Goal: Contribute content

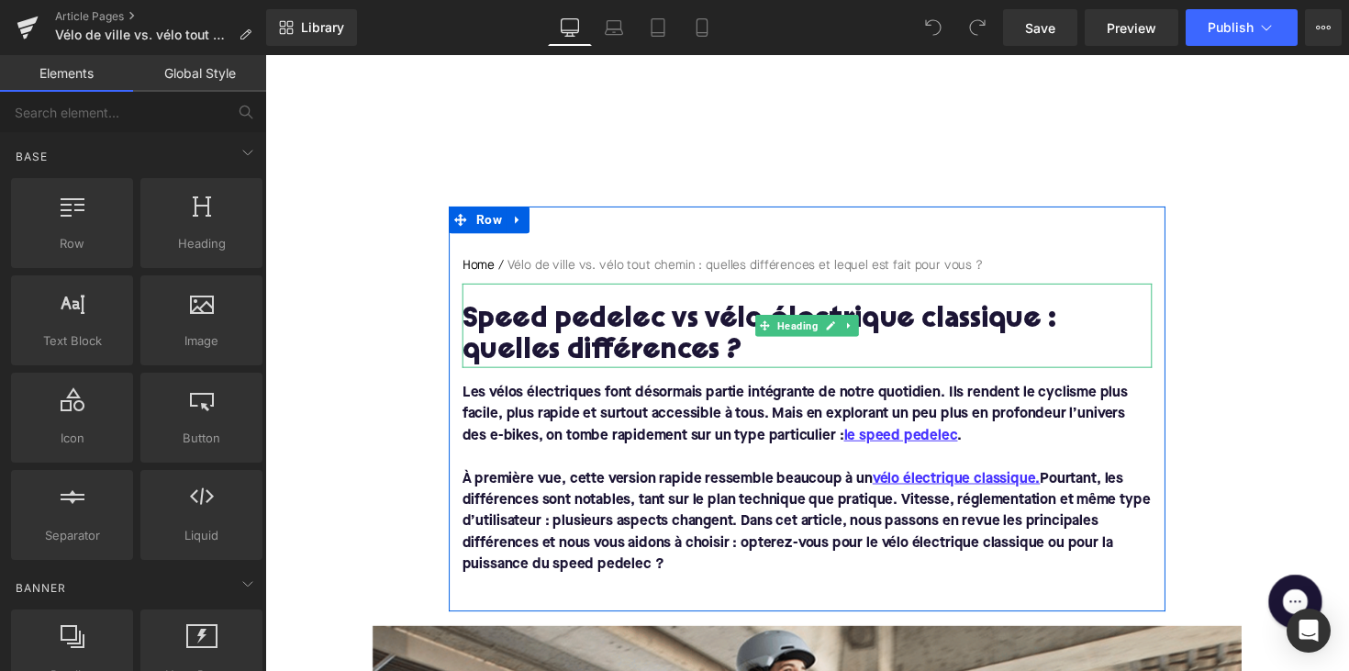
click at [655, 340] on h1 "Speed pedelec vs vélo électrique classique : quelles différences ?" at bounding box center [820, 343] width 707 height 64
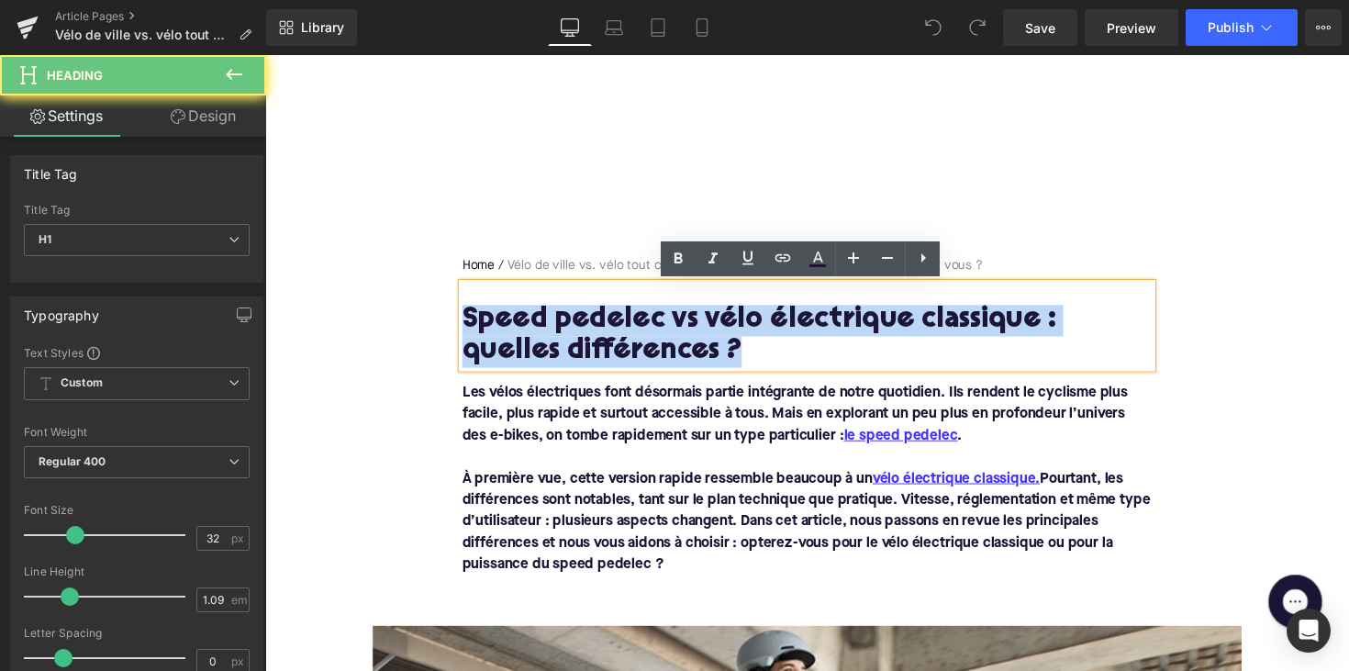
click at [655, 340] on h1 "Speed pedelec vs vélo électrique classique : quelles différences ?" at bounding box center [820, 343] width 707 height 64
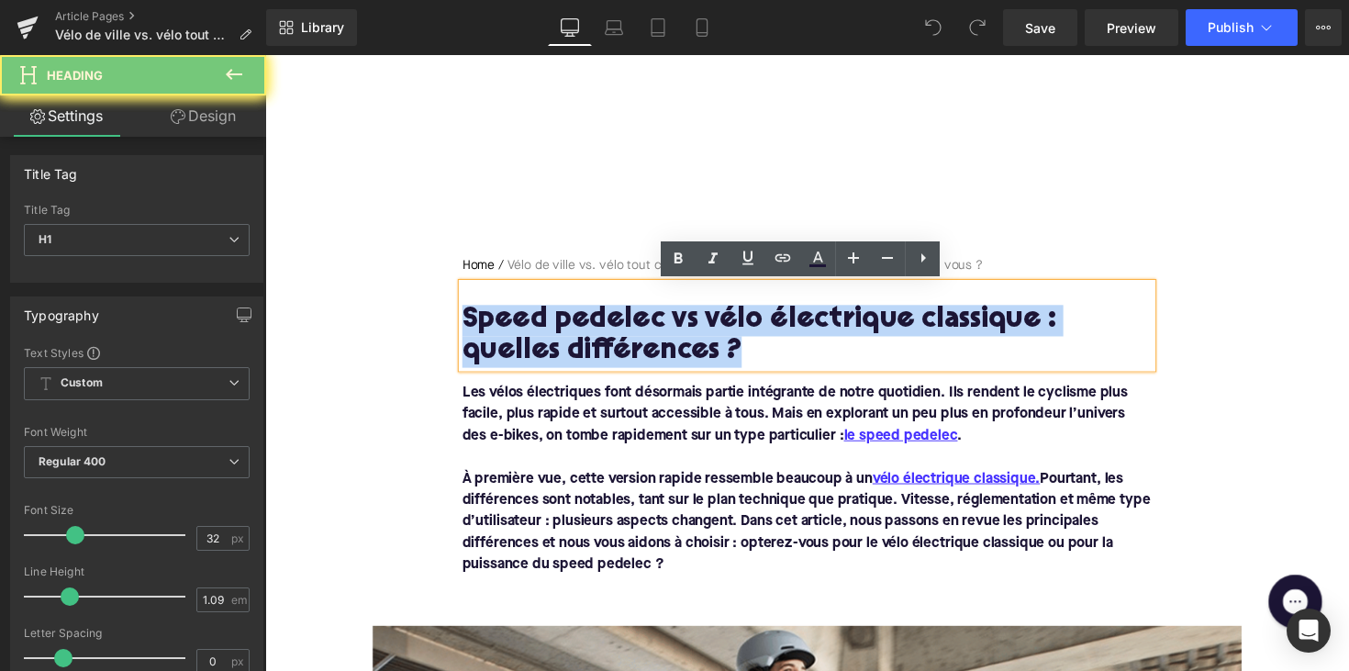
paste div
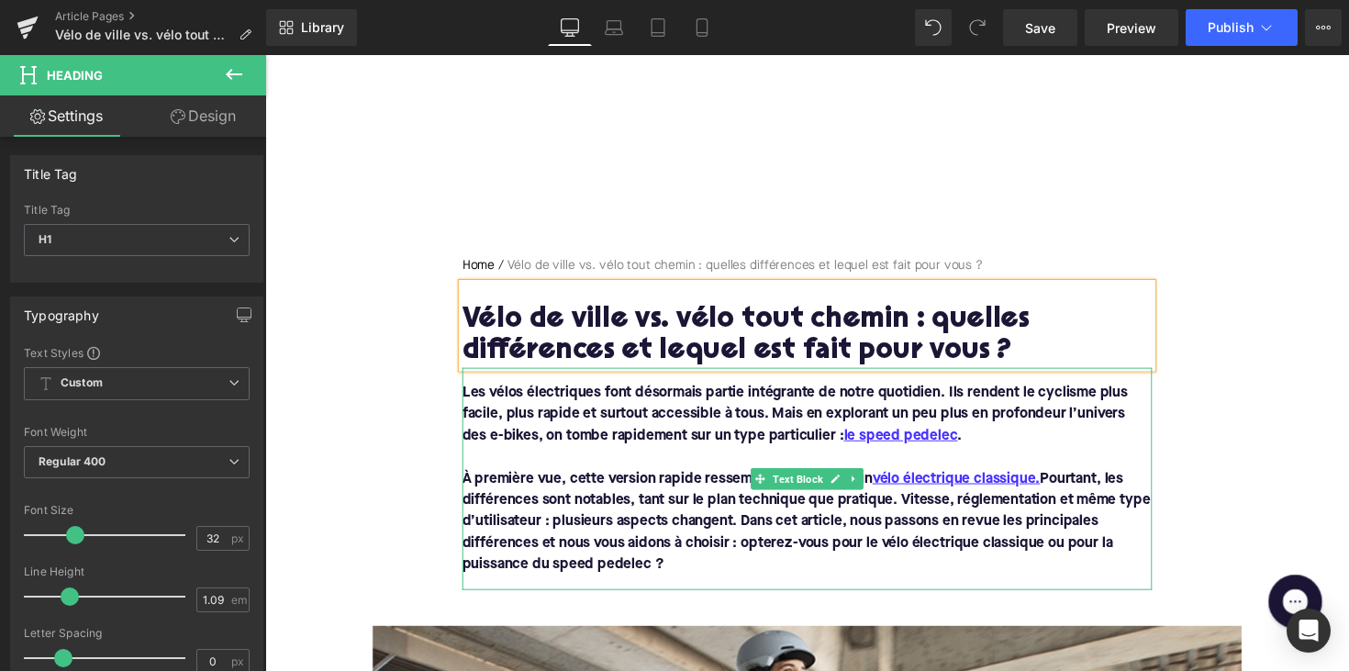
click at [701, 542] on p "À première vue, cette version rapide ressemble beaucoup à un vélo électrique cl…" at bounding box center [820, 533] width 707 height 110
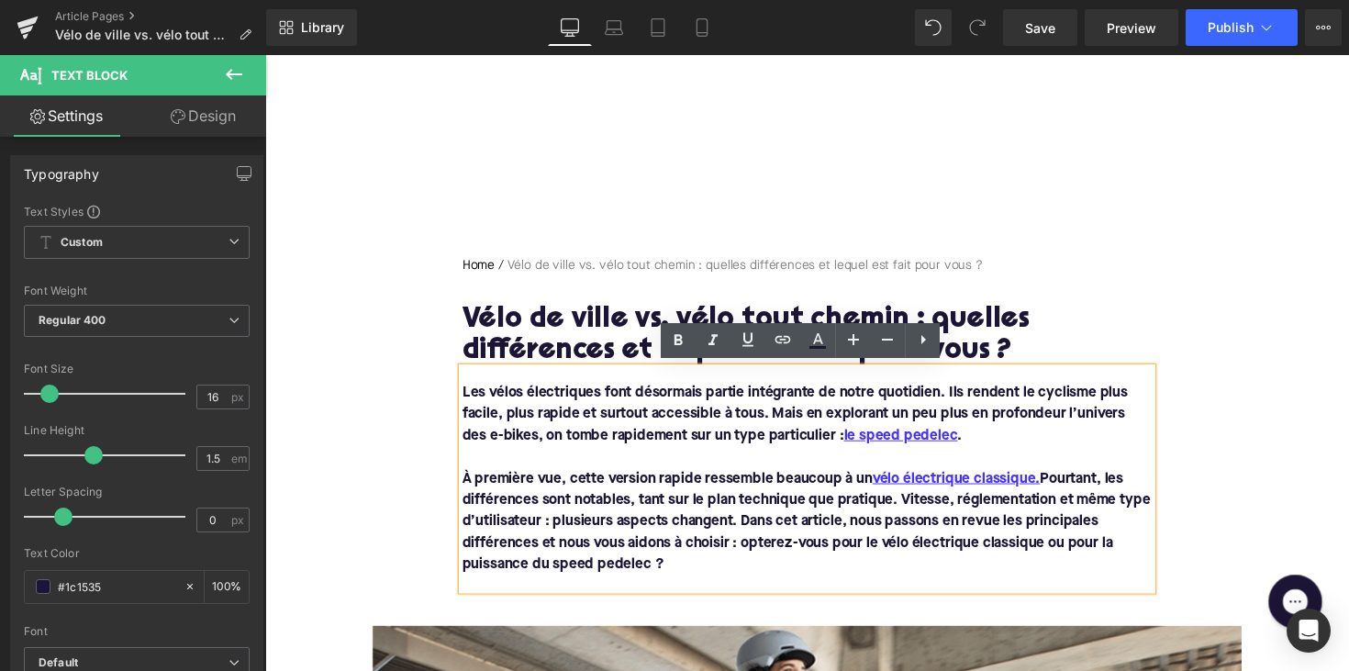
drag, startPoint x: 685, startPoint y: 574, endPoint x: 463, endPoint y: 372, distance: 300.7
click at [467, 375] on div "Les vélos électriques font désormais partie intégrante de notre quotidien. Ils …" at bounding box center [820, 489] width 707 height 228
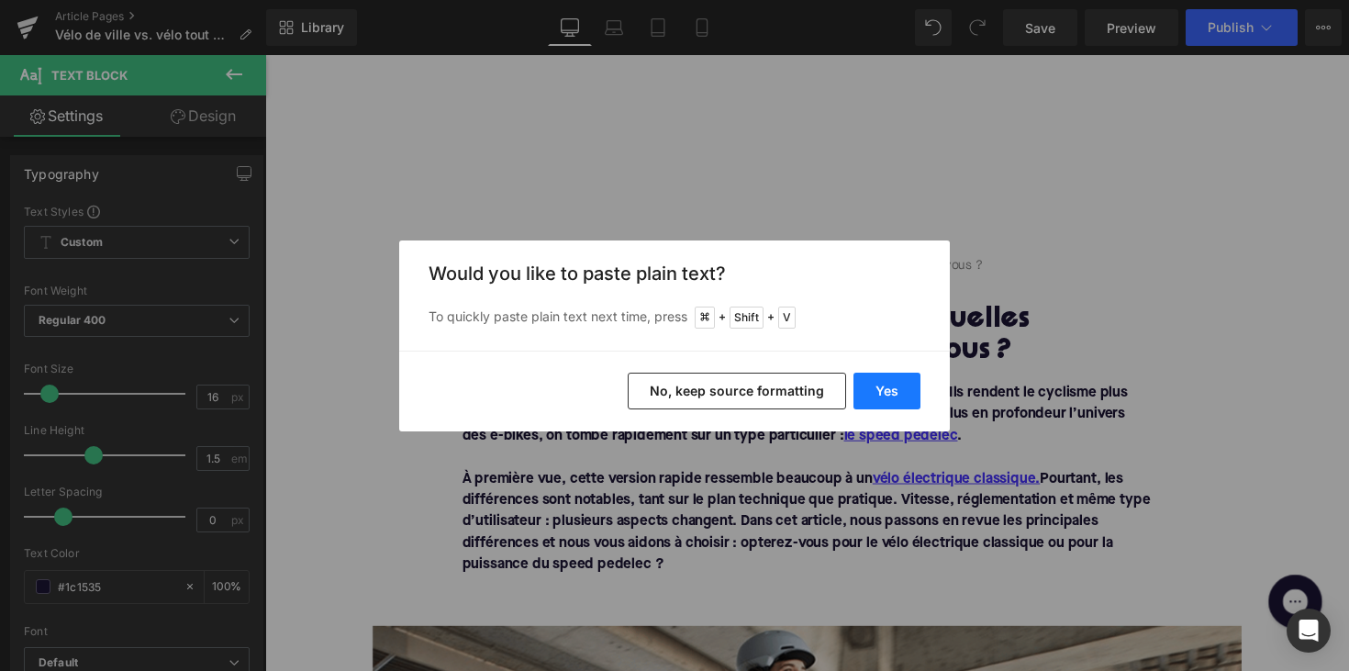
click at [897, 396] on button "Yes" at bounding box center [886, 391] width 67 height 37
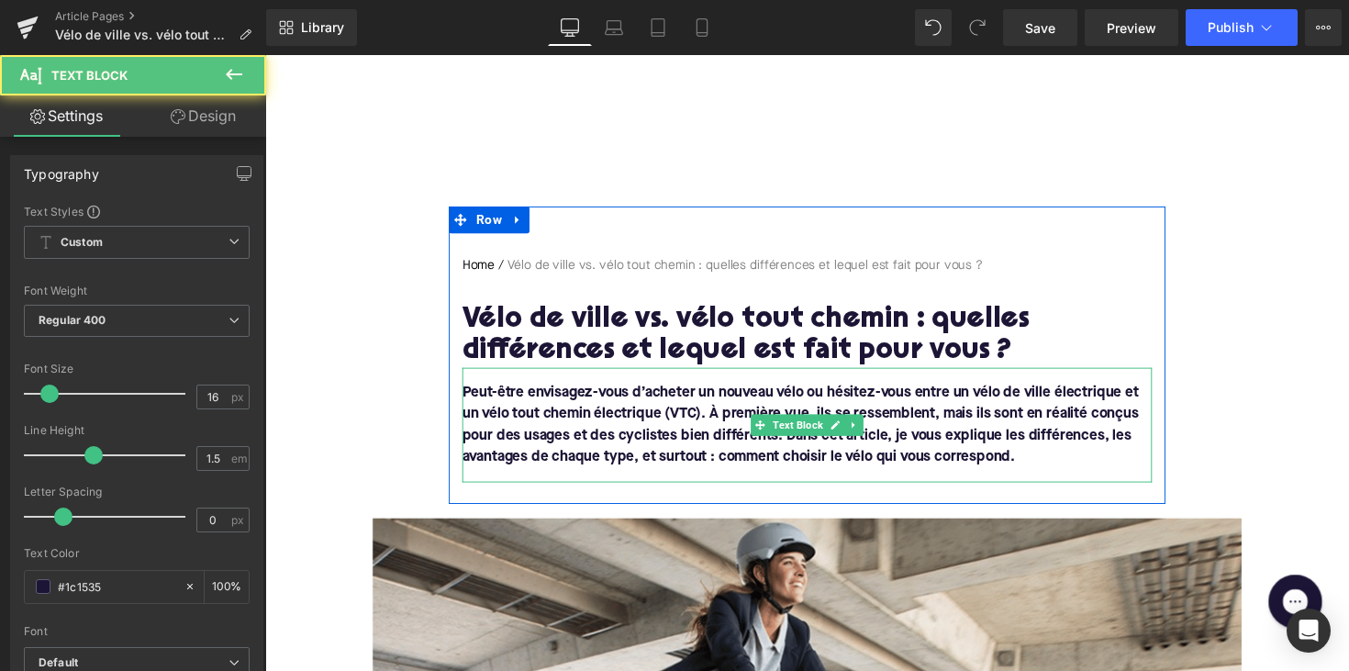
click at [724, 485] on div "Peut-être envisagez-vous d’acheter un nouveau vélo ou hésitez-vous entre un vél…" at bounding box center [820, 433] width 707 height 117
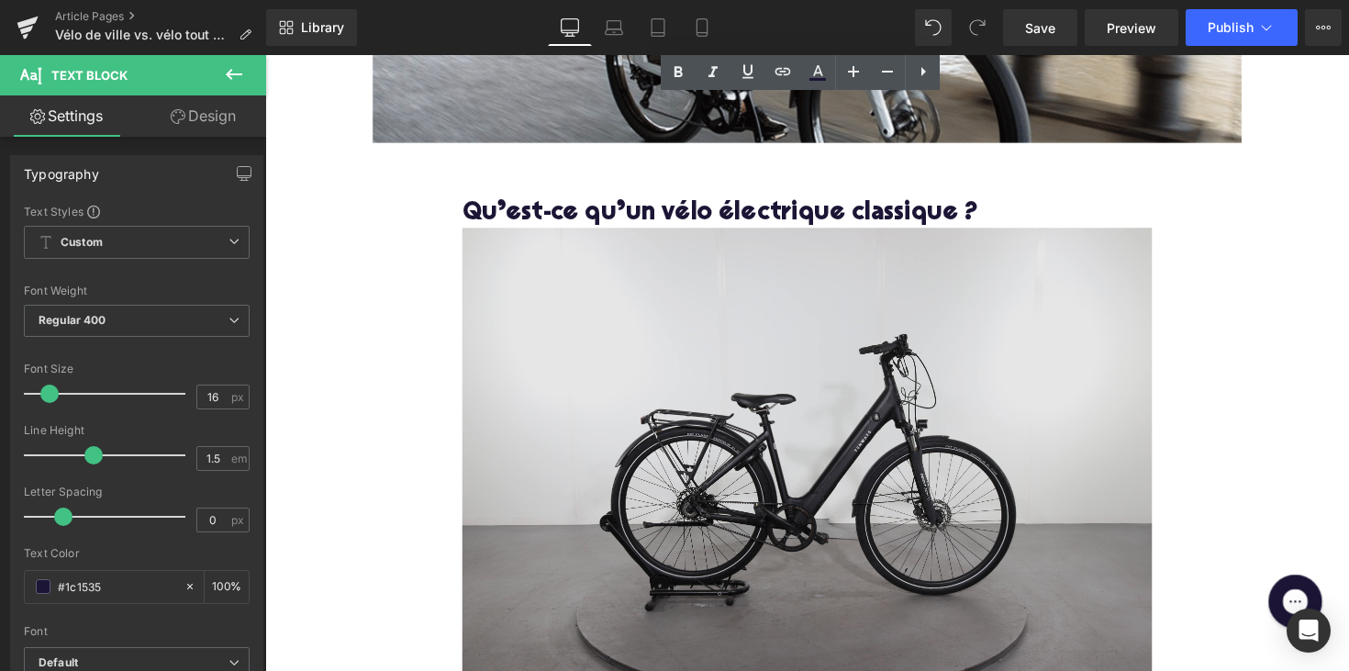
scroll to position [893, 0]
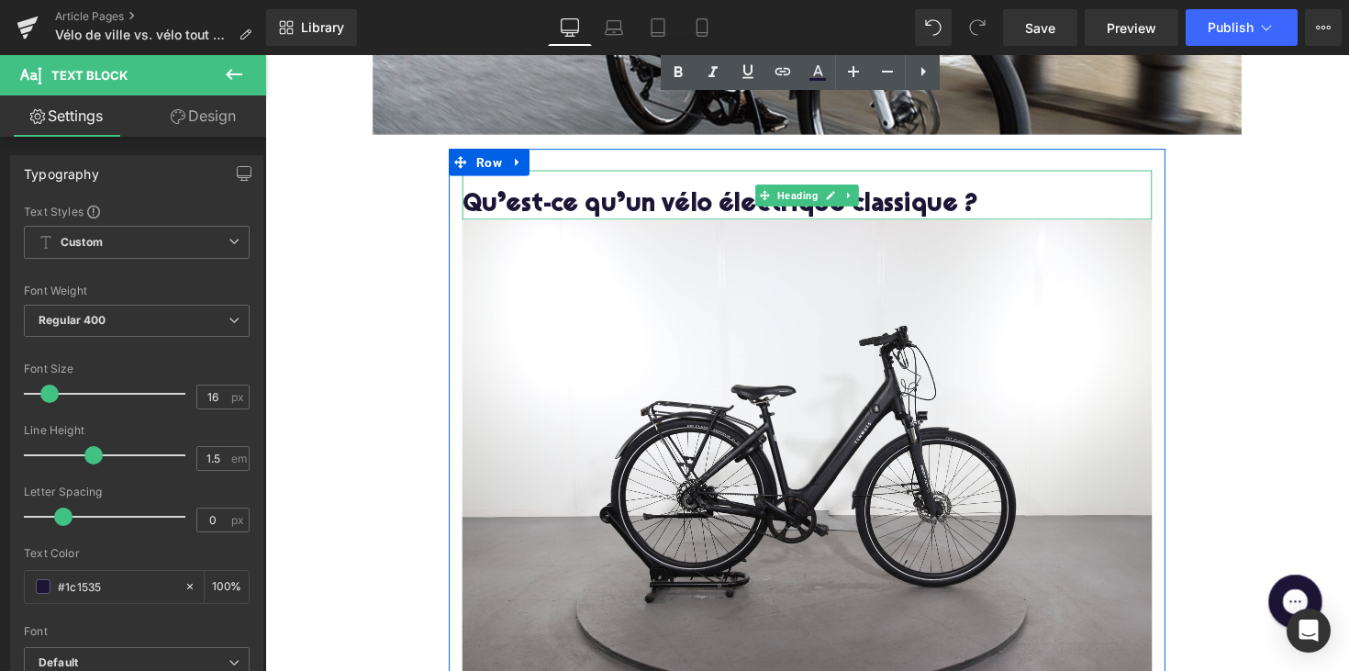
click at [682, 205] on h2 "Qu’est-ce qu’un vélo électrique classique ?" at bounding box center [820, 209] width 707 height 28
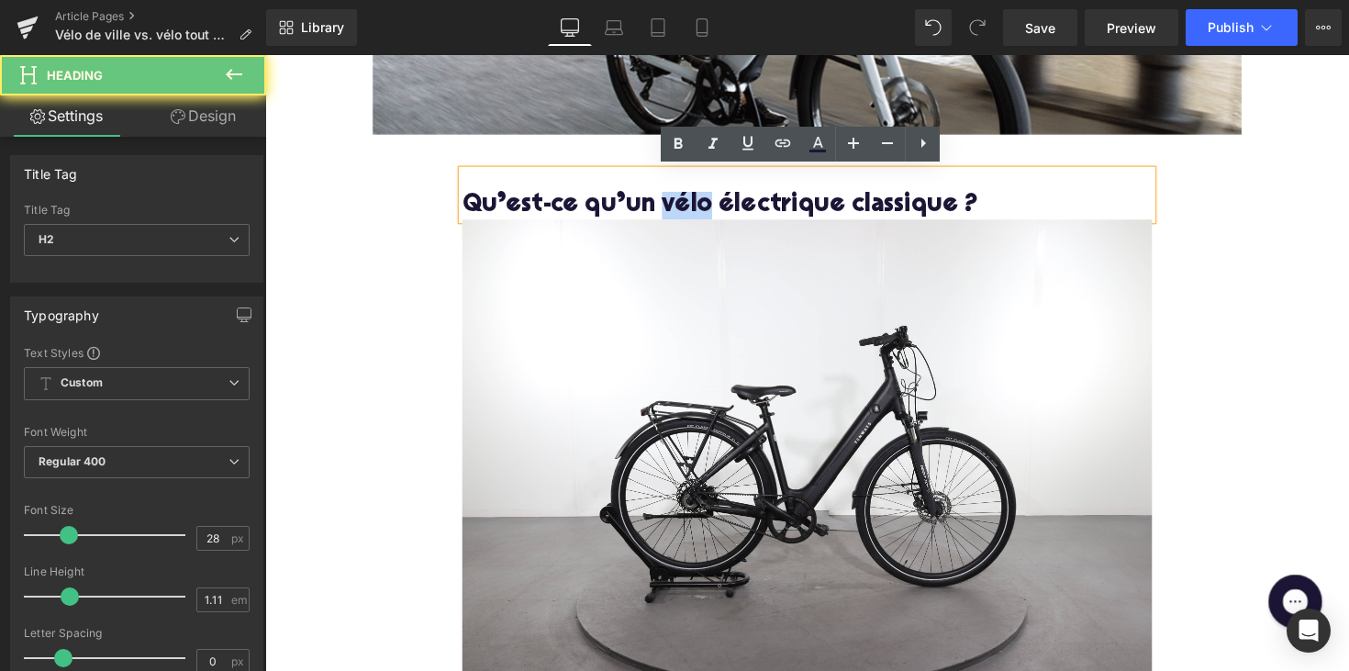
click at [682, 205] on h2 "Qu’est-ce qu’un vélo électrique classique ?" at bounding box center [820, 209] width 707 height 28
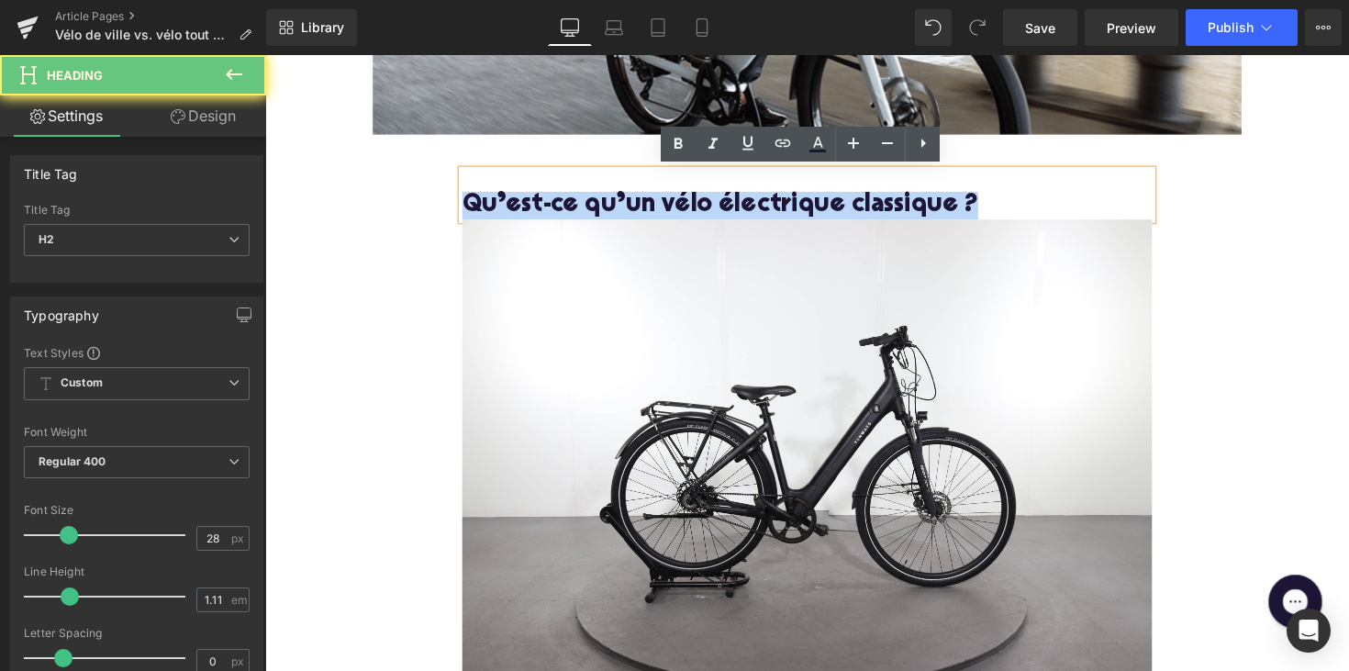
click at [682, 205] on h2 "Qu’est-ce qu’un vélo électrique classique ?" at bounding box center [820, 209] width 707 height 28
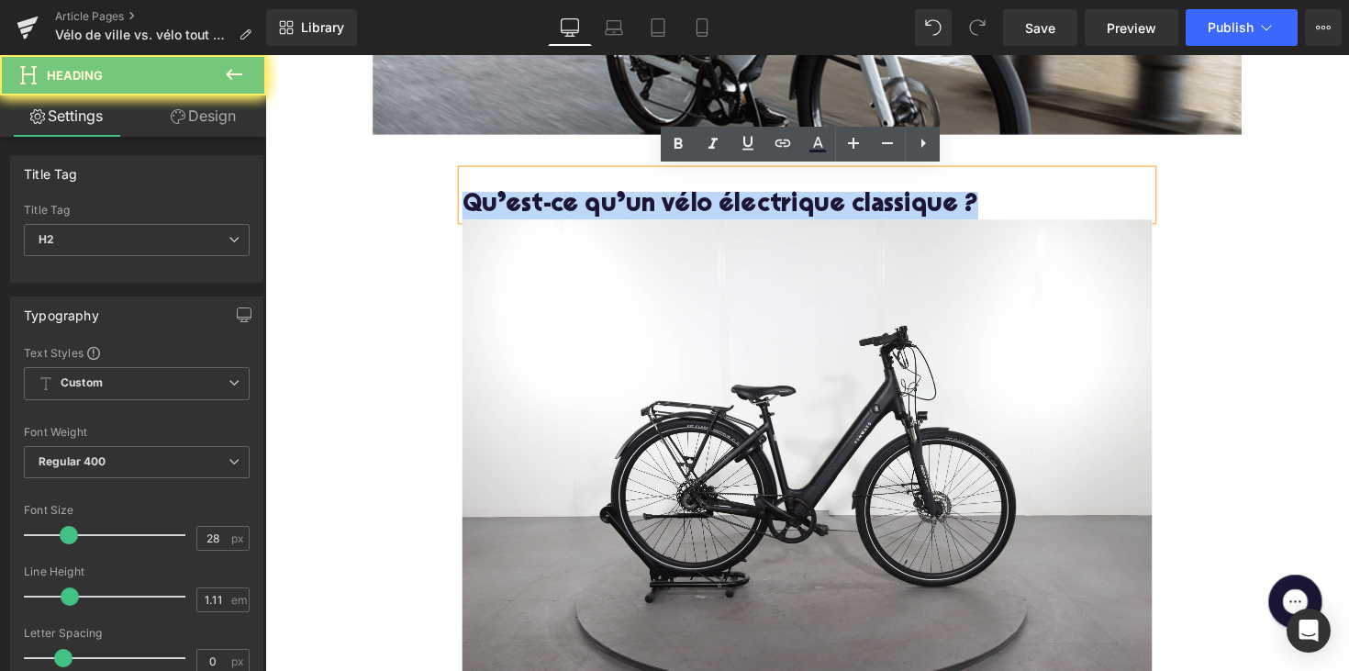
paste div
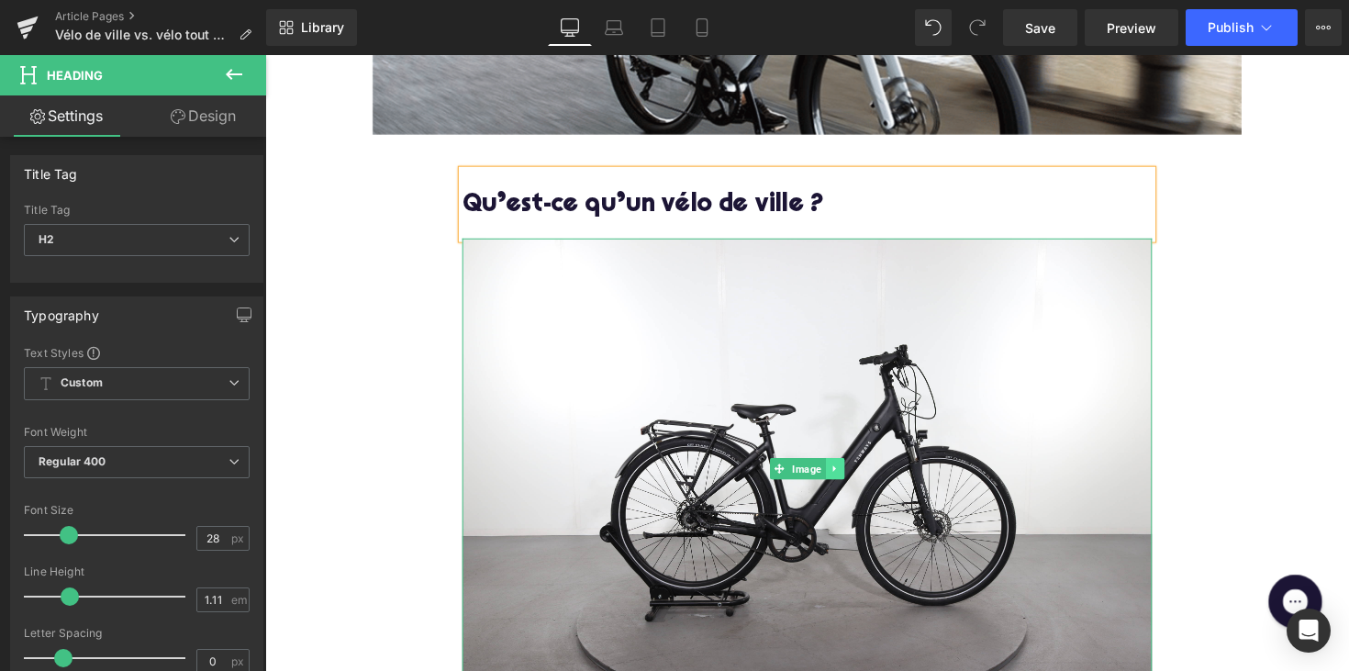
click at [847, 474] on icon at bounding box center [848, 479] width 10 height 11
click at [853, 480] on icon at bounding box center [858, 479] width 10 height 10
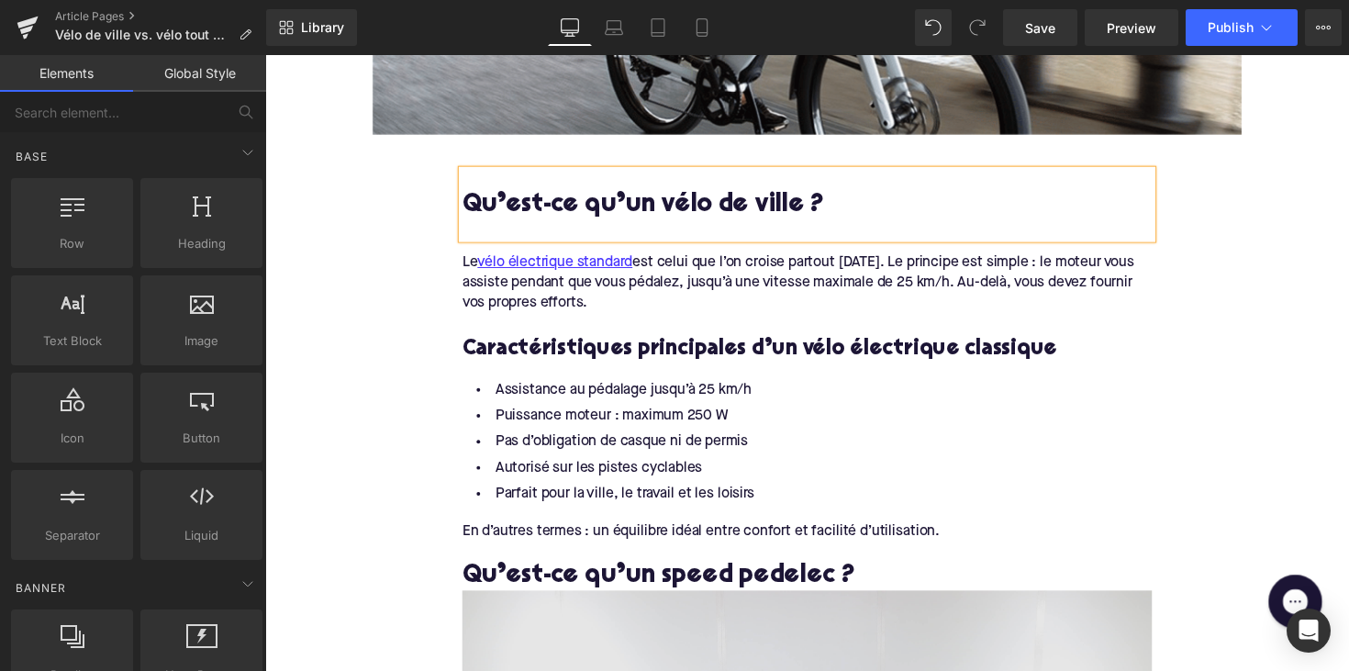
click at [649, 308] on div "Le vélo électrique standard est celui que l’on croise partout [DATE]. Le princi…" at bounding box center [820, 288] width 707 height 61
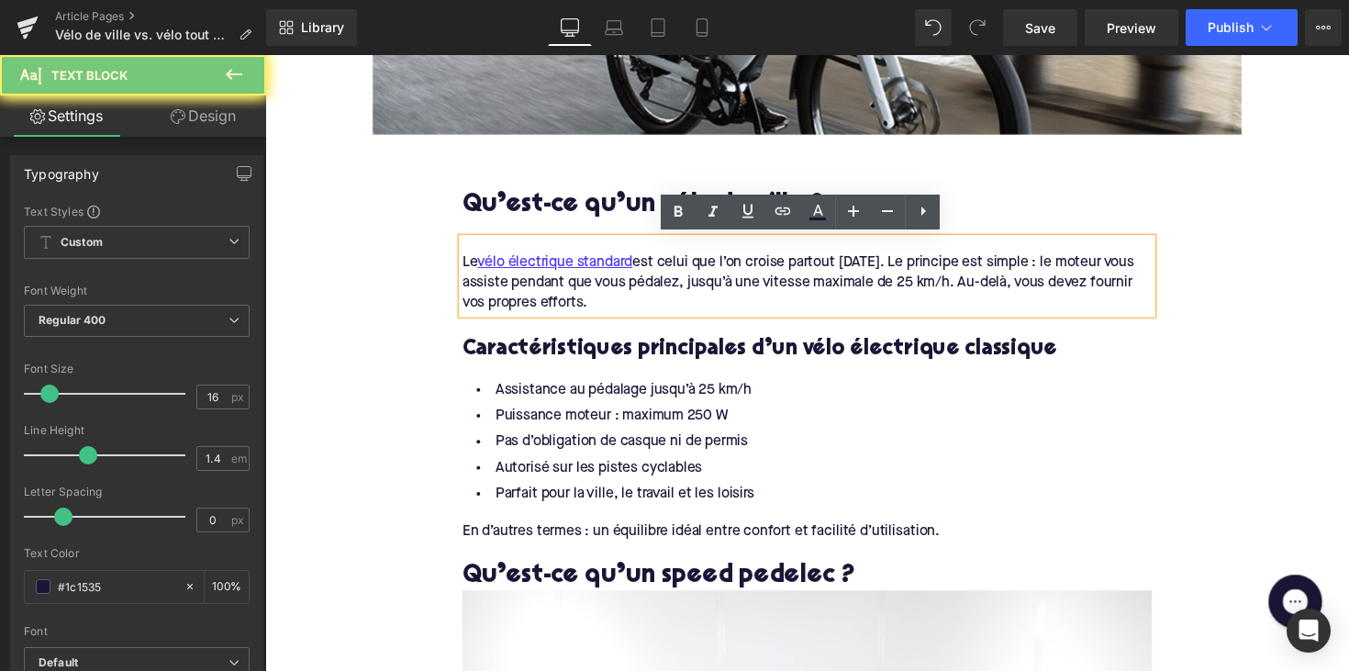
drag, startPoint x: 659, startPoint y: 308, endPoint x: 436, endPoint y: 263, distance: 227.5
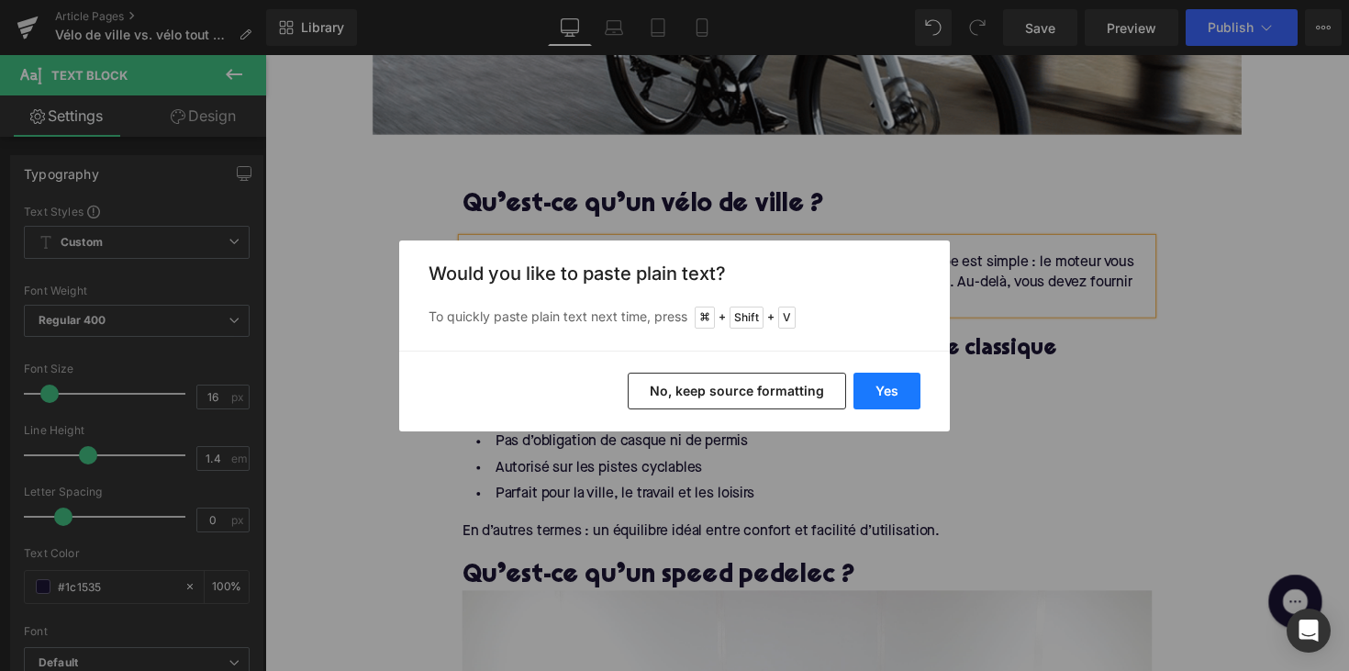
click at [877, 388] on button "Yes" at bounding box center [886, 391] width 67 height 37
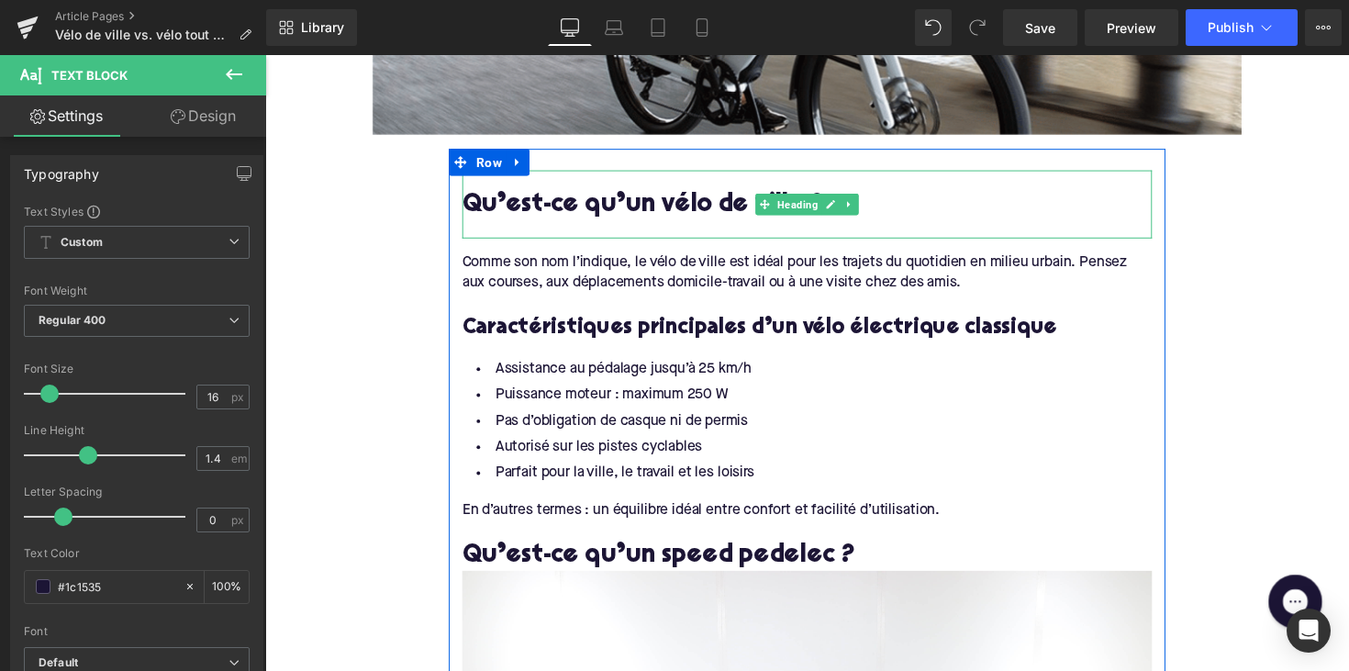
click at [540, 228] on div at bounding box center [820, 233] width 707 height 19
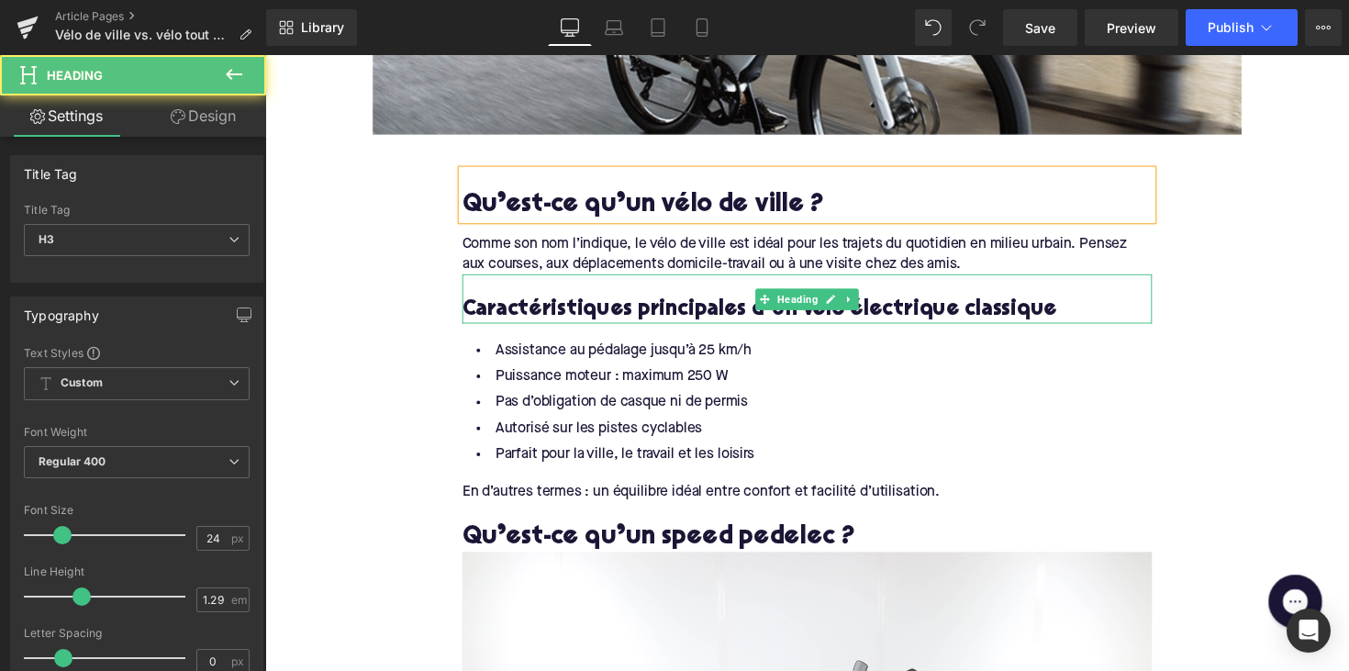
click at [679, 307] on h3 "Caractéristiques principales d’un vélo électrique classique" at bounding box center [820, 316] width 707 height 28
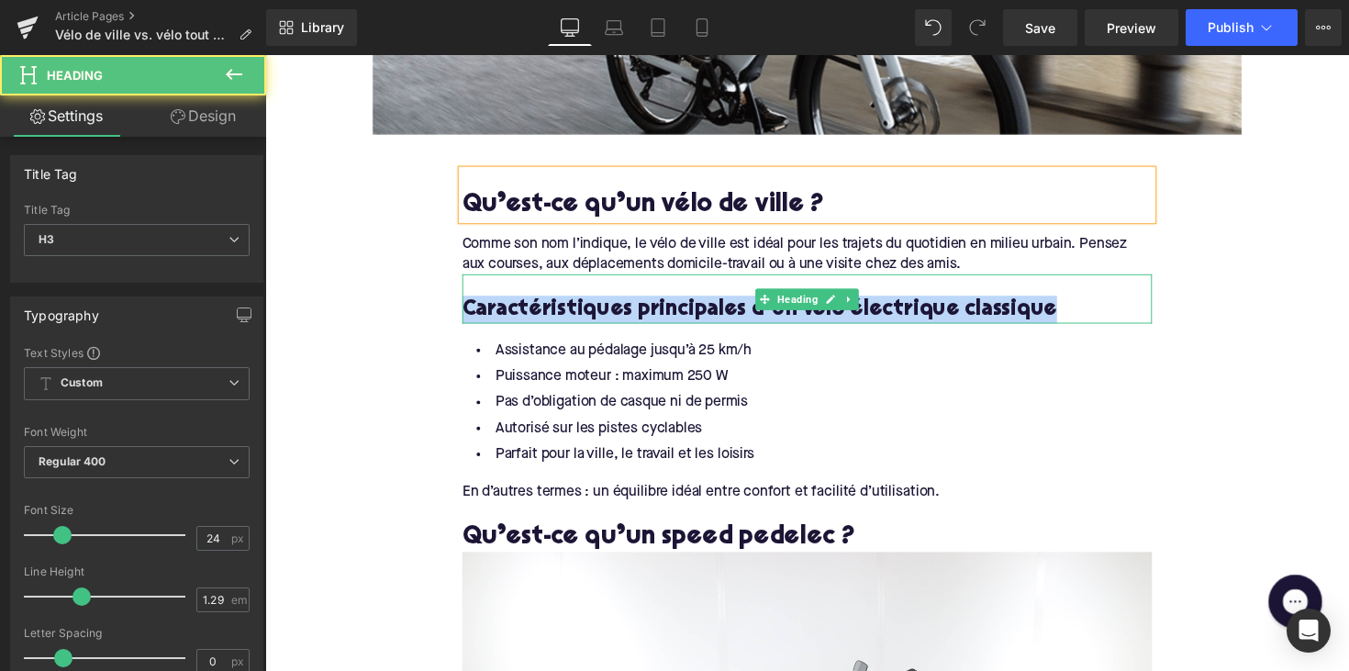
click at [679, 307] on h3 "Caractéristiques principales d’un vélo électrique classique" at bounding box center [820, 316] width 707 height 28
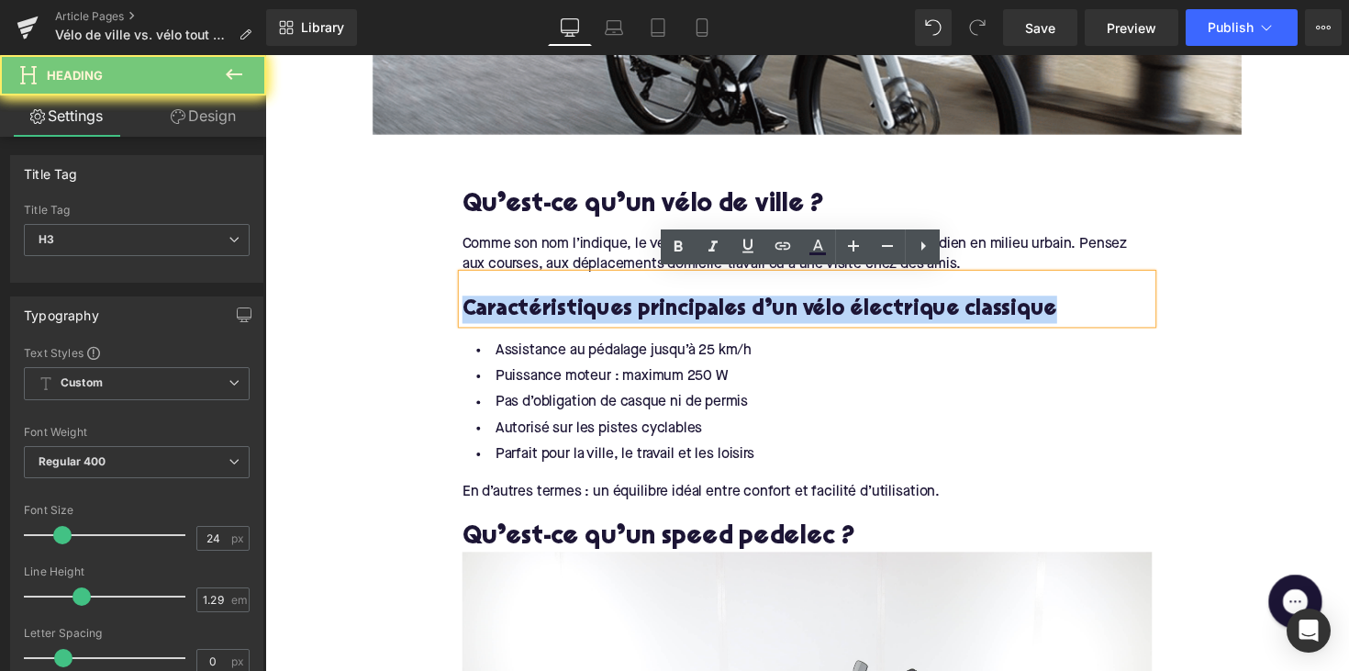
paste div
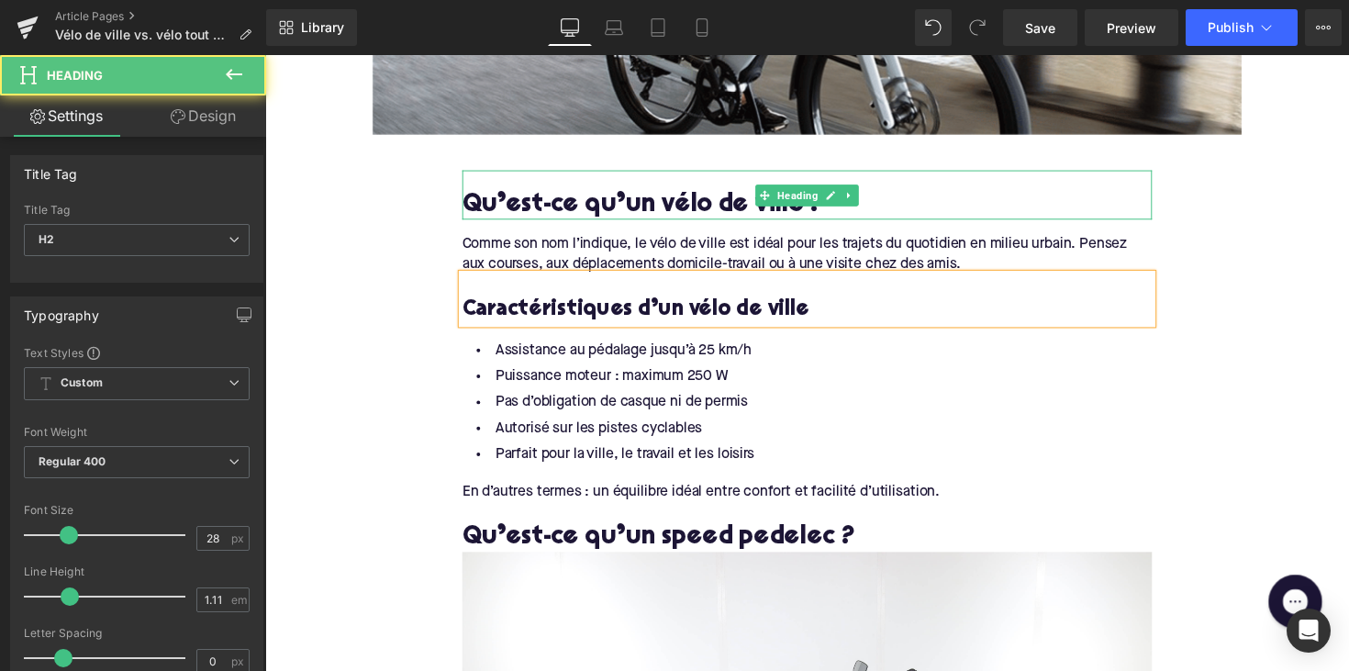
click at [674, 210] on h2 "Qu’est-ce qu’un vélo de ville ?" at bounding box center [820, 209] width 707 height 28
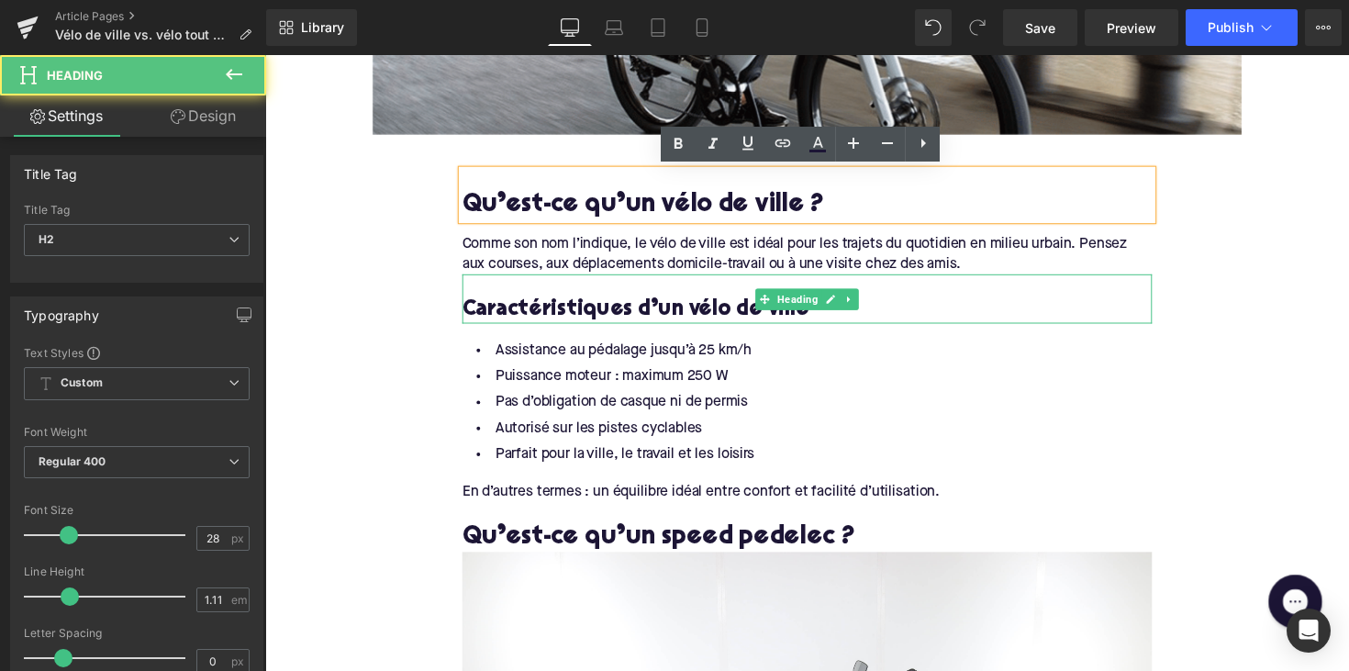
click at [663, 310] on h3 "Caractéristiques d’un vélo de ville" at bounding box center [820, 316] width 707 height 28
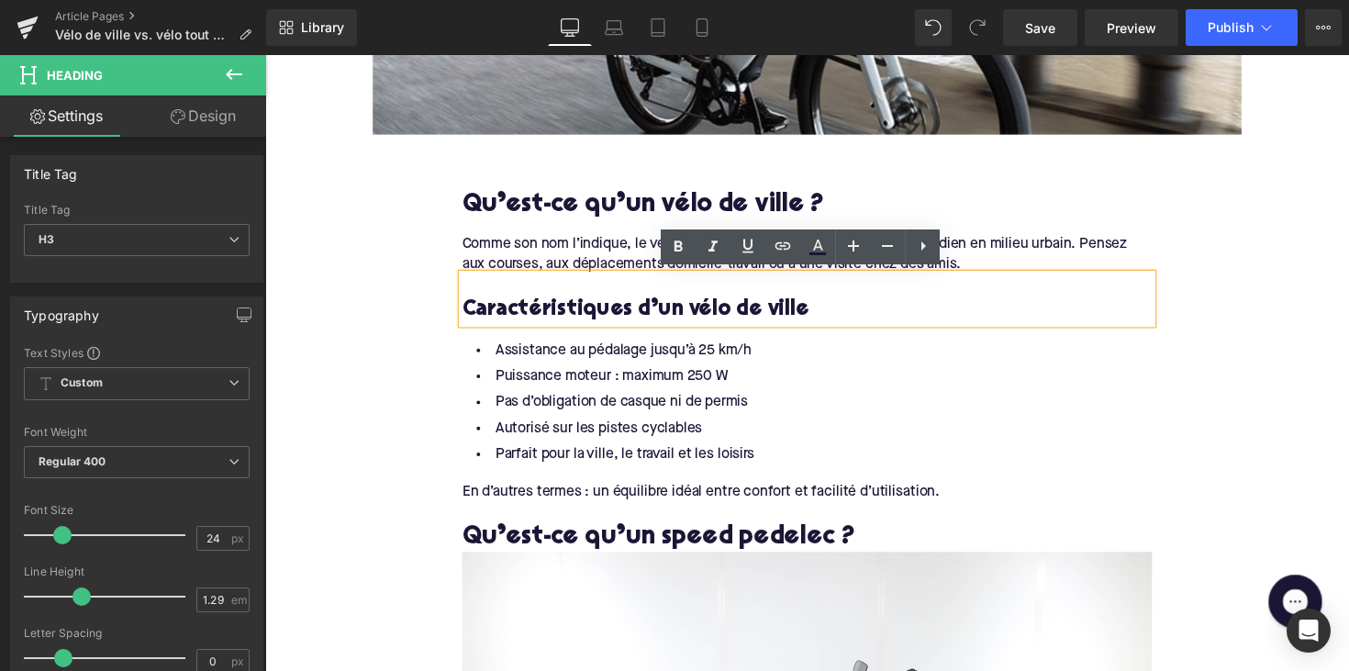
click at [767, 462] on li "Parfait pour la ville, le travail et les loisirs" at bounding box center [820, 464] width 707 height 27
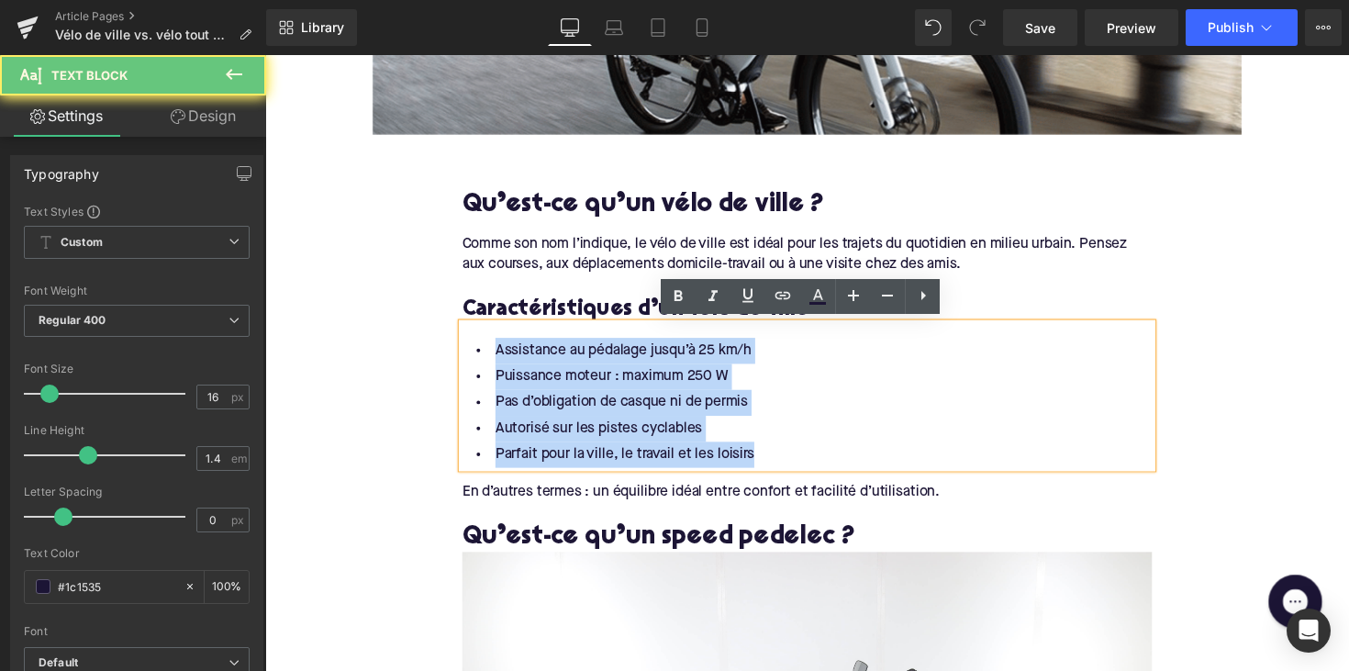
drag, startPoint x: 773, startPoint y: 462, endPoint x: 484, endPoint y: 352, distance: 309.0
click at [484, 352] on ul "Assistance au pédalage jusqu’à 25 km/h Puissance moteur : maximum 250 W Pas d’o…" at bounding box center [820, 411] width 707 height 133
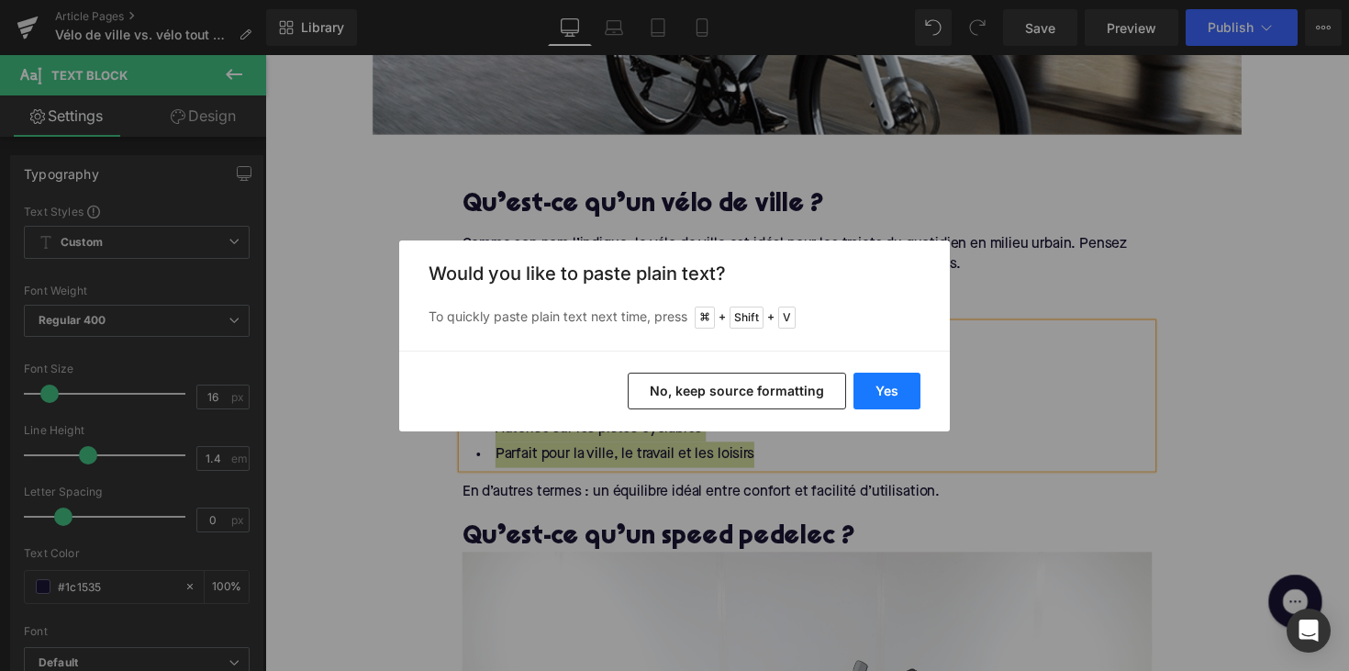
click at [897, 392] on button "Yes" at bounding box center [886, 391] width 67 height 37
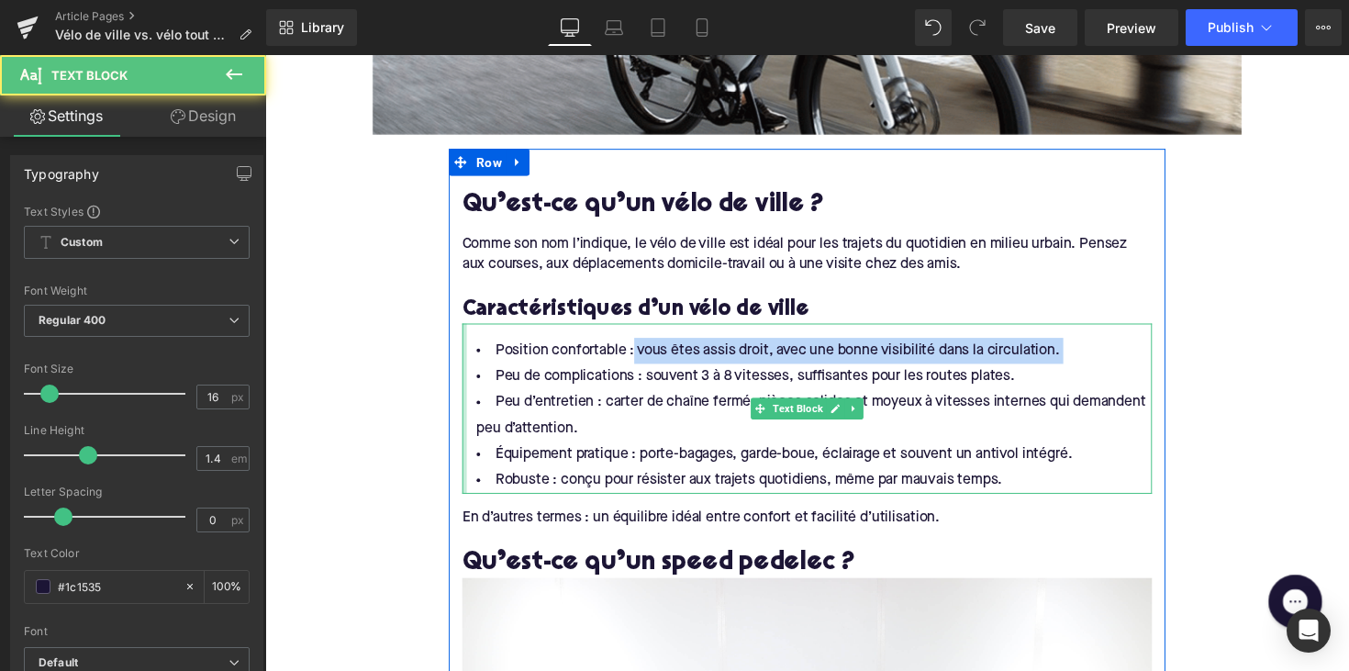
drag, startPoint x: 635, startPoint y: 355, endPoint x: 463, endPoint y: 370, distance: 172.2
click at [467, 370] on div "Position confortable : vous êtes assis droit, avec une bonne visibilité dans la…" at bounding box center [820, 417] width 707 height 174
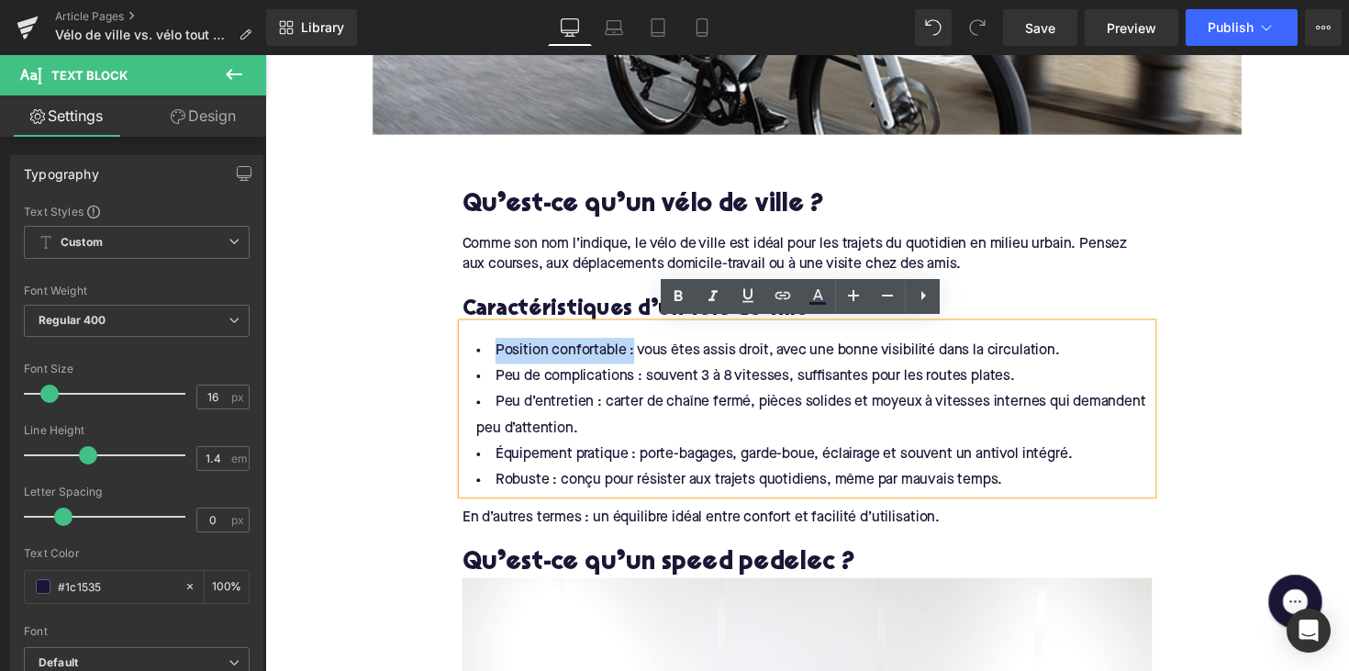
drag, startPoint x: 489, startPoint y: 356, endPoint x: 635, endPoint y: 360, distance: 146.0
click at [635, 360] on li "Position confortable : vous êtes assis droit, avec une bonne visibilité dans la…" at bounding box center [820, 358] width 707 height 27
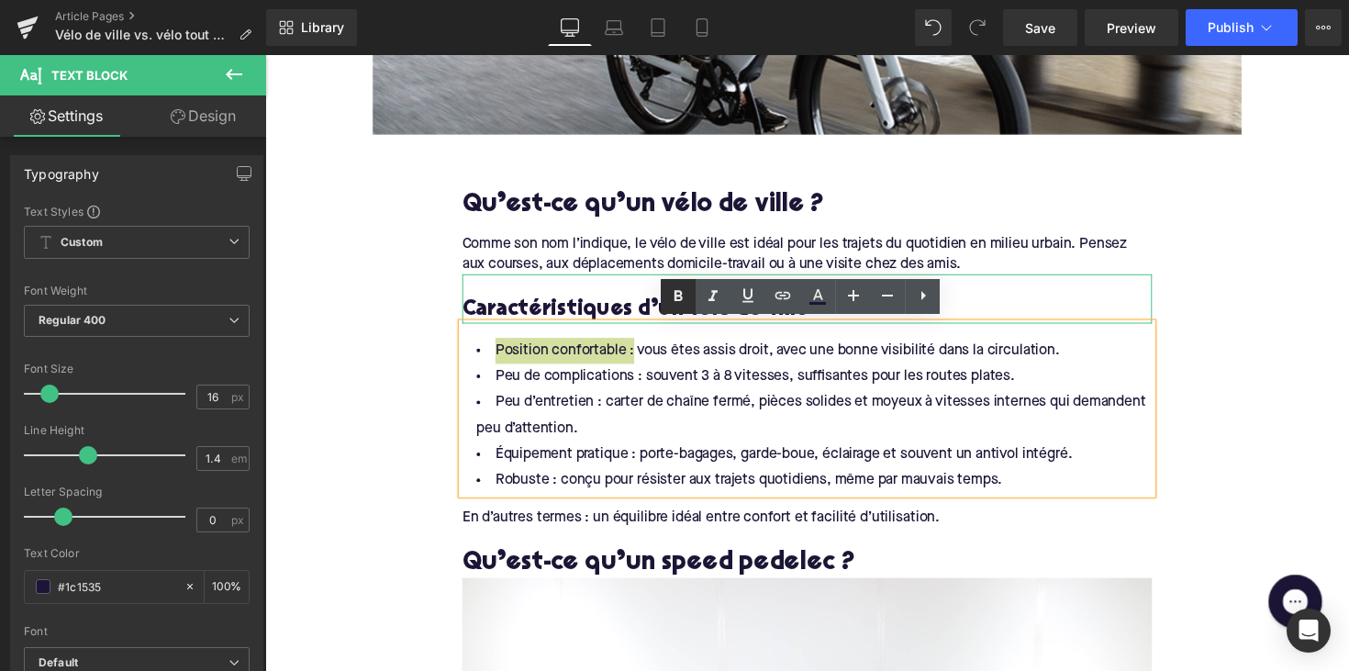
click at [679, 297] on icon at bounding box center [678, 296] width 22 height 22
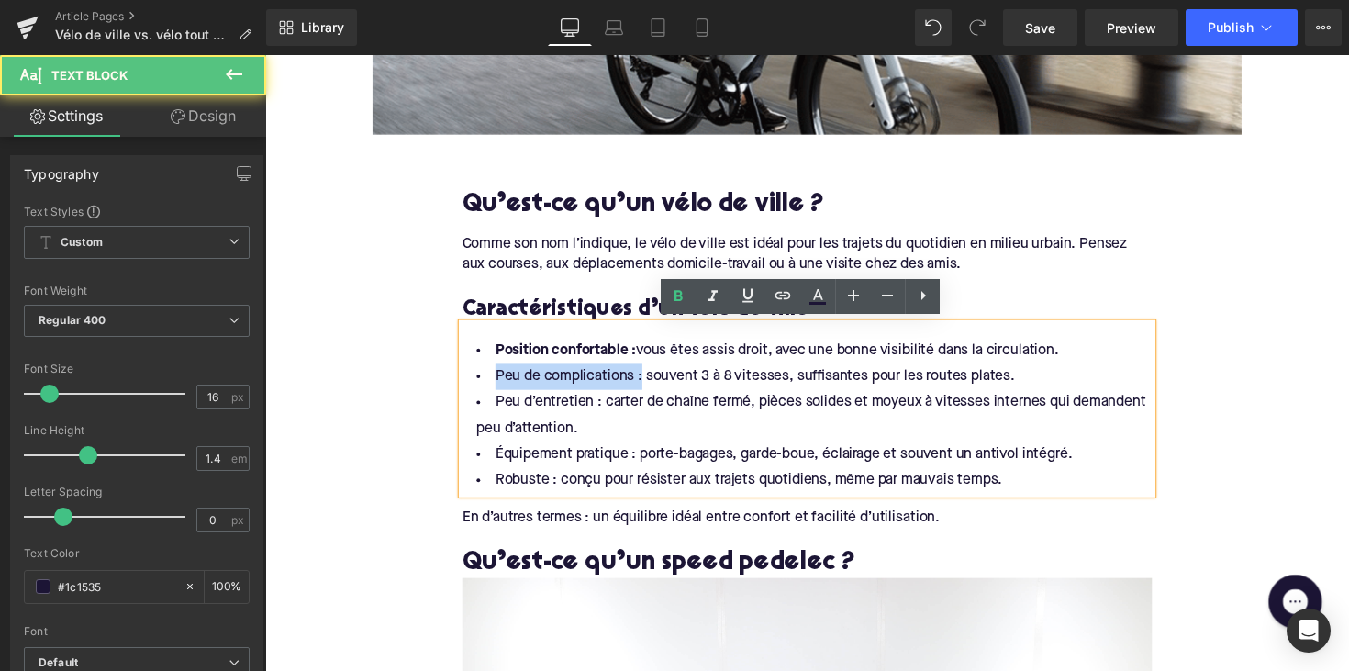
drag, startPoint x: 643, startPoint y: 389, endPoint x: 466, endPoint y: 391, distance: 177.1
click at [467, 391] on li "Peu de complications : souvent 3 à 8 vitesses, suffisantes pour les routes plat…" at bounding box center [820, 385] width 707 height 27
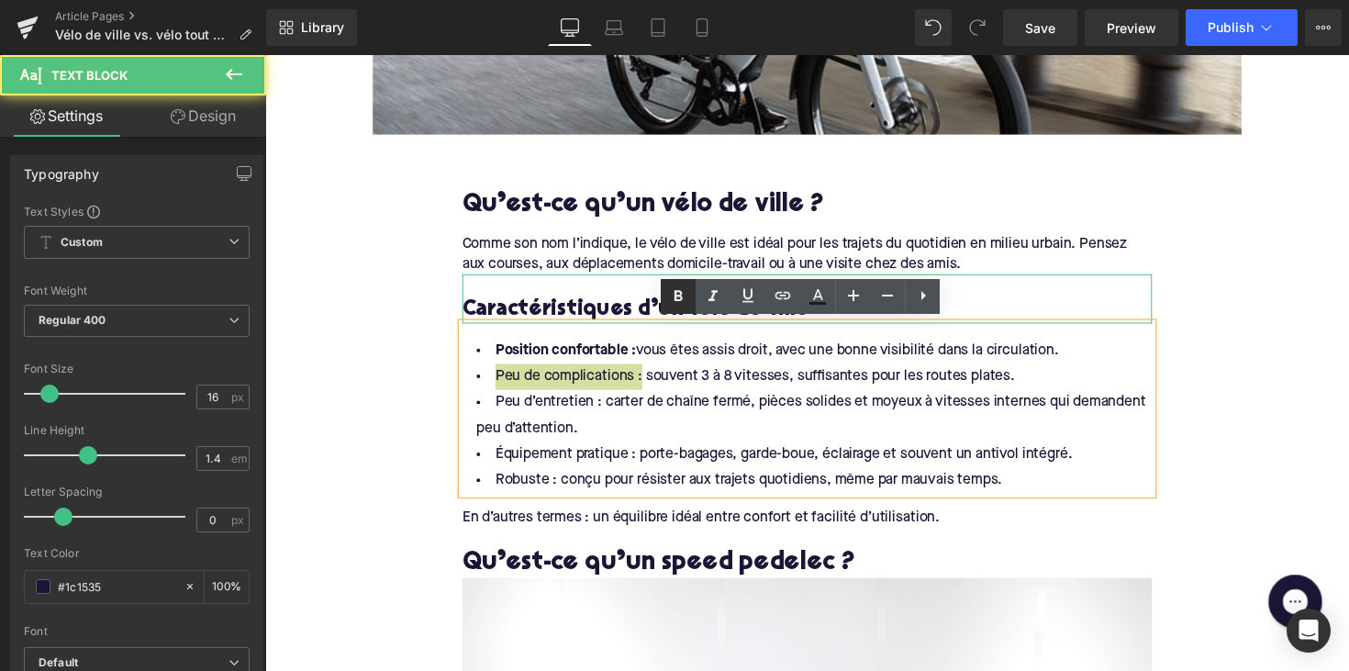
click at [683, 304] on icon at bounding box center [678, 296] width 22 height 22
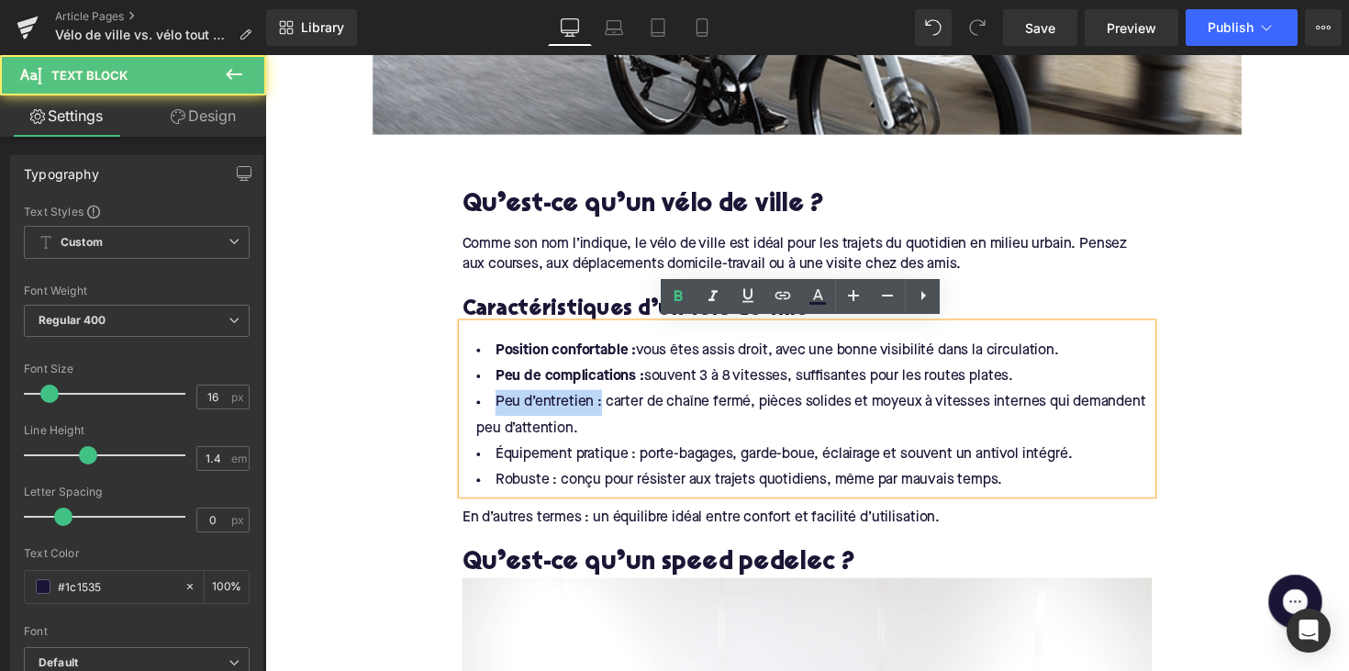
drag, startPoint x: 599, startPoint y: 412, endPoint x: 447, endPoint y: 412, distance: 152.3
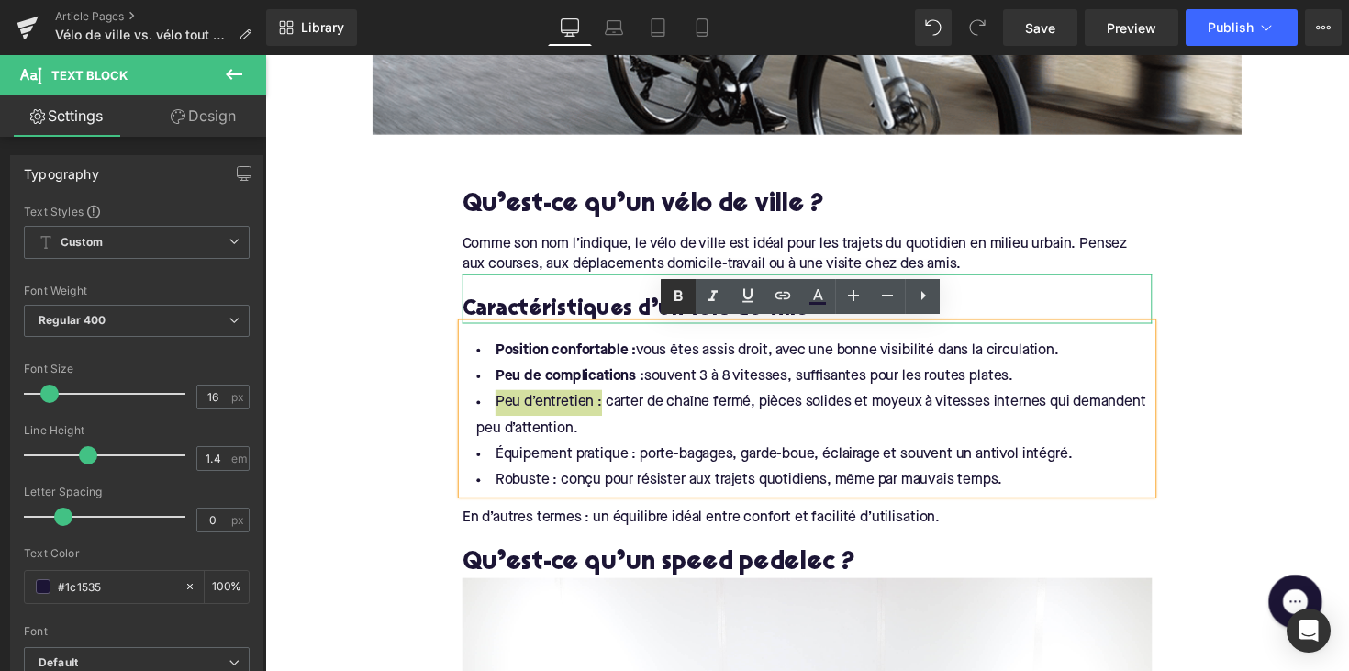
click at [671, 292] on icon at bounding box center [678, 296] width 22 height 22
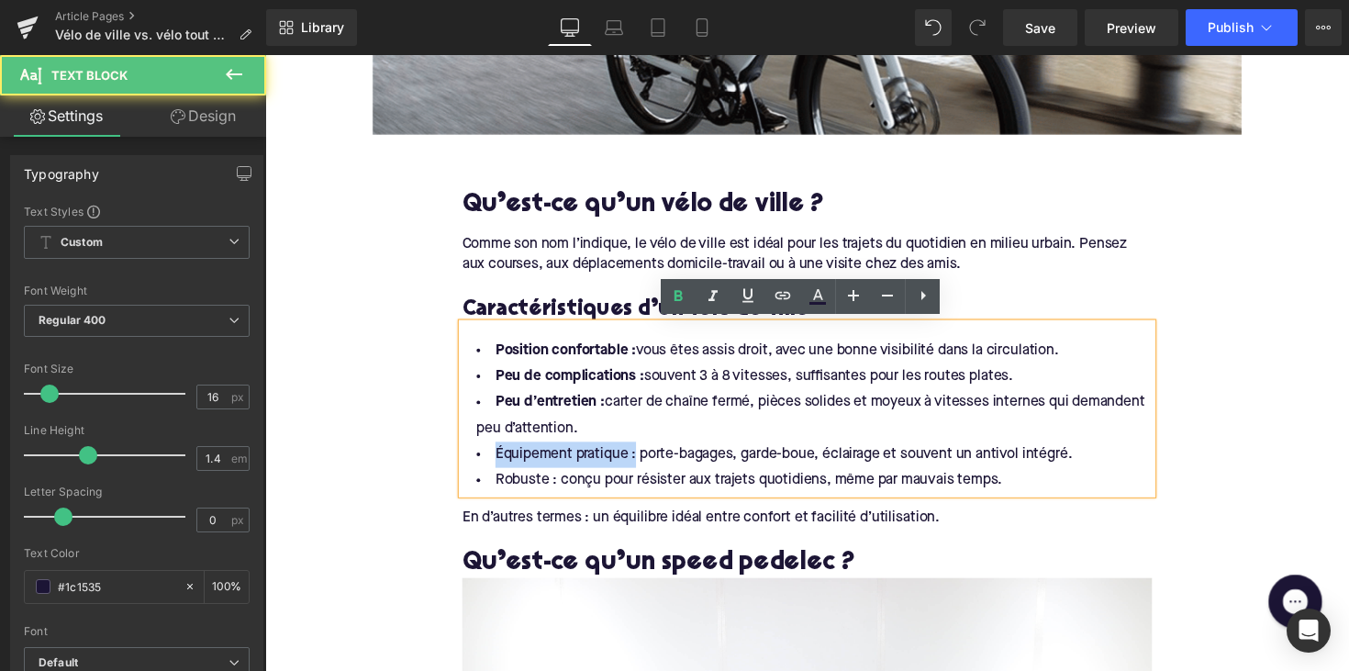
drag, startPoint x: 639, startPoint y: 464, endPoint x: 483, endPoint y: 464, distance: 156.0
click at [483, 464] on li "Équipement pratique : porte-bagages, garde-boue, éclairage et souvent un antivo…" at bounding box center [820, 464] width 707 height 27
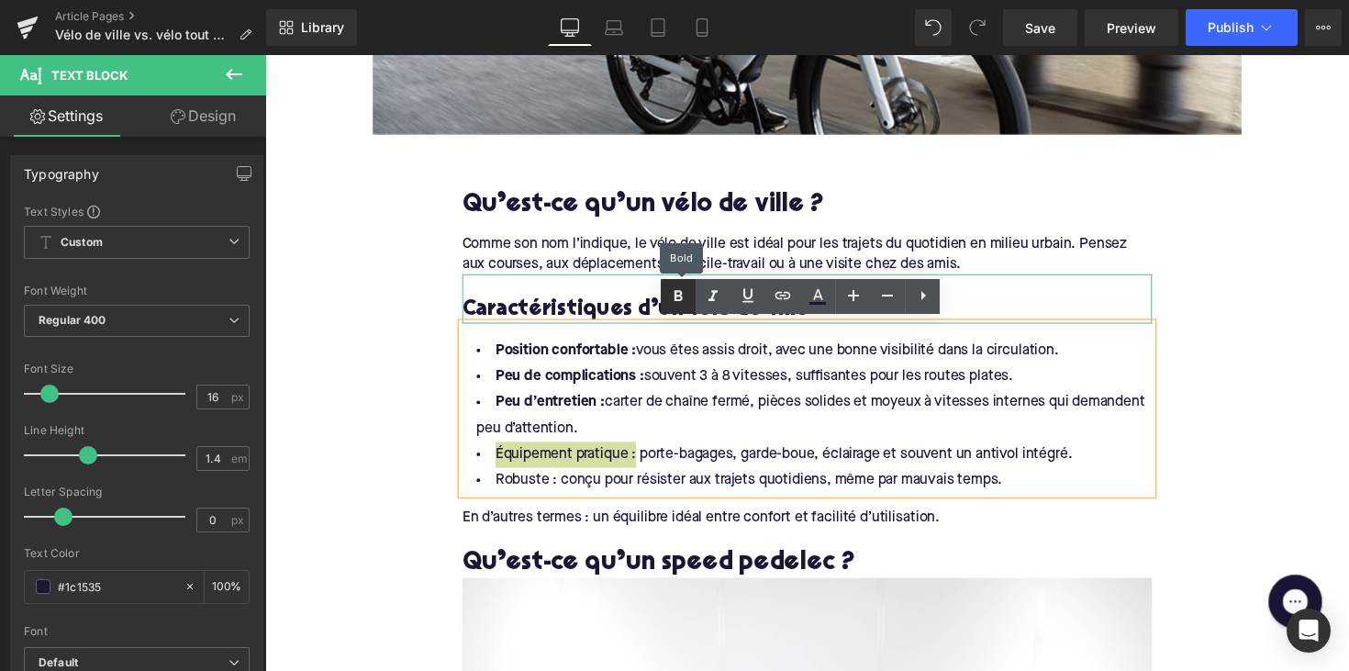
click at [685, 299] on icon at bounding box center [678, 296] width 22 height 22
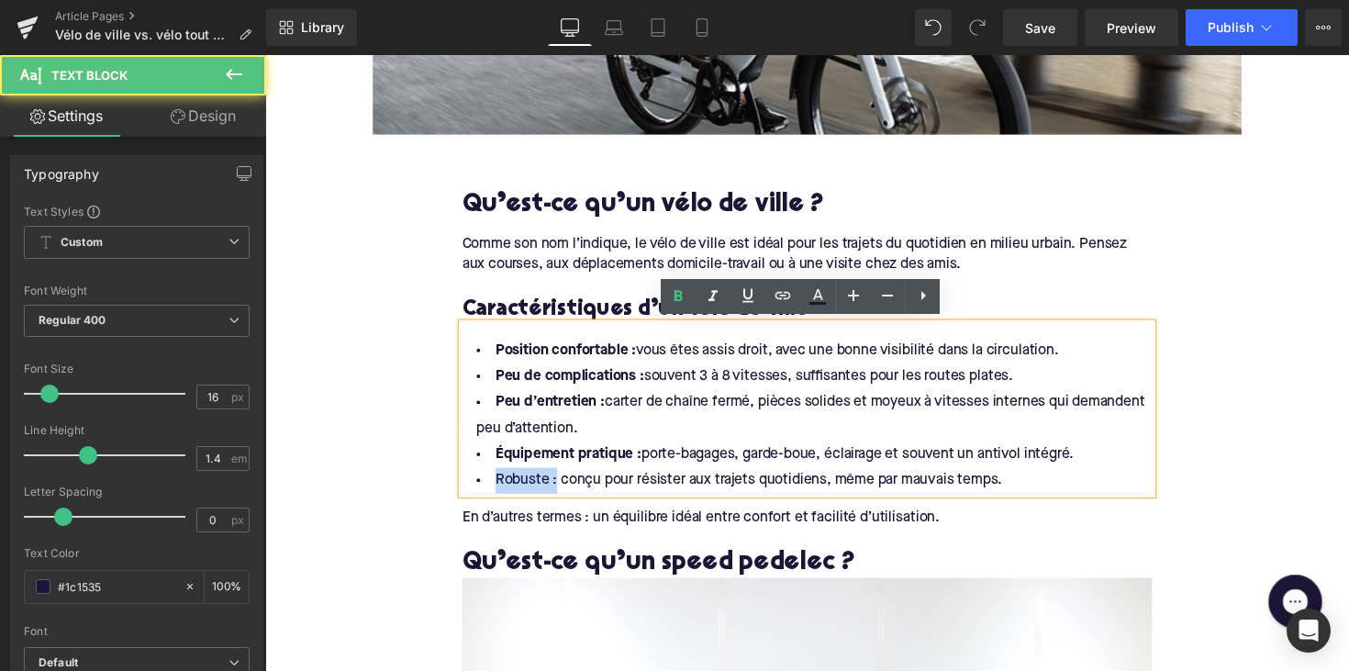
drag, startPoint x: 555, startPoint y: 494, endPoint x: 451, endPoint y: 487, distance: 104.8
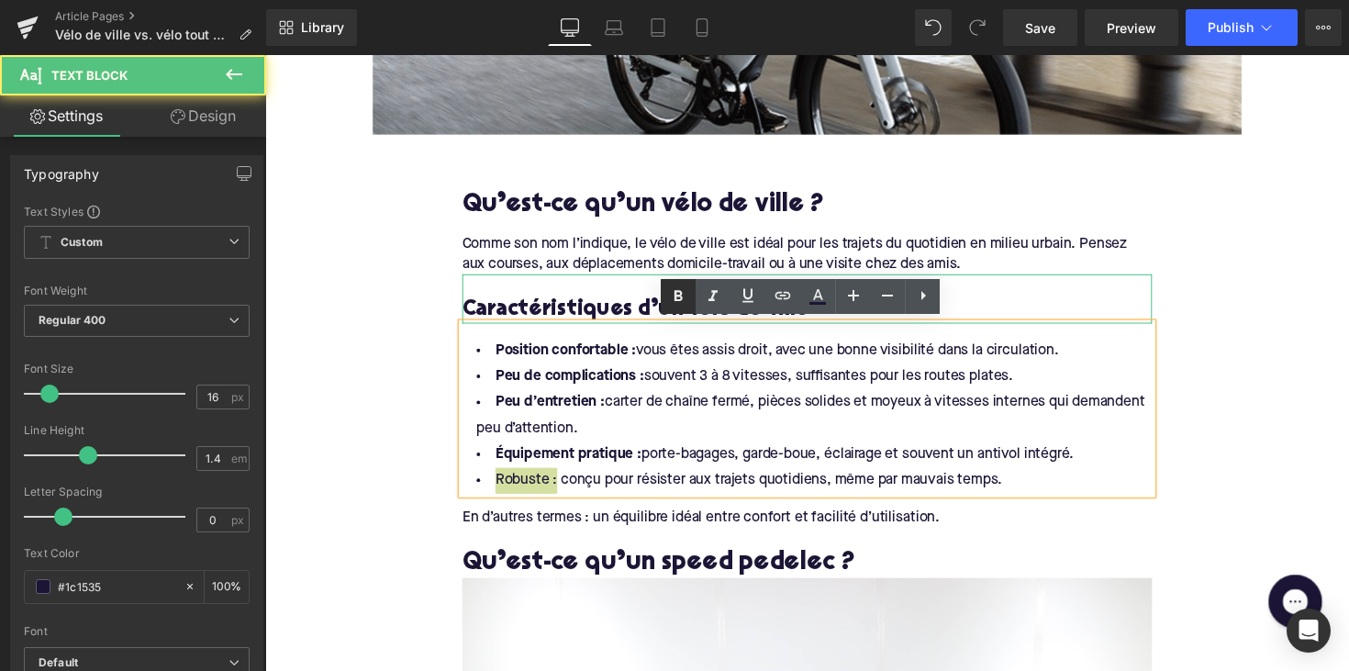
drag, startPoint x: 678, startPoint y: 293, endPoint x: 417, endPoint y: 279, distance: 261.9
click at [678, 293] on icon at bounding box center [678, 296] width 22 height 22
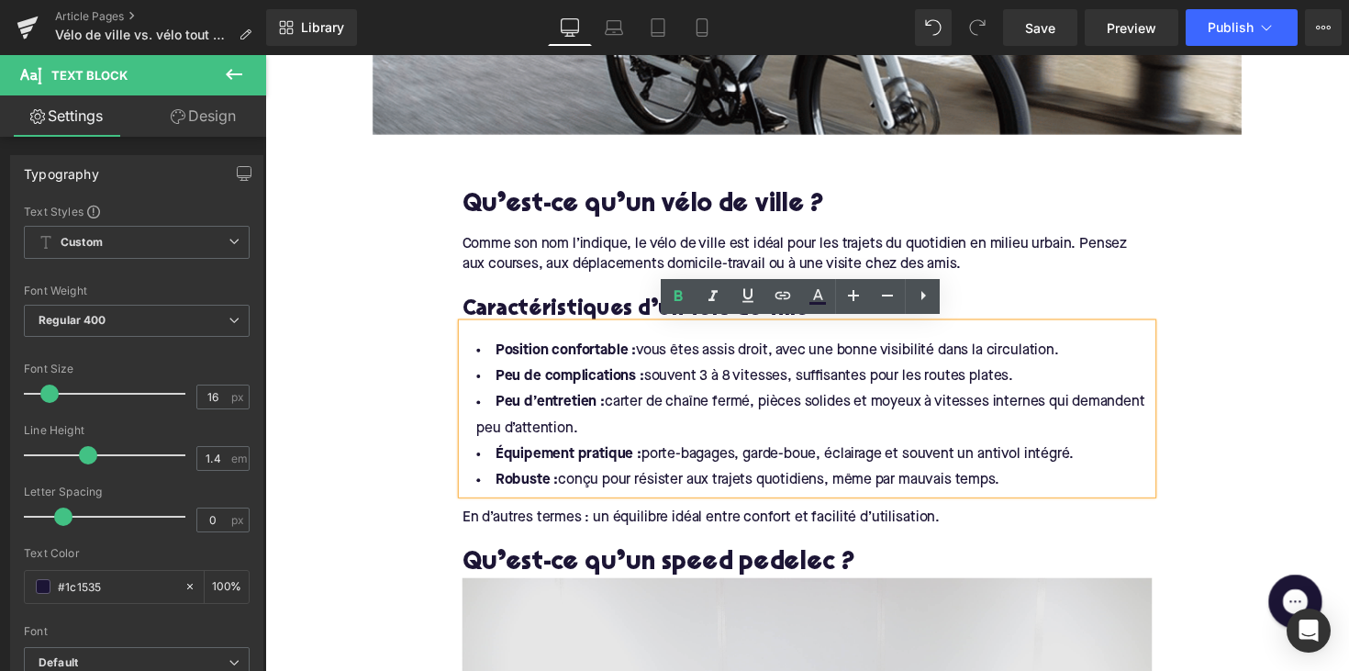
click at [696, 525] on div "En d’autres termes : un équilibre idéal entre confort et facilité d’utilisation." at bounding box center [820, 529] width 707 height 20
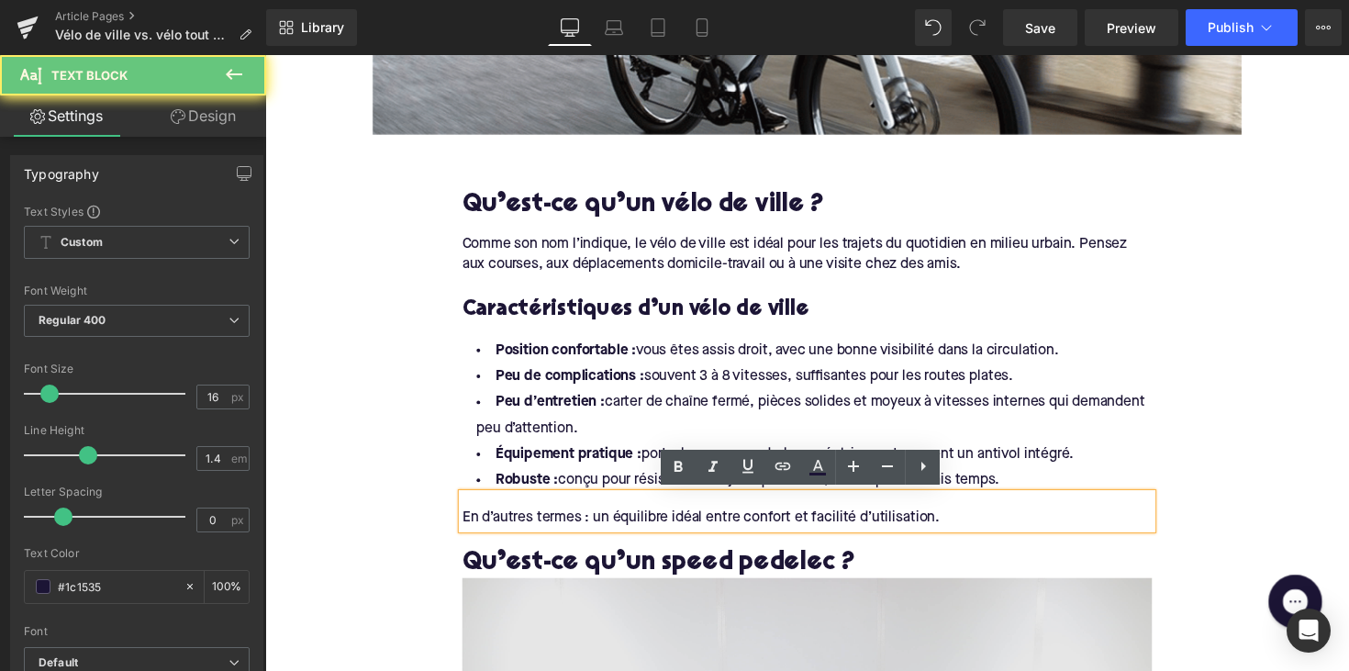
click at [696, 525] on div "En d’autres termes : un équilibre idéal entre confort et facilité d’utilisation." at bounding box center [820, 529] width 707 height 20
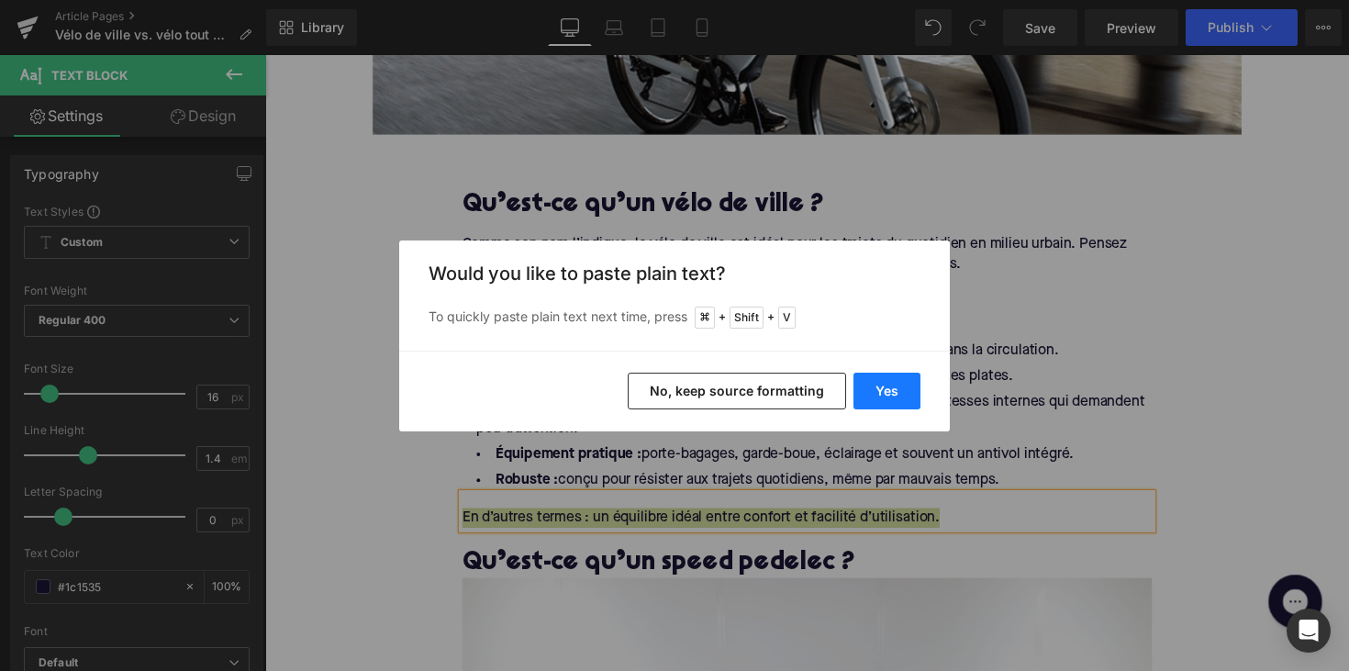
click at [876, 391] on button "Yes" at bounding box center [886, 391] width 67 height 37
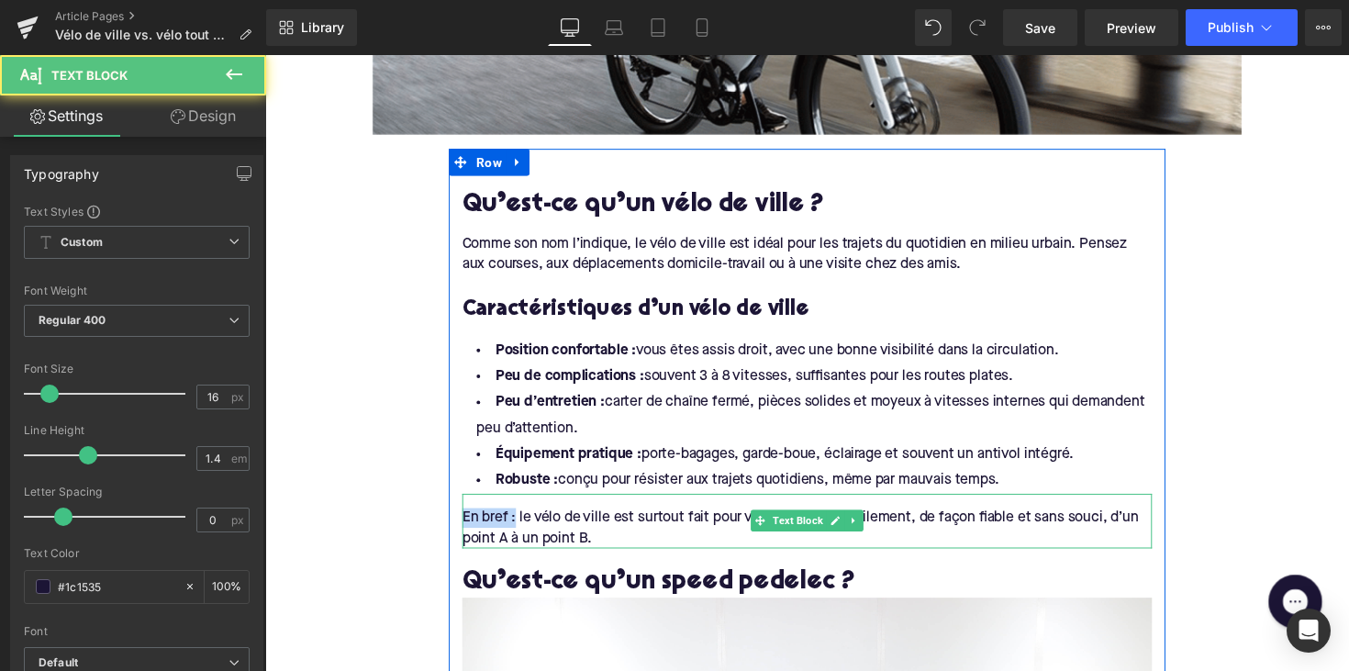
drag, startPoint x: 518, startPoint y: 524, endPoint x: 453, endPoint y: 524, distance: 65.2
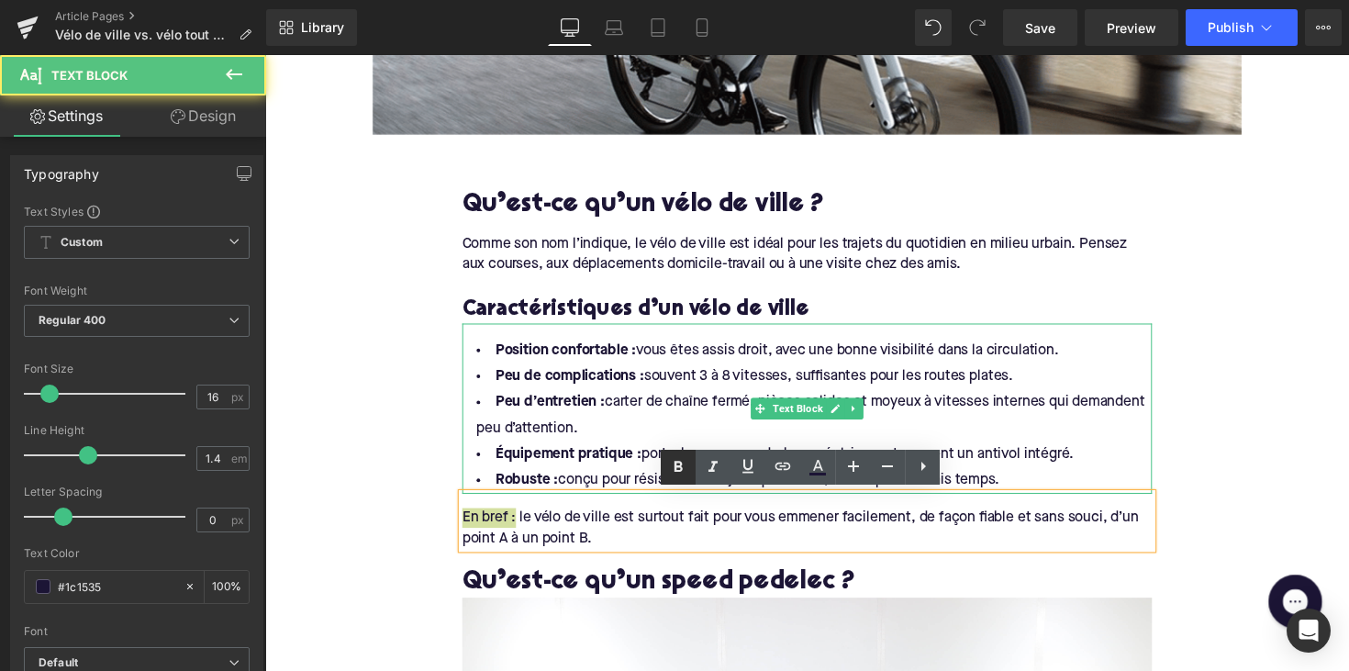
click at [683, 466] on icon at bounding box center [678, 467] width 22 height 22
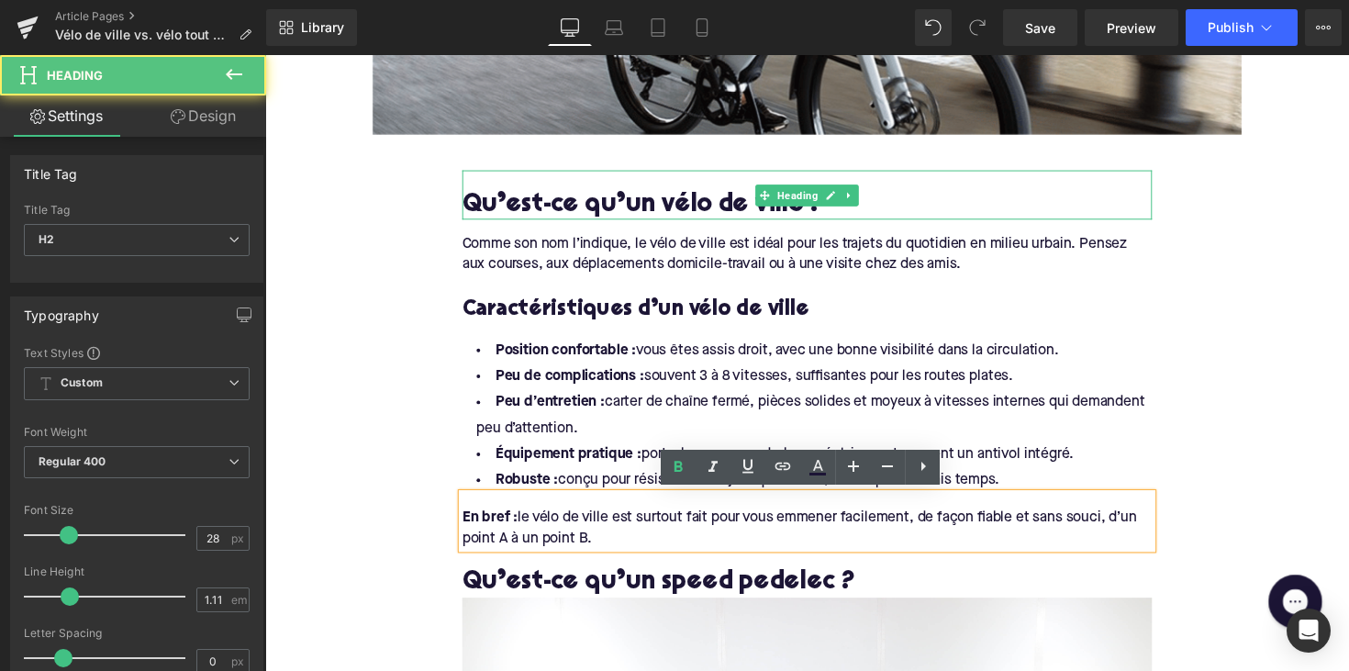
click at [578, 200] on h2 "Qu’est-ce qu’un vélo de ville ?" at bounding box center [820, 209] width 707 height 28
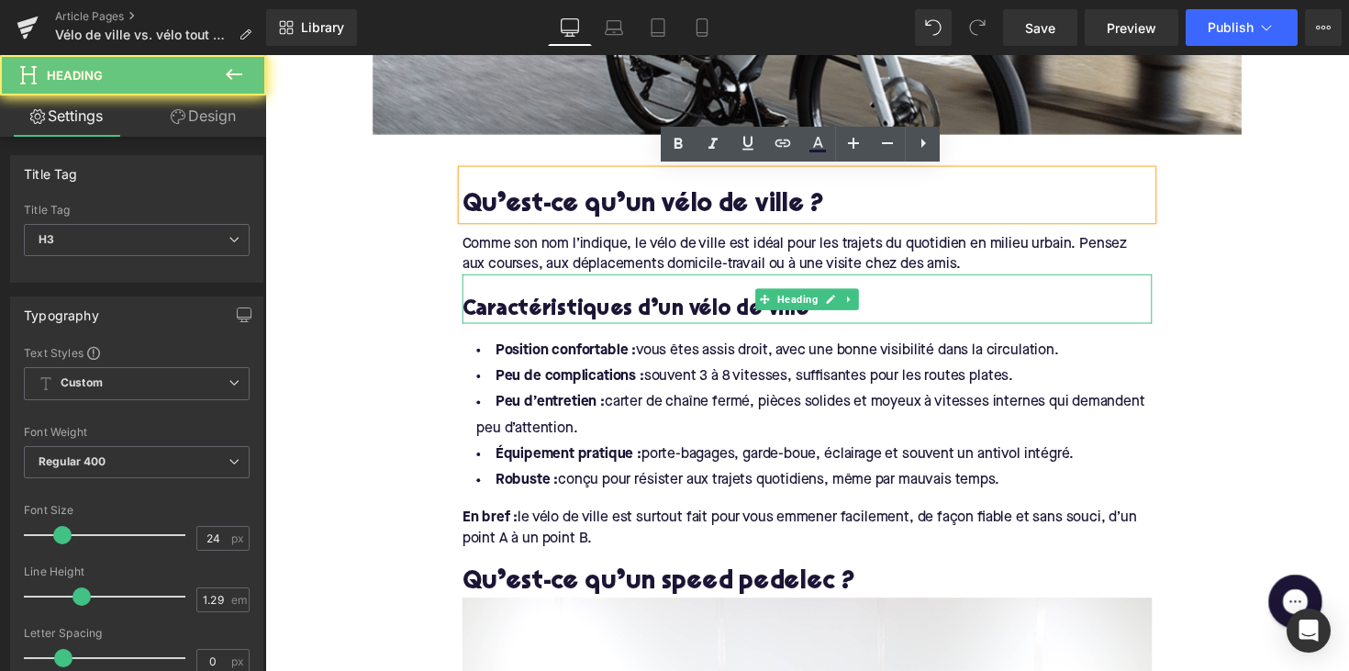
click at [576, 289] on div "Caractéristiques d’un vélo de ville" at bounding box center [820, 305] width 707 height 50
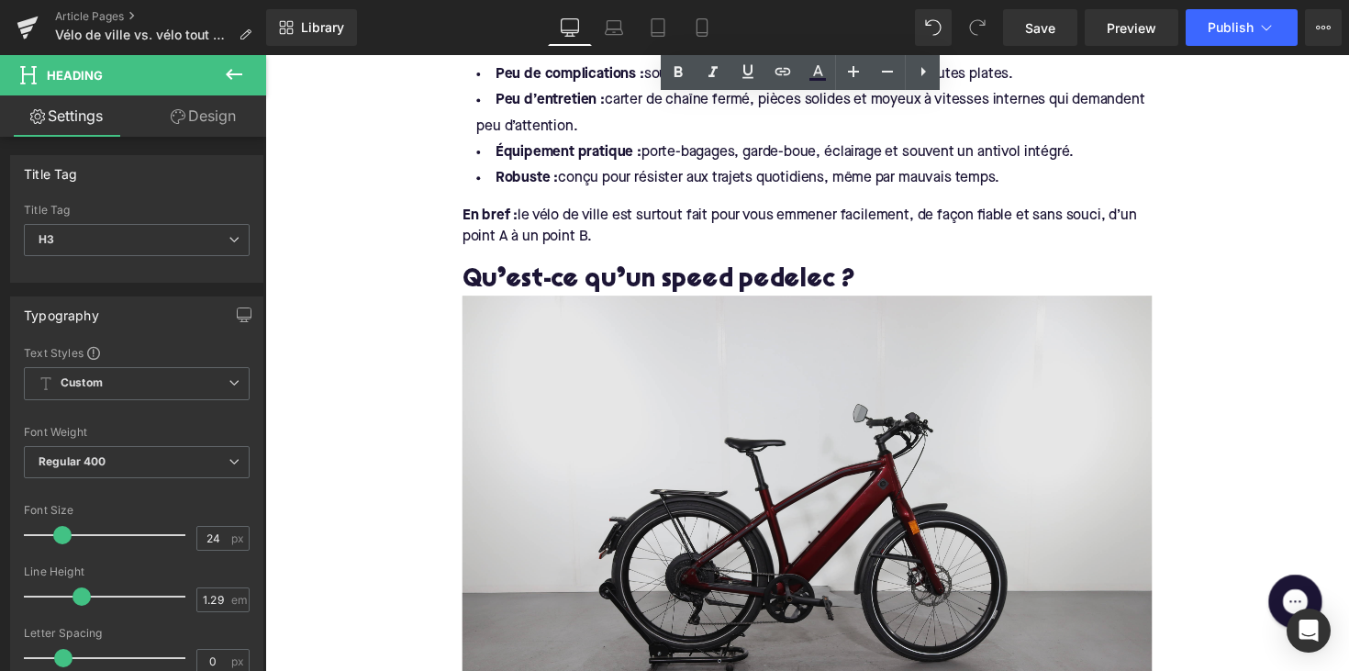
scroll to position [1209, 0]
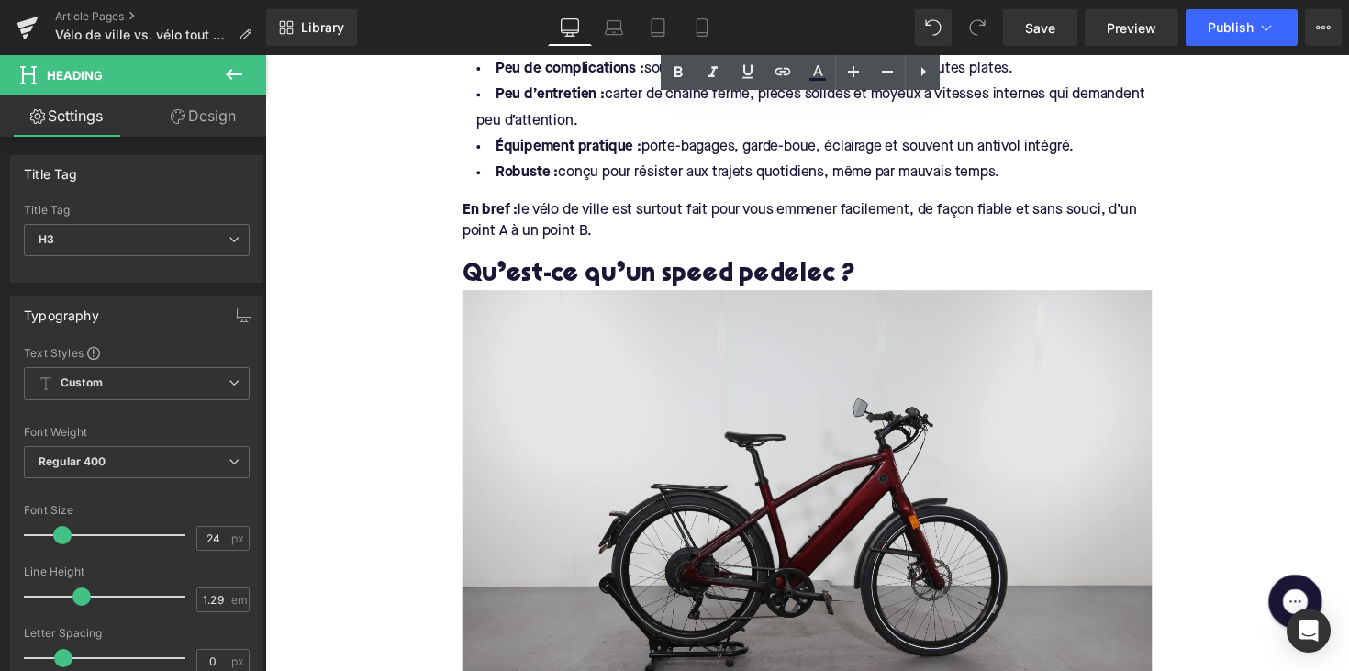
click at [750, 271] on h2 "Qu’est-ce qu’un speed pedelec ?" at bounding box center [820, 281] width 707 height 28
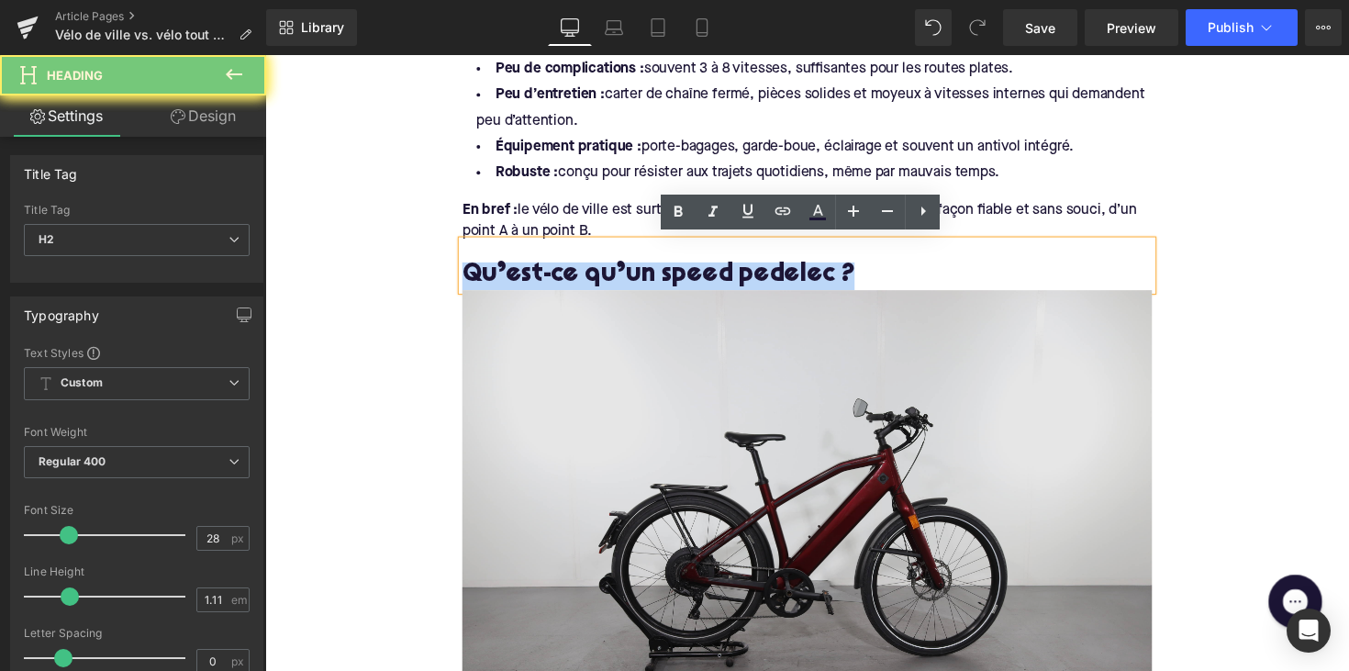
click at [750, 271] on h2 "Qu’est-ce qu’un speed pedelec ?" at bounding box center [820, 281] width 707 height 28
paste div
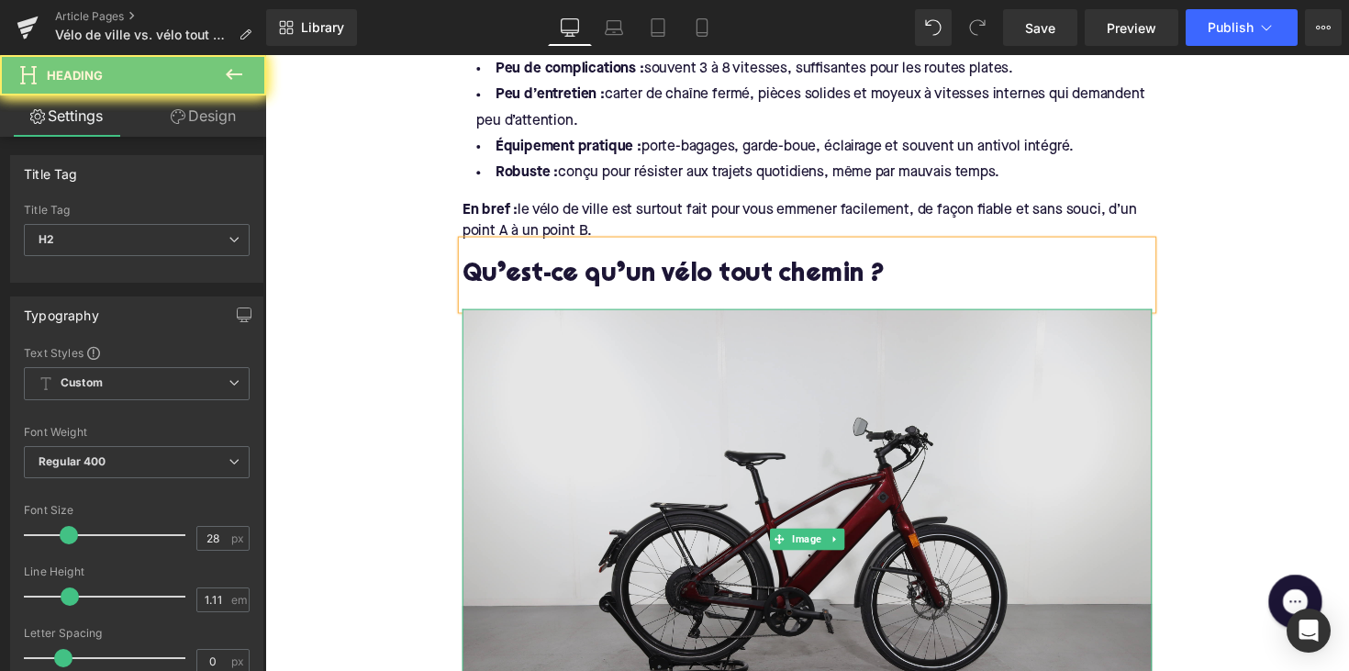
click at [867, 428] on img at bounding box center [820, 550] width 707 height 471
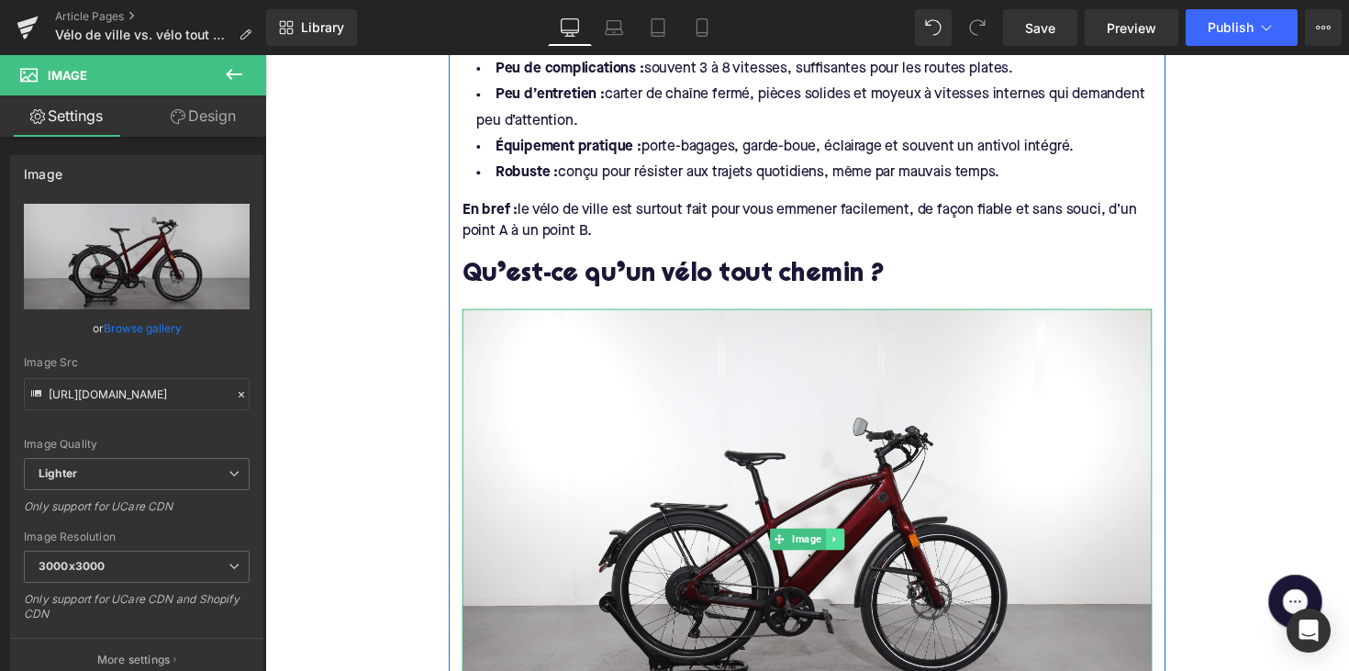
click at [845, 551] on icon at bounding box center [848, 550] width 10 height 11
click at [856, 551] on icon at bounding box center [858, 550] width 10 height 10
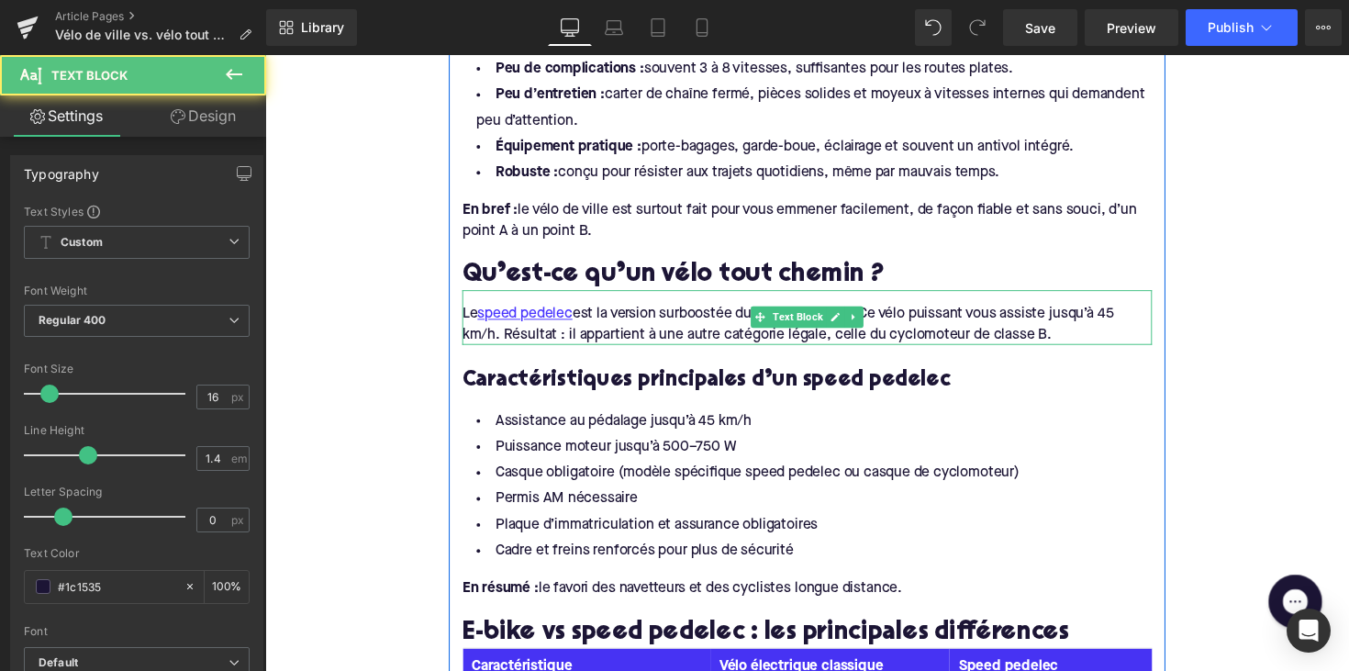
click at [1075, 331] on div "Le speed pedelec est la version surboostée du vélo électrique. Ce vélo puissant…" at bounding box center [820, 330] width 707 height 41
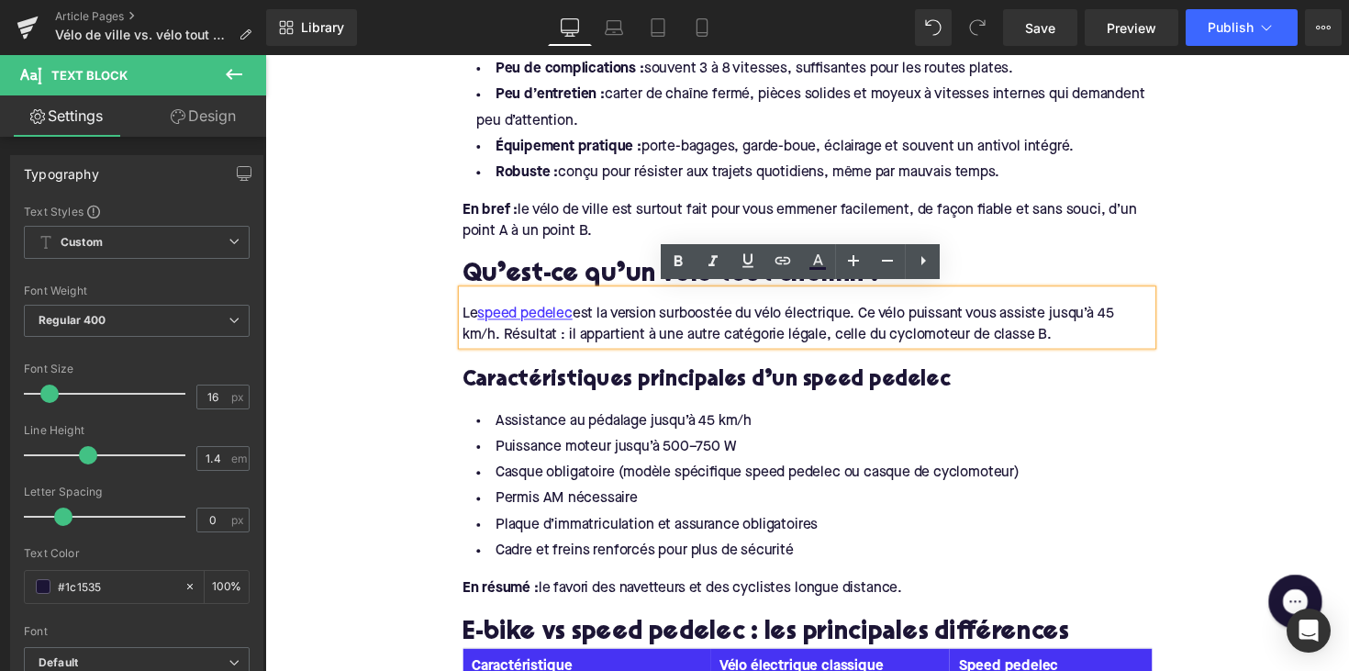
drag, startPoint x: 1075, startPoint y: 340, endPoint x: 404, endPoint y: 301, distance: 672.8
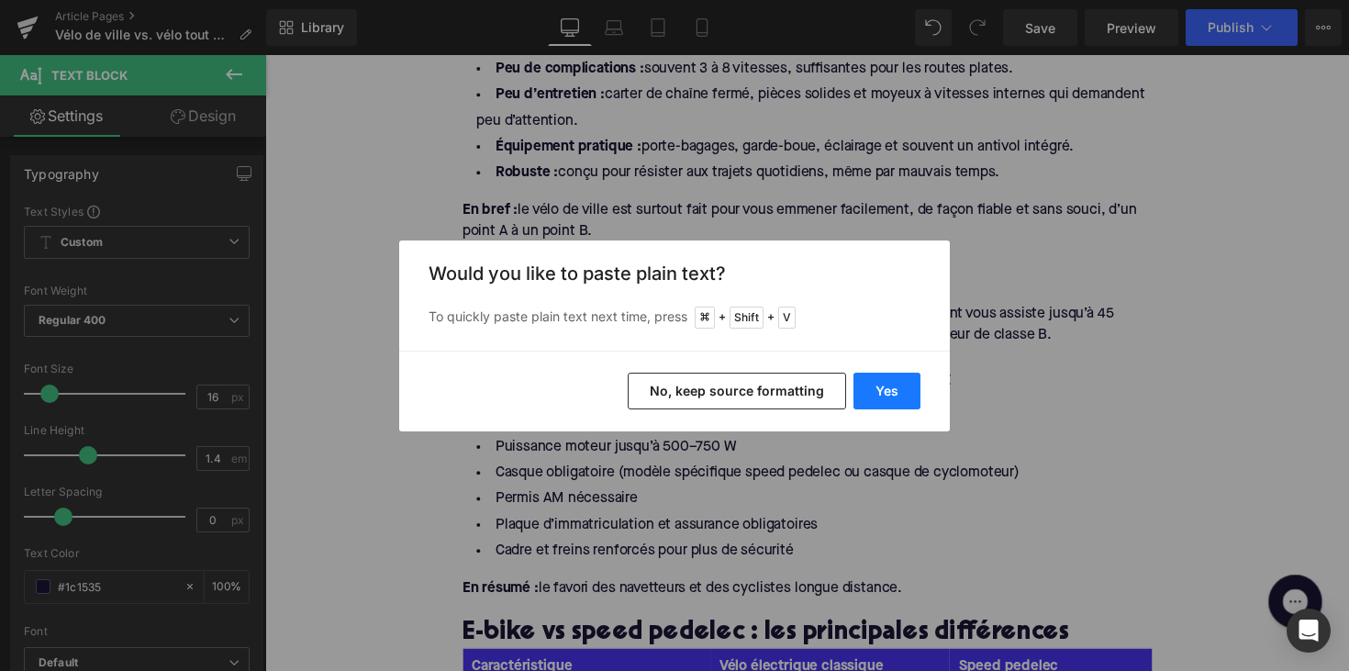
click at [872, 387] on button "Yes" at bounding box center [886, 391] width 67 height 37
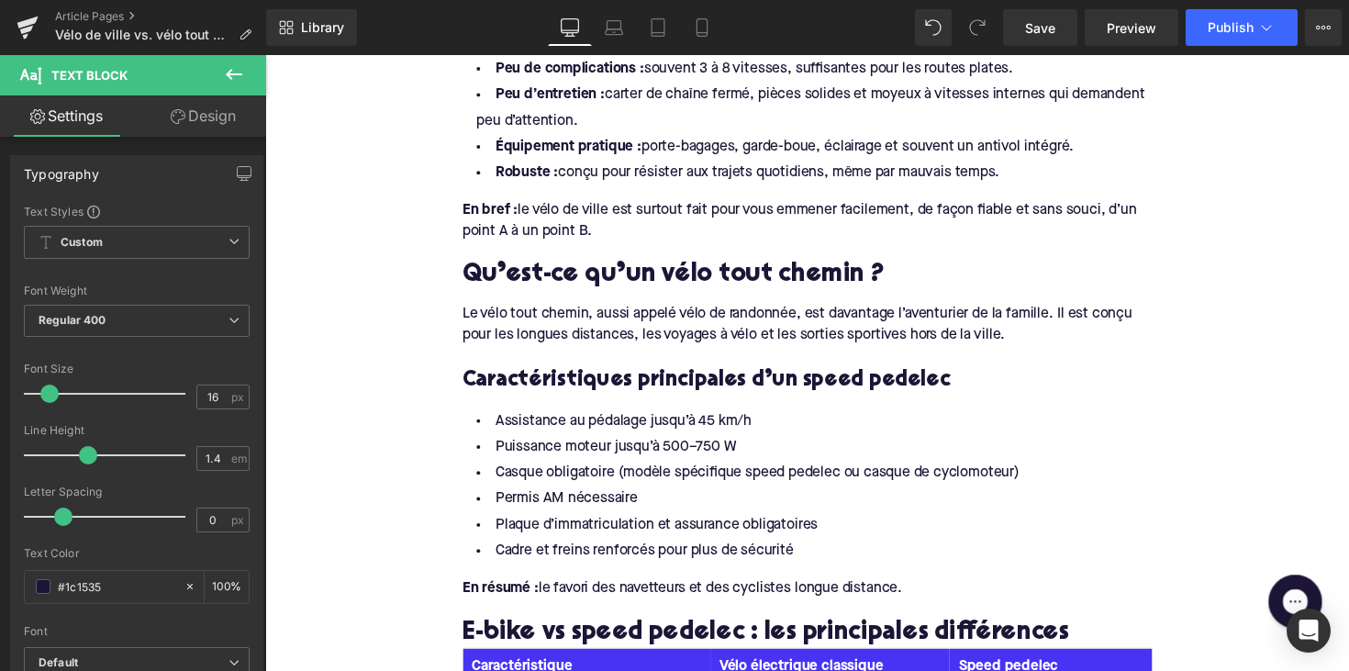
click at [649, 381] on h3 "Caractéristiques principales d’un speed pedelec" at bounding box center [820, 387] width 707 height 28
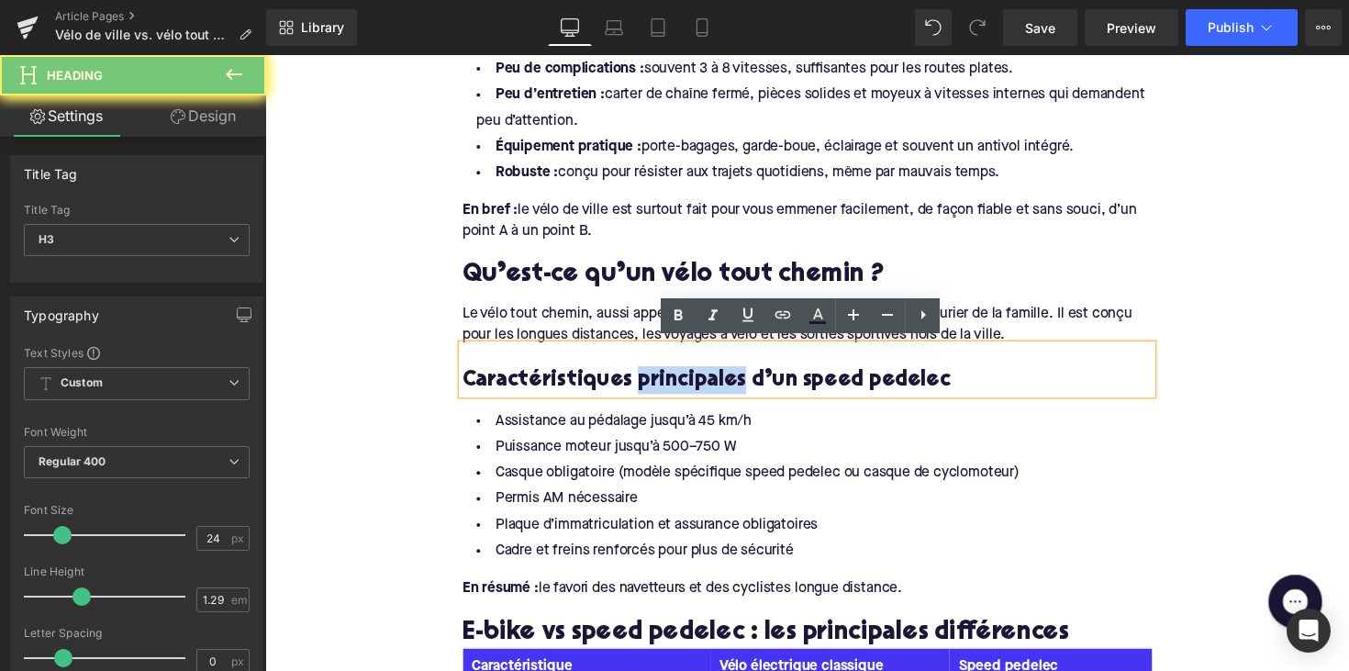
click at [649, 381] on h3 "Caractéristiques principales d’un speed pedelec" at bounding box center [820, 387] width 707 height 28
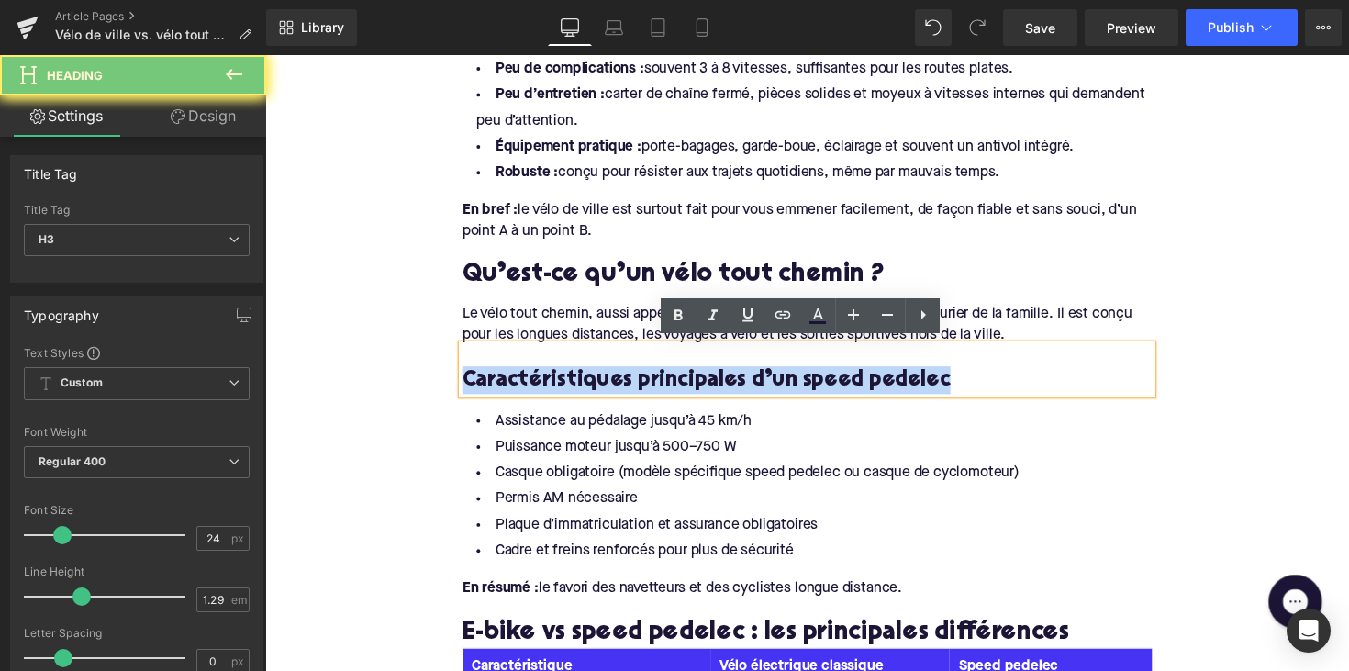
paste div
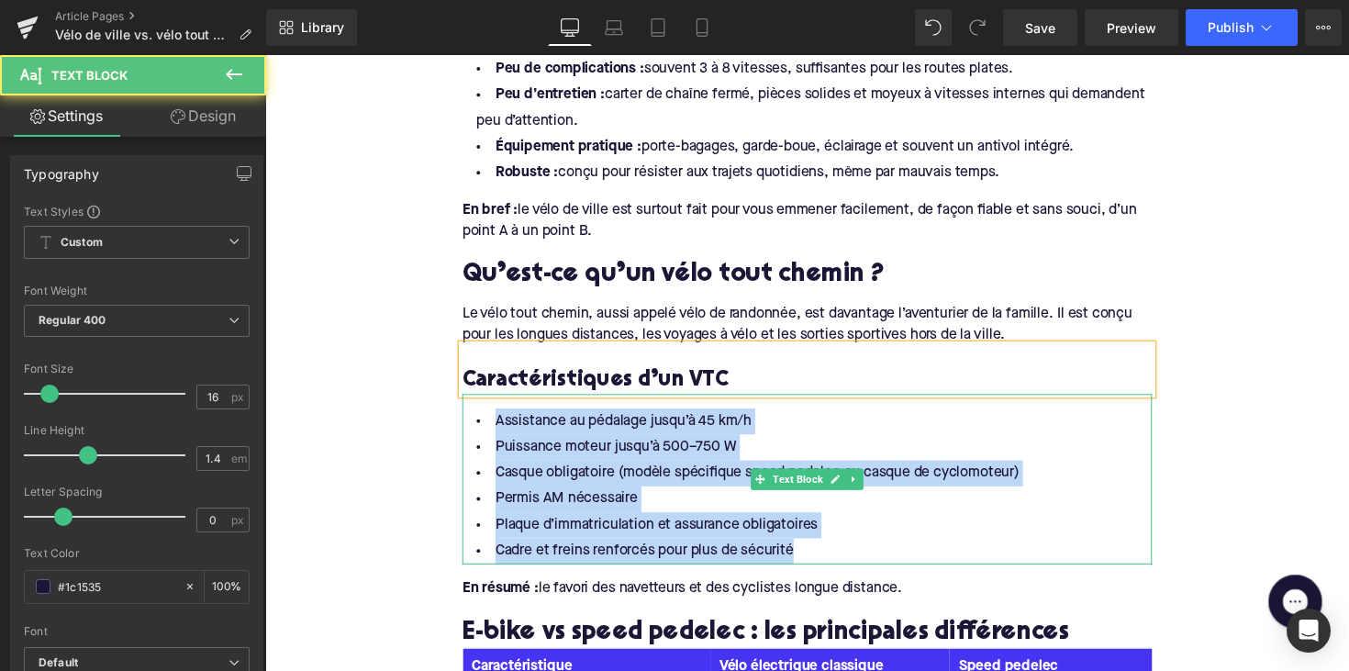
drag, startPoint x: 807, startPoint y: 559, endPoint x: 493, endPoint y: 417, distance: 344.6
click at [493, 417] on ul "Assistance au pédalage jusqu’à 45 km/h Puissance moteur jusqu’à 500–750 W Casqu…" at bounding box center [820, 497] width 707 height 160
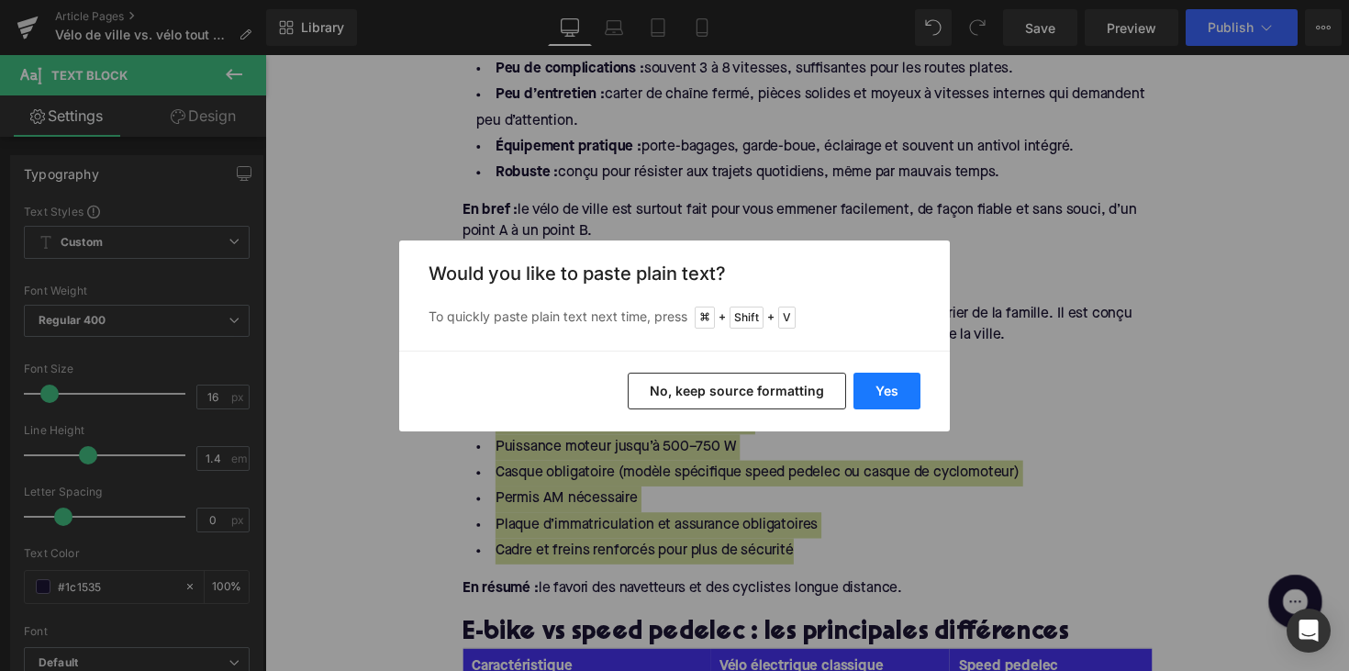
drag, startPoint x: 896, startPoint y: 384, endPoint x: 619, endPoint y: 339, distance: 279.8
click at [896, 384] on button "Yes" at bounding box center [886, 391] width 67 height 37
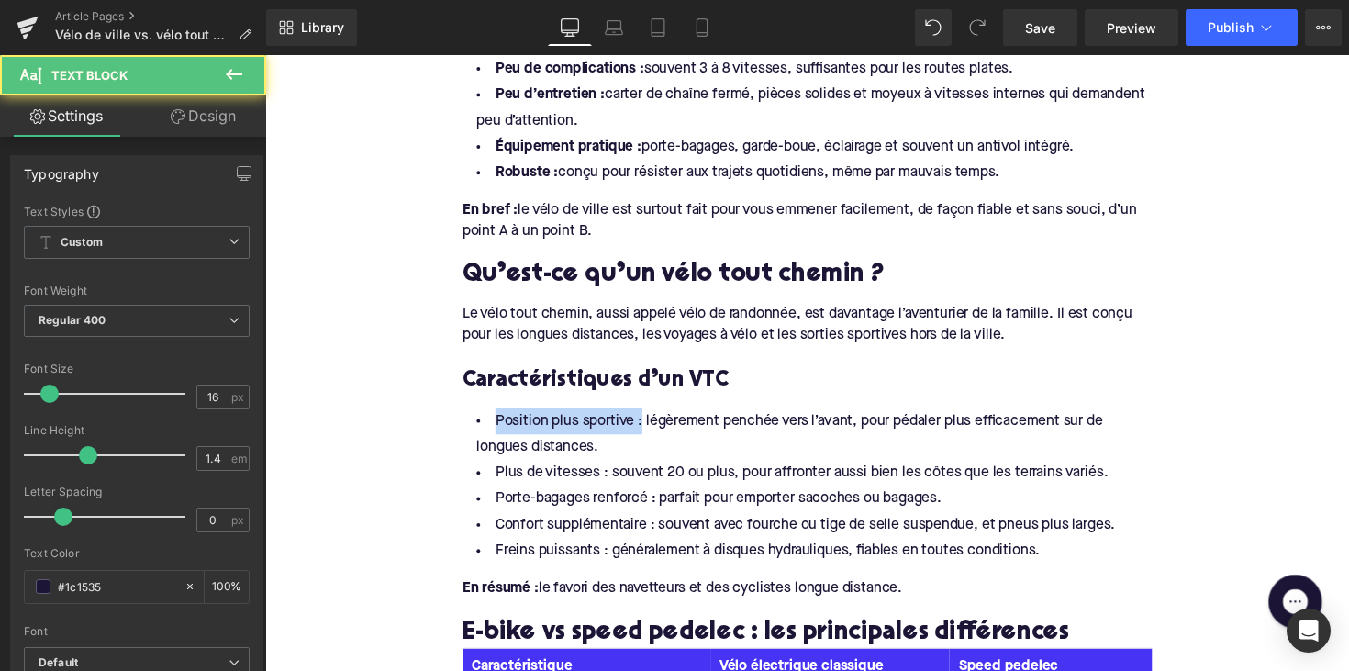
drag, startPoint x: 642, startPoint y: 430, endPoint x: 432, endPoint y: 430, distance: 210.1
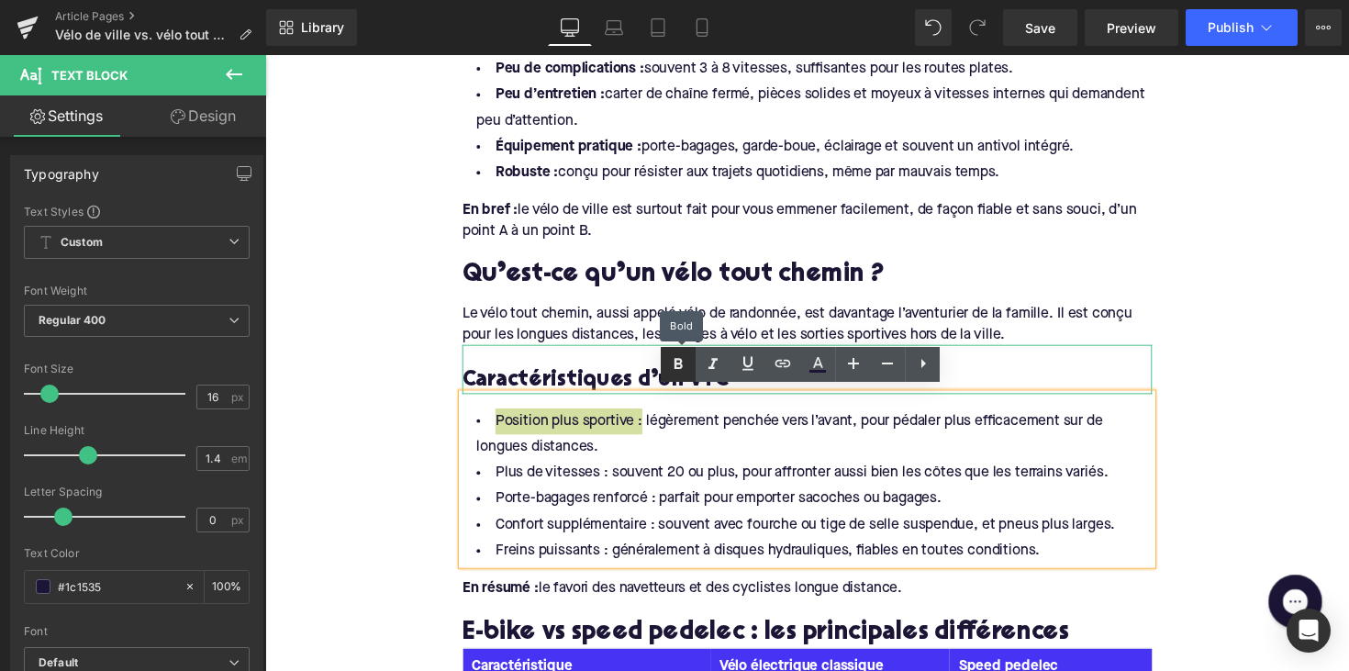
click at [681, 354] on icon at bounding box center [678, 364] width 22 height 22
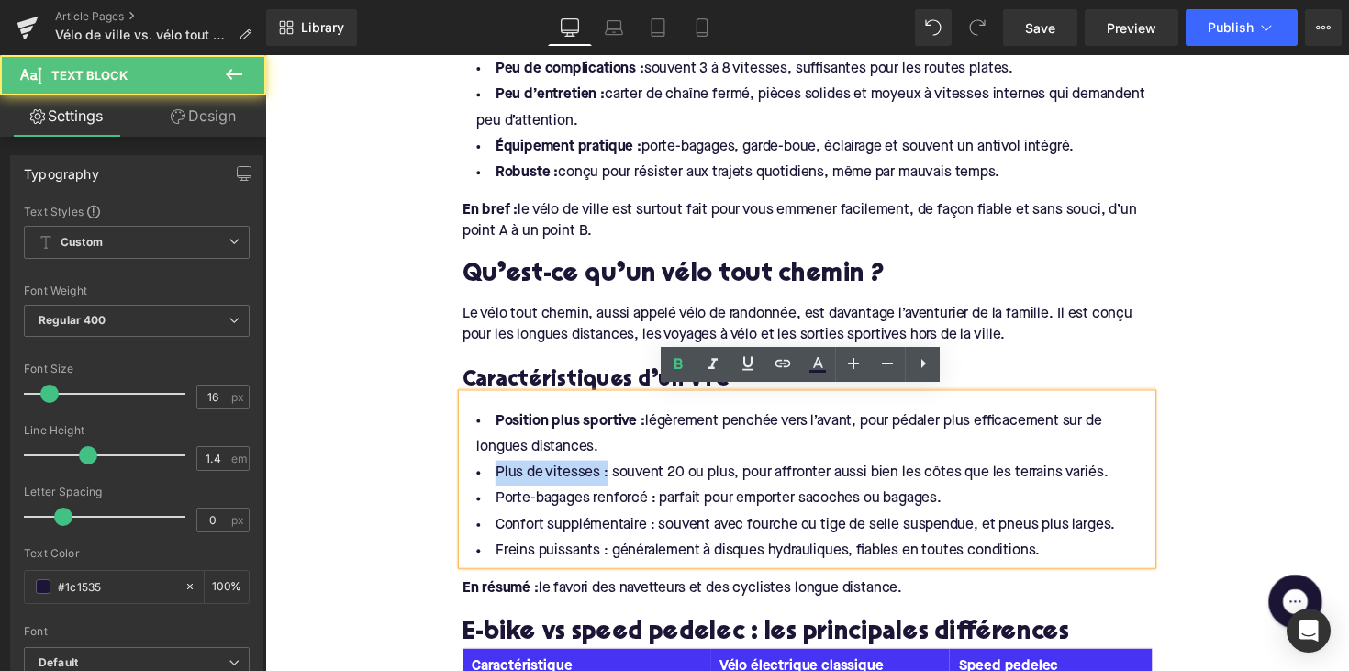
drag, startPoint x: 607, startPoint y: 481, endPoint x: 481, endPoint y: 484, distance: 125.7
click at [481, 484] on li "Plus de vitesses : souvent 20 ou plus, pour affronter aussi bien les côtes que …" at bounding box center [820, 483] width 707 height 27
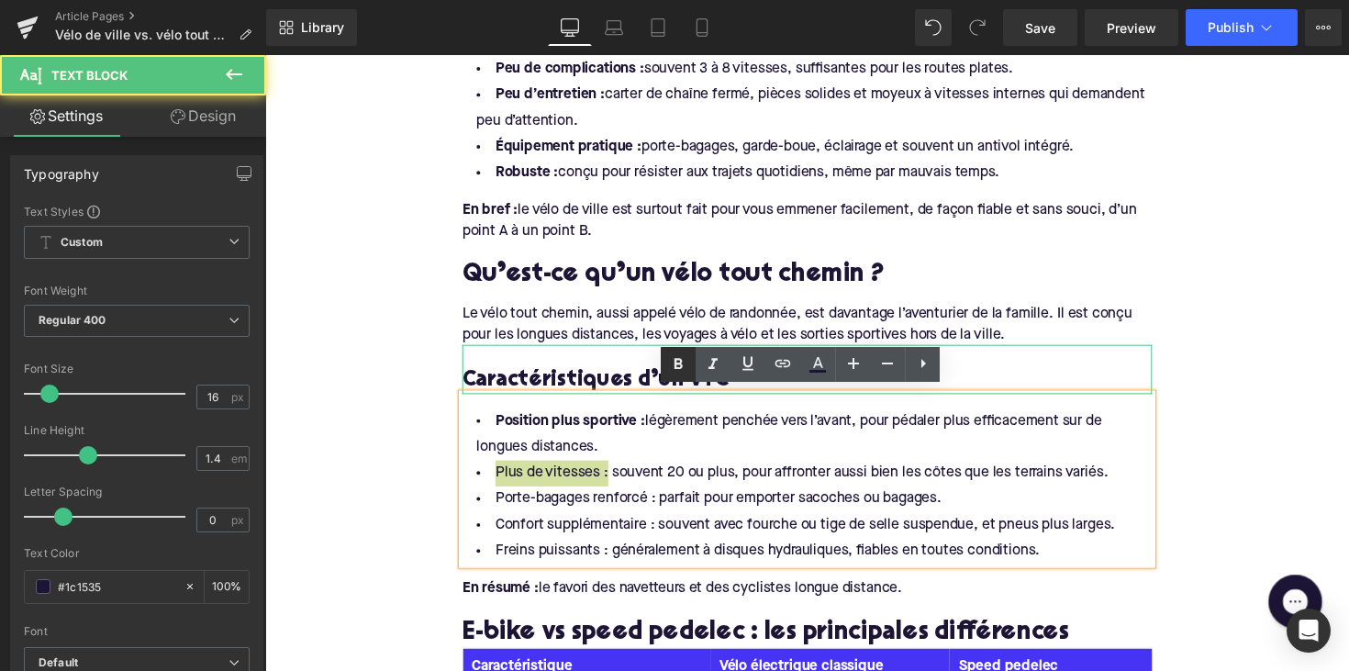
click at [679, 362] on icon at bounding box center [678, 364] width 22 height 22
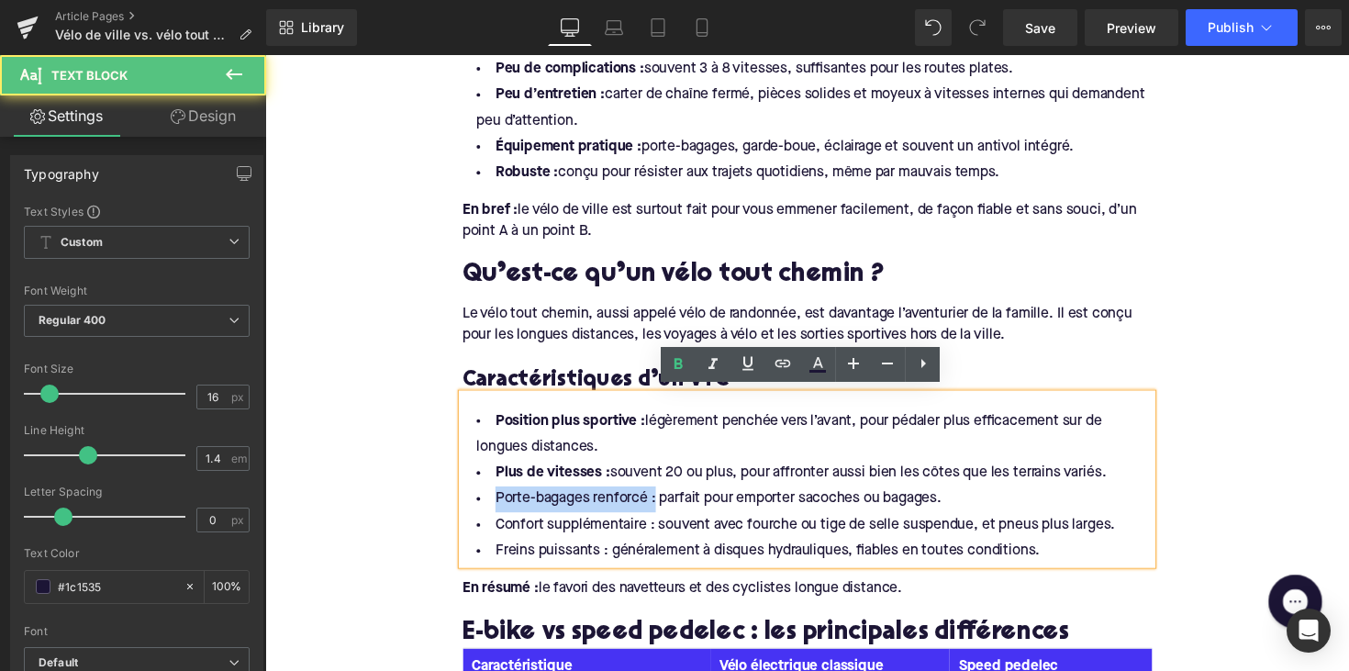
drag, startPoint x: 657, startPoint y: 509, endPoint x: 451, endPoint y: 509, distance: 205.6
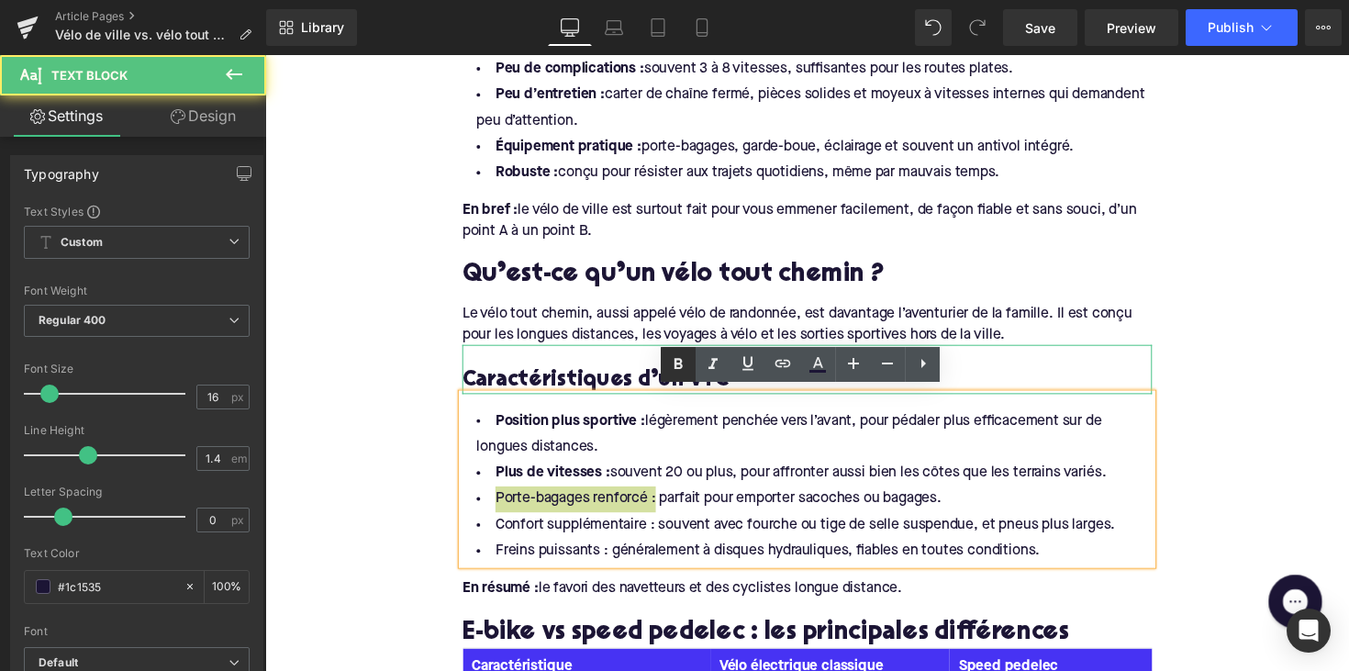
click at [676, 366] on icon at bounding box center [678, 364] width 8 height 11
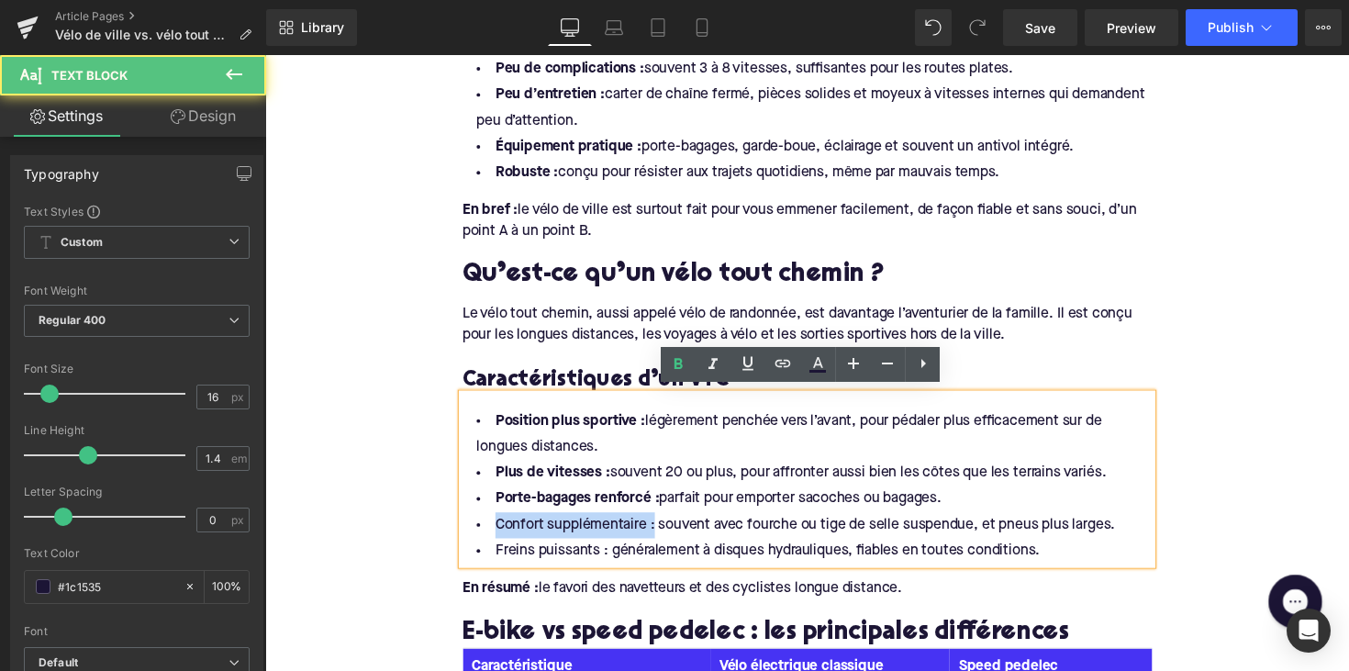
drag, startPoint x: 656, startPoint y: 536, endPoint x: 458, endPoint y: 529, distance: 198.3
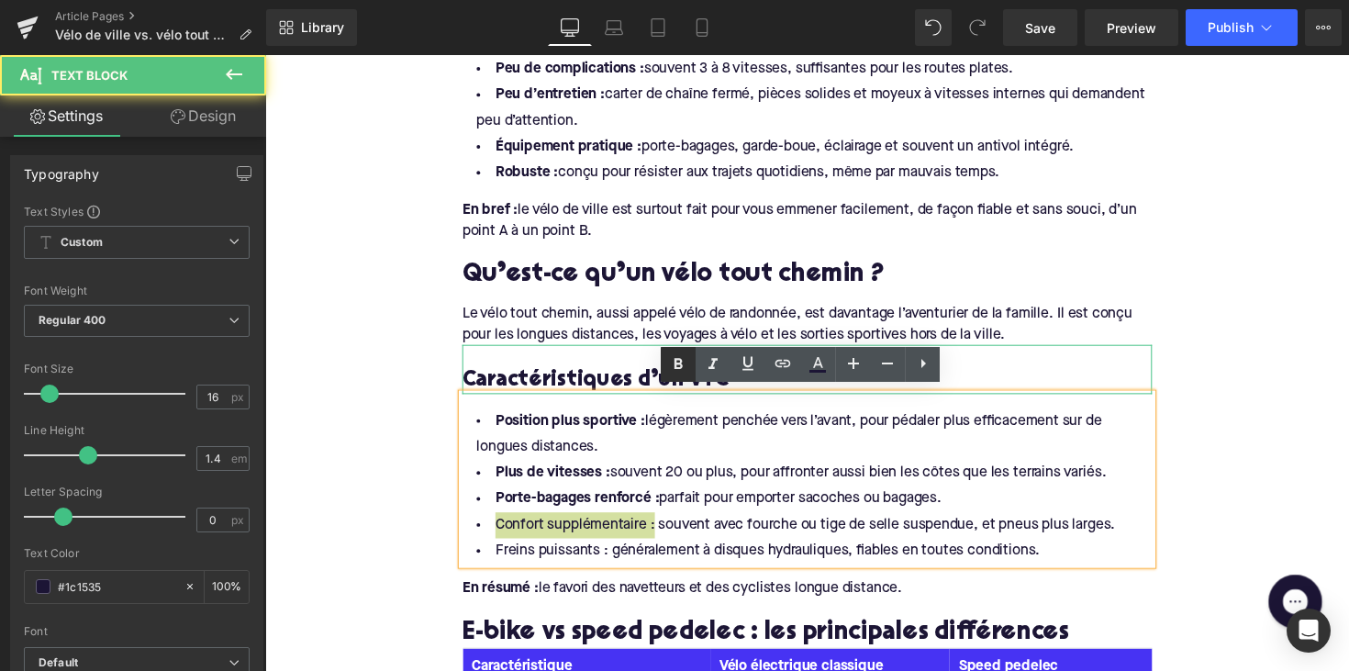
click at [671, 362] on icon at bounding box center [678, 364] width 22 height 22
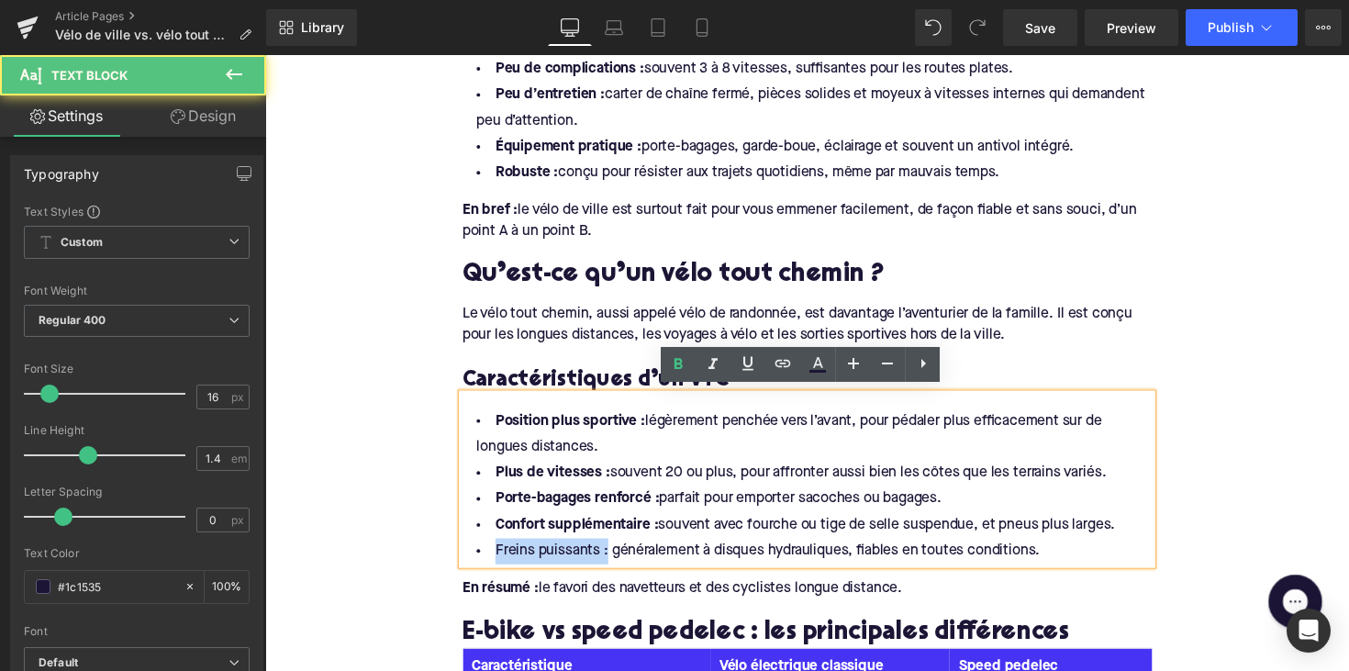
drag, startPoint x: 607, startPoint y: 560, endPoint x: 431, endPoint y: 560, distance: 176.2
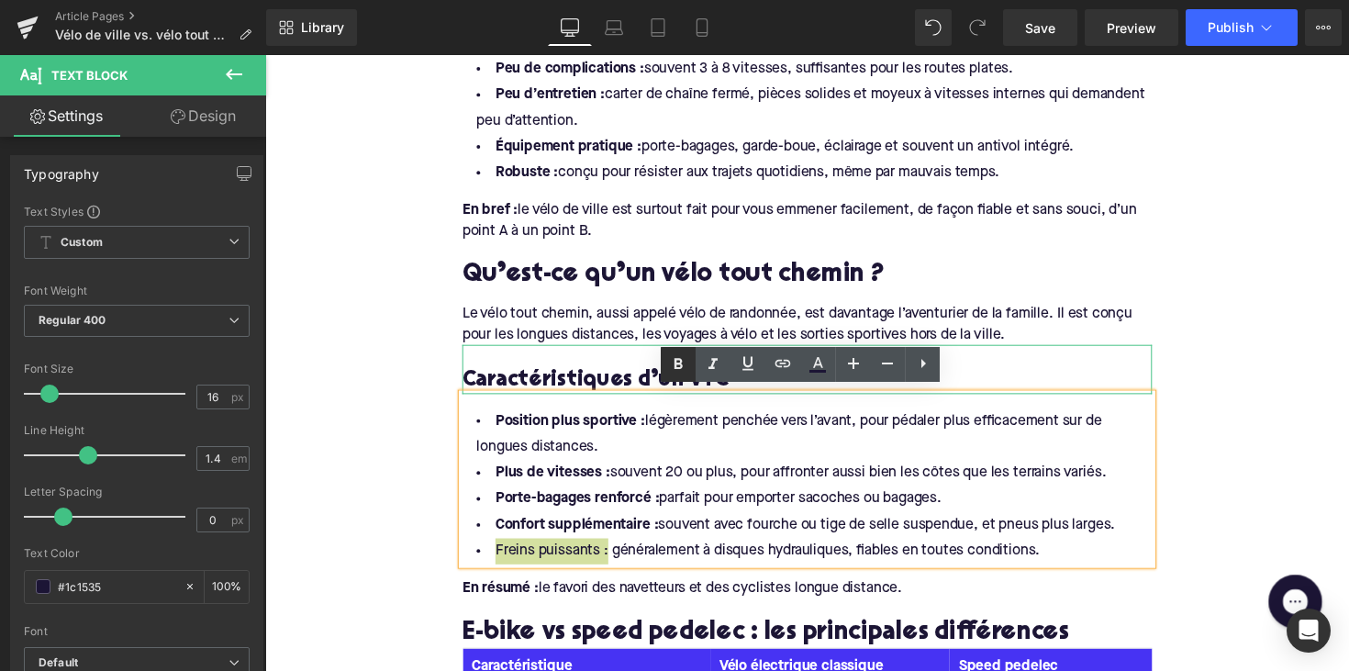
click at [687, 353] on link at bounding box center [678, 364] width 35 height 35
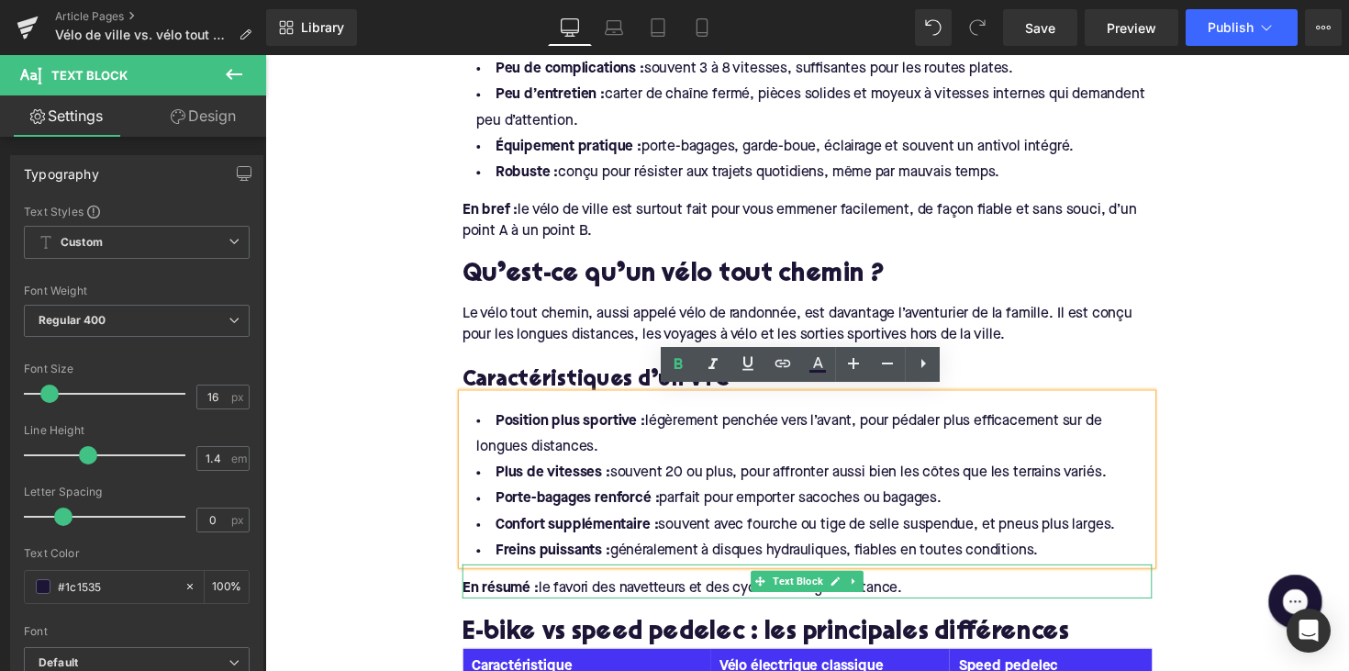
drag, startPoint x: 891, startPoint y: 594, endPoint x: 914, endPoint y: 594, distance: 22.9
click at [891, 594] on div "En résumé : le favori des navetteurs et des cyclistes longue distance." at bounding box center [820, 601] width 707 height 20
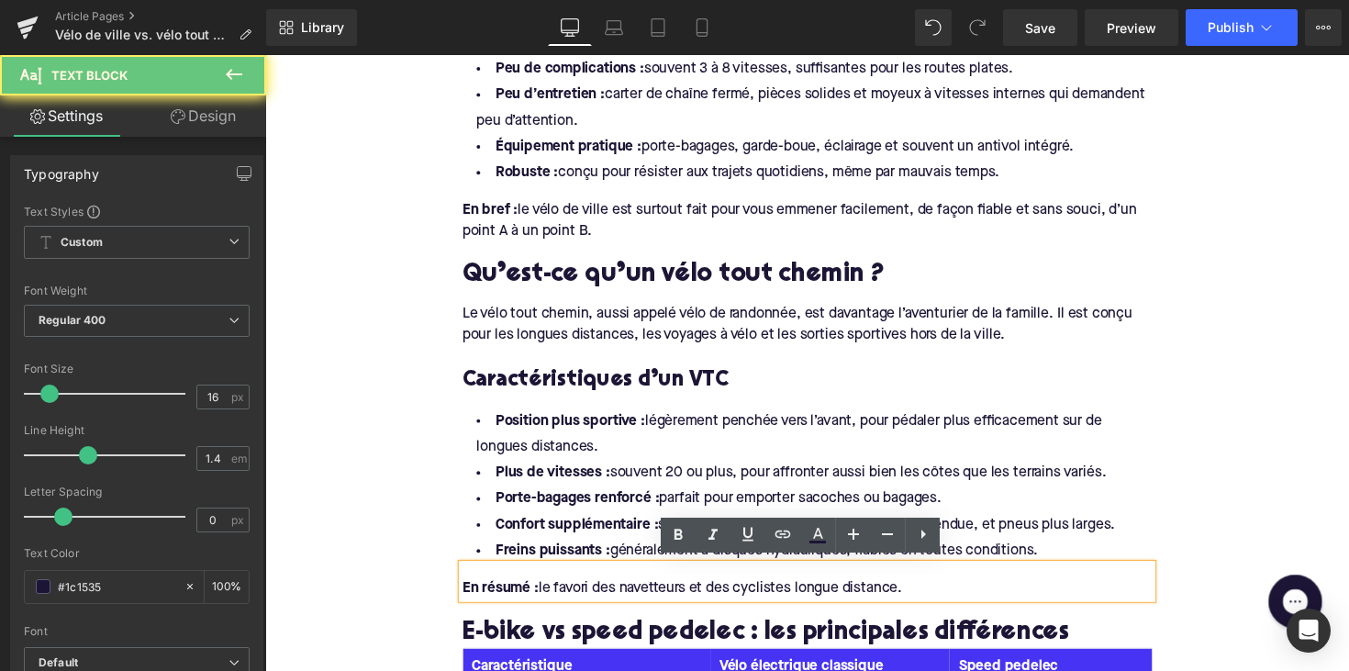
click at [930, 594] on div "En résumé : le favori des navetteurs et des cyclistes longue distance." at bounding box center [820, 601] width 707 height 20
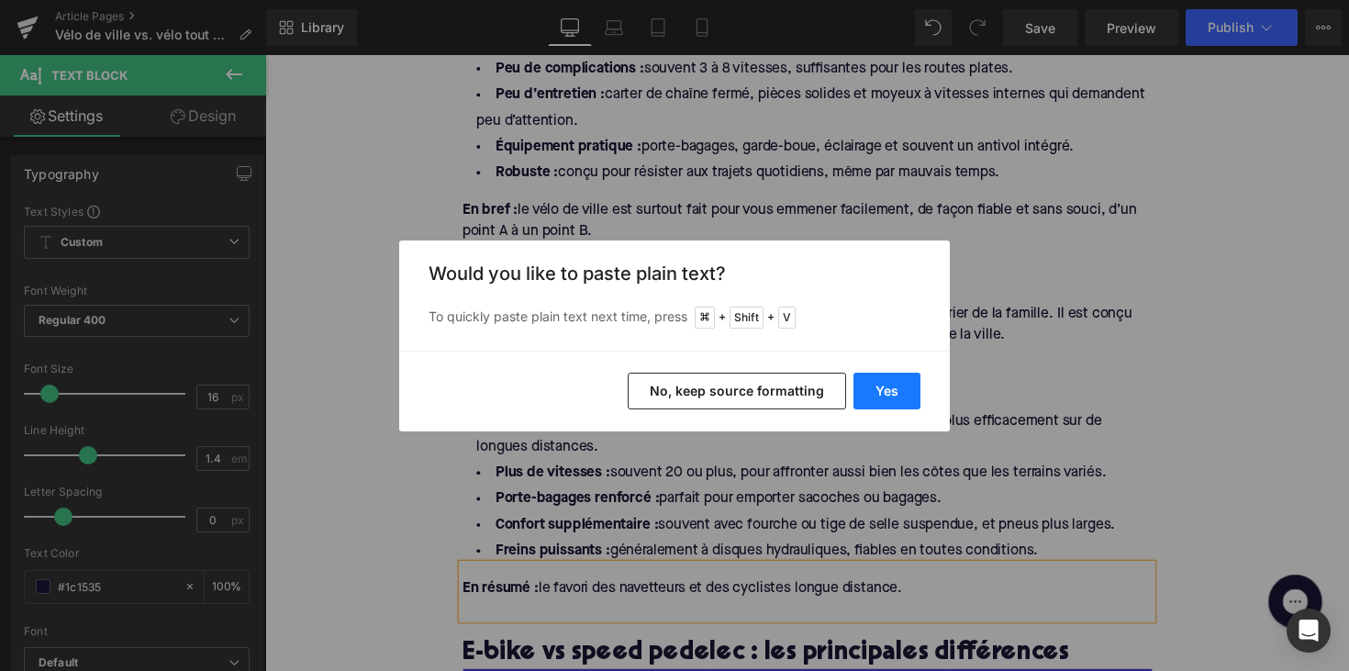
click at [891, 375] on button "Yes" at bounding box center [886, 391] width 67 height 37
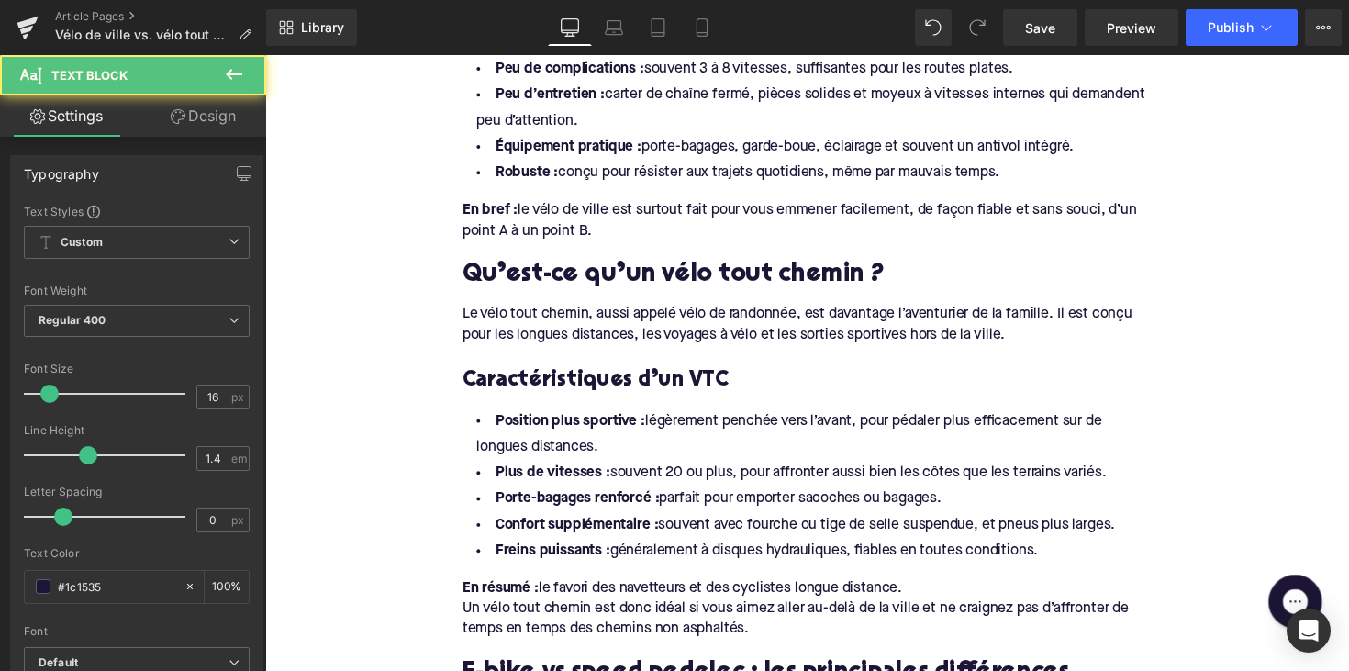
drag, startPoint x: 946, startPoint y: 594, endPoint x: 420, endPoint y: 584, distance: 525.9
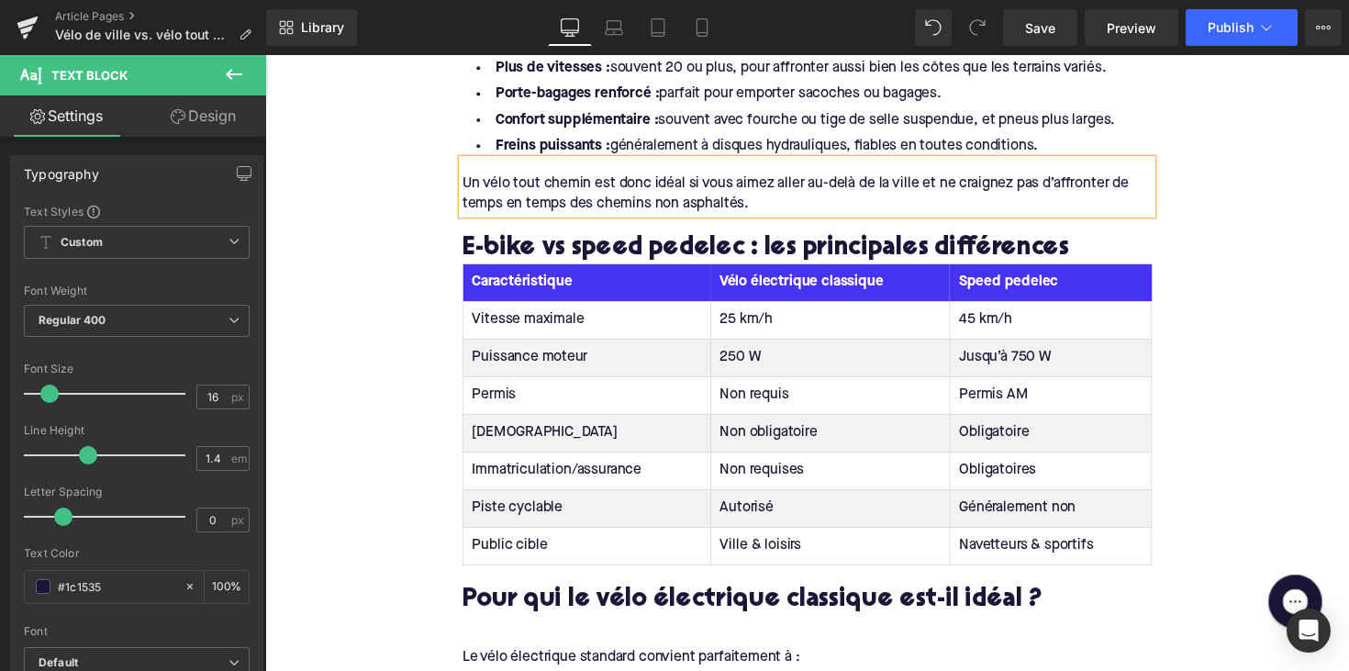
scroll to position [1670, 0]
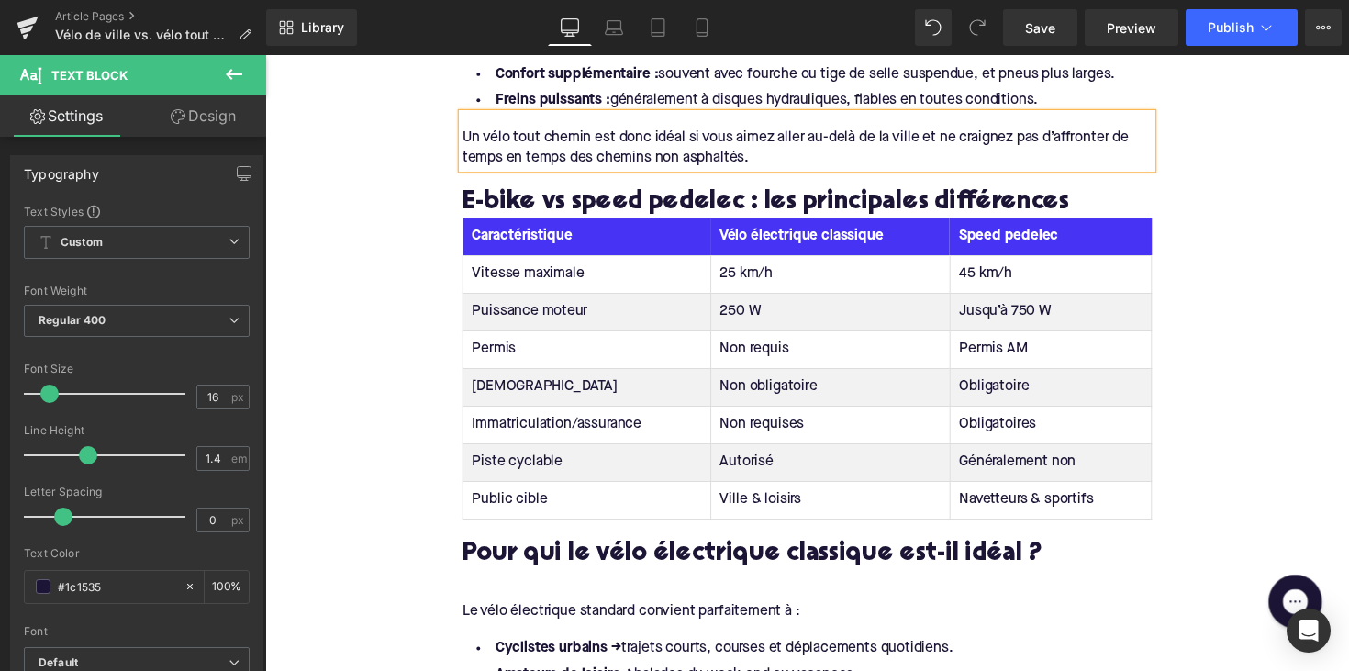
click at [711, 200] on h2 "E-bike vs speed pedelec : les principales différences" at bounding box center [820, 207] width 707 height 28
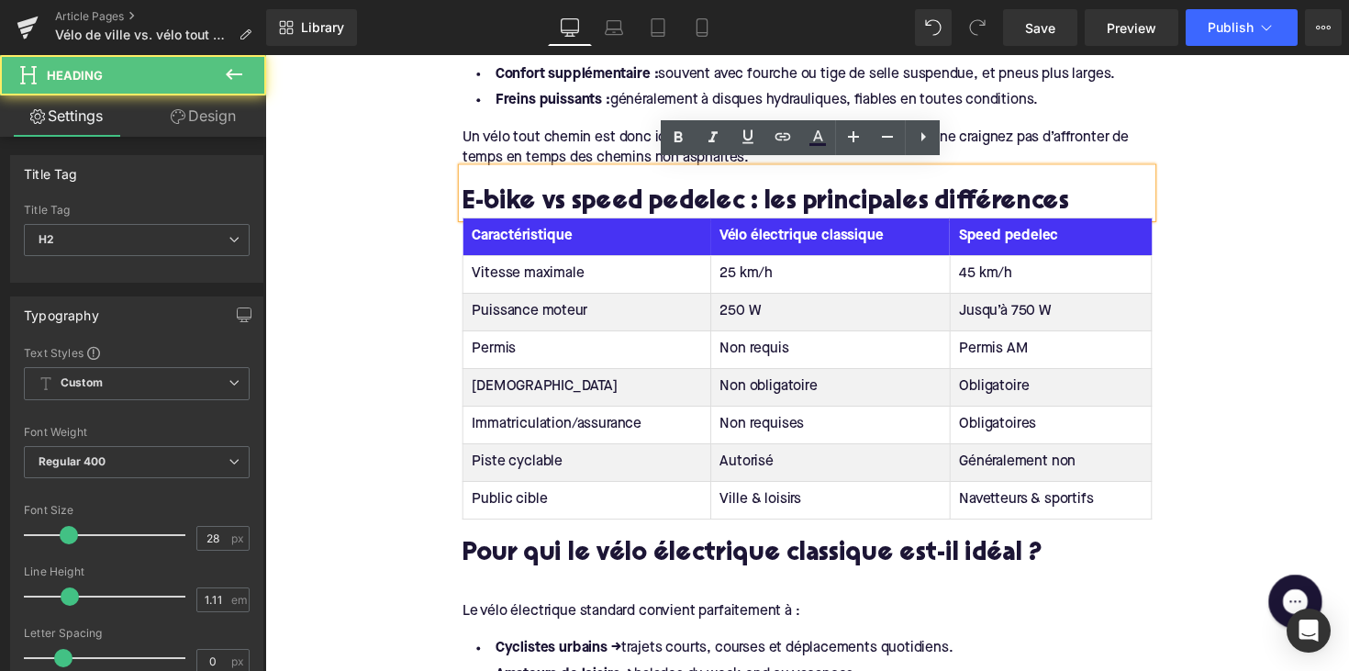
click at [711, 200] on h2 "E-bike vs speed pedelec : les principales différences" at bounding box center [820, 207] width 707 height 28
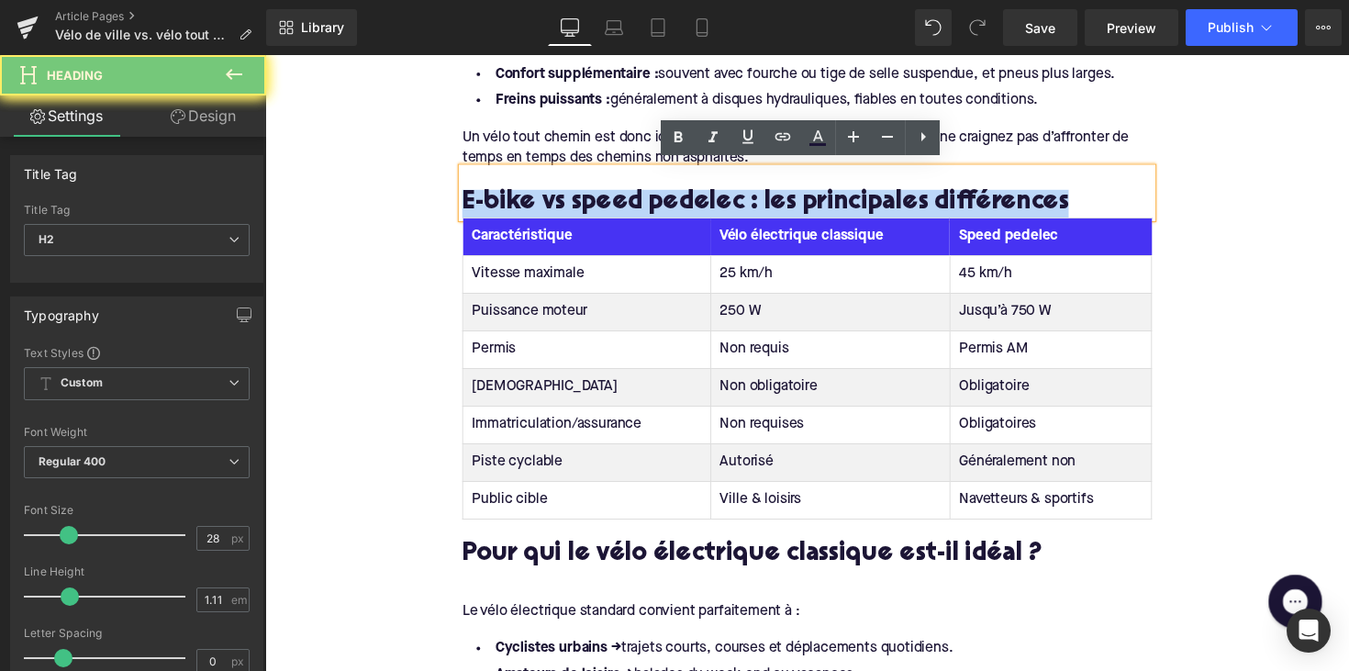
paste div
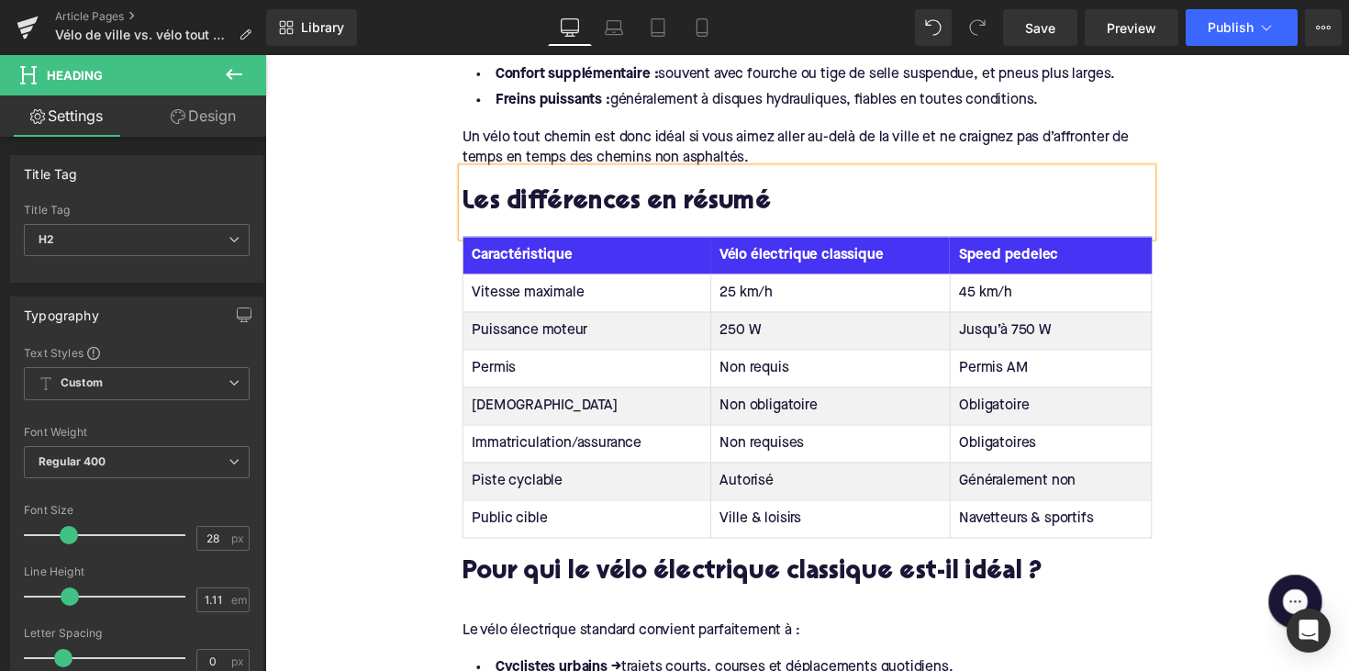
click at [534, 255] on th "Caractéristique" at bounding box center [595, 259] width 254 height 39
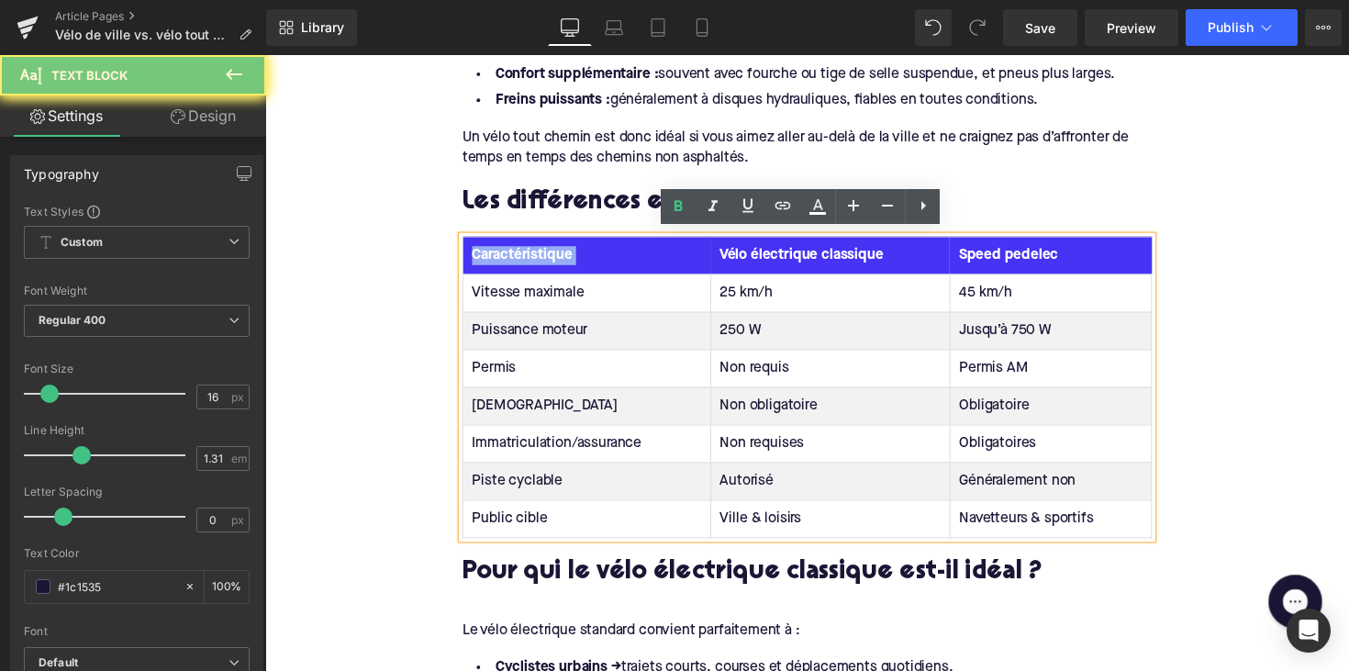
click at [534, 255] on th "Caractéristique" at bounding box center [595, 259] width 254 height 39
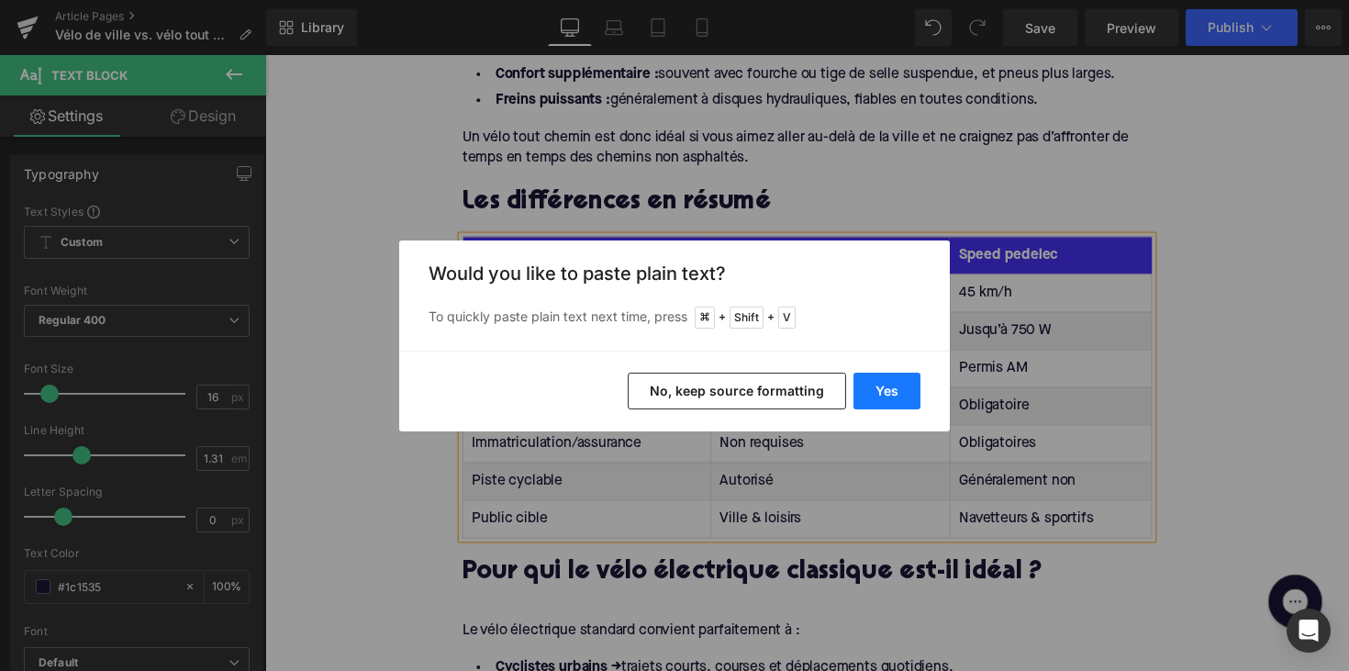
click at [889, 398] on button "Yes" at bounding box center [886, 391] width 67 height 37
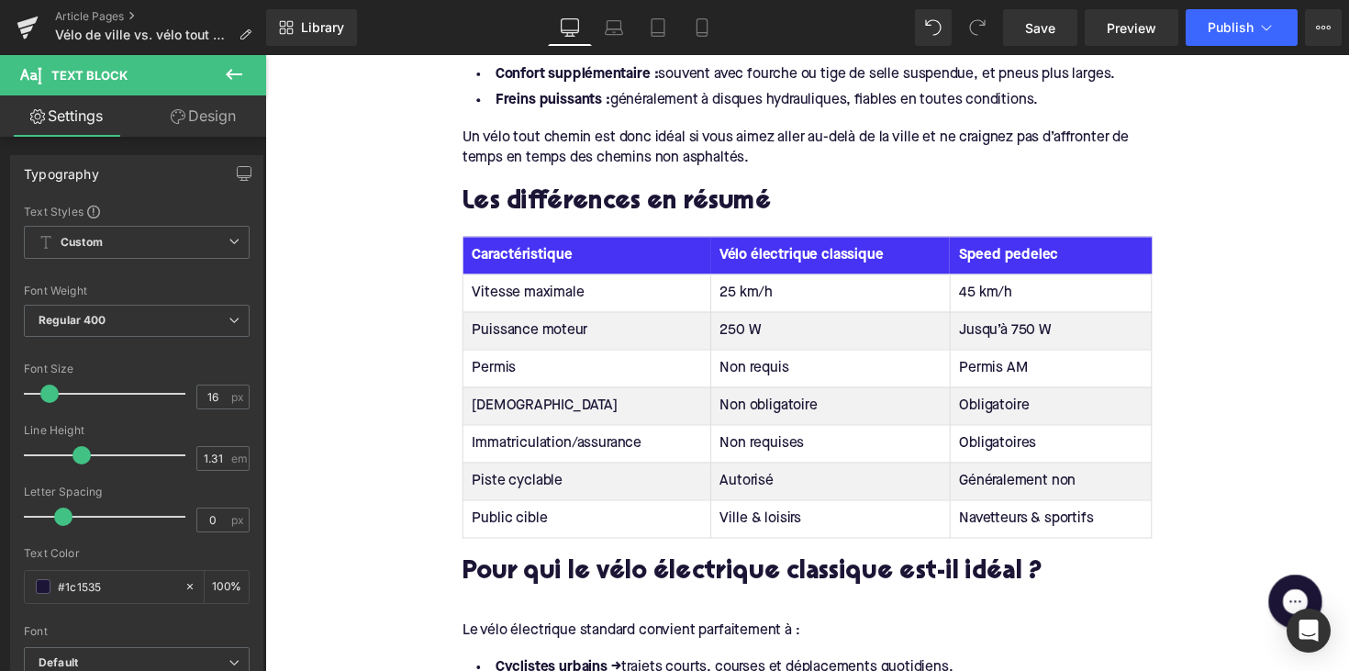
click at [838, 259] on th "Vélo électrique classique" at bounding box center [843, 259] width 245 height 39
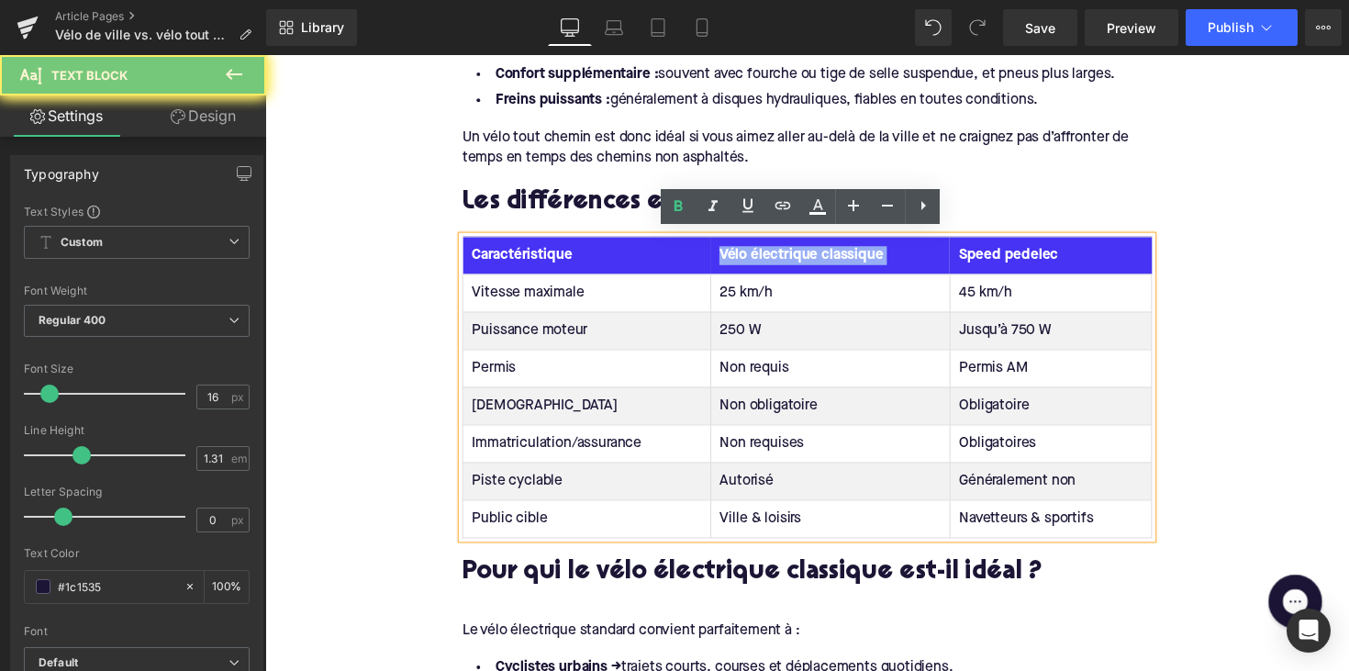
click at [838, 259] on th "Vélo électrique classique" at bounding box center [843, 259] width 245 height 39
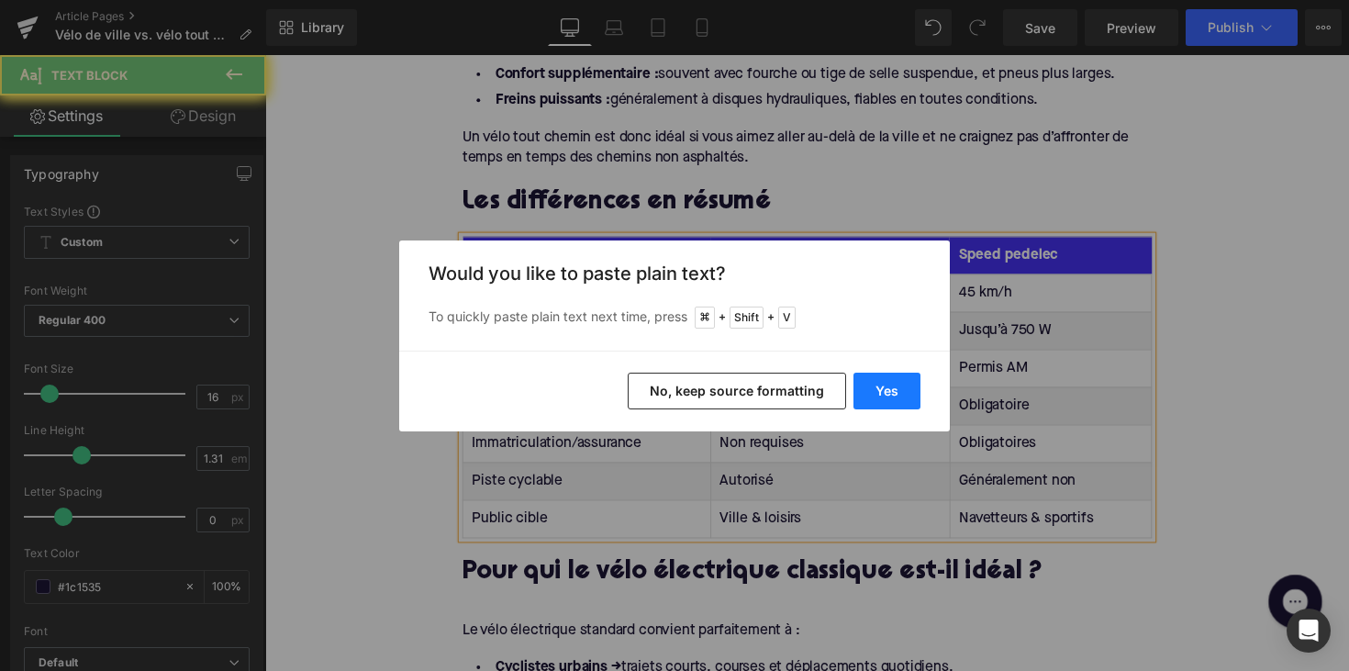
click at [900, 396] on button "Yes" at bounding box center [886, 391] width 67 height 37
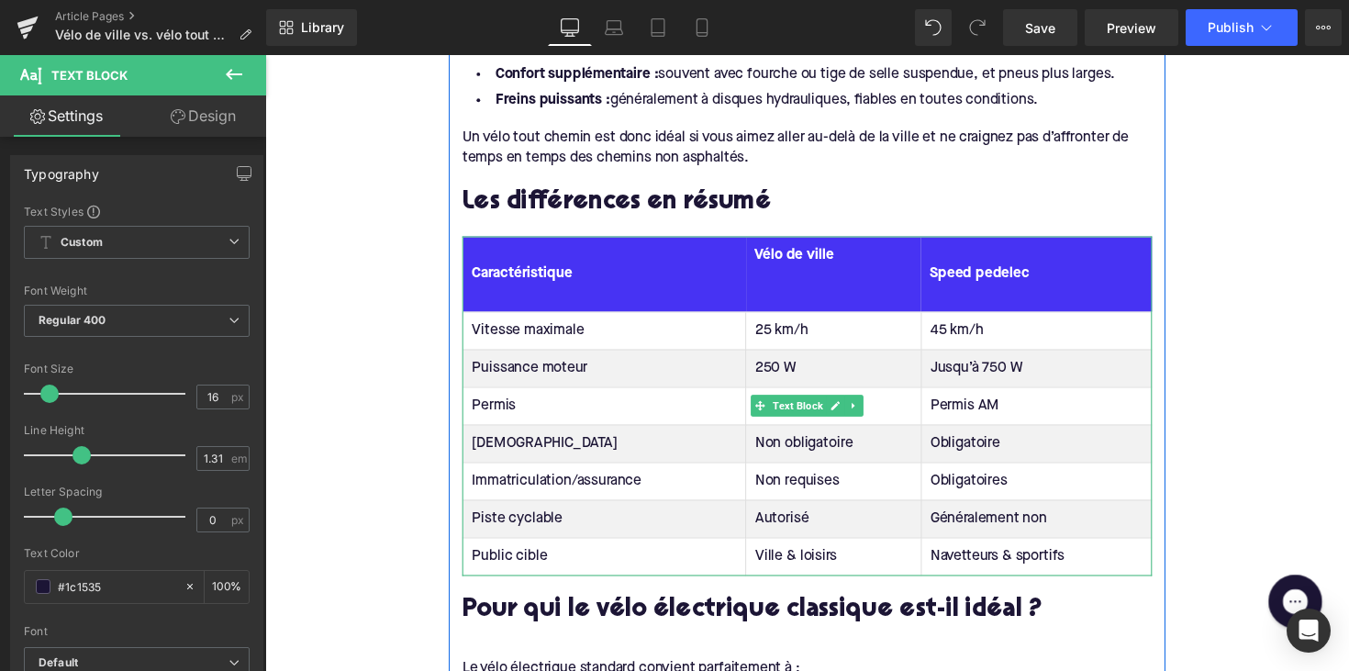
click at [803, 307] on th "Vélo de ville" at bounding box center [848, 278] width 180 height 77
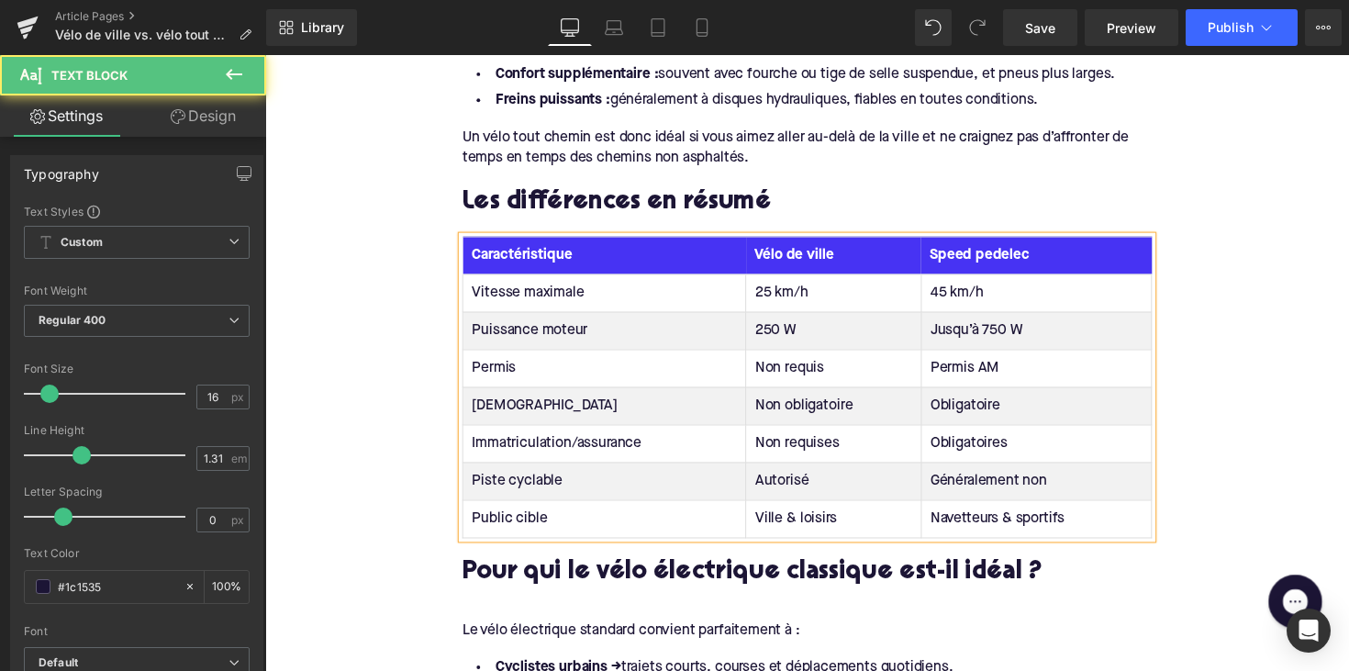
click at [1002, 261] on th "Speed pedelec" at bounding box center [1055, 259] width 236 height 39
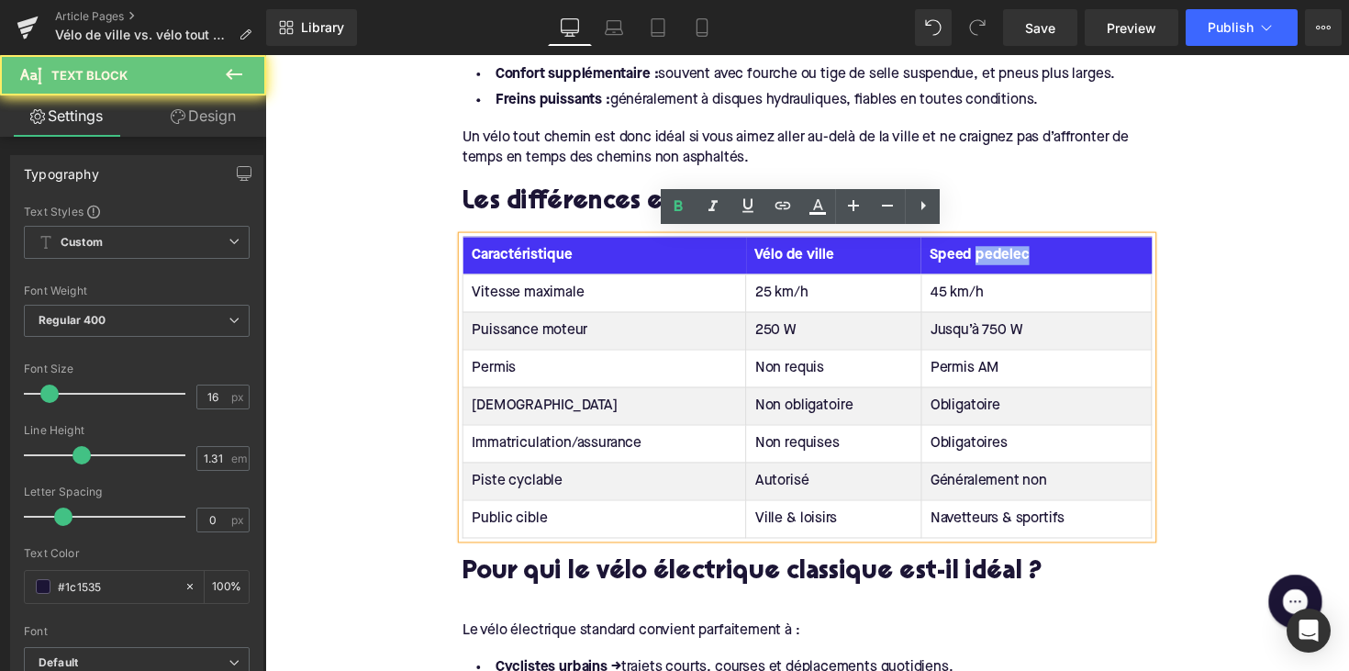
click at [1002, 261] on th "Speed pedelec" at bounding box center [1055, 259] width 236 height 39
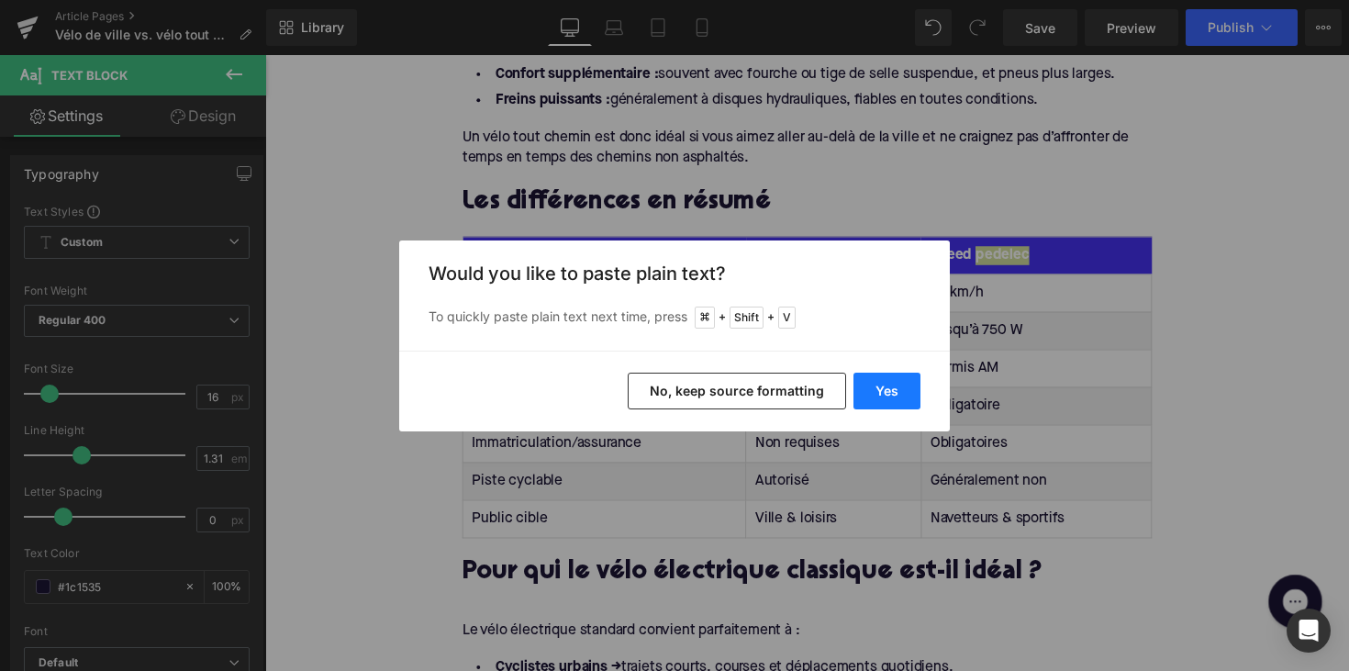
drag, startPoint x: 895, startPoint y: 383, endPoint x: 648, endPoint y: 329, distance: 252.7
click at [895, 383] on button "Yes" at bounding box center [886, 391] width 67 height 37
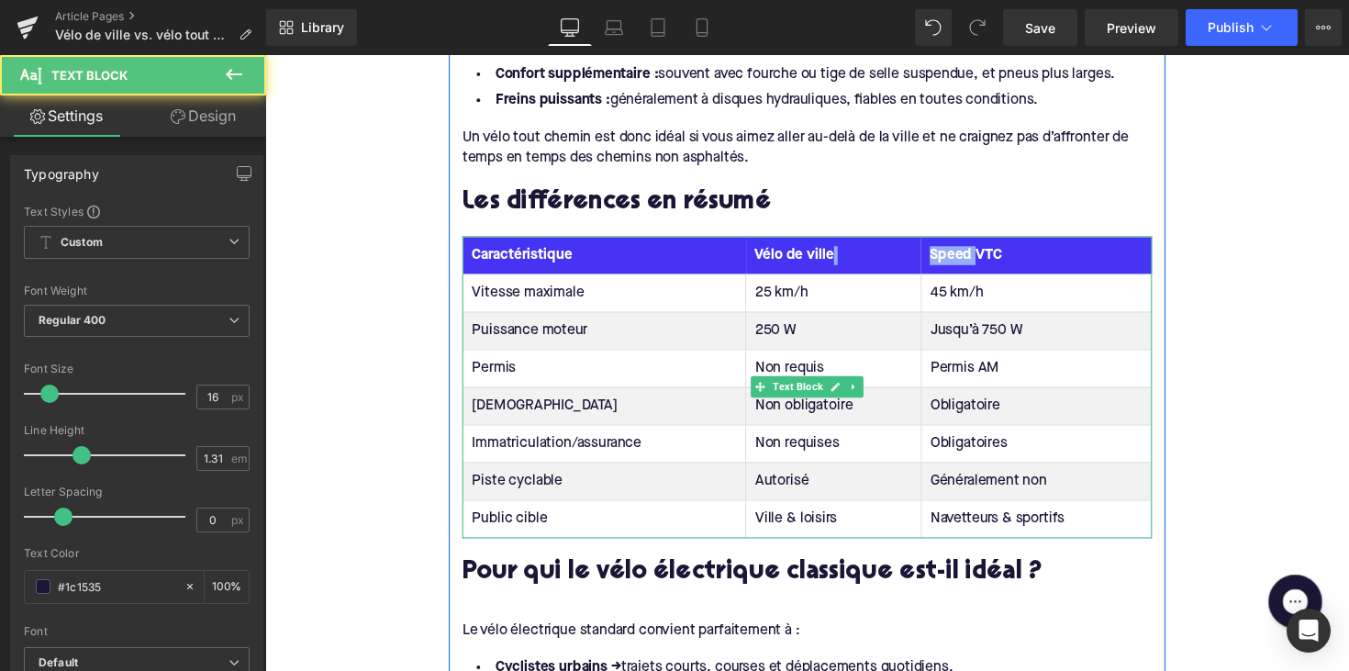
drag, startPoint x: 989, startPoint y: 260, endPoint x: 900, endPoint y: 260, distance: 89.0
click at [900, 260] on tr "Caractéristique Vélo de ville Speed VTC" at bounding box center [821, 259] width 706 height 39
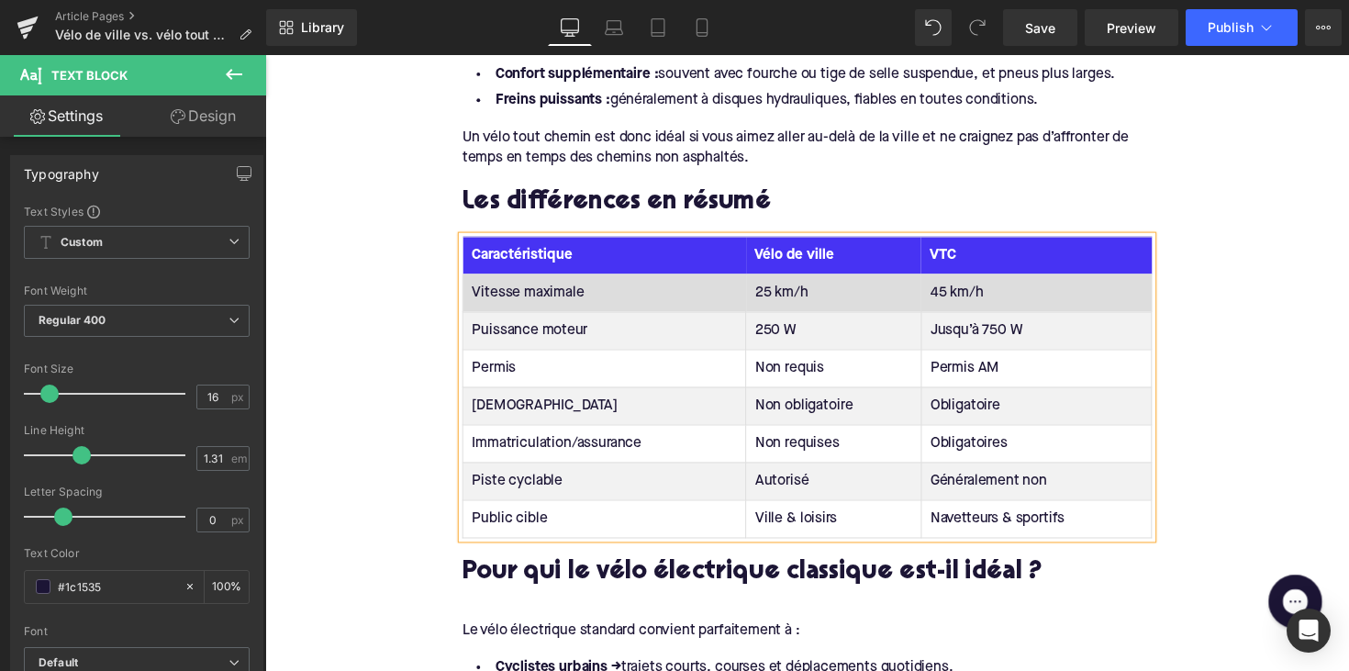
click at [524, 293] on td "Vitesse maximale" at bounding box center [613, 298] width 290 height 39
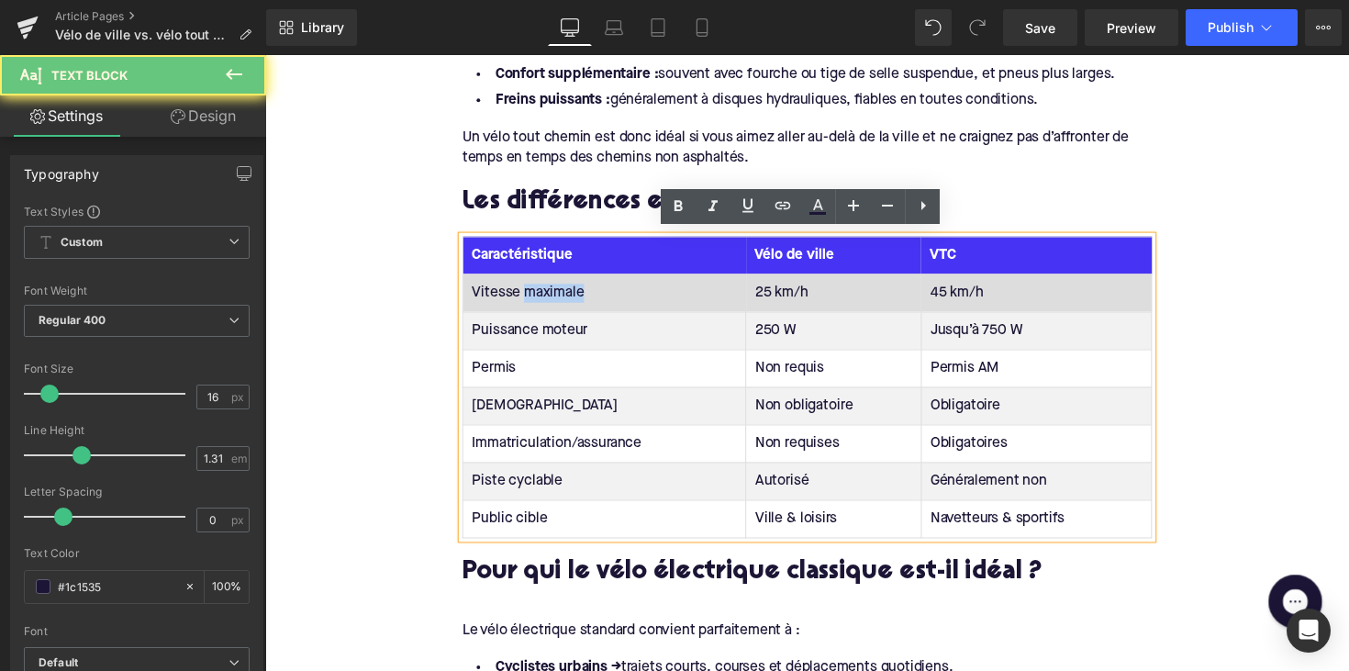
click at [524, 293] on td "Vitesse maximale" at bounding box center [613, 298] width 290 height 39
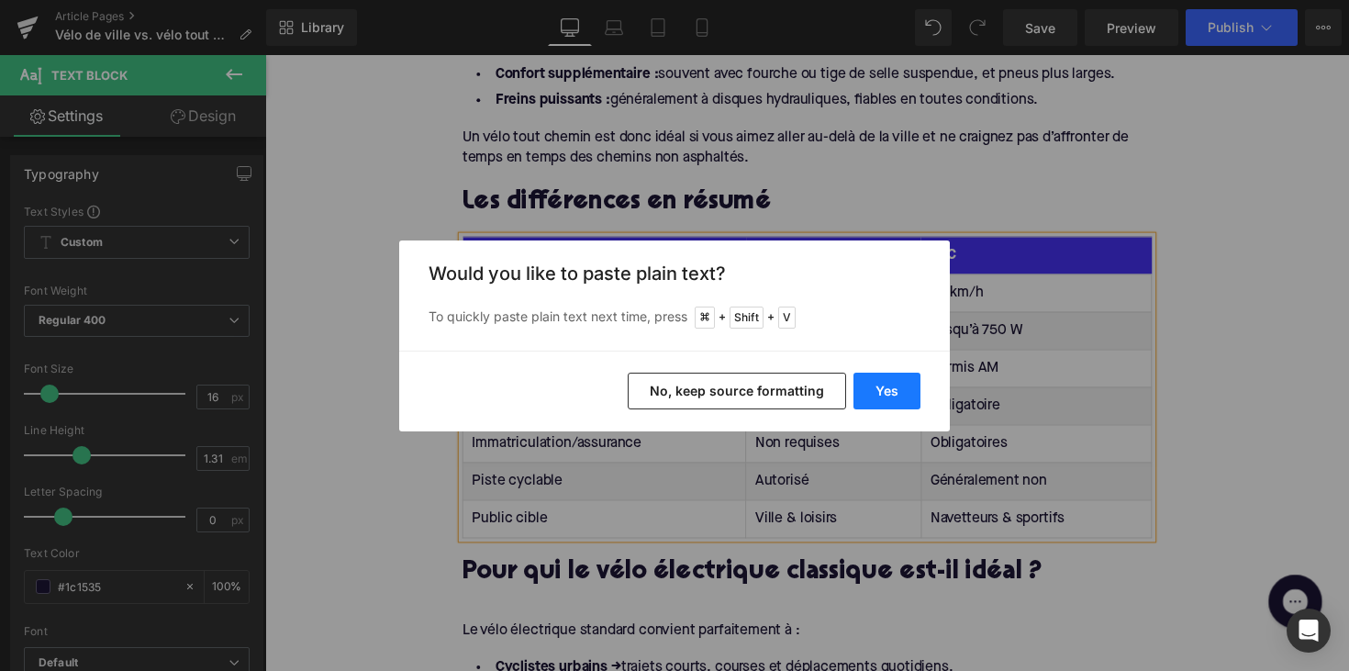
click at [882, 394] on button "Yes" at bounding box center [886, 391] width 67 height 37
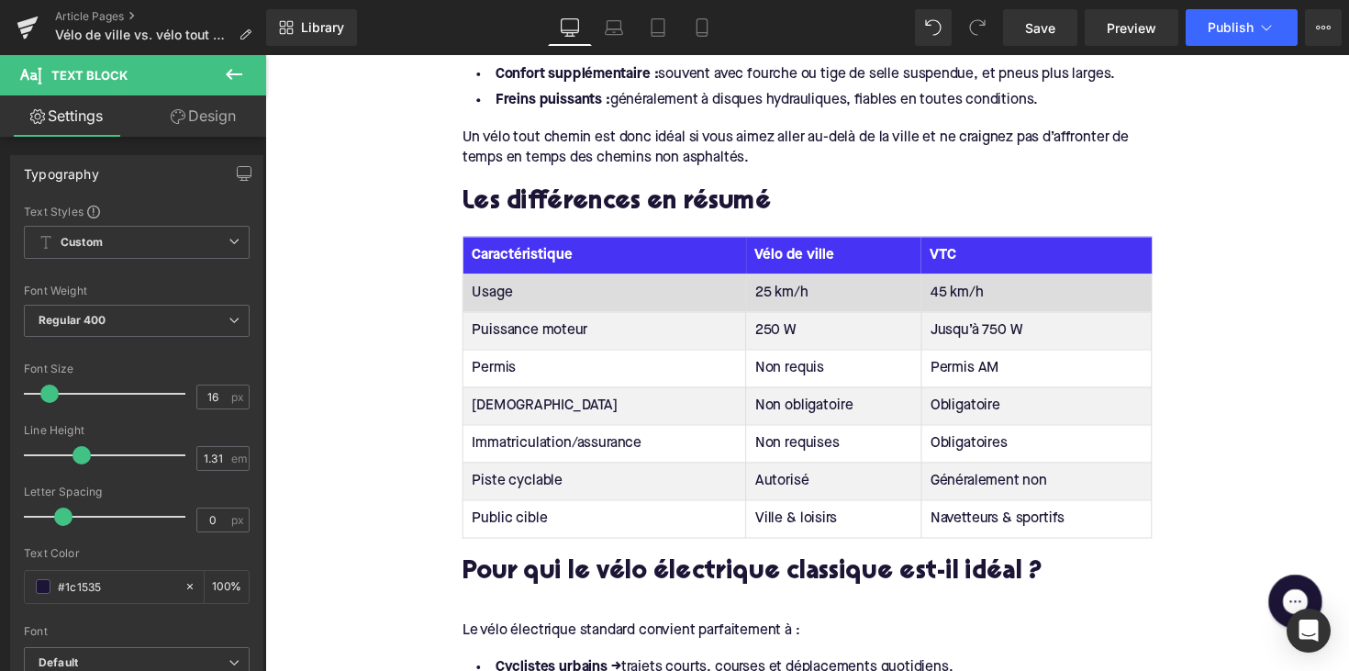
click at [786, 292] on td "25 km/h" at bounding box center [848, 298] width 180 height 39
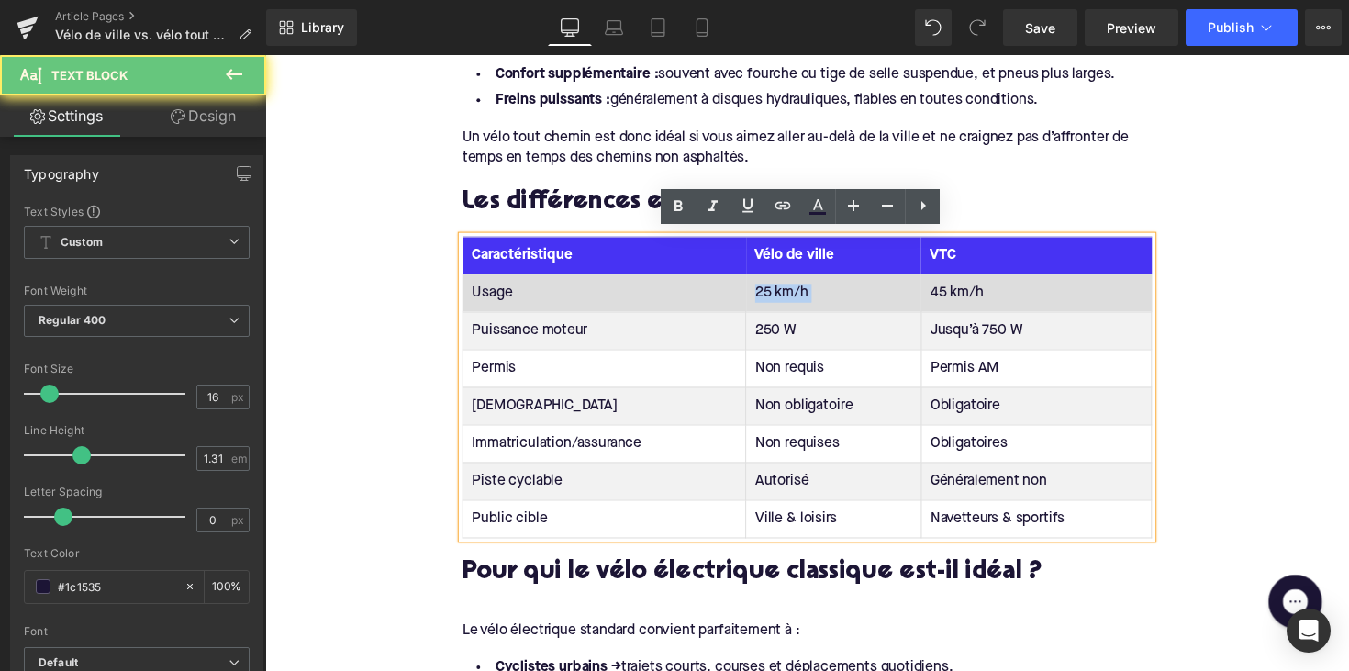
click at [786, 292] on td "25 km/h" at bounding box center [848, 298] width 180 height 39
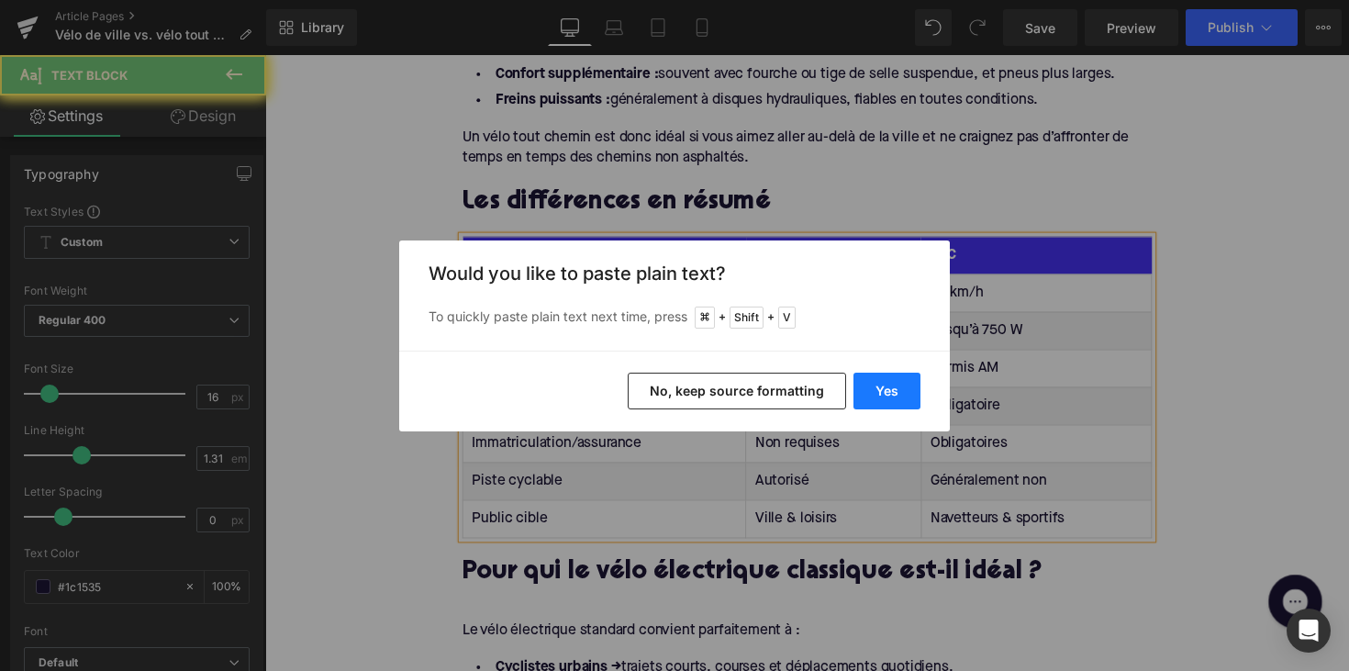
click at [885, 391] on button "Yes" at bounding box center [886, 391] width 67 height 37
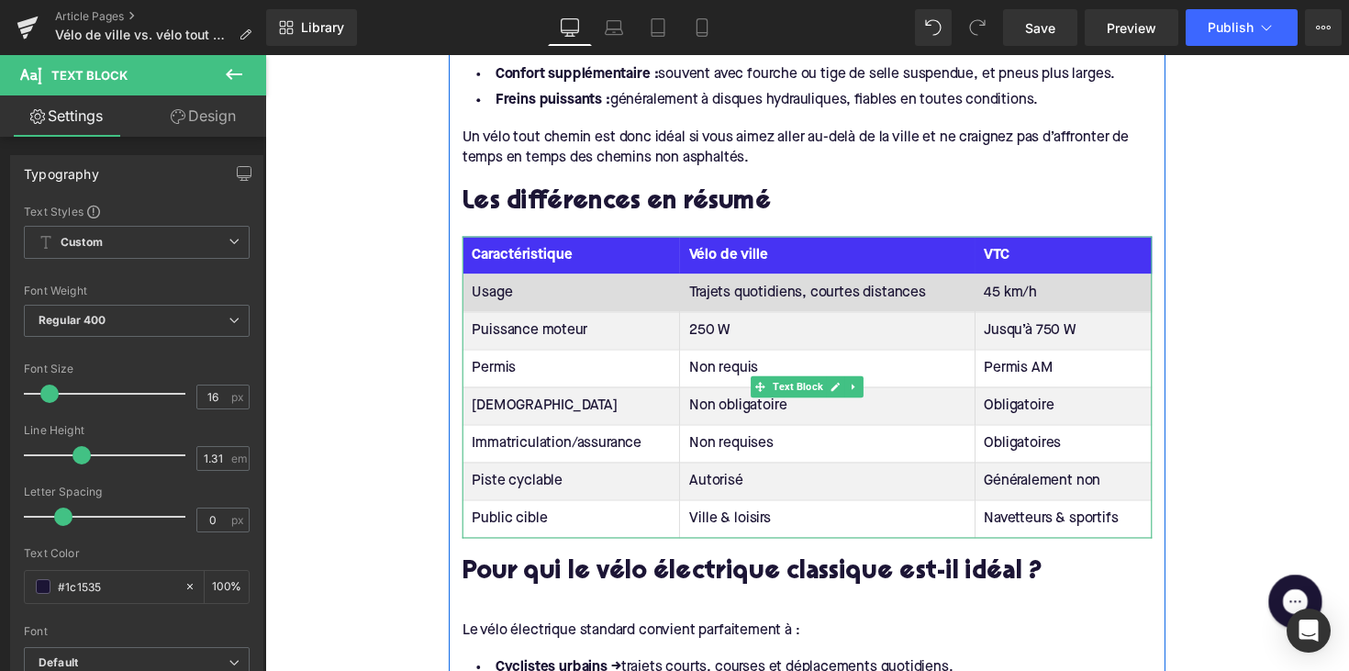
click at [1020, 295] on td "45 km/h" at bounding box center [1082, 298] width 181 height 39
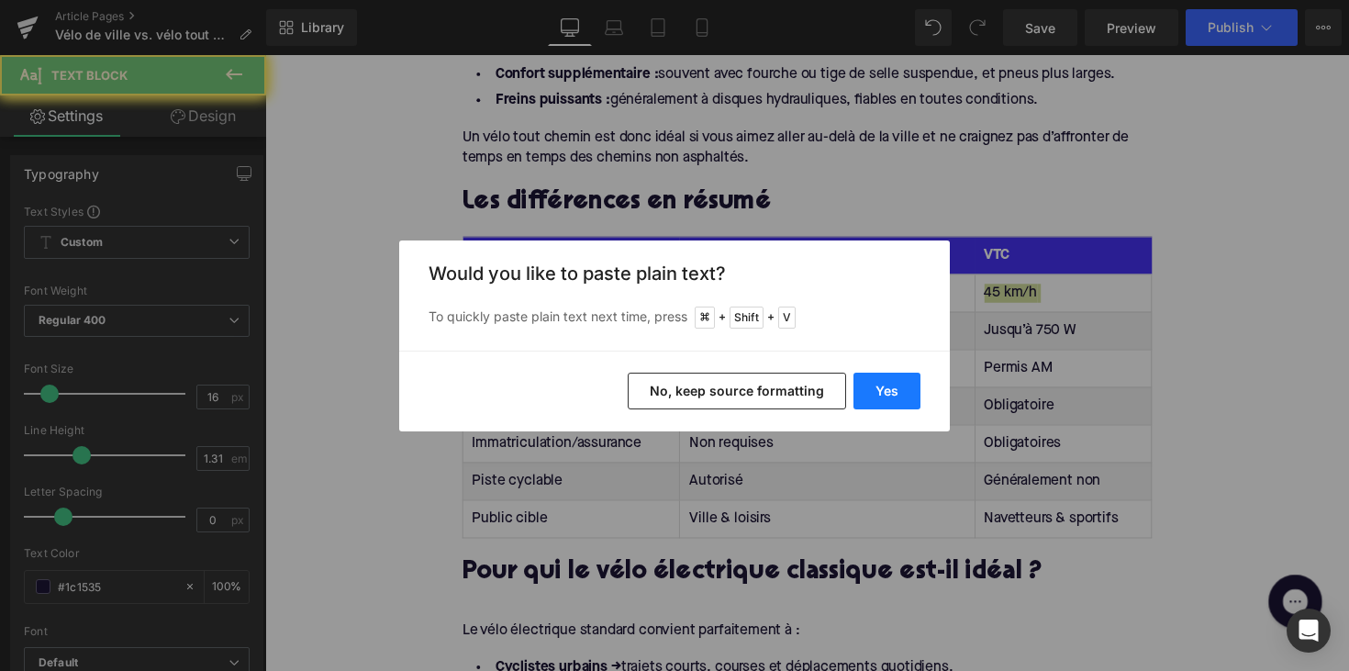
click at [890, 398] on button "Yes" at bounding box center [886, 391] width 67 height 37
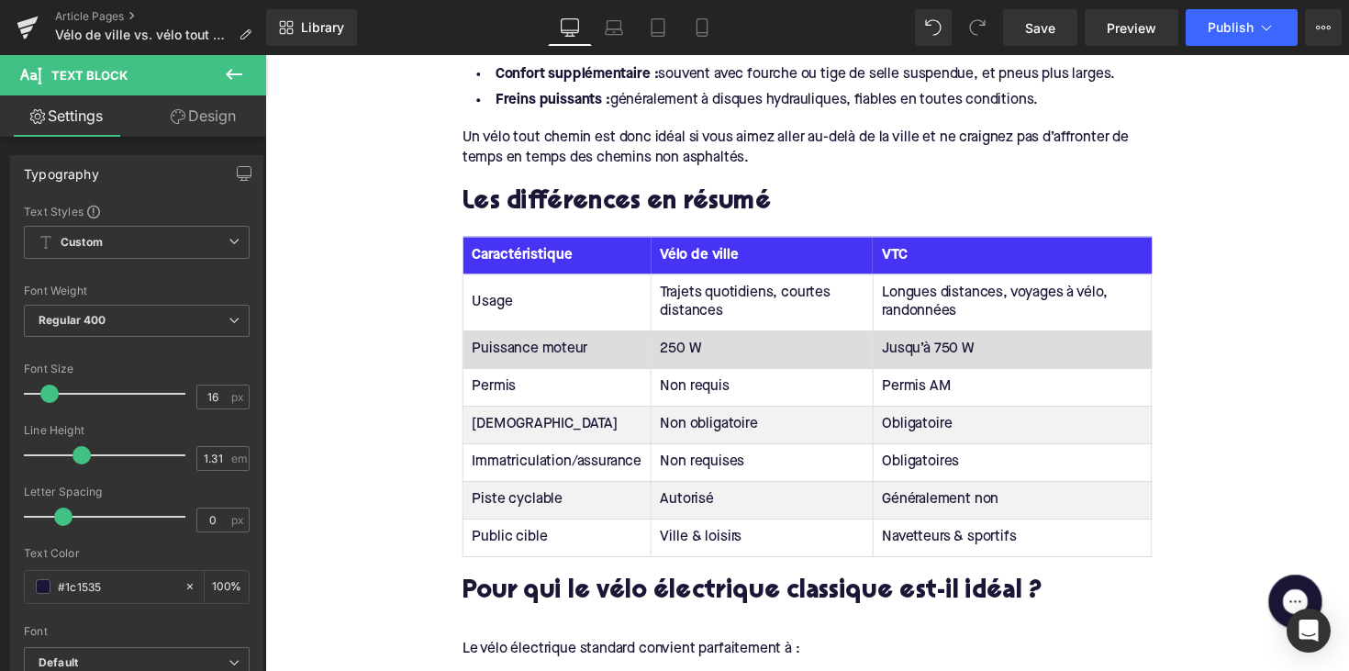
click at [516, 351] on td "Puissance moteur" at bounding box center [564, 356] width 193 height 39
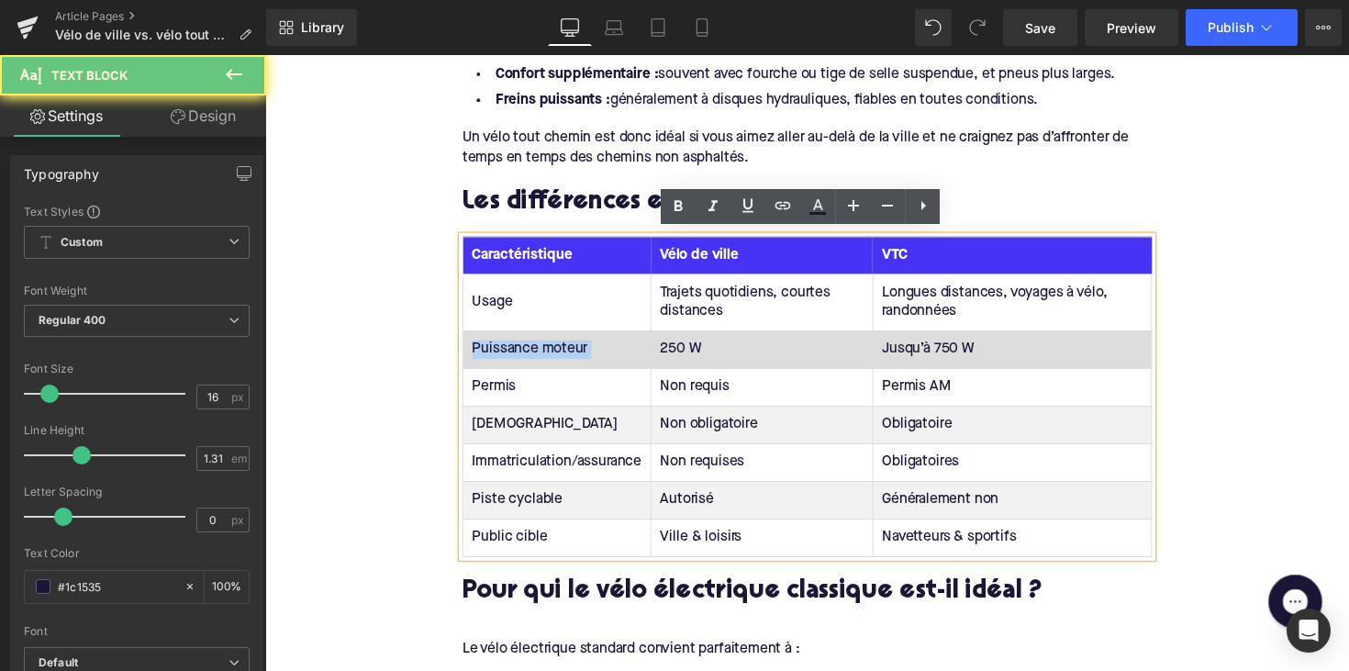
click at [516, 351] on td "Puissance moteur" at bounding box center [564, 356] width 193 height 39
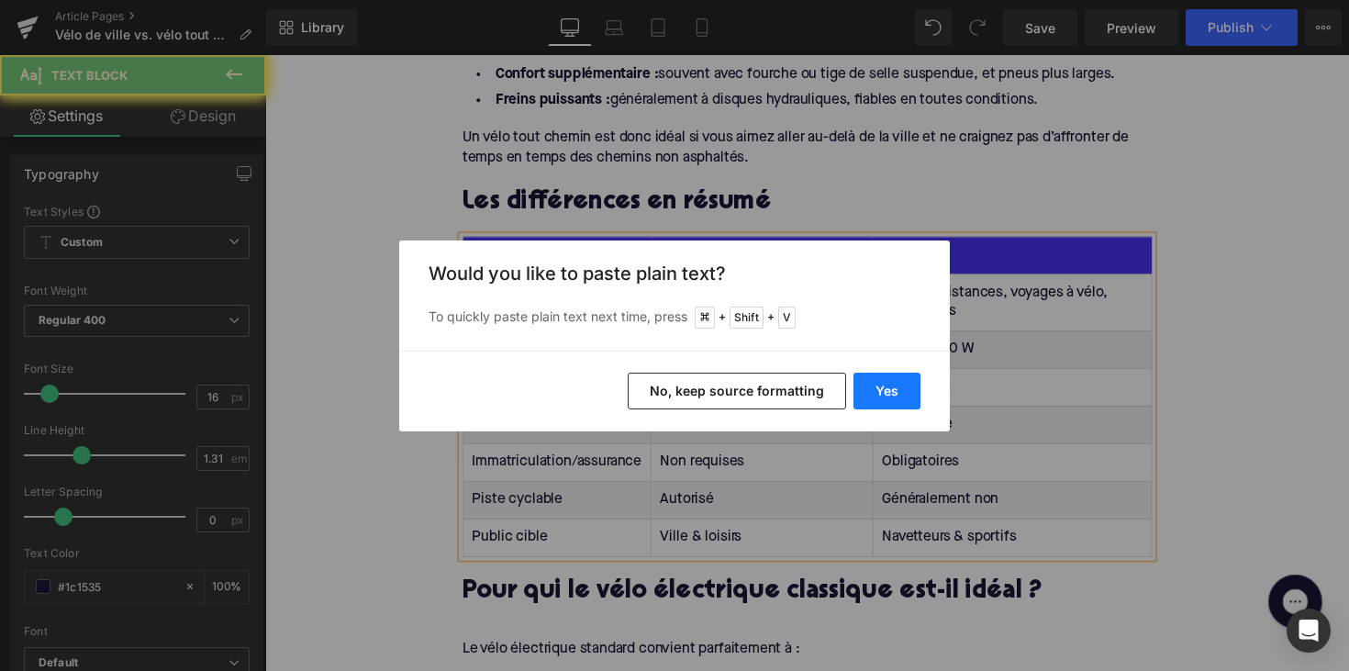
click at [858, 383] on button "Yes" at bounding box center [886, 391] width 67 height 37
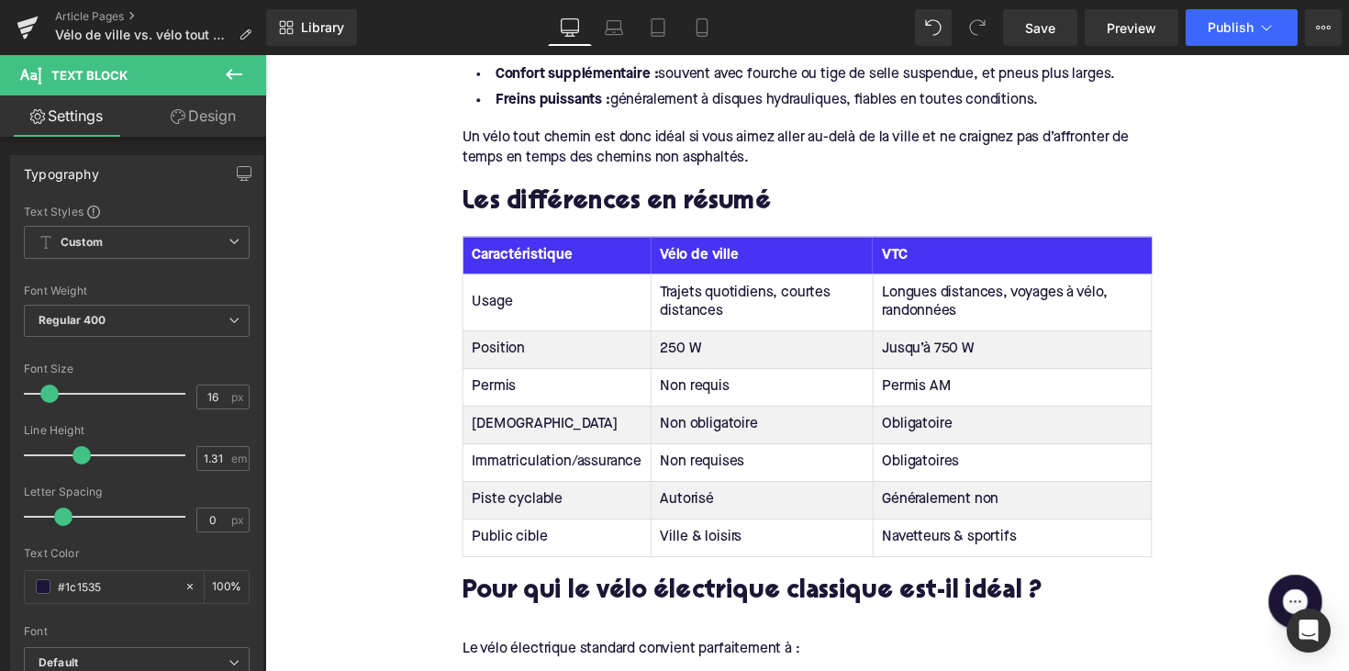
click at [684, 352] on td "250 W" at bounding box center [775, 356] width 228 height 39
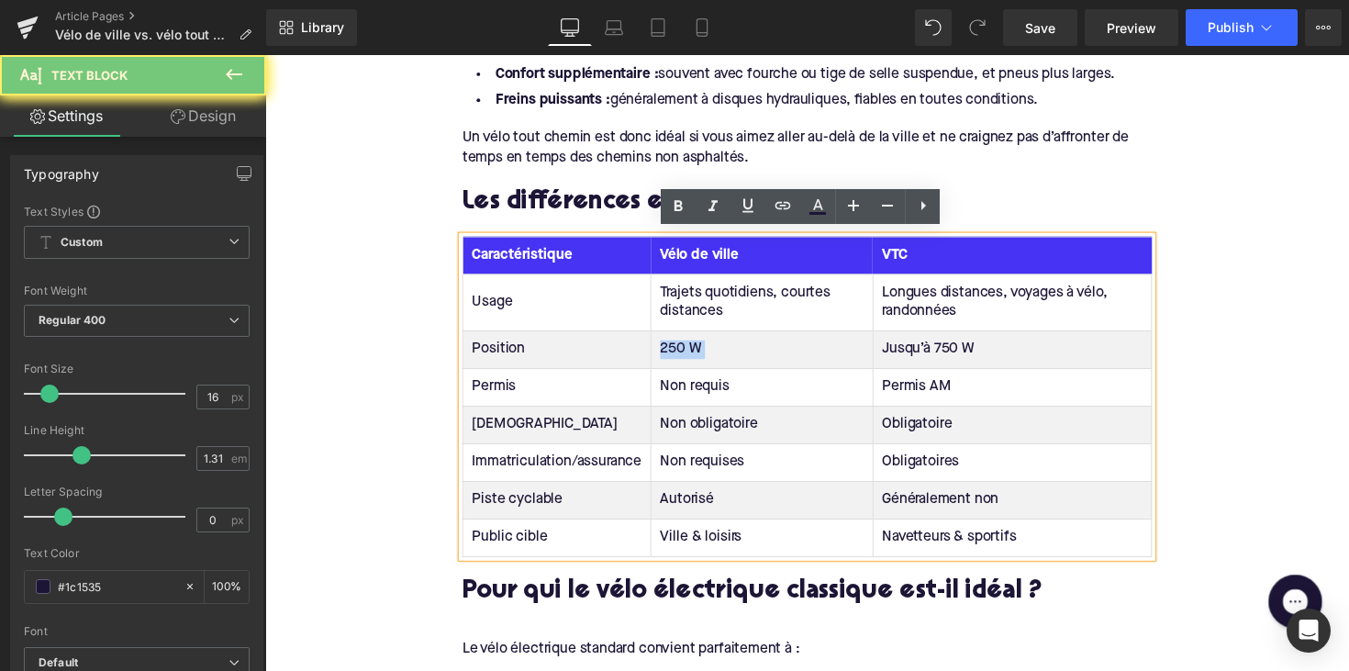
click at [684, 352] on td "250 W" at bounding box center [775, 356] width 228 height 39
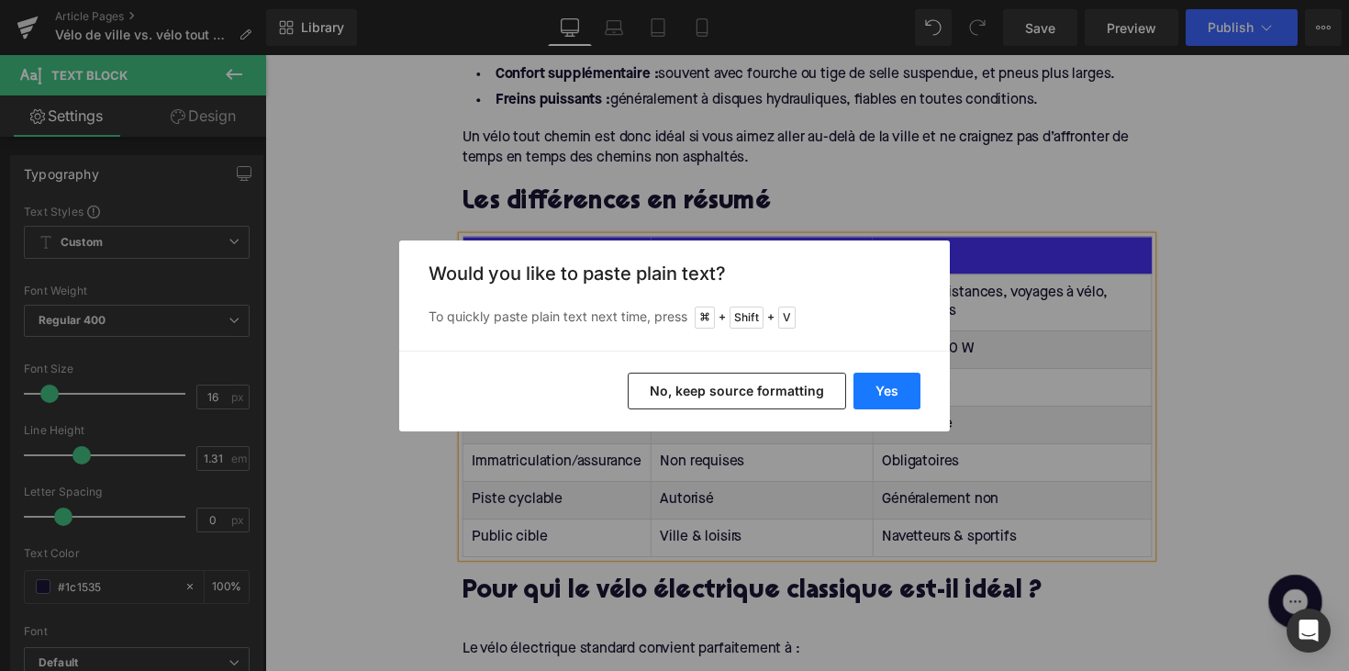
click at [894, 402] on button "Yes" at bounding box center [886, 391] width 67 height 37
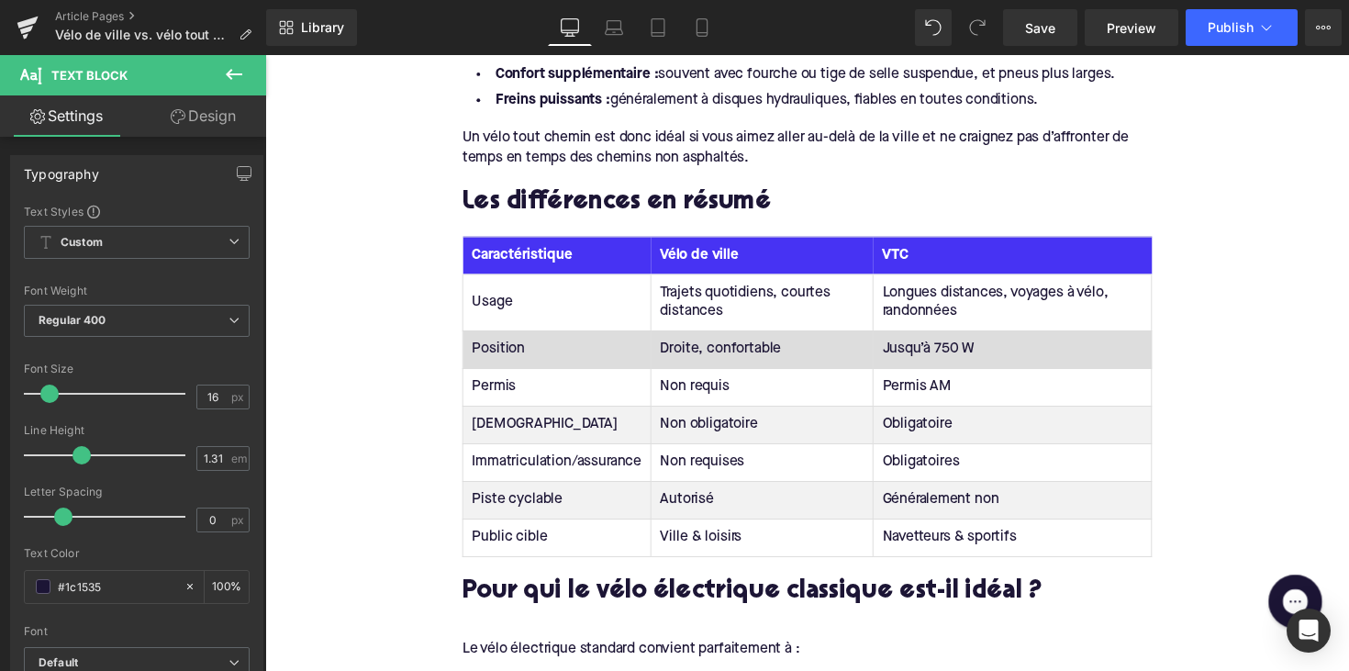
click at [924, 351] on td "Jusqu’à 750 W" at bounding box center [1030, 356] width 285 height 39
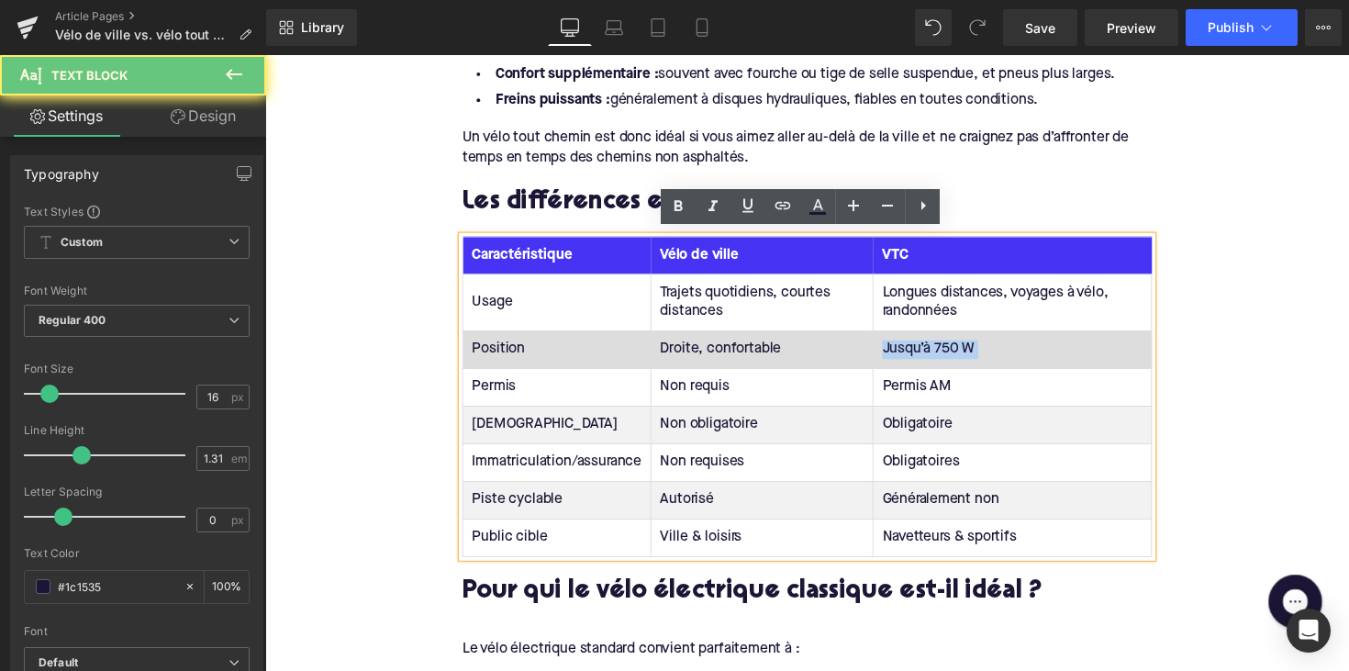
click at [924, 351] on td "Jusqu’à 750 W" at bounding box center [1030, 356] width 285 height 39
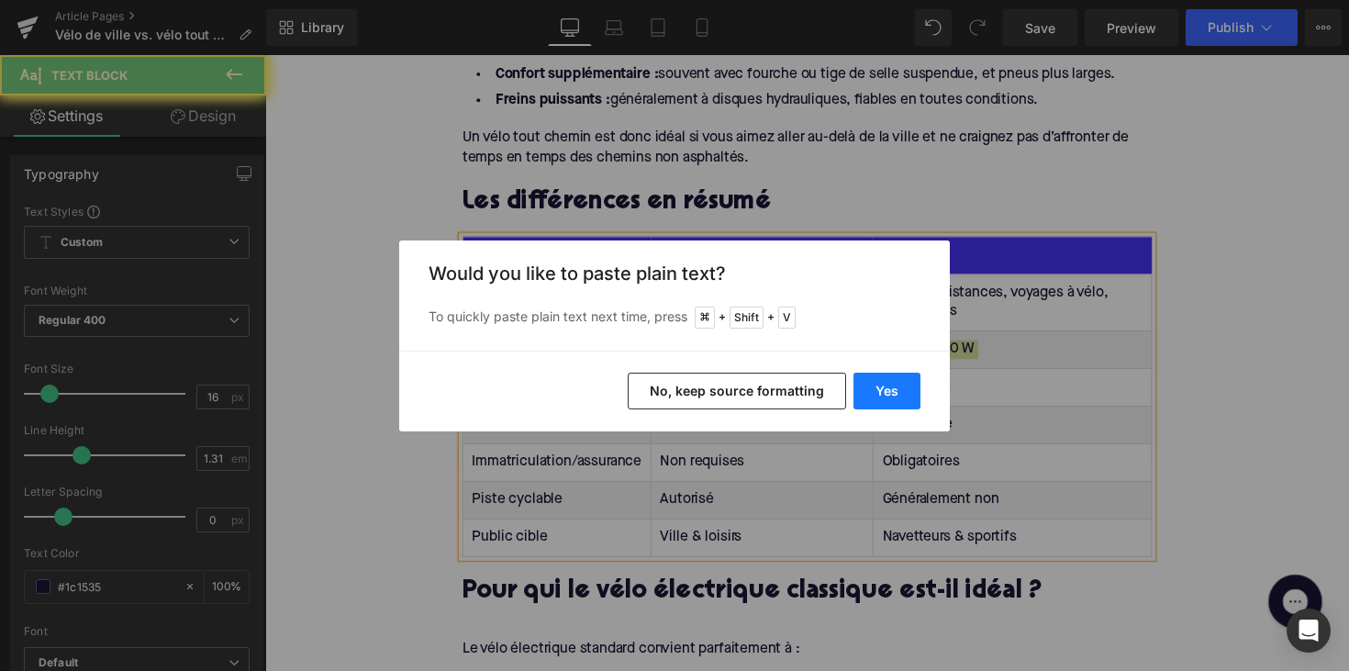
click at [893, 392] on button "Yes" at bounding box center [886, 391] width 67 height 37
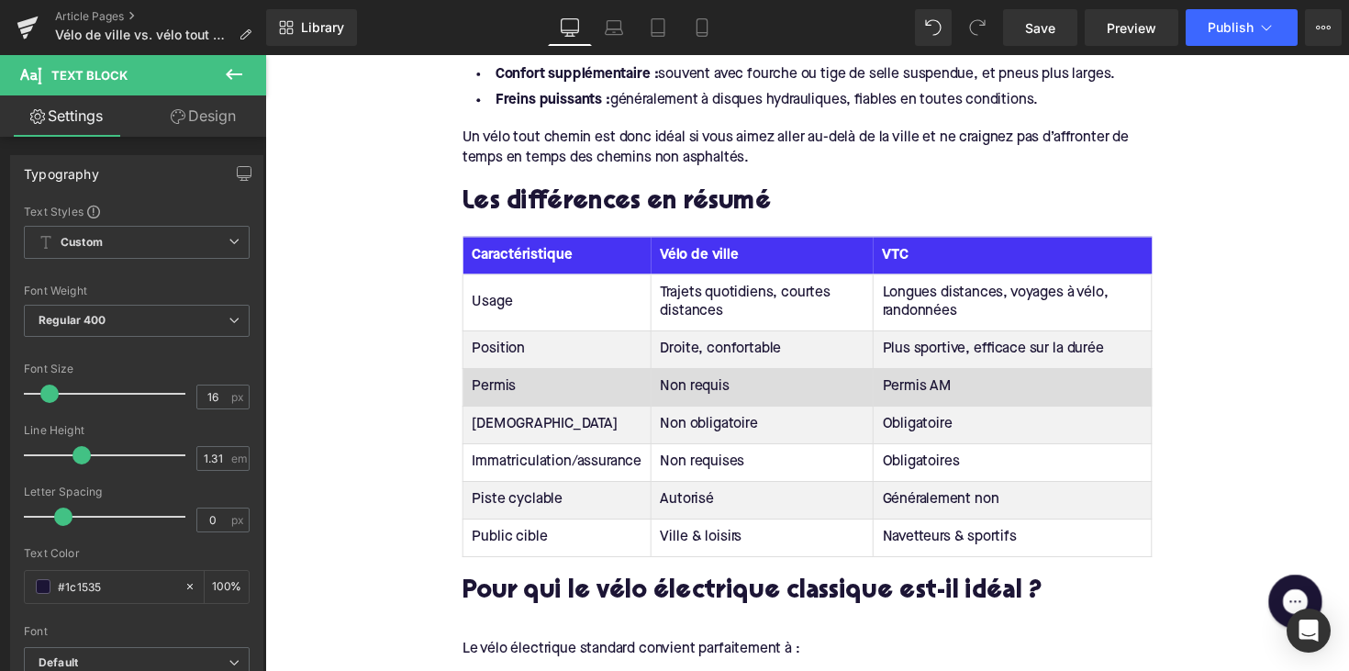
click at [495, 396] on td "Permis" at bounding box center [564, 394] width 193 height 39
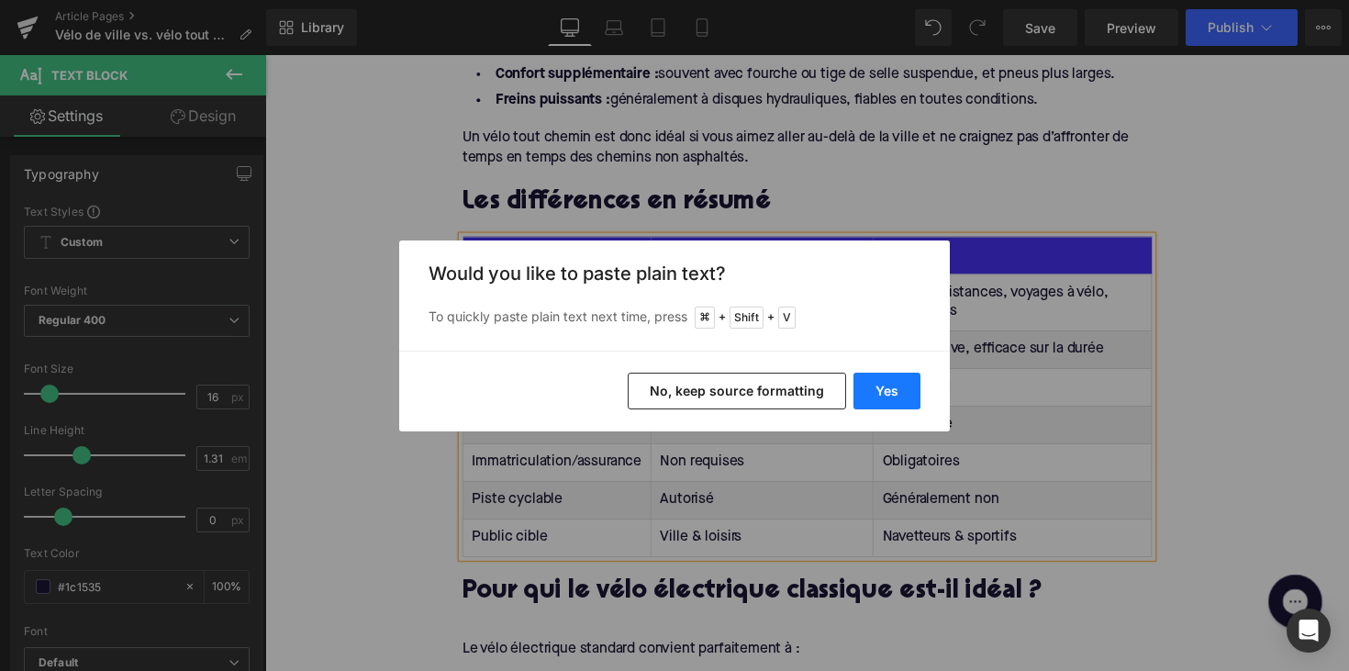
click at [870, 386] on button "Yes" at bounding box center [886, 391] width 67 height 37
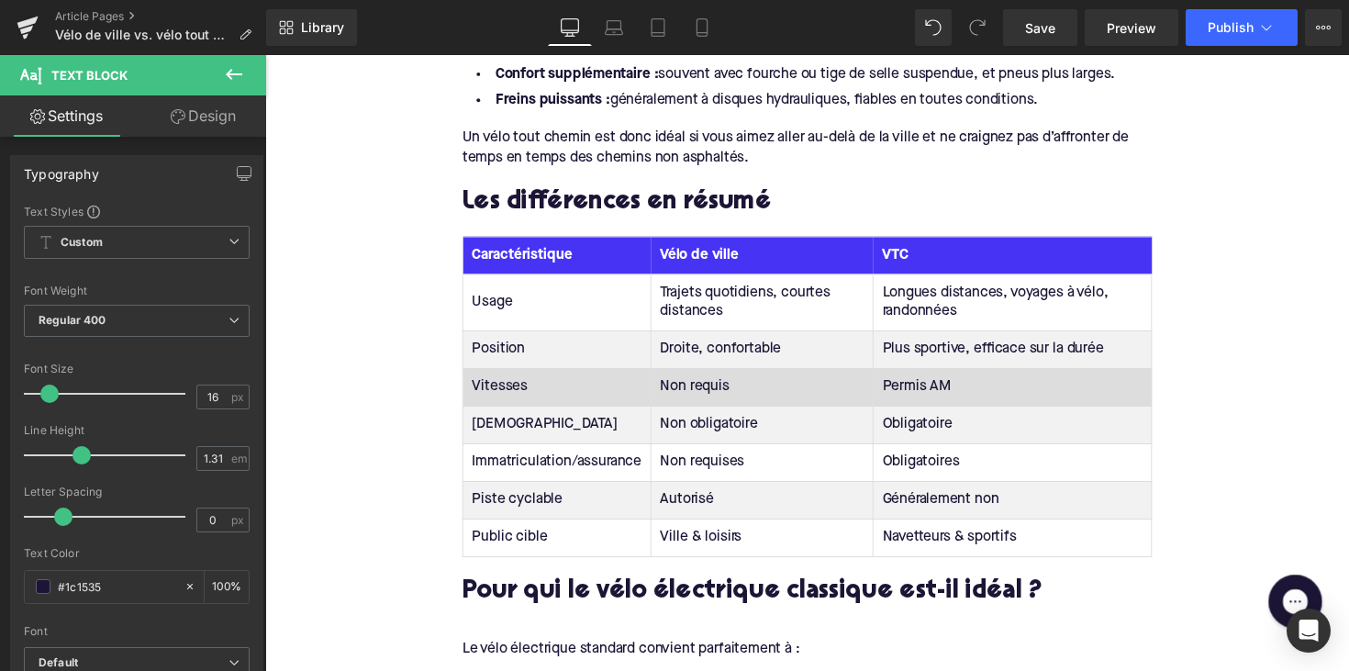
click at [689, 393] on td "Non requis" at bounding box center [775, 394] width 228 height 39
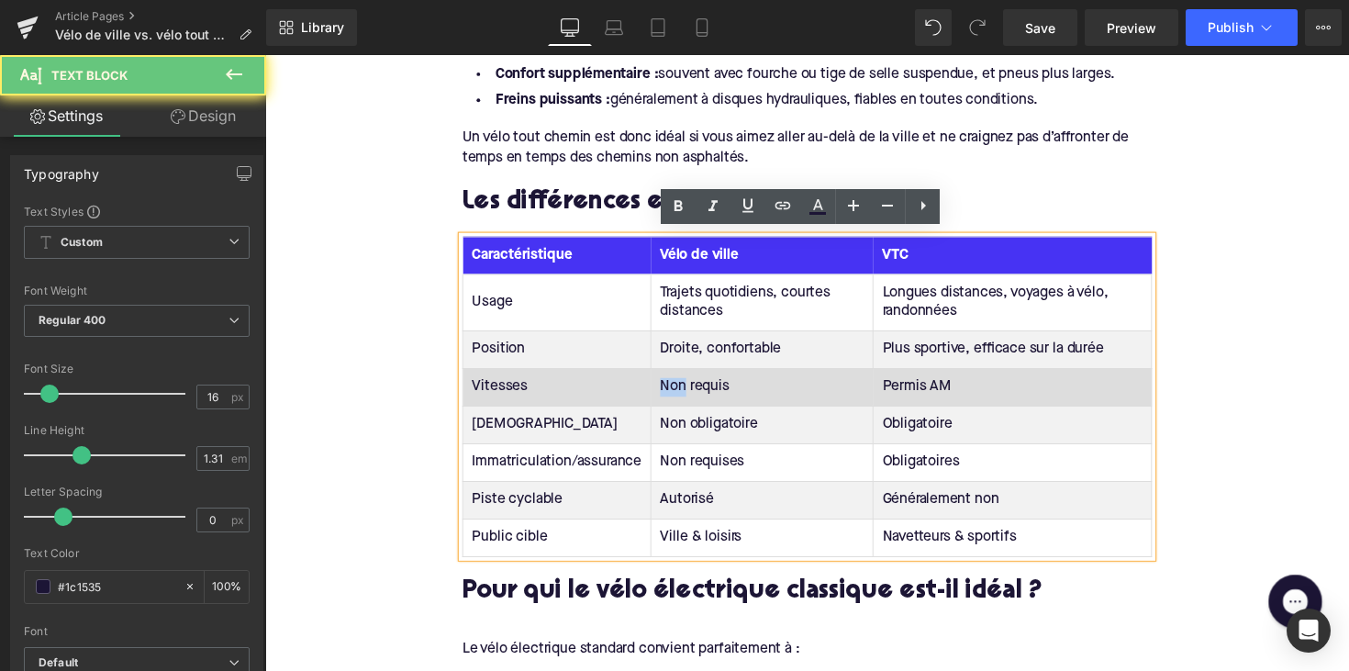
click at [689, 393] on td "Non requis" at bounding box center [775, 394] width 228 height 39
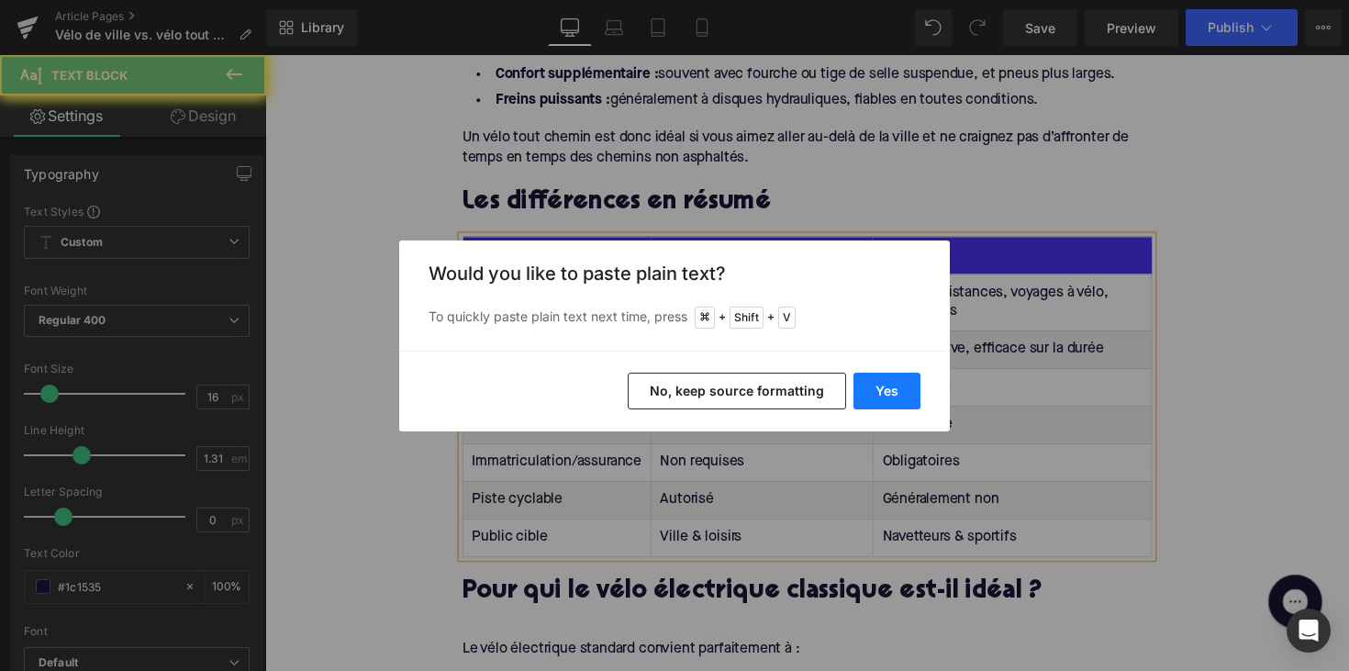
click at [870, 385] on button "Yes" at bounding box center [886, 391] width 67 height 37
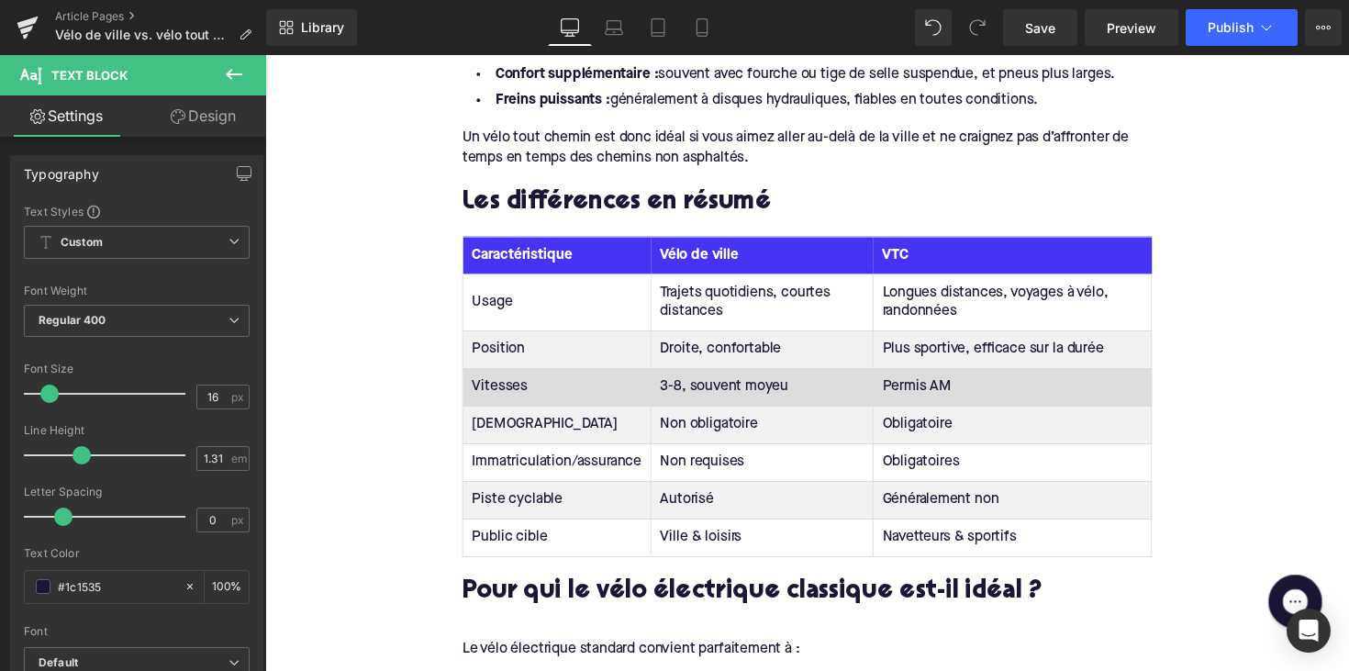
click at [906, 389] on td "Permis AM" at bounding box center [1030, 394] width 285 height 39
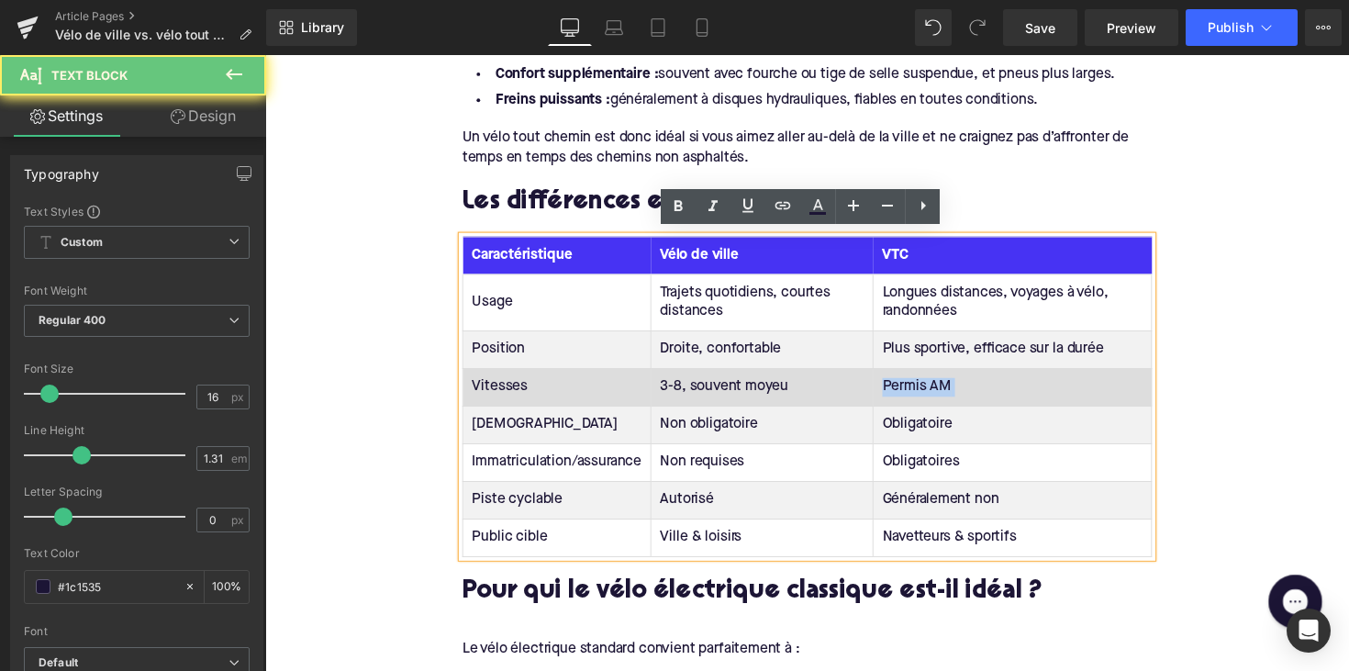
click at [906, 389] on td "Permis AM" at bounding box center [1030, 394] width 285 height 39
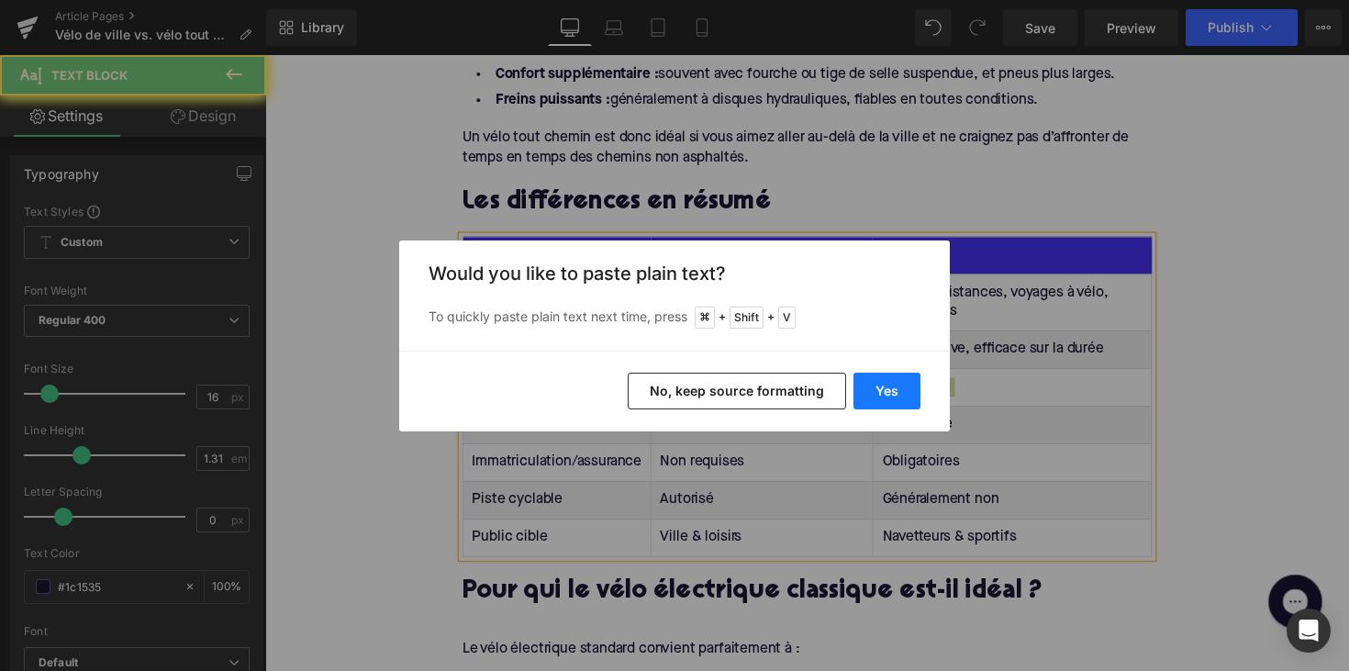
click at [898, 387] on button "Yes" at bounding box center [886, 391] width 67 height 37
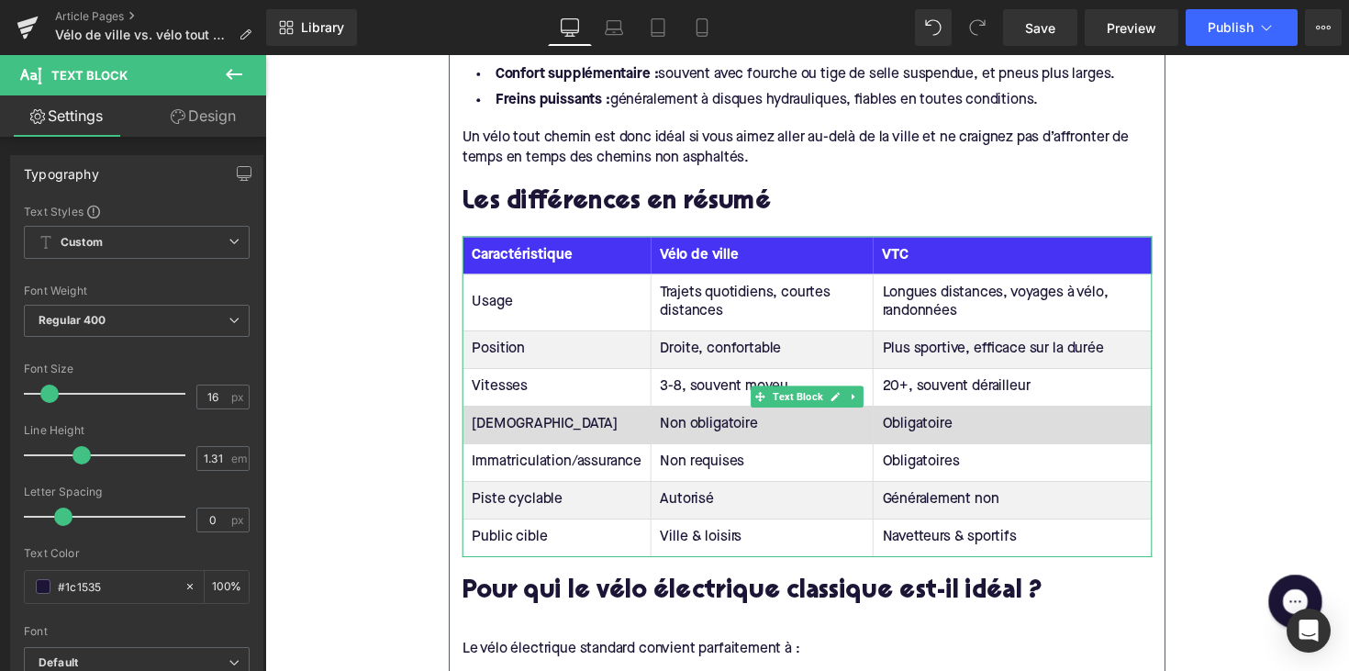
click at [484, 427] on td "[DEMOGRAPHIC_DATA]" at bounding box center [564, 433] width 193 height 39
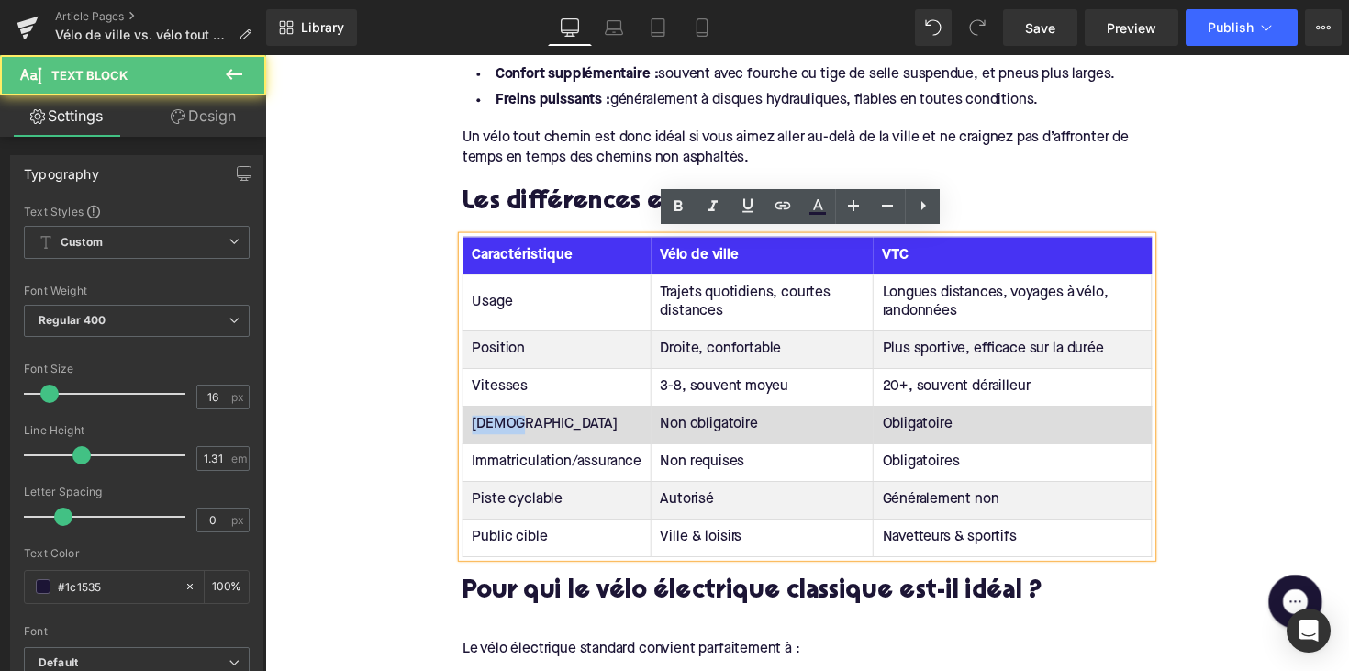
click at [484, 427] on td "[DEMOGRAPHIC_DATA]" at bounding box center [564, 433] width 193 height 39
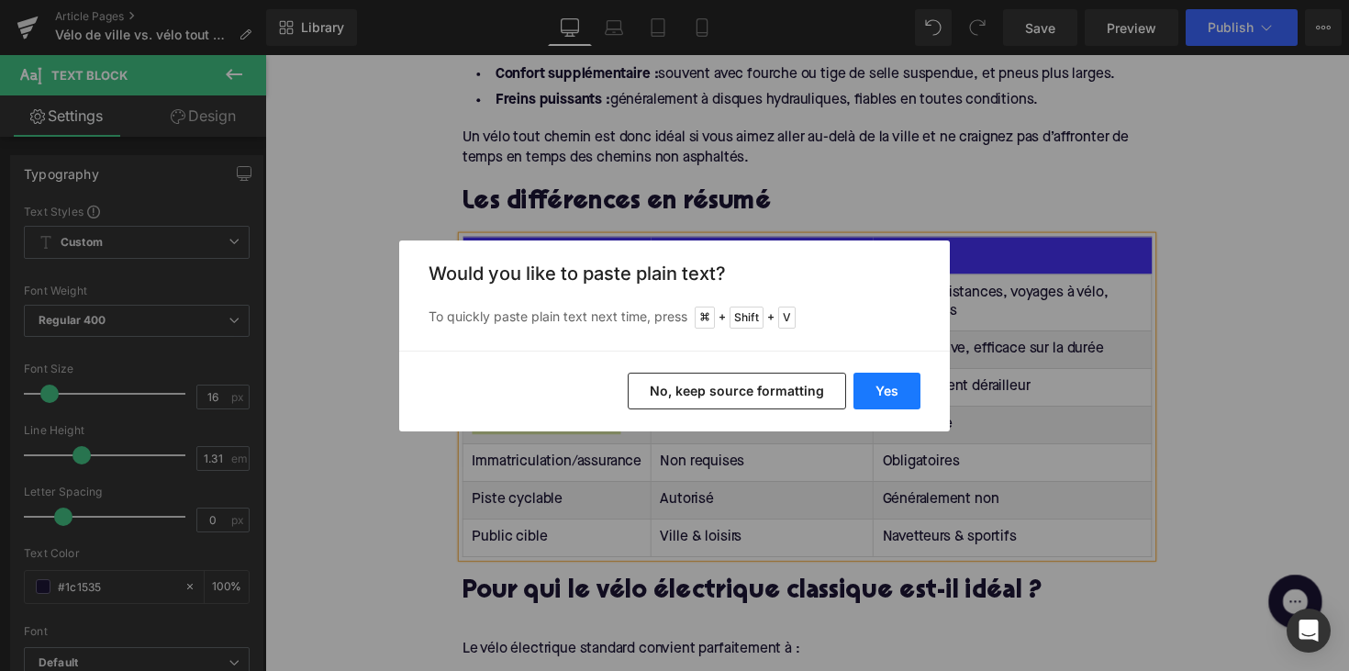
click at [865, 391] on button "Yes" at bounding box center [886, 391] width 67 height 37
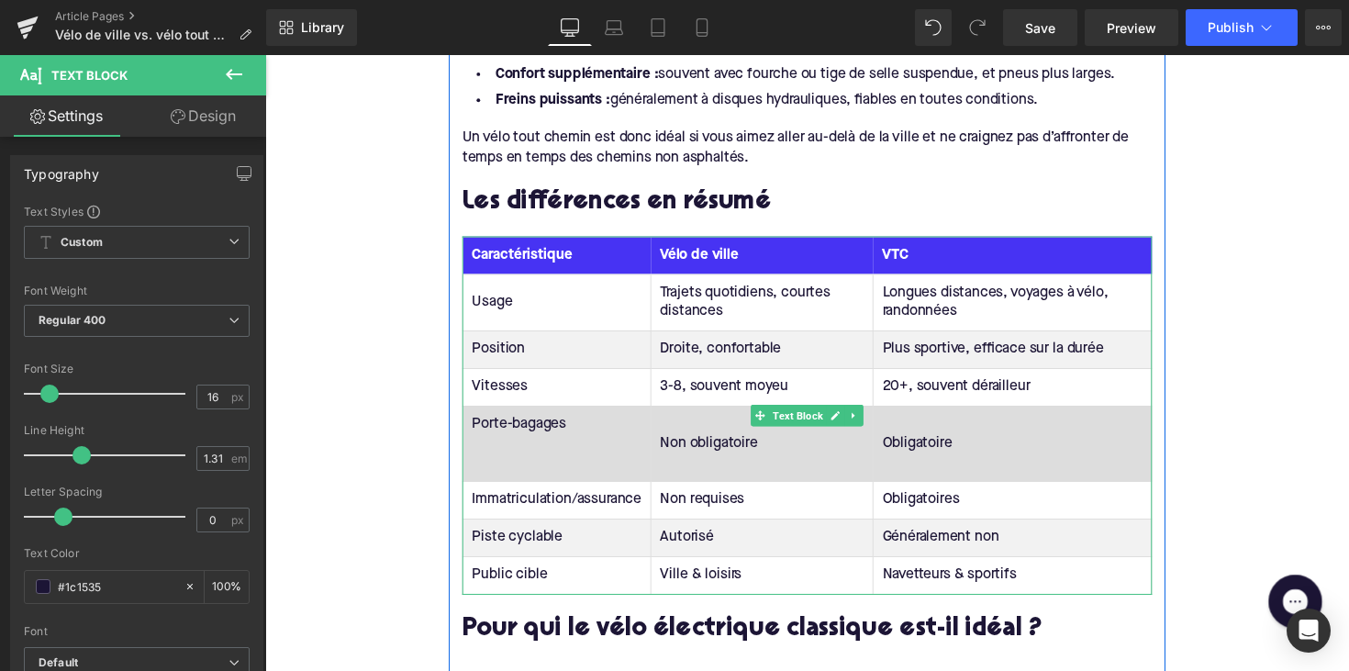
click at [585, 462] on td "Porte-bagages" at bounding box center [564, 452] width 193 height 77
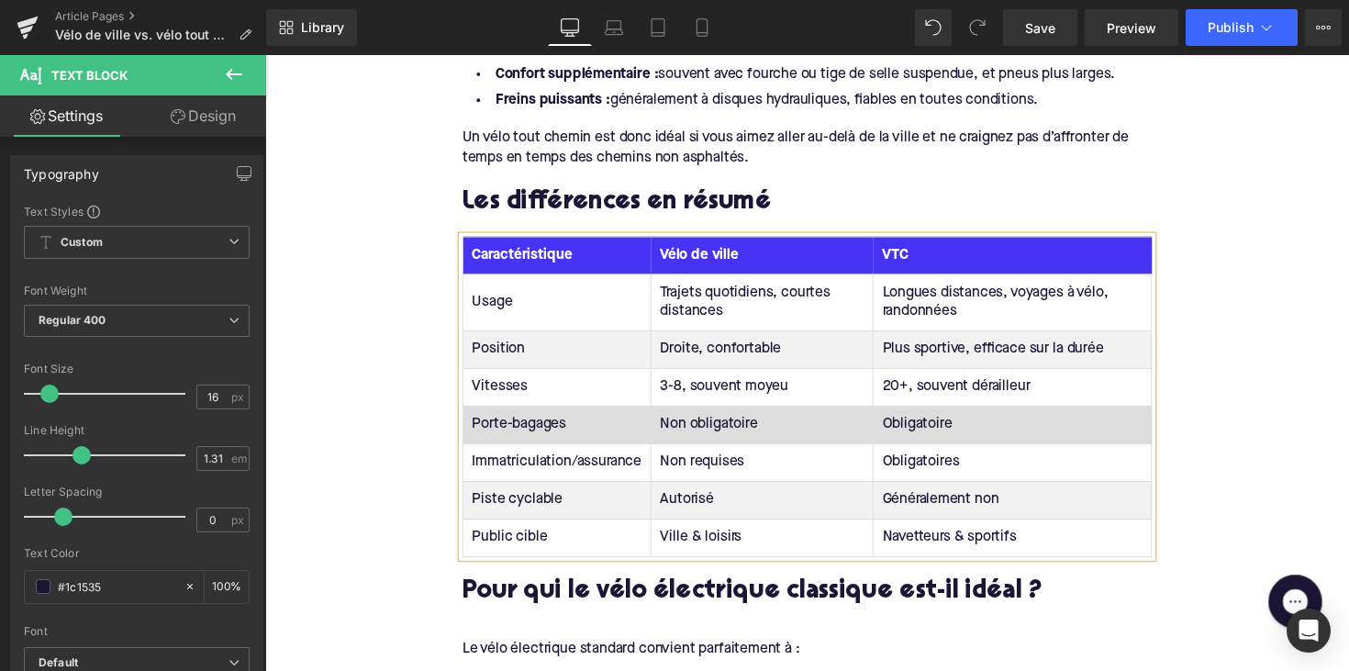
click at [715, 431] on td "Non obligatoire" at bounding box center [775, 433] width 228 height 39
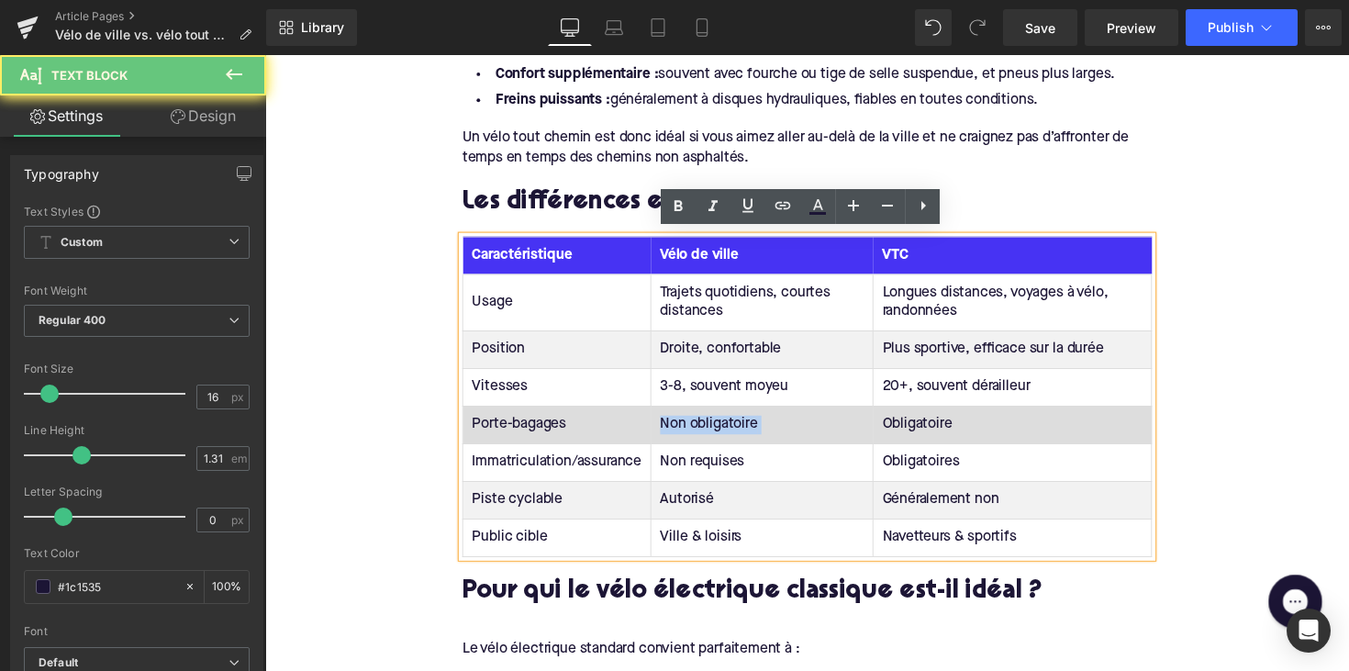
click at [715, 431] on td "Non obligatoire" at bounding box center [775, 433] width 228 height 39
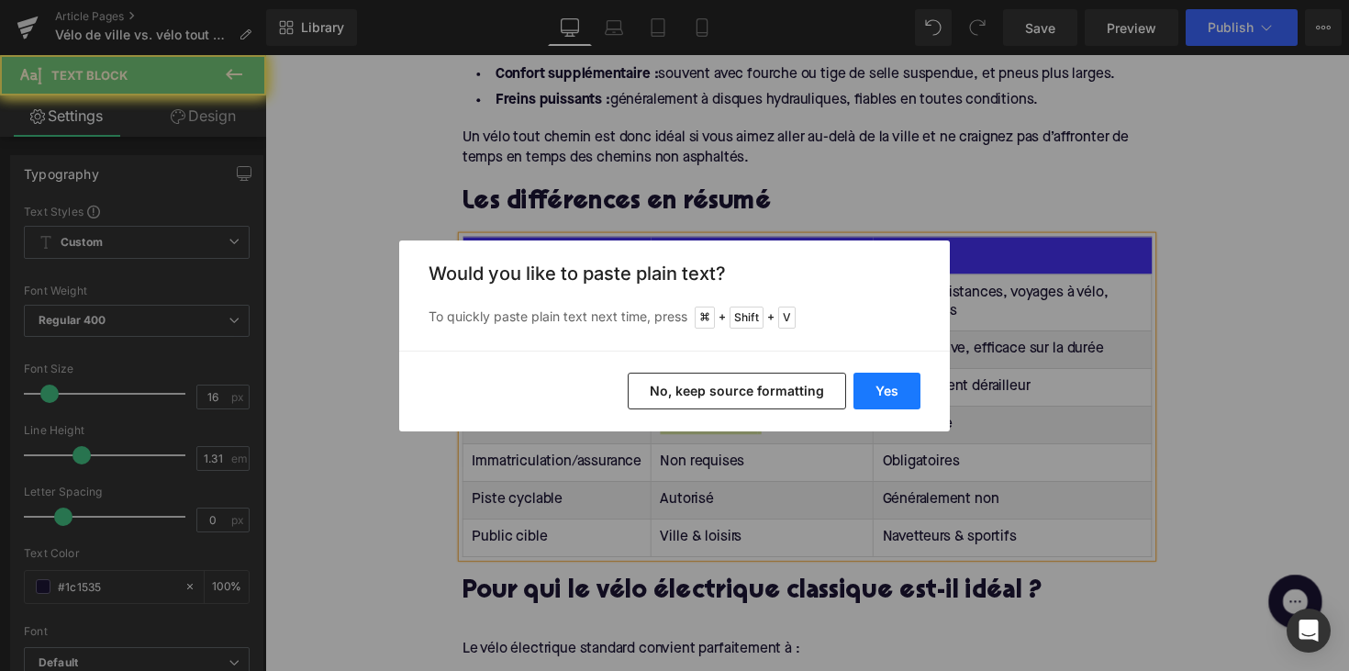
click at [871, 392] on button "Yes" at bounding box center [886, 391] width 67 height 37
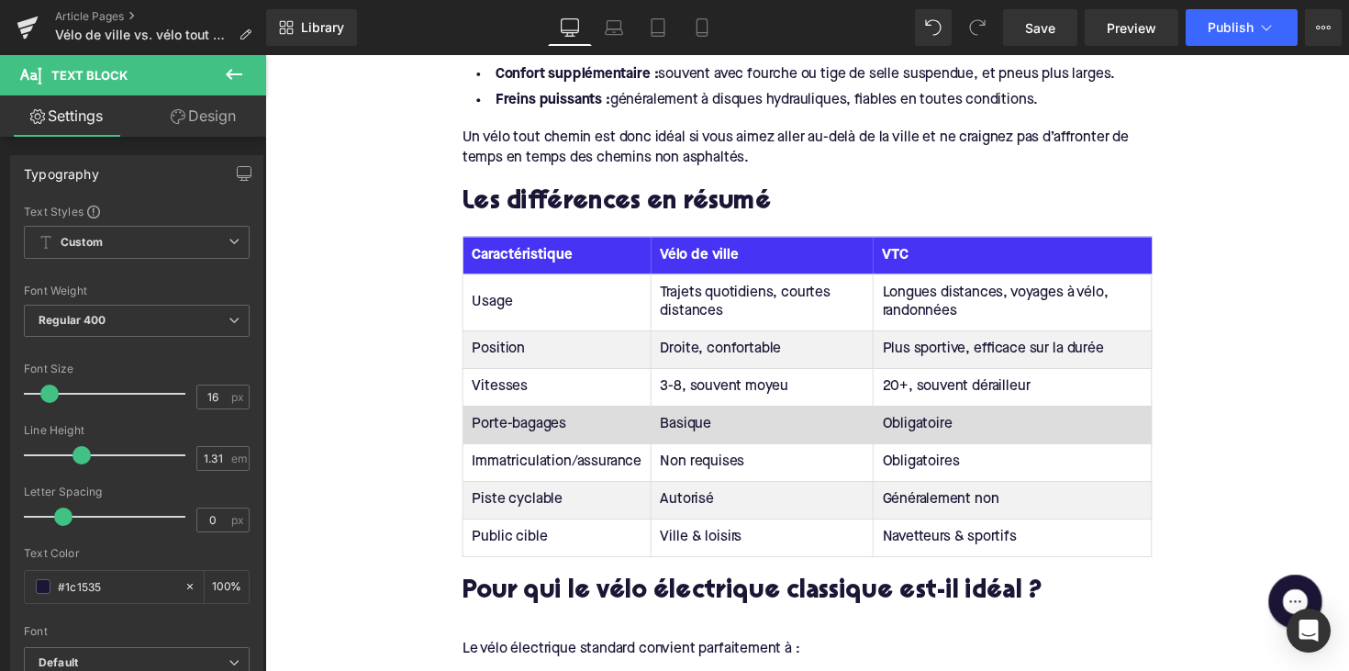
click at [920, 427] on td "Obligatoire" at bounding box center [1030, 433] width 285 height 39
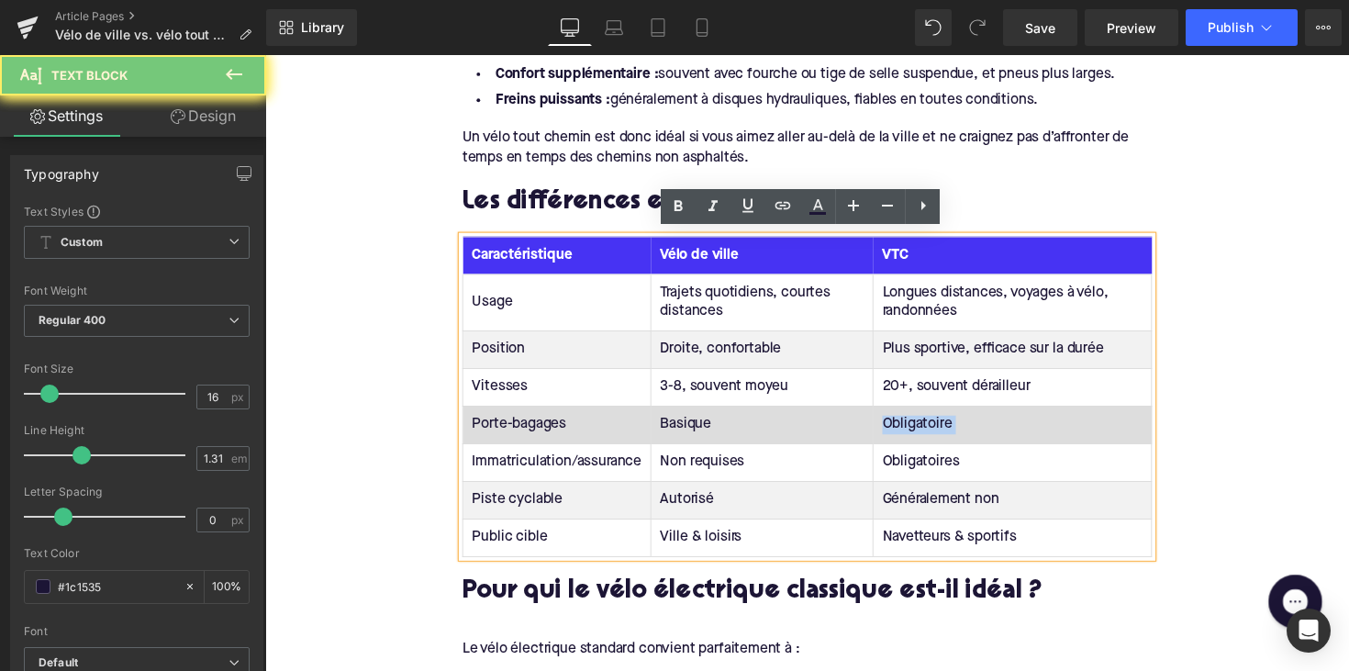
click at [920, 427] on td "Obligatoire" at bounding box center [1030, 433] width 285 height 39
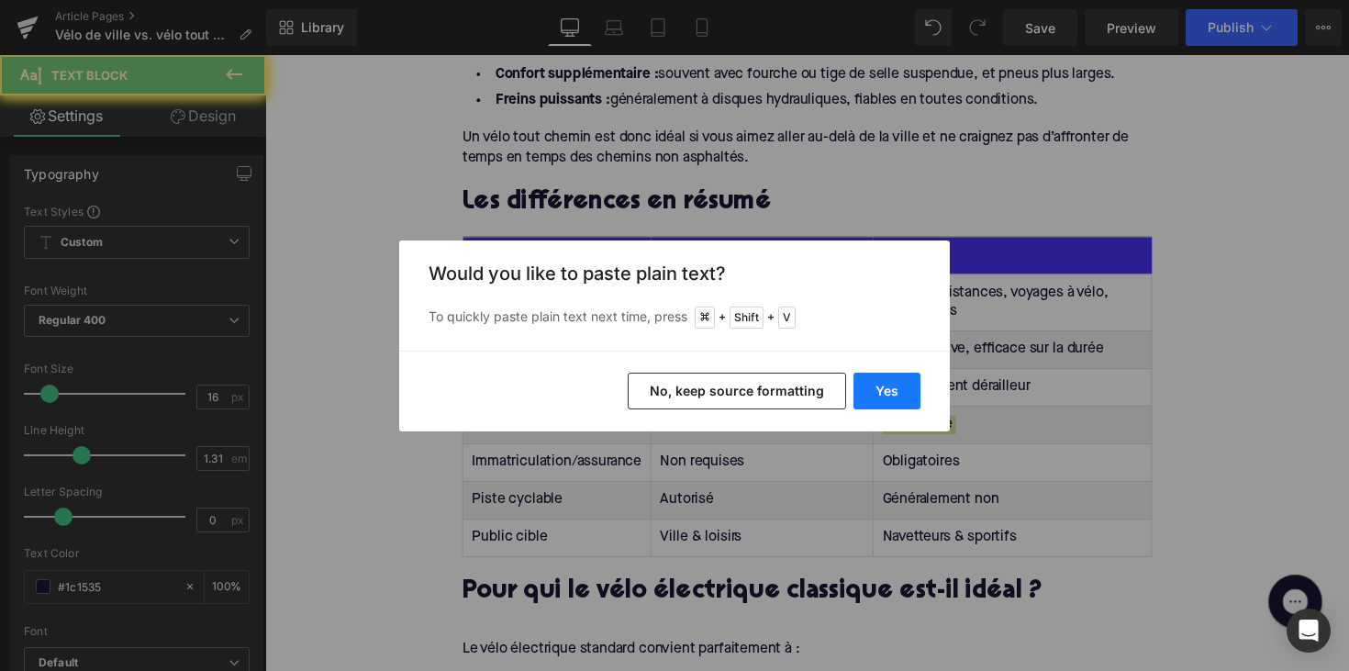
click at [897, 396] on button "Yes" at bounding box center [886, 391] width 67 height 37
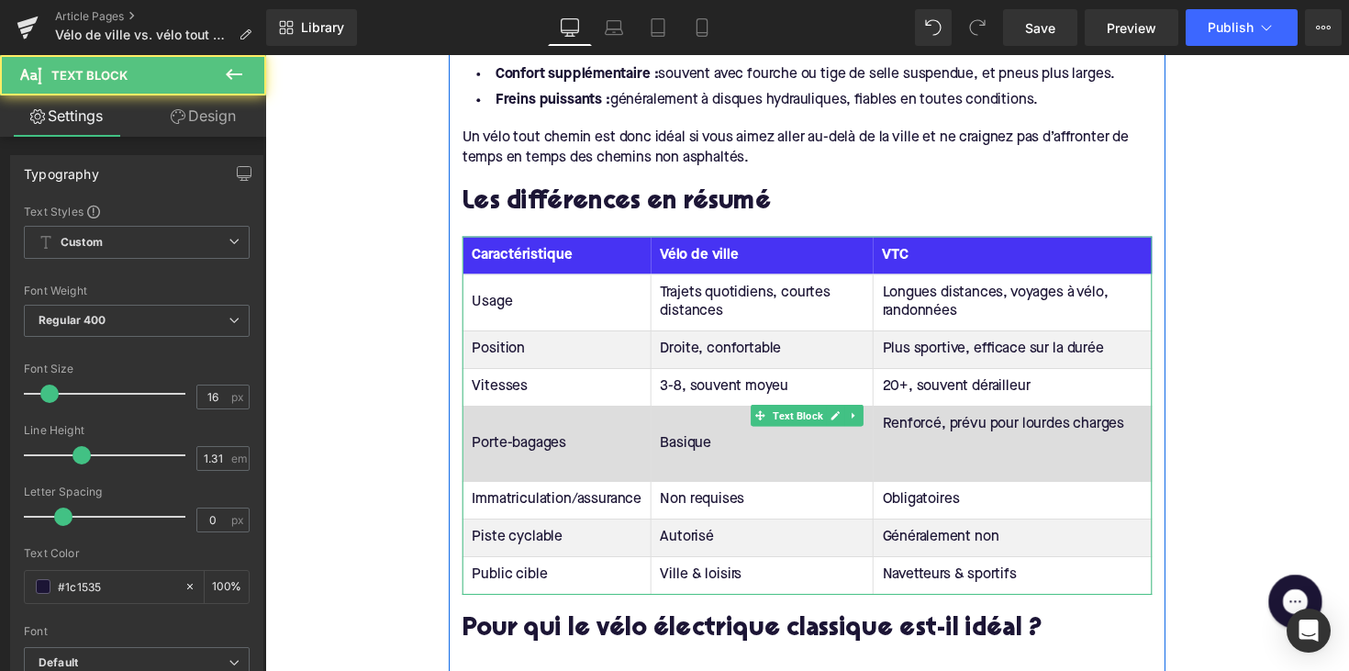
click at [919, 478] on td "Renforcé, prévu pour lourdes charges" at bounding box center [1030, 452] width 285 height 77
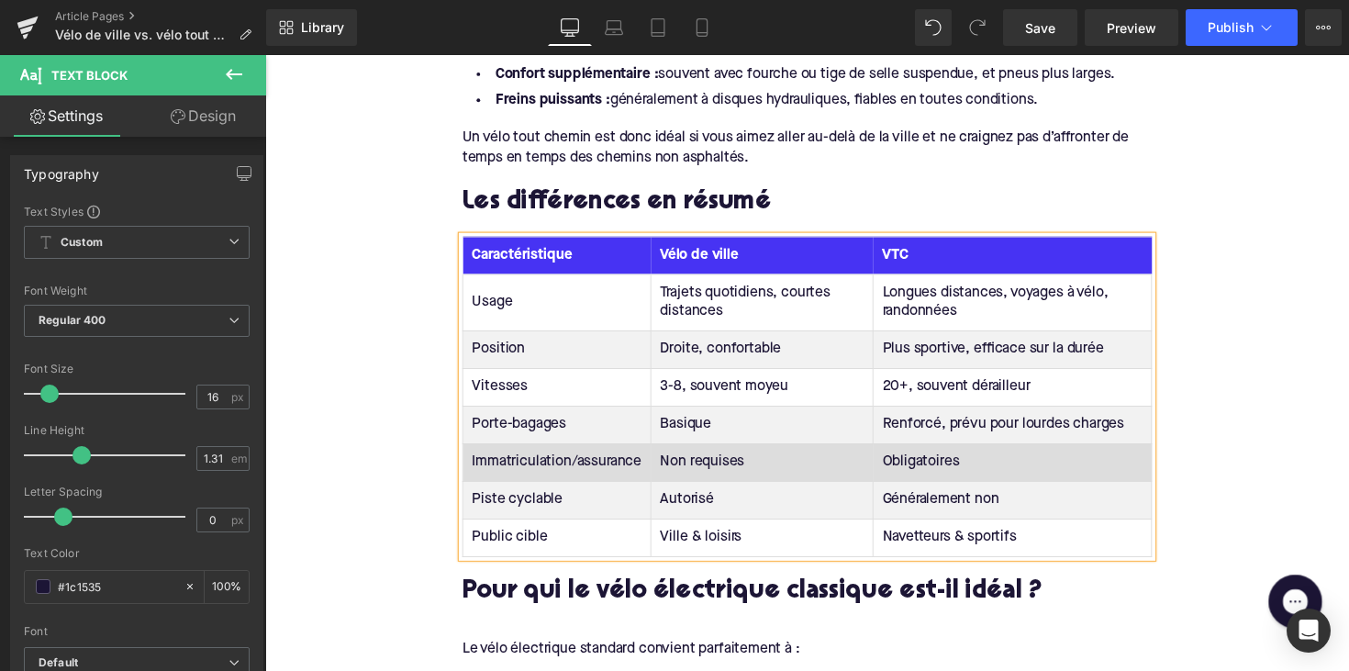
click at [534, 470] on td "Immatriculation/assurance" at bounding box center [564, 471] width 193 height 39
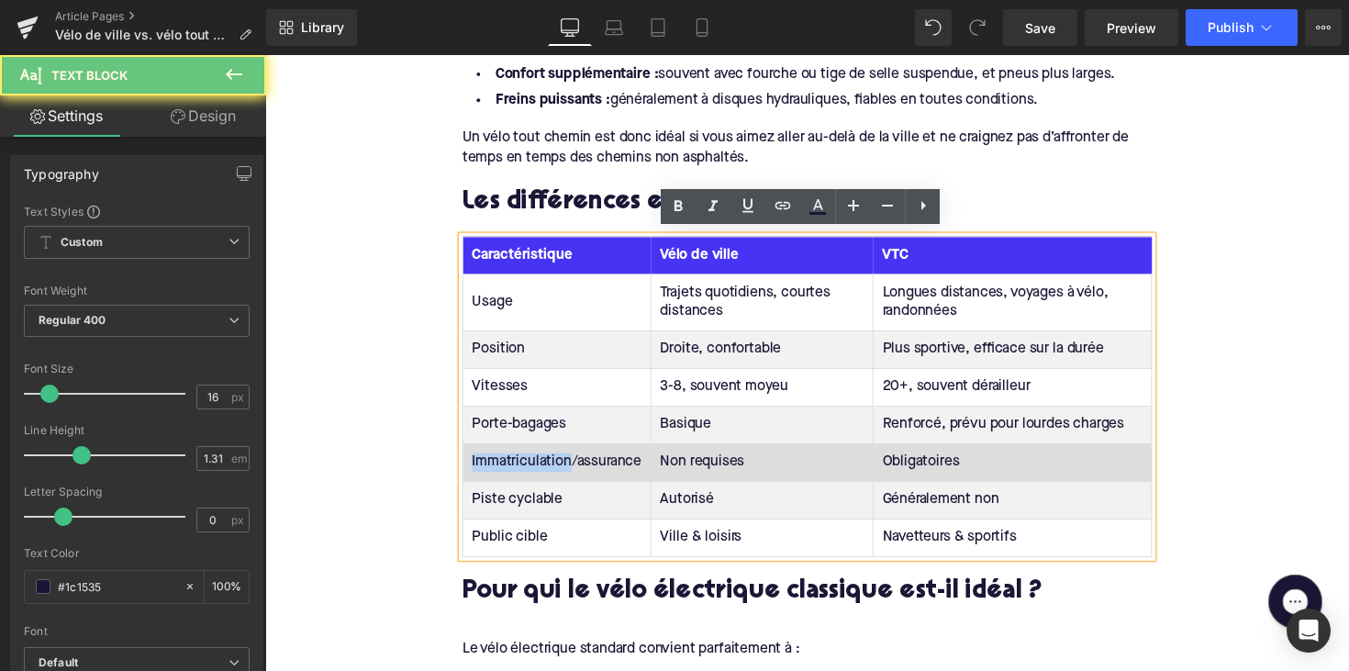
click at [534, 470] on td "Immatriculation/assurance" at bounding box center [564, 471] width 193 height 39
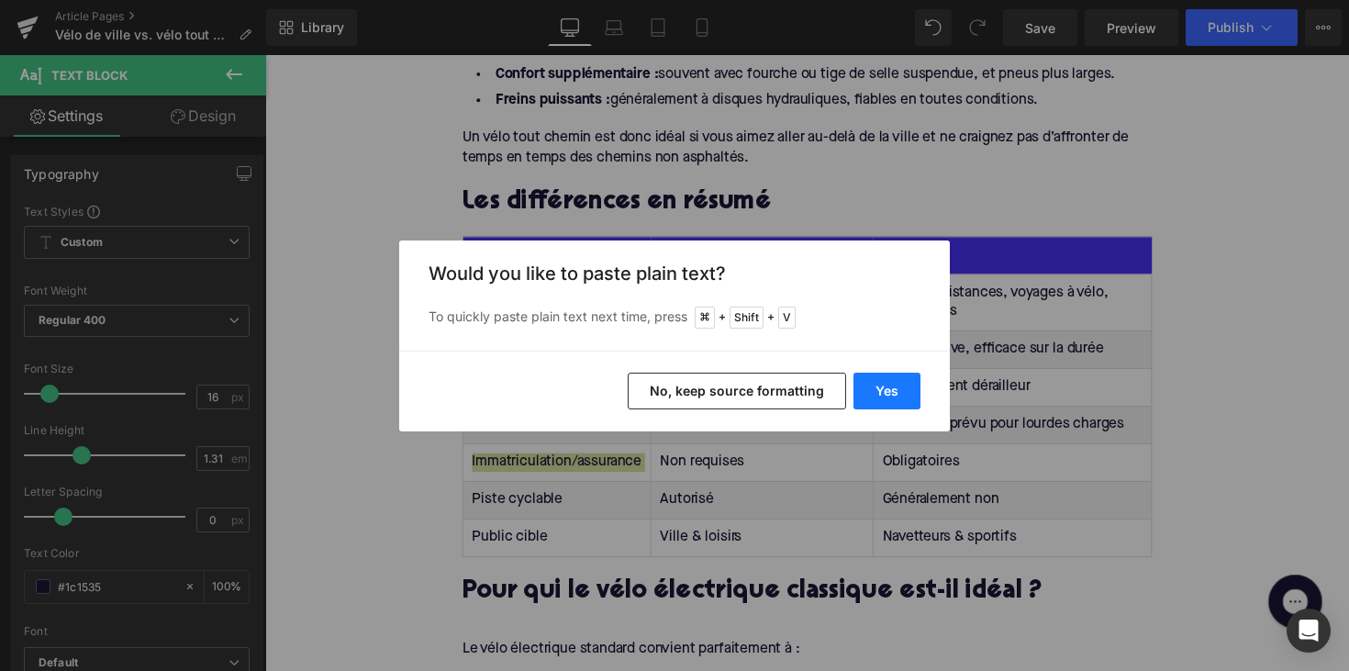
click at [870, 394] on button "Yes" at bounding box center [886, 391] width 67 height 37
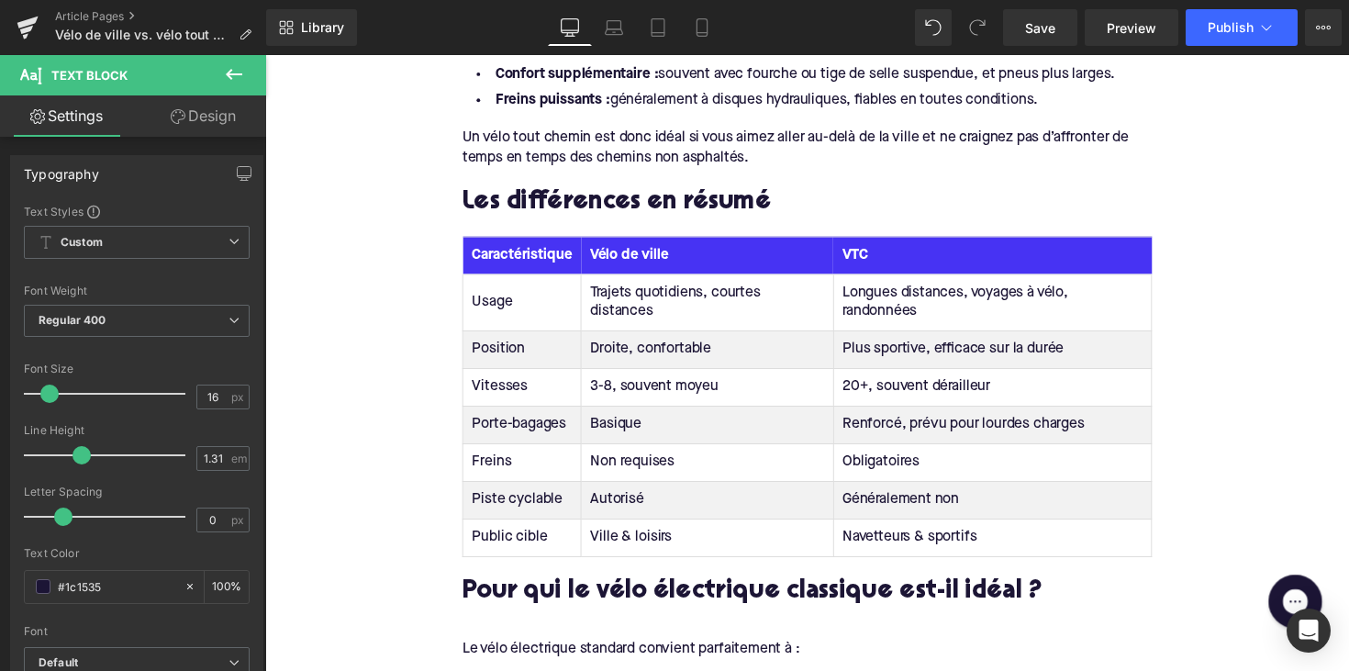
click at [640, 461] on td "Non requises" at bounding box center [718, 471] width 259 height 39
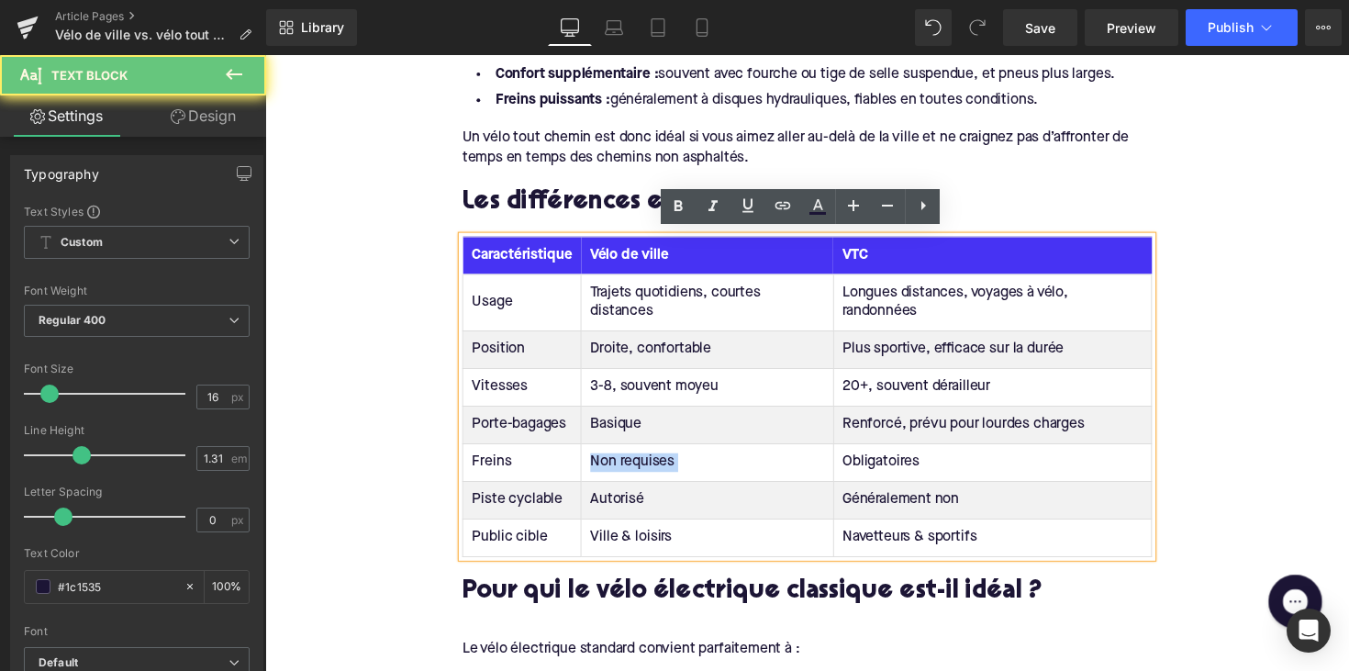
click at [640, 461] on td "Non requises" at bounding box center [718, 471] width 259 height 39
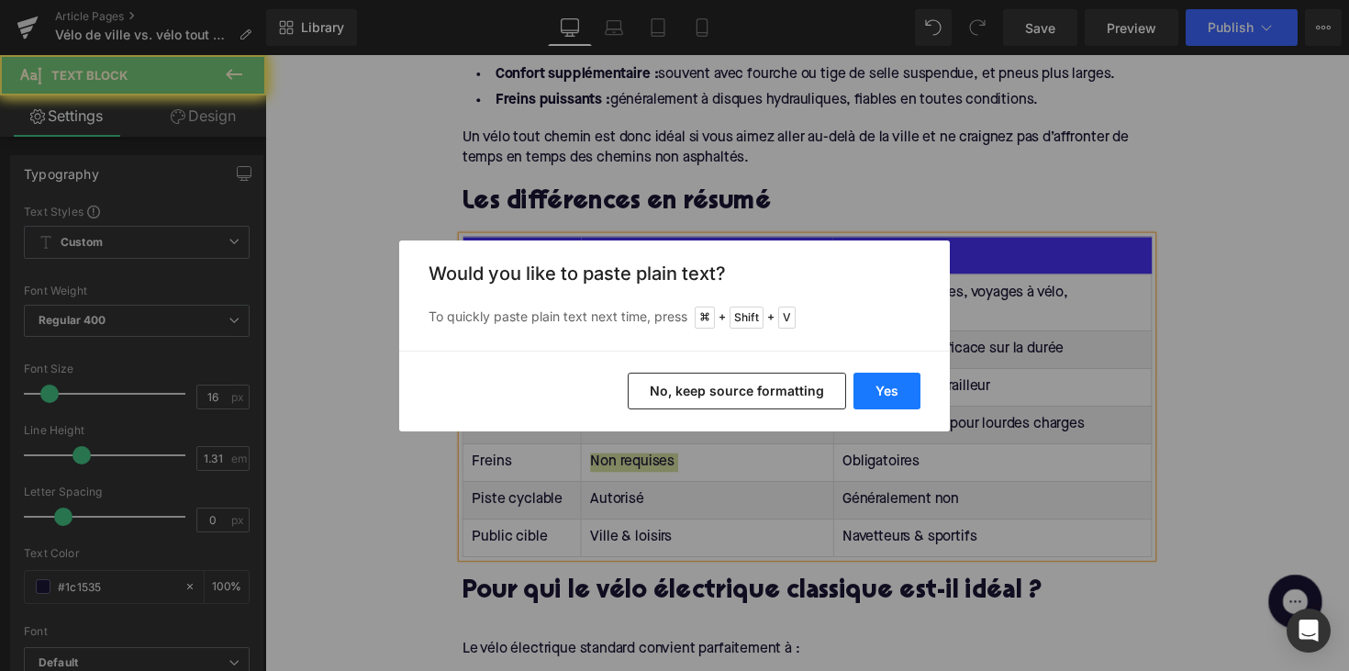
click at [886, 398] on button "Yes" at bounding box center [886, 391] width 67 height 37
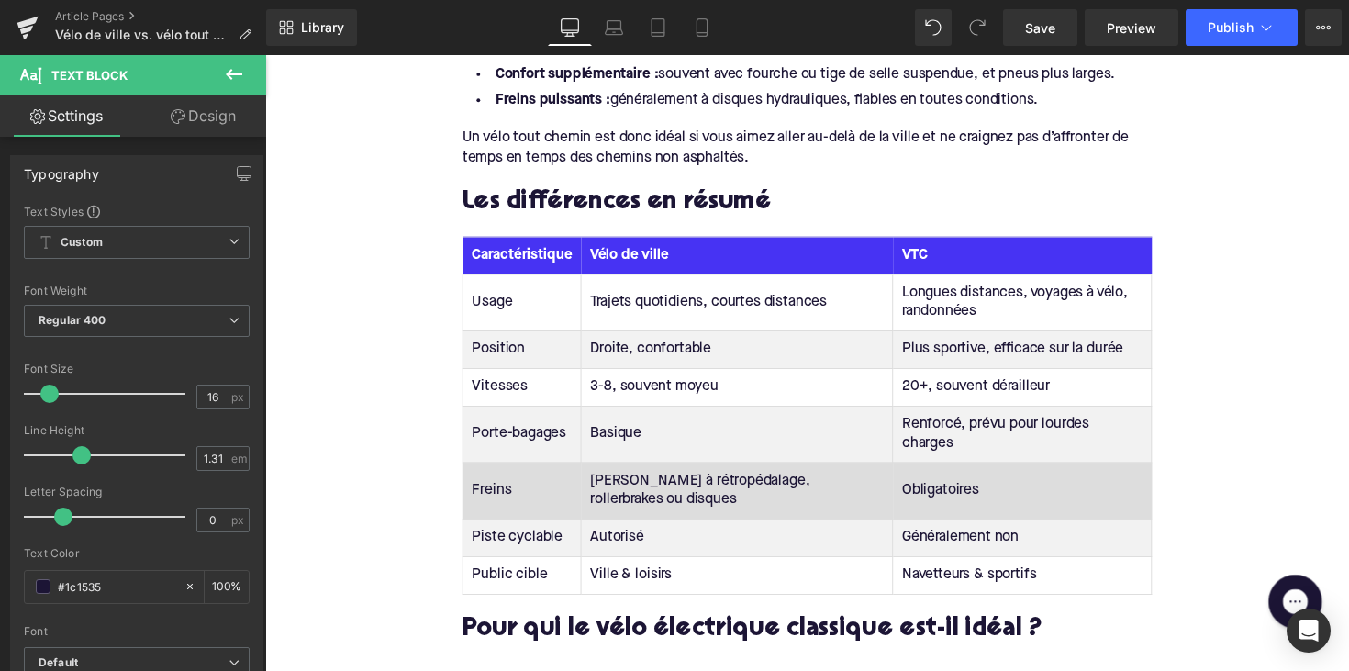
click at [919, 472] on td "Obligatoires" at bounding box center [1040, 501] width 265 height 58
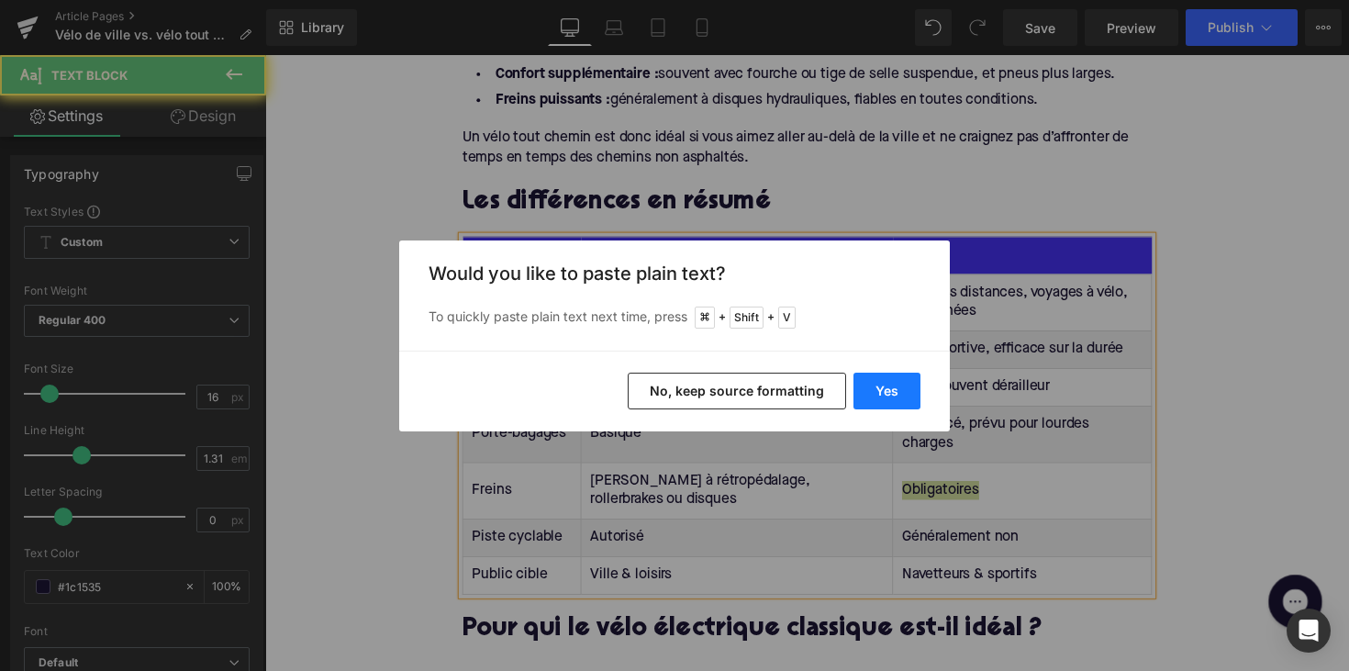
click at [908, 389] on button "Yes" at bounding box center [886, 391] width 67 height 37
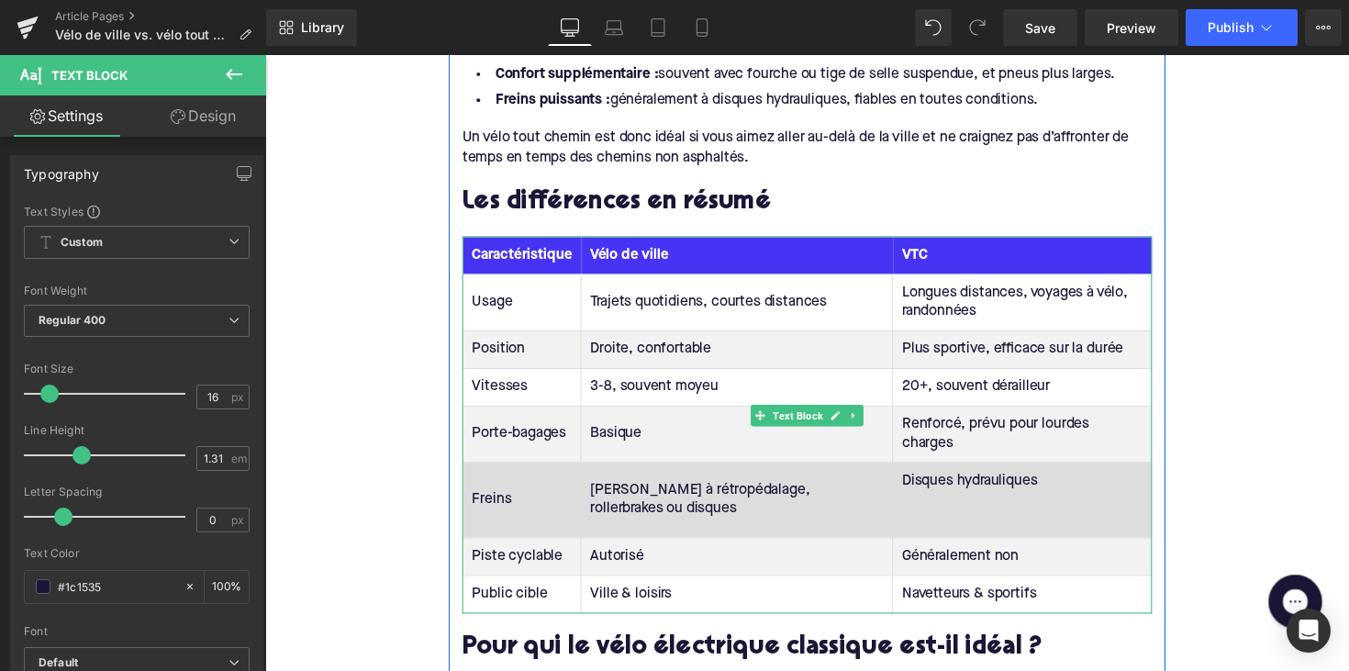
click at [919, 515] on td "Disques hydrauliques" at bounding box center [1040, 510] width 265 height 77
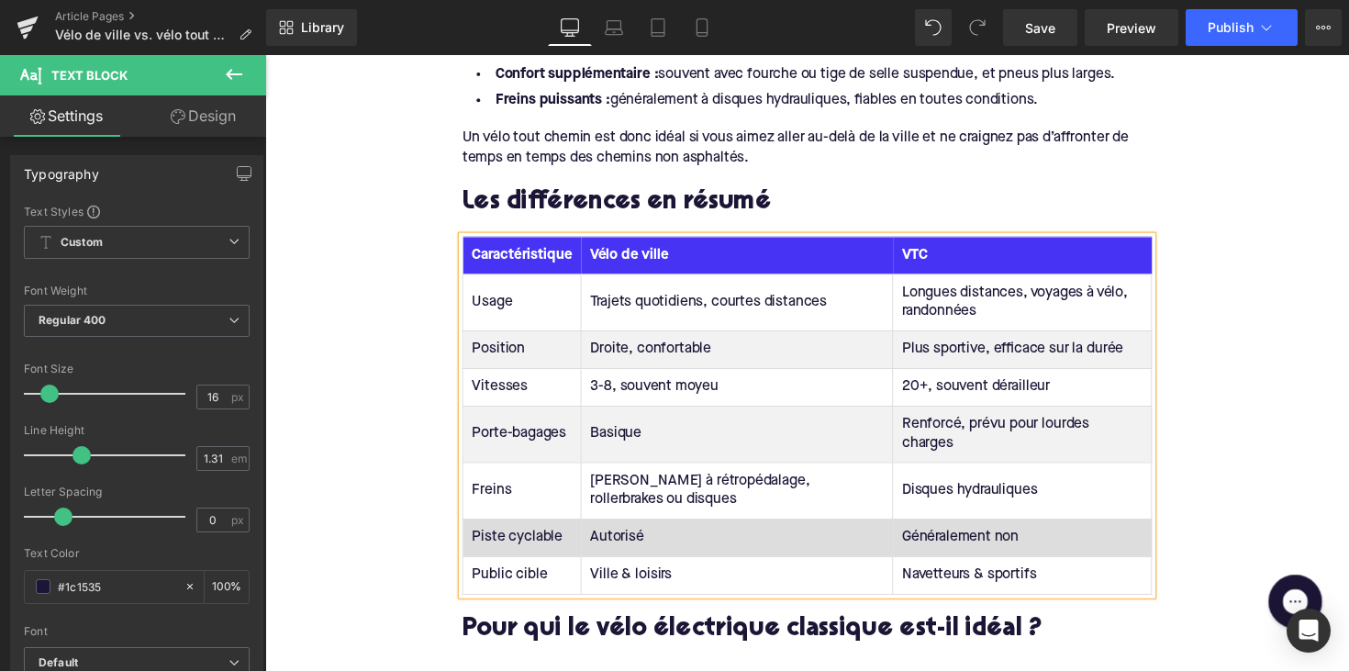
click at [498, 529] on td "Piste cyclable" at bounding box center [528, 548] width 121 height 39
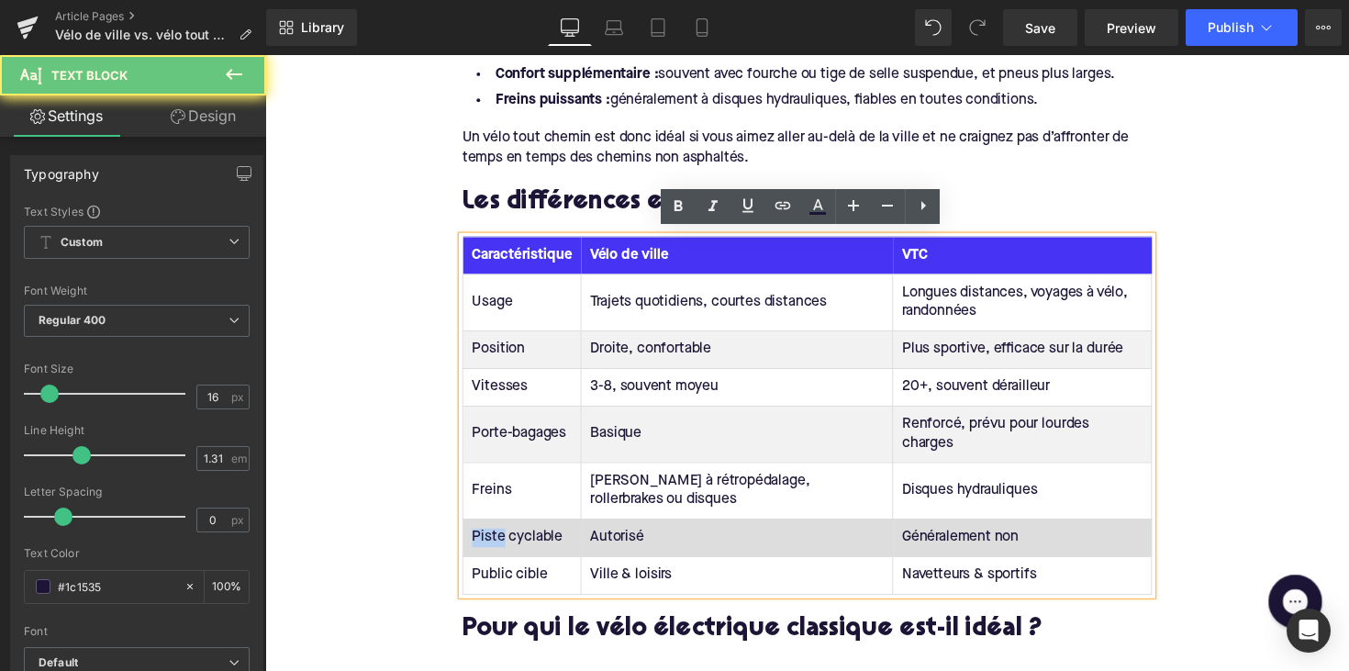
click at [498, 529] on td "Piste cyclable" at bounding box center [528, 548] width 121 height 39
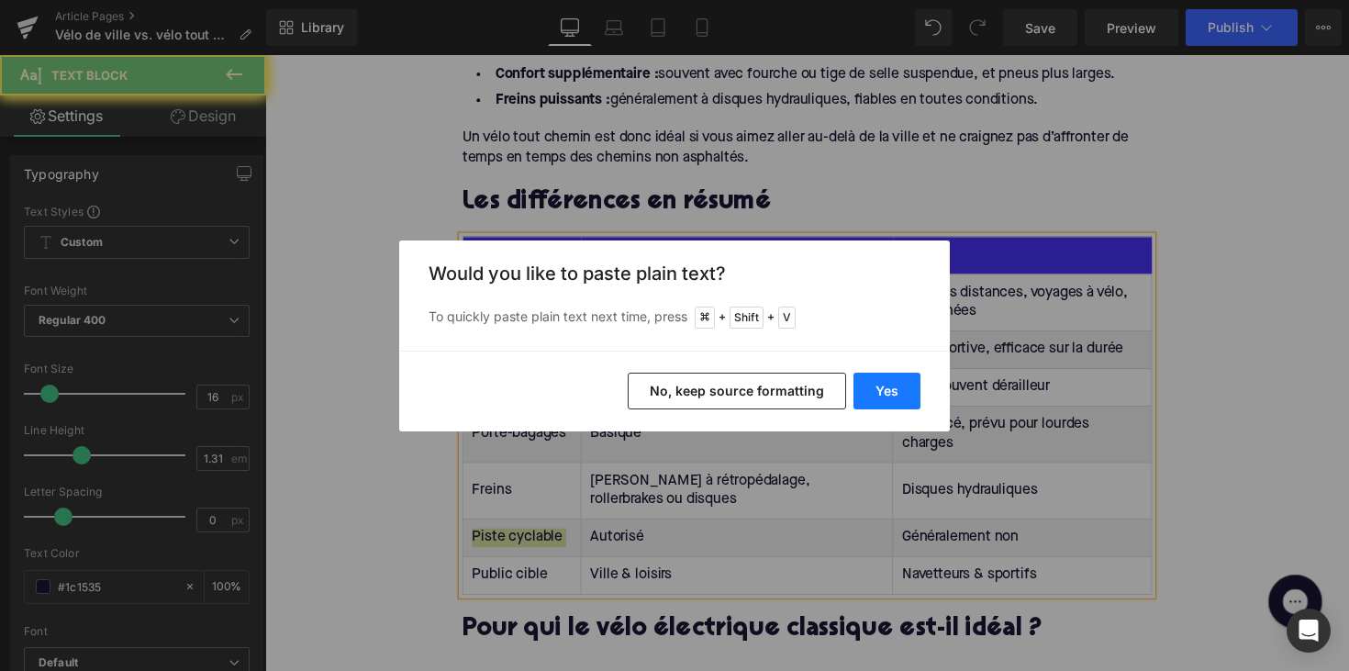
click at [860, 394] on button "Yes" at bounding box center [886, 391] width 67 height 37
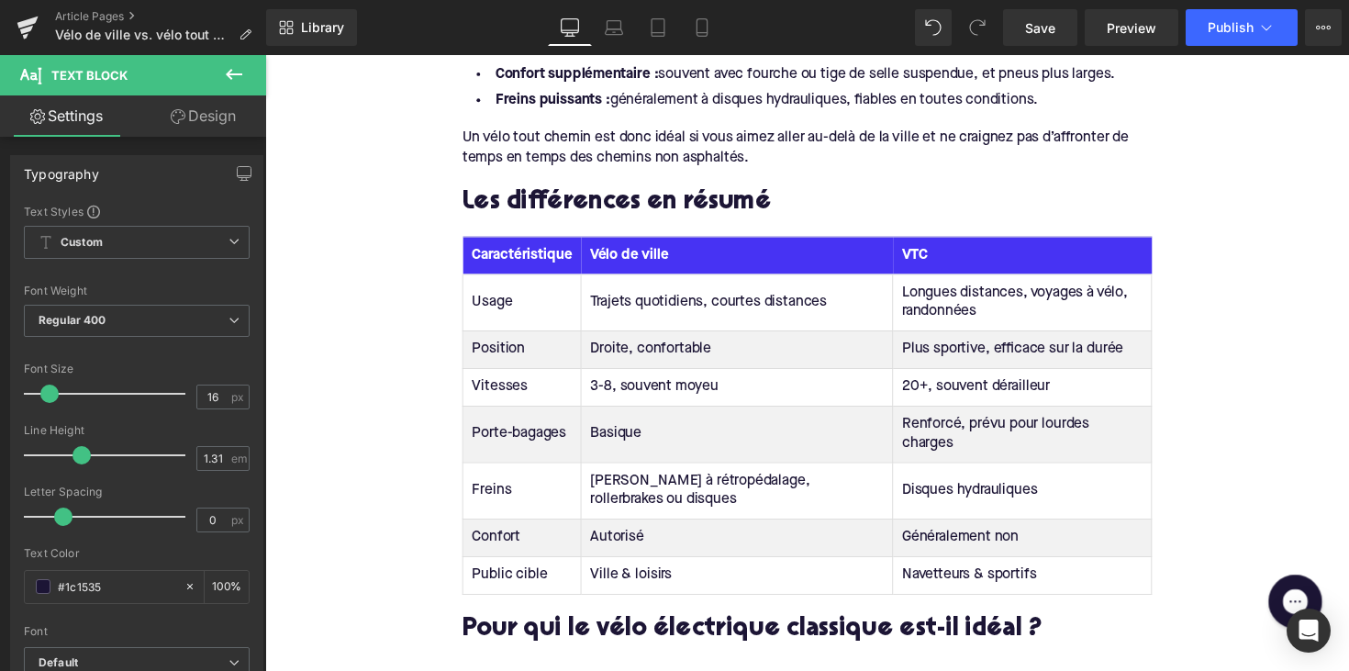
click at [633, 529] on td "Autorisé" at bounding box center [748, 548] width 319 height 39
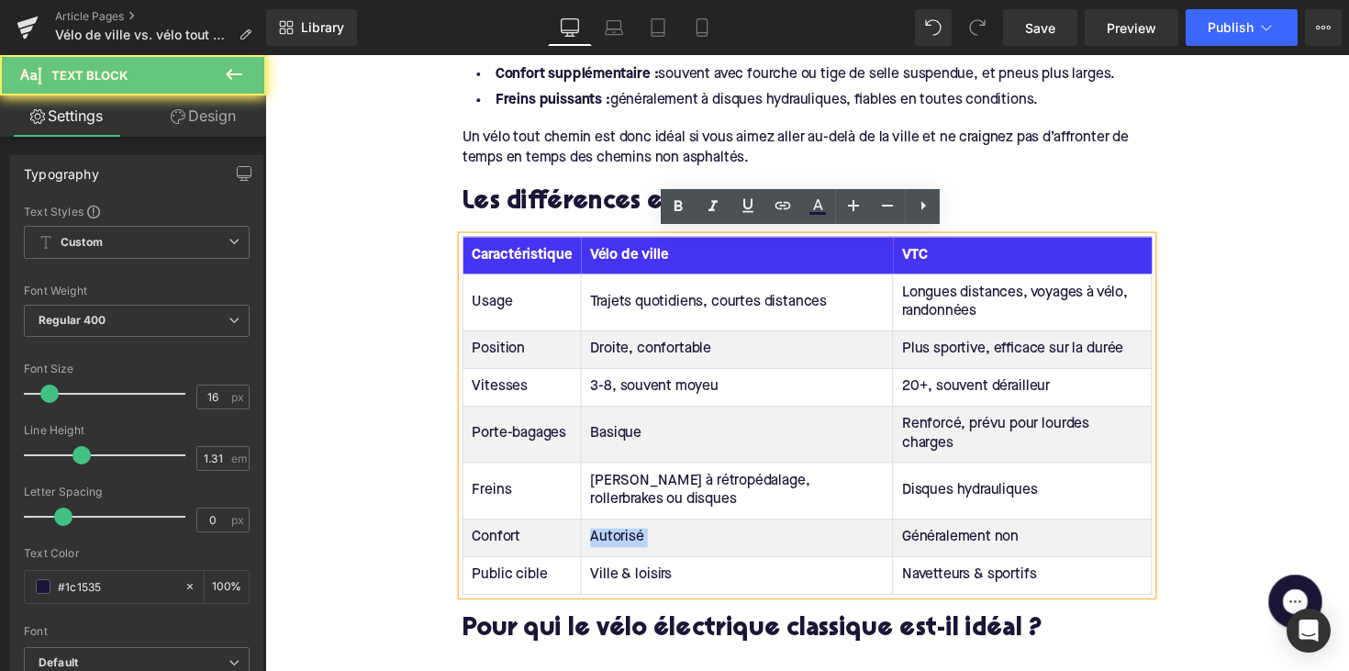
click at [633, 529] on td "Autorisé" at bounding box center [748, 548] width 319 height 39
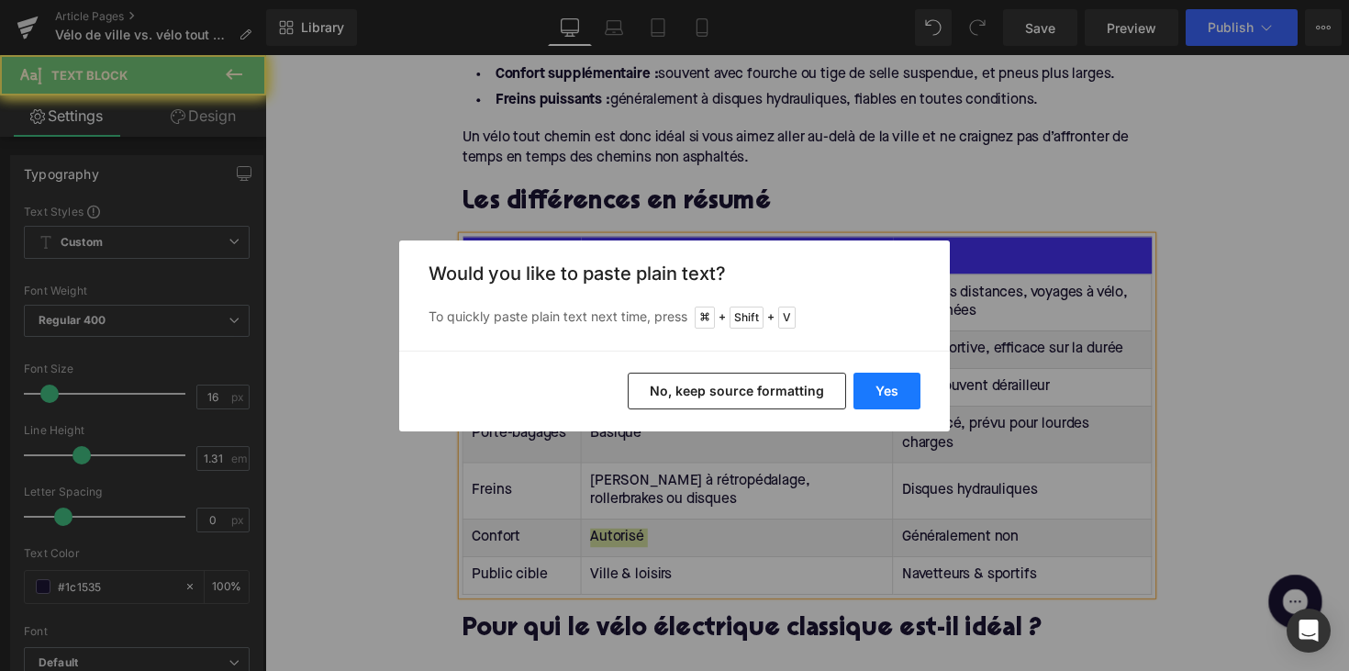
click at [895, 393] on button "Yes" at bounding box center [886, 391] width 67 height 37
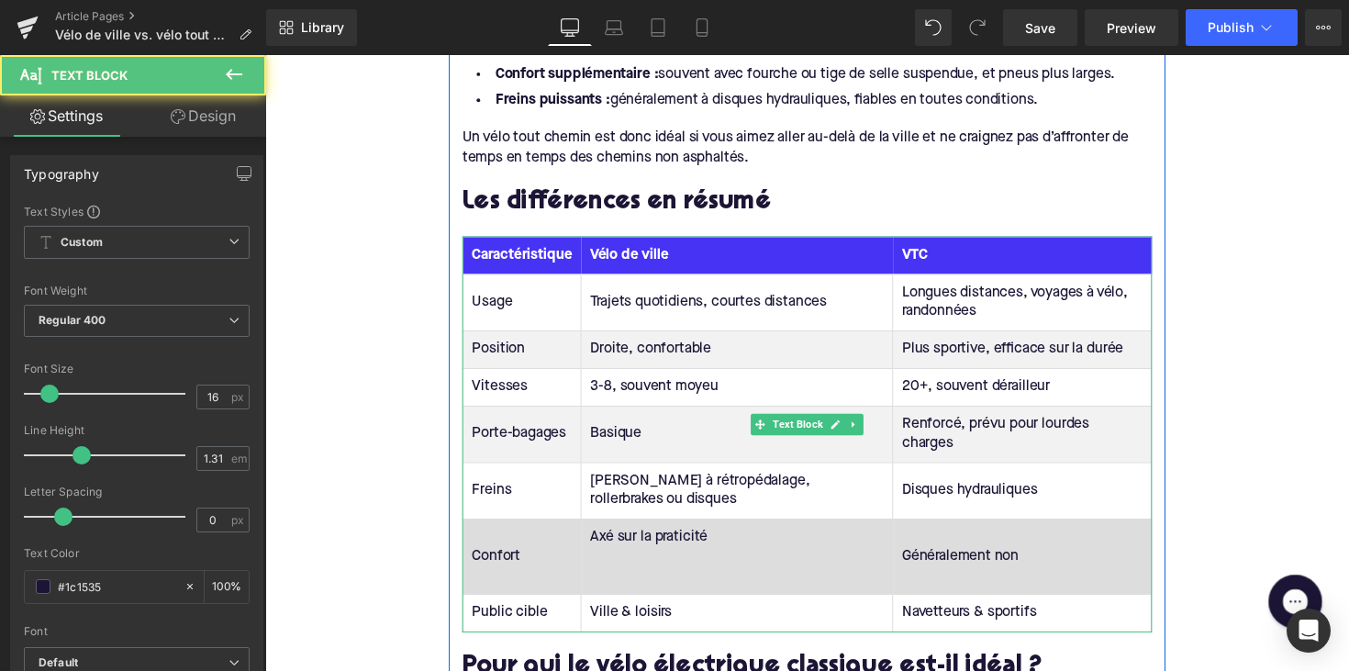
click at [624, 560] on td "Axé sur la praticité" at bounding box center [748, 567] width 319 height 77
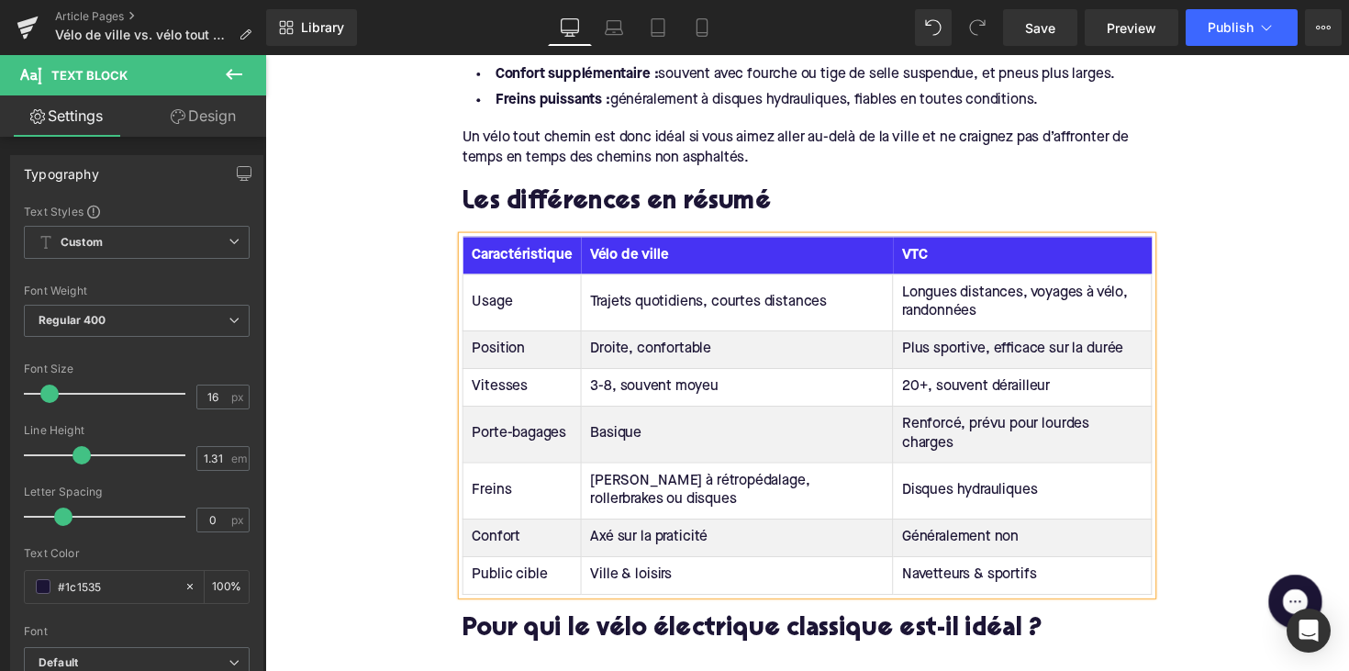
click at [942, 530] on td "Généralement non" at bounding box center [1040, 548] width 265 height 39
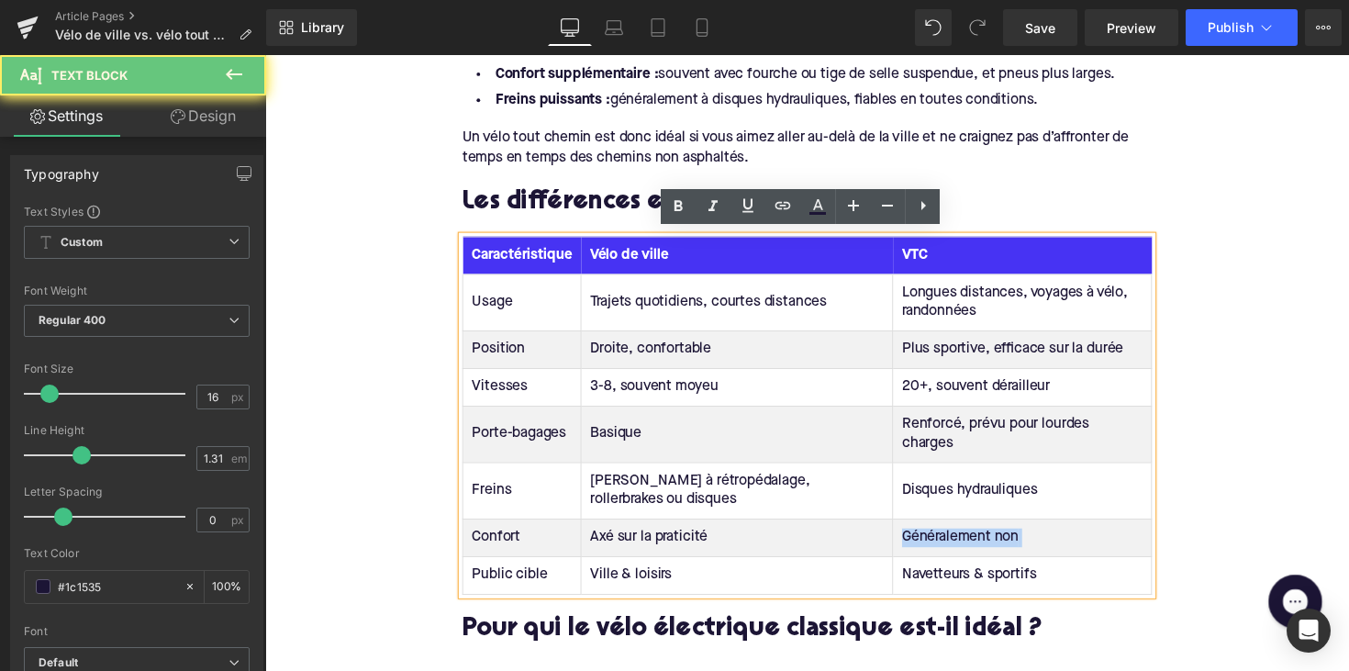
click at [942, 530] on td "Généralement non" at bounding box center [1040, 548] width 265 height 39
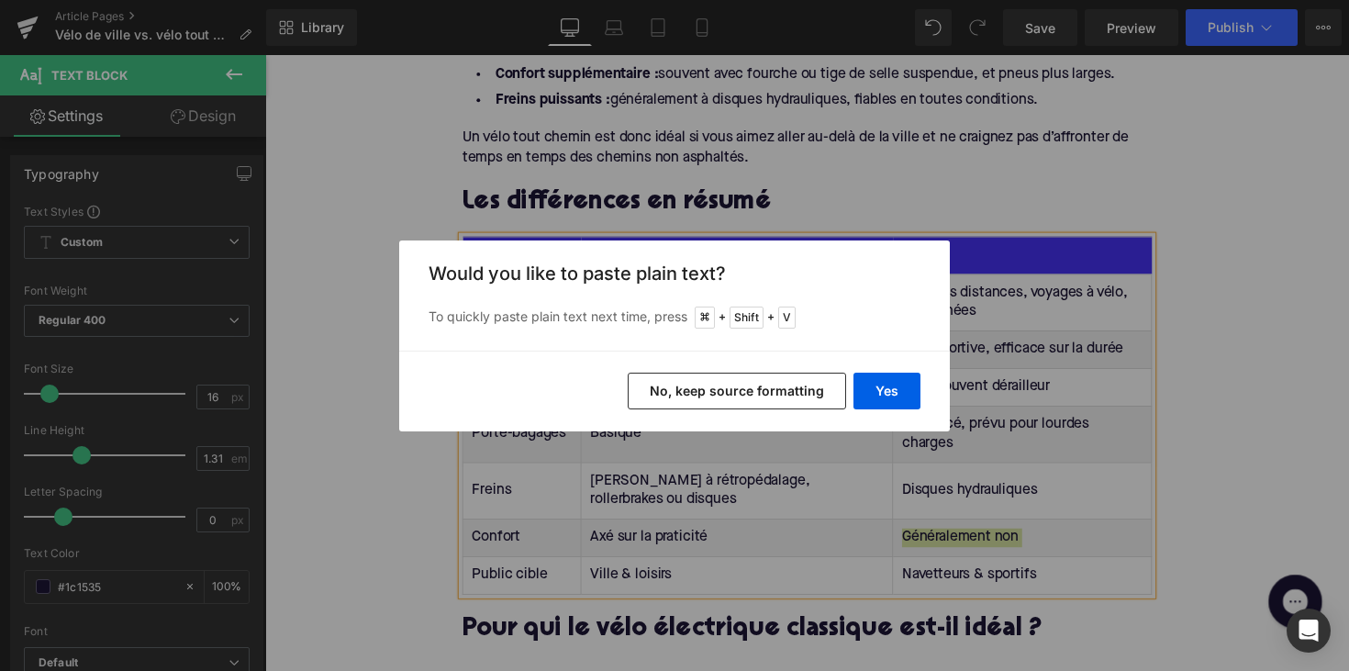
click at [872, 367] on div "Yes No, keep source formatting" at bounding box center [674, 391] width 551 height 81
click at [875, 388] on button "Yes" at bounding box center [886, 391] width 67 height 37
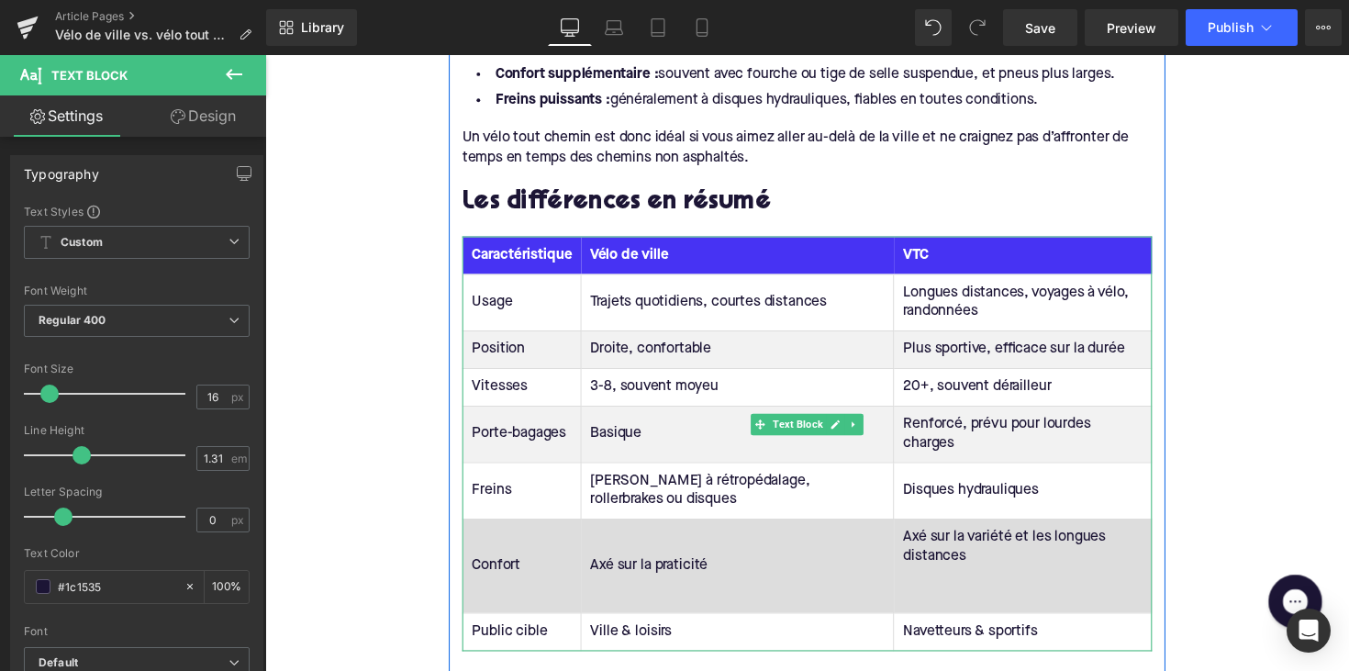
click at [909, 556] on td "Axé sur la variété et les longues distances" at bounding box center [1041, 577] width 264 height 96
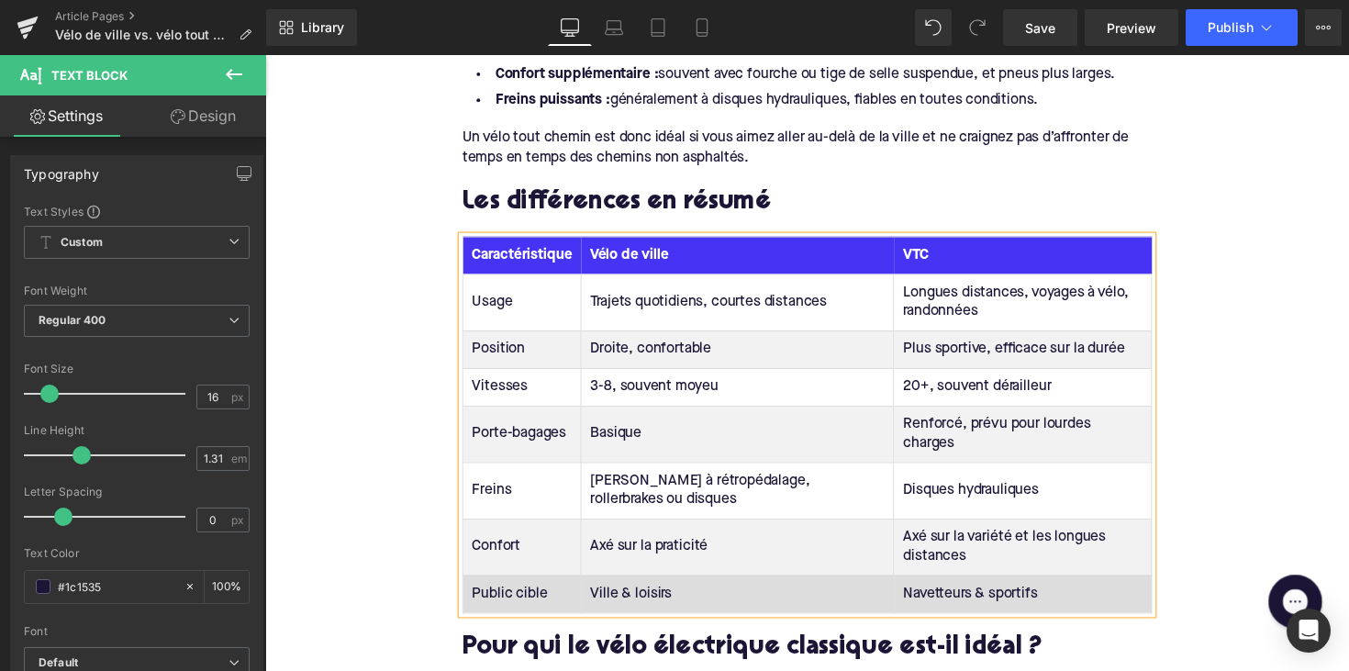
click at [505, 587] on td "Public cible" at bounding box center [528, 606] width 121 height 39
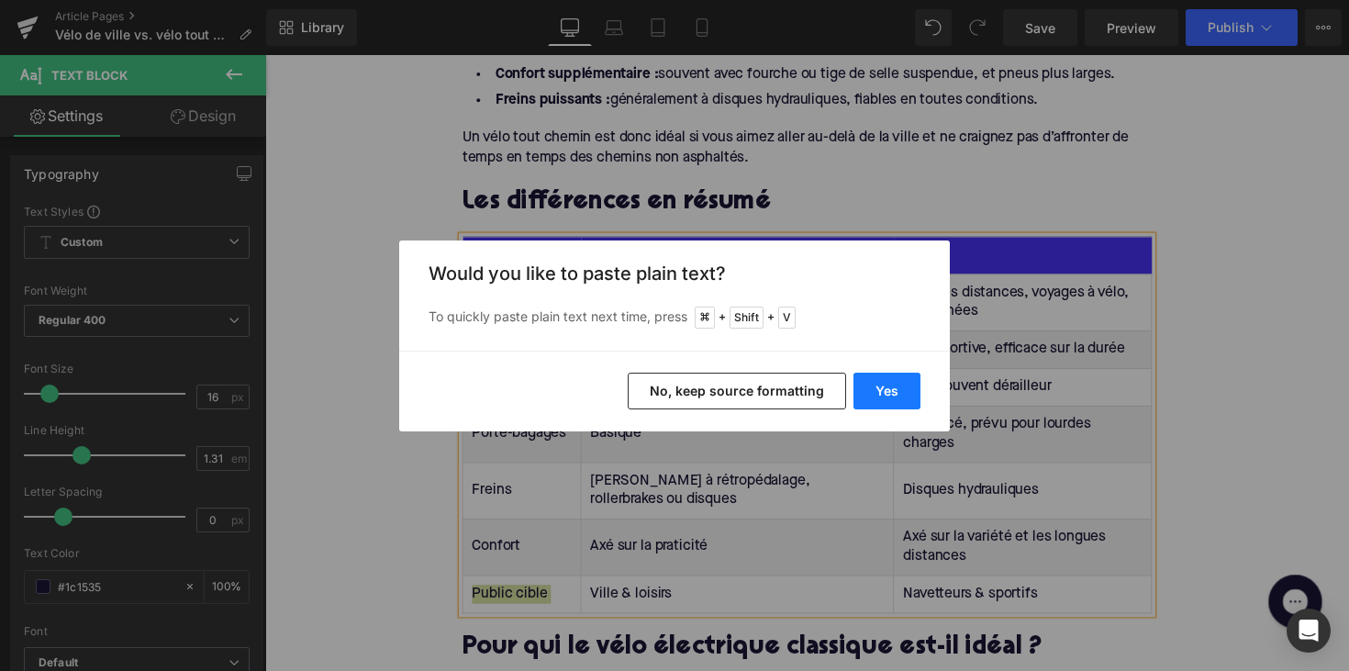
click at [878, 402] on button "Yes" at bounding box center [886, 391] width 67 height 37
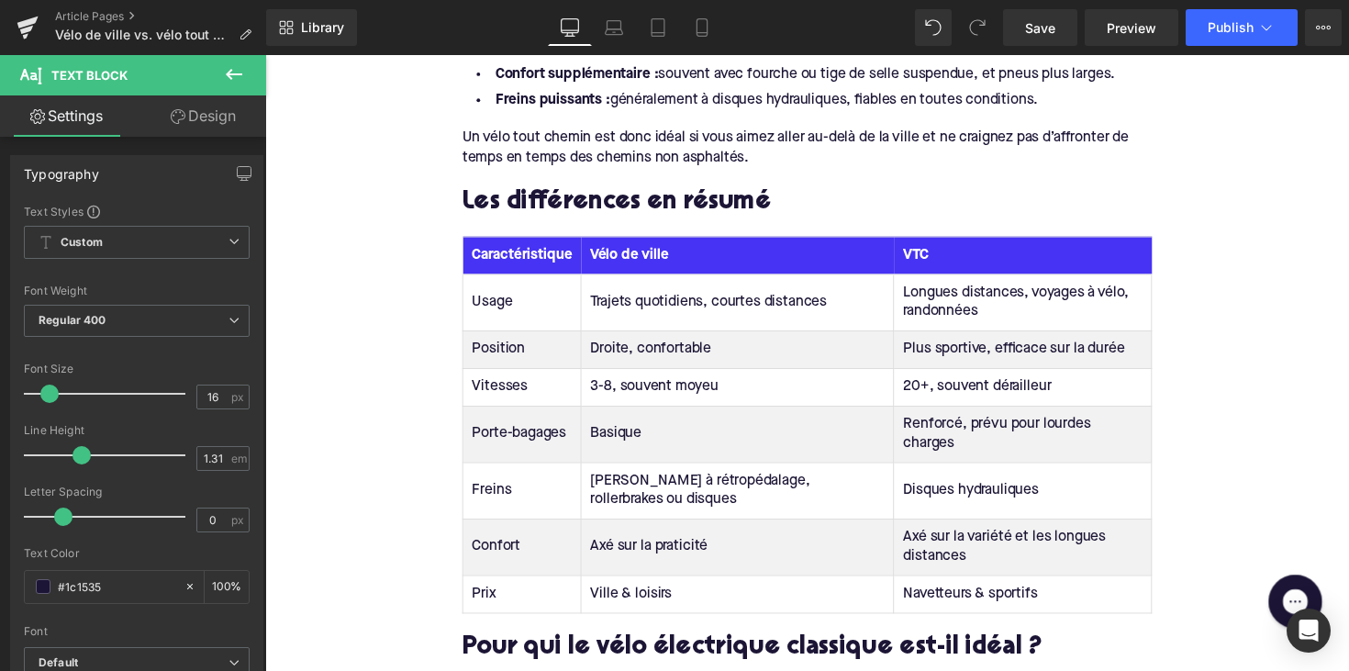
click at [650, 587] on td "Ville & loisirs" at bounding box center [749, 606] width 320 height 39
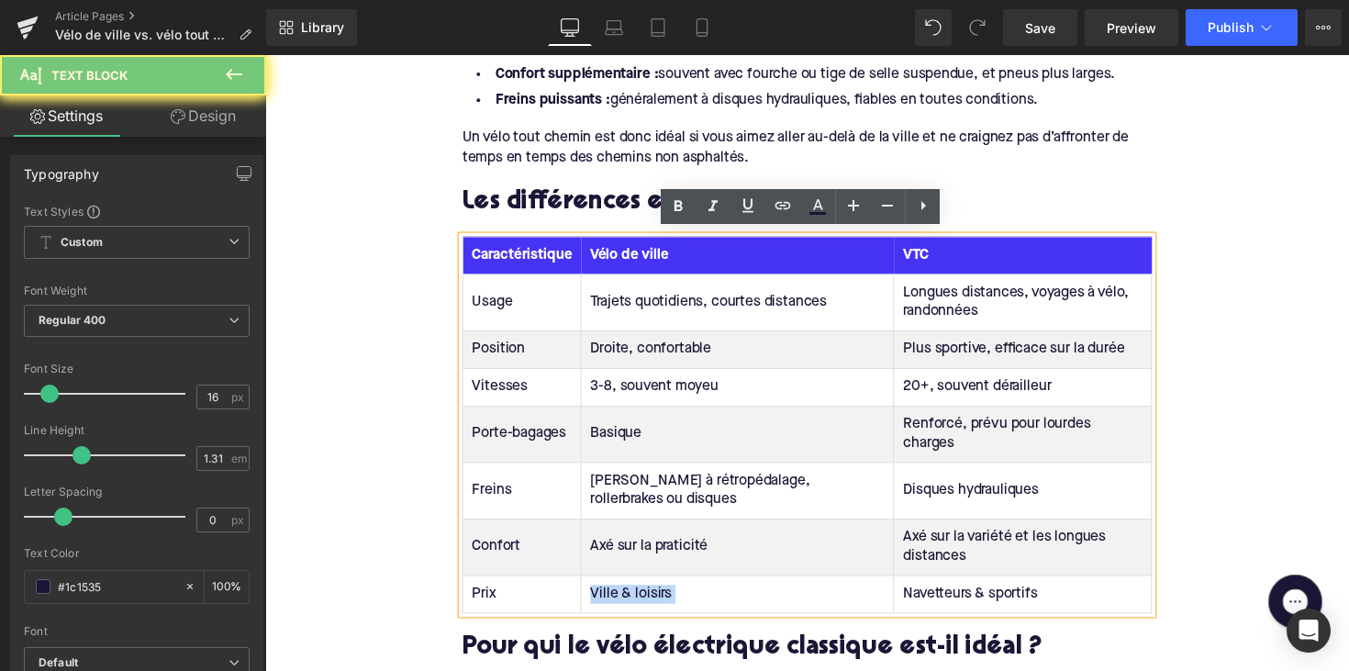
click at [650, 587] on td "Ville & loisirs" at bounding box center [749, 606] width 320 height 39
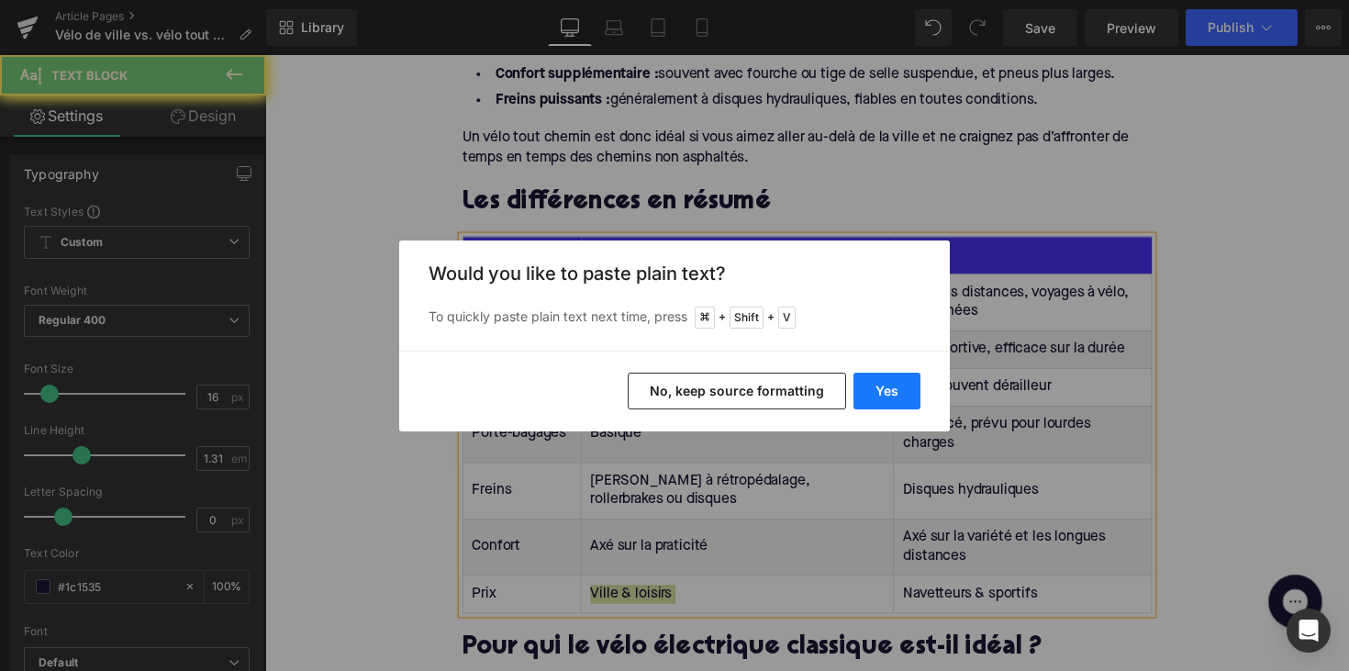
click at [878, 390] on button "Yes" at bounding box center [886, 391] width 67 height 37
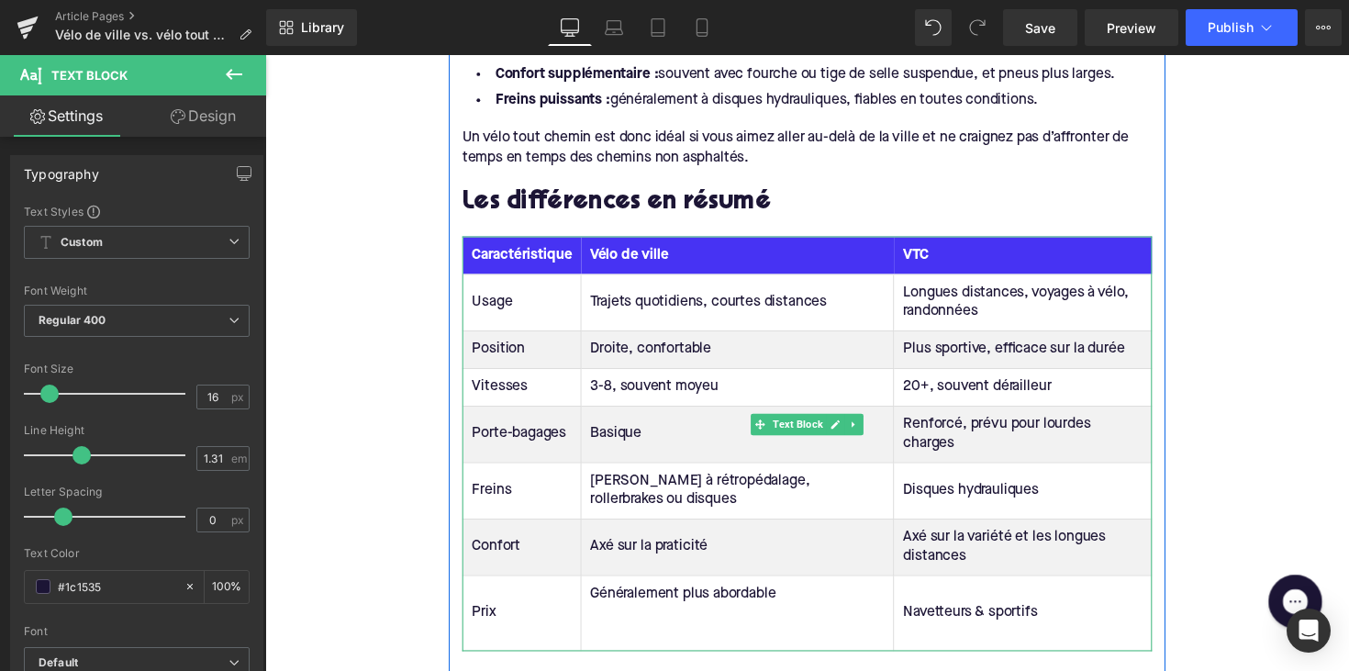
click at [637, 589] on div "Rendering Content" at bounding box center [674, 598] width 113 height 20
click at [618, 599] on div "Rendering Content" at bounding box center [674, 598] width 113 height 20
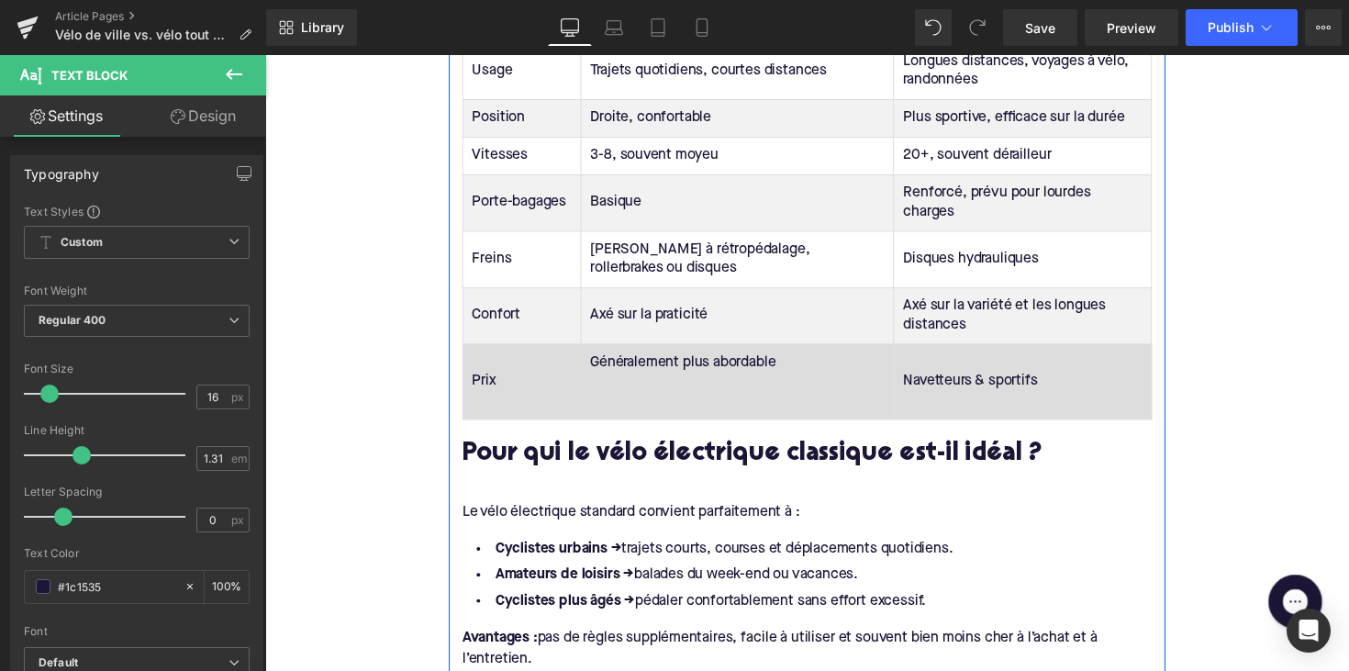
click at [590, 375] on td "Généralement plus abordable" at bounding box center [749, 389] width 320 height 77
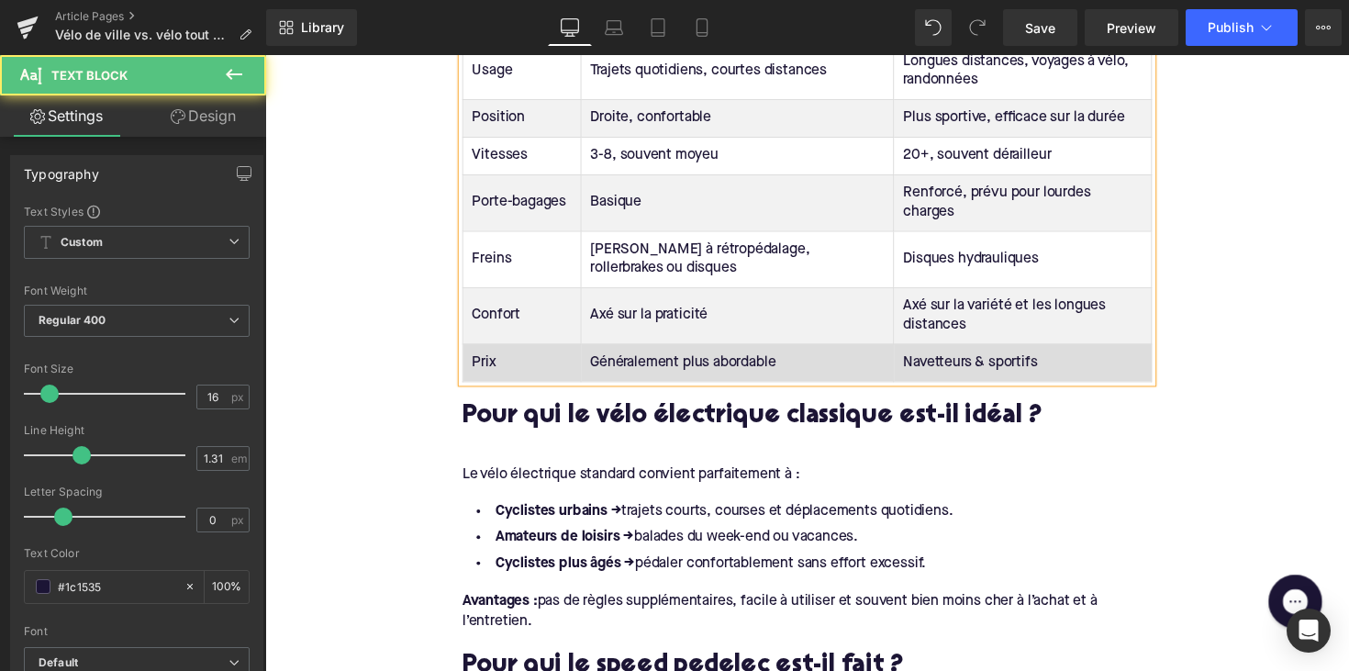
click at [916, 351] on td "Navetteurs & sportifs" at bounding box center [1041, 370] width 264 height 39
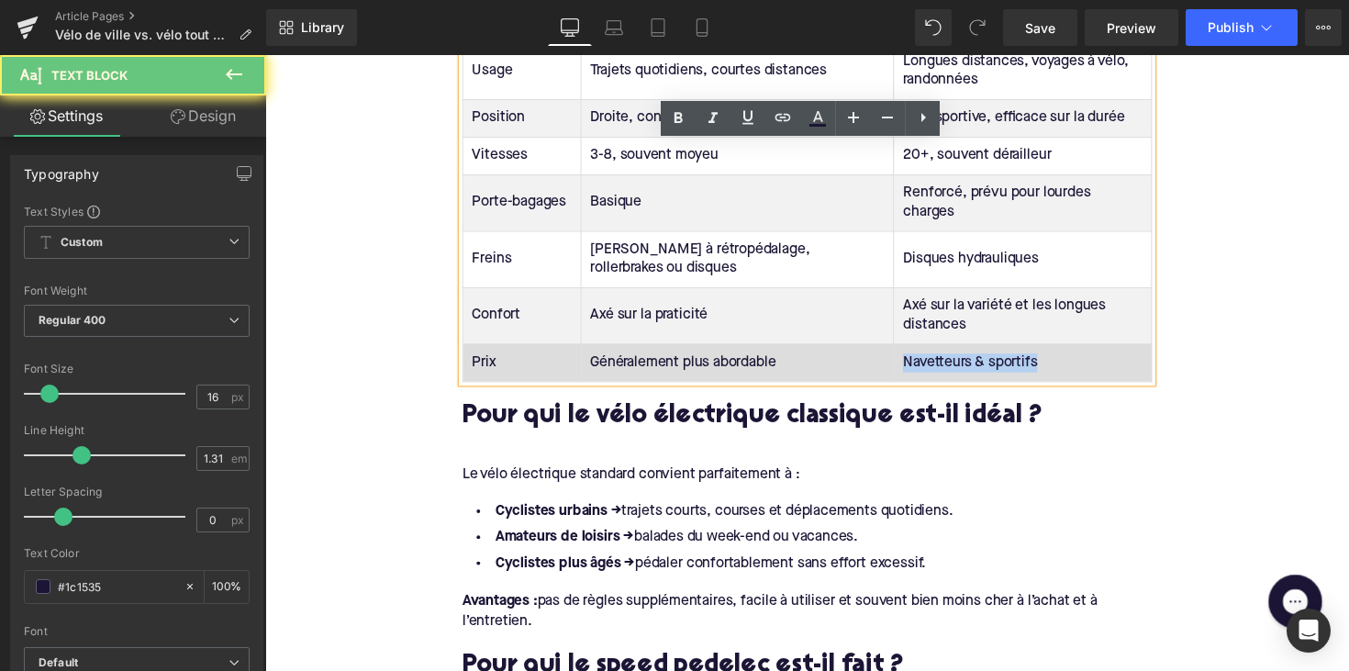
click at [916, 351] on td "Navetteurs & sportifs" at bounding box center [1041, 370] width 264 height 39
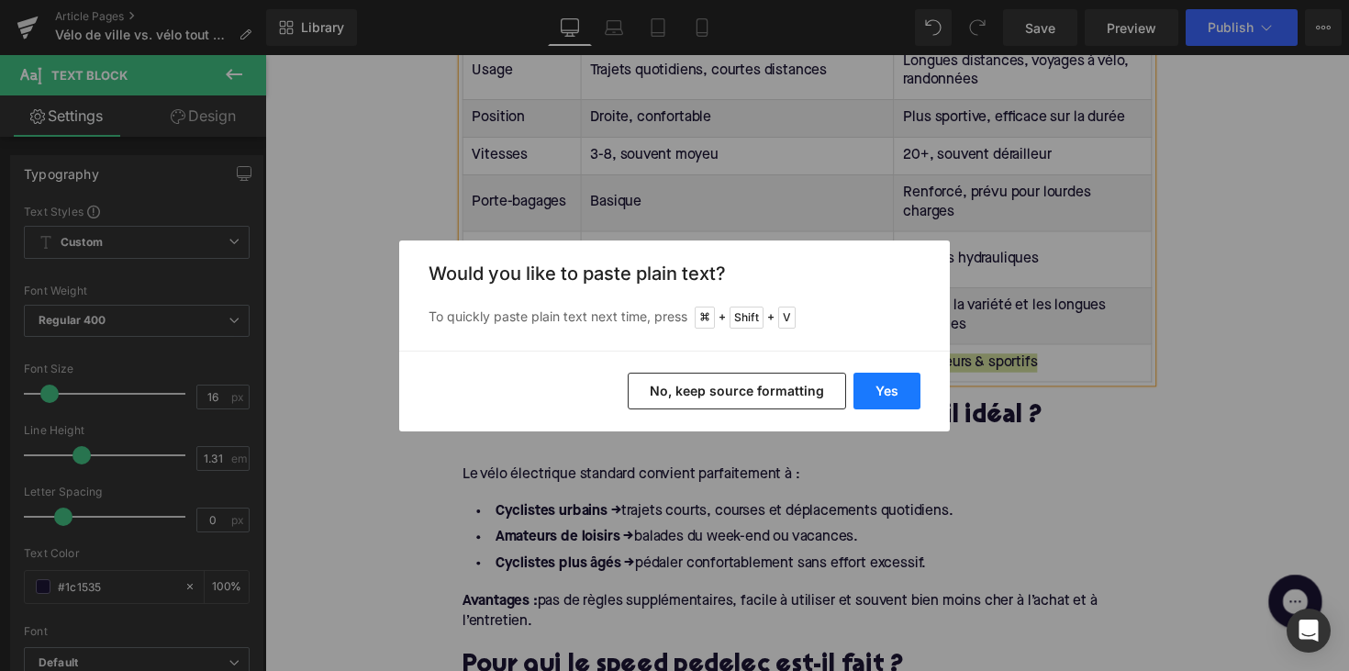
click at [894, 399] on button "Yes" at bounding box center [886, 391] width 67 height 37
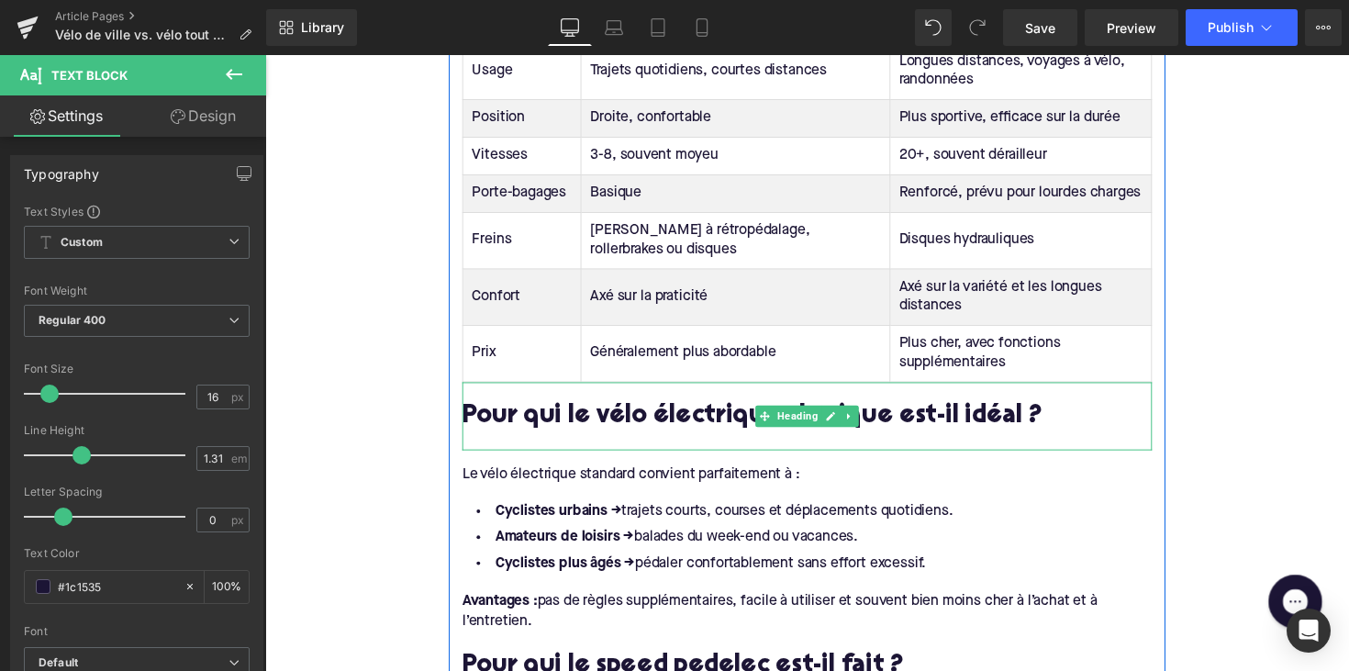
click at [611, 412] on h2 "Pour qui le vélo électrique classique est-il idéal ?" at bounding box center [820, 426] width 707 height 28
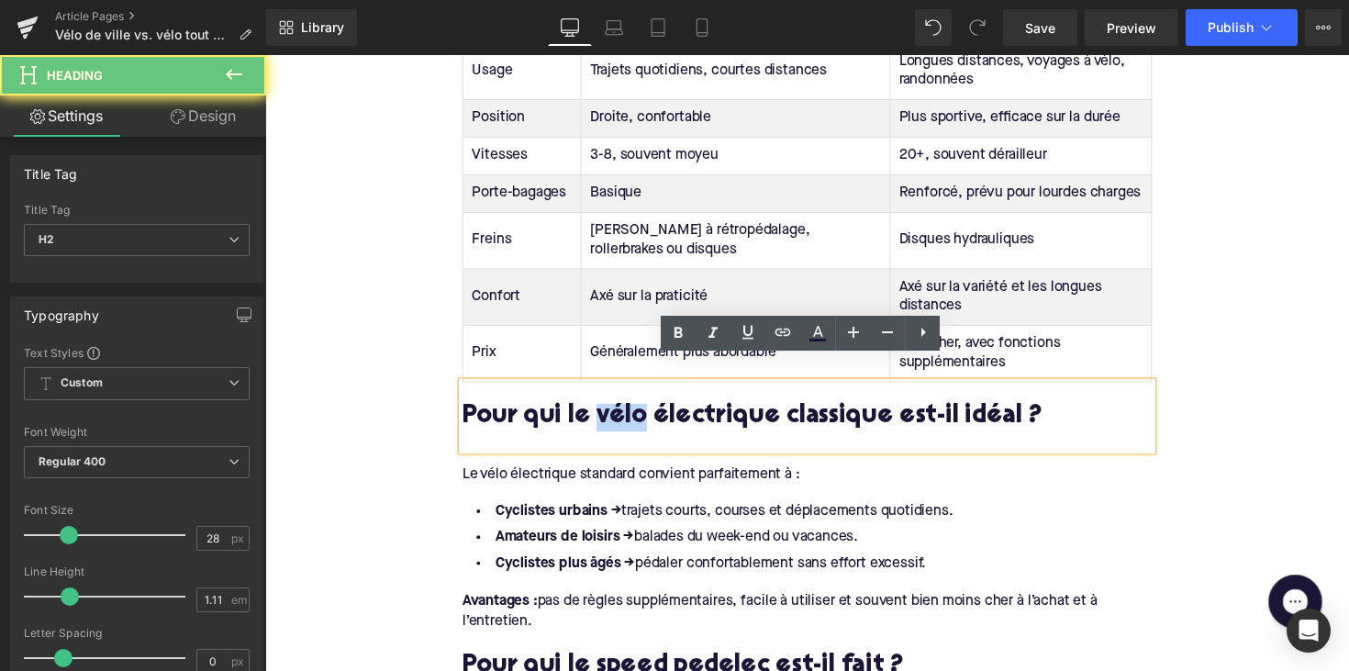
click at [611, 412] on h2 "Pour qui le vélo électrique classique est-il idéal ?" at bounding box center [820, 426] width 707 height 28
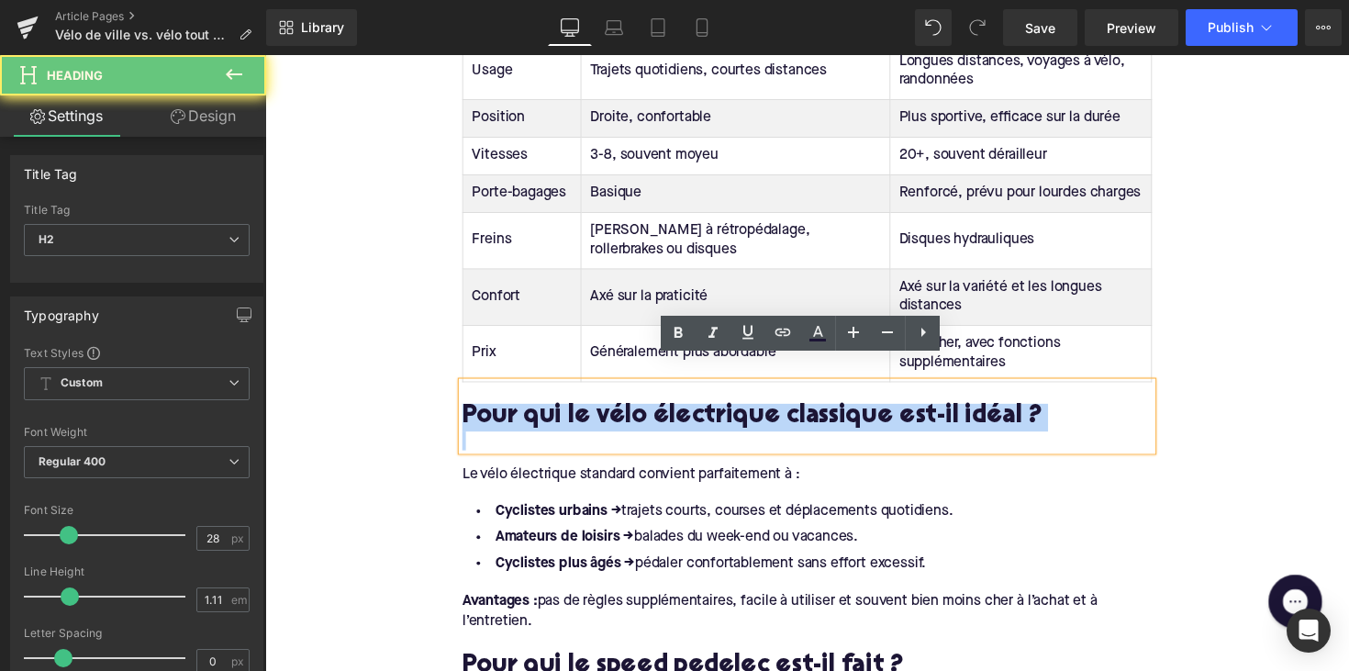
click at [611, 412] on h2 "Pour qui le vélo électrique classique est-il idéal ?" at bounding box center [820, 426] width 707 height 28
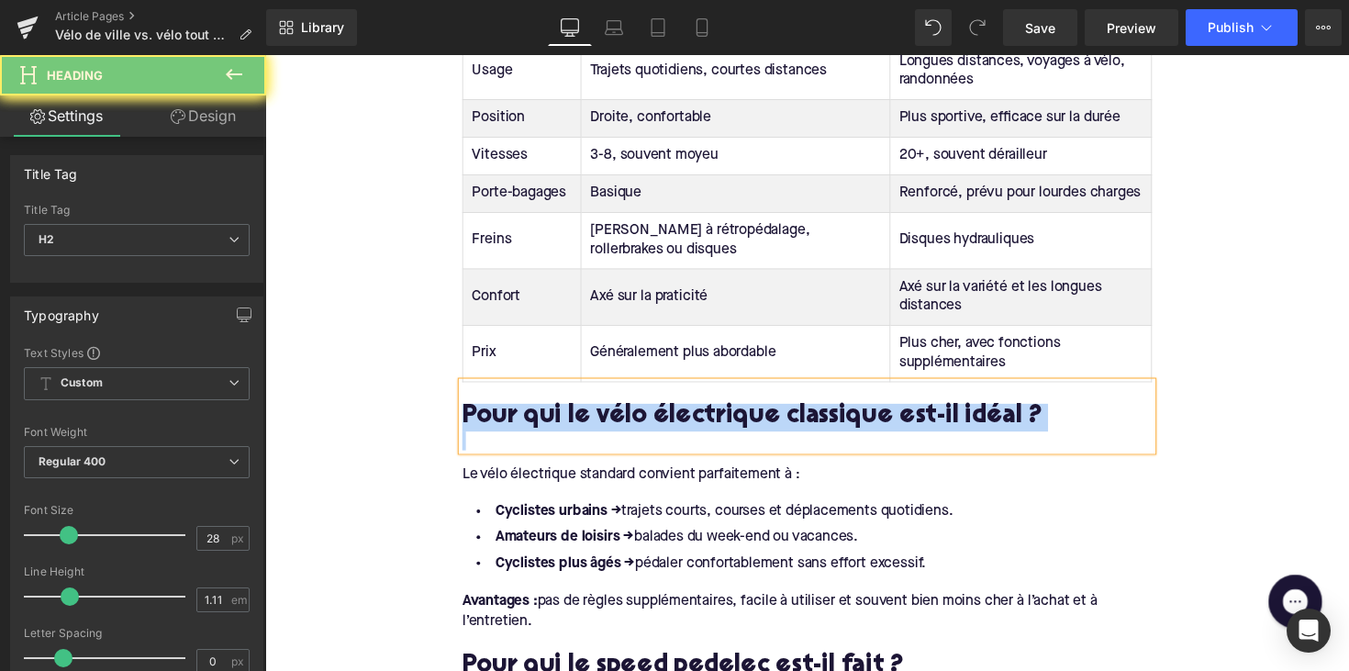
paste div
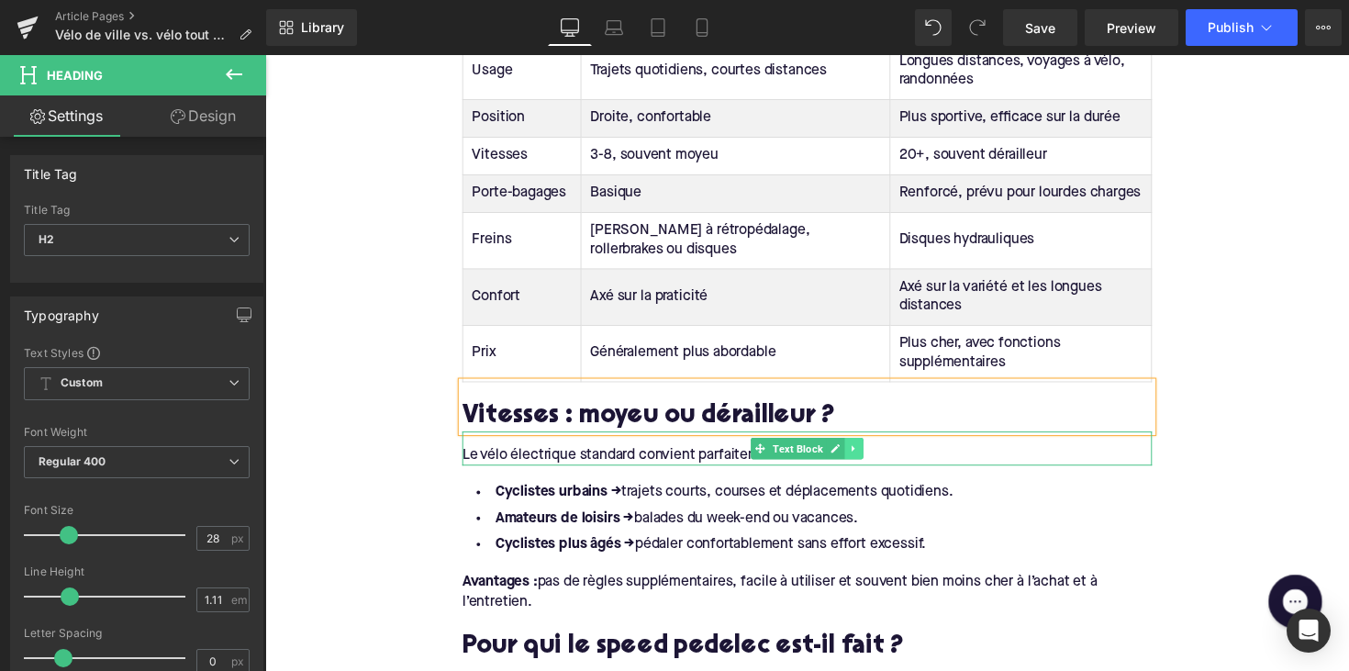
click at [867, 452] on icon at bounding box center [869, 457] width 10 height 11
click at [868, 447] on link at bounding box center [877, 458] width 19 height 22
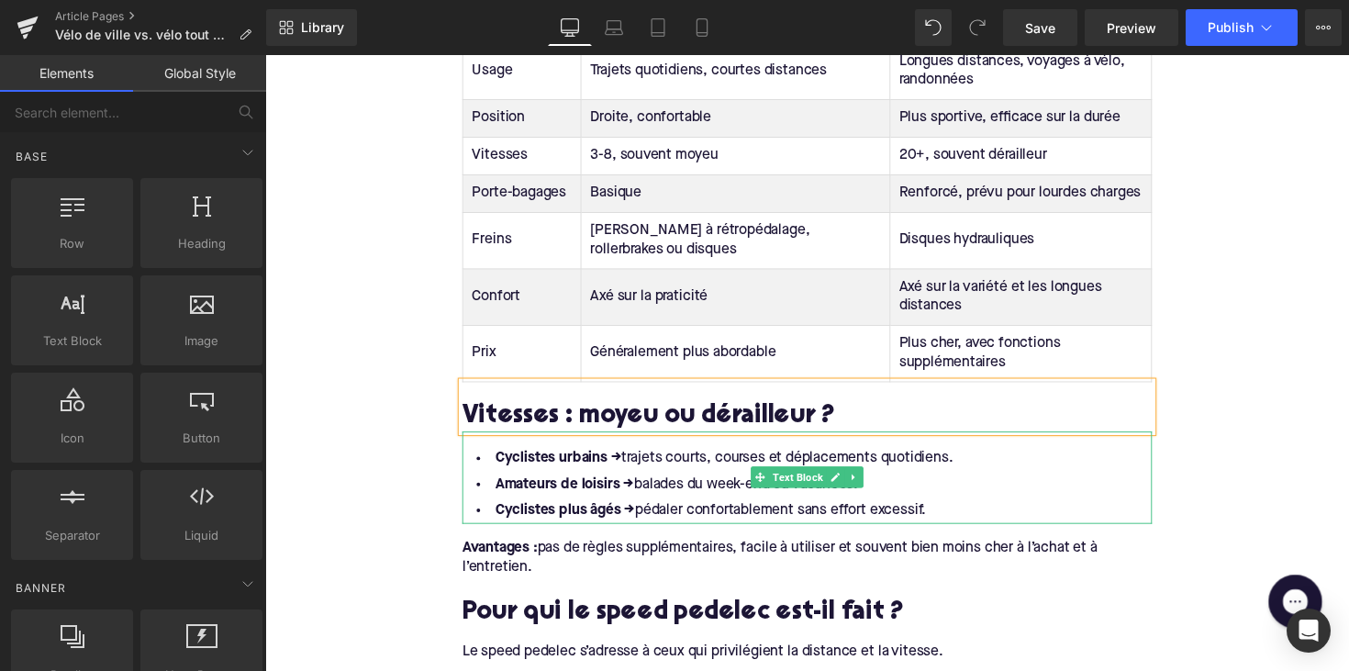
click at [945, 508] on li "Cyclistes plus âgés → pédaler confortablement sans effort excessif." at bounding box center [820, 521] width 707 height 27
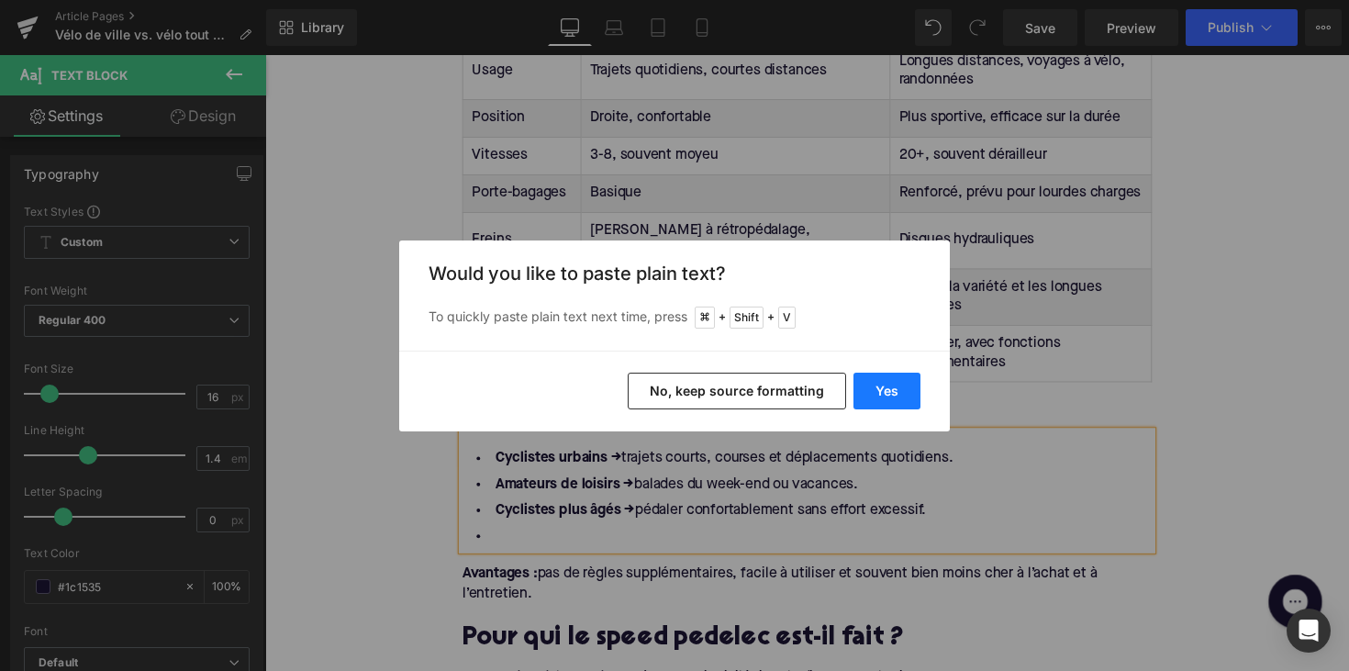
click at [897, 391] on button "Yes" at bounding box center [886, 391] width 67 height 37
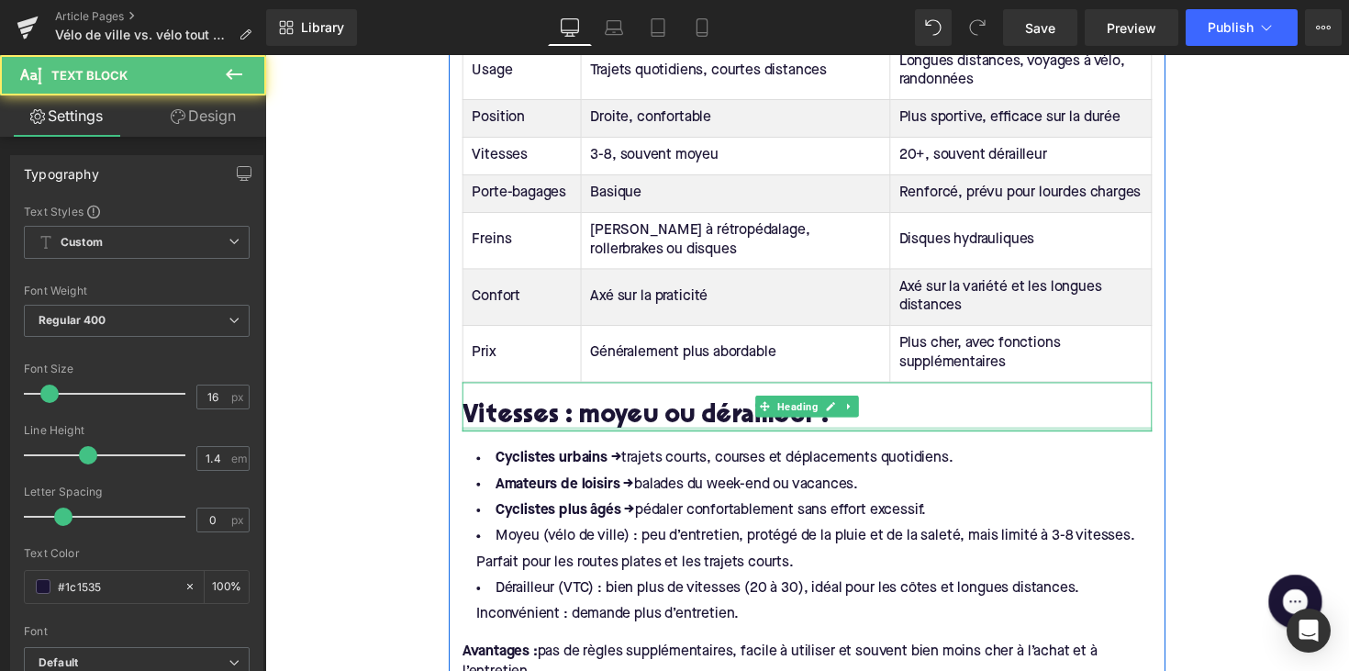
drag, startPoint x: 971, startPoint y: 499, endPoint x: 491, endPoint y: 414, distance: 487.5
click at [491, 414] on div "Qu’est-ce qu’un vélo de ville ? Heading Comme son nom l’indique, le vélo de vil…" at bounding box center [820, 448] width 734 height 2578
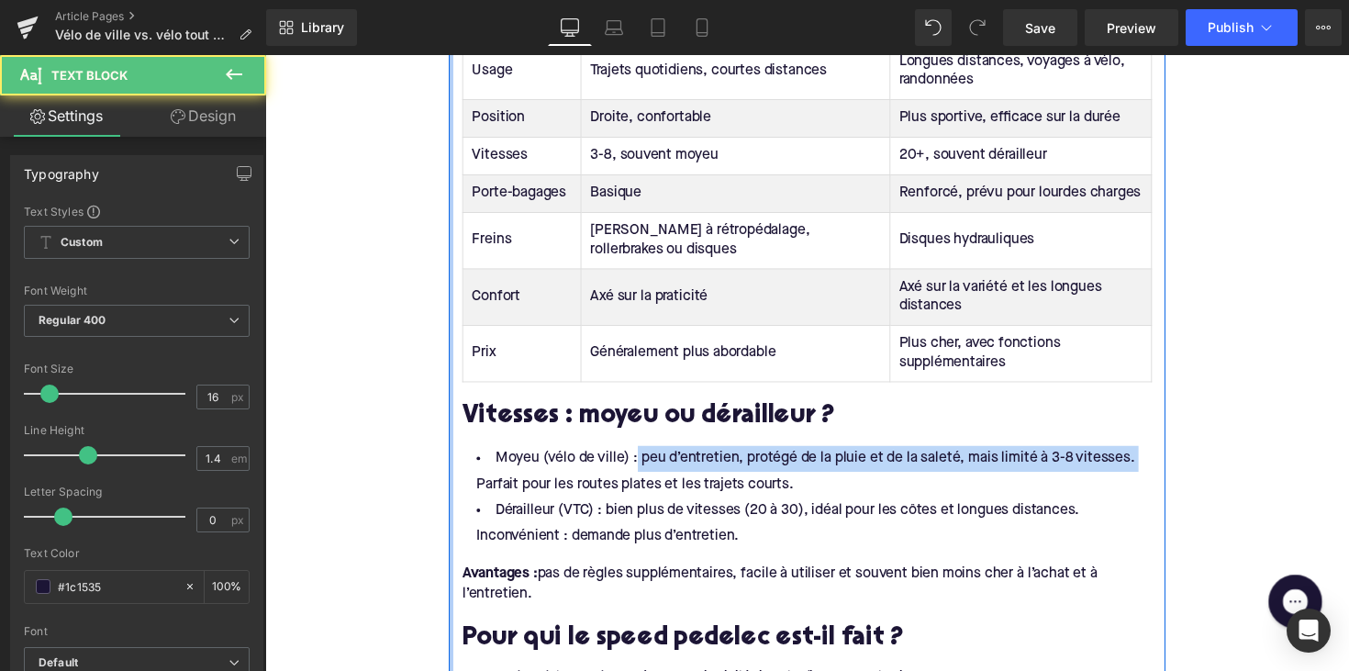
drag, startPoint x: 640, startPoint y: 446, endPoint x: 441, endPoint y: 455, distance: 198.4
click at [441, 455] on div "Home / Vélo de ville vs. vélo tout chemin : quelles différences et lequel est f…" at bounding box center [820, 473] width 1110 height 4341
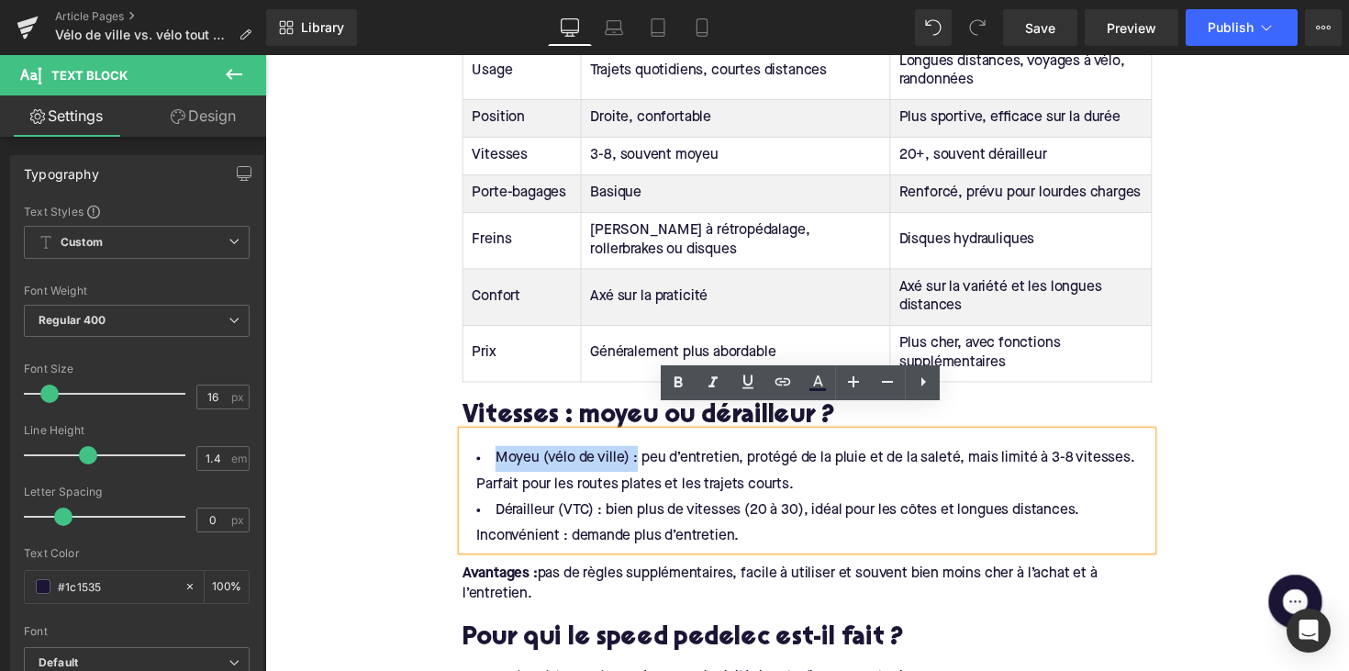
drag, startPoint x: 490, startPoint y: 446, endPoint x: 640, endPoint y: 449, distance: 149.6
click at [640, 455] on li "Moyeu (vélo de ville) : peu d’entretien, protégé de la pluie et de la saleté, m…" at bounding box center [820, 481] width 707 height 53
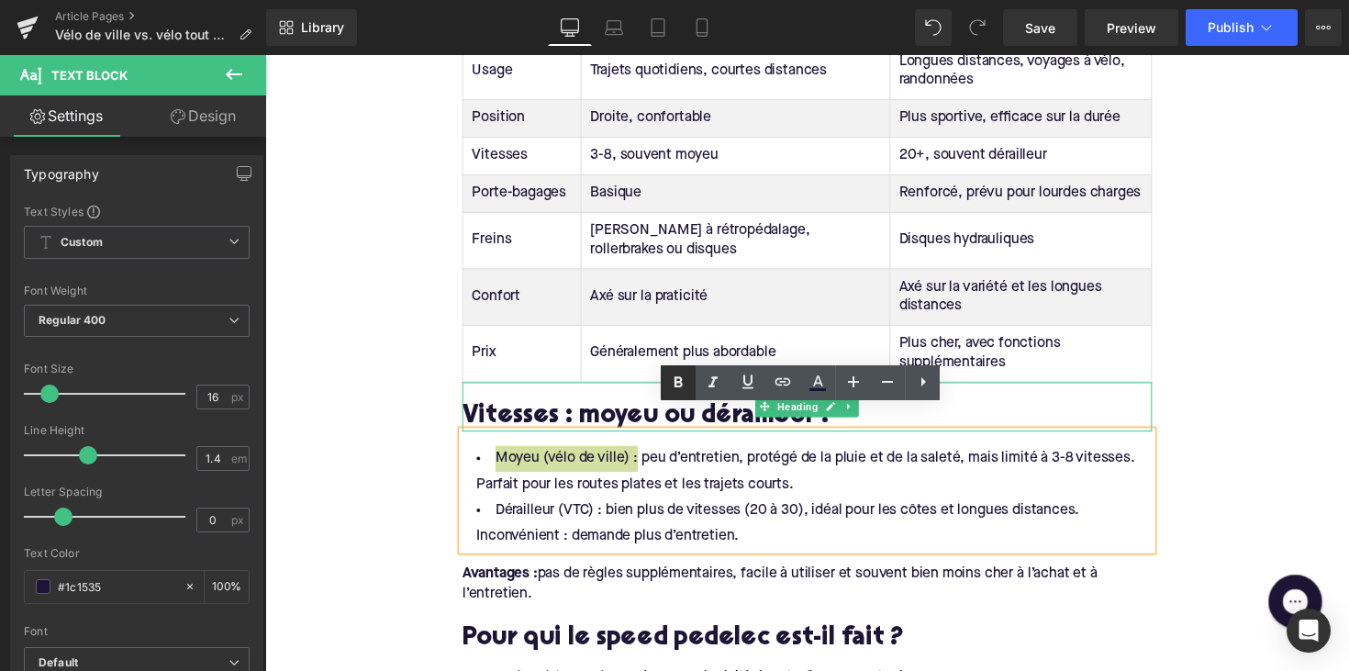
click at [680, 385] on icon at bounding box center [678, 381] width 8 height 11
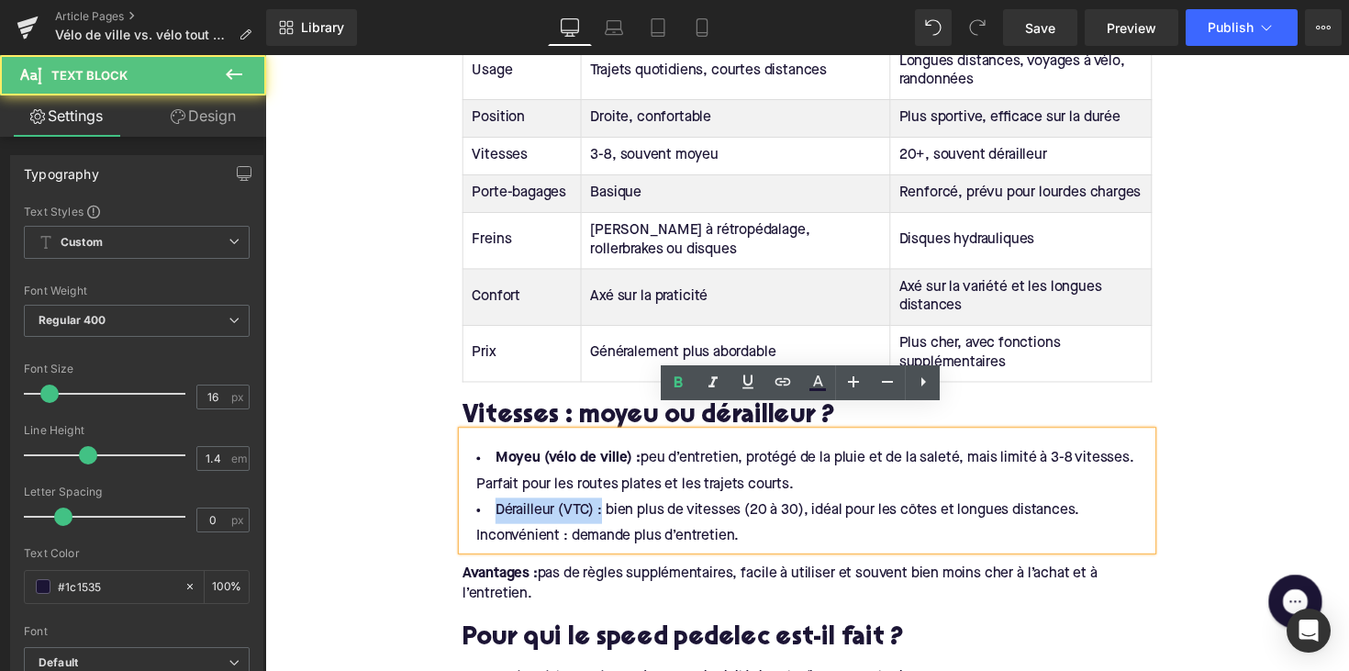
drag, startPoint x: 604, startPoint y: 497, endPoint x: 476, endPoint y: 504, distance: 127.7
click at [476, 508] on li "Dérailleur (VTC) : bien plus de vitesses (20 à 30), idéal pour les côtes et lon…" at bounding box center [820, 534] width 707 height 53
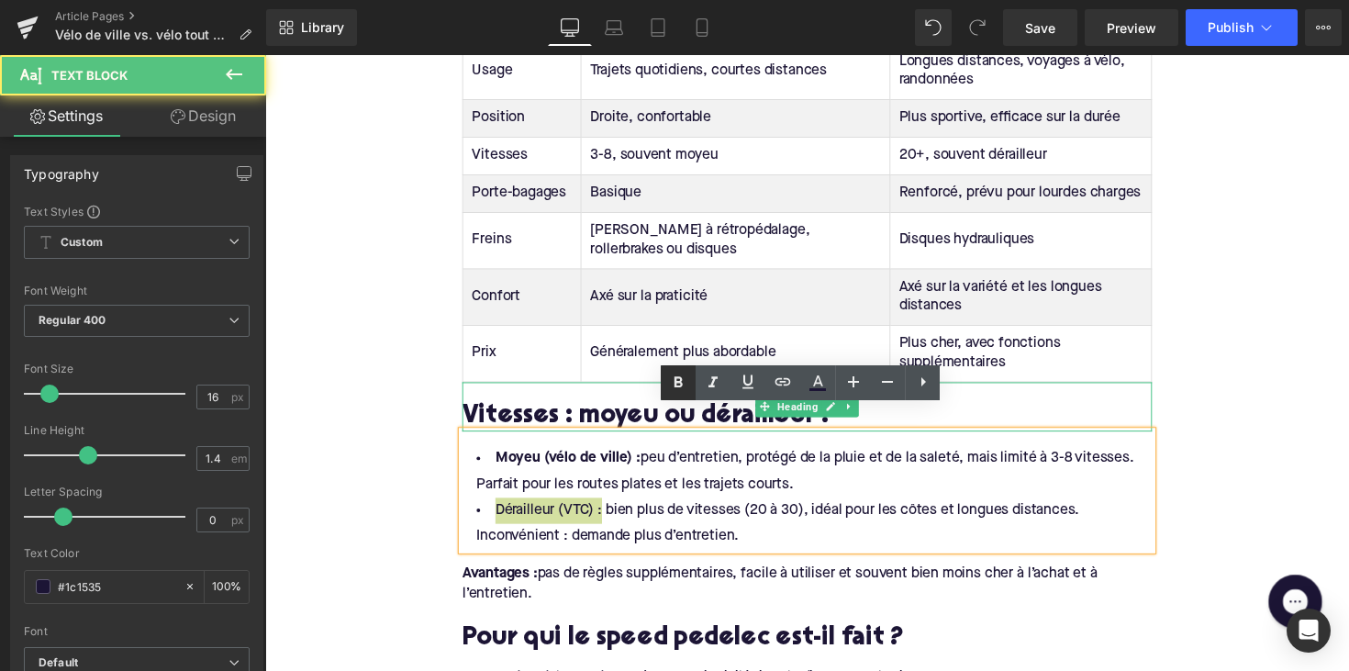
click at [678, 384] on icon at bounding box center [678, 383] width 22 height 22
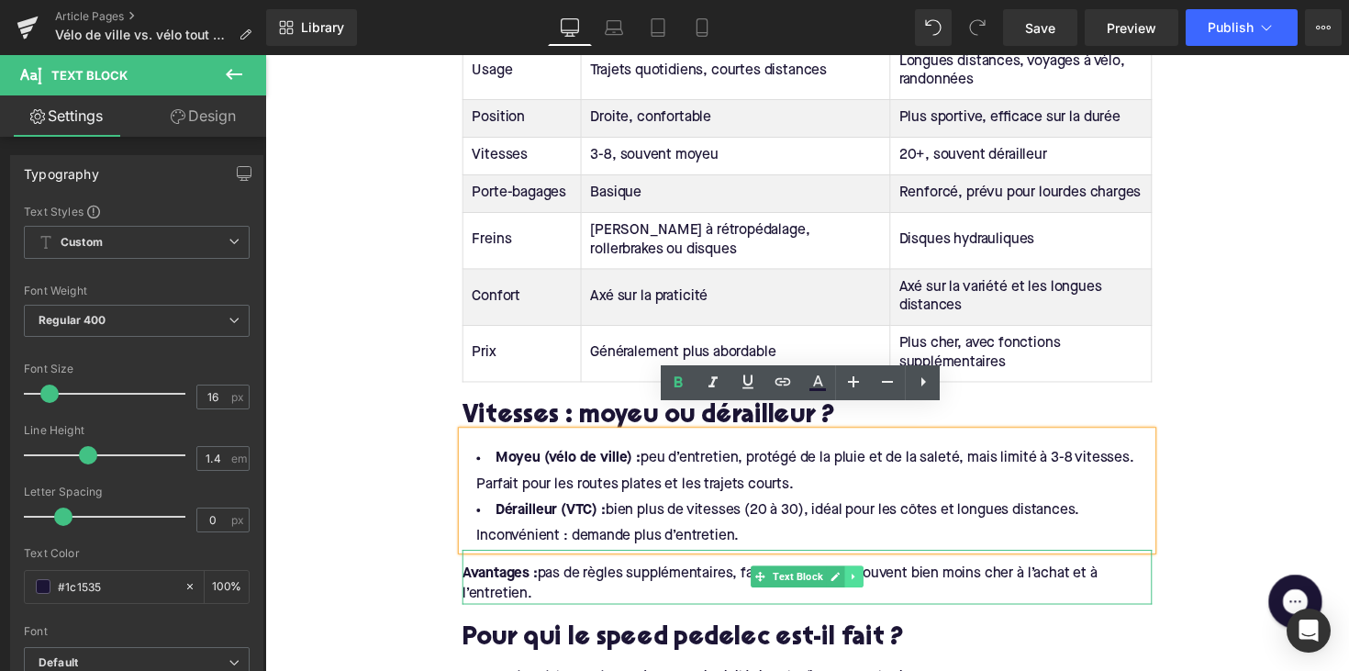
click at [860, 578] on link at bounding box center [868, 589] width 19 height 22
click at [868, 578] on link at bounding box center [877, 589] width 19 height 22
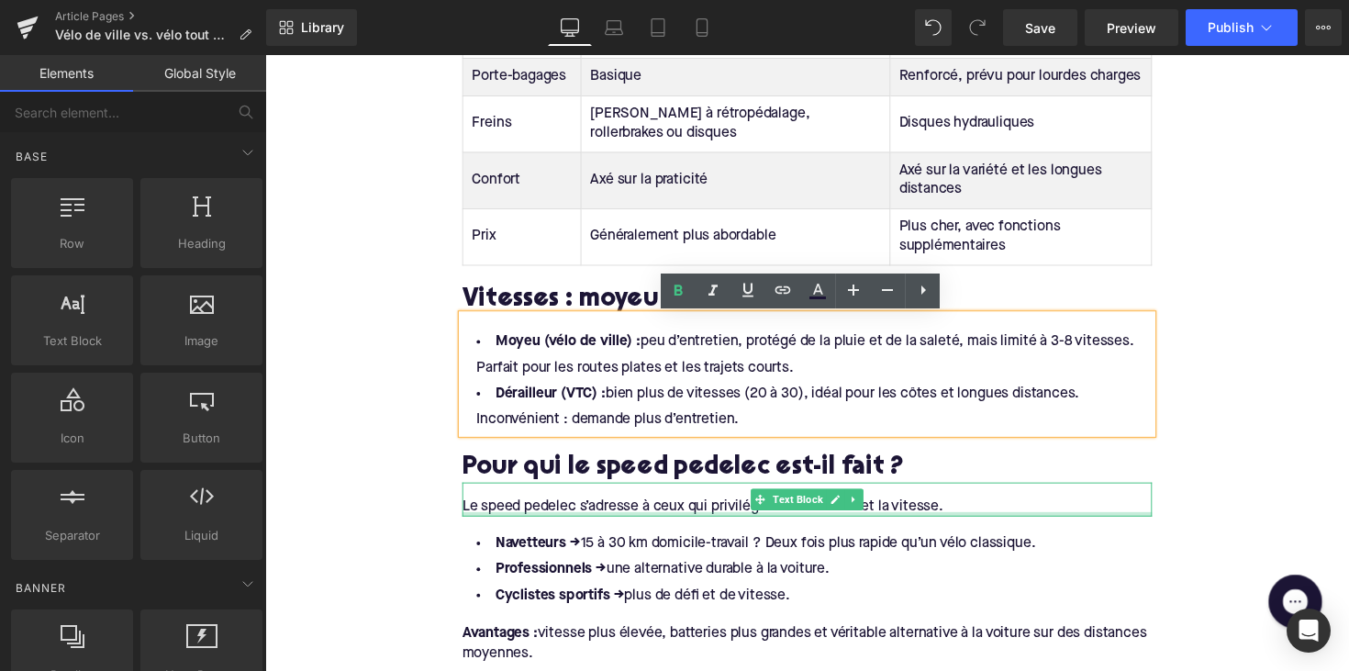
scroll to position [2040, 0]
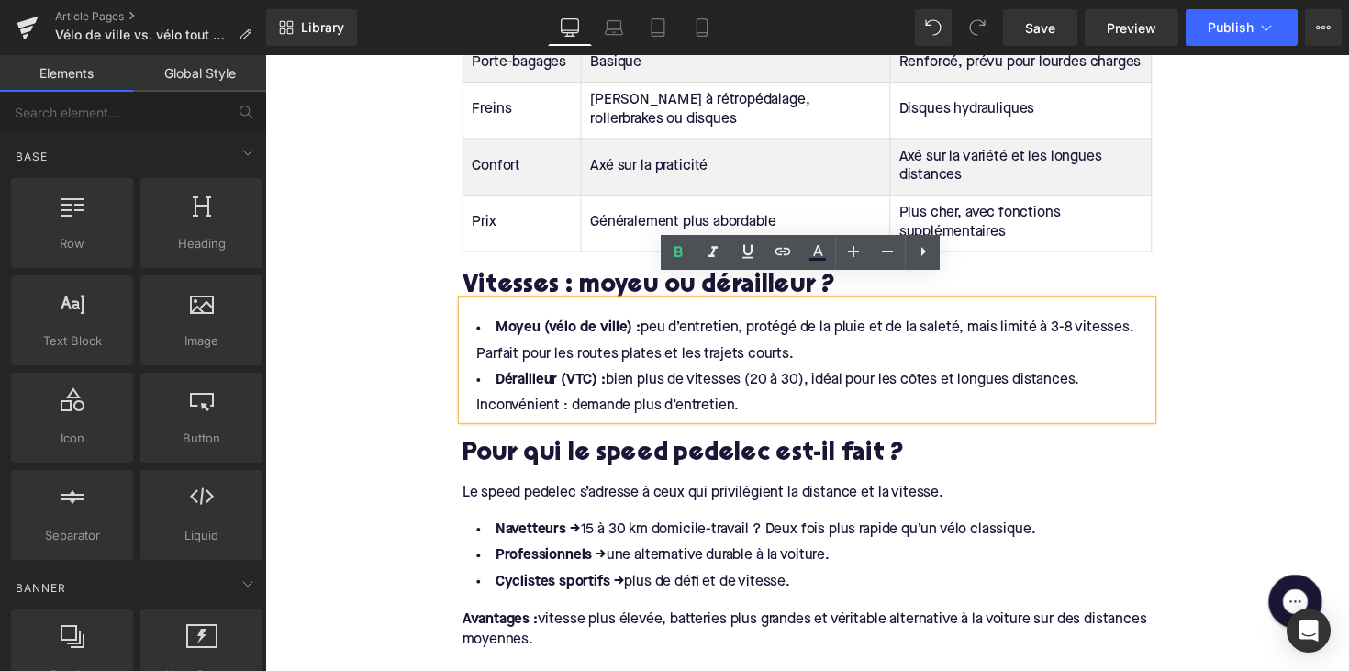
click at [590, 451] on h2 "Pour qui le speed pedelec est-il fait ?" at bounding box center [820, 465] width 707 height 28
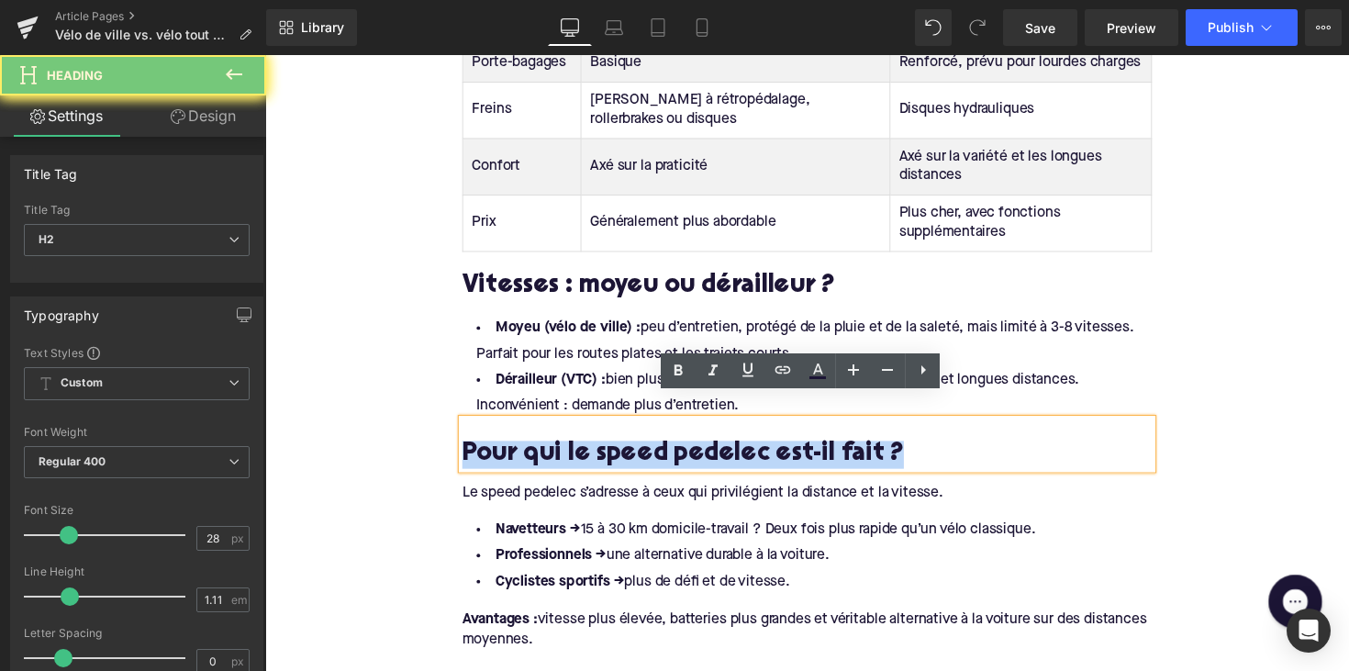
click at [590, 451] on h2 "Pour qui le speed pedelec est-il fait ?" at bounding box center [820, 465] width 707 height 28
paste div
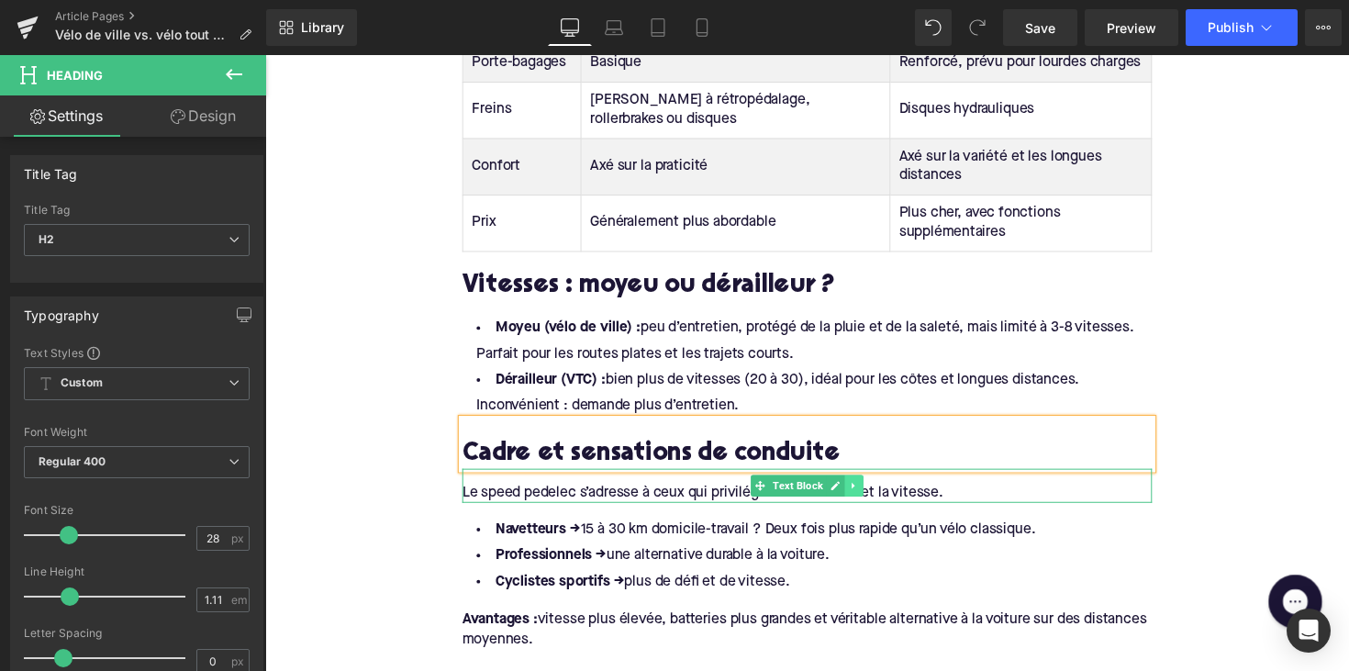
click at [870, 491] on icon at bounding box center [869, 496] width 10 height 11
click at [873, 491] on icon at bounding box center [878, 496] width 10 height 10
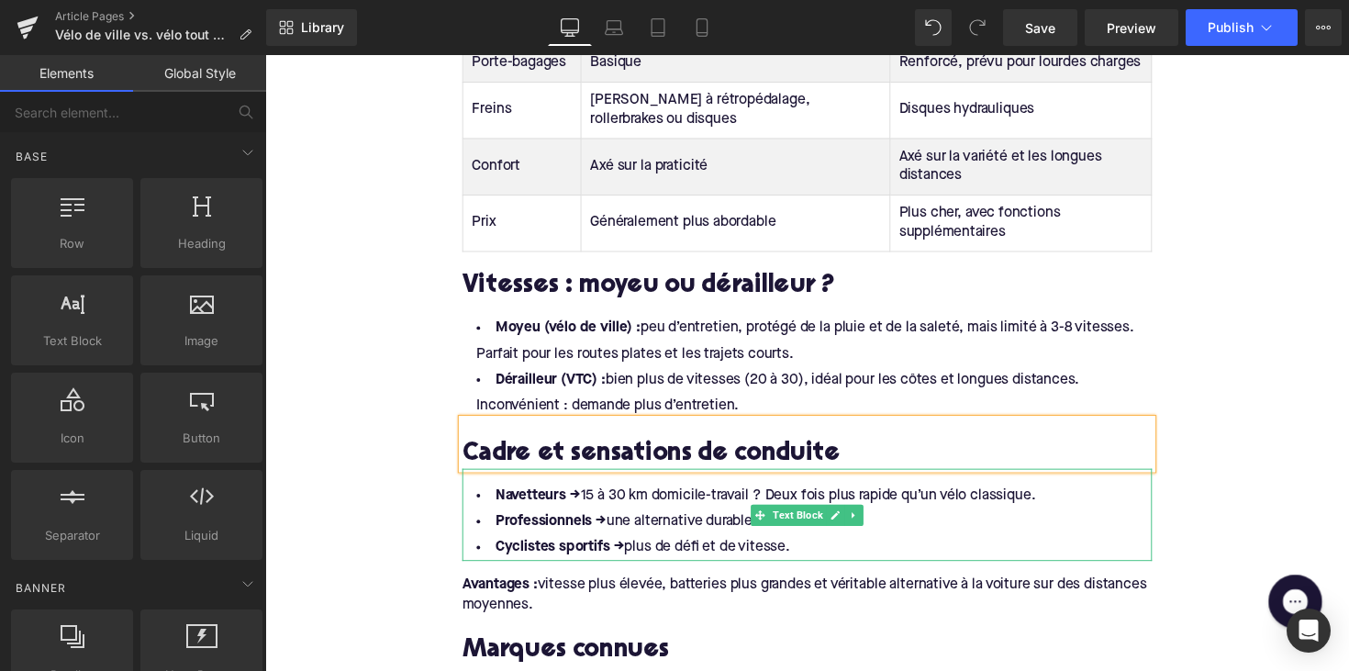
click at [817, 547] on li "Cyclistes sportifs → plus de défi et de vitesse." at bounding box center [820, 560] width 707 height 27
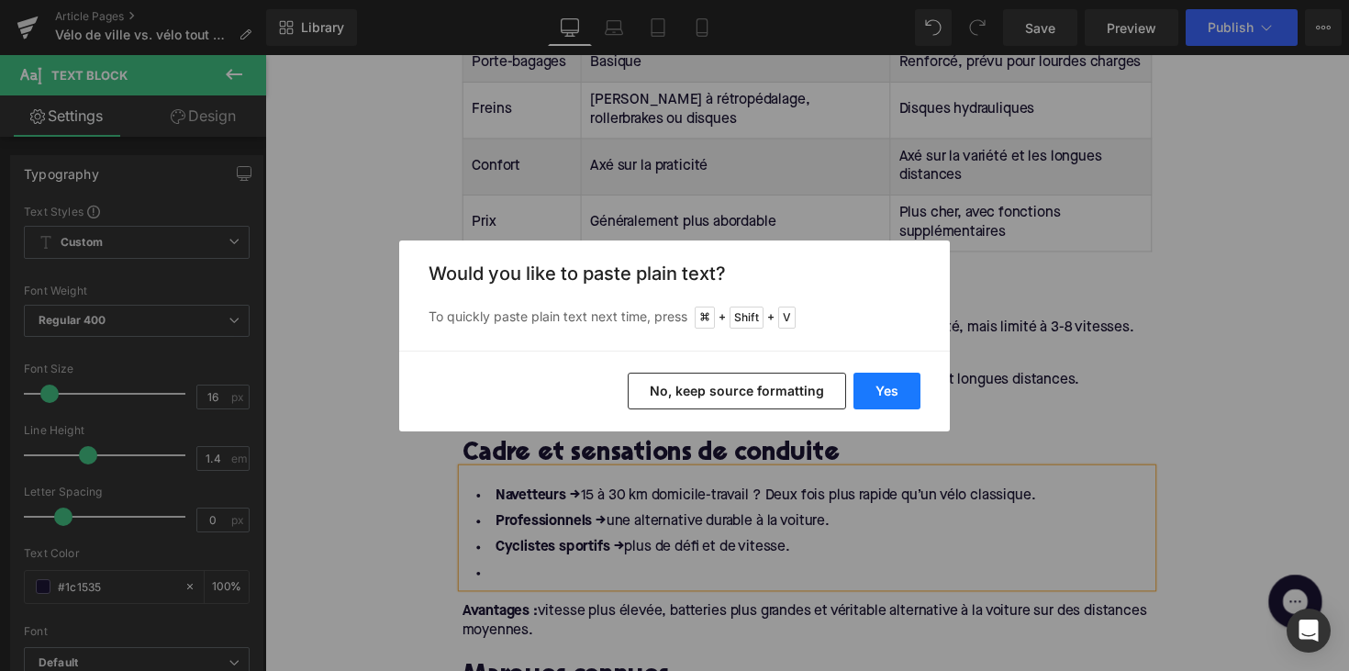
click at [875, 394] on button "Yes" at bounding box center [886, 391] width 67 height 37
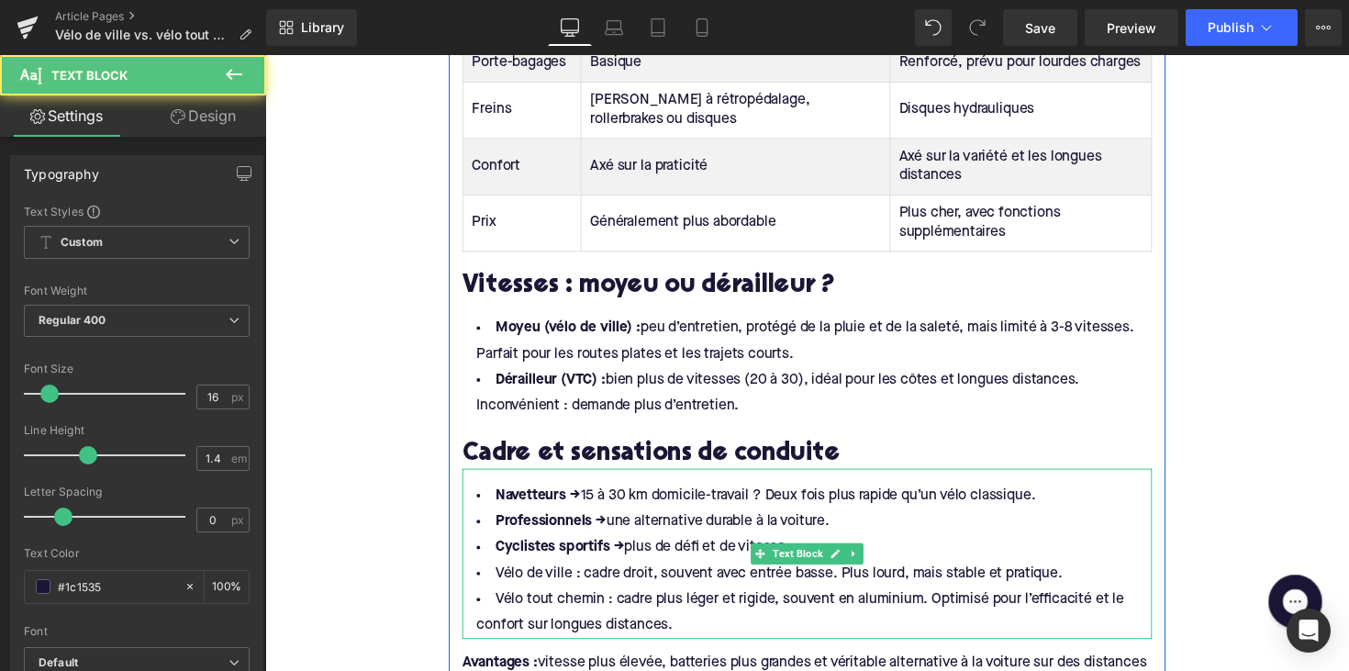
click at [934, 547] on li "Cyclistes sportifs → plus de défi et de vitesse." at bounding box center [820, 560] width 707 height 27
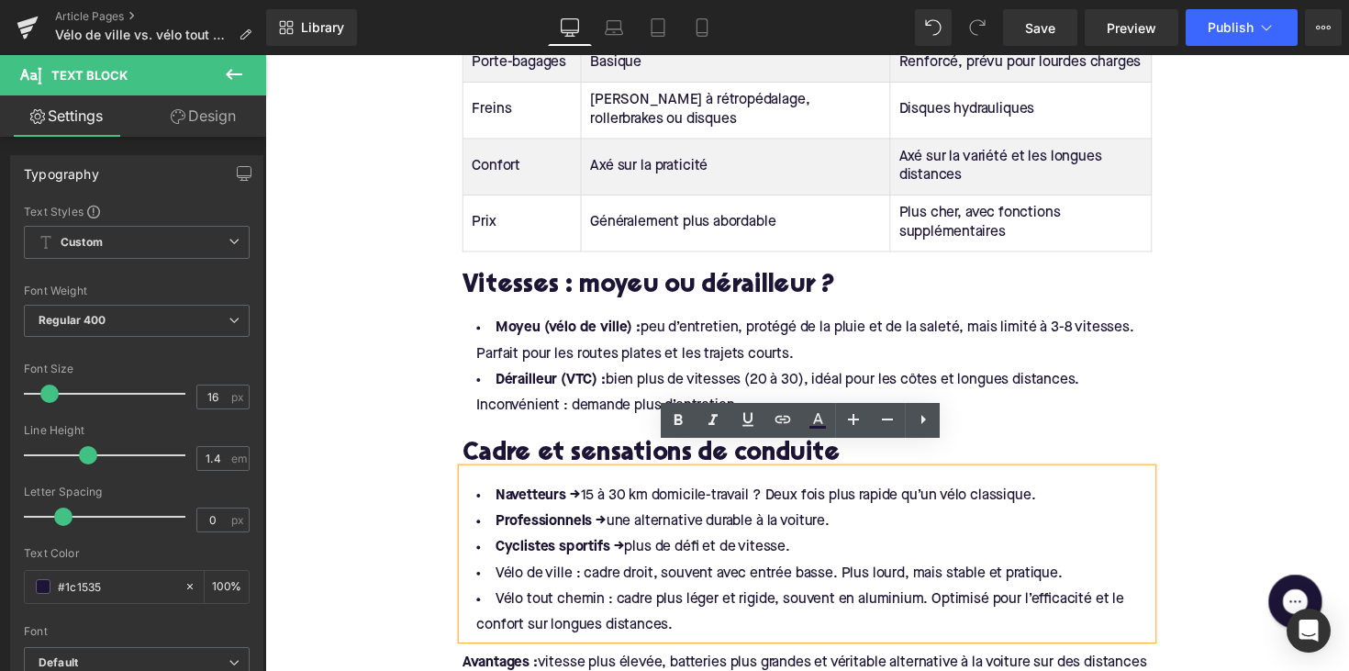
drag, startPoint x: 861, startPoint y: 540, endPoint x: 455, endPoint y: 478, distance: 410.2
click at [455, 478] on div "Qu’est-ce qu’un vélo de ville ? Heading Comme son nom l’indique, le vélo de vil…" at bounding box center [820, 269] width 734 height 2487
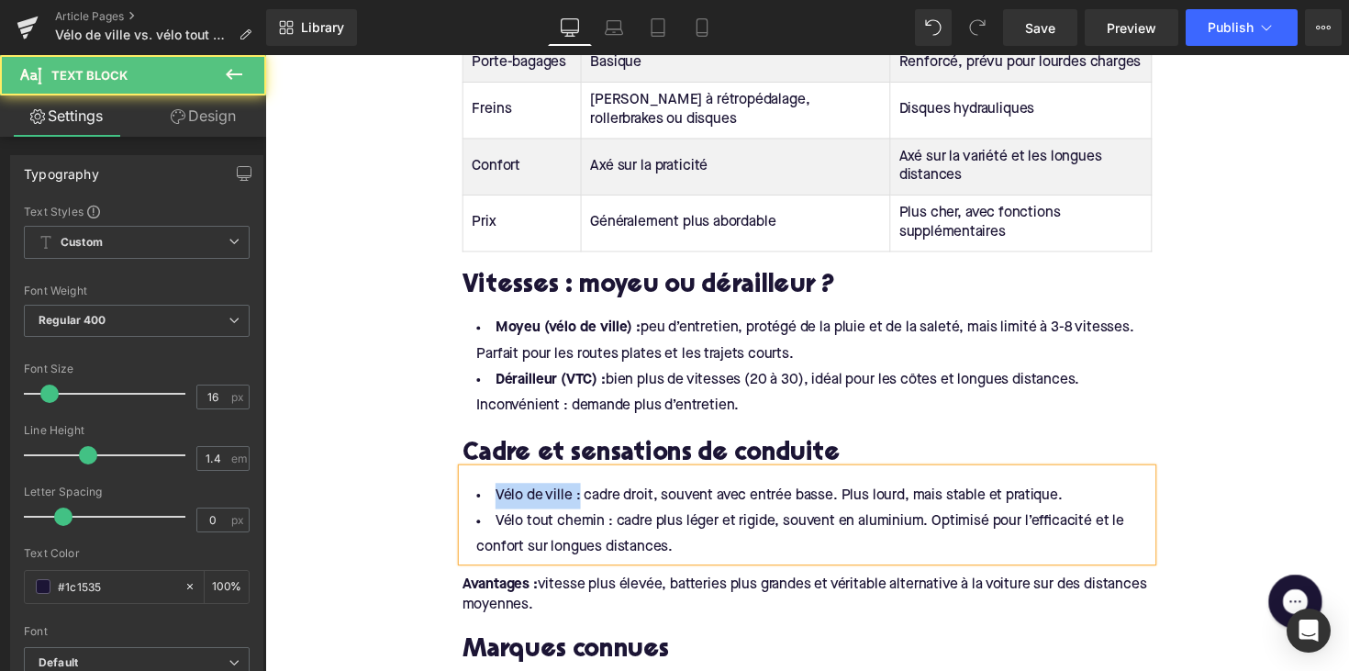
drag, startPoint x: 579, startPoint y: 485, endPoint x: 454, endPoint y: 485, distance: 124.8
click at [454, 485] on div "Qu’est-ce qu’un vélo de ville ? Heading Comme son nom l’indique, le vélo de vil…" at bounding box center [820, 229] width 734 height 2407
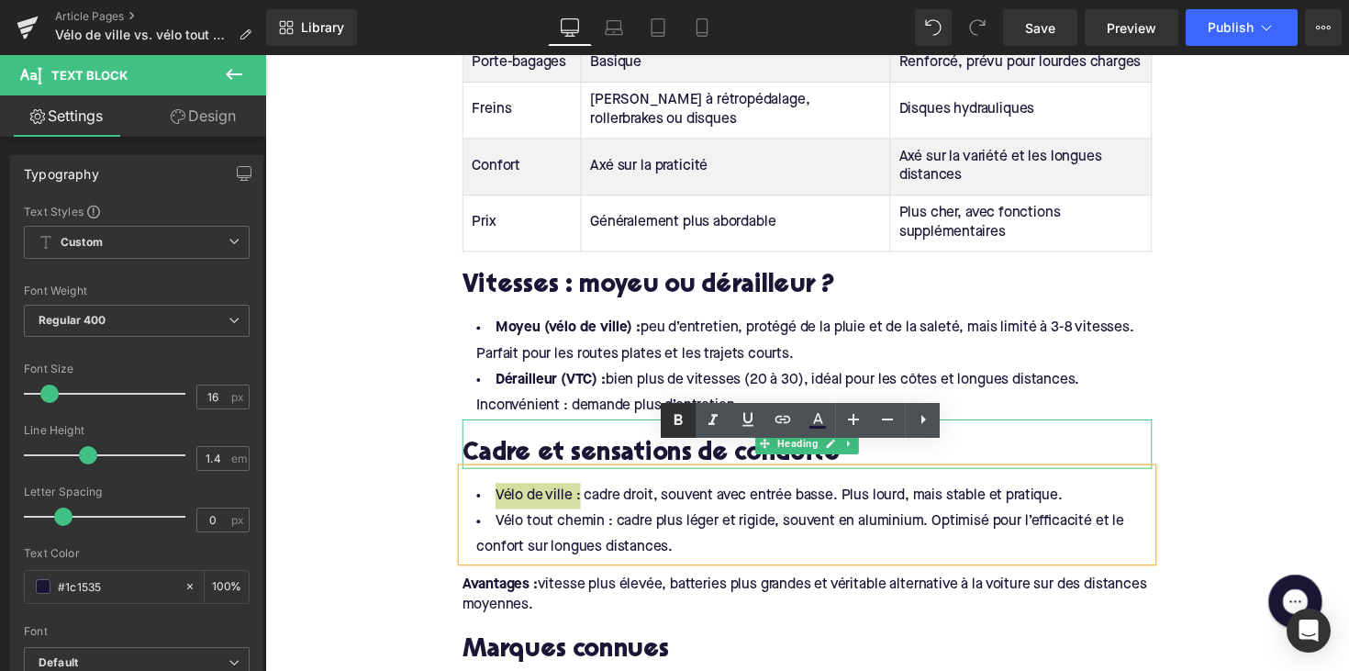
click at [669, 424] on icon at bounding box center [678, 420] width 22 height 22
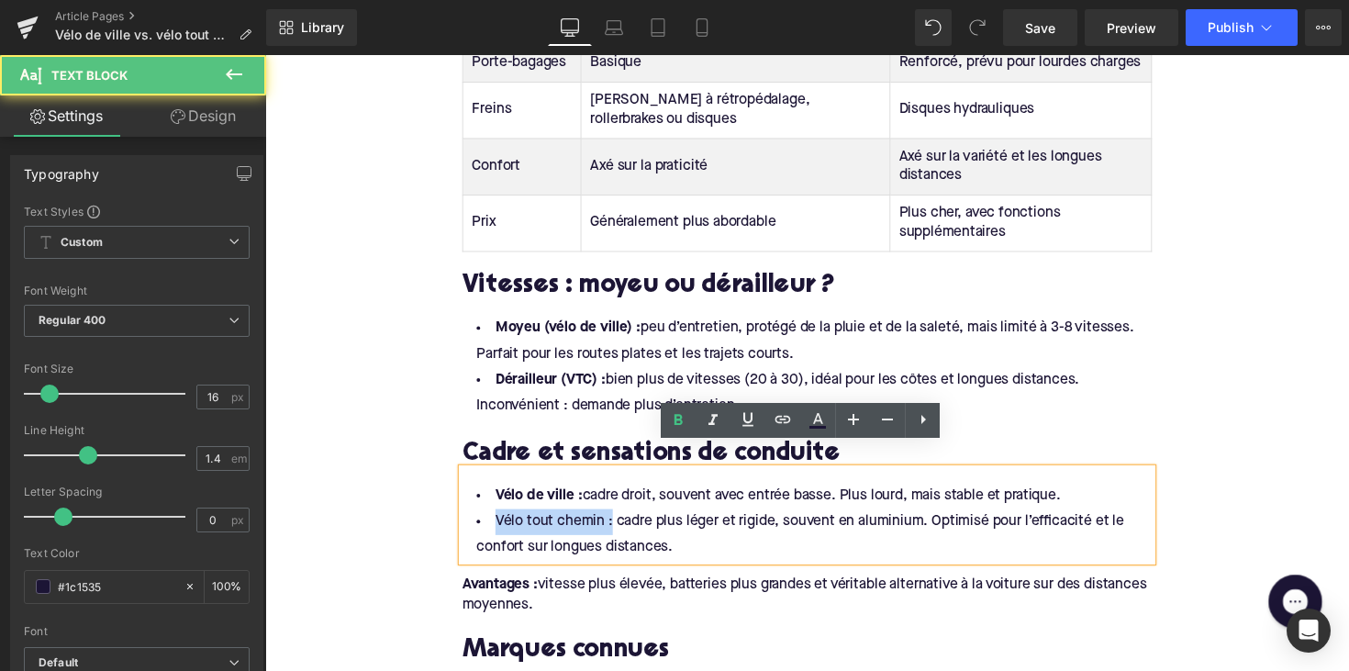
drag, startPoint x: 612, startPoint y: 511, endPoint x: 481, endPoint y: 511, distance: 131.2
click at [481, 520] on li "Vélo tout chemin : cadre plus léger et rigide, souvent en aluminium. Optimisé p…" at bounding box center [820, 546] width 707 height 53
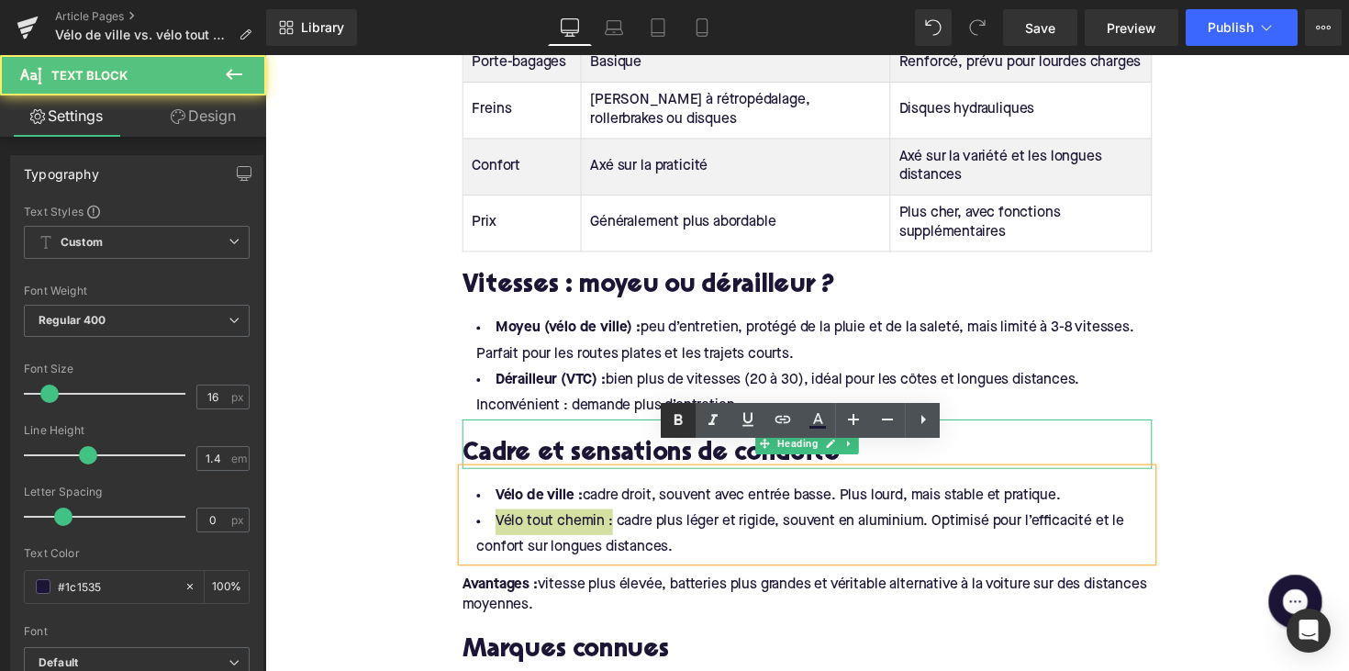
click at [668, 416] on icon at bounding box center [678, 420] width 22 height 22
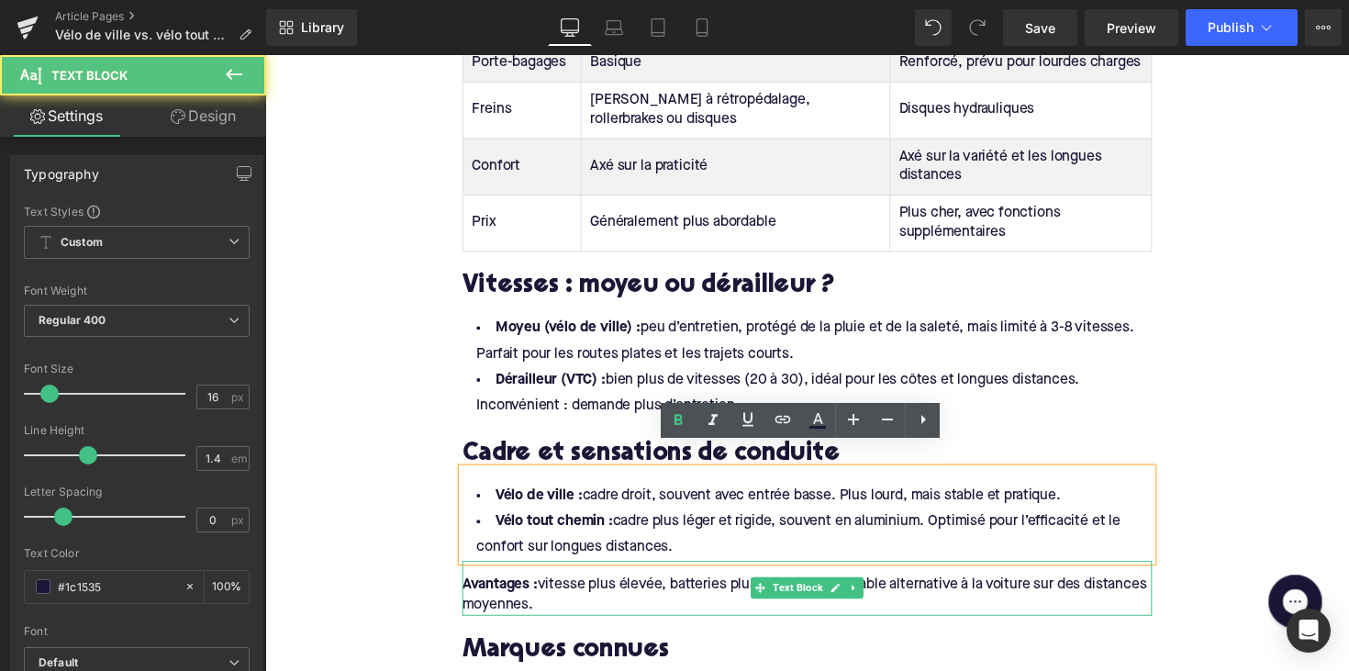
click at [708, 588] on div "Avantages : vitesse plus élevée, batteries plus grandes et véritable alternativ…" at bounding box center [820, 608] width 707 height 41
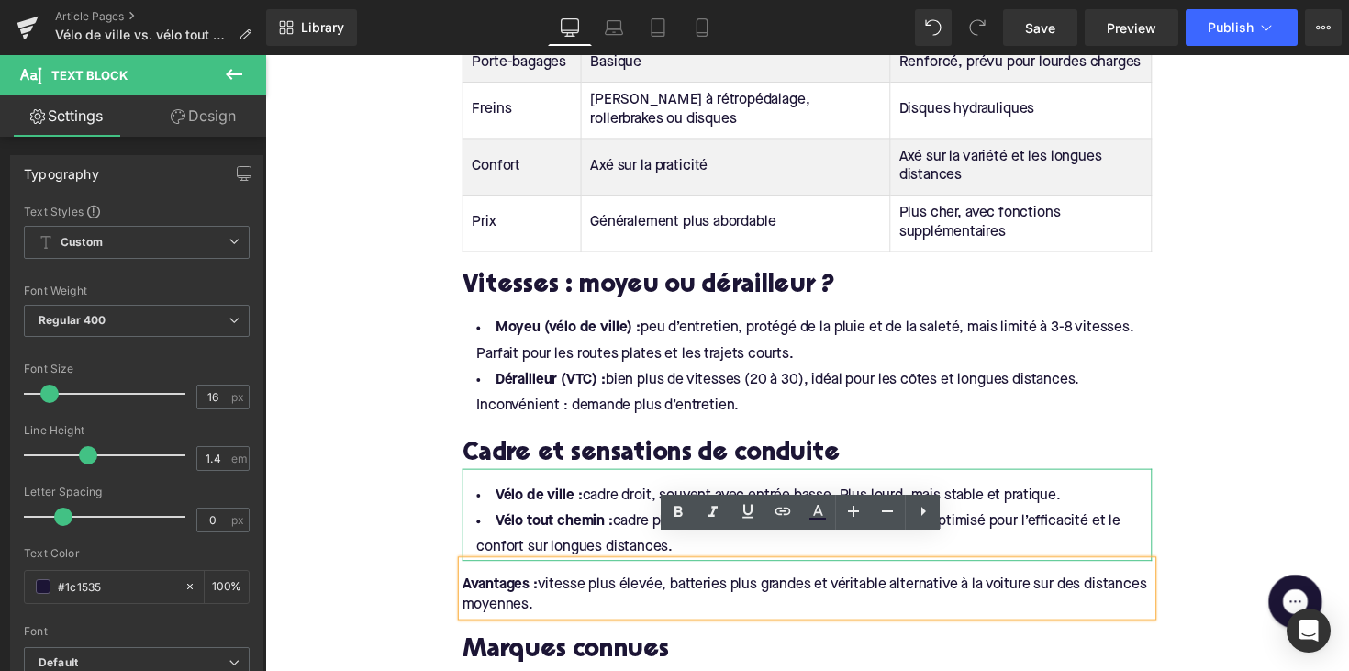
click at [596, 526] on strong "Vélo tout chemin :" at bounding box center [561, 533] width 120 height 15
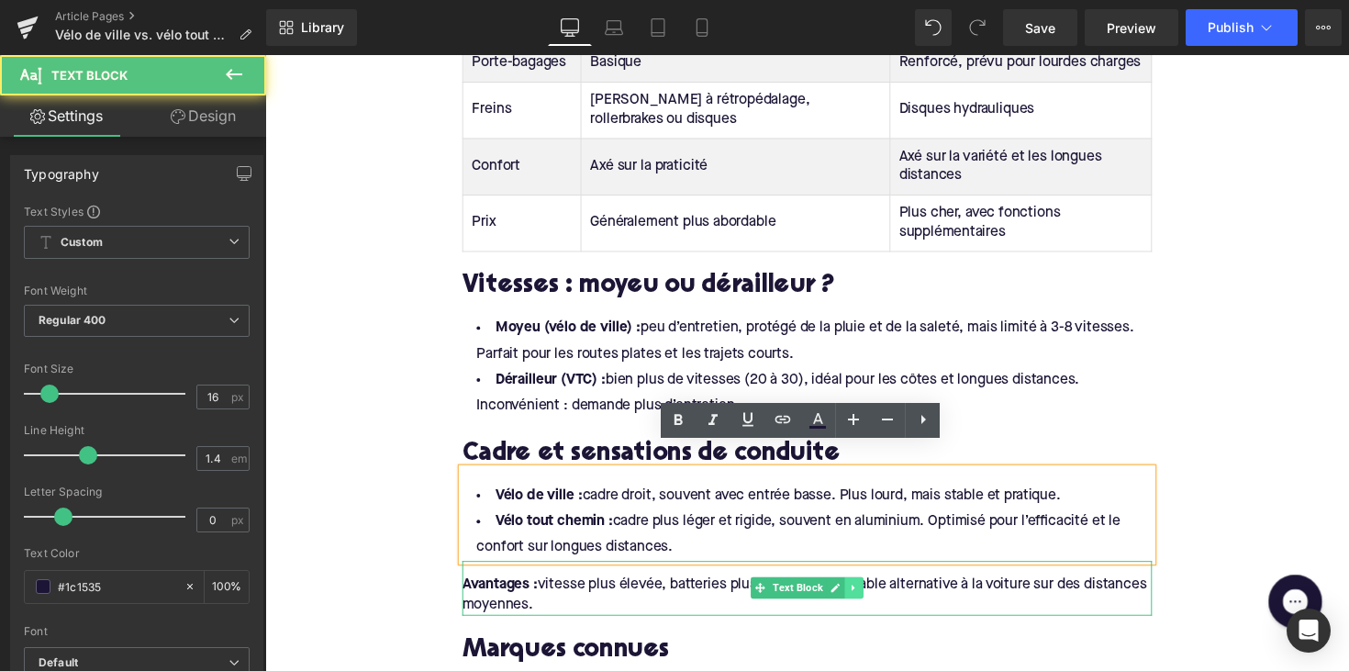
click at [865, 596] on icon at bounding box center [869, 601] width 10 height 11
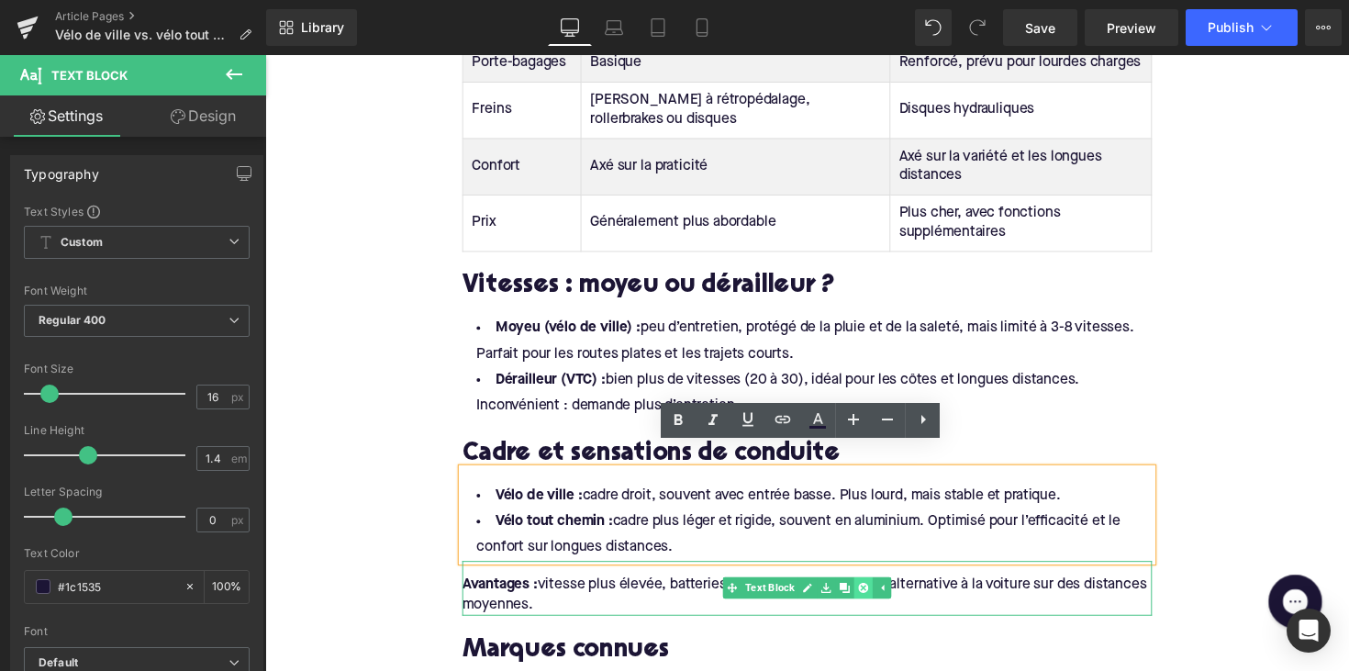
click at [877, 596] on icon at bounding box center [878, 601] width 10 height 10
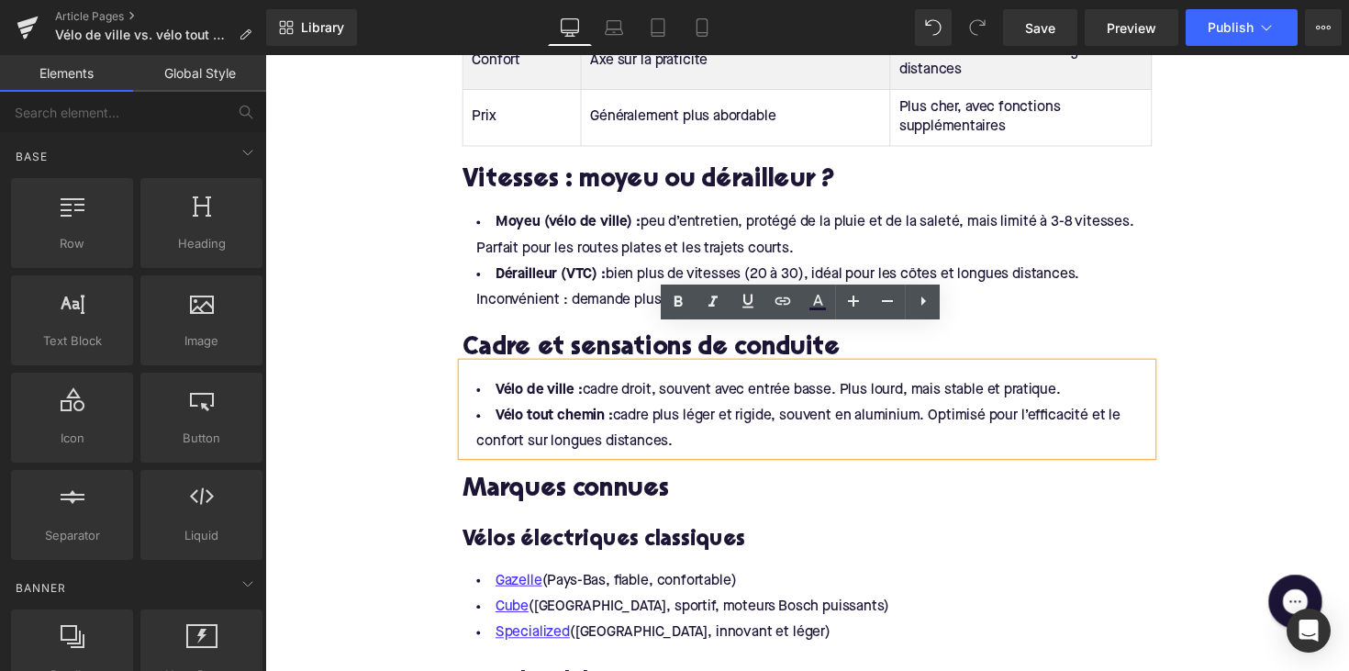
scroll to position [2173, 0]
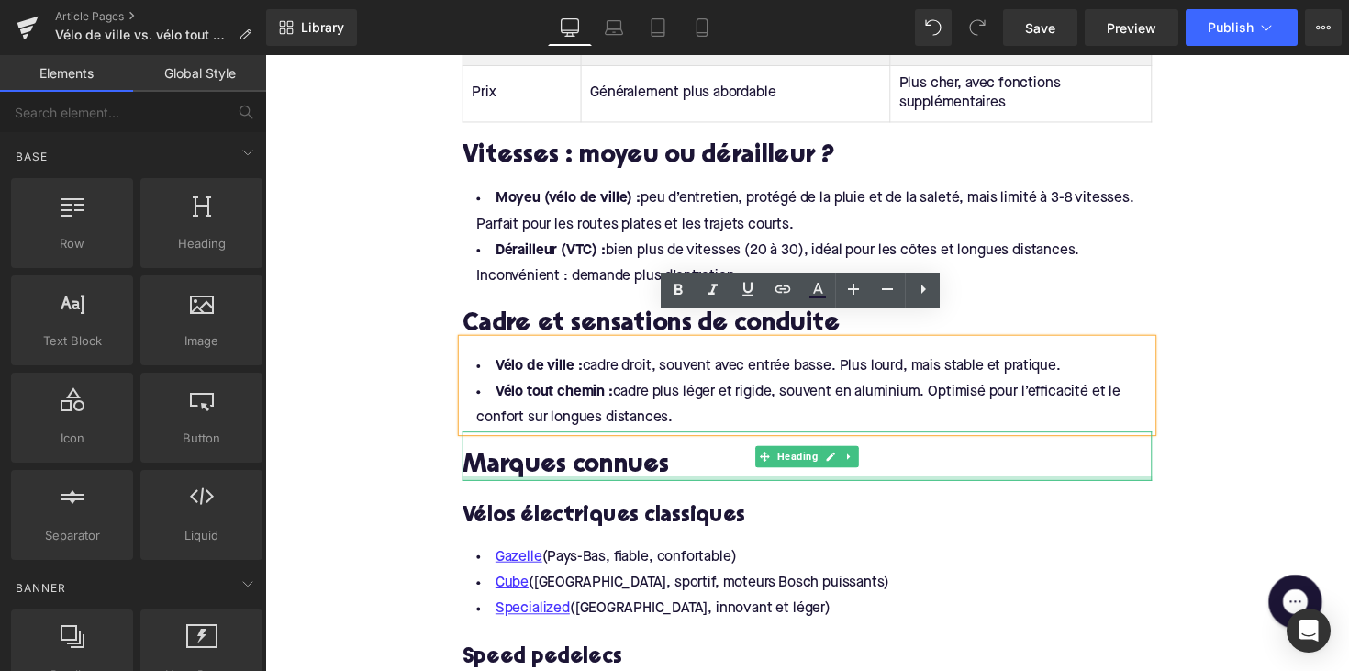
click at [560, 462] on h2 "Marques connues" at bounding box center [820, 476] width 707 height 28
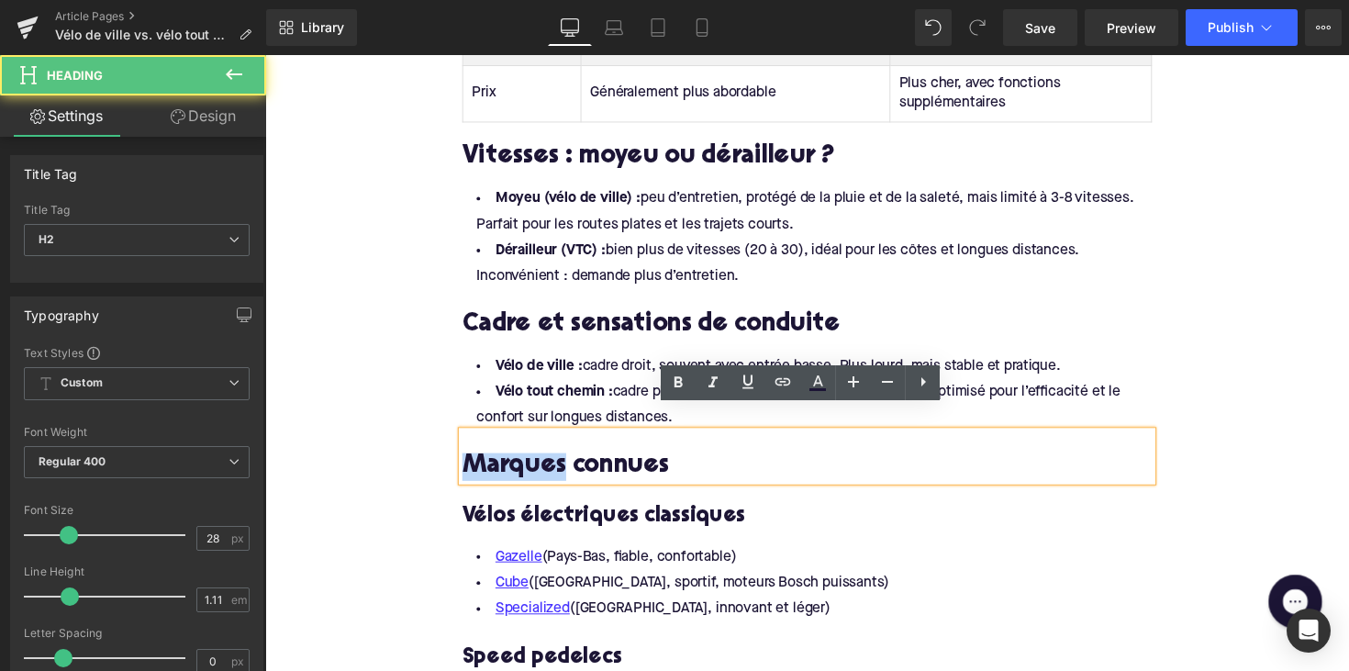
click at [560, 462] on h2 "Marques connues" at bounding box center [820, 476] width 707 height 28
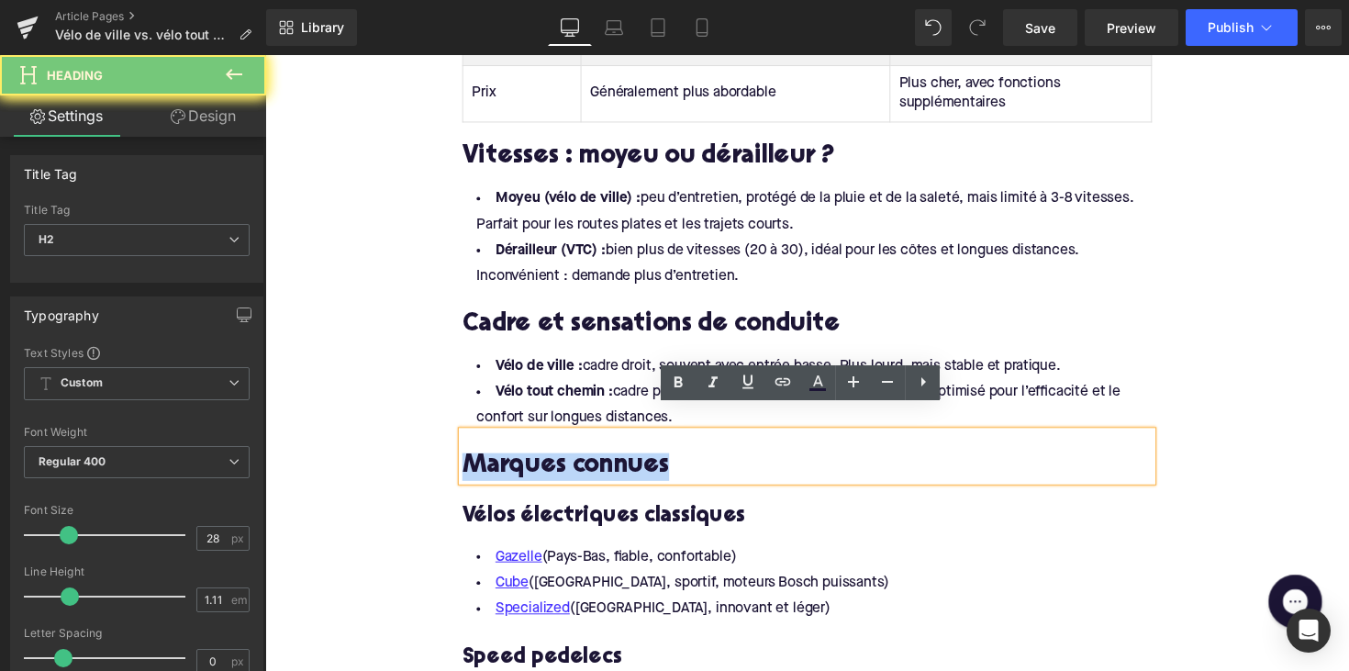
click at [560, 462] on h2 "Marques connues" at bounding box center [820, 476] width 707 height 28
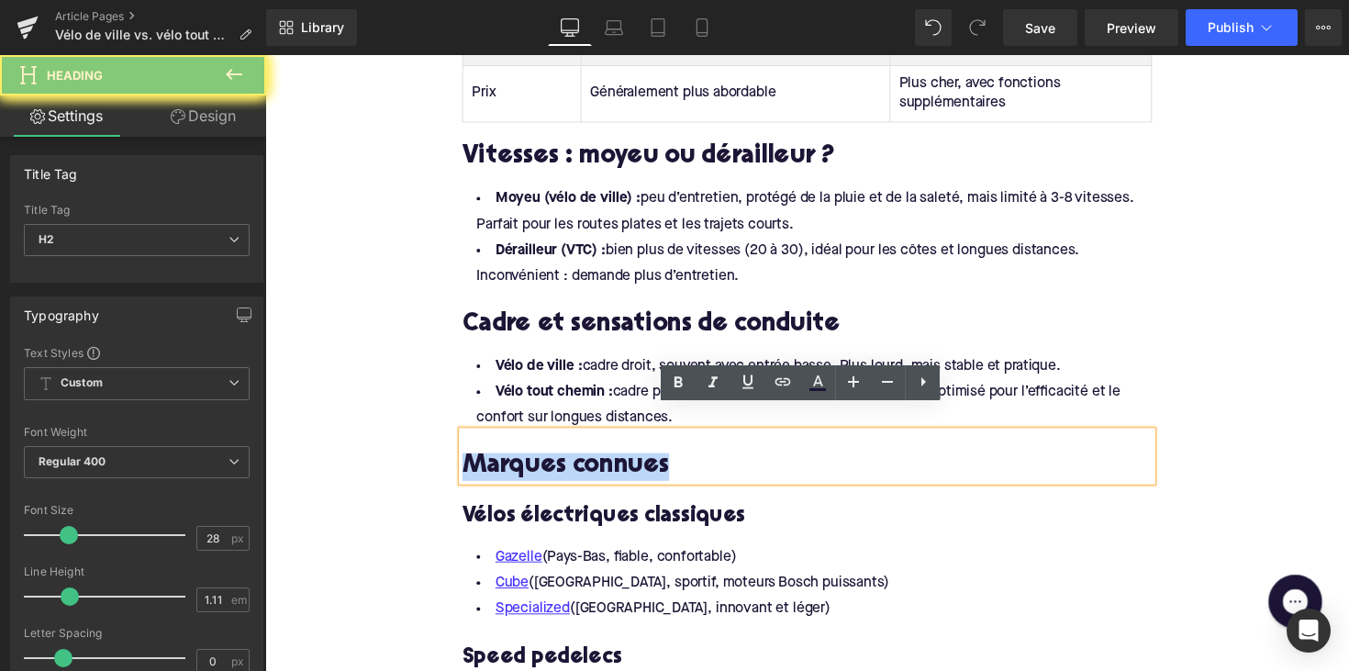
paste div
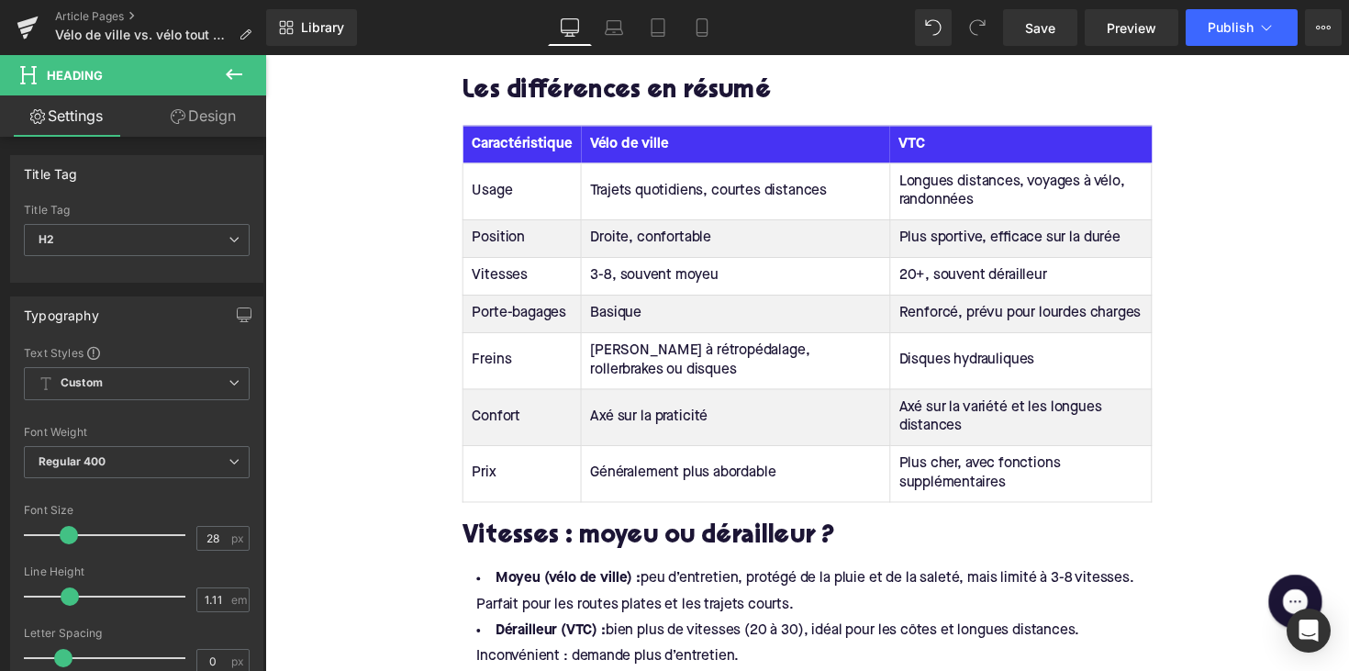
scroll to position [1613, 0]
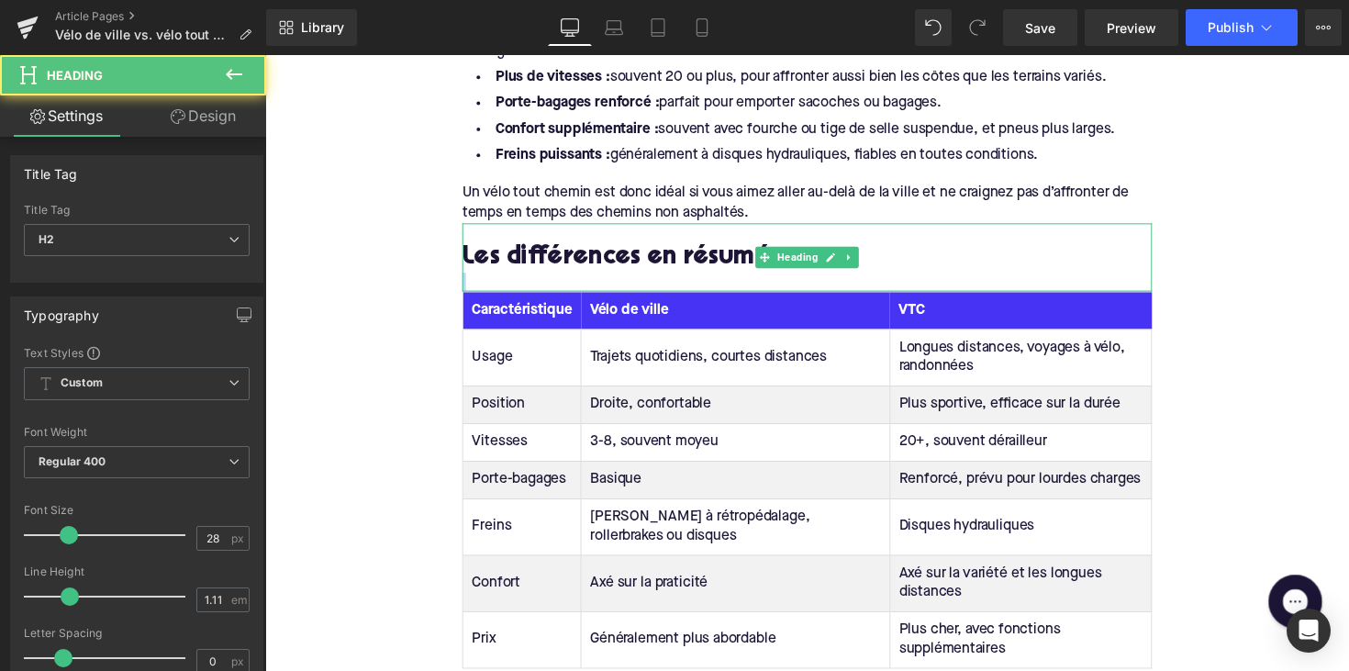
drag, startPoint x: 764, startPoint y: 259, endPoint x: 764, endPoint y: 276, distance: 17.4
click at [764, 276] on div "Les différences en résumé" at bounding box center [820, 263] width 707 height 70
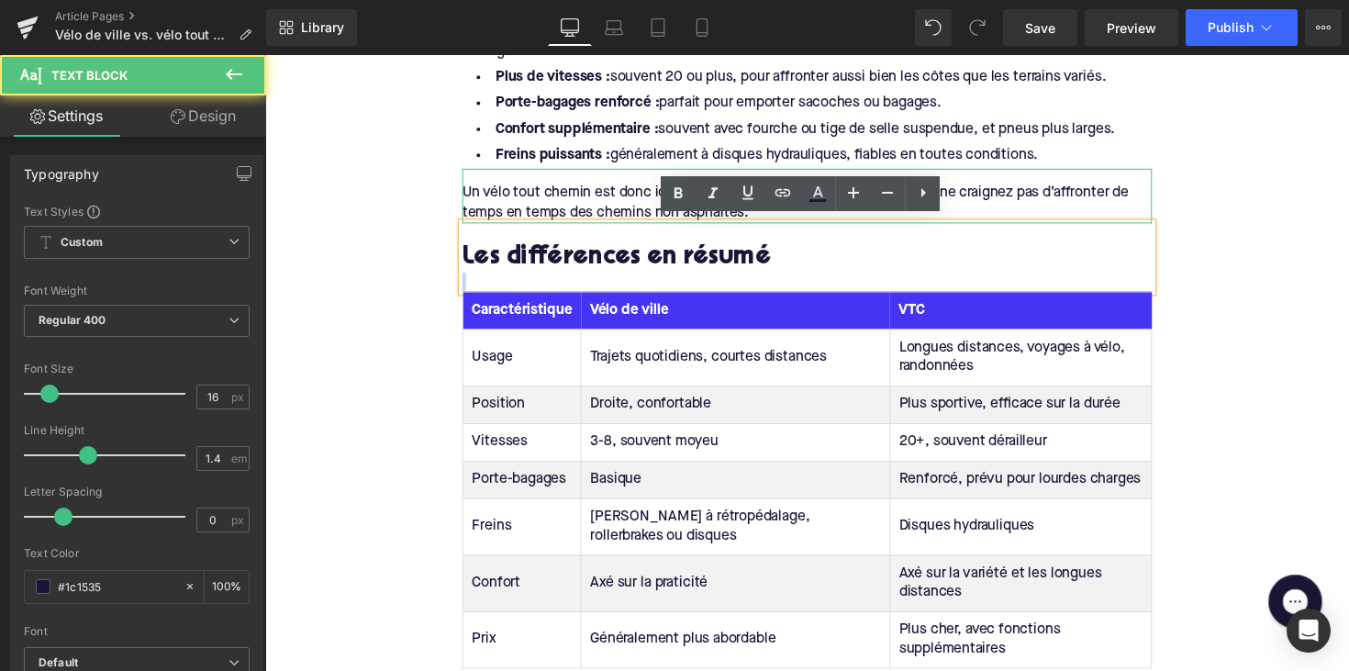
click at [631, 189] on span "Un vélo tout chemin est donc idéal si vous aimez aller au-delà de la ville et n…" at bounding box center [808, 206] width 683 height 35
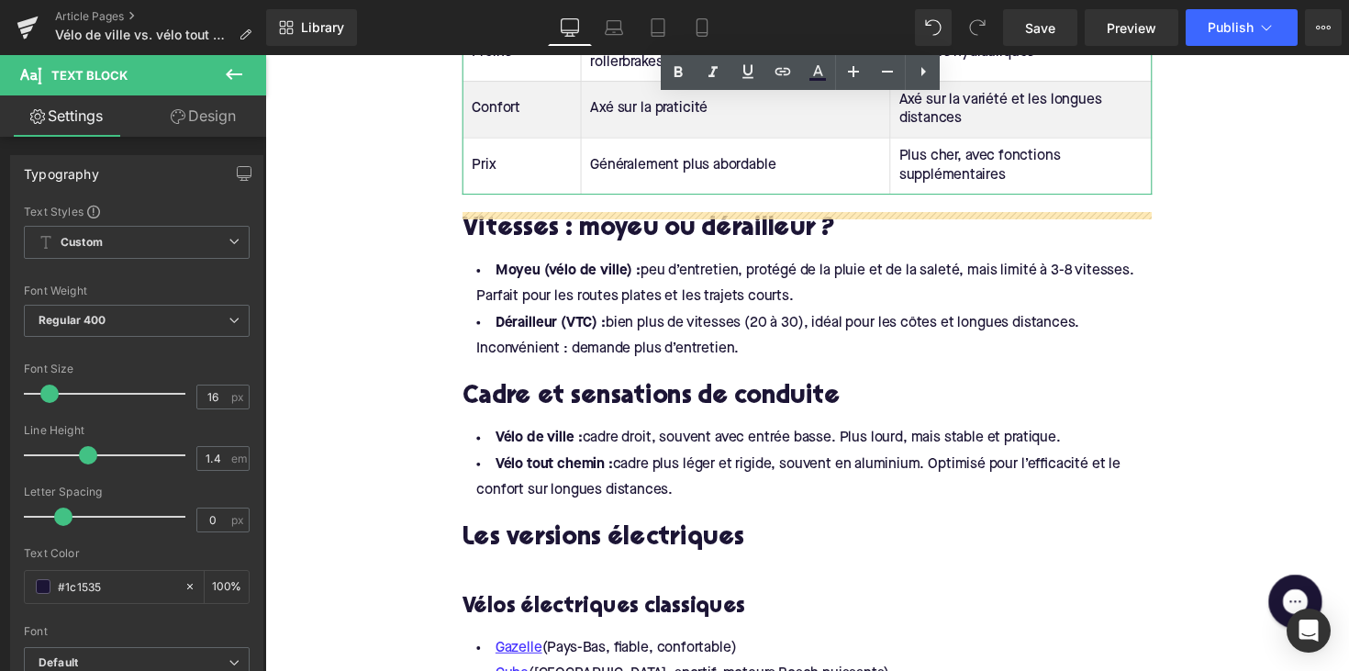
scroll to position [2111, 0]
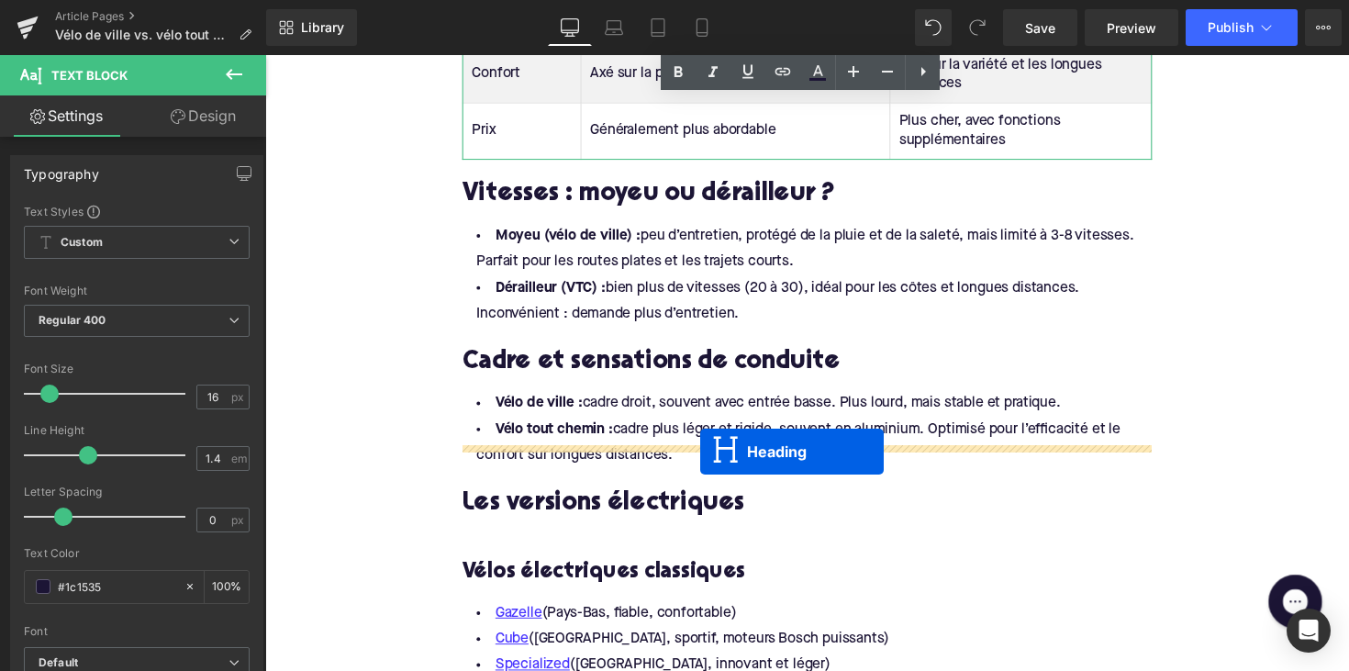
drag, startPoint x: 769, startPoint y: 261, endPoint x: 711, endPoint y: 462, distance: 209.1
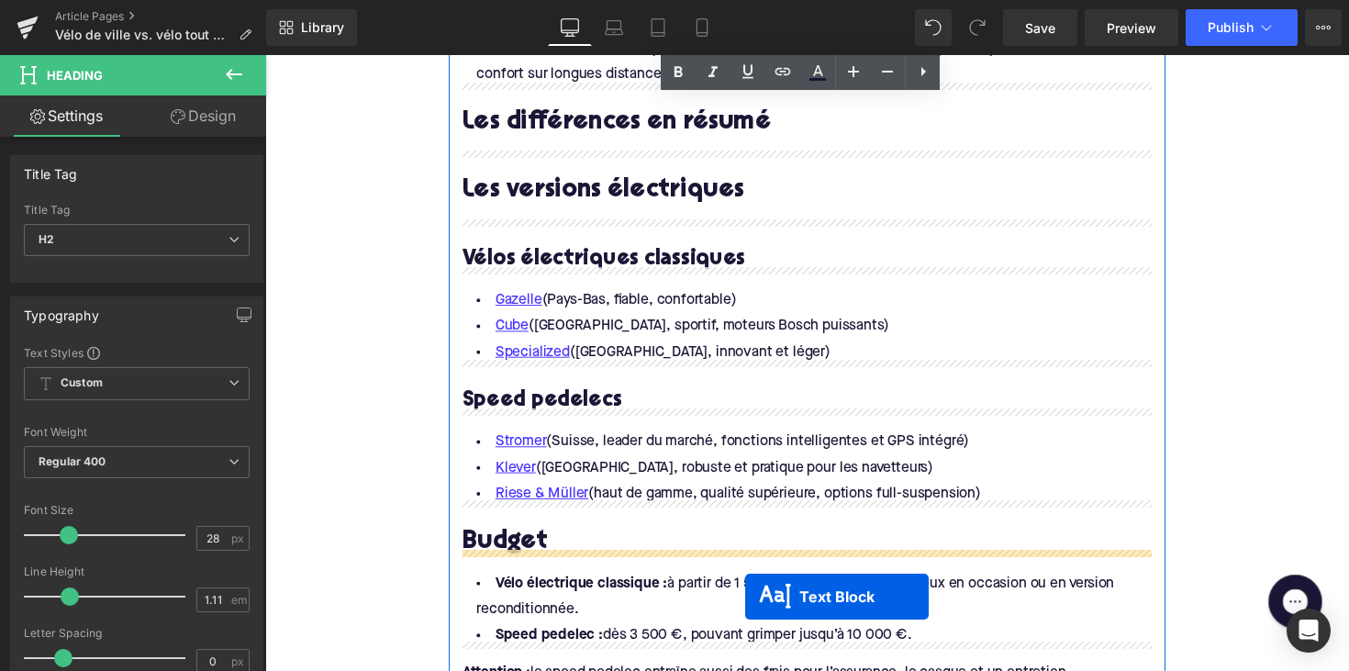
scroll to position [2071, 0]
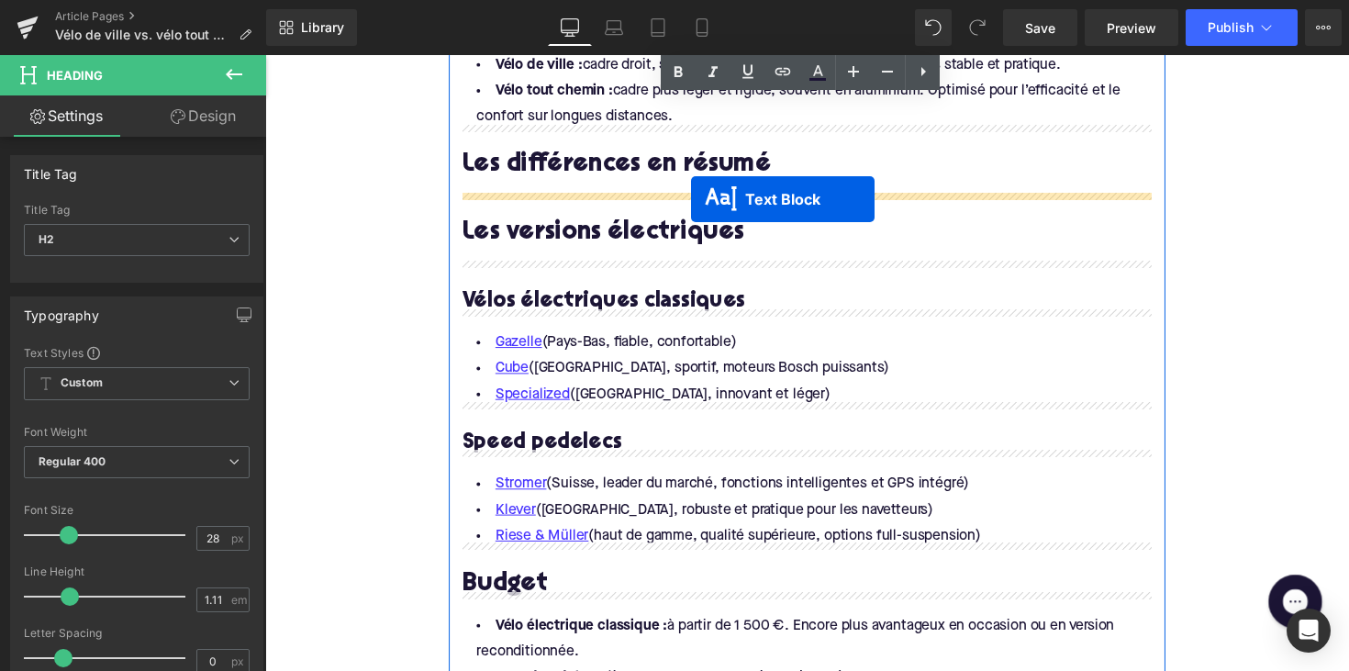
drag, startPoint x: 765, startPoint y: 390, endPoint x: 701, endPoint y: 203, distance: 197.9
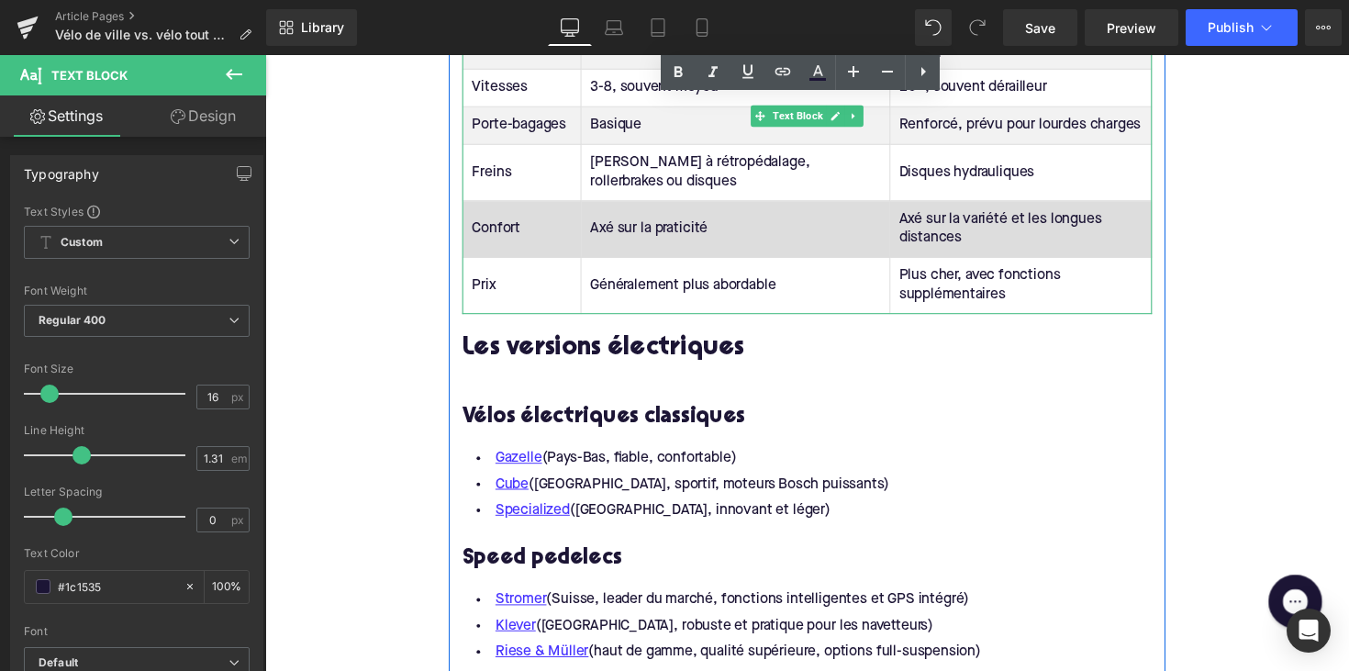
scroll to position [2315, 0]
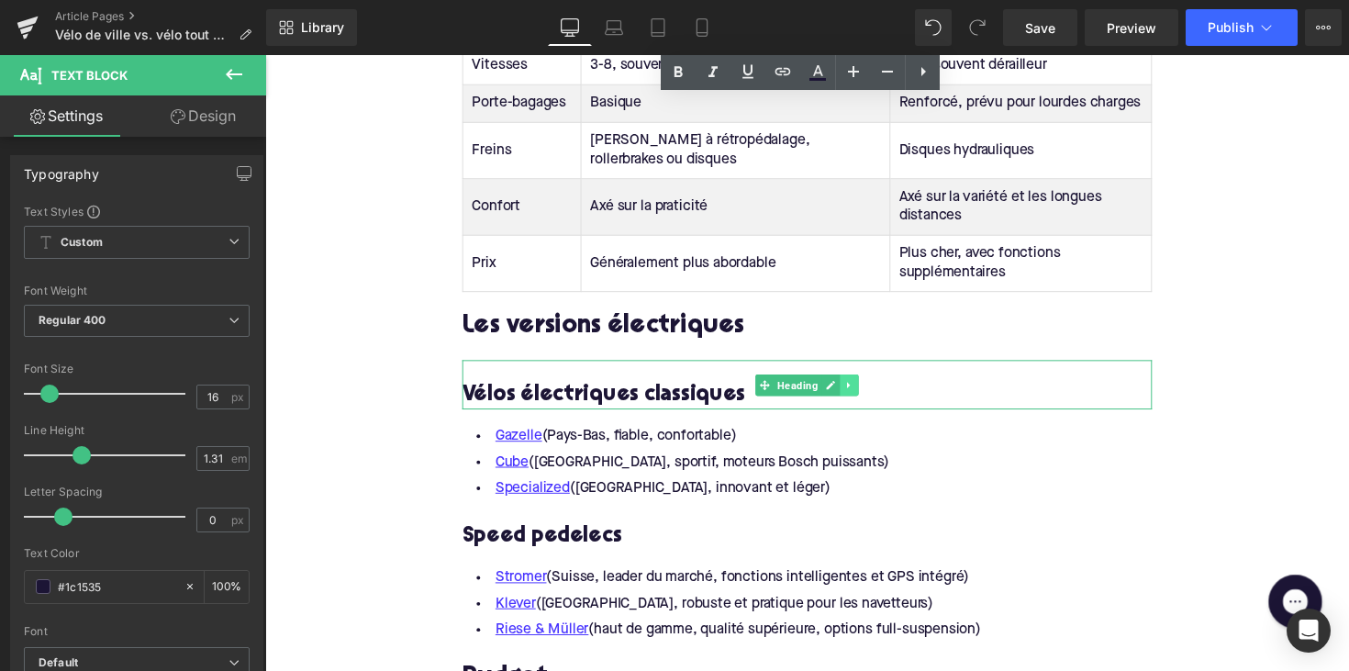
click at [864, 388] on icon at bounding box center [864, 393] width 10 height 11
click at [868, 388] on icon at bounding box center [873, 393] width 10 height 11
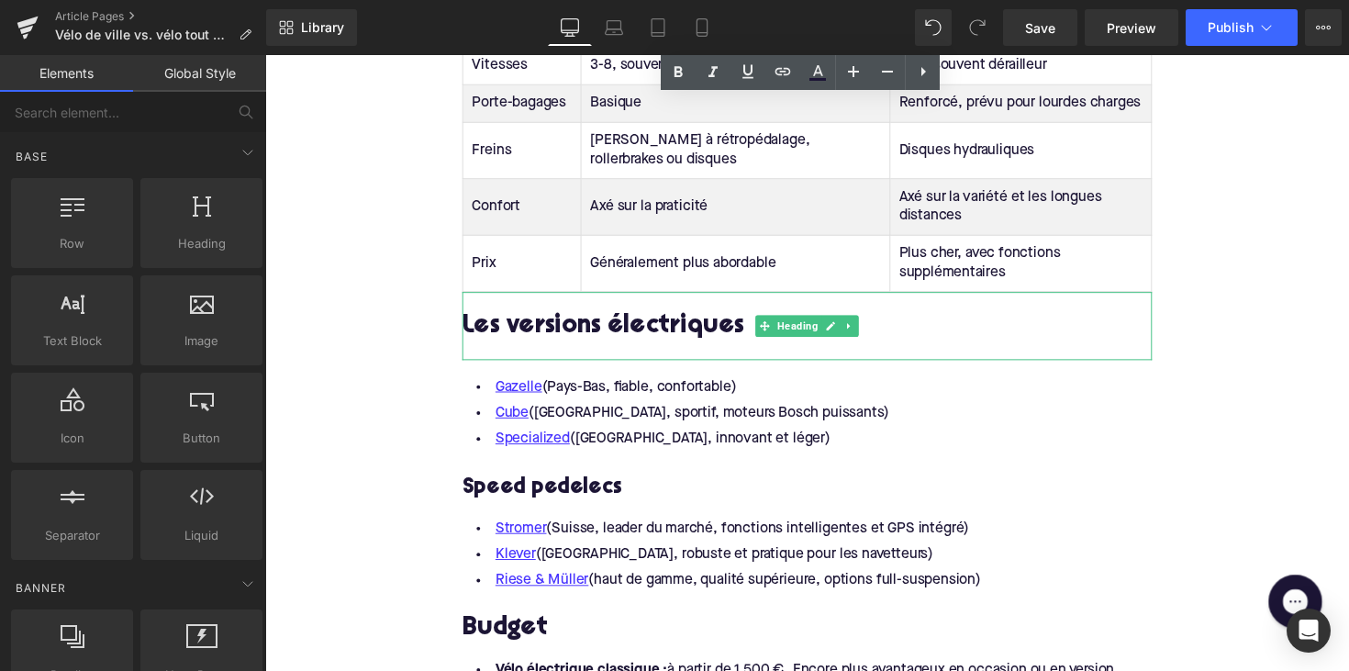
click at [558, 349] on div at bounding box center [820, 358] width 707 height 19
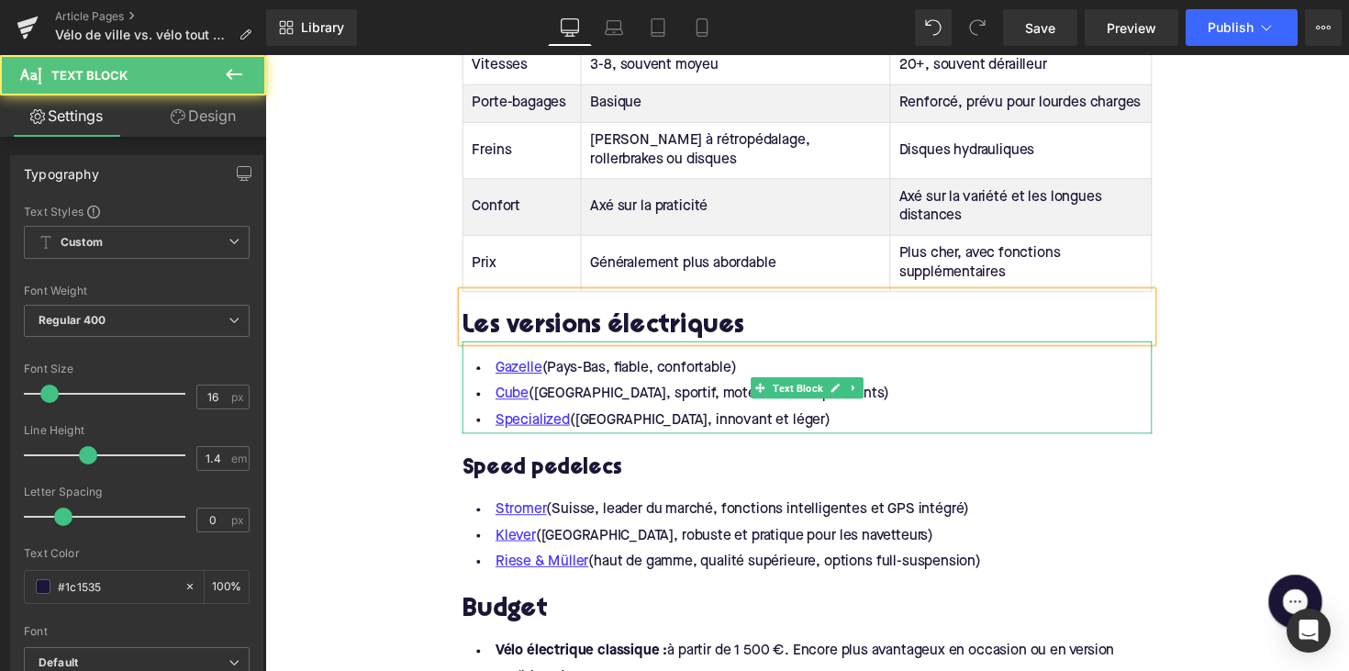
click at [781, 417] on li "Specialized ([GEOGRAPHIC_DATA], innovant et léger)" at bounding box center [820, 430] width 707 height 27
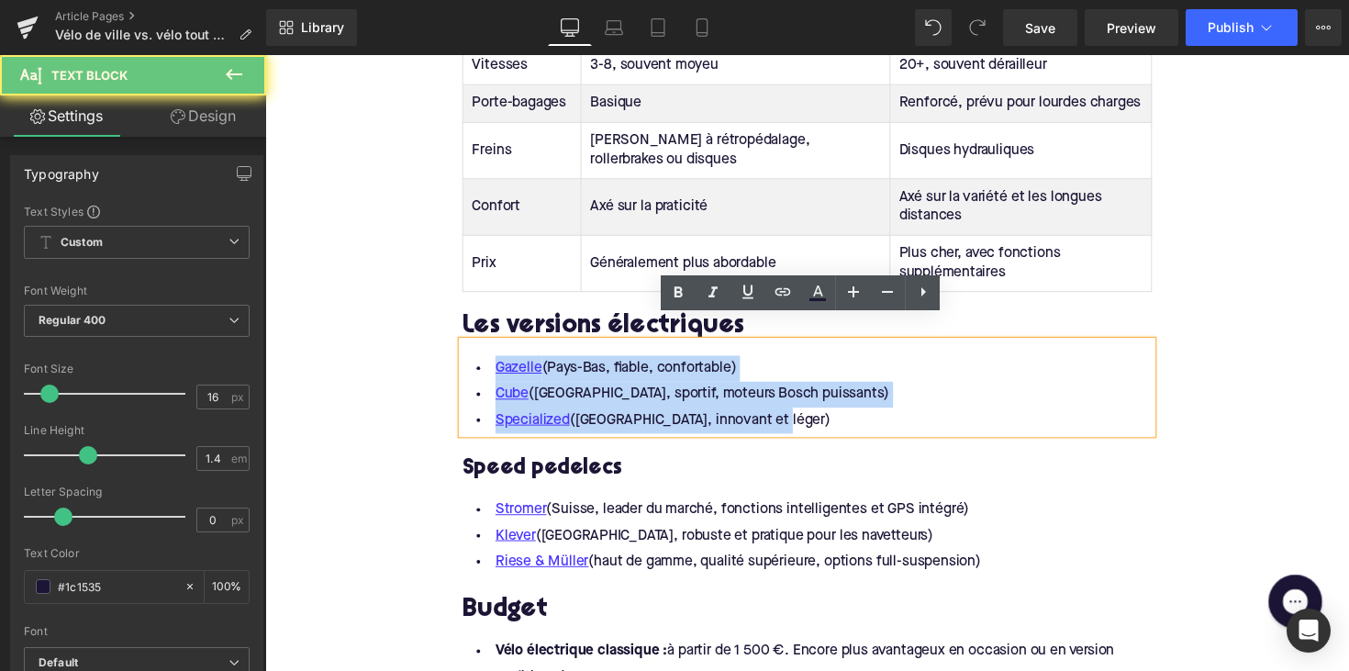
drag, startPoint x: 789, startPoint y: 405, endPoint x: 453, endPoint y: 358, distance: 339.1
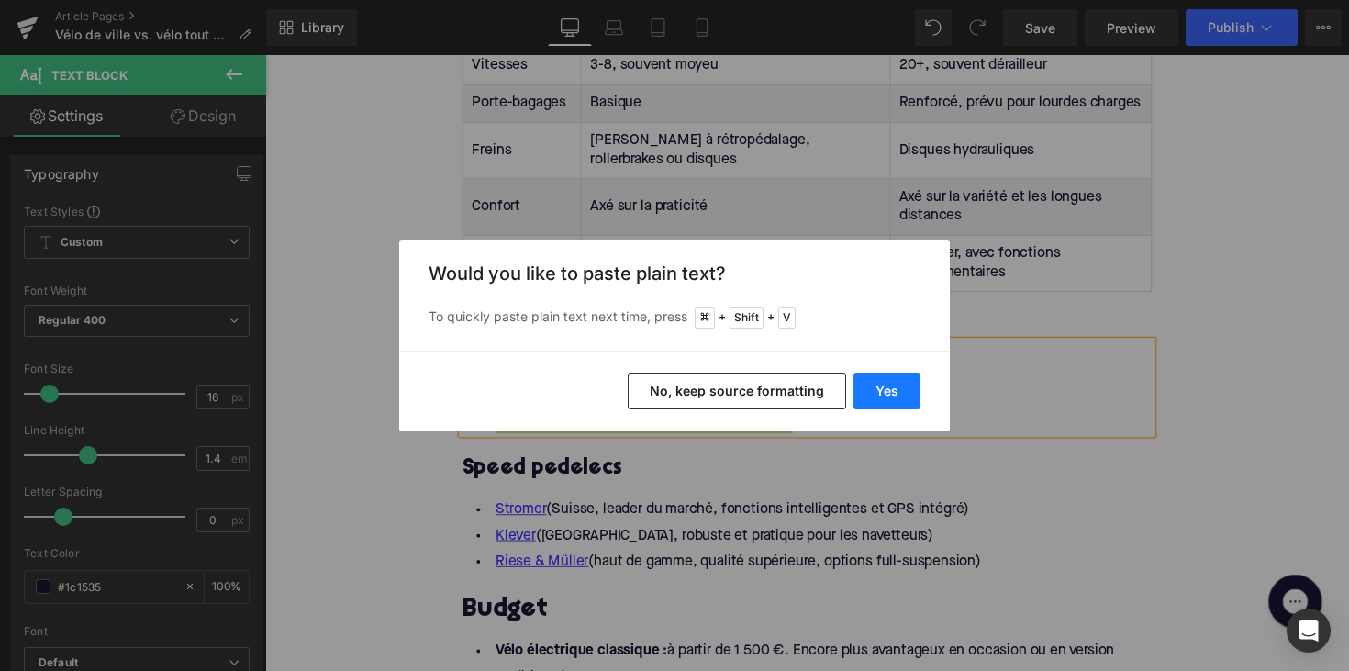
click at [896, 390] on button "Yes" at bounding box center [886, 391] width 67 height 37
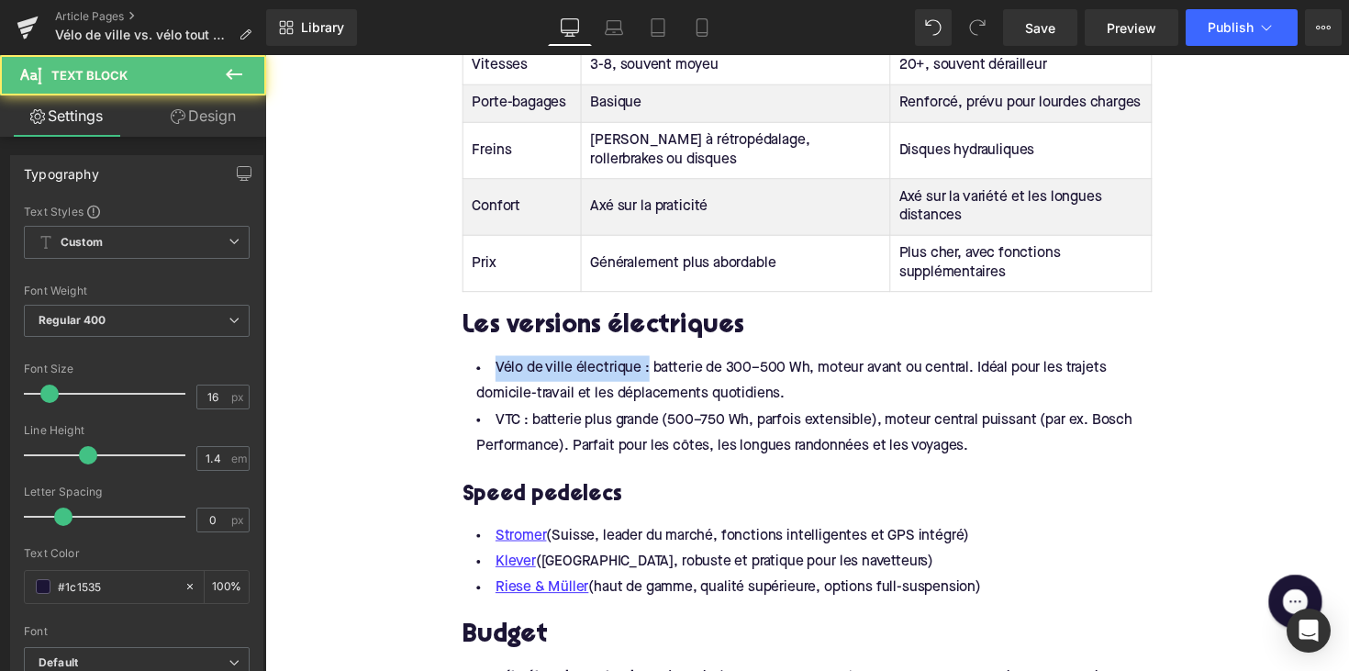
drag, startPoint x: 650, startPoint y: 354, endPoint x: 407, endPoint y: 354, distance: 243.2
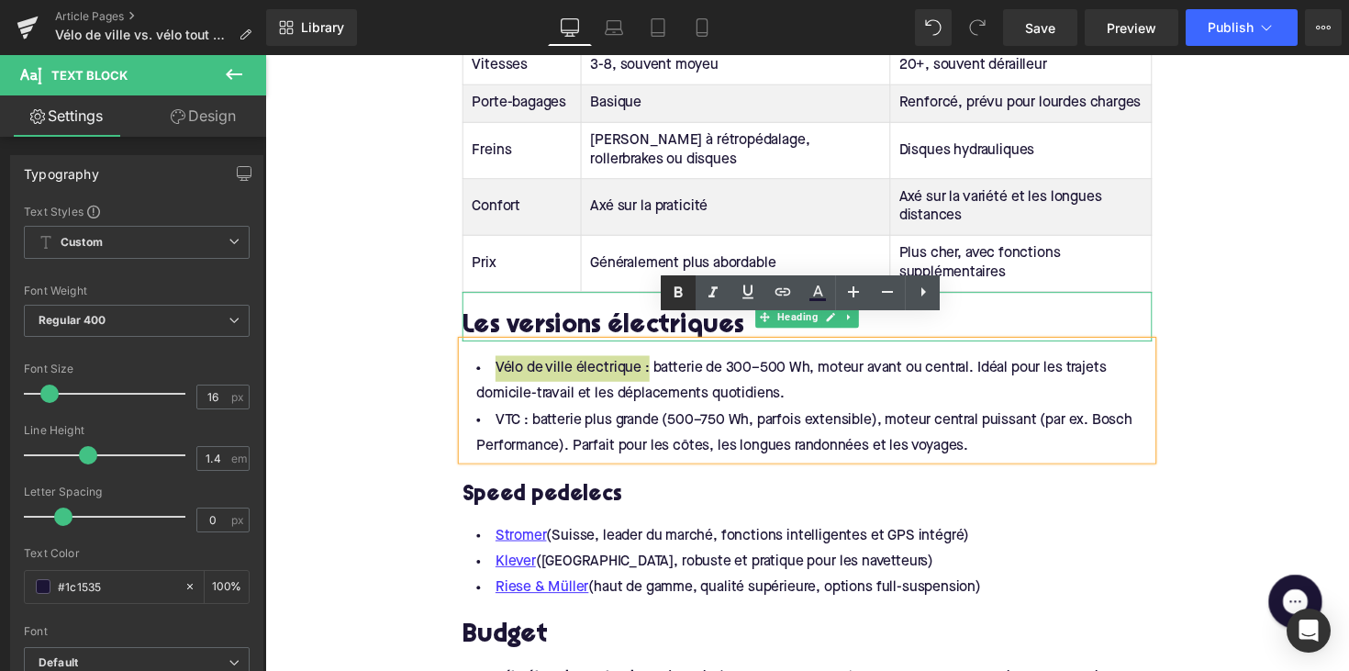
click at [672, 302] on icon at bounding box center [678, 293] width 22 height 22
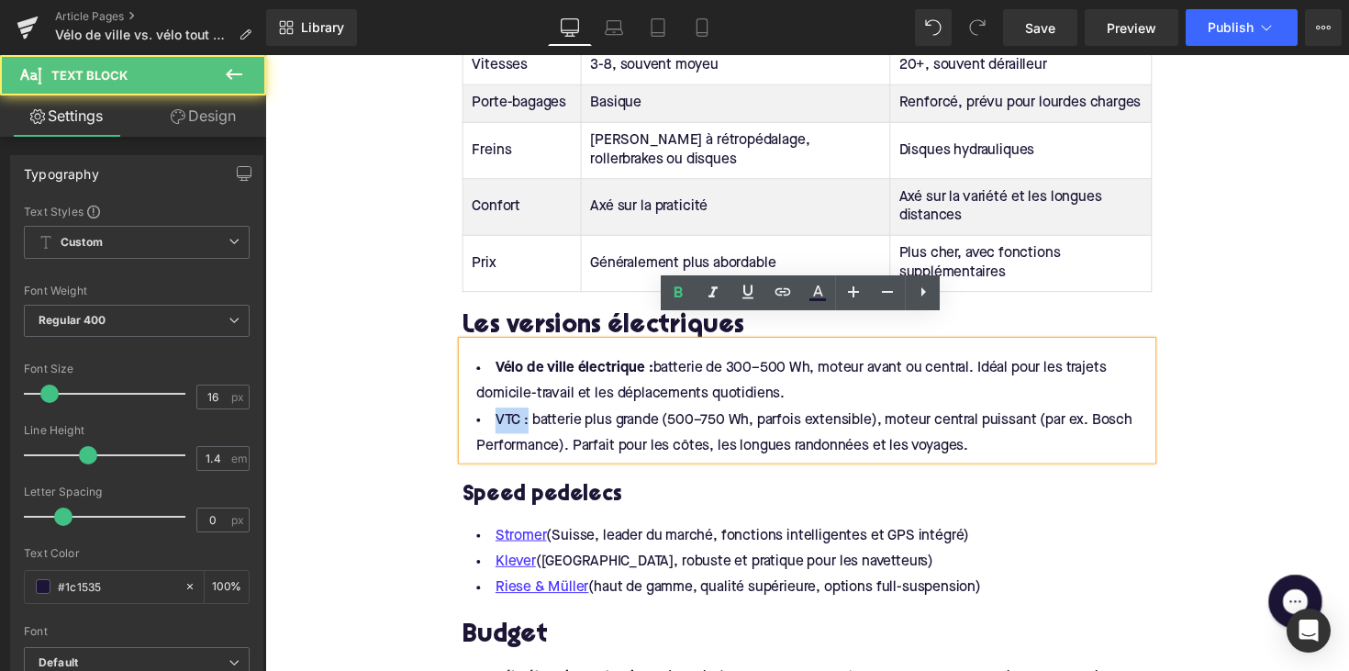
drag, startPoint x: 527, startPoint y: 408, endPoint x: 472, endPoint y: 408, distance: 55.1
click at [472, 417] on li "VTC : batterie plus grande (500–750 Wh, parfois extensible), moteur central pui…" at bounding box center [820, 443] width 707 height 53
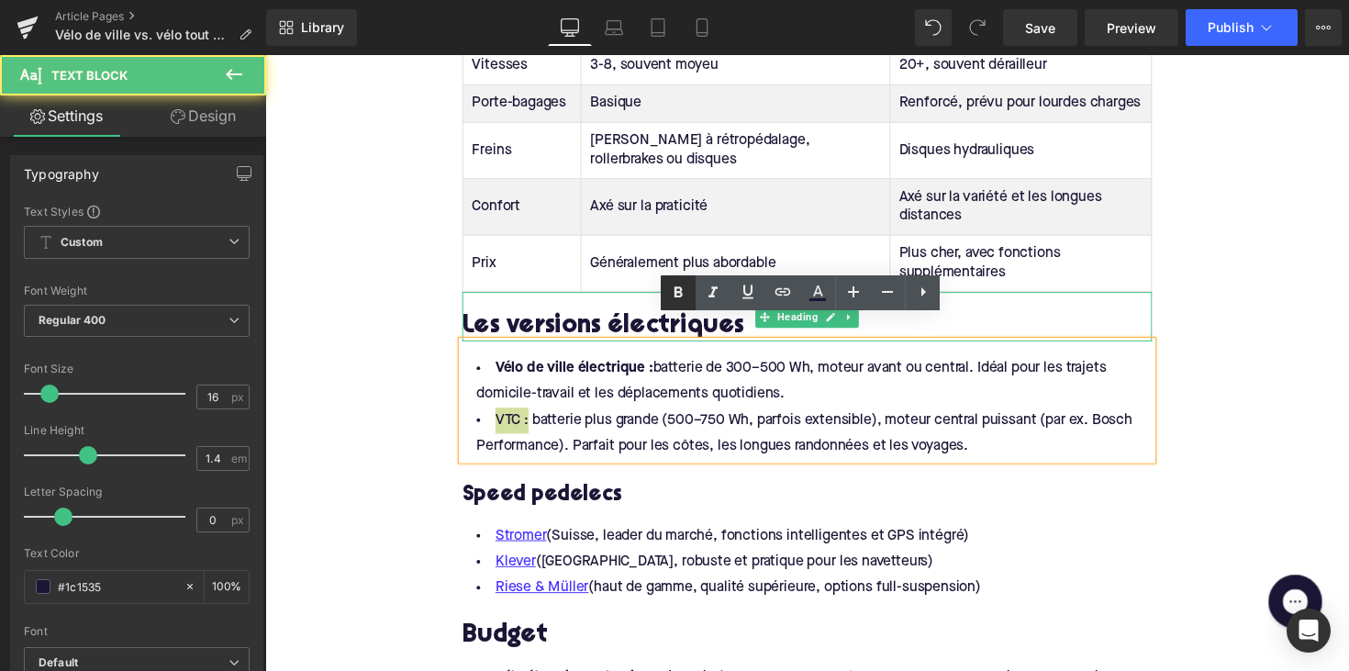
drag, startPoint x: 678, startPoint y: 289, endPoint x: 396, endPoint y: 330, distance: 284.7
click at [678, 289] on icon at bounding box center [678, 293] width 22 height 22
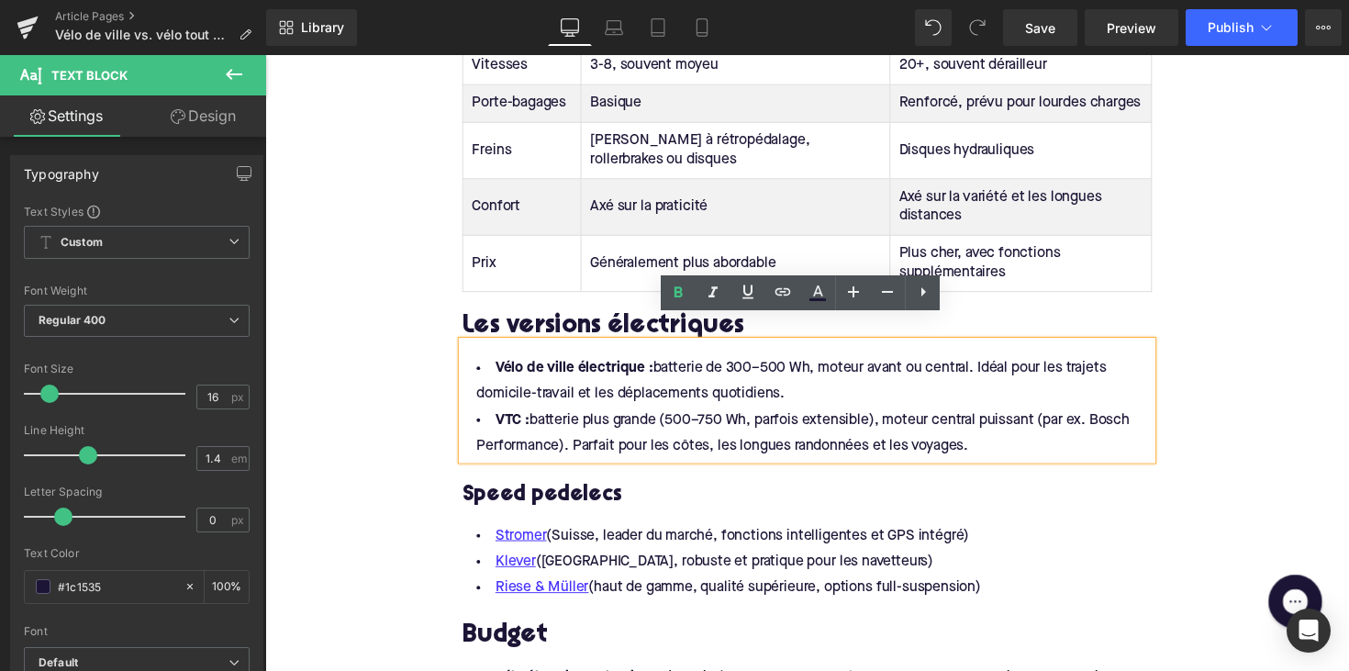
click at [585, 492] on h3 "Speed pedelecs" at bounding box center [820, 506] width 707 height 28
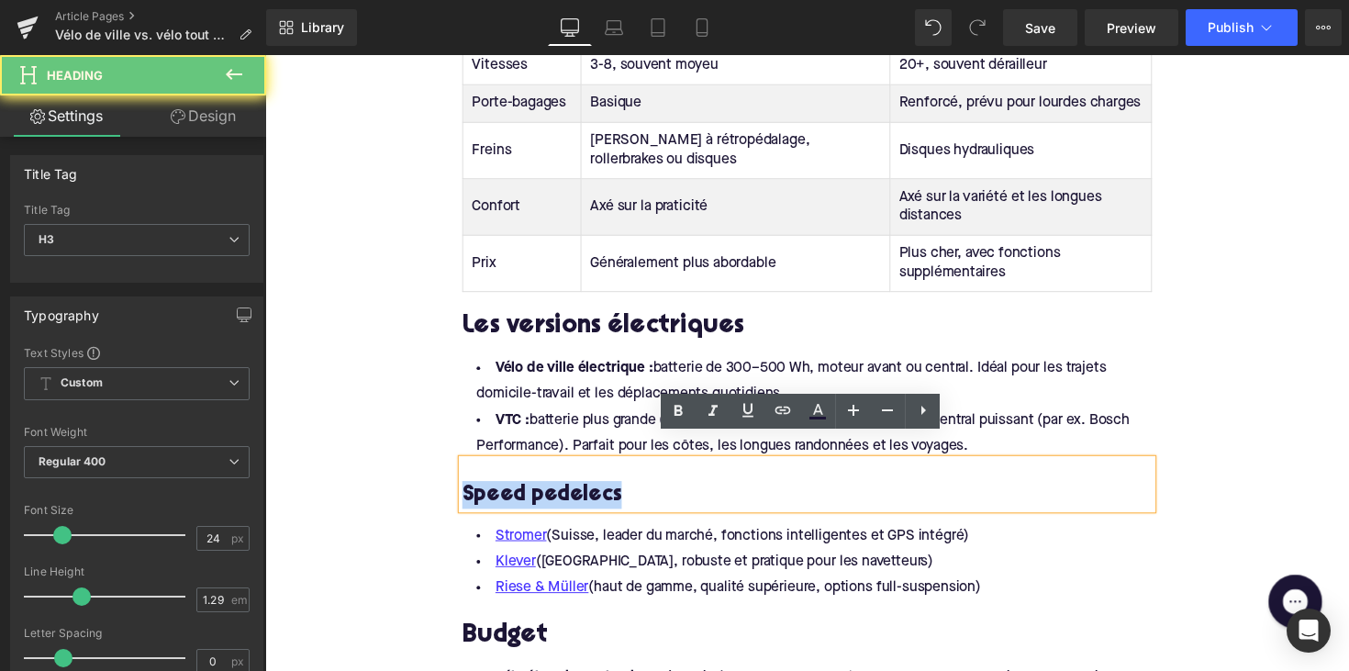
click at [585, 492] on h3 "Speed pedelecs" at bounding box center [820, 506] width 707 height 28
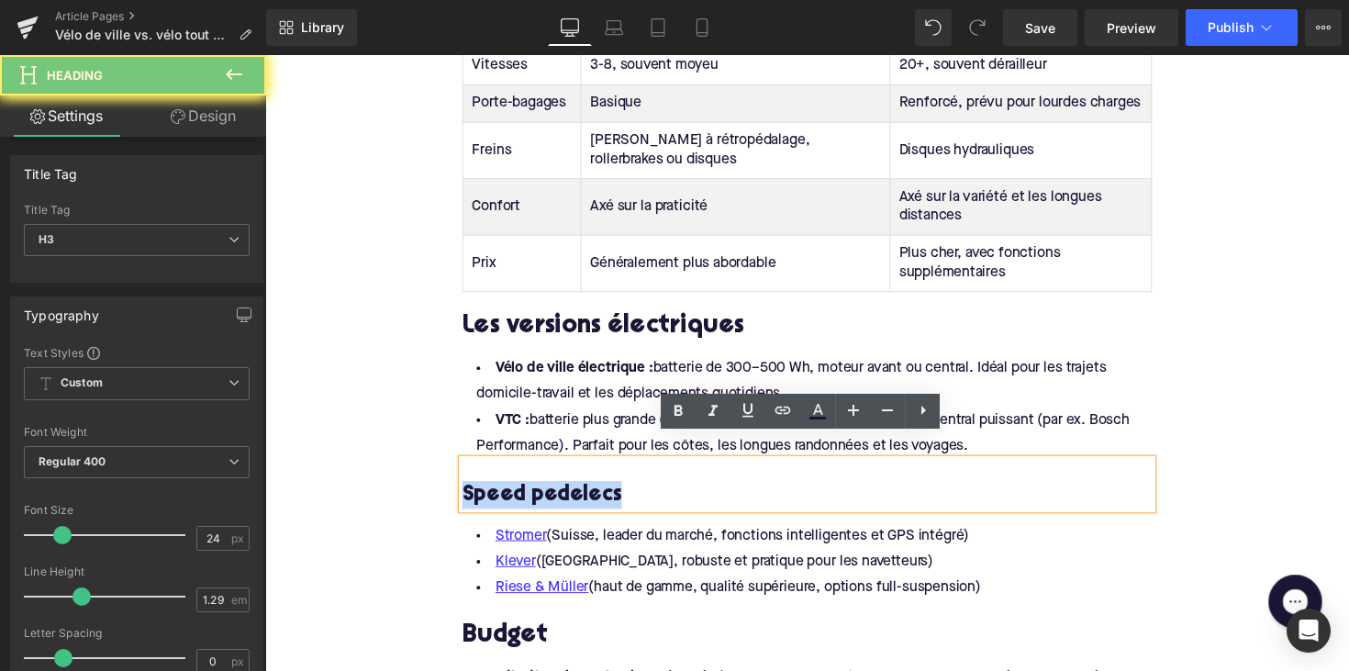
paste div
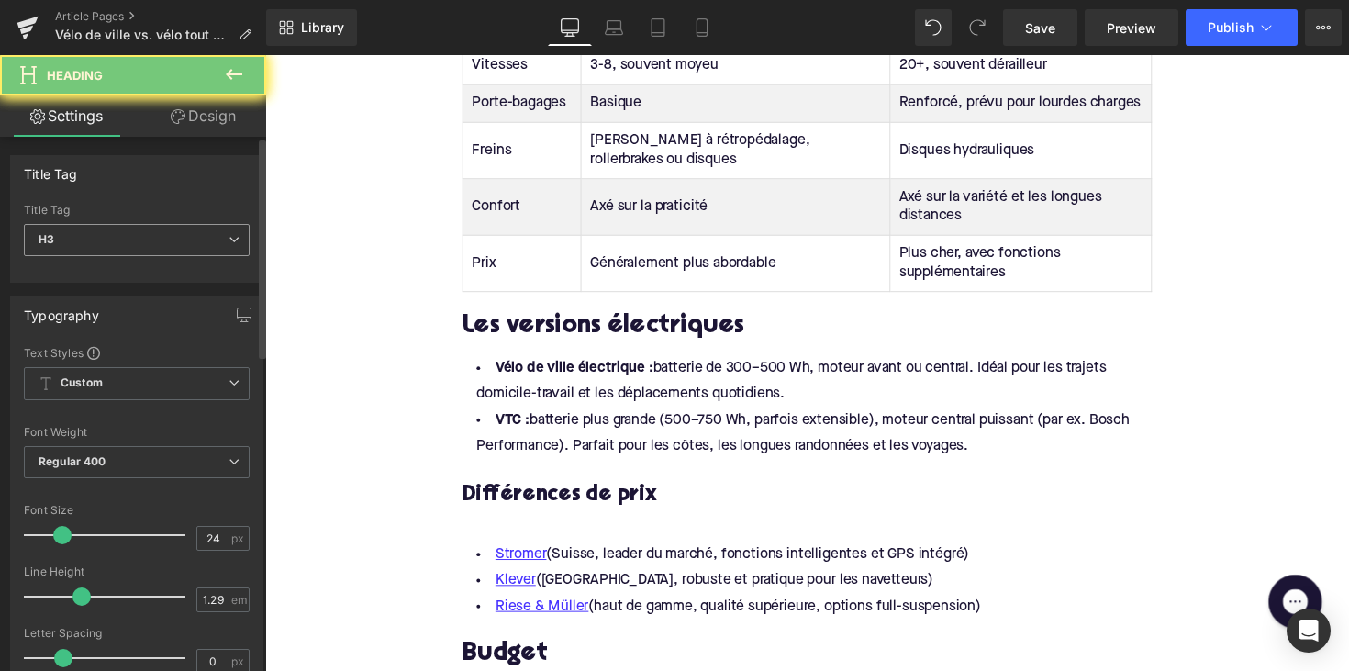
click at [172, 232] on span "H3" at bounding box center [137, 240] width 226 height 32
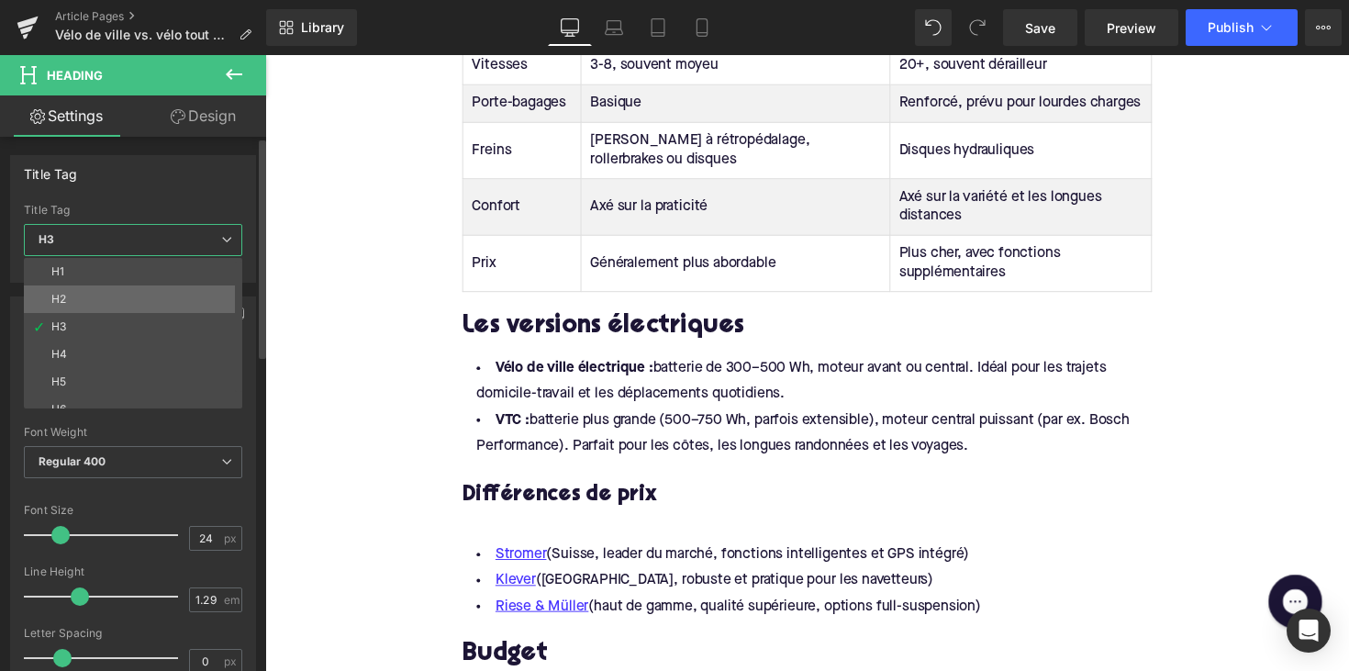
click at [156, 298] on li "H2" at bounding box center [137, 299] width 227 height 28
type input "28"
type input "1.11"
type input "100"
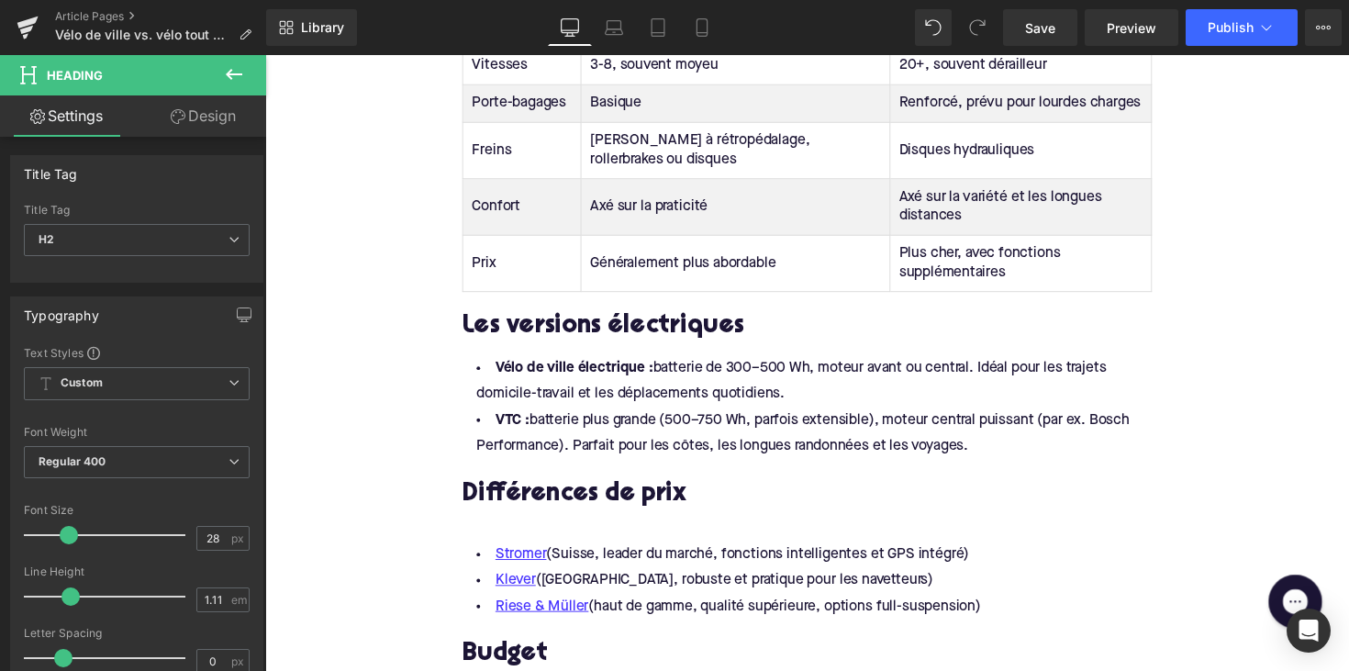
click at [468, 520] on div at bounding box center [820, 529] width 707 height 19
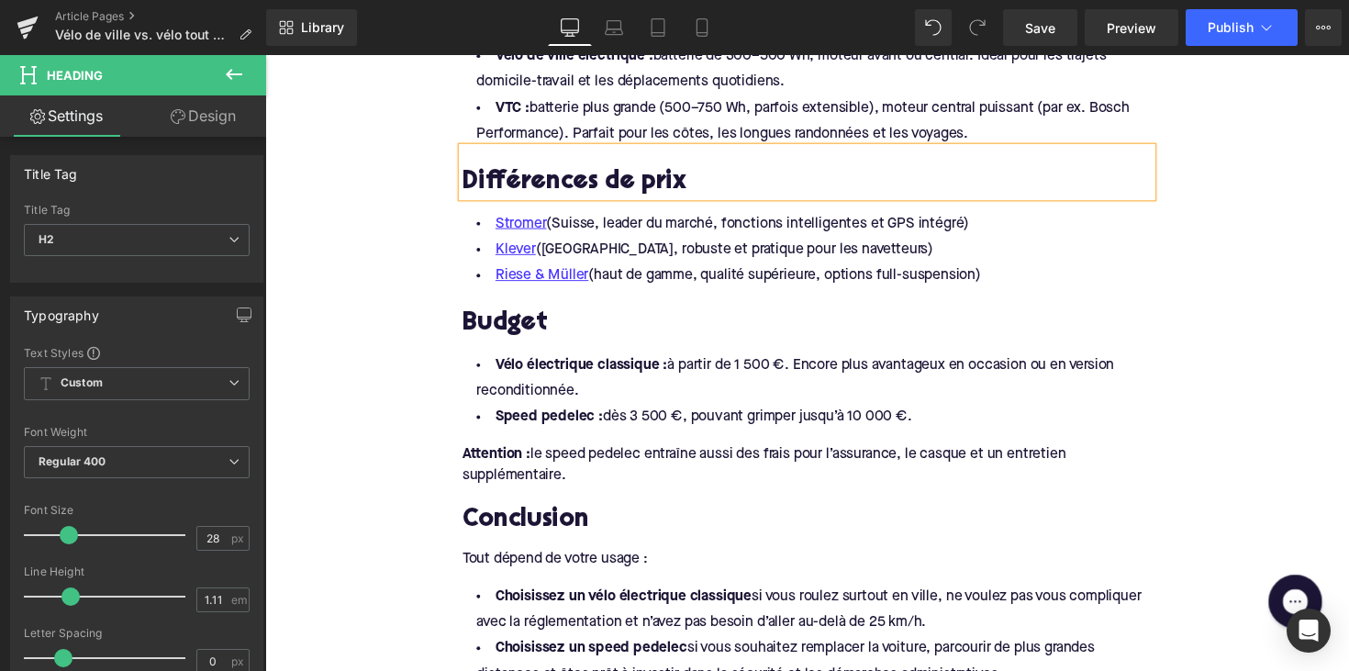
scroll to position [2552, 0]
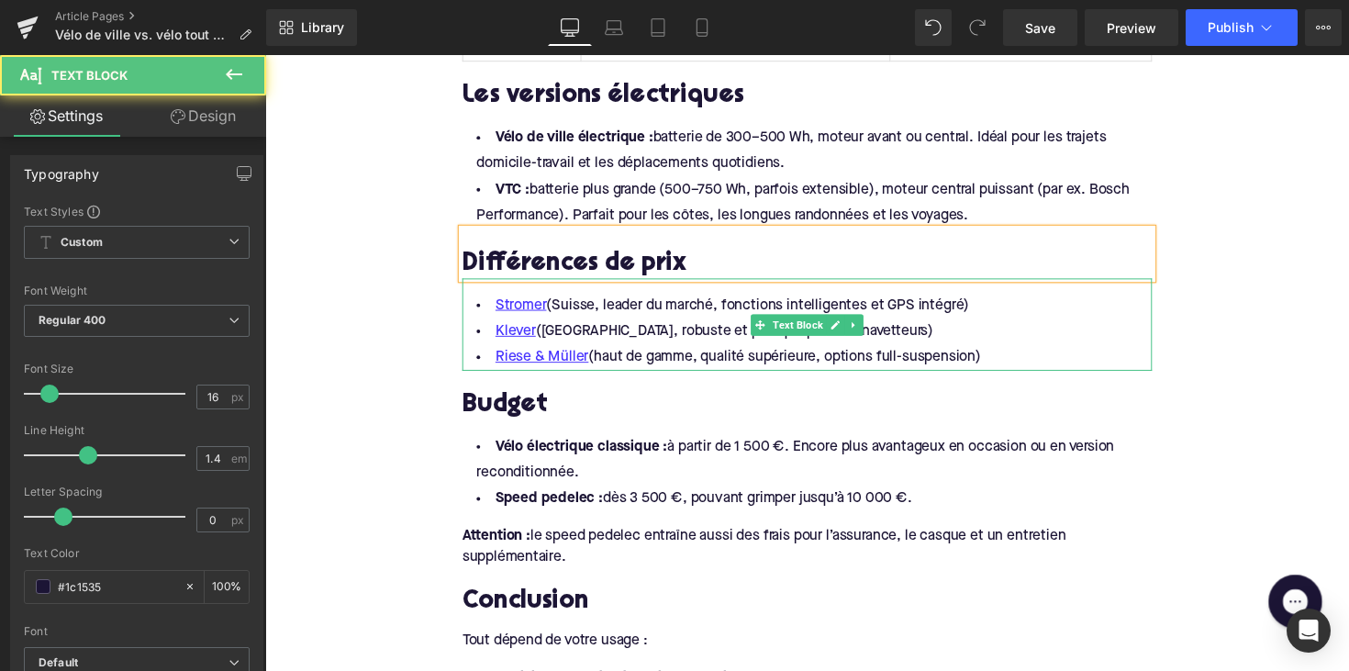
click at [783, 351] on li "[PERSON_NAME] & Müller (haut de gamme, qualité supérieure, options full-suspens…" at bounding box center [820, 364] width 707 height 27
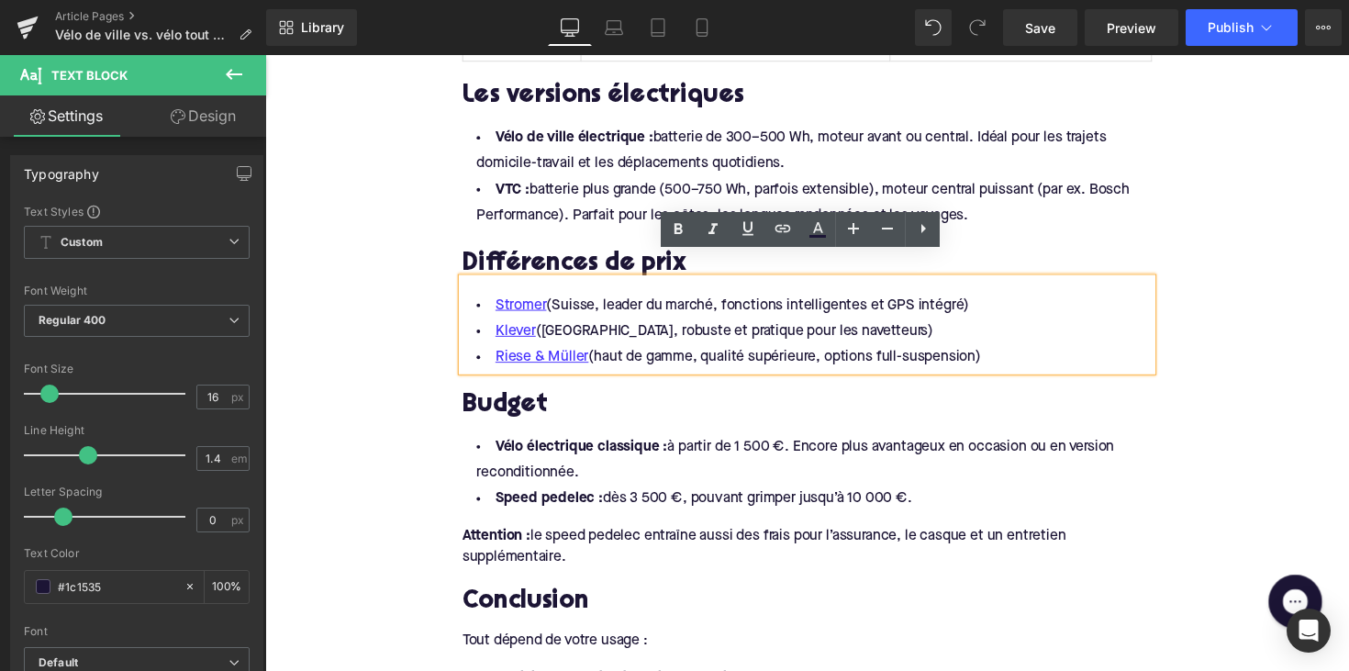
drag, startPoint x: 1007, startPoint y: 338, endPoint x: 492, endPoint y: 279, distance: 518.1
click at [492, 298] on ul "[PERSON_NAME] (Suisse, leader du marché, fonctions intelligentes et GPS intégré…" at bounding box center [820, 338] width 707 height 80
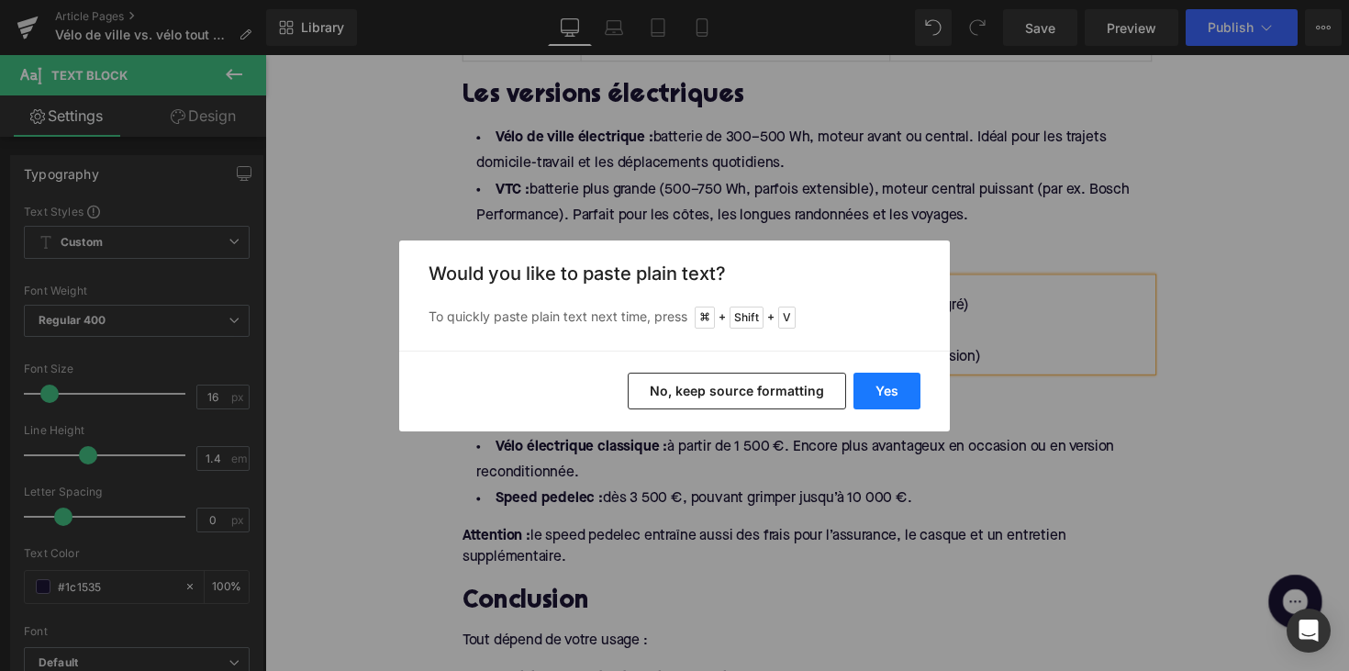
click at [907, 381] on button "Yes" at bounding box center [886, 391] width 67 height 37
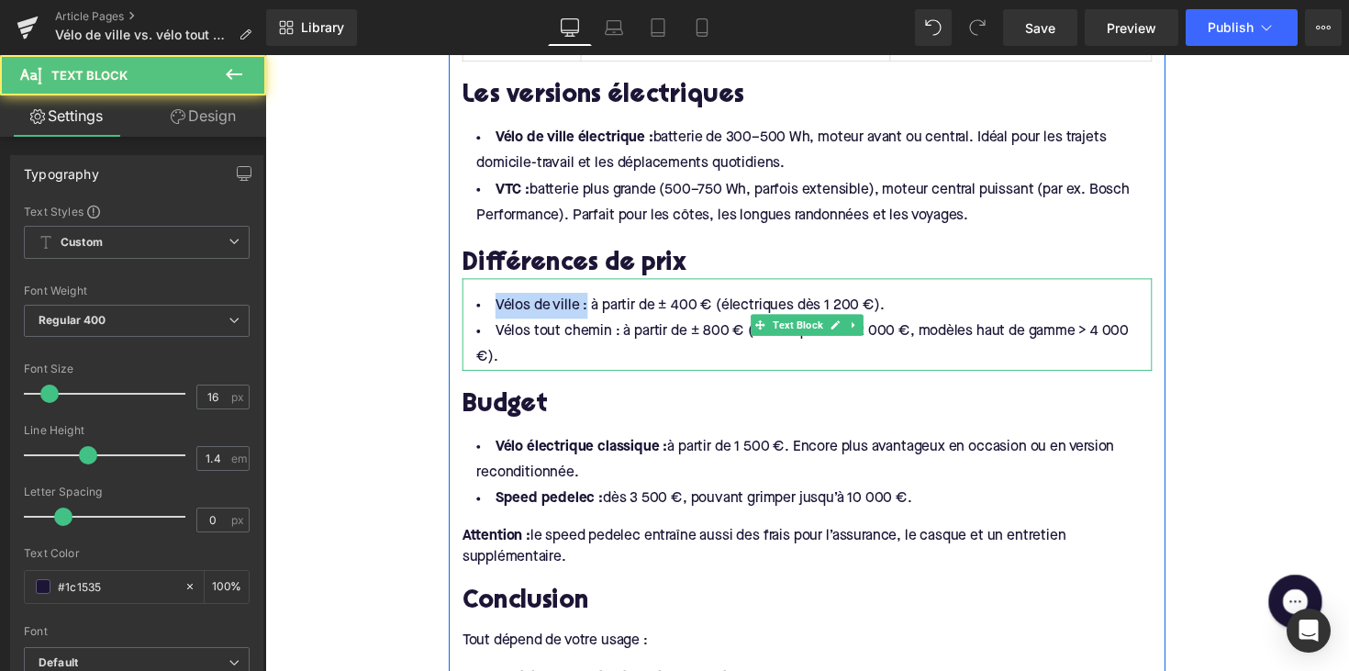
drag, startPoint x: 586, startPoint y: 289, endPoint x: 469, endPoint y: 289, distance: 117.5
click at [469, 298] on li "Vélos de ville : à partir de ± 400 € (électriques dès 1 200 €)." at bounding box center [820, 311] width 707 height 27
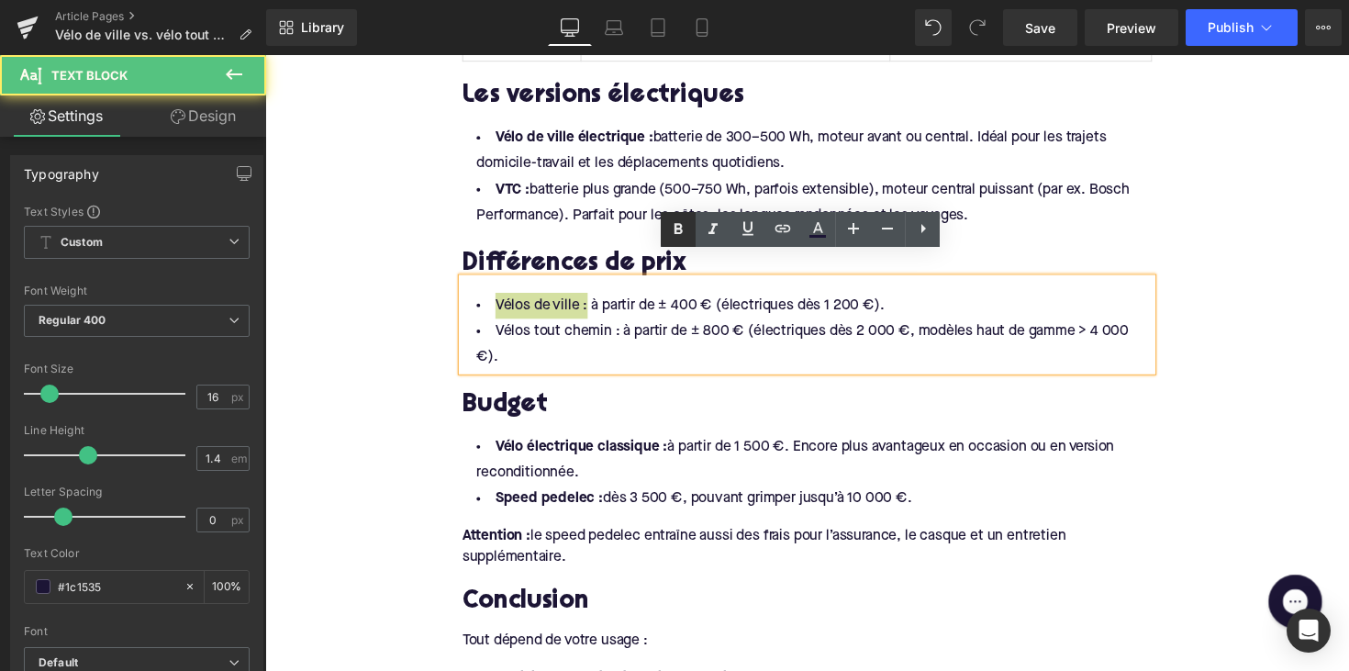
click at [674, 239] on icon at bounding box center [678, 229] width 22 height 22
drag, startPoint x: 620, startPoint y: 318, endPoint x: 492, endPoint y: 317, distance: 128.5
click at [492, 325] on li "Vélos tout chemin : à partir de ± 800 € (électriques dès 2 000 €, modèles haut …" at bounding box center [820, 351] width 707 height 53
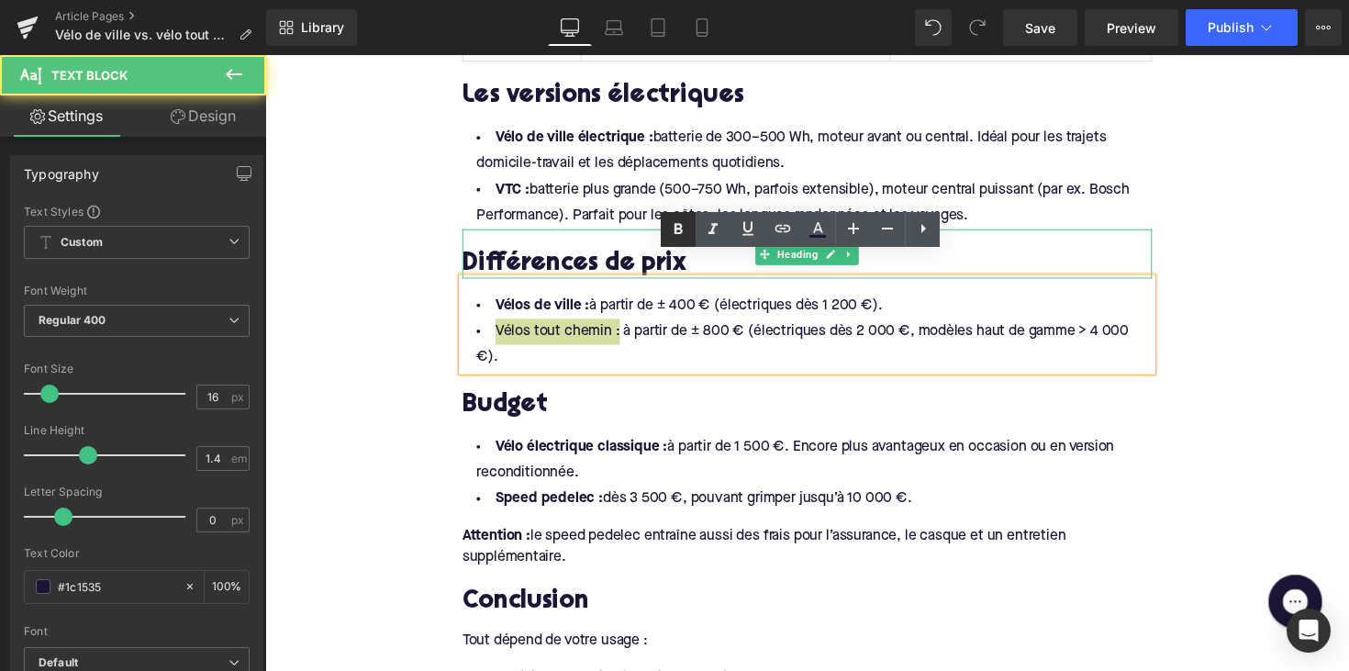
click at [682, 234] on icon at bounding box center [678, 229] width 22 height 22
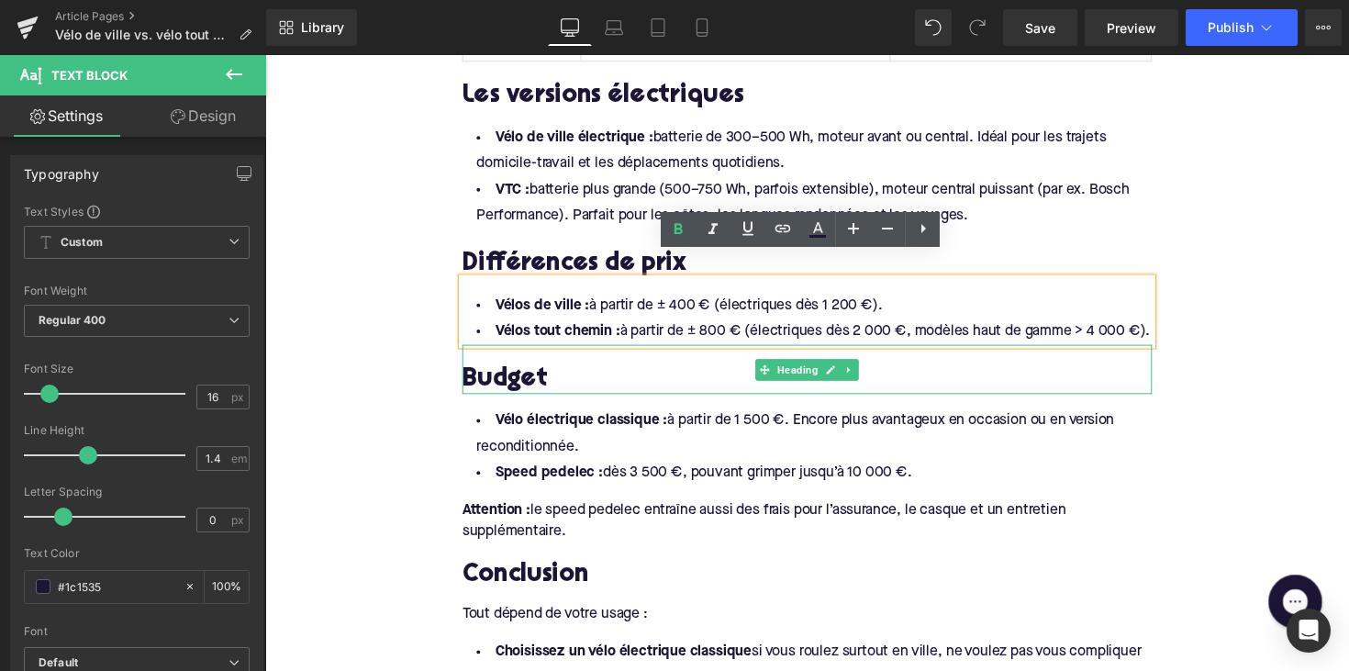
click at [515, 392] on h2 "Budget" at bounding box center [820, 387] width 707 height 28
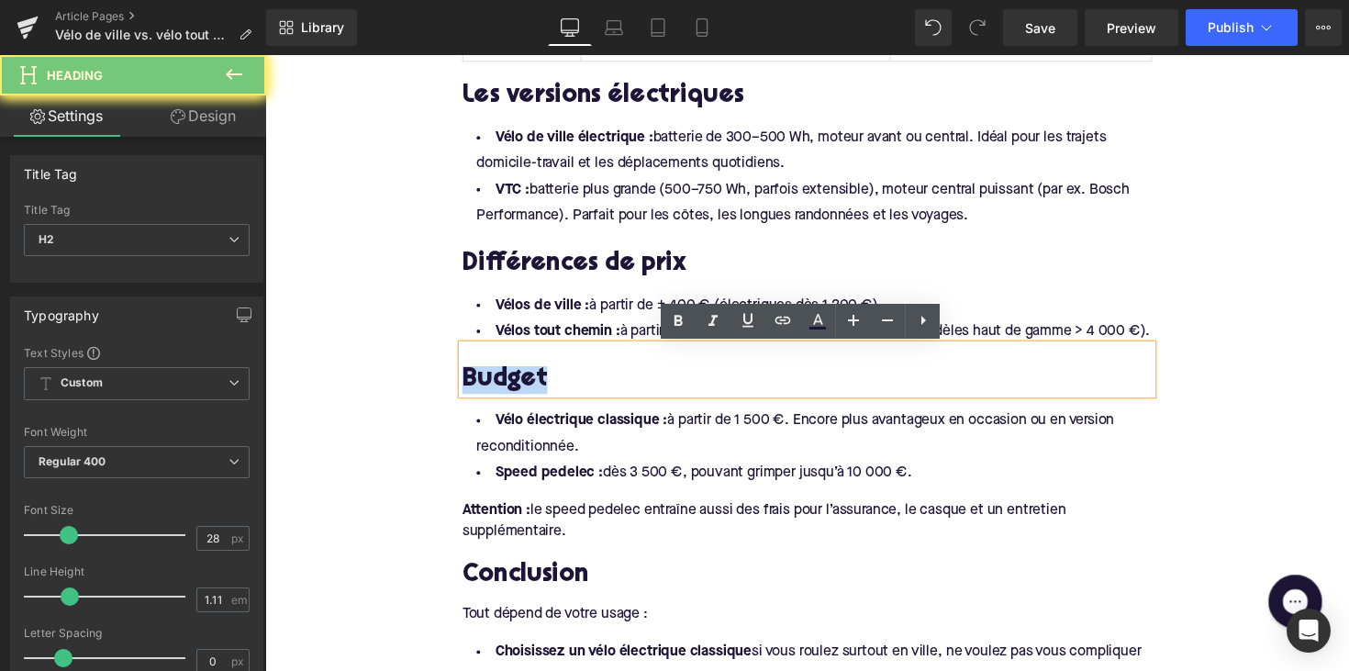
paste div
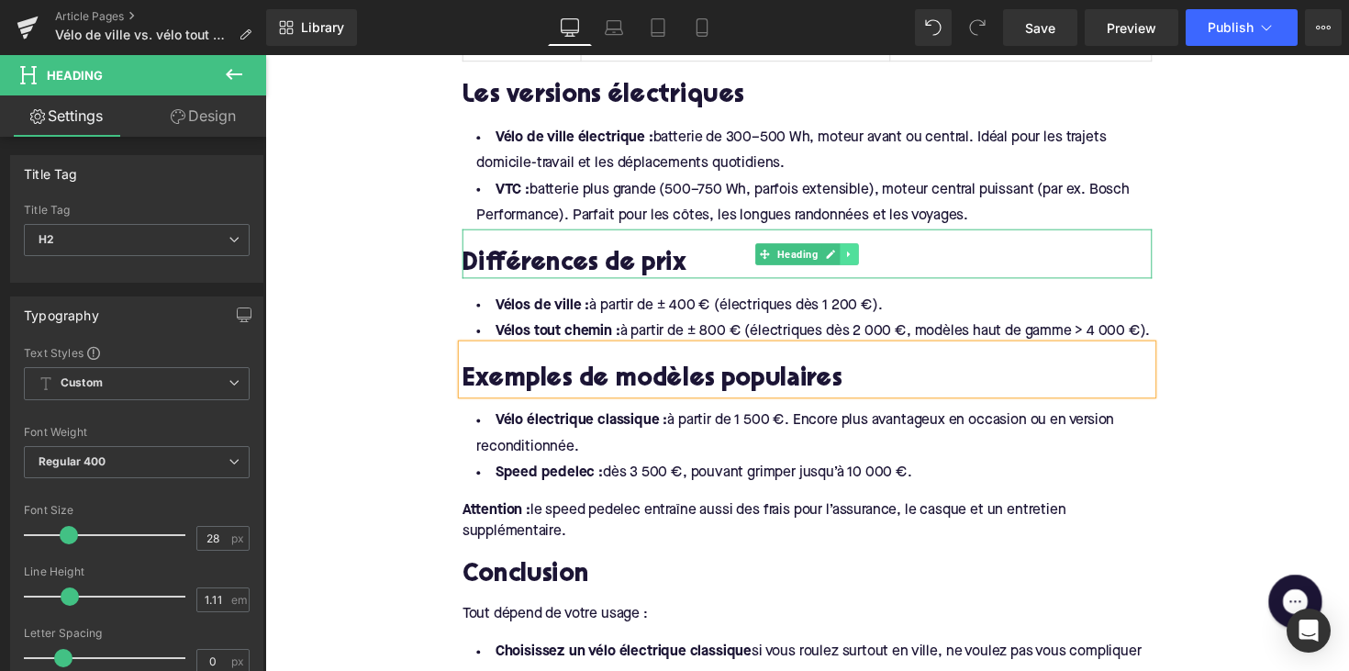
click at [855, 248] on link at bounding box center [863, 259] width 19 height 22
click at [850, 253] on icon at bounding box center [854, 258] width 10 height 10
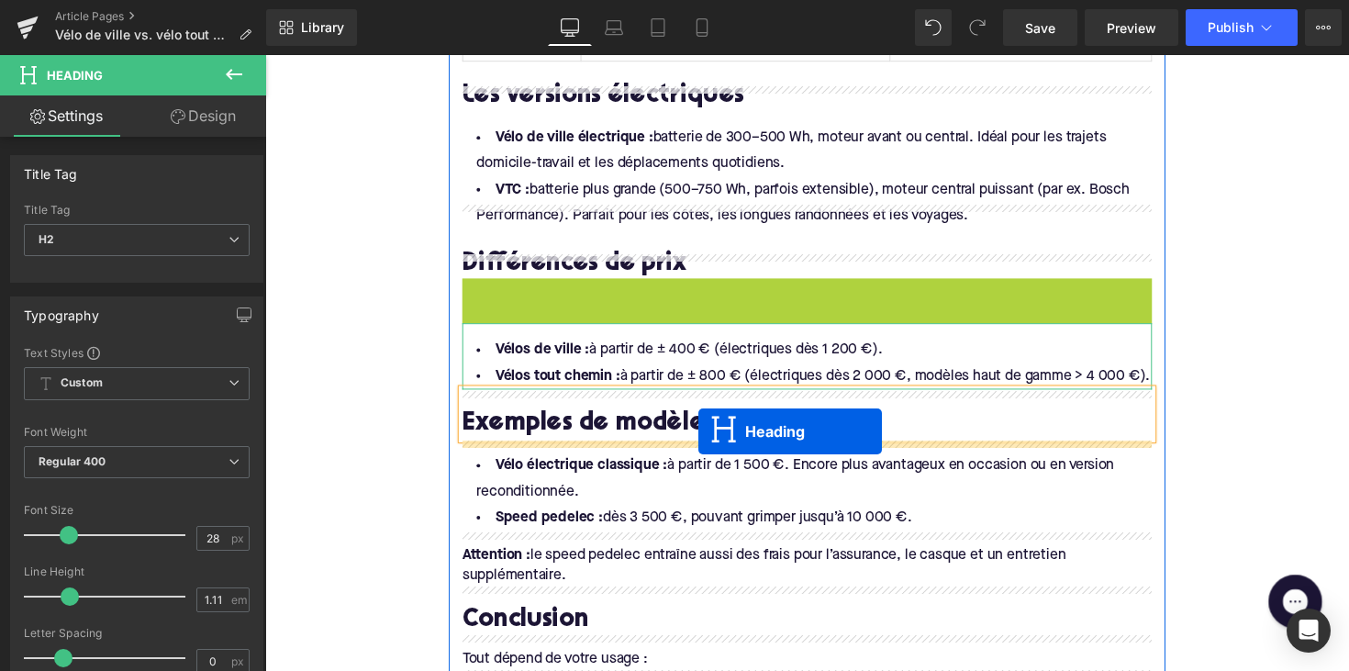
drag, startPoint x: 765, startPoint y: 285, endPoint x: 709, endPoint y: 440, distance: 164.9
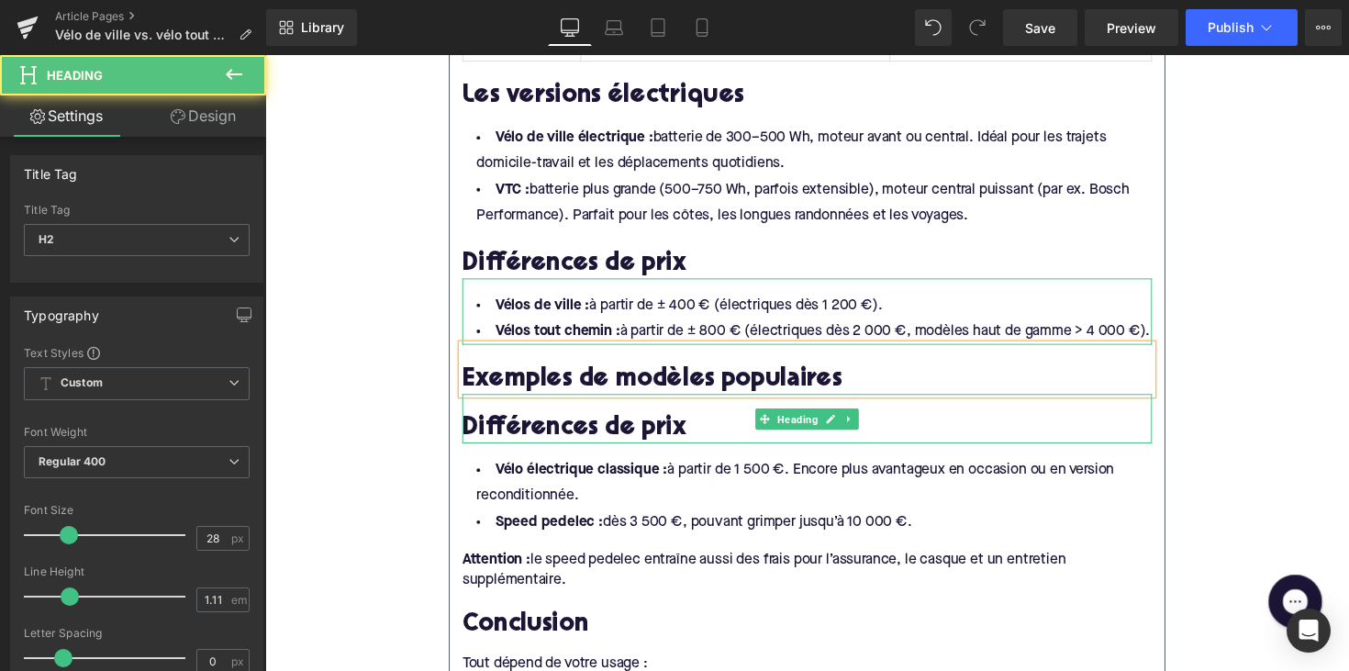
click at [628, 441] on h2 "Différences de prix" at bounding box center [820, 438] width 707 height 28
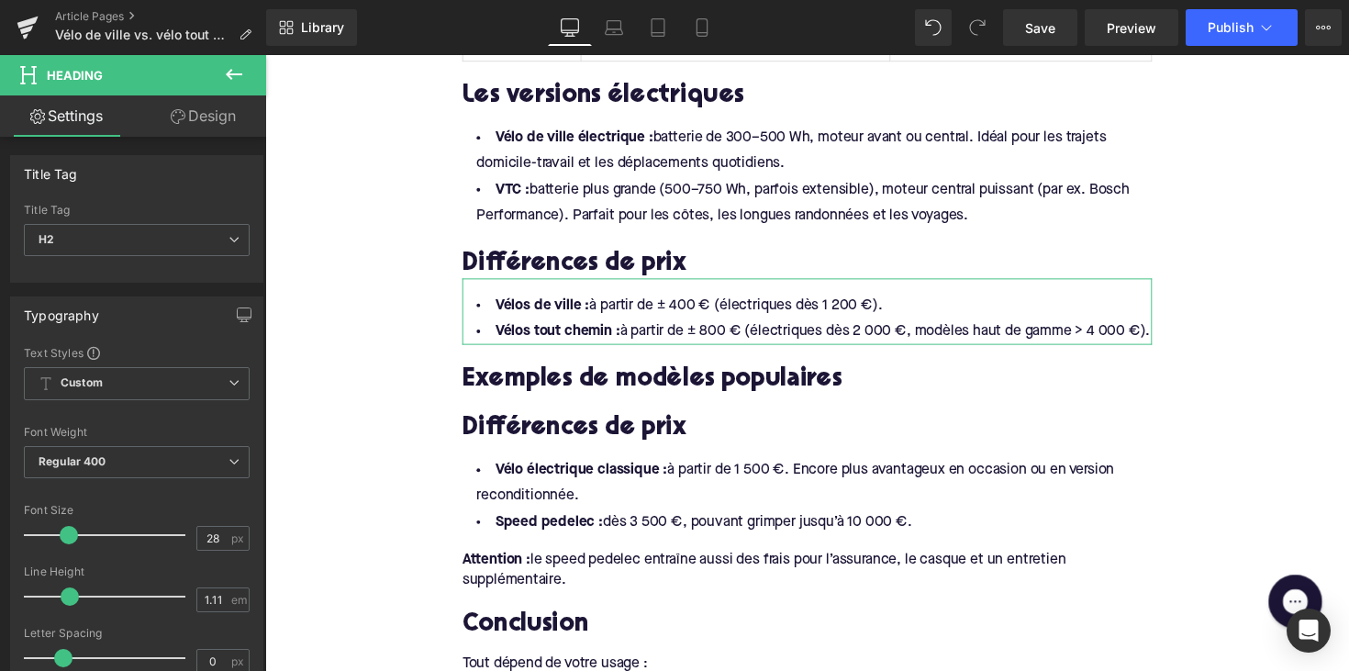
click at [598, 439] on h2 "Différences de prix" at bounding box center [820, 438] width 707 height 28
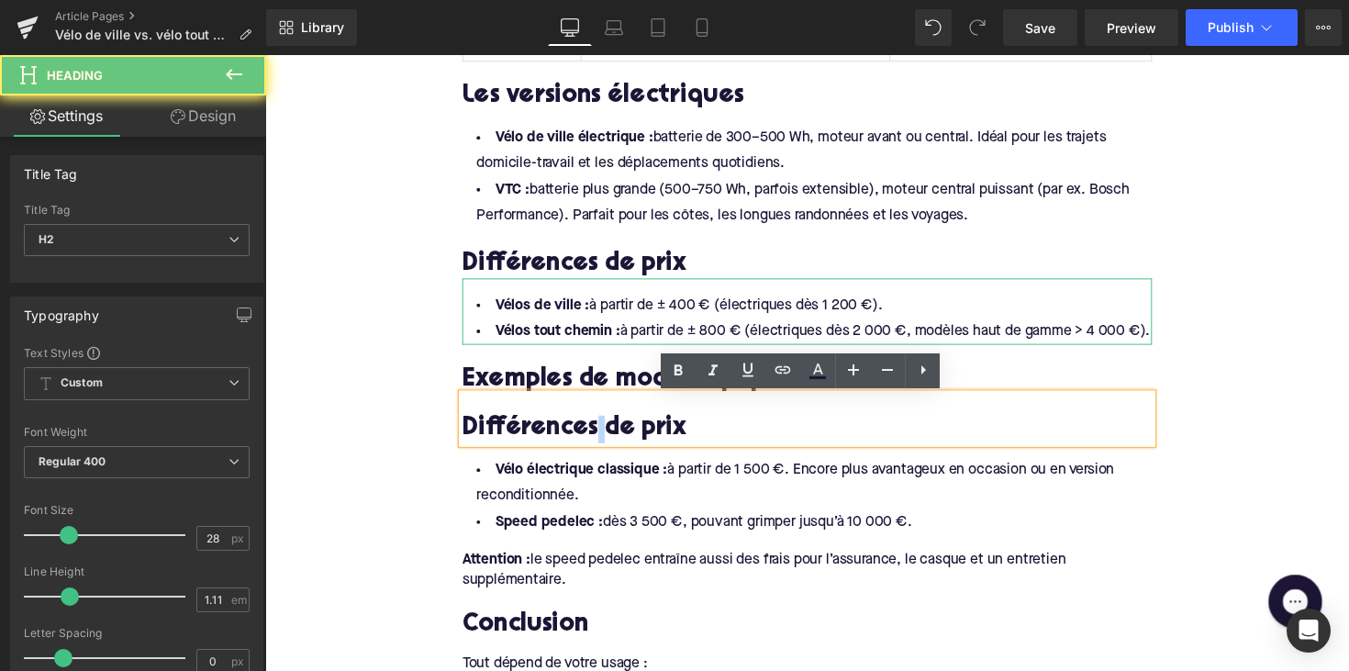
click at [598, 439] on h2 "Différences de prix" at bounding box center [820, 438] width 707 height 28
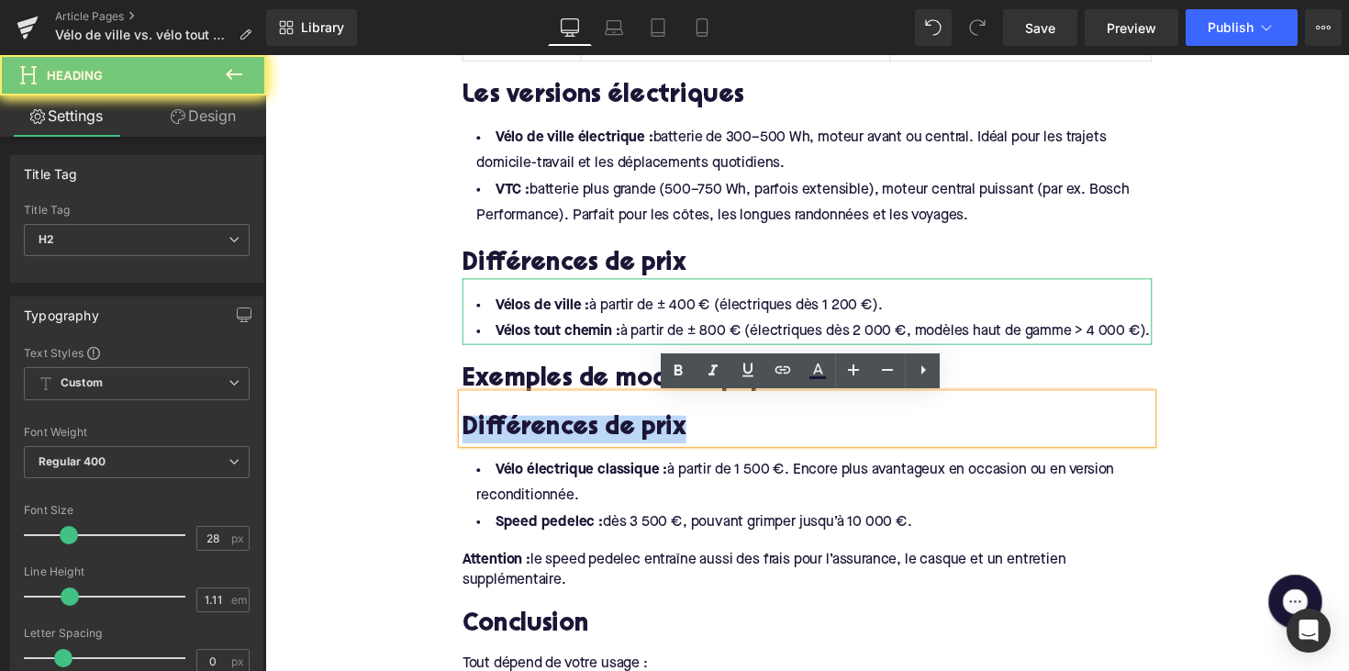
paste div
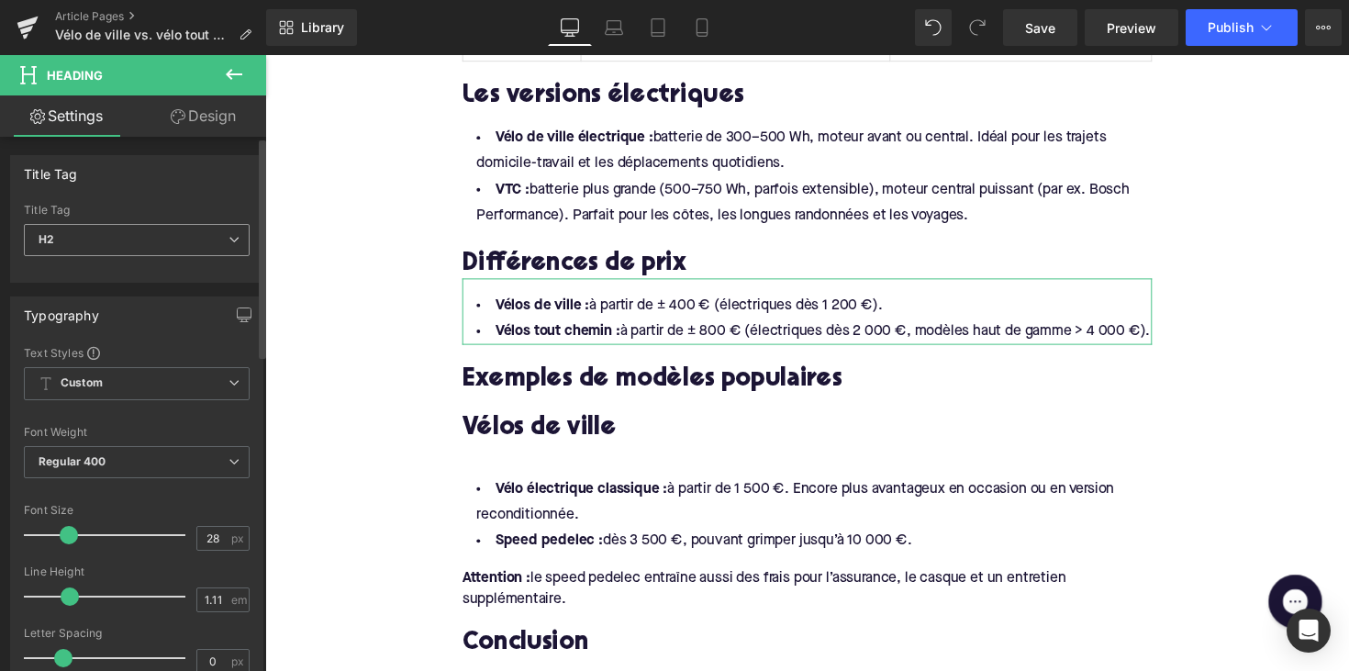
click at [113, 248] on span "H2" at bounding box center [137, 240] width 226 height 32
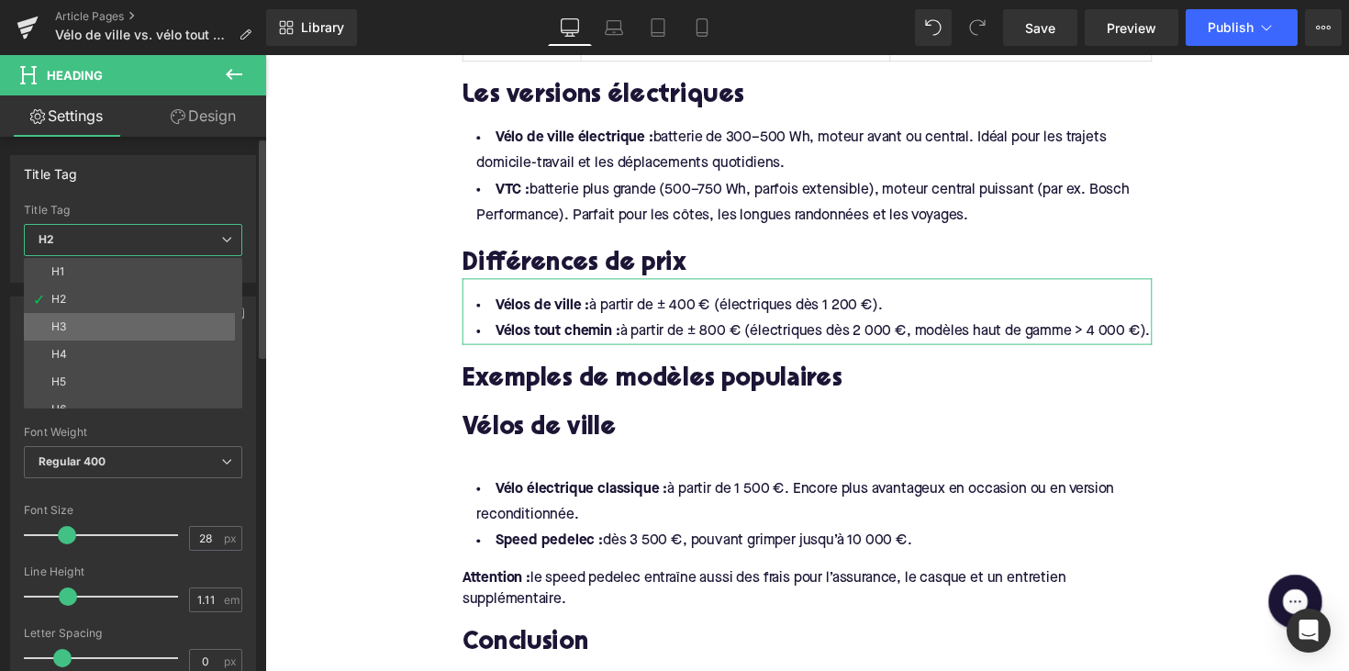
click at [97, 328] on li "H3" at bounding box center [137, 327] width 227 height 28
type input "24"
type input "1.29"
type input "100"
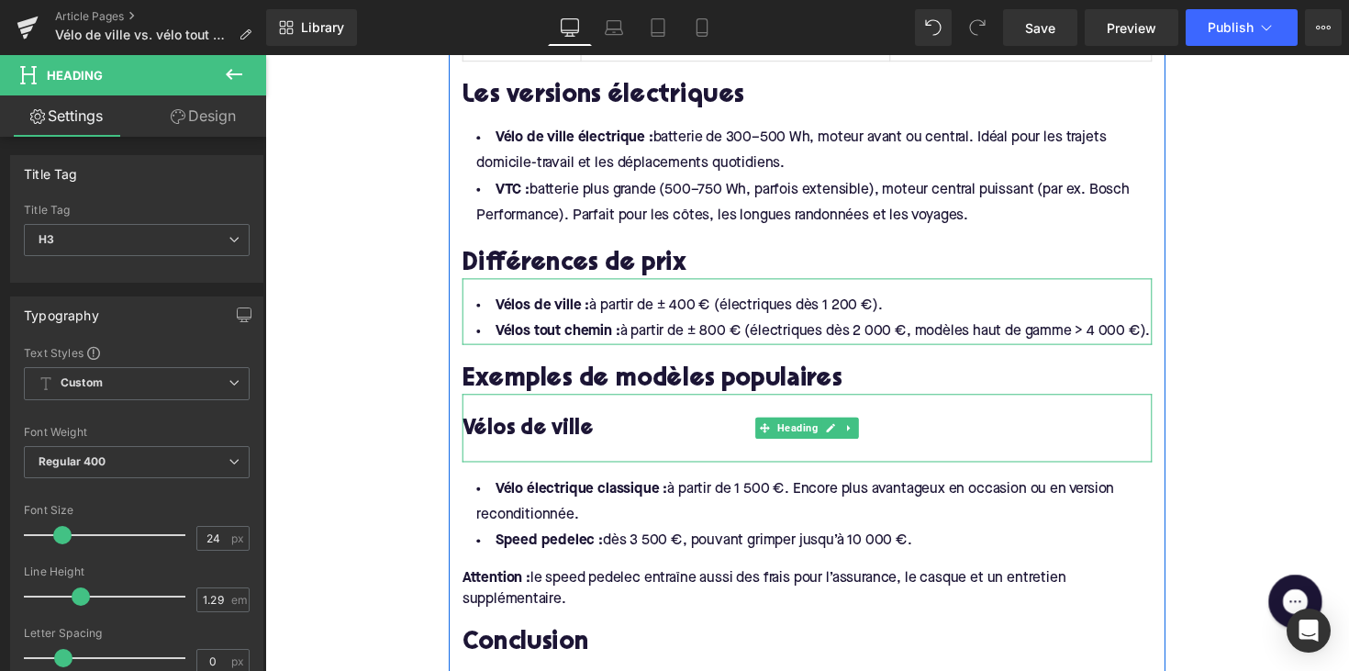
click at [486, 462] on div at bounding box center [820, 461] width 707 height 19
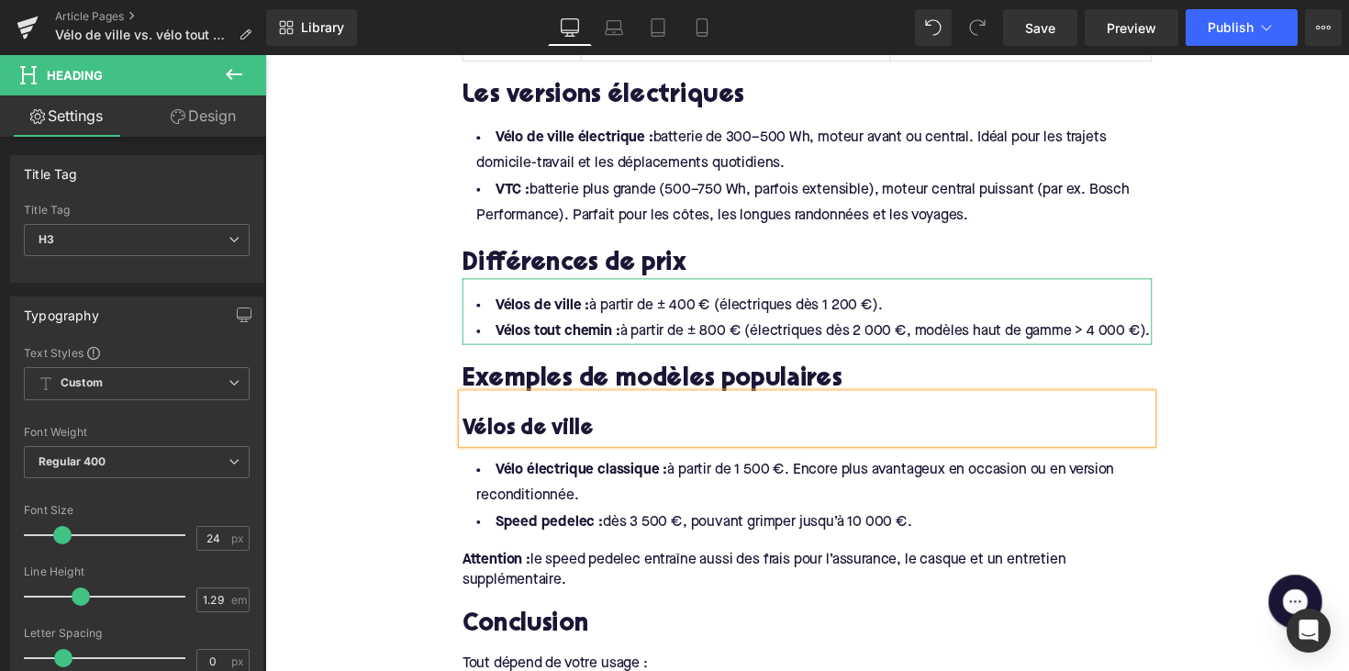
click at [940, 524] on li "Speed pedelec : dès 3 500 €, pouvant grimper jusqu’à 10 000 €." at bounding box center [820, 533] width 707 height 27
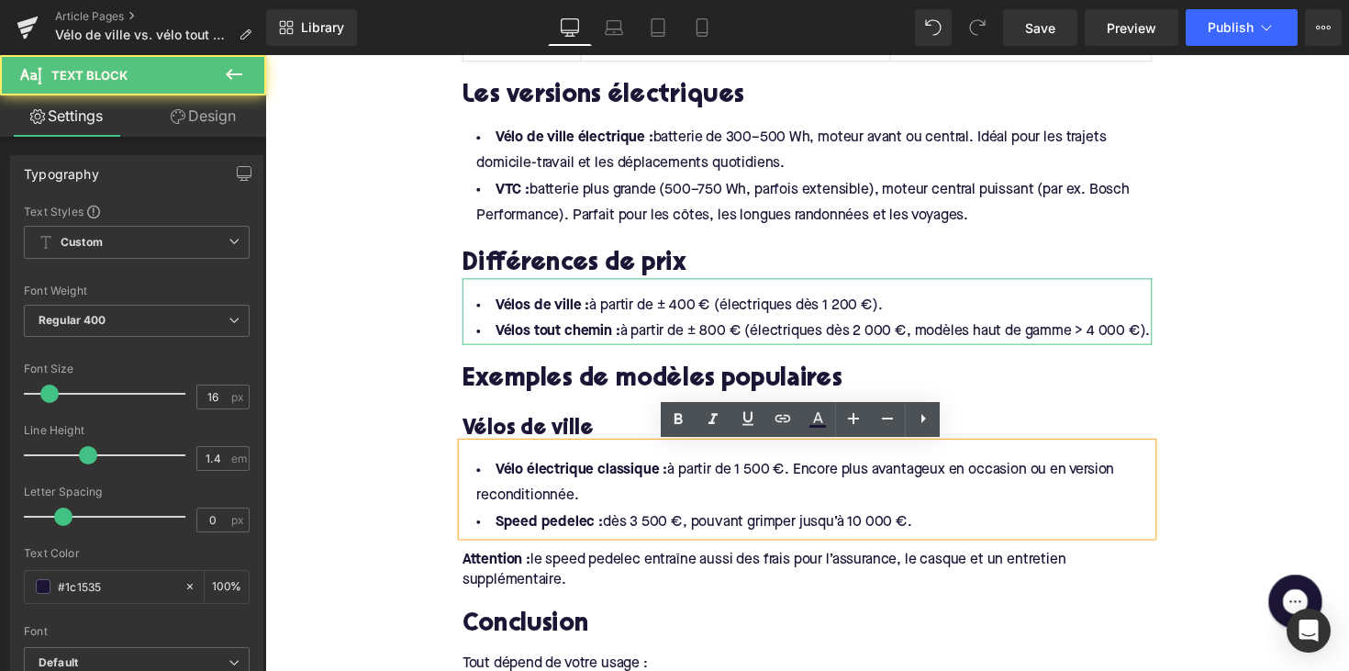
click at [932, 531] on li "Speed pedelec : dès 3 500 €, pouvant grimper jusqu’à 10 000 €." at bounding box center [820, 533] width 707 height 27
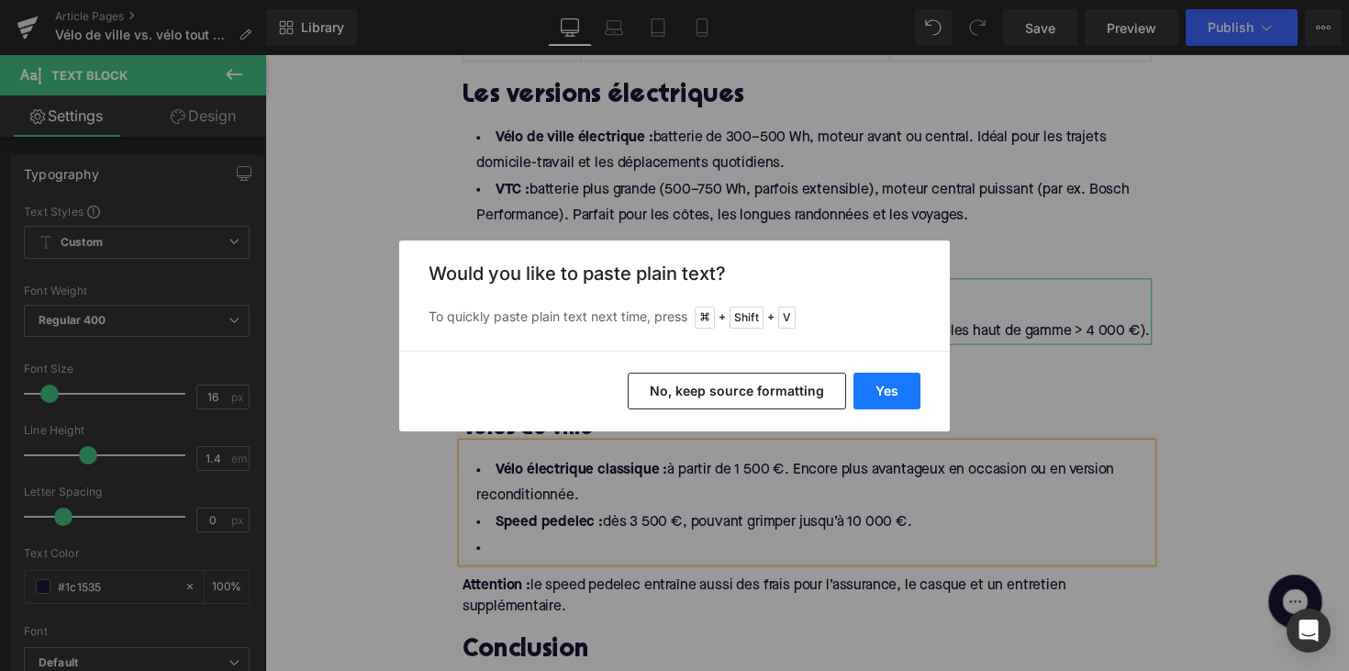
click at [867, 384] on button "Yes" at bounding box center [886, 391] width 67 height 37
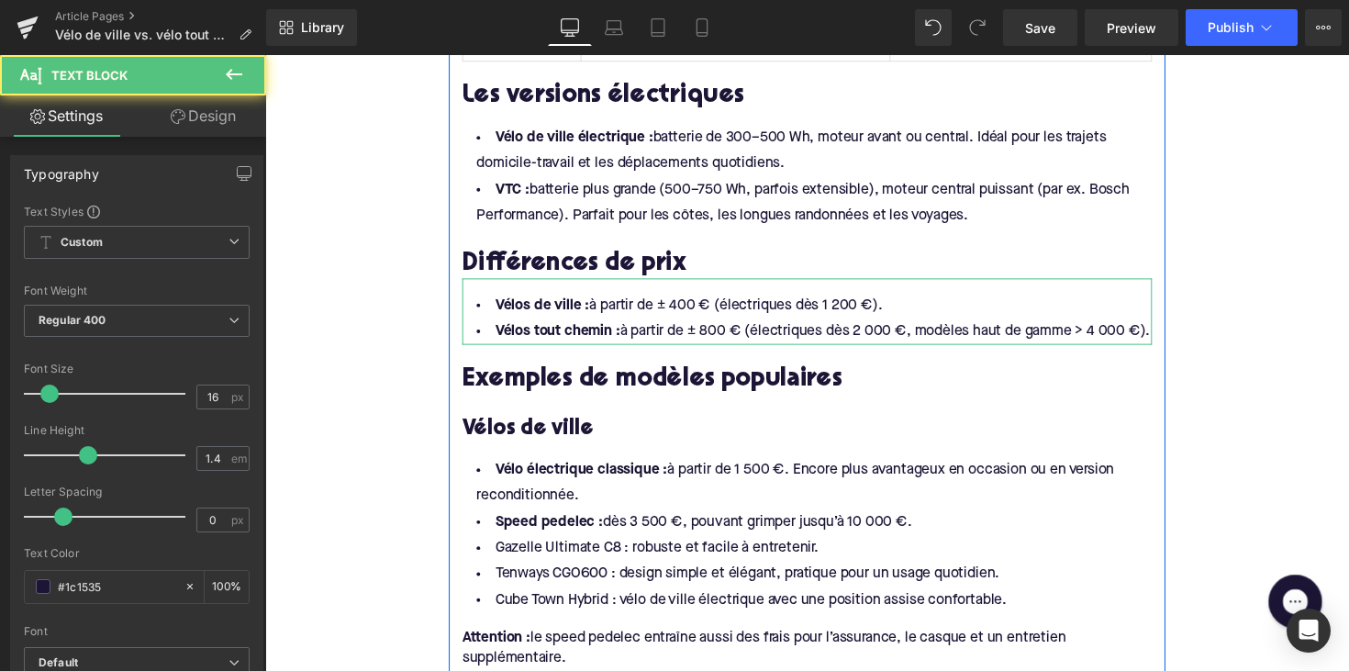
drag, startPoint x: 953, startPoint y: 534, endPoint x: 453, endPoint y: 486, distance: 501.5
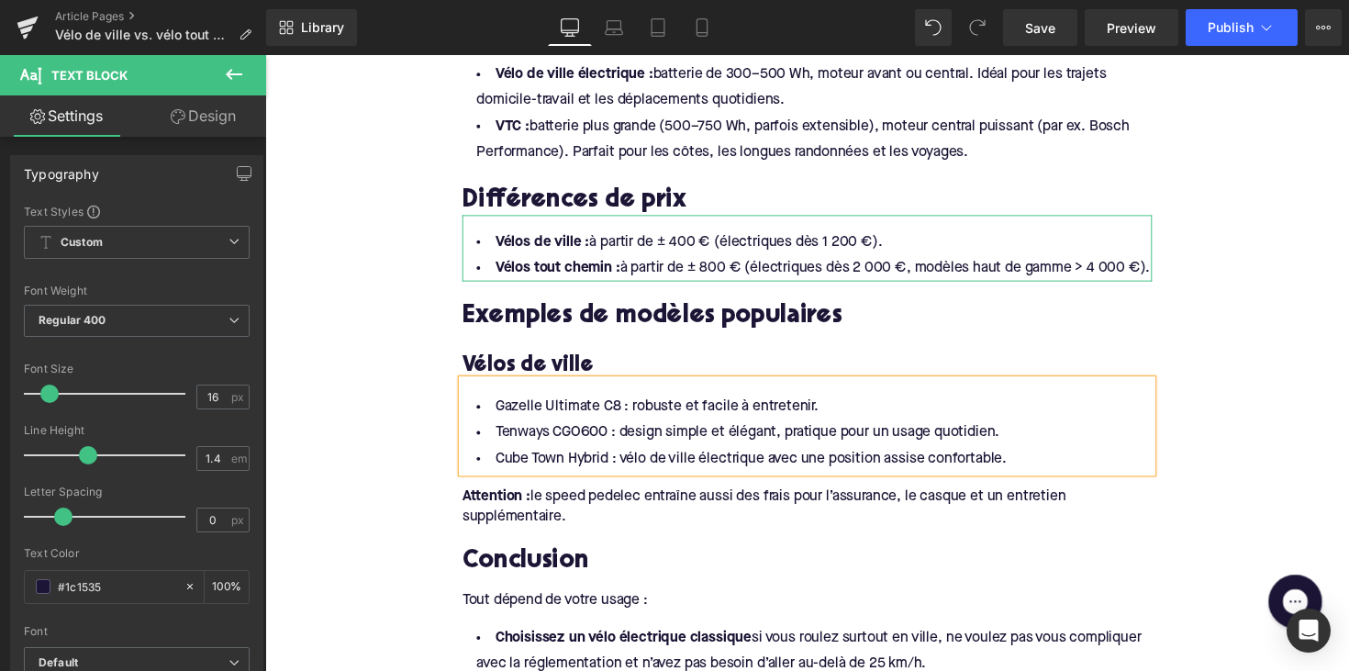
scroll to position [2628, 0]
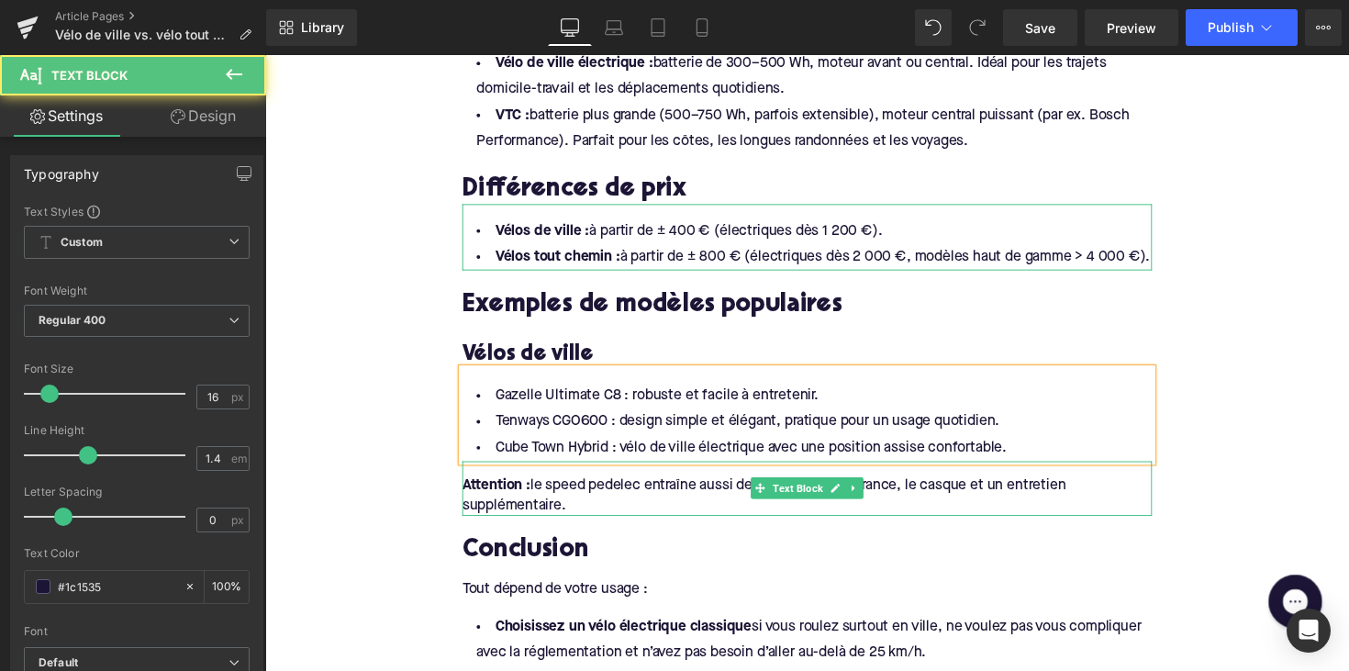
click at [786, 516] on div "Attention : le speed pedelec entraîne aussi des frais pour l’assurance, le casq…" at bounding box center [820, 505] width 707 height 41
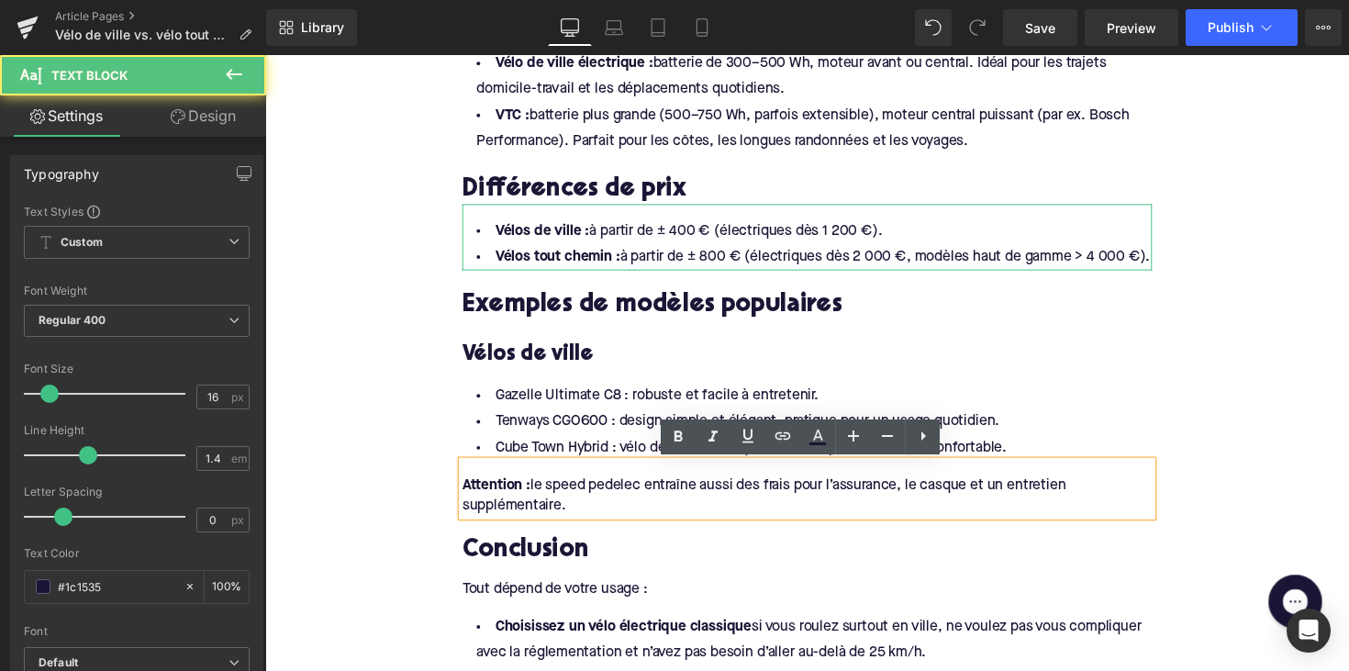
click at [936, 510] on div "Attention : le speed pedelec entraîne aussi des frais pour l’assurance, le casq…" at bounding box center [820, 505] width 707 height 41
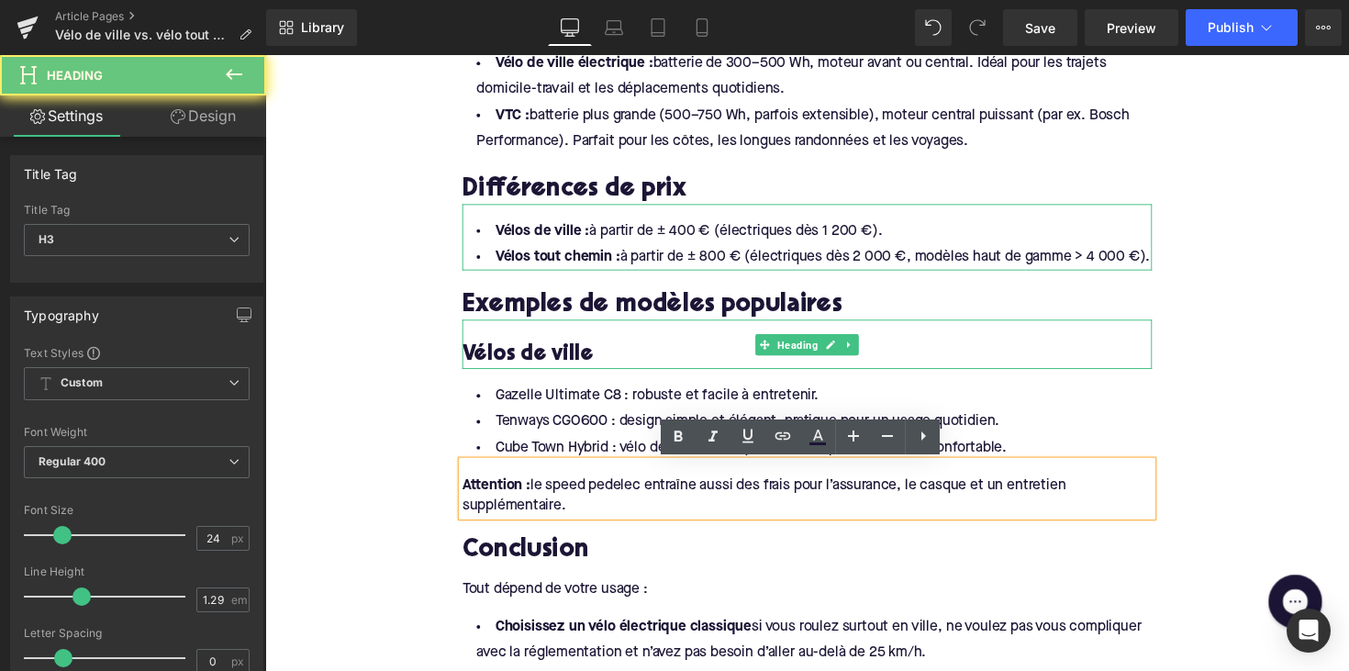
click at [995, 362] on h3 "Vélos de ville" at bounding box center [820, 362] width 707 height 28
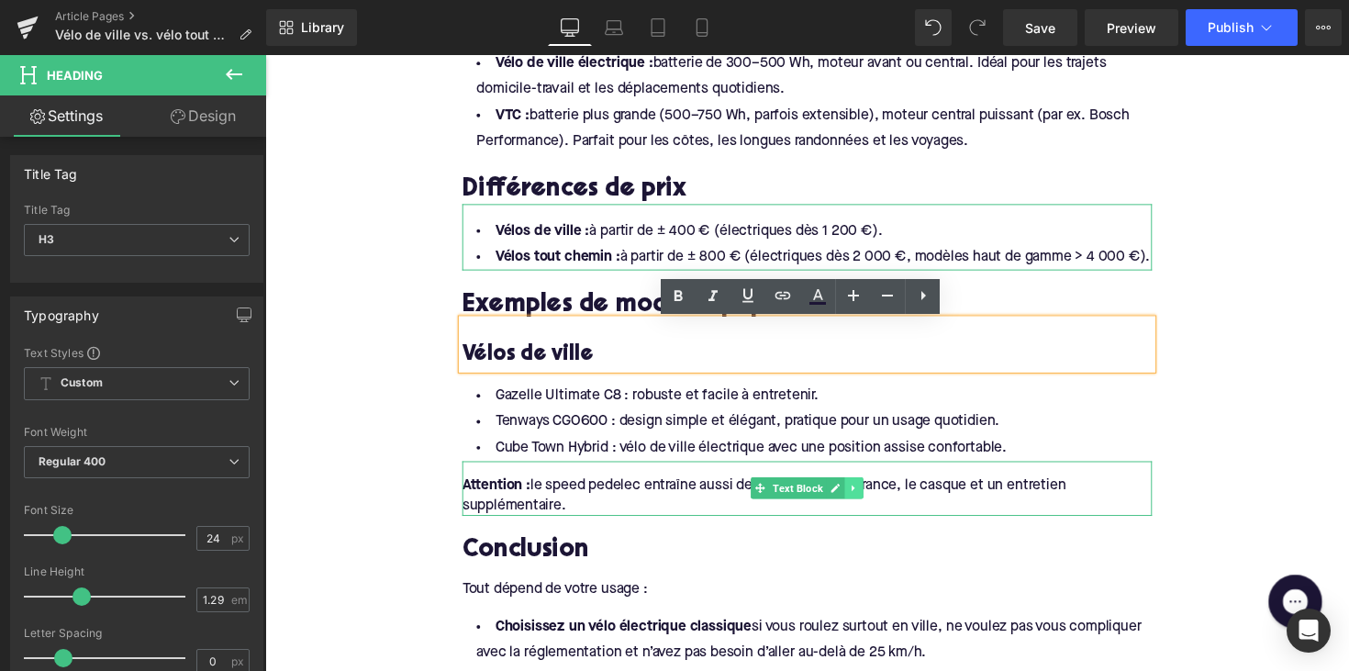
click at [864, 502] on icon at bounding box center [869, 498] width 10 height 11
click at [870, 506] on link at bounding box center [877, 498] width 19 height 22
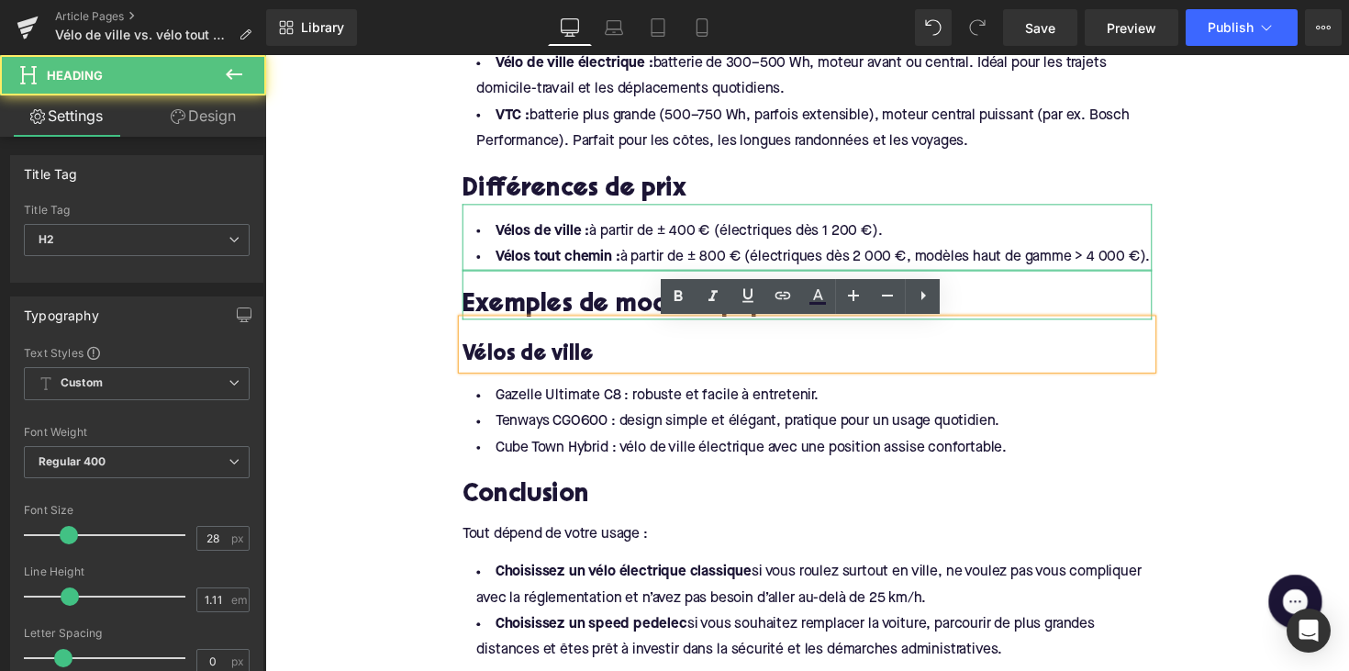
click at [617, 301] on h2 "Exemples de modèles populaires" at bounding box center [820, 311] width 707 height 28
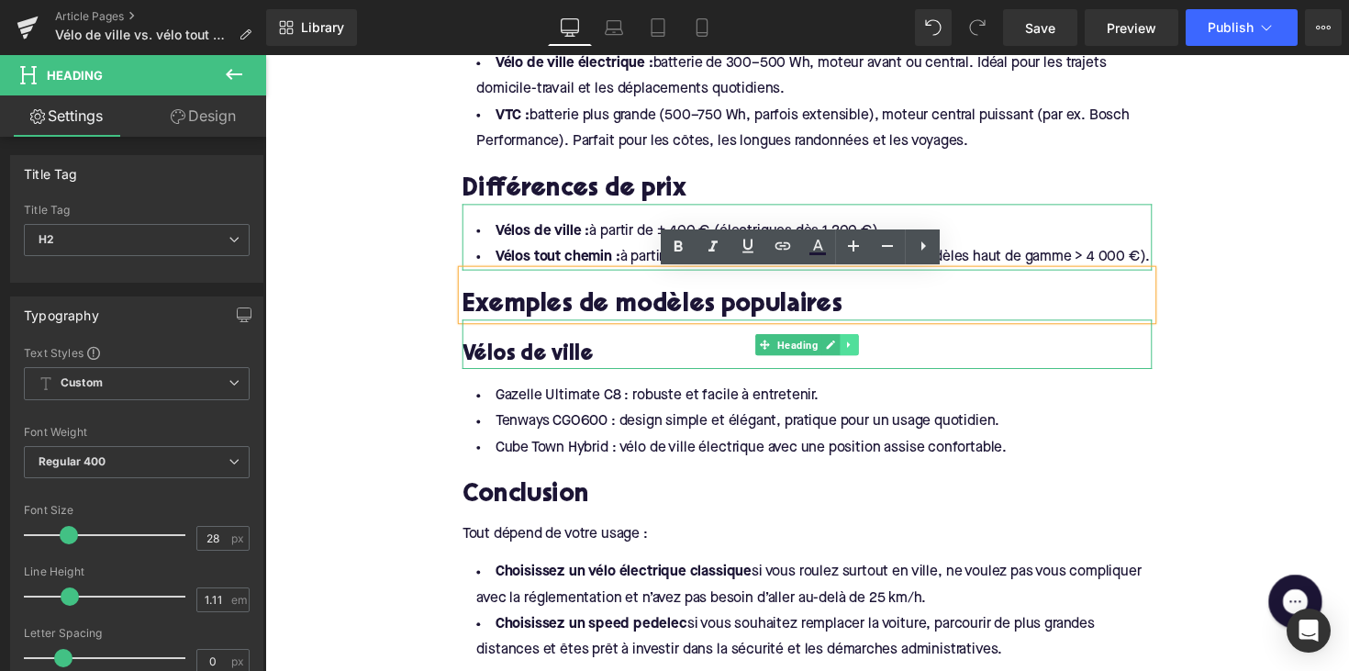
click at [862, 352] on icon at bounding box center [863, 351] width 3 height 6
click at [855, 352] on link at bounding box center [853, 351] width 19 height 22
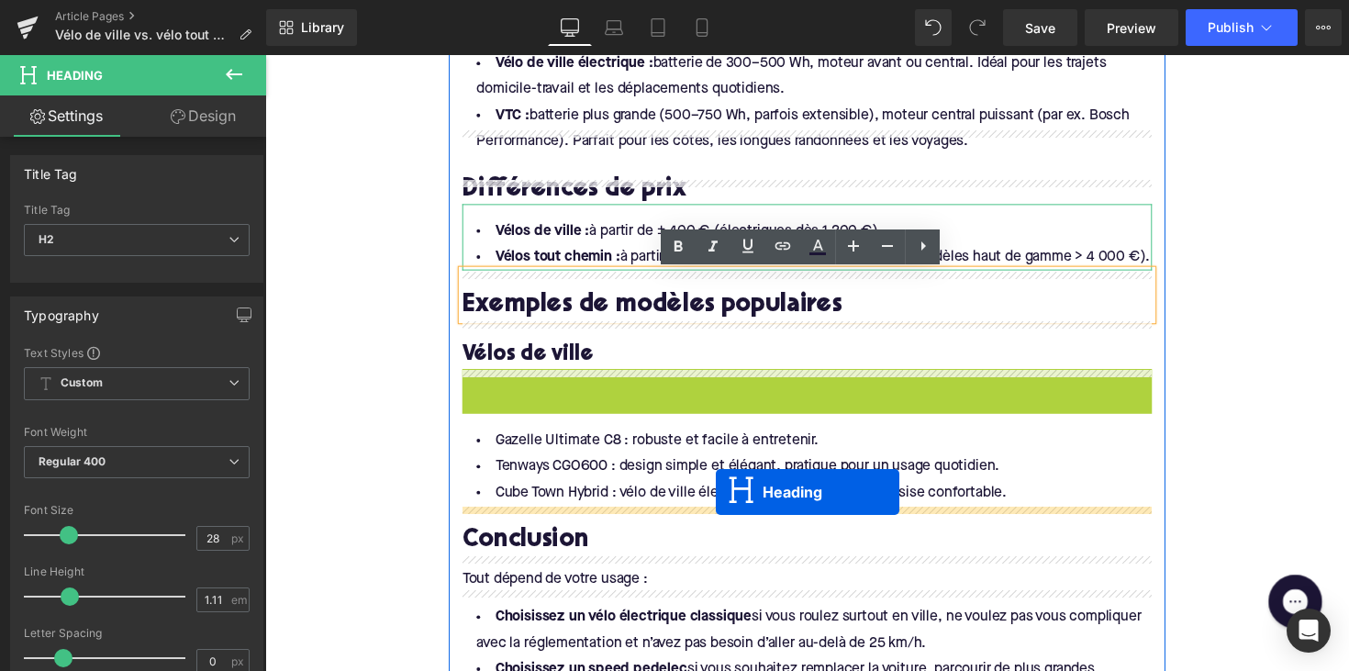
drag, startPoint x: 766, startPoint y: 395, endPoint x: 727, endPoint y: 503, distance: 115.2
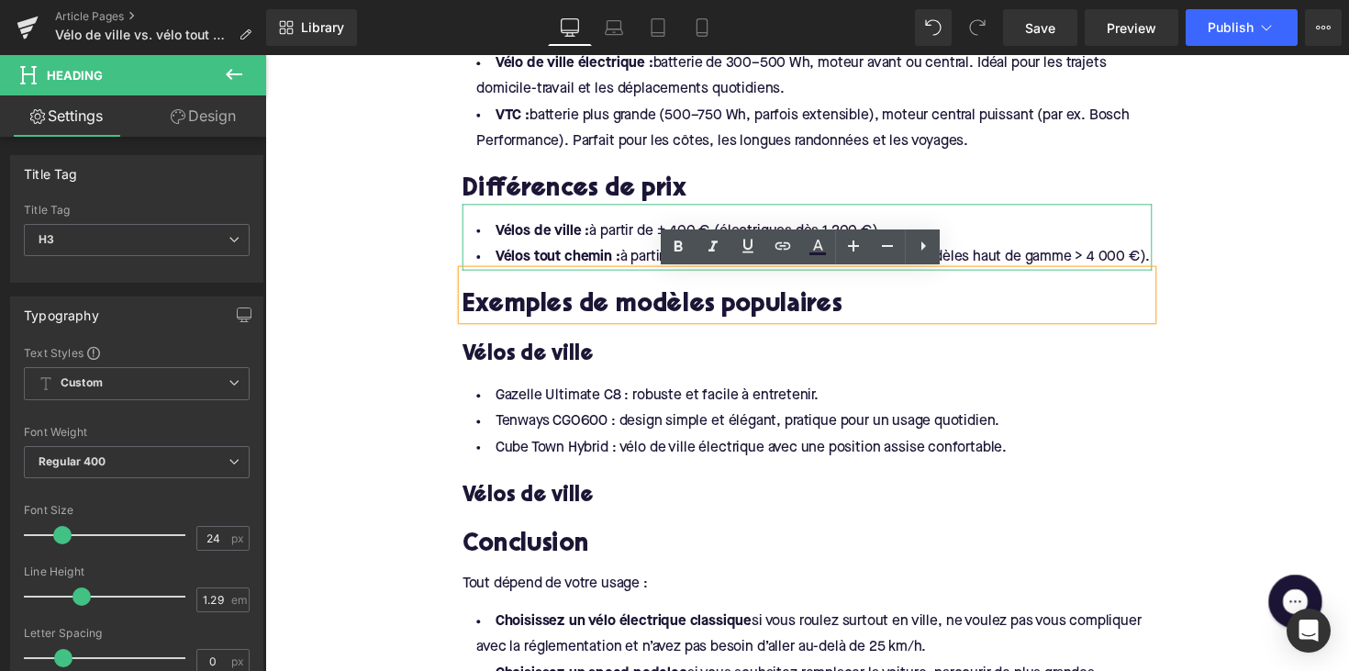
click at [555, 504] on h3 "Vélos de ville" at bounding box center [820, 507] width 707 height 28
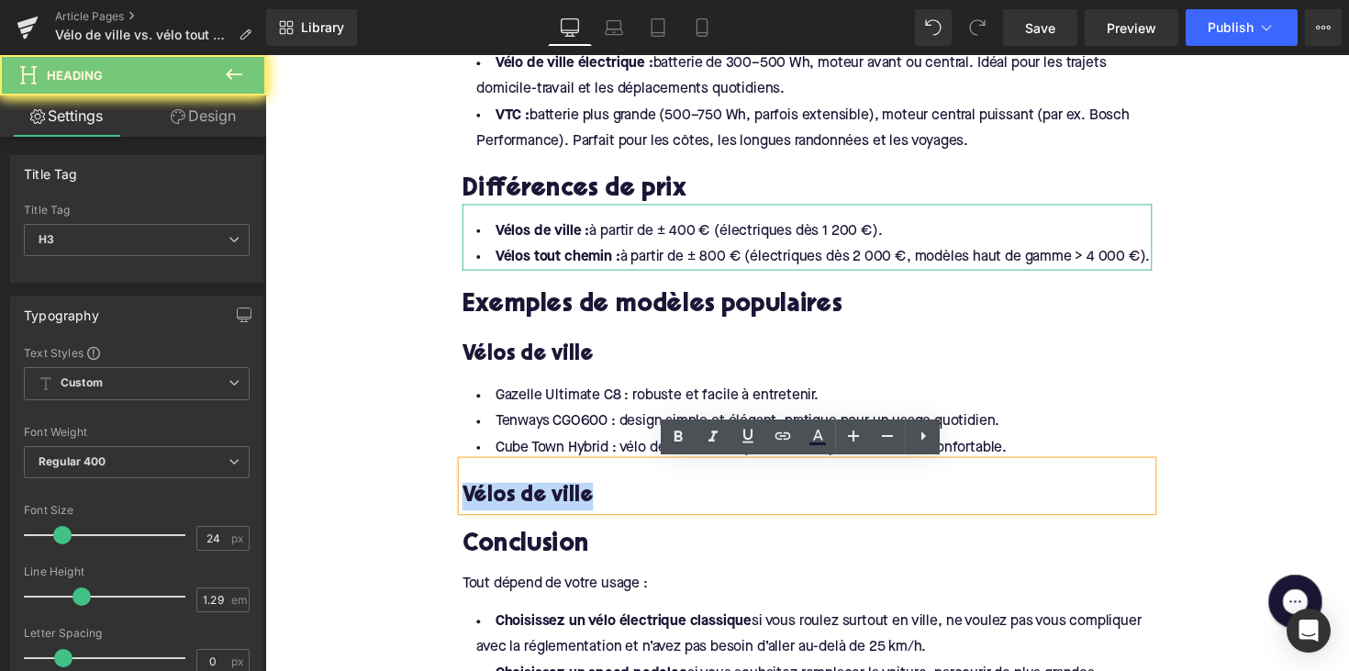
click at [555, 504] on h3 "Vélos de ville" at bounding box center [820, 507] width 707 height 28
paste div
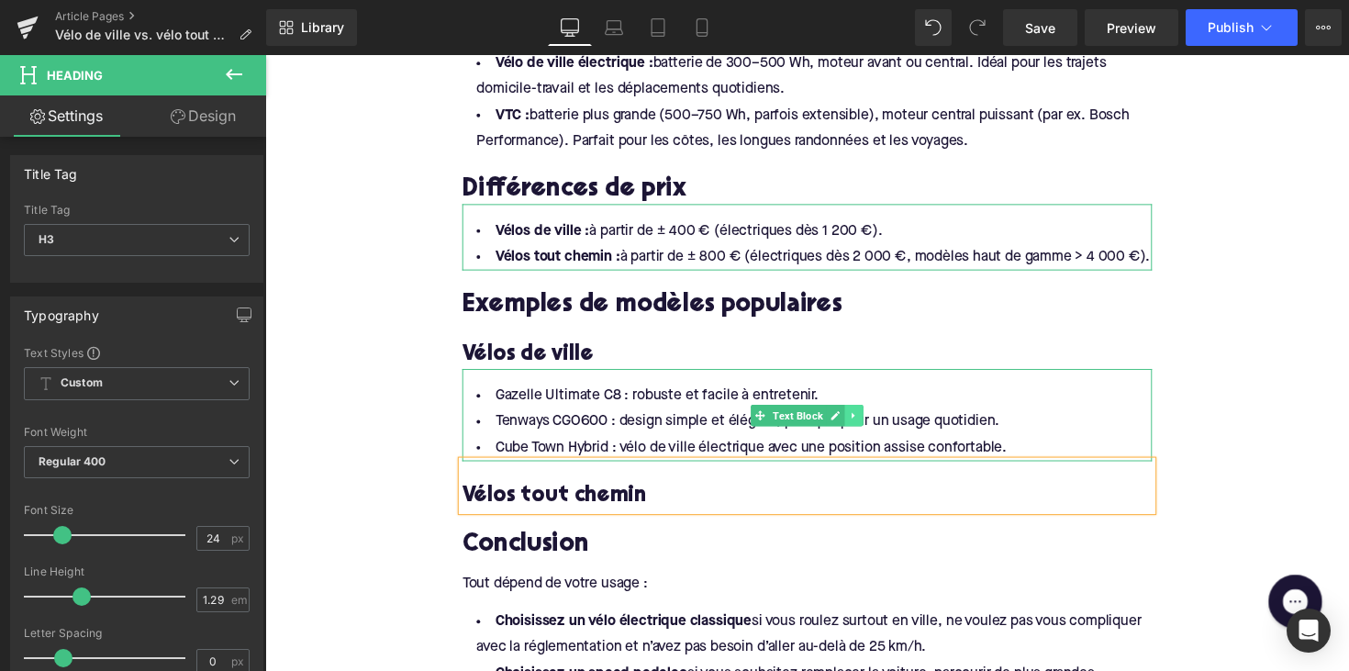
click at [860, 428] on link at bounding box center [868, 424] width 19 height 22
click at [855, 426] on icon at bounding box center [858, 423] width 10 height 10
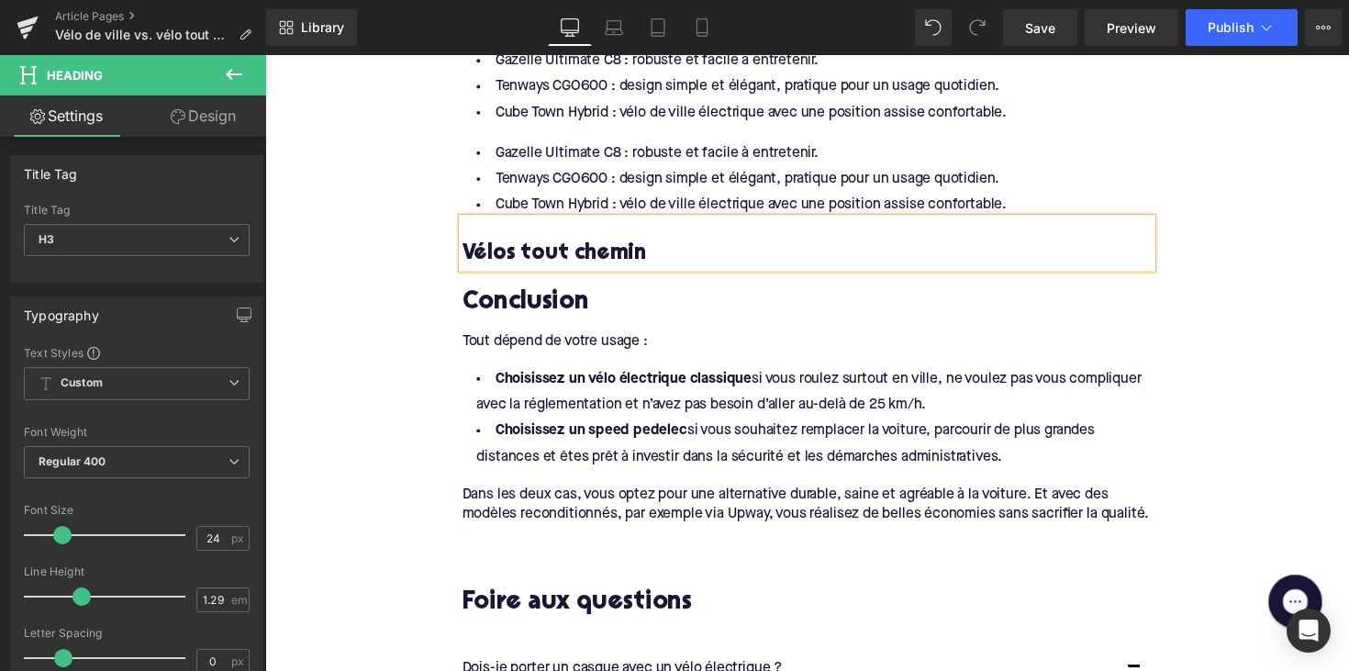
scroll to position [2949, 0]
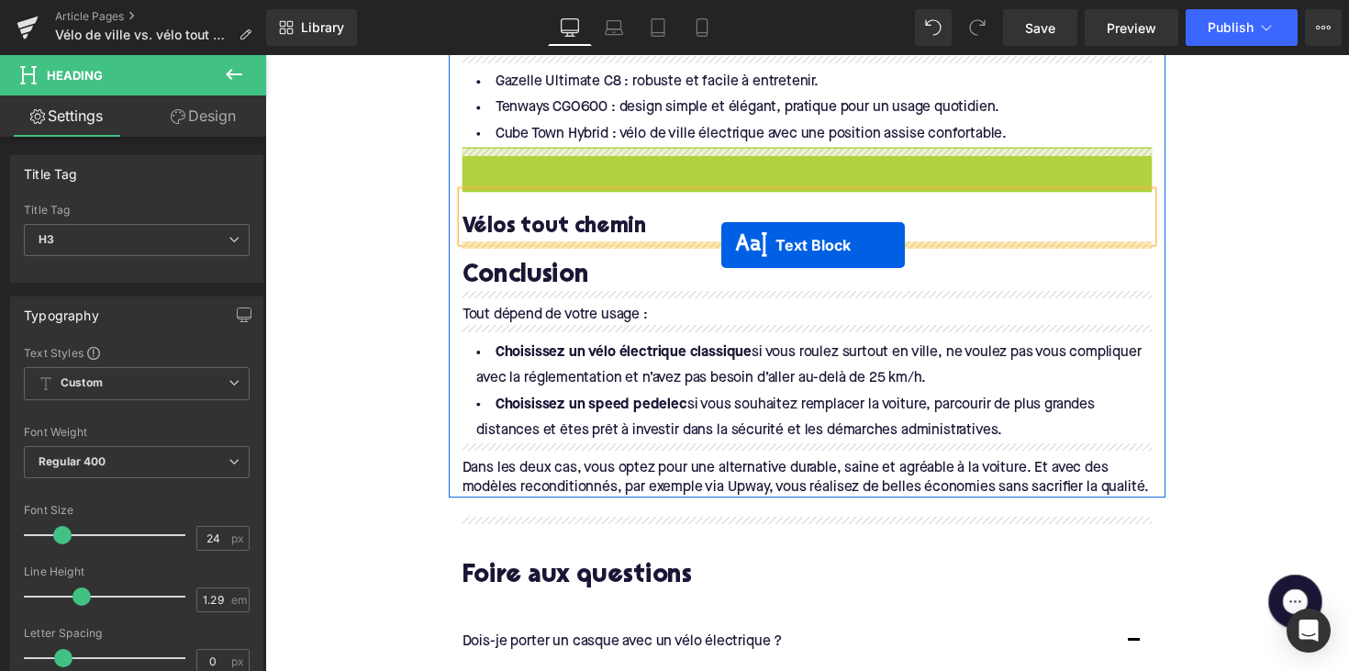
drag, startPoint x: 772, startPoint y: 199, endPoint x: 732, endPoint y: 250, distance: 64.1
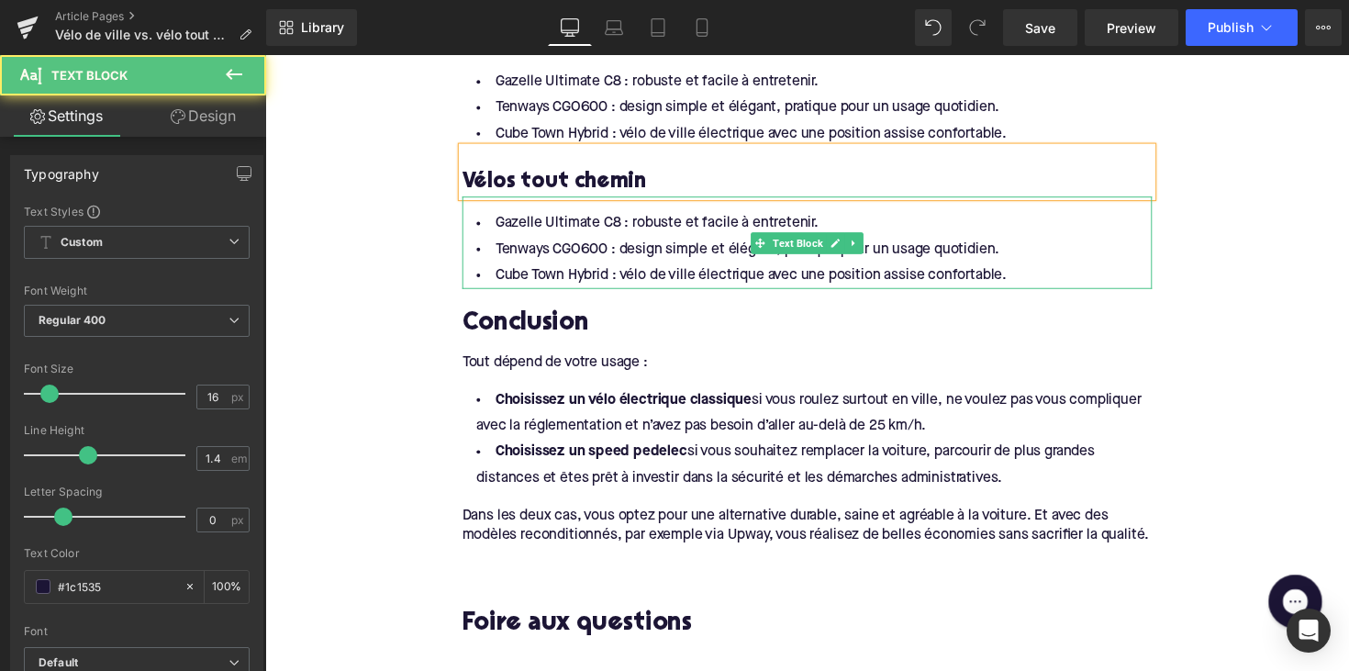
click at [632, 268] on li "Cube Town Hybrid : vélo de ville électrique avec une position assise confortabl…" at bounding box center [820, 281] width 707 height 27
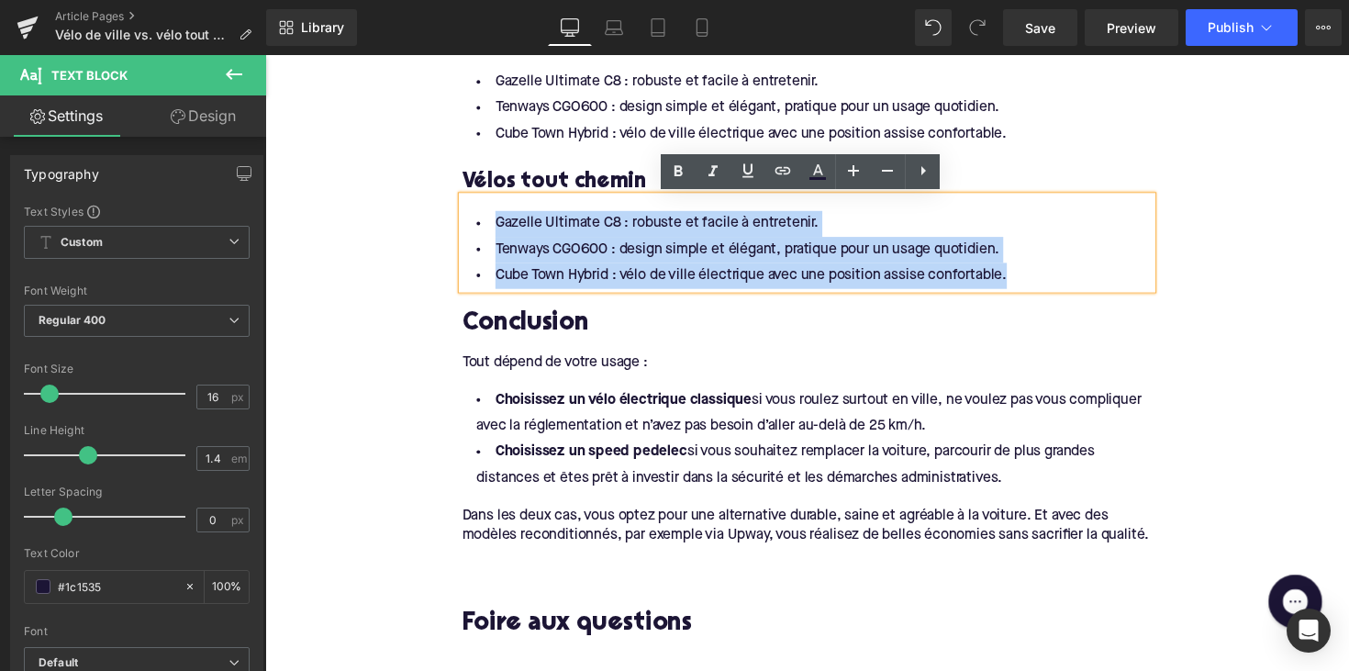
drag, startPoint x: 1039, startPoint y: 284, endPoint x: 474, endPoint y: 223, distance: 567.6
click at [474, 223] on ul "Gazelle Ultimate C8 : robuste et facile à entretenir. Tenways CGO600 : design s…" at bounding box center [820, 255] width 707 height 80
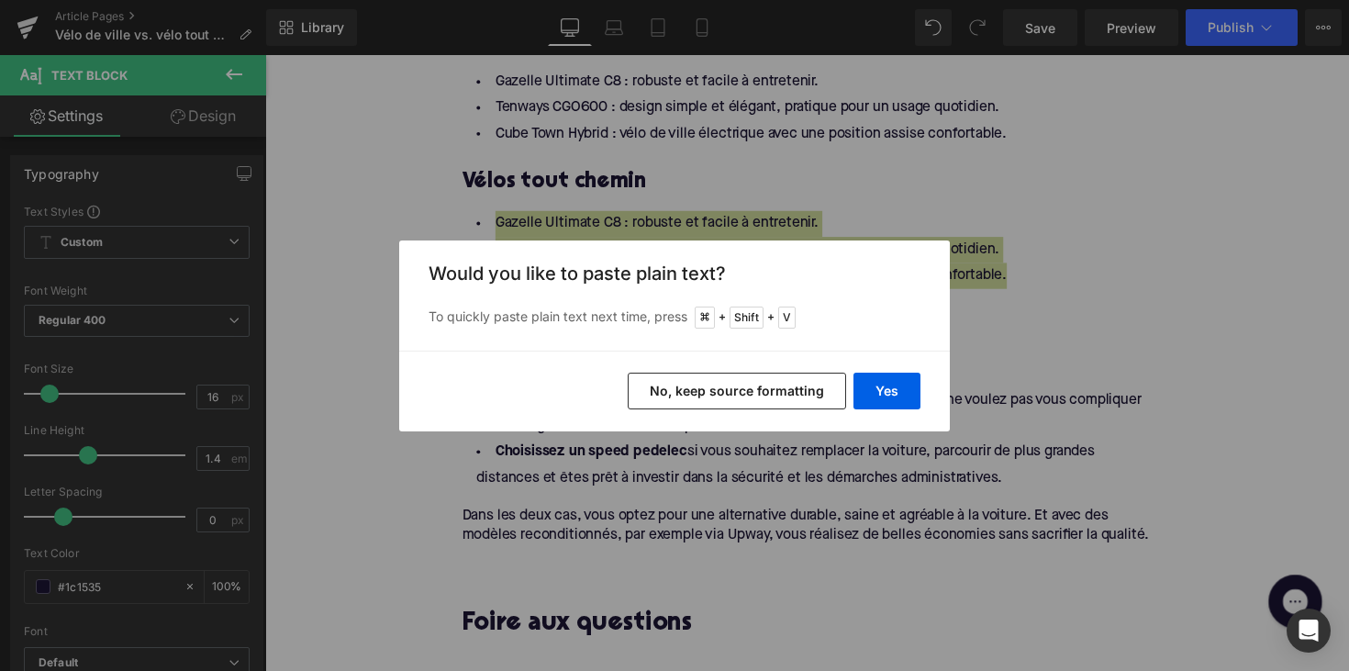
click at [876, 409] on div "Yes No, keep source formatting" at bounding box center [674, 391] width 551 height 81
click at [882, 406] on button "Yes" at bounding box center [886, 391] width 67 height 37
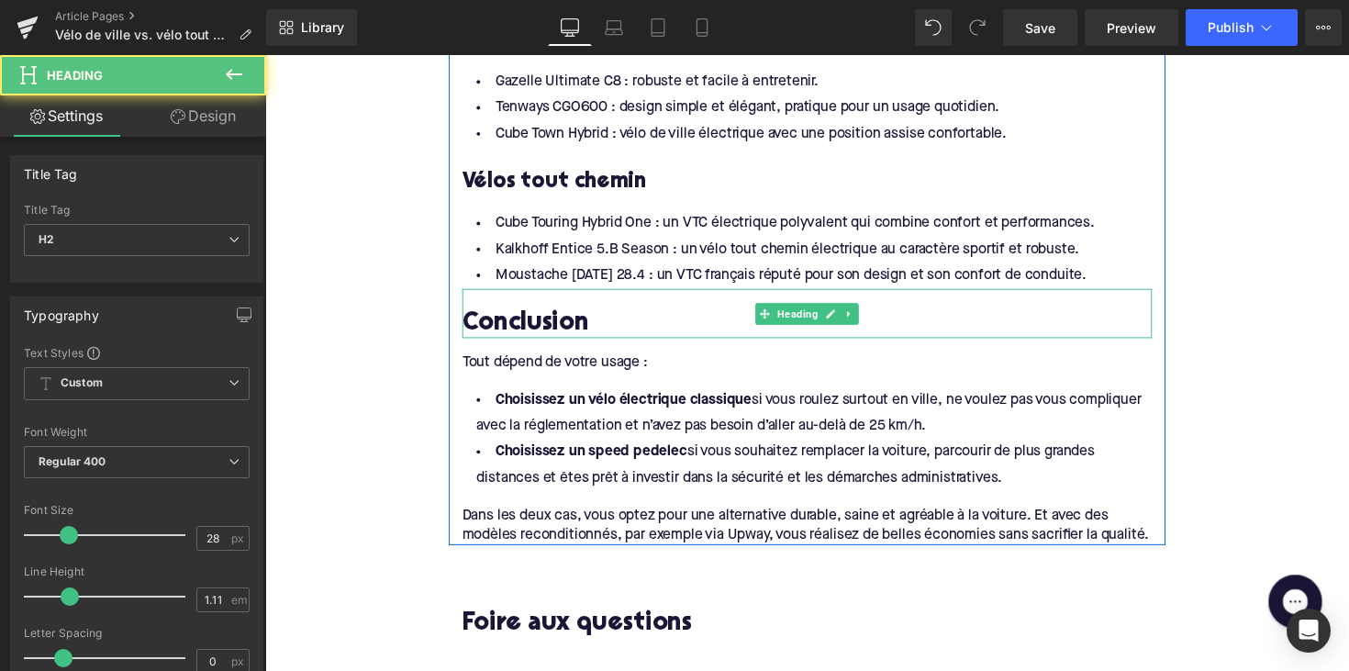
click at [521, 336] on h2 "Conclusion" at bounding box center [820, 331] width 707 height 28
paste div
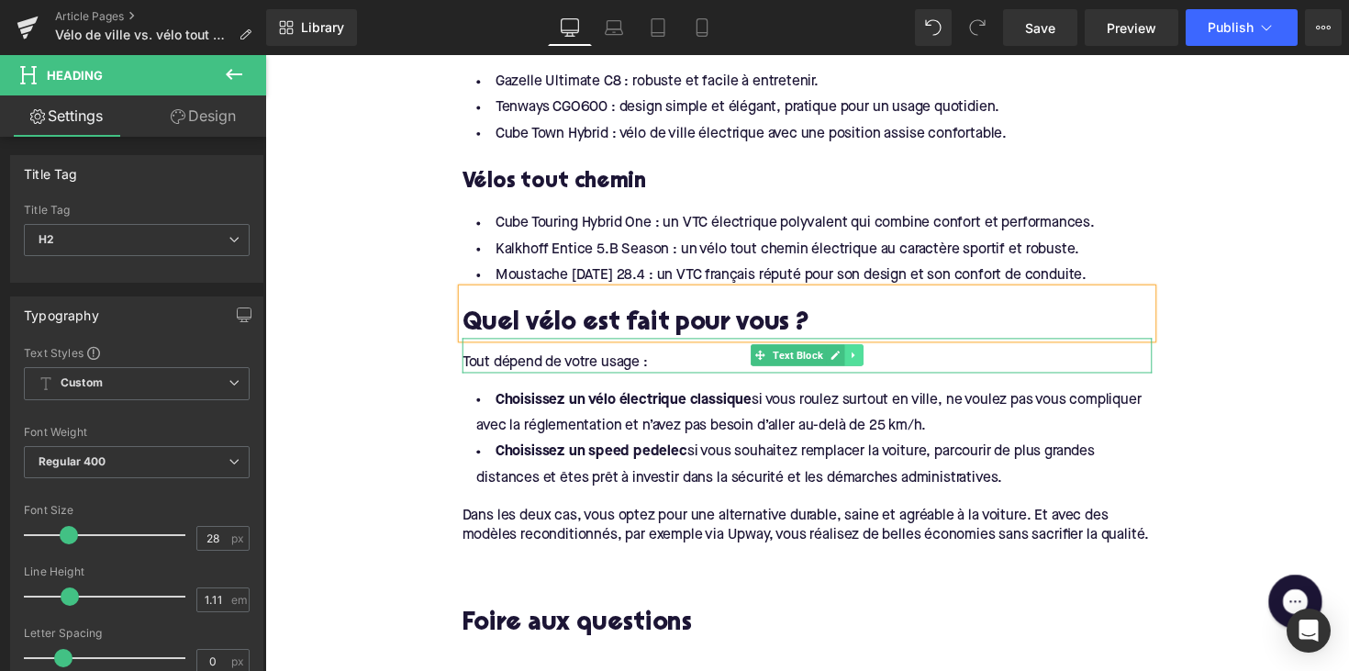
click at [867, 363] on icon at bounding box center [869, 362] width 10 height 11
click at [873, 362] on icon at bounding box center [878, 363] width 10 height 10
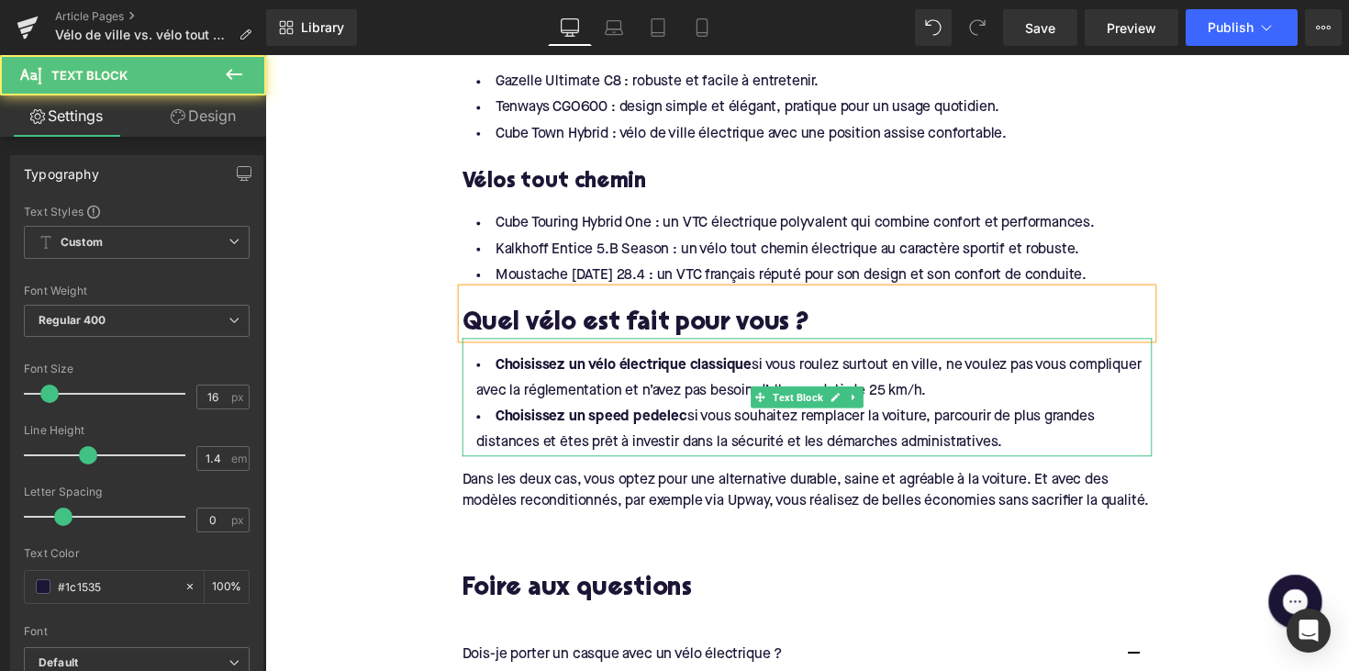
click at [1030, 454] on li "Choisissez un speed pedelec si vous souhaitez remplacer la voiture, parcourir d…" at bounding box center [820, 439] width 707 height 53
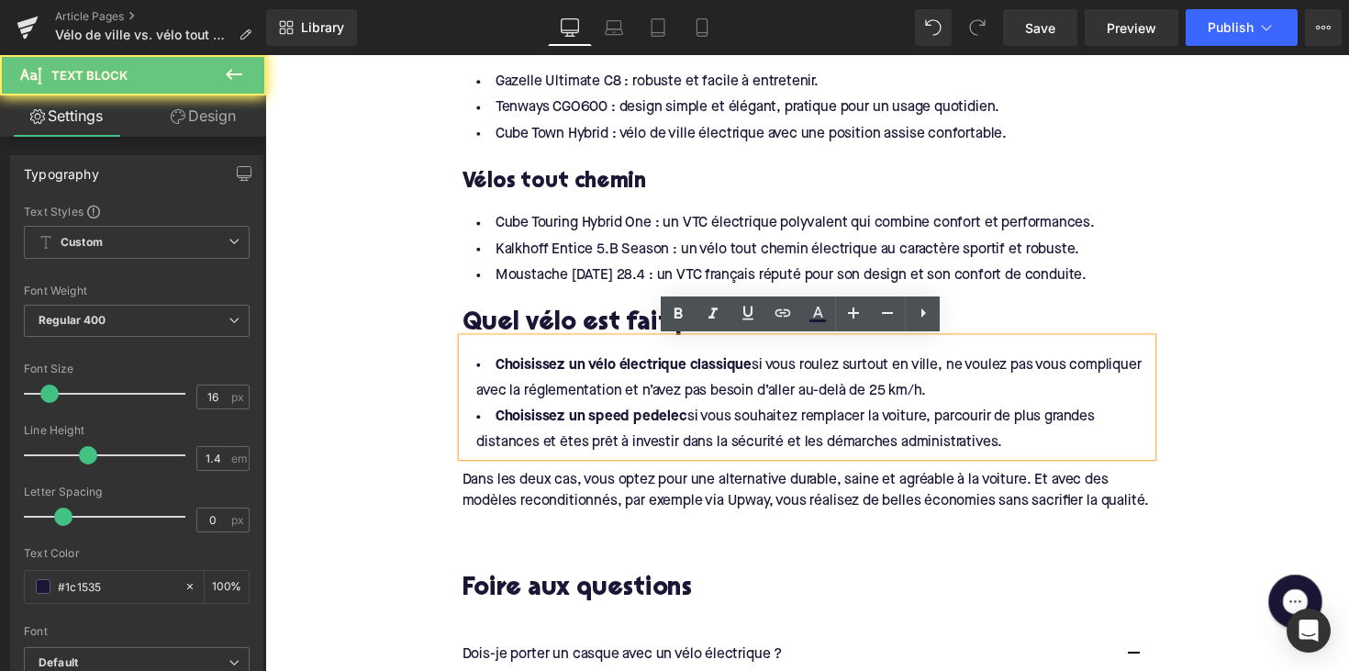
click at [1020, 453] on li "Choisissez un speed pedelec si vous souhaitez remplacer la voiture, parcourir d…" at bounding box center [820, 439] width 707 height 53
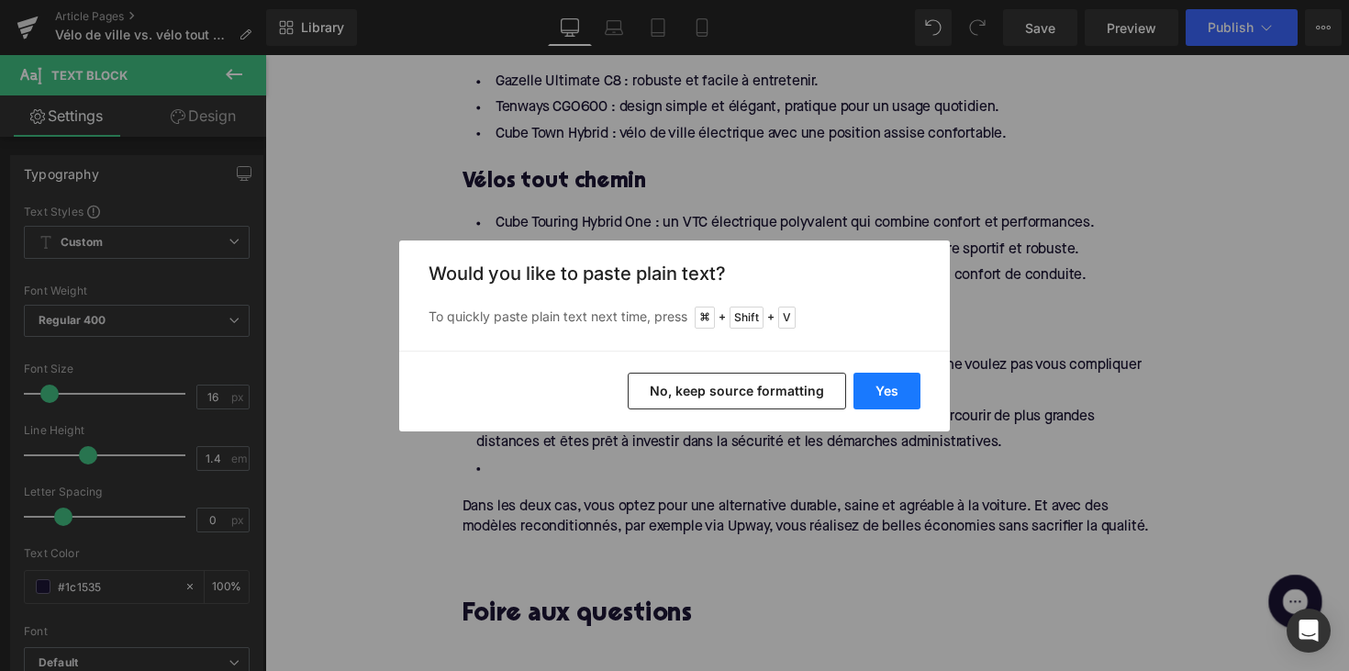
click at [887, 380] on button "Yes" at bounding box center [886, 391] width 67 height 37
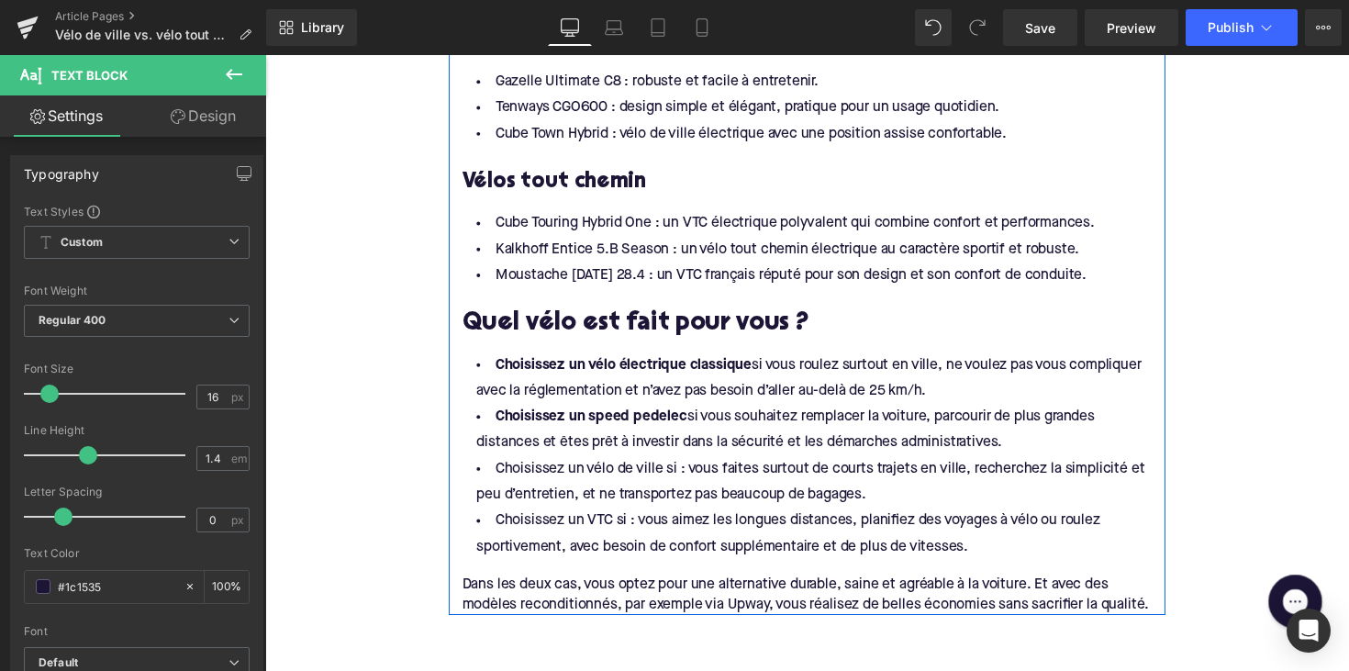
drag, startPoint x: 1022, startPoint y: 454, endPoint x: 462, endPoint y: 375, distance: 566.2
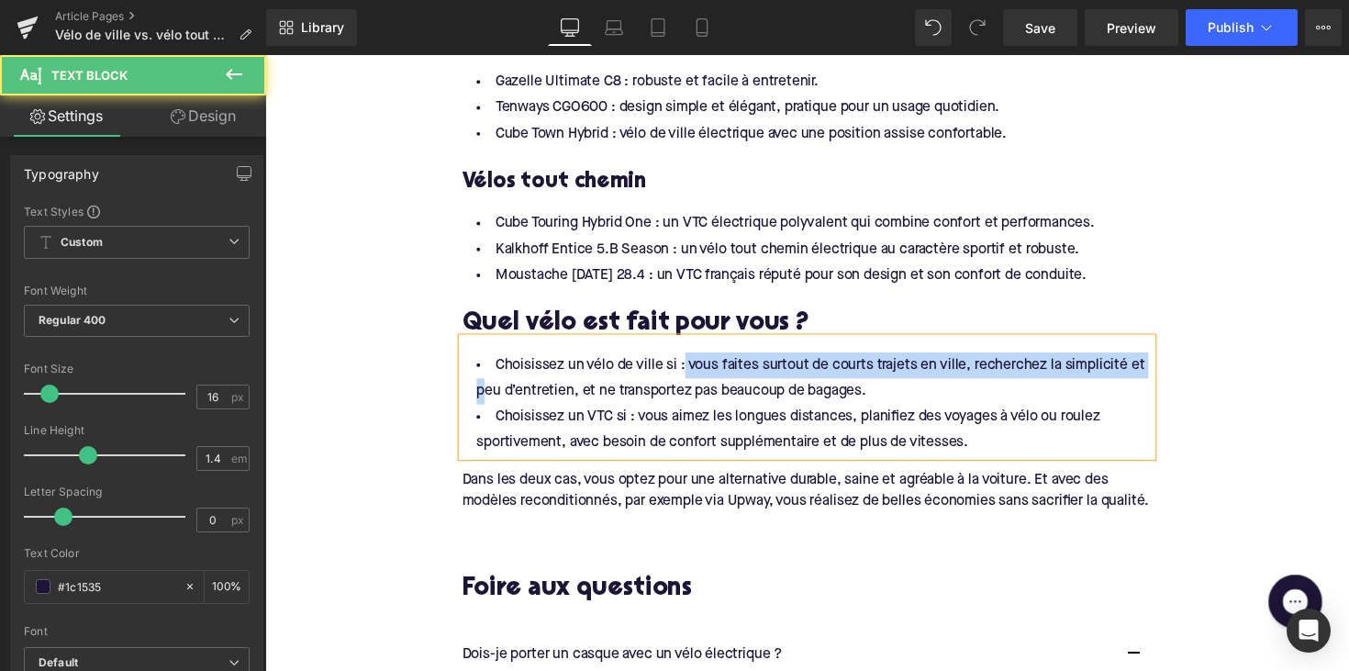
drag, startPoint x: 688, startPoint y: 377, endPoint x: 483, endPoint y: 384, distance: 205.7
click at [483, 384] on li "Choisissez un vélo de ville si : vous faites surtout de courts trajets en ville…" at bounding box center [820, 386] width 707 height 53
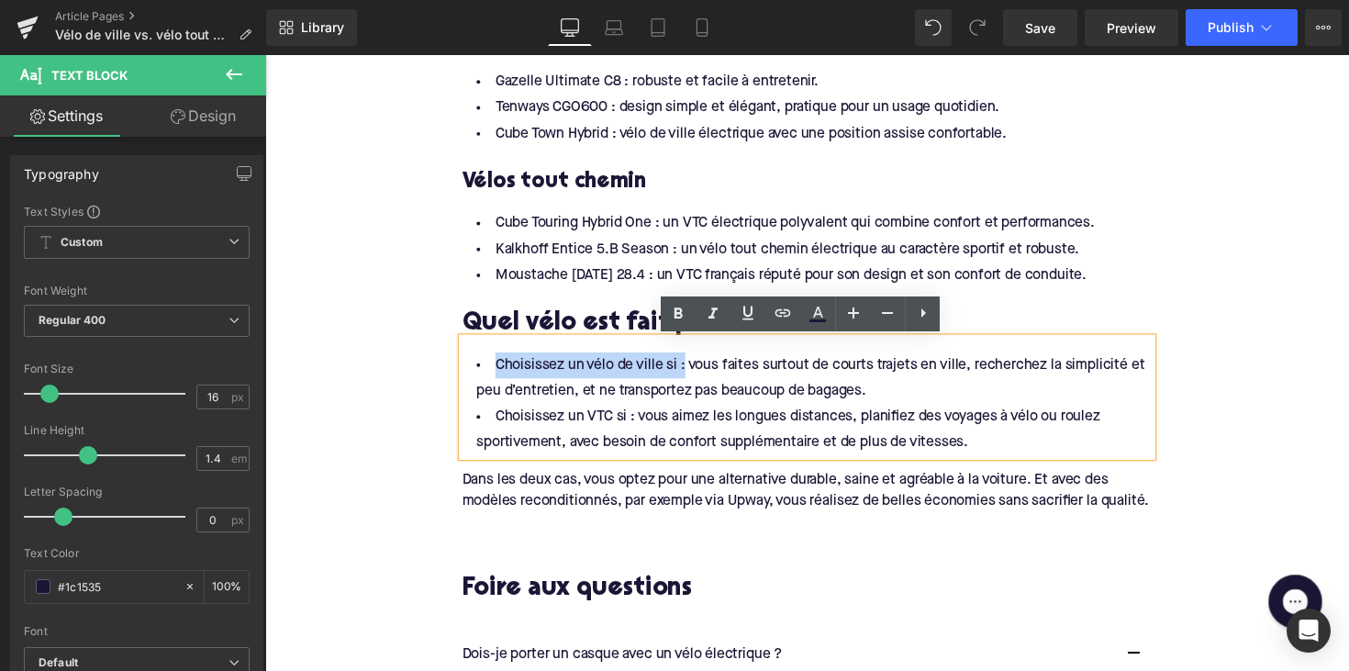
drag, startPoint x: 491, startPoint y: 375, endPoint x: 689, endPoint y: 375, distance: 198.2
click at [689, 375] on li "Choisissez un vélo de ville si : vous faites surtout de courts trajets en ville…" at bounding box center [820, 386] width 707 height 53
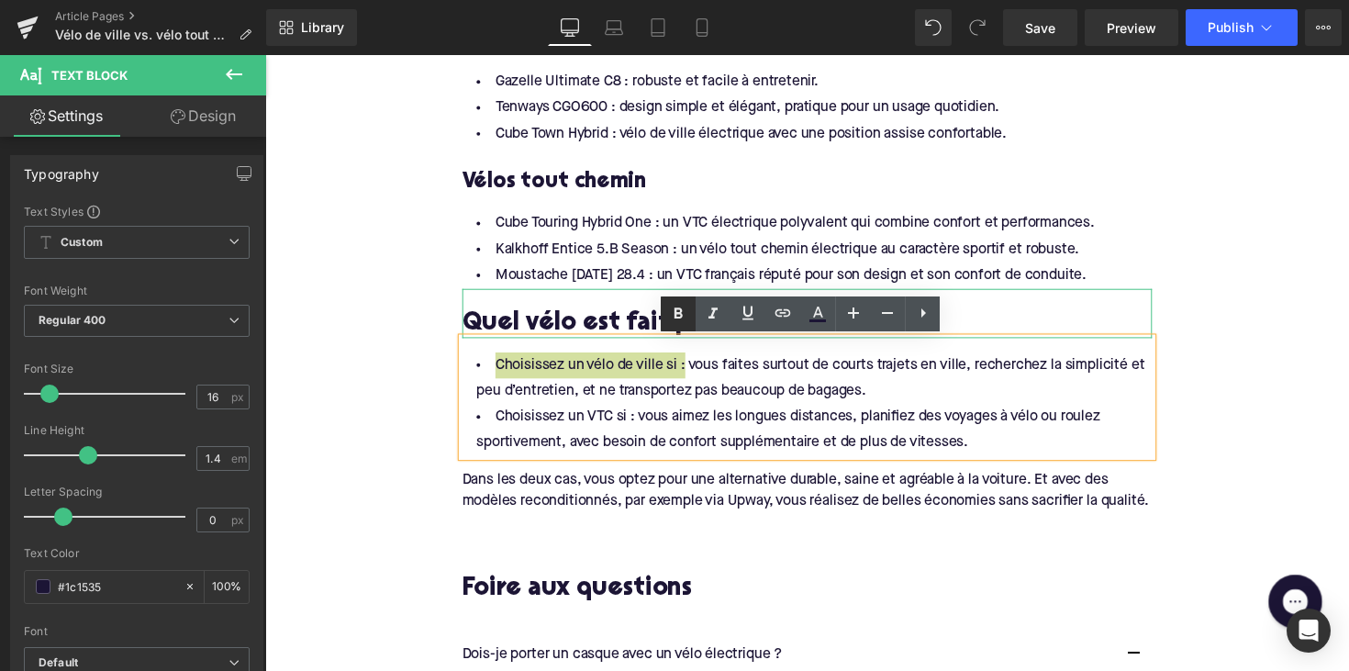
click at [675, 310] on icon at bounding box center [678, 312] width 8 height 11
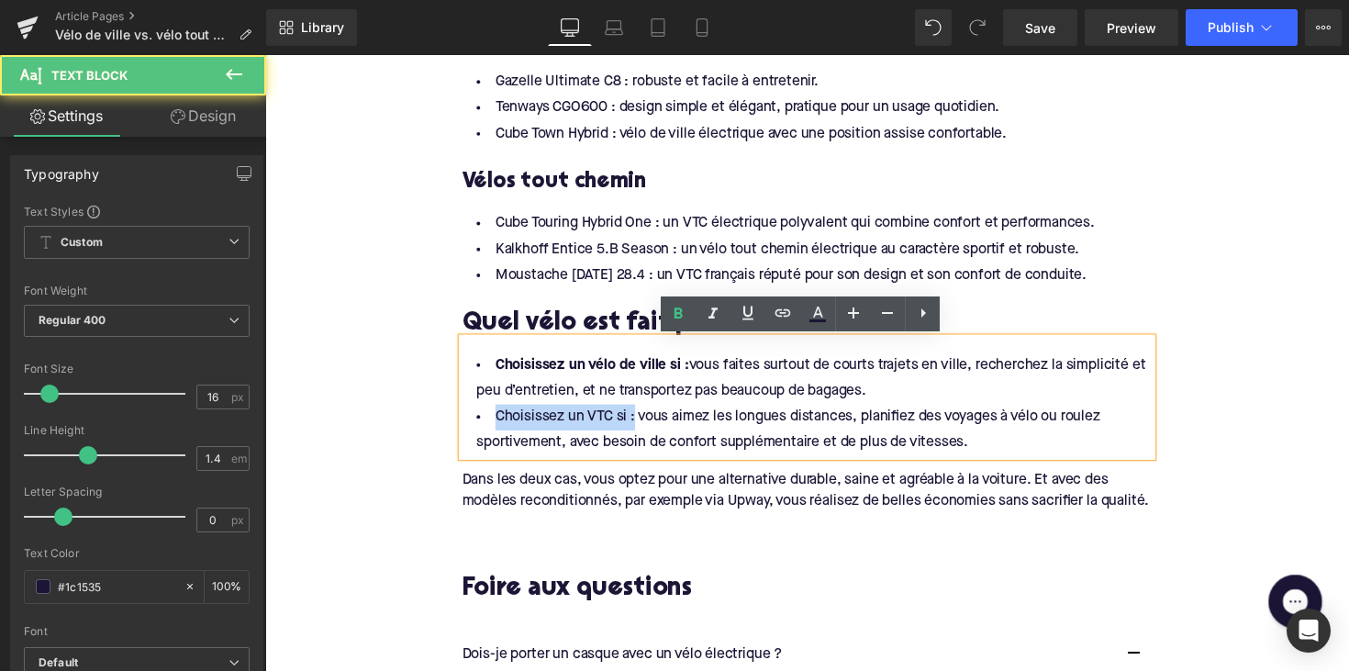
drag, startPoint x: 493, startPoint y: 426, endPoint x: 636, endPoint y: 428, distance: 143.2
click at [636, 428] on li "Choisissez un VTC si : vous aimez les longues distances, planifiez des voyages …" at bounding box center [820, 439] width 707 height 53
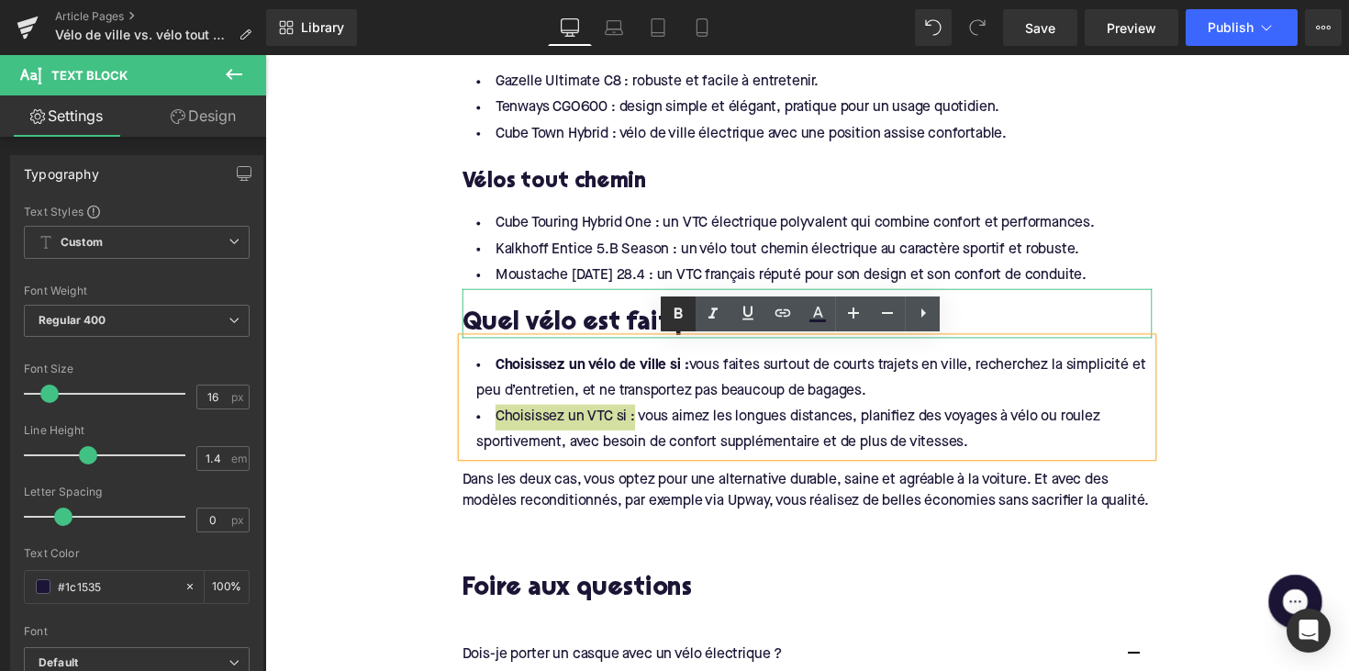
click at [677, 317] on icon at bounding box center [678, 312] width 8 height 11
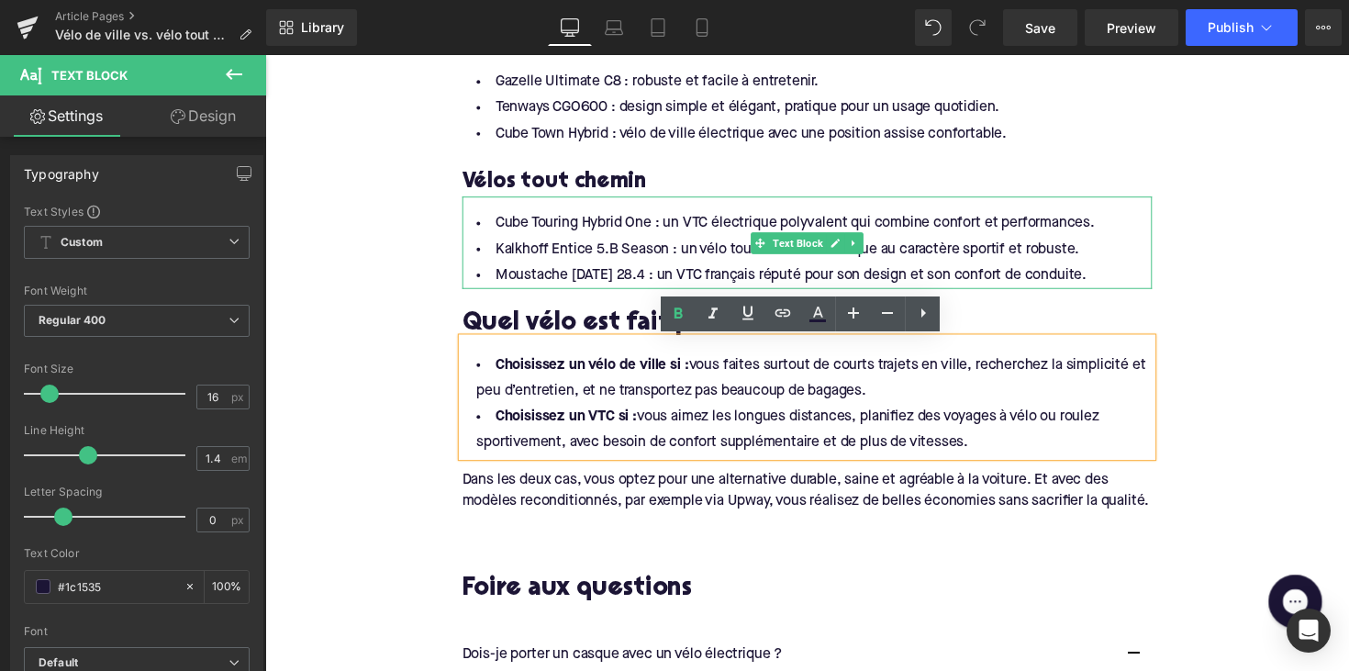
click at [618, 292] on div at bounding box center [820, 292] width 707 height 5
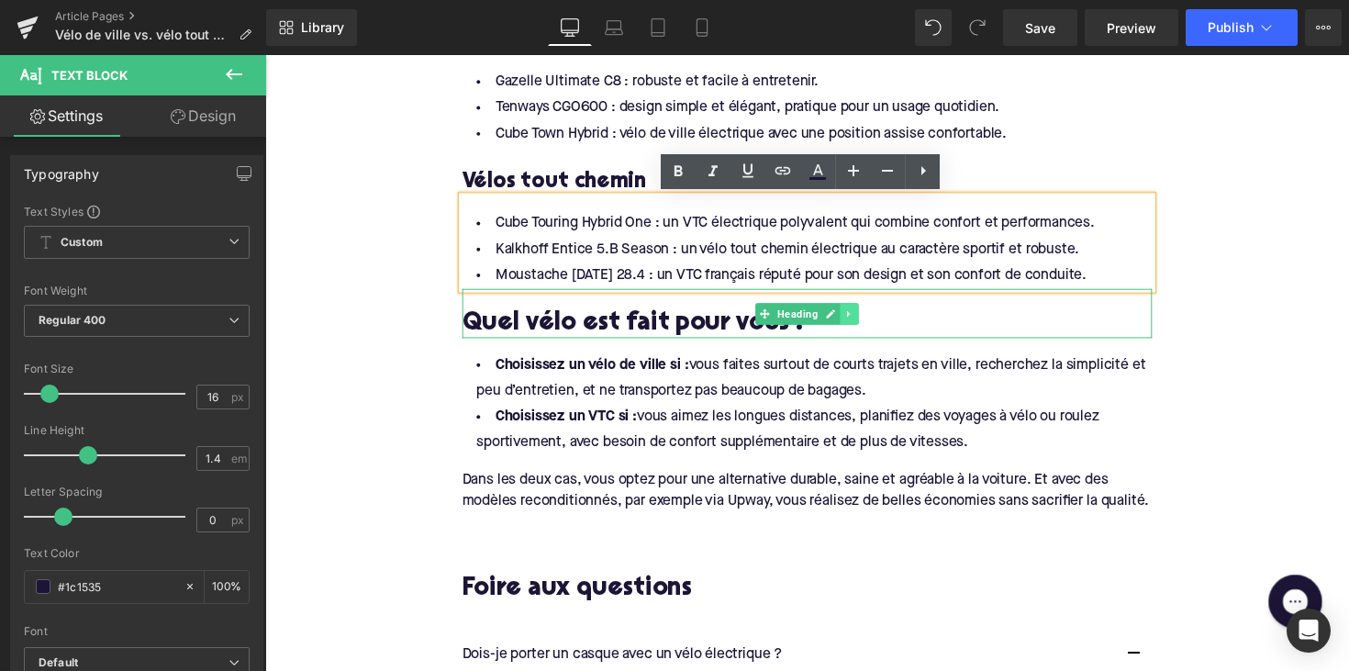
click at [859, 321] on icon at bounding box center [864, 320] width 10 height 11
click at [849, 321] on icon at bounding box center [854, 320] width 10 height 10
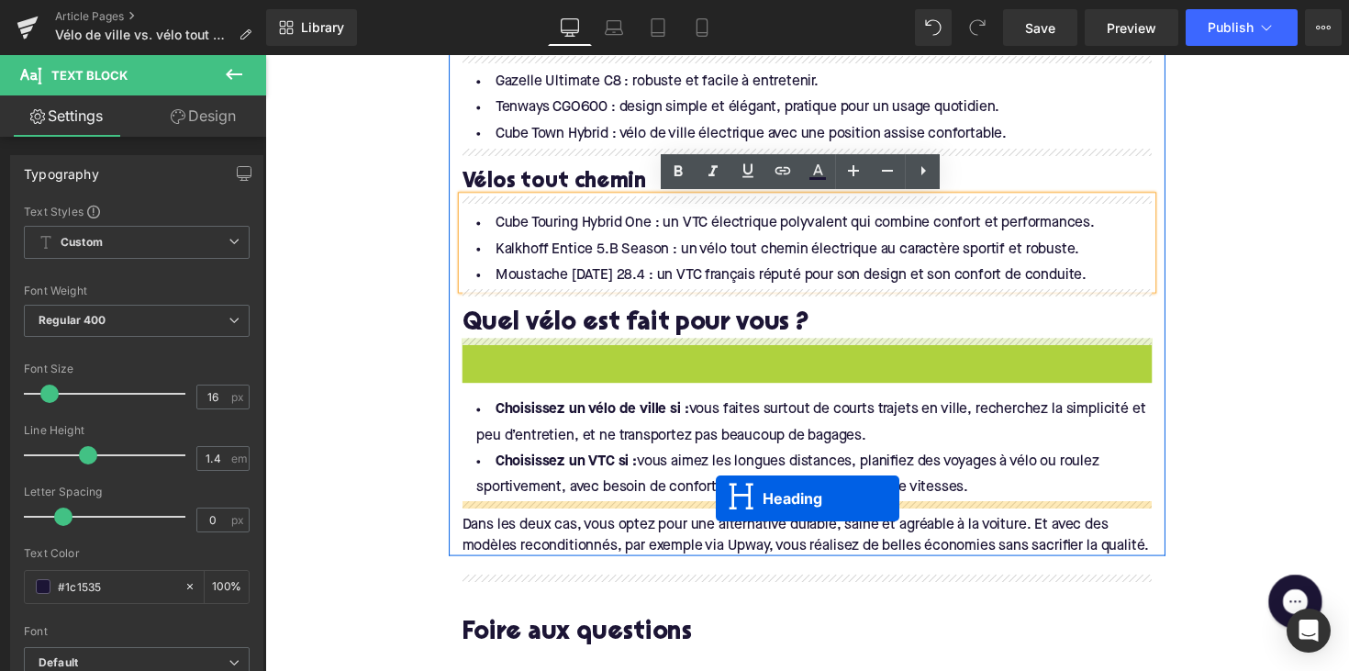
drag, startPoint x: 771, startPoint y: 371, endPoint x: 727, endPoint y: 509, distance: 145.4
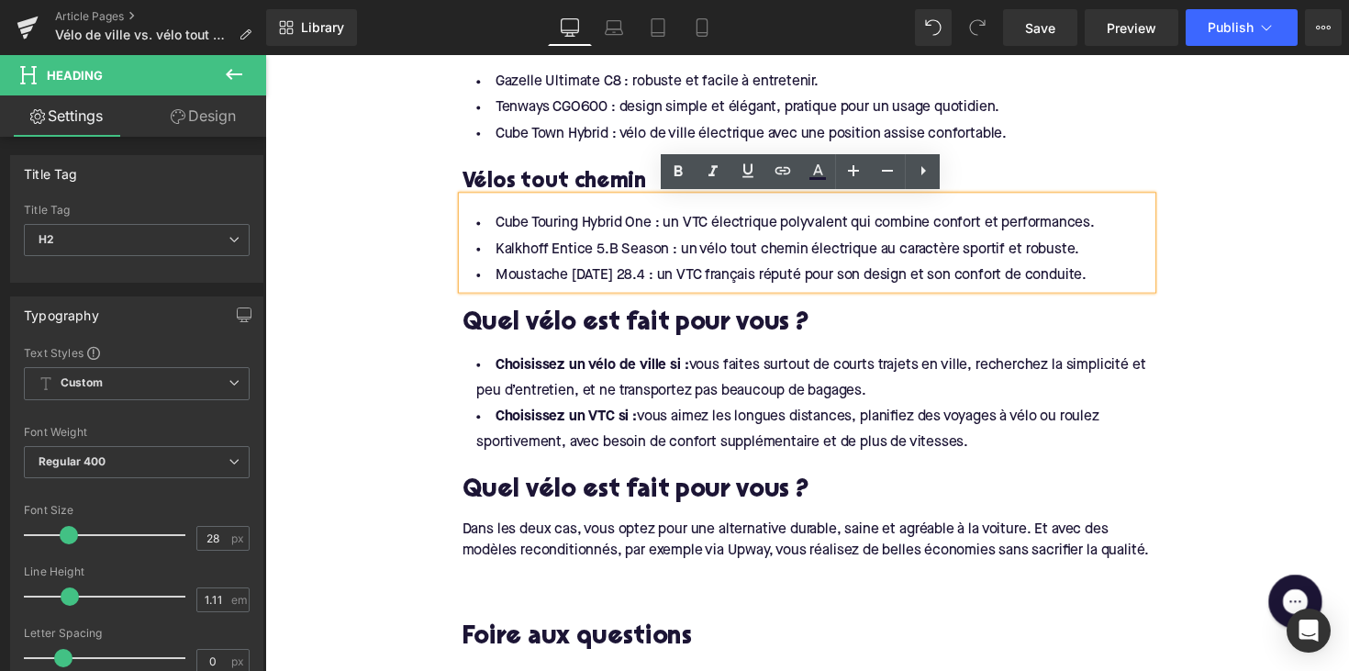
click at [633, 494] on h2 "Quel vélo est fait pour vous ?" at bounding box center [820, 502] width 707 height 28
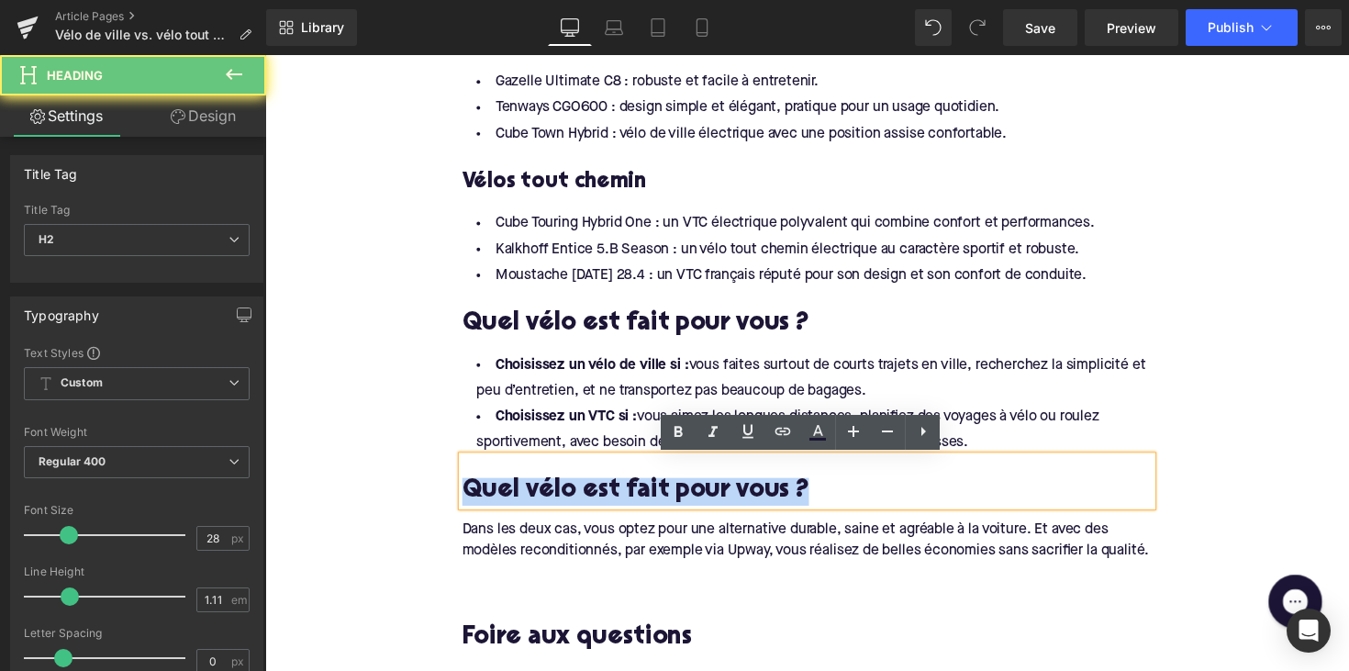
click at [633, 494] on h2 "Quel vélo est fait pour vous ?" at bounding box center [820, 502] width 707 height 28
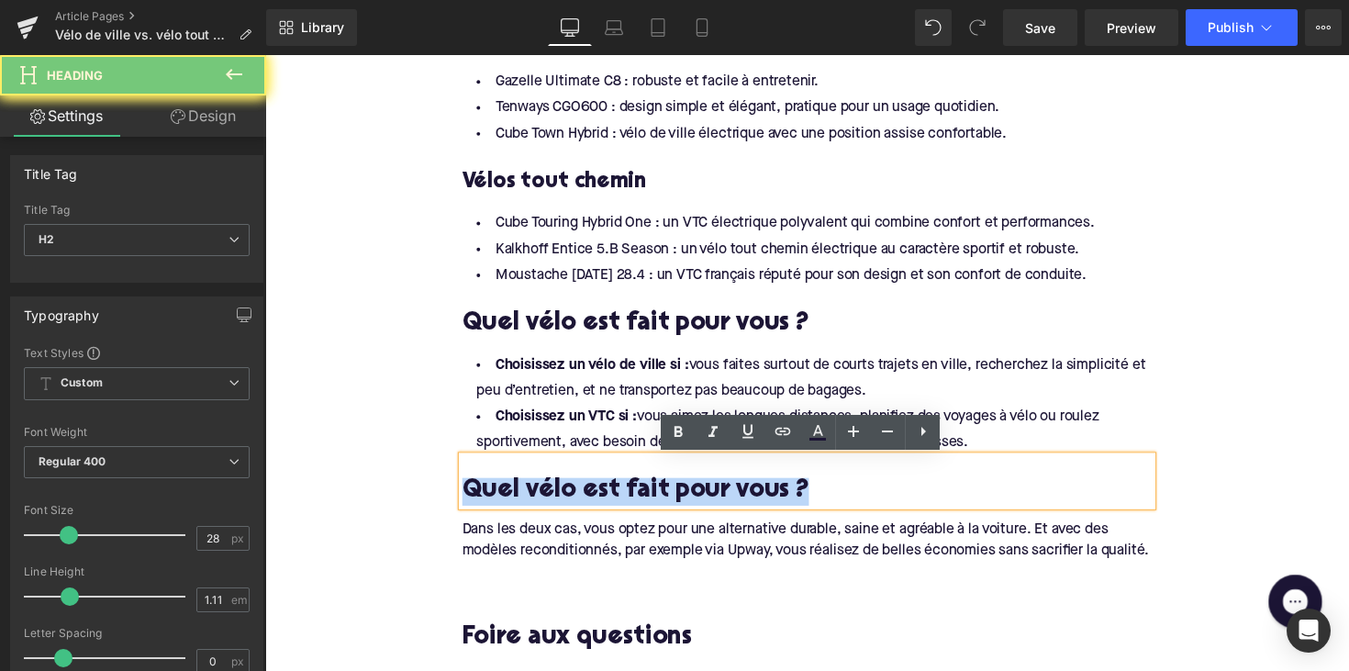
paste div
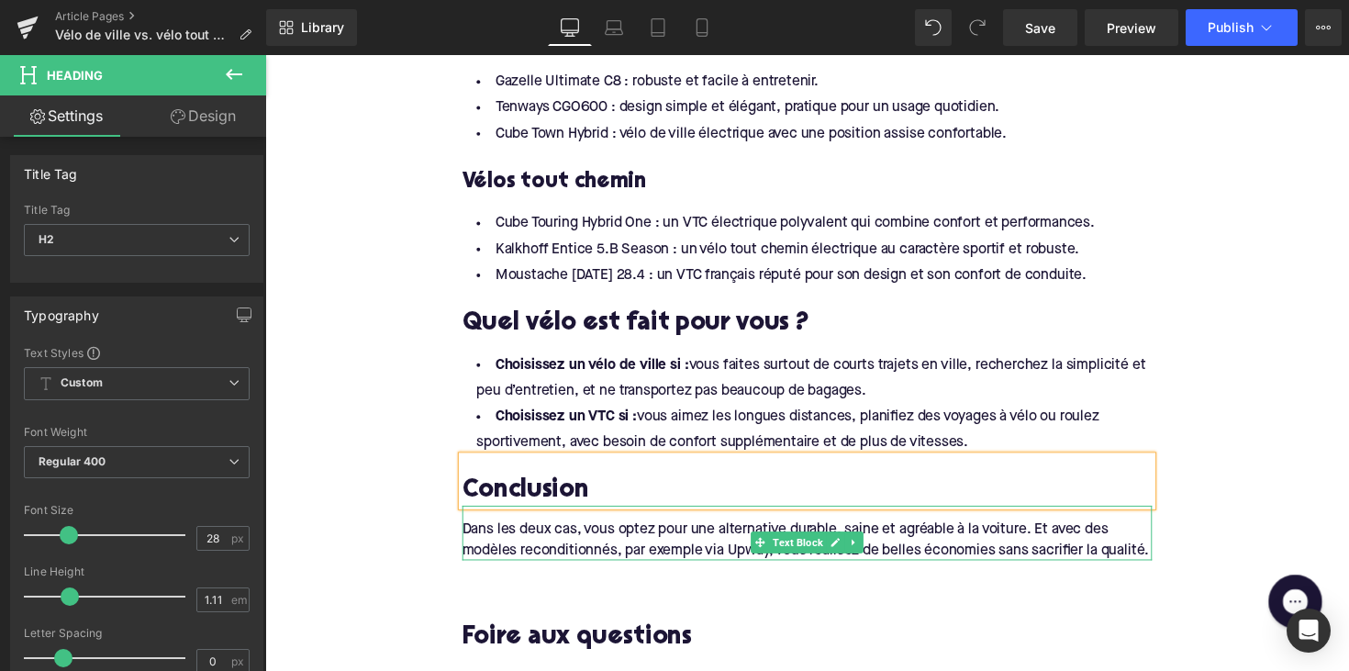
click at [558, 573] on div "Dans les deux cas, vous optez pour une alternative durable, saine et agréable à…" at bounding box center [820, 551] width 707 height 41
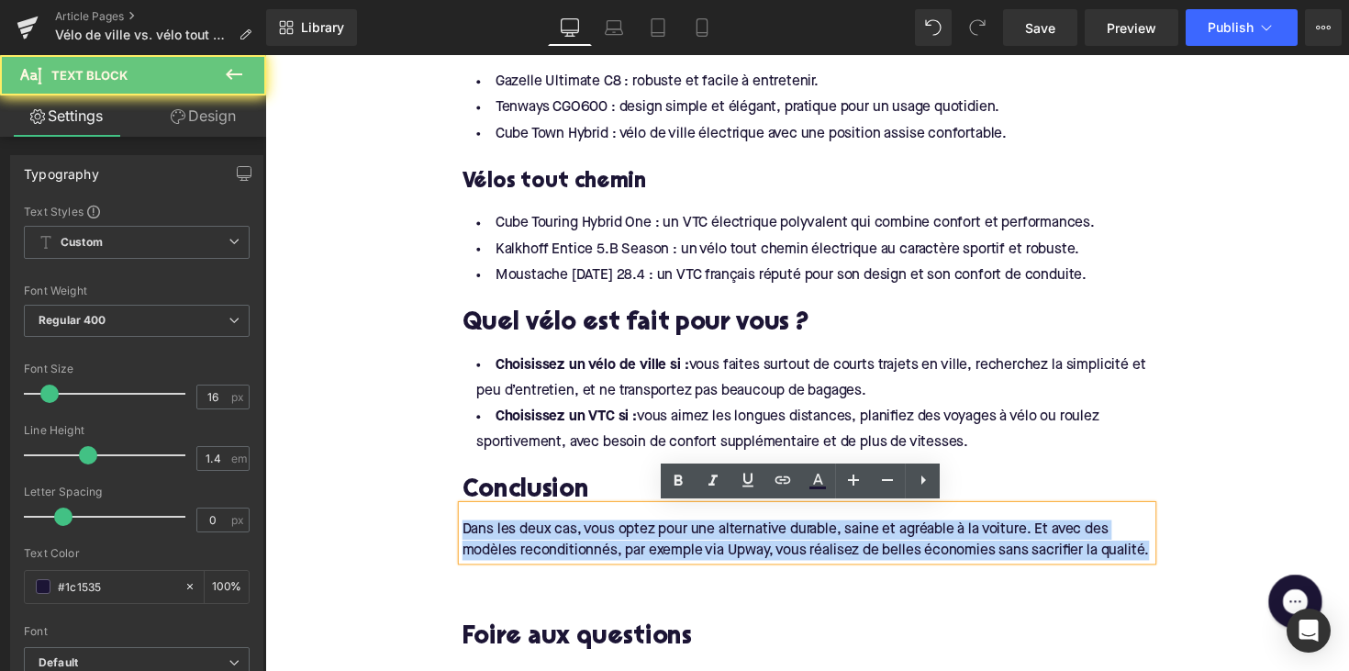
drag, startPoint x: 533, startPoint y: 584, endPoint x: 431, endPoint y: 524, distance: 118.0
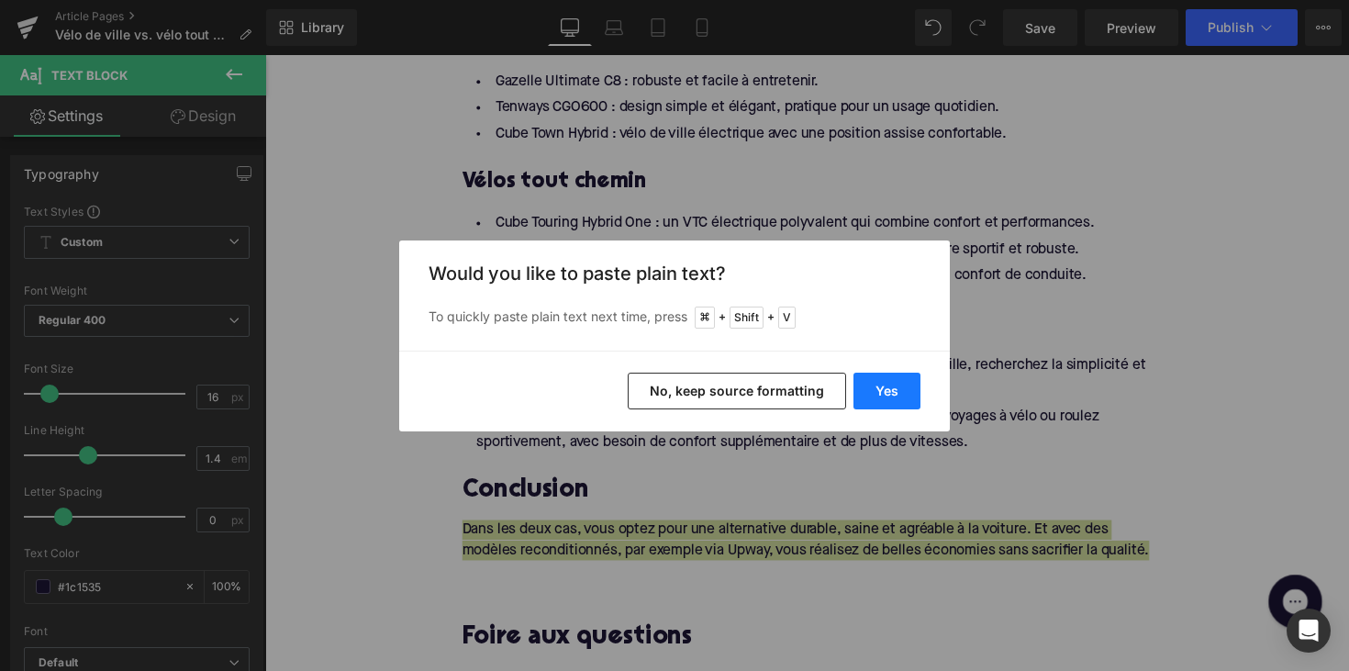
click at [878, 393] on button "Yes" at bounding box center [886, 391] width 67 height 37
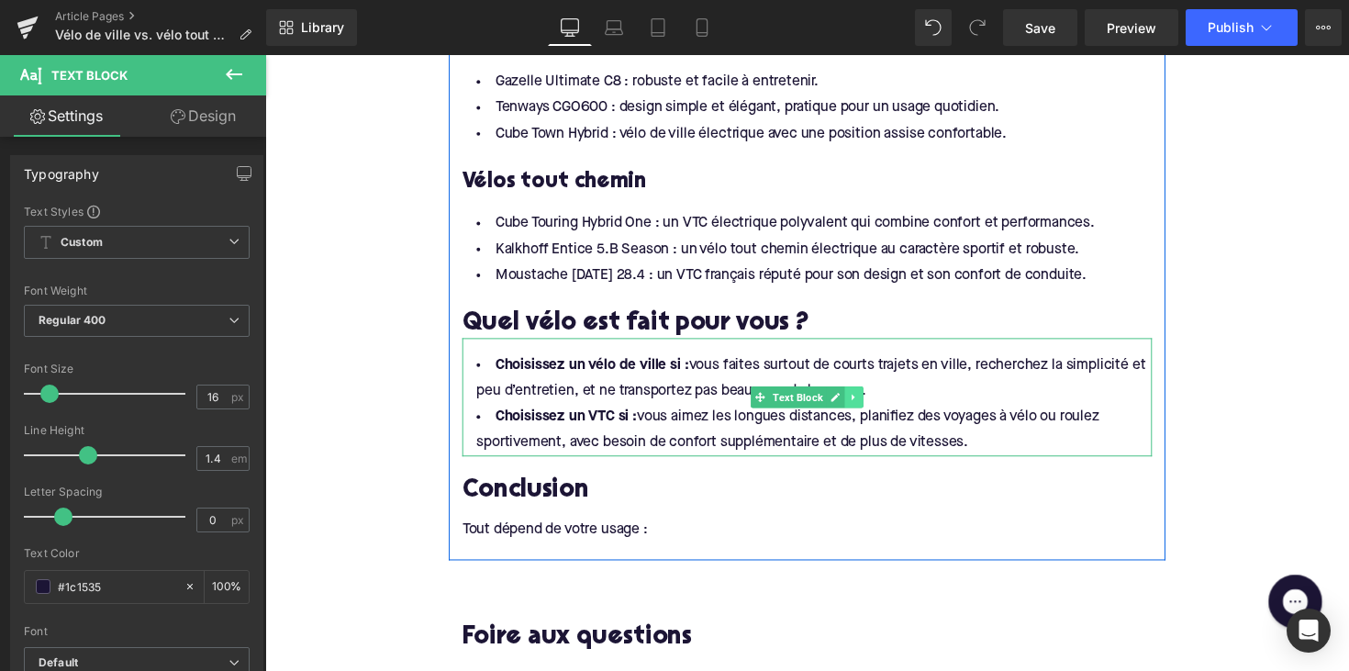
click at [870, 402] on icon at bounding box center [869, 405] width 10 height 11
click at [850, 404] on link at bounding box center [859, 406] width 19 height 22
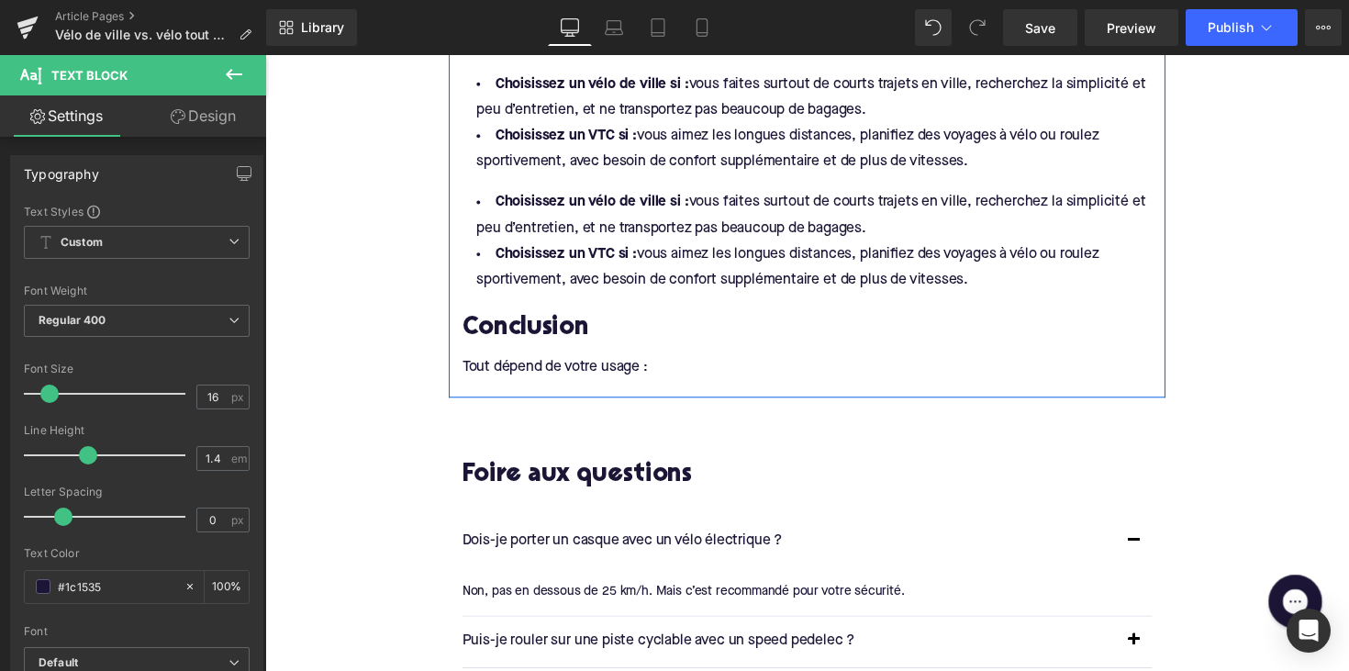
scroll to position [3228, 0]
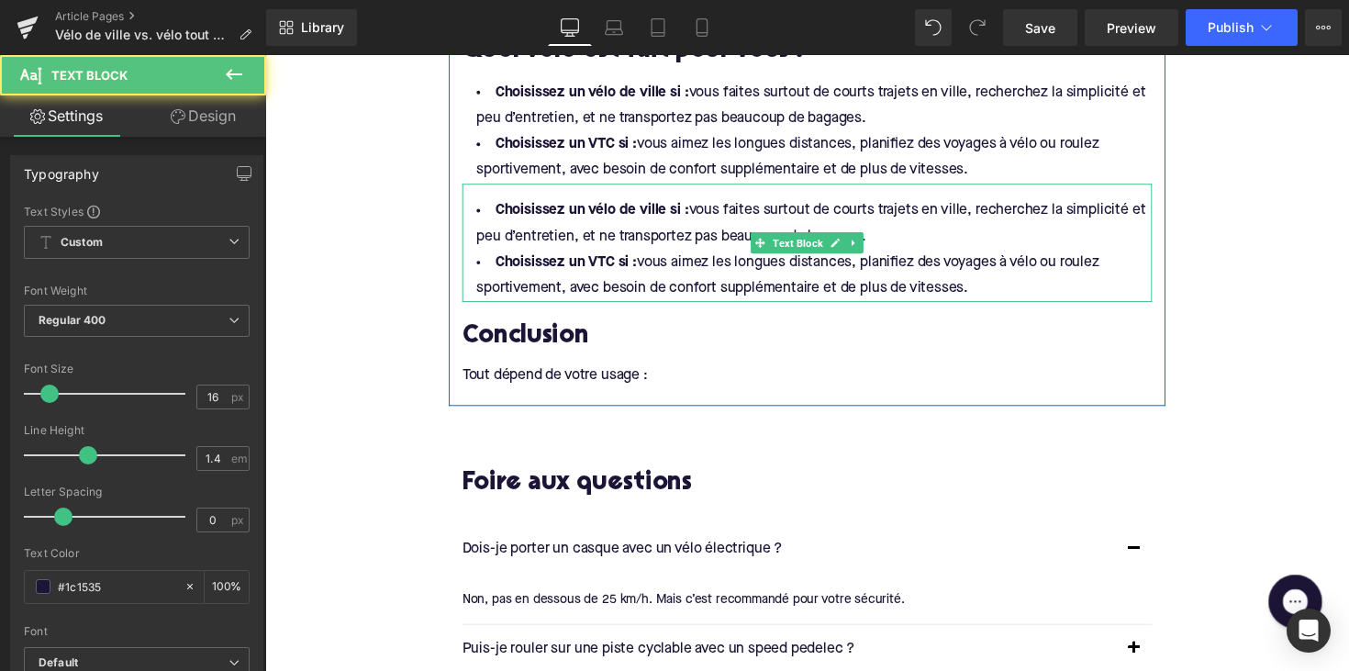
click at [731, 252] on li "Choisissez un vélo de ville si : vous faites surtout de courts trajets en ville…" at bounding box center [820, 228] width 707 height 53
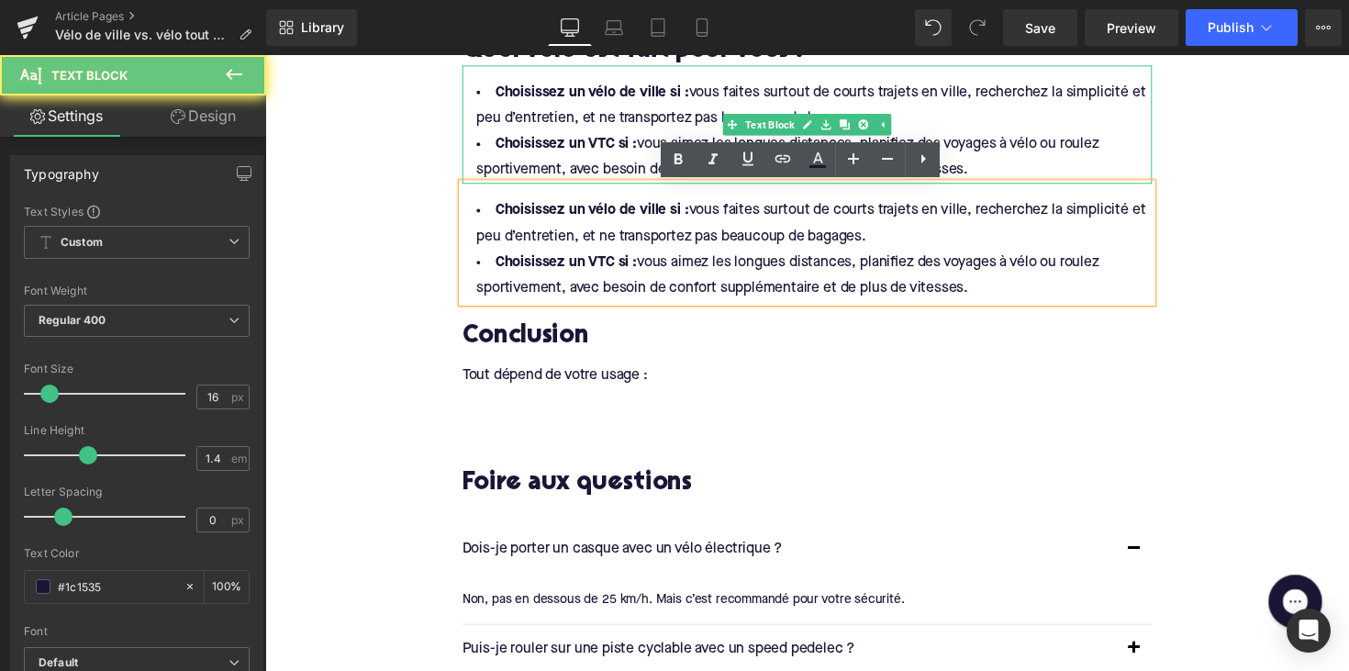
click at [751, 111] on li "Choisissez un vélo de ville si : vous faites surtout de courts trajets en ville…" at bounding box center [820, 107] width 707 height 53
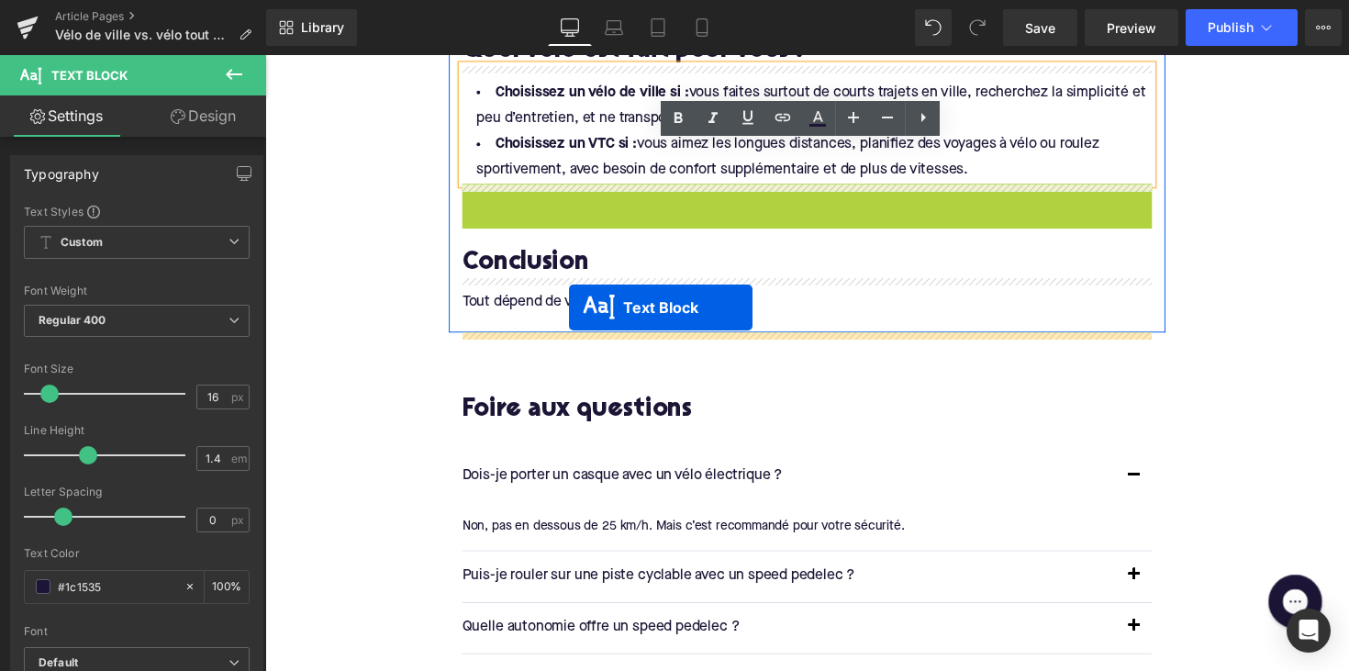
drag, startPoint x: 767, startPoint y: 247, endPoint x: 576, endPoint y: 314, distance: 202.3
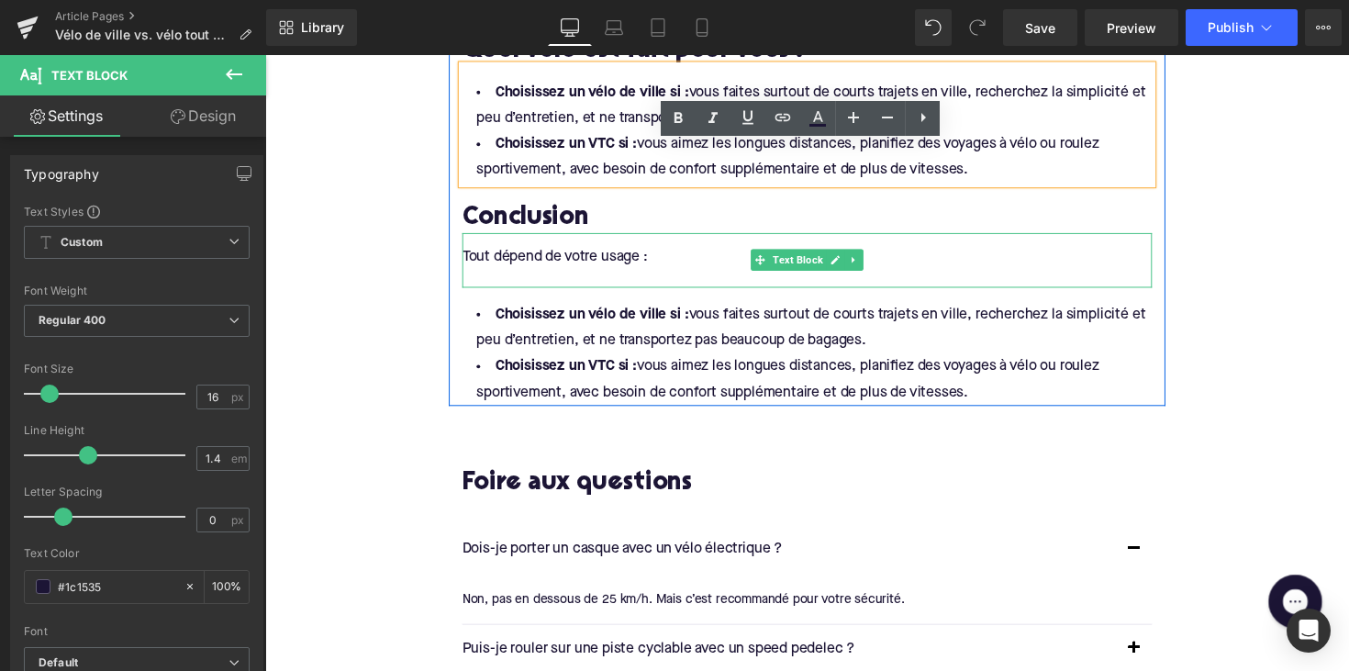
click at [535, 283] on div at bounding box center [820, 283] width 707 height 20
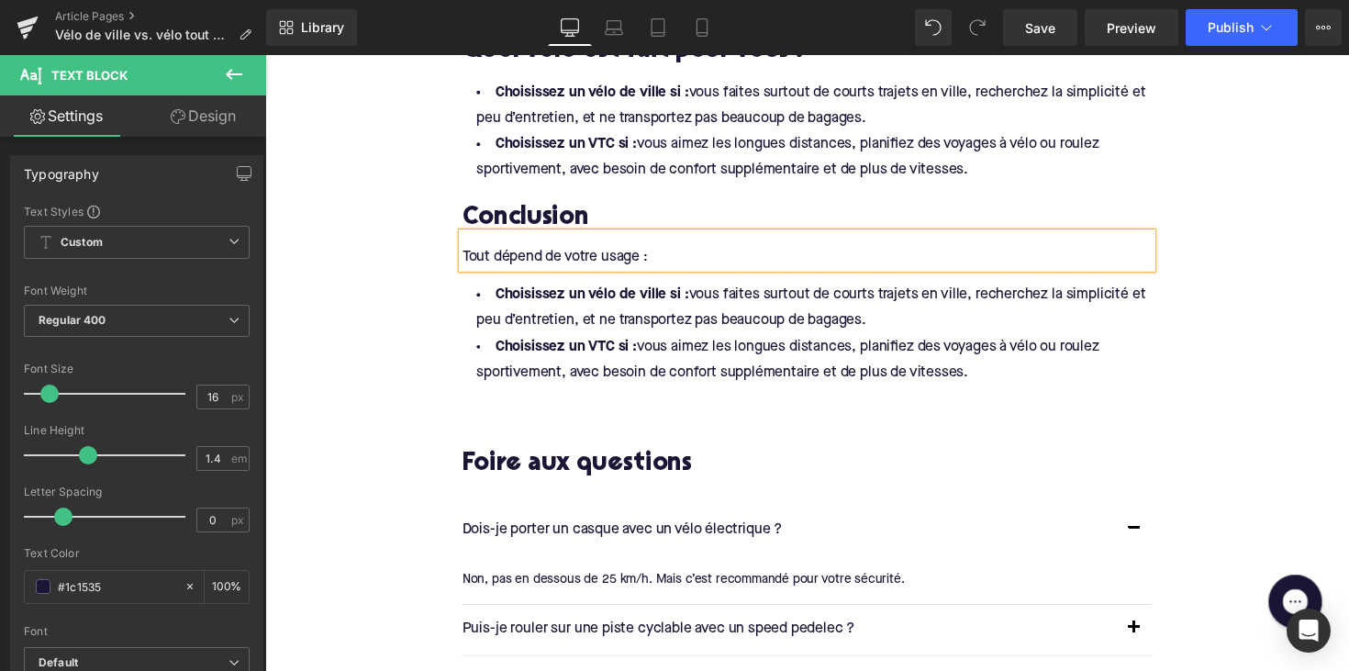
click at [788, 384] on li "Choisissez un VTC si : vous aimez les longues distances, planifiez des voyages …" at bounding box center [820, 367] width 707 height 53
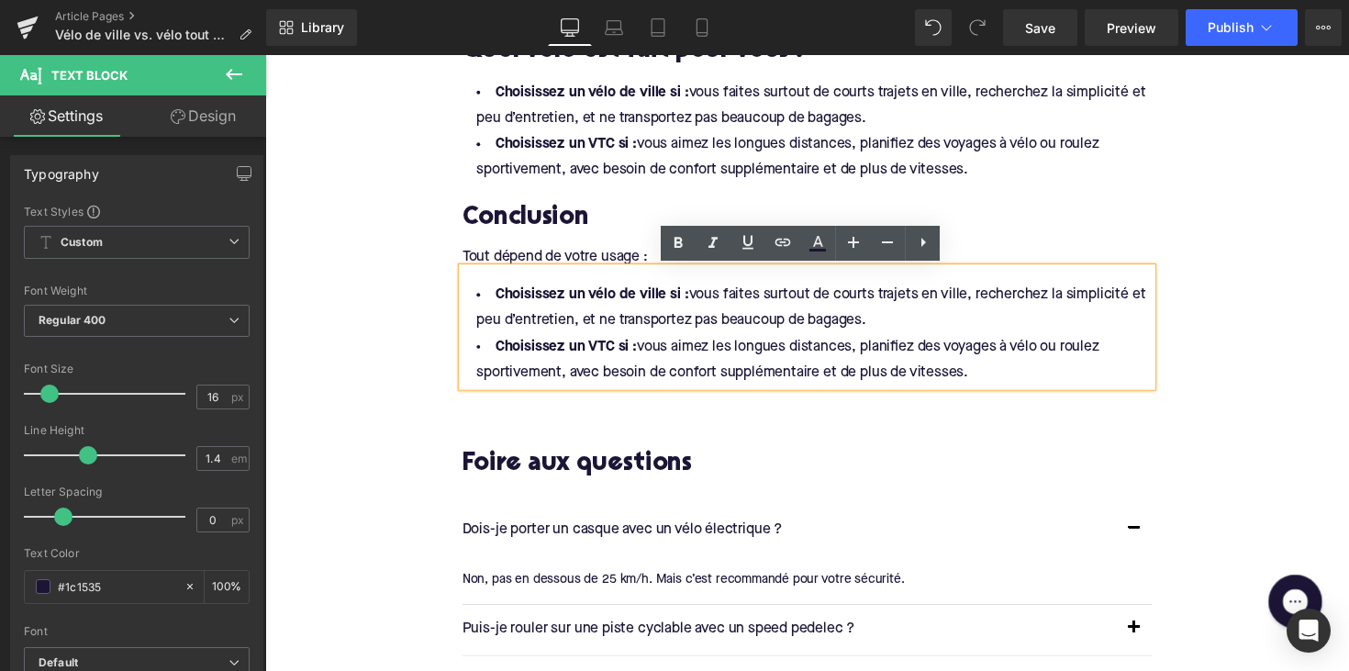
drag, startPoint x: 995, startPoint y: 384, endPoint x: 459, endPoint y: 301, distance: 542.4
click at [467, 301] on div "Choisissez un vélo de ville si : vous faites surtout de courts trajets en ville…" at bounding box center [820, 333] width 707 height 121
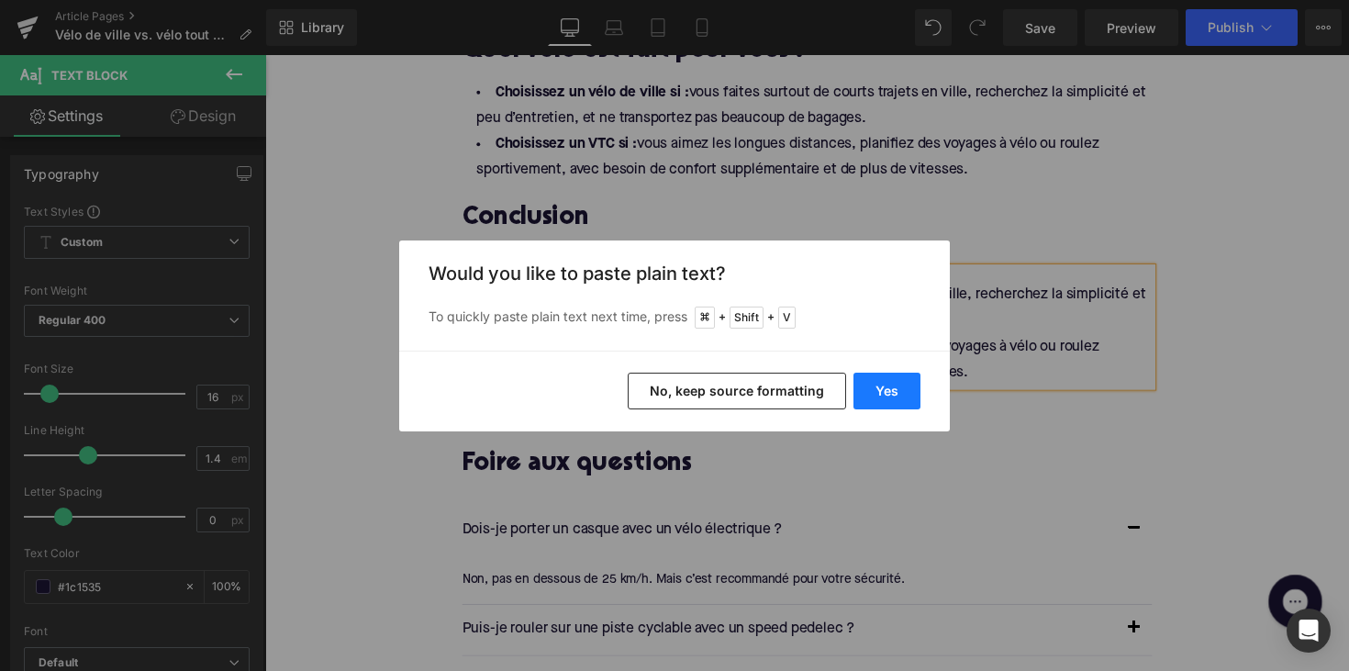
click at [876, 388] on button "Yes" at bounding box center [886, 391] width 67 height 37
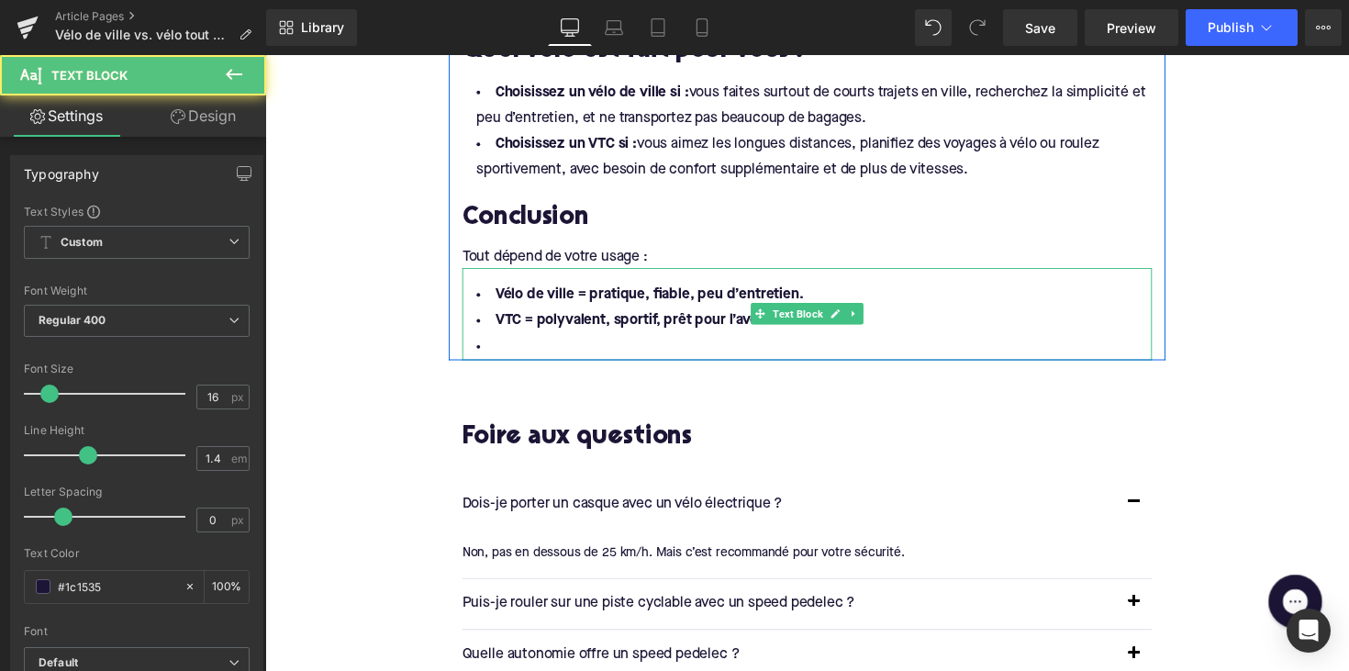
click at [547, 344] on li at bounding box center [820, 354] width 707 height 27
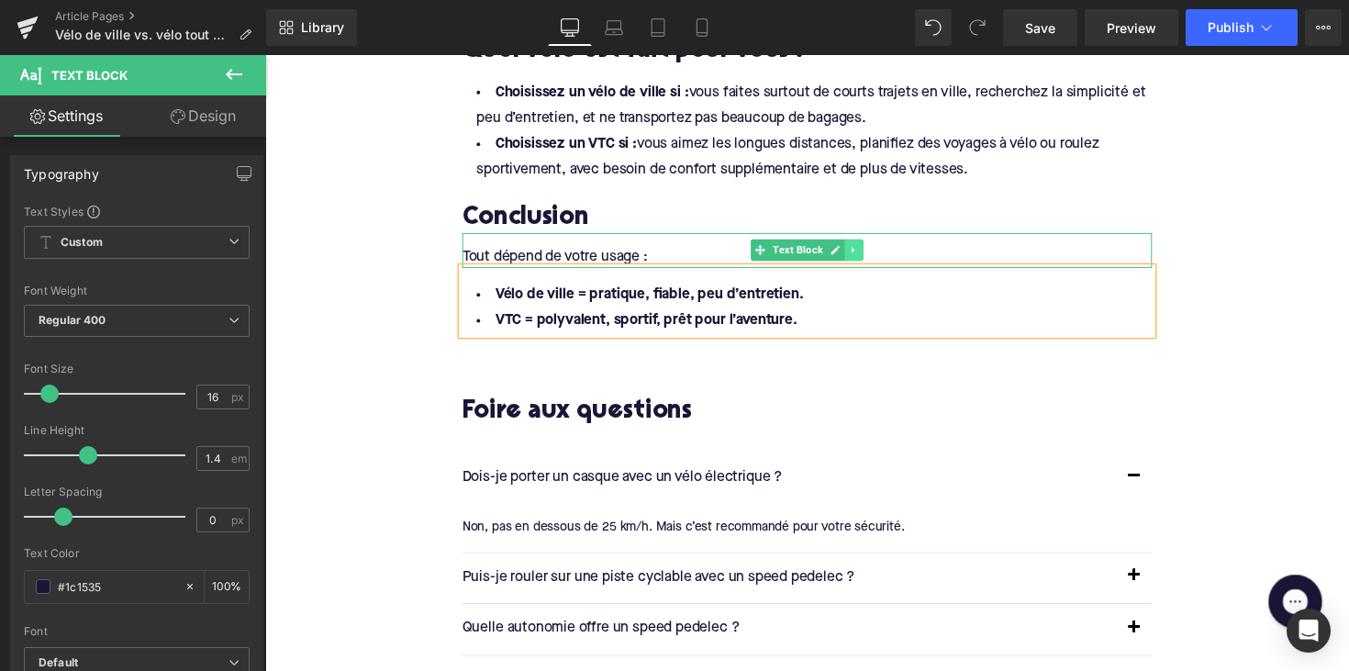
click at [867, 259] on icon at bounding box center [869, 255] width 10 height 11
click at [853, 259] on icon at bounding box center [858, 255] width 10 height 11
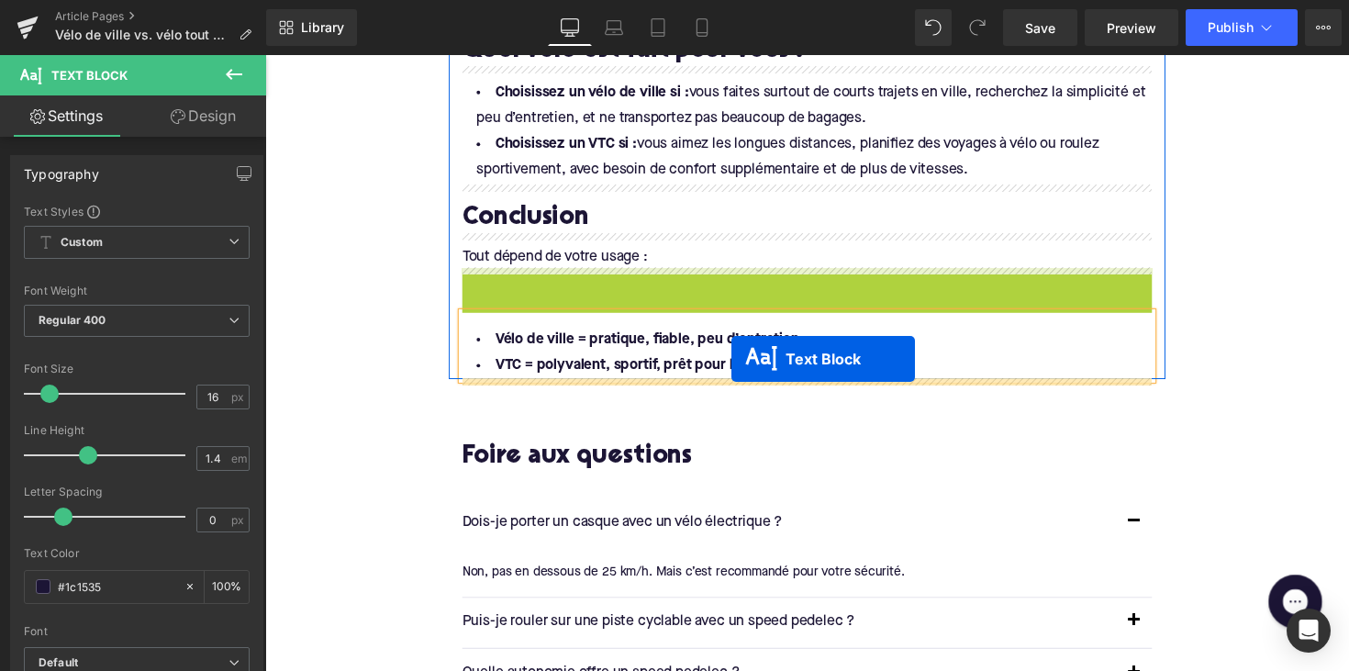
drag, startPoint x: 767, startPoint y: 289, endPoint x: 742, endPoint y: 366, distance: 81.0
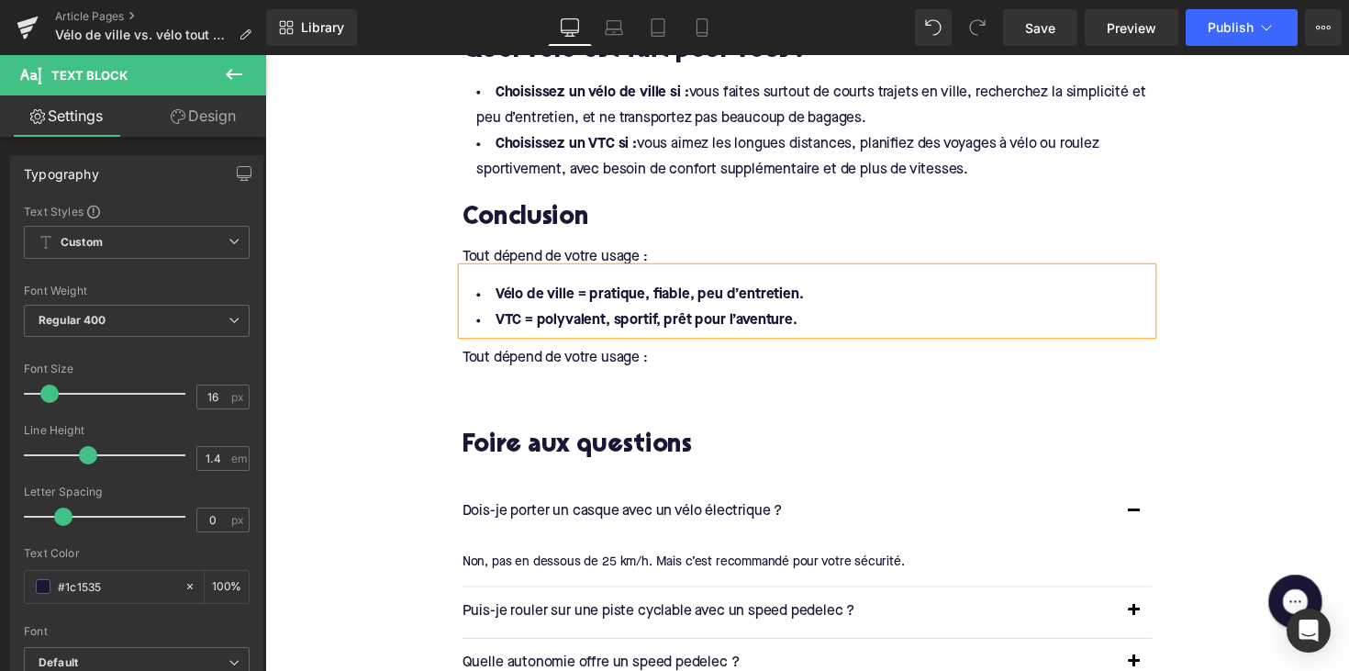
click at [561, 370] on div "Tout dépend de votre usage :" at bounding box center [820, 366] width 707 height 20
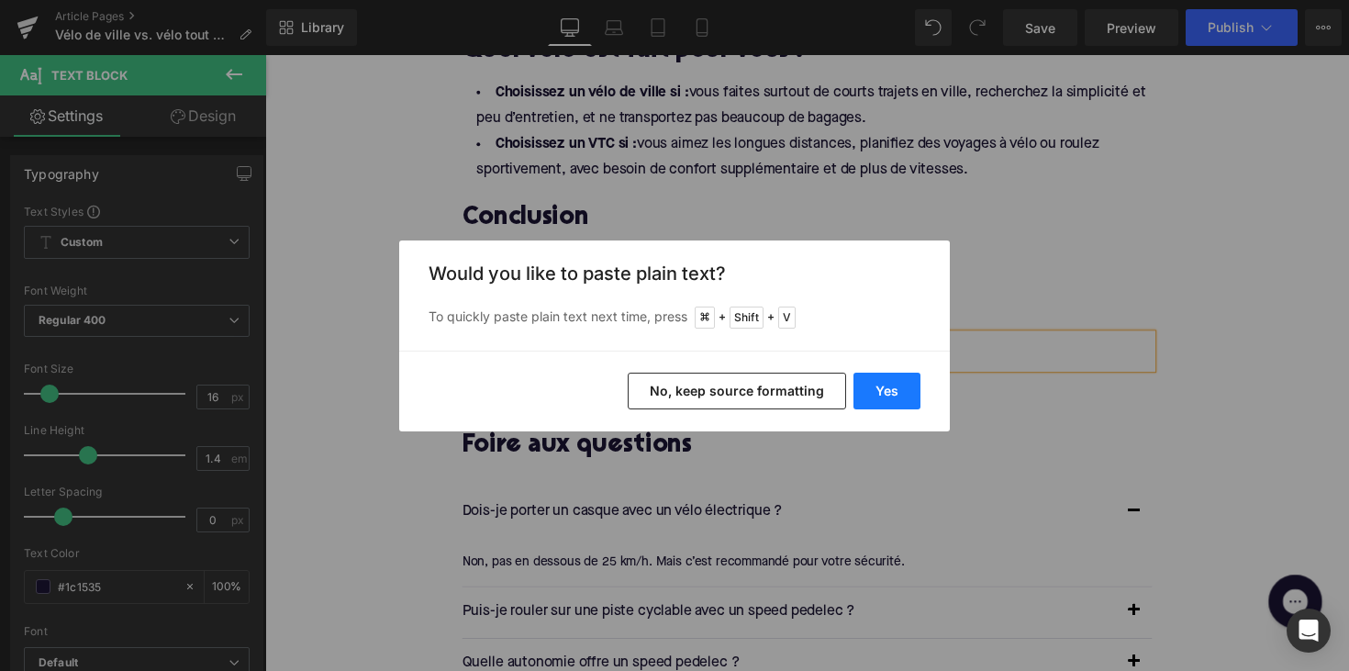
click at [908, 394] on button "Yes" at bounding box center [886, 391] width 67 height 37
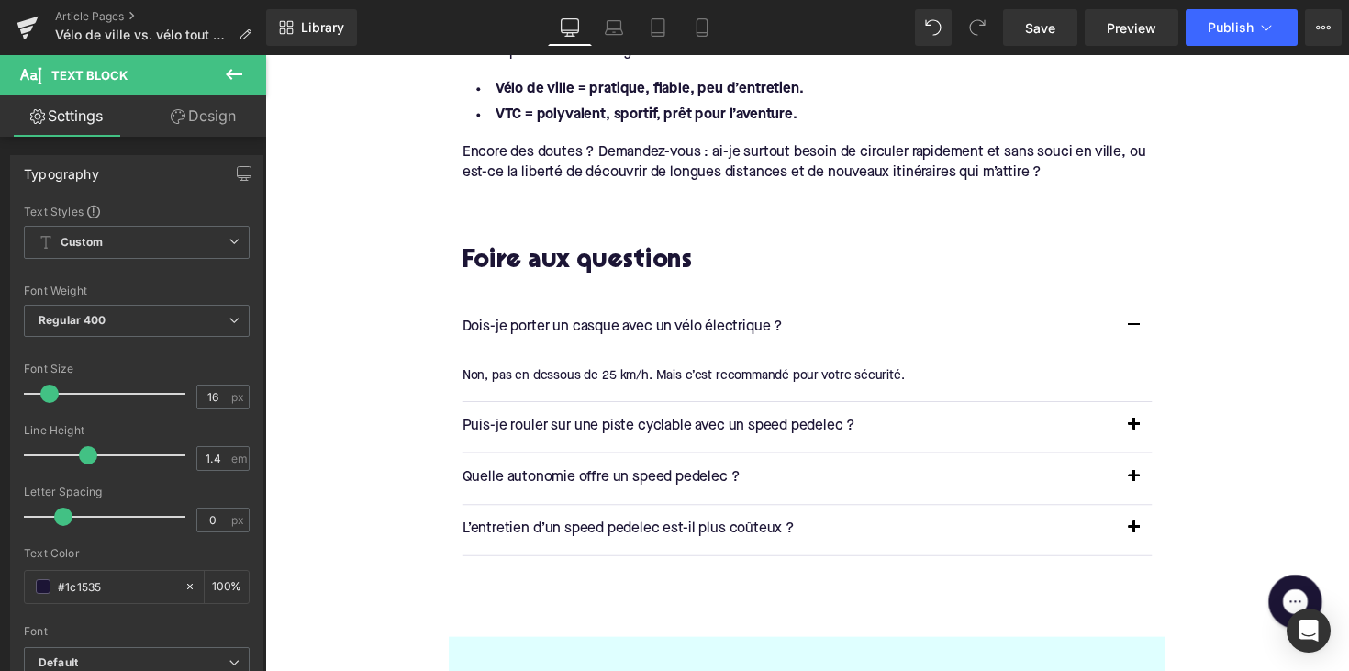
scroll to position [3516, 0]
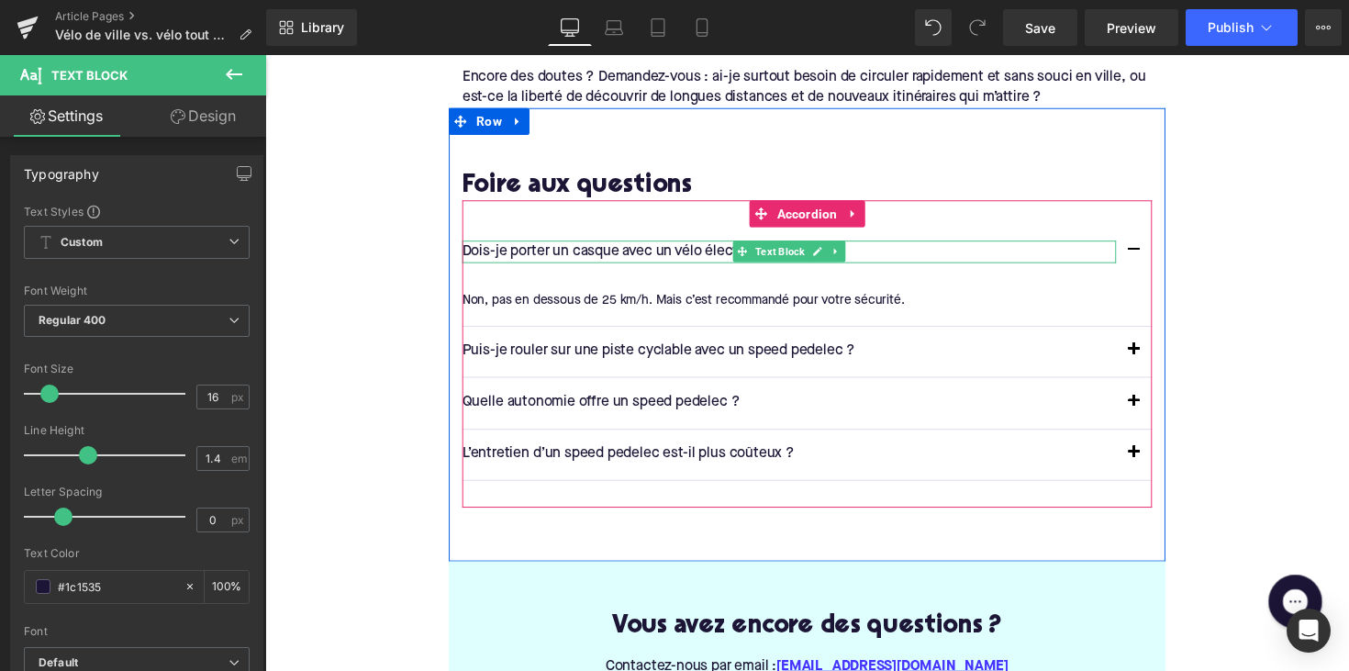
click at [719, 255] on p "Dois-je porter un casque avec un vélo électrique ?" at bounding box center [802, 257] width 670 height 24
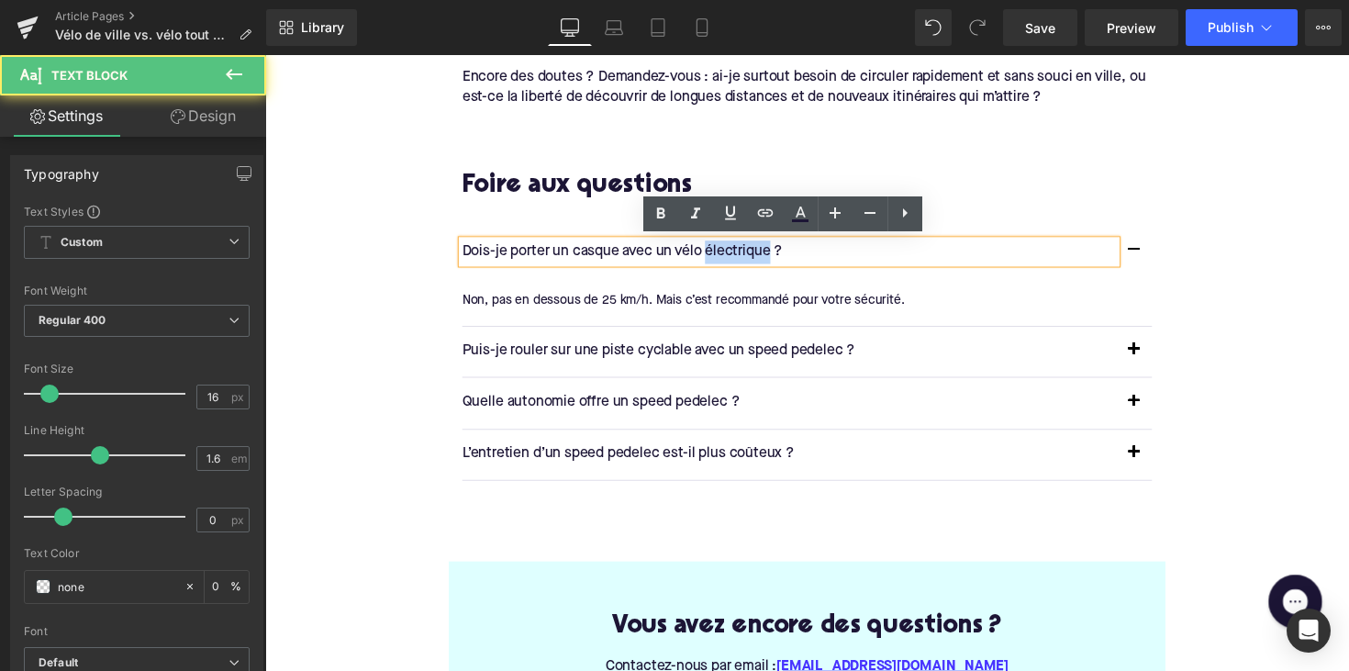
click at [719, 255] on p "Dois-je porter un casque avec un vélo électrique ?" at bounding box center [802, 257] width 670 height 24
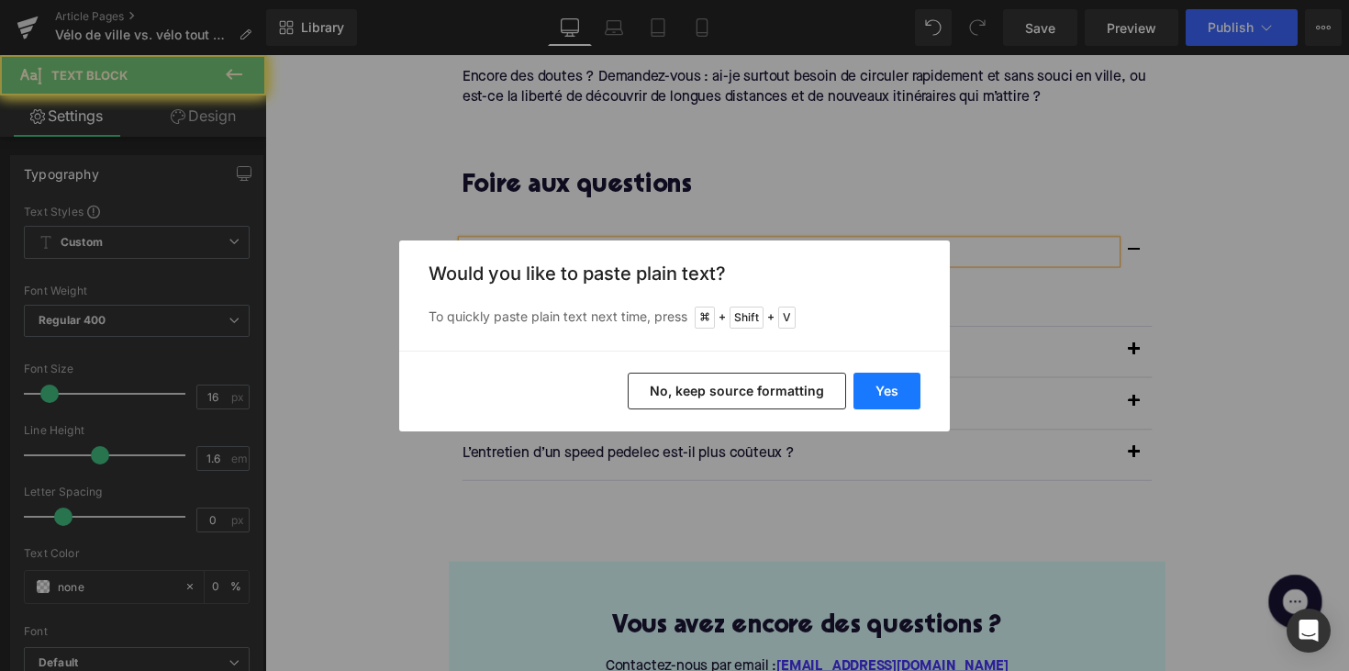
click at [893, 388] on button "Yes" at bounding box center [886, 391] width 67 height 37
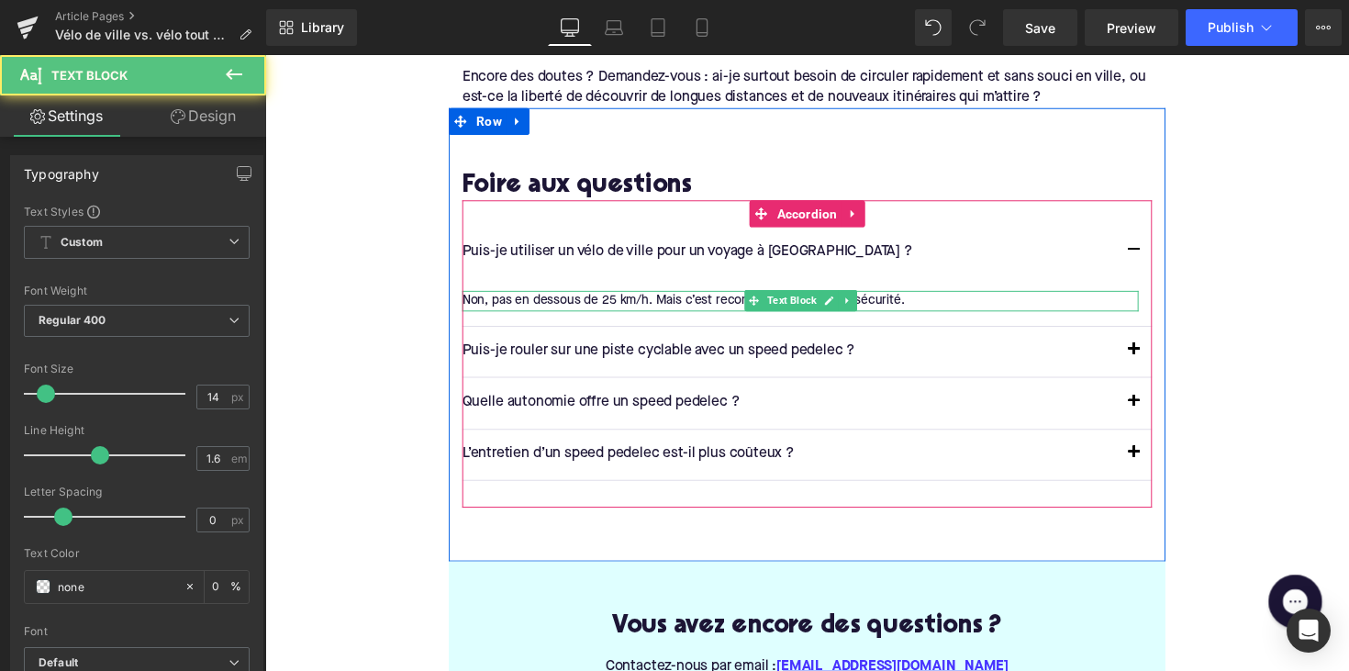
click at [671, 312] on div "Non, pas en dessous de 25 km/h. Mais c’est recommandé pour votre sécurité. Text…" at bounding box center [813, 306] width 693 height 20
click at [671, 312] on div "Non, pas en dessous de 25 km/h. Mais c’est recommandé pour votre sécurité." at bounding box center [813, 306] width 693 height 20
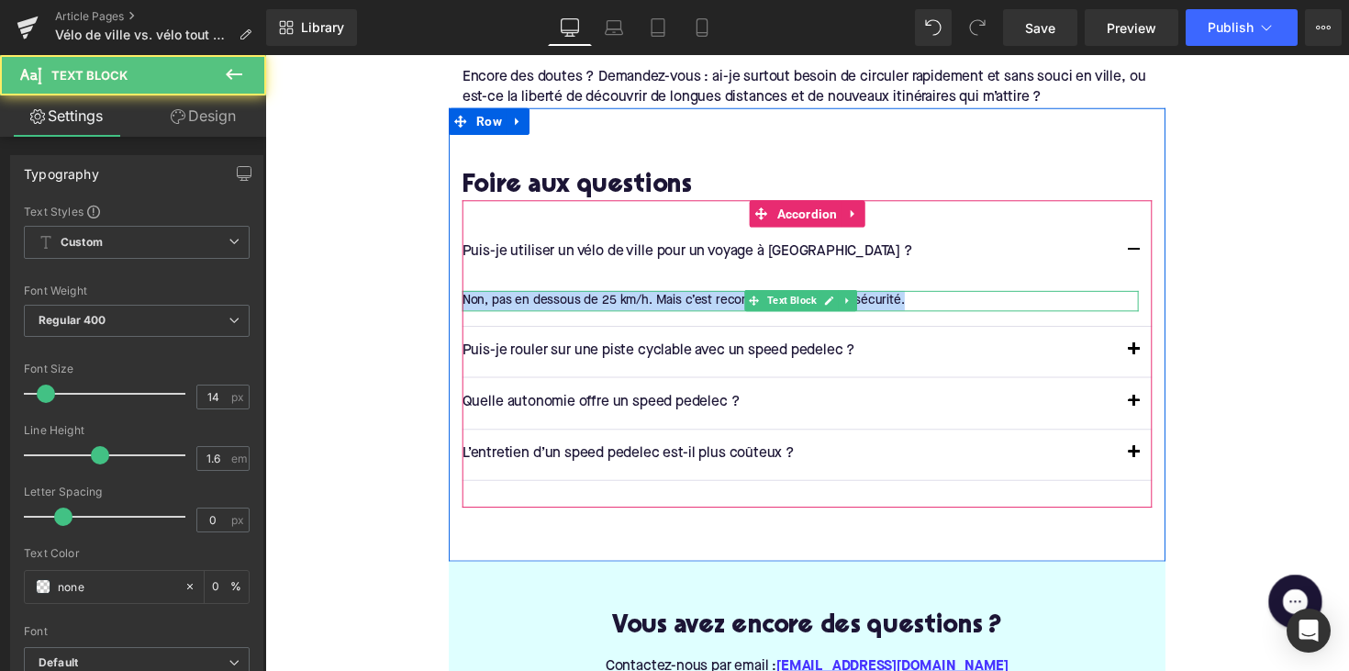
click at [671, 312] on div "Non, pas en dessous de 25 km/h. Mais c’est recommandé pour votre sécurité." at bounding box center [813, 306] width 693 height 20
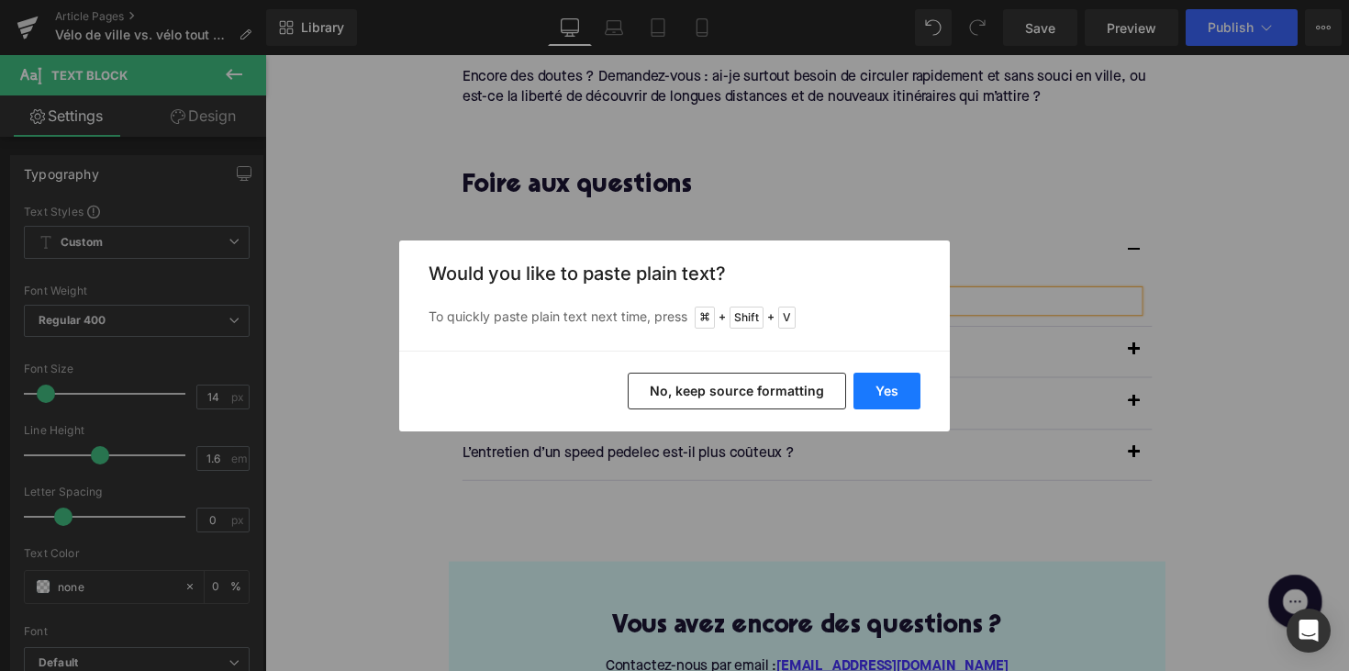
click at [887, 383] on button "Yes" at bounding box center [886, 391] width 67 height 37
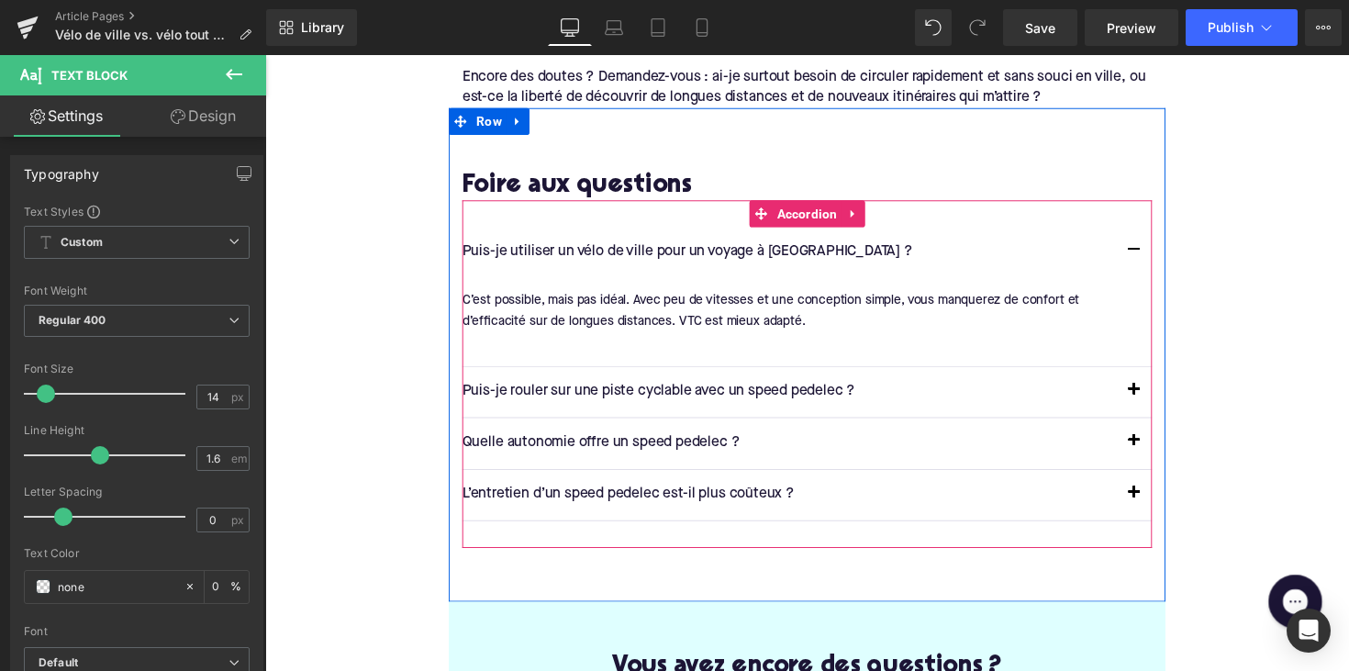
click at [480, 341] on div at bounding box center [813, 348] width 693 height 20
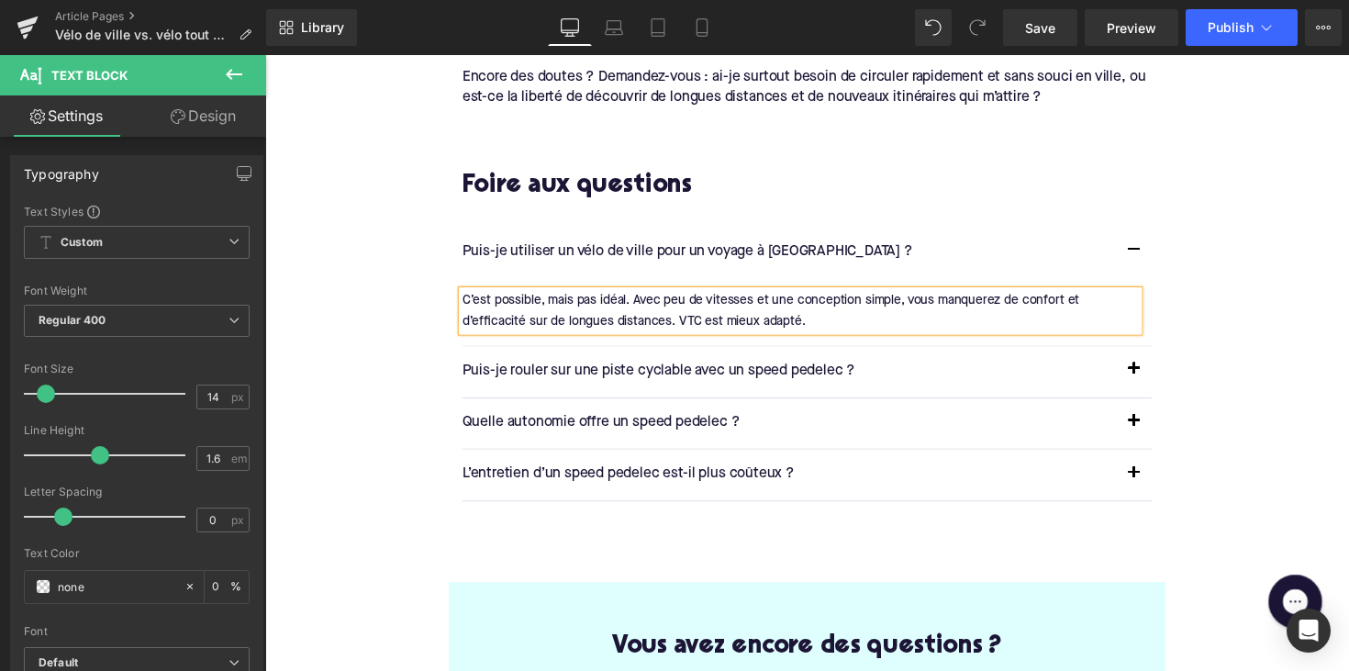
click at [585, 375] on p "Puis-je rouler sur une piste cyclable avec un speed pedelec ?" at bounding box center [802, 379] width 670 height 24
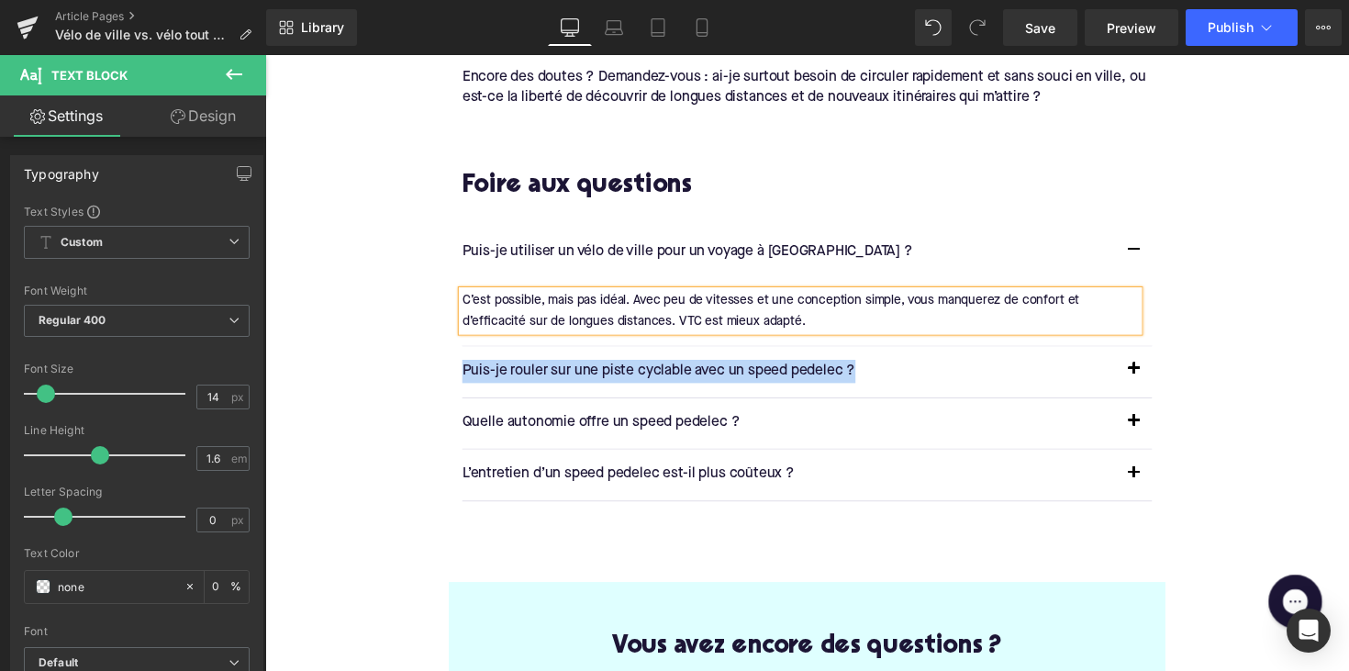
click at [585, 375] on p "Puis-je rouler sur une piste cyclable avec un speed pedelec ?" at bounding box center [802, 379] width 670 height 24
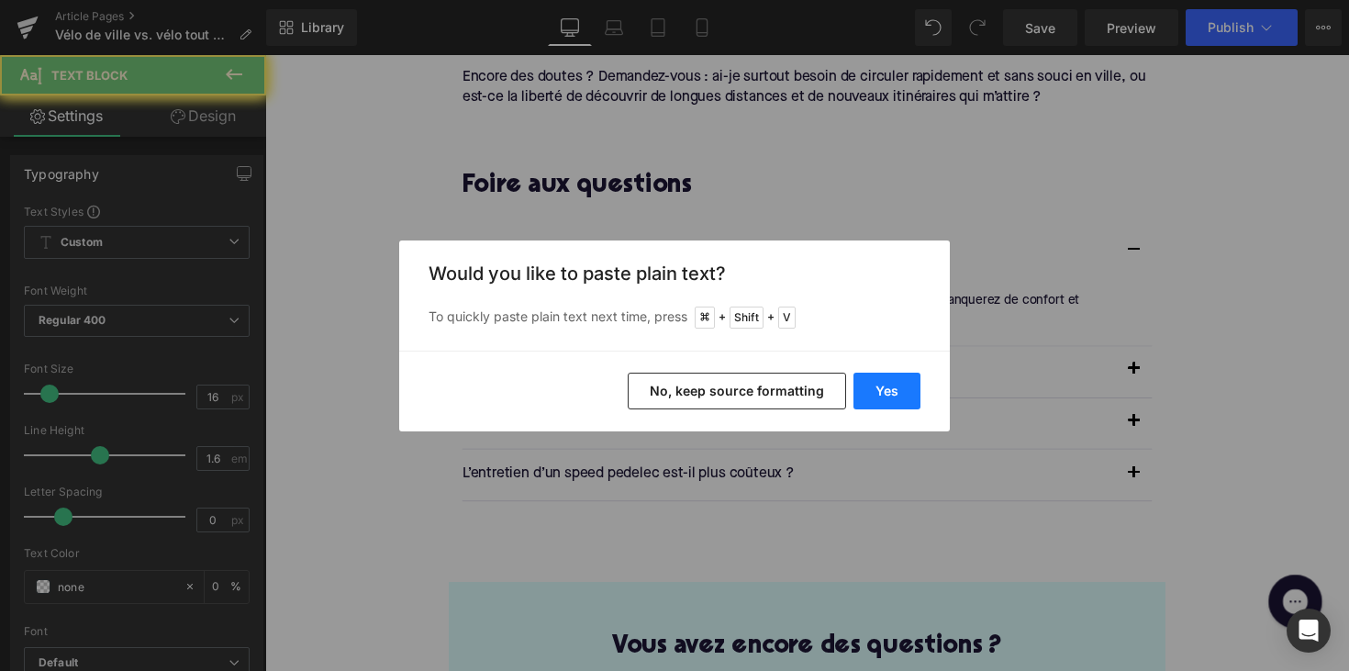
click at [882, 396] on button "Yes" at bounding box center [886, 391] width 67 height 37
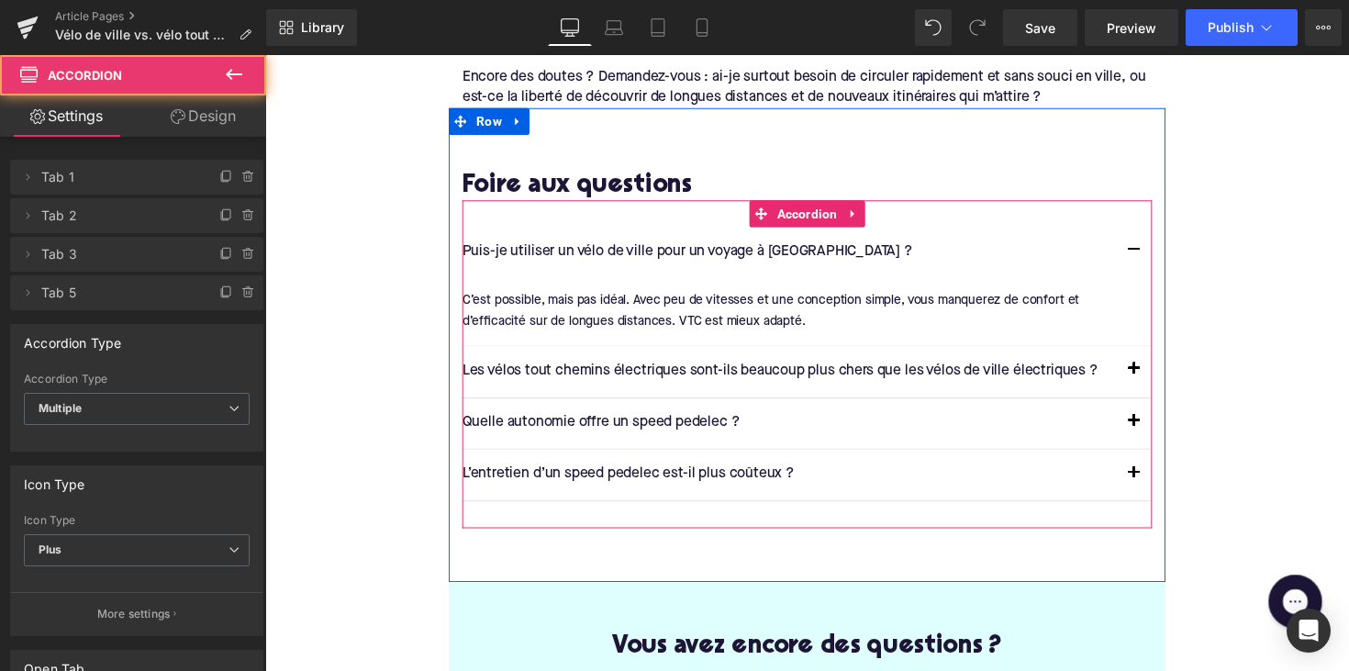
click at [1154, 371] on button "button" at bounding box center [1155, 378] width 37 height 51
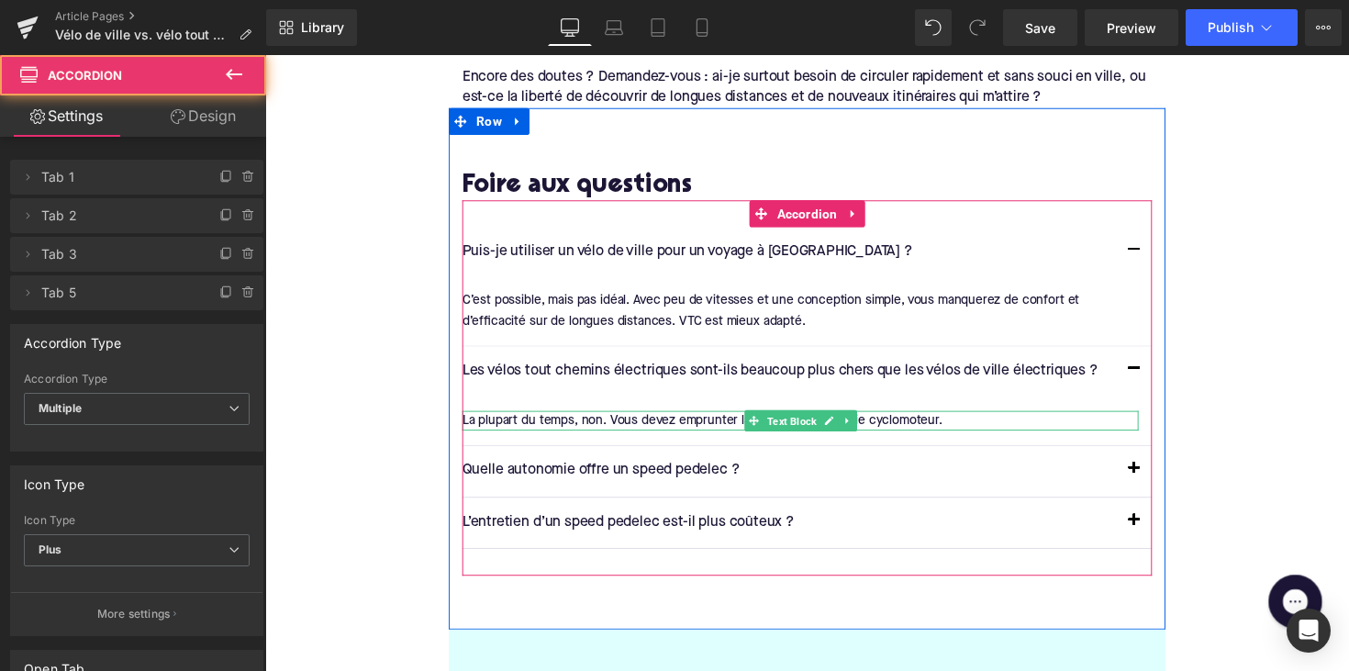
click at [819, 426] on span "Text Block" at bounding box center [804, 429] width 58 height 22
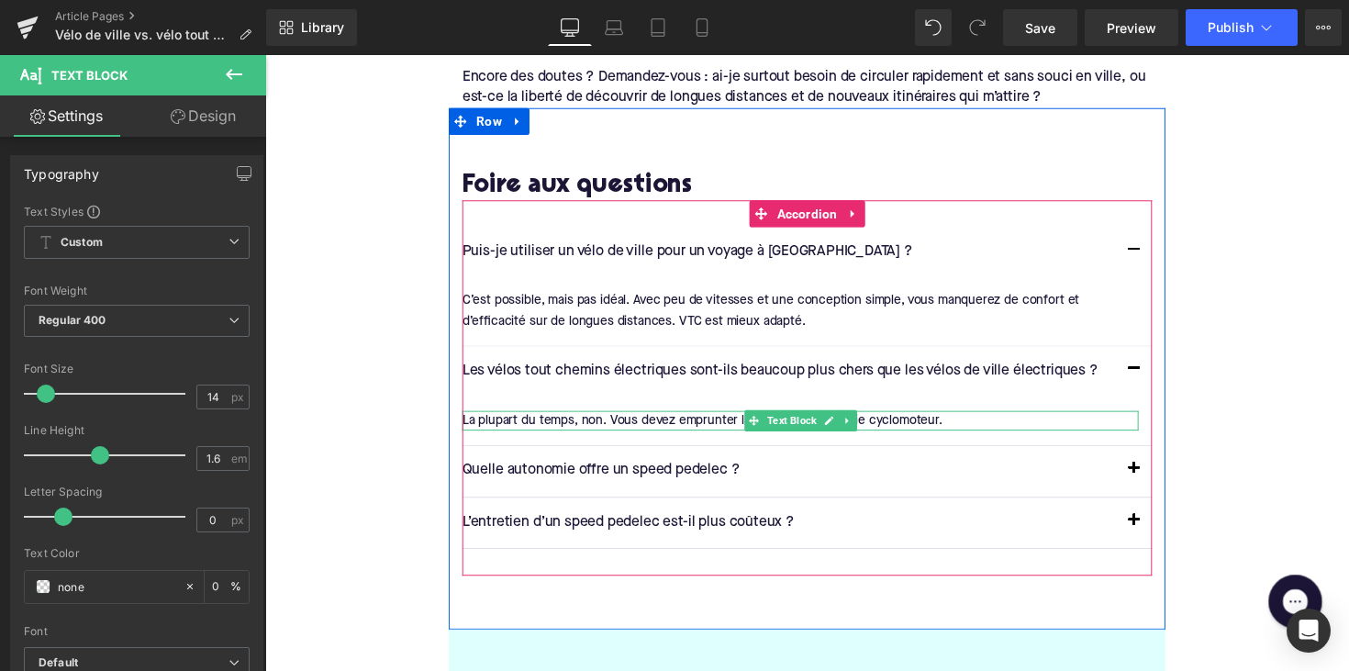
click at [692, 428] on div "La plupart du temps, non. Vous devez emprunter la chaussée ou la voie cyclomote…" at bounding box center [813, 429] width 693 height 20
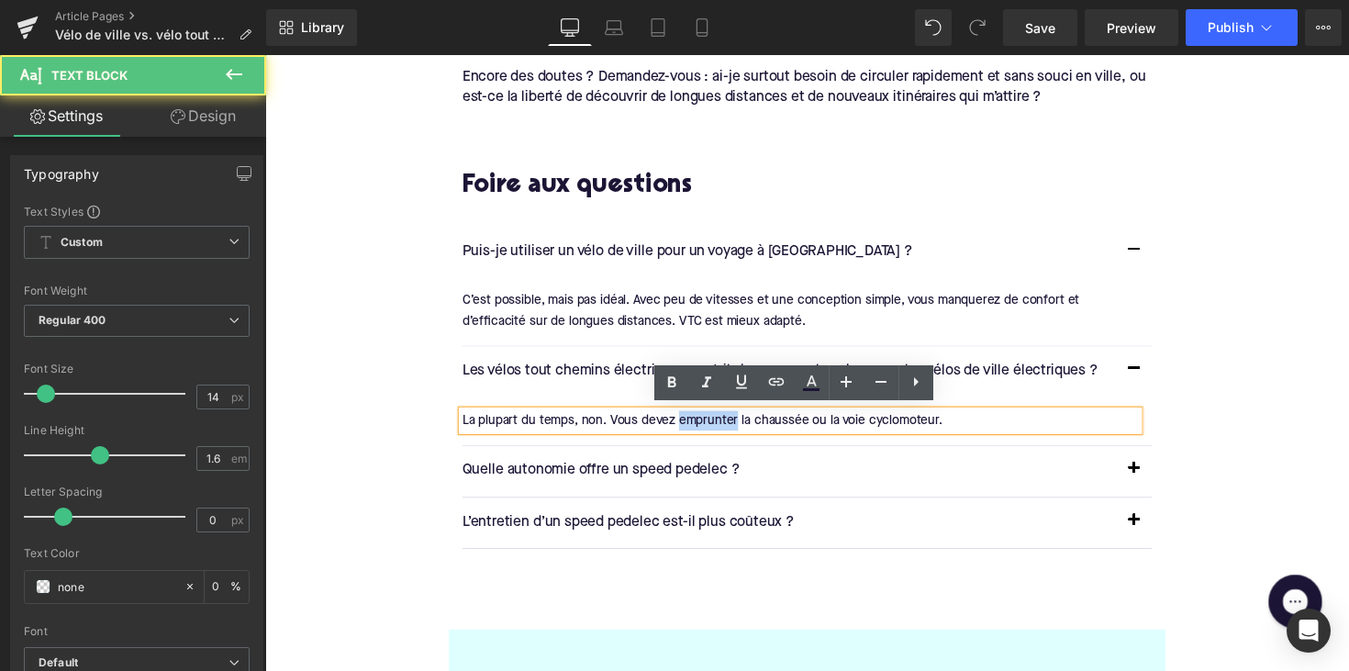
click at [692, 428] on div "La plupart du temps, non. Vous devez emprunter la chaussée ou la voie cyclomote…" at bounding box center [813, 429] width 693 height 20
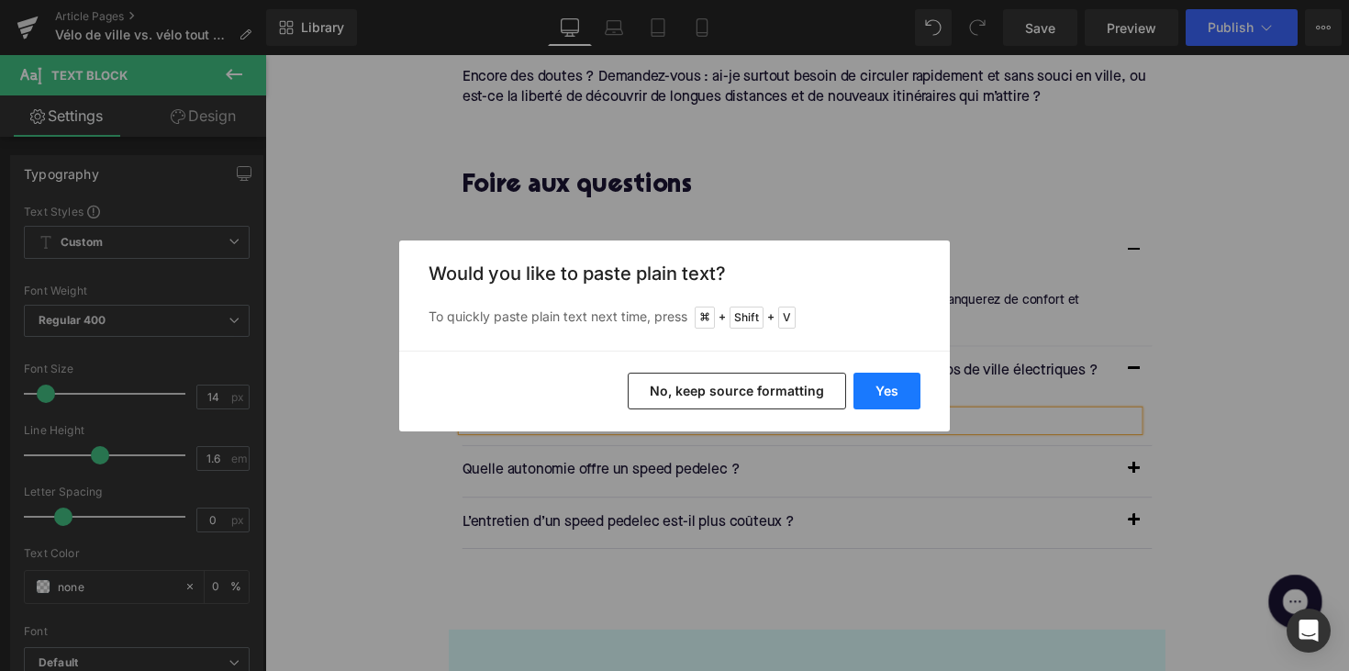
click at [854, 386] on button "Yes" at bounding box center [886, 391] width 67 height 37
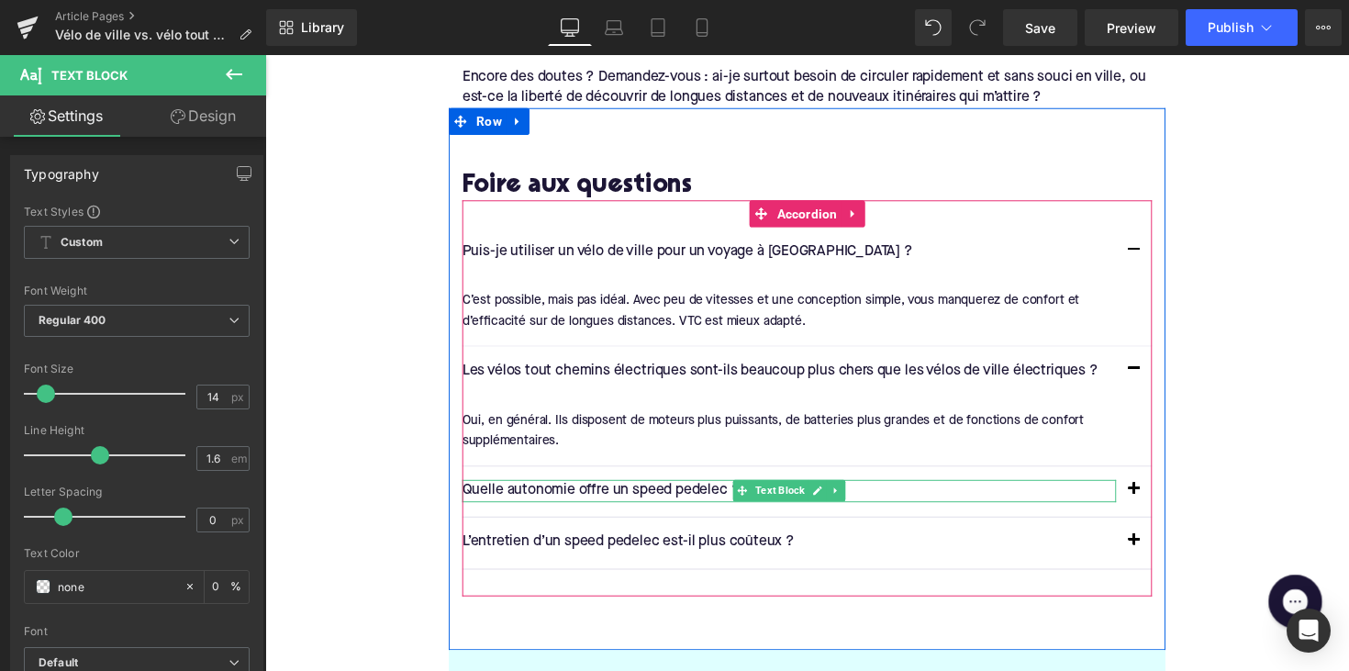
click at [621, 496] on p "Quelle autonomie offre un speed pedelec ?" at bounding box center [802, 502] width 670 height 24
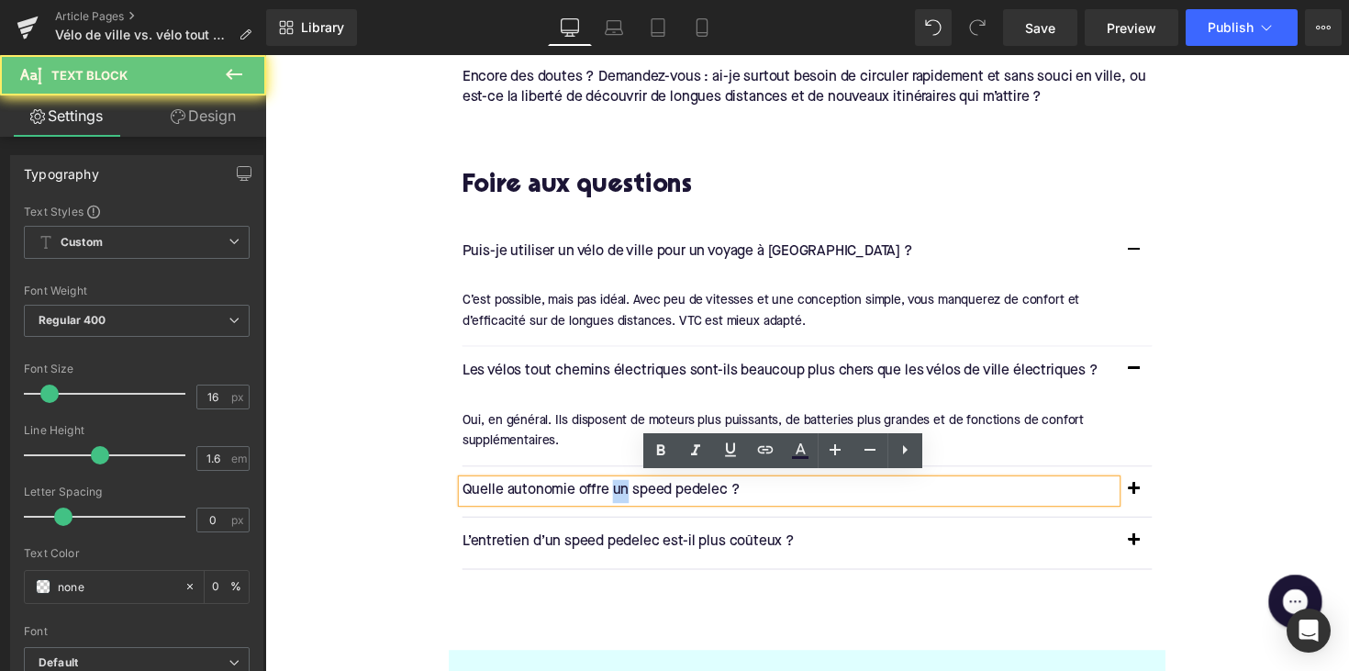
click at [621, 496] on p "Quelle autonomie offre un speed pedelec ?" at bounding box center [802, 502] width 670 height 24
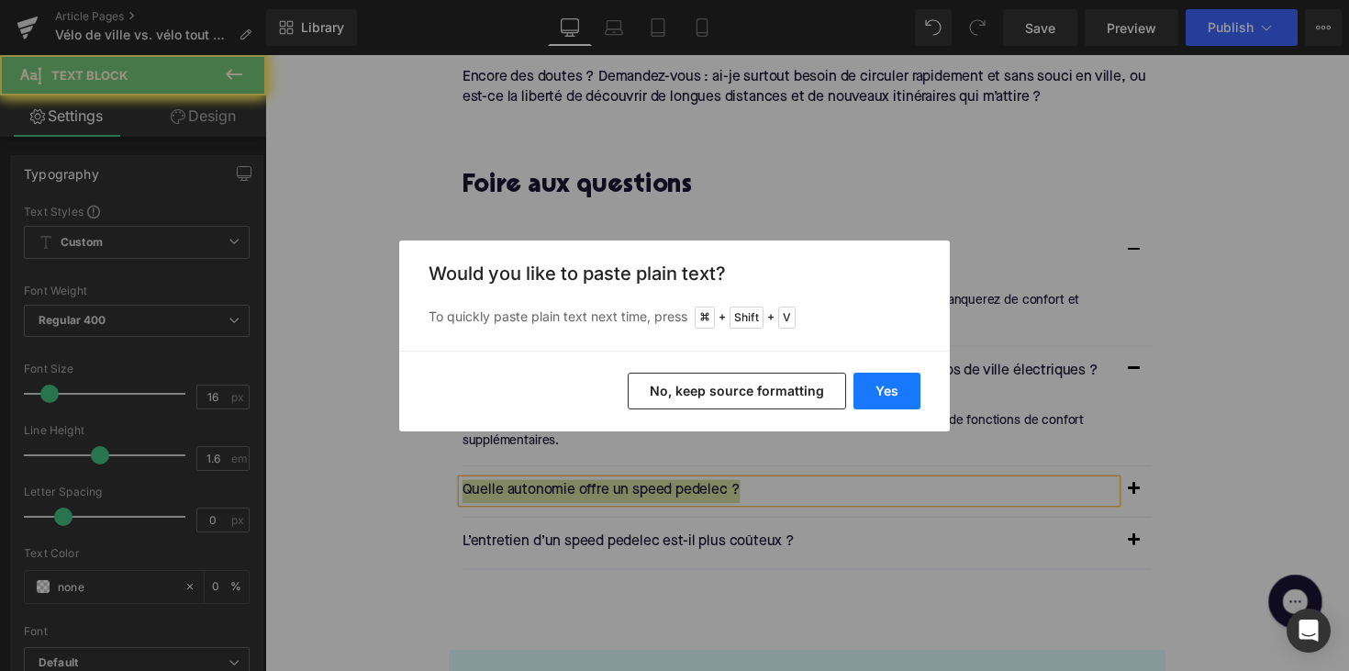
click at [875, 397] on button "Yes" at bounding box center [886, 391] width 67 height 37
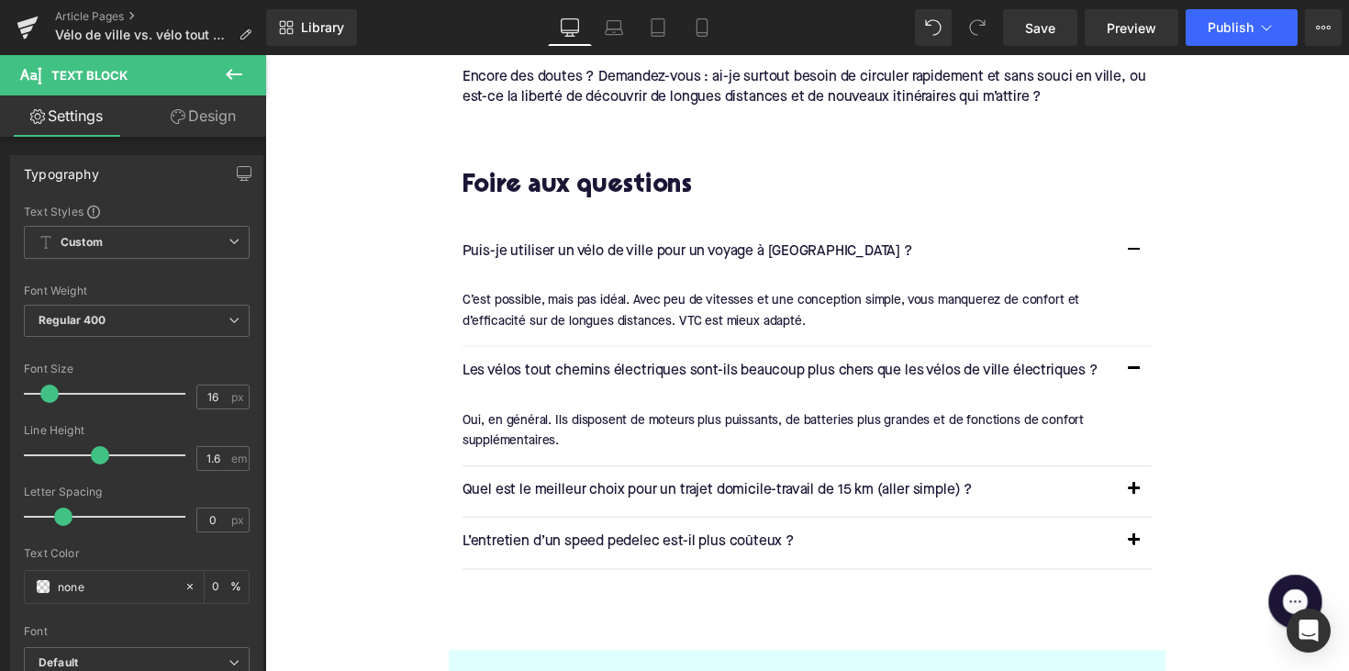
click at [1155, 505] on span "button" at bounding box center [1155, 505] width 0 height 0
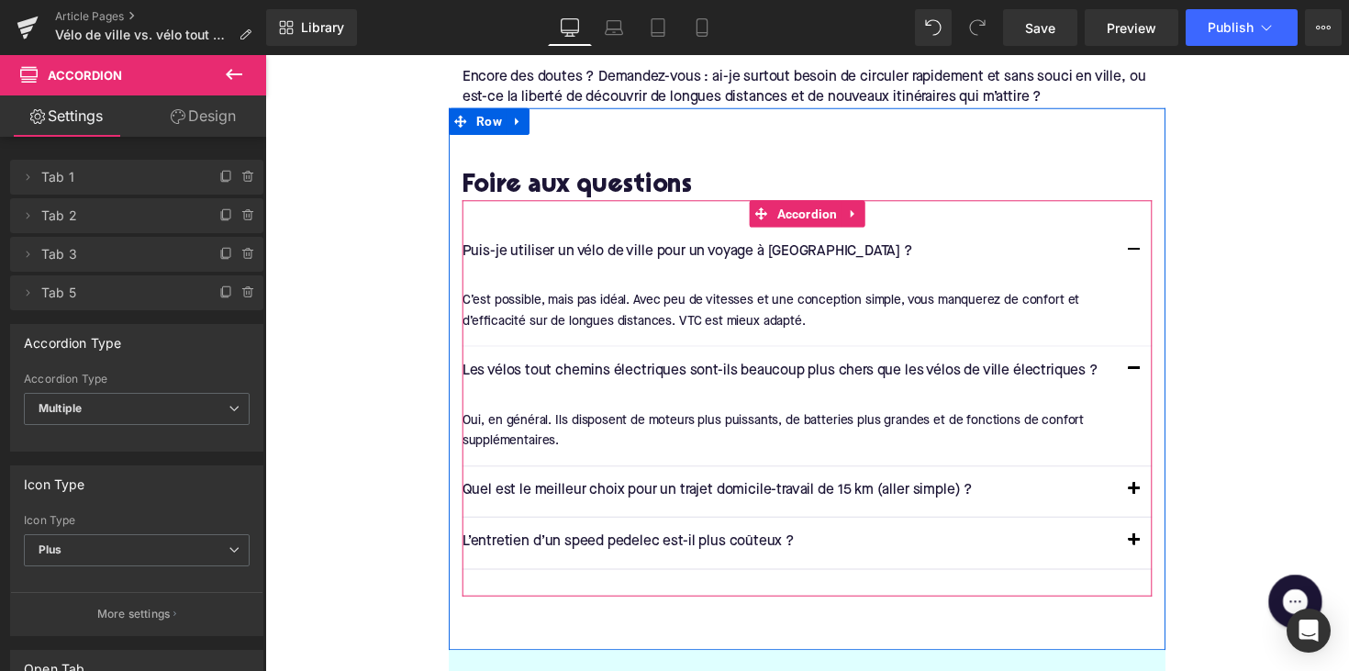
click at [1161, 485] on button "button" at bounding box center [1155, 501] width 37 height 51
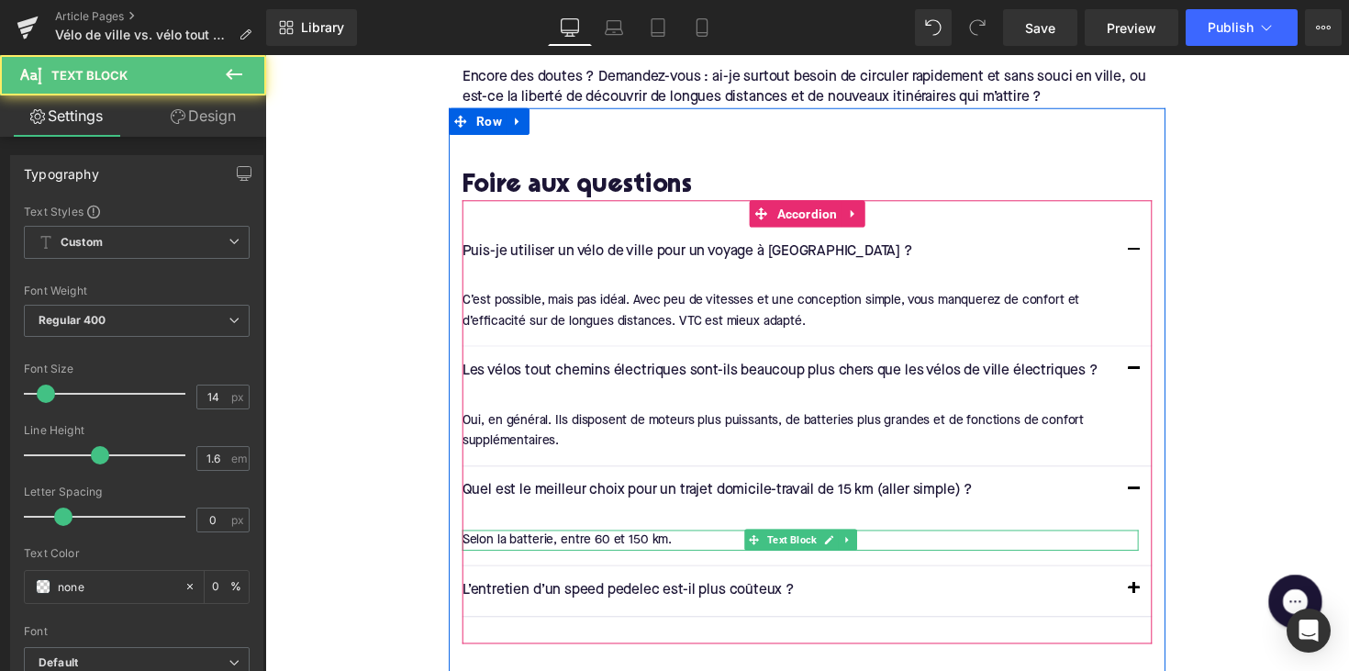
click at [614, 545] on div "Selon la batterie, entre 60 et 150 km." at bounding box center [813, 551] width 693 height 20
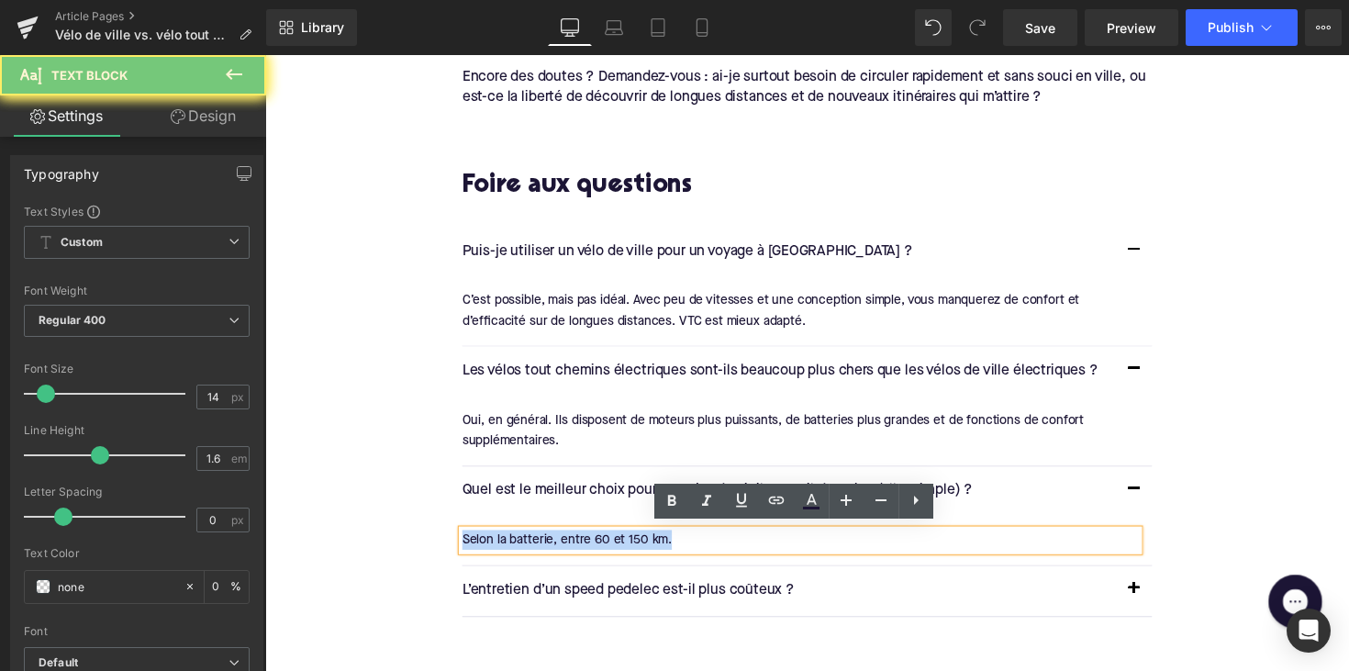
click at [614, 545] on div "Selon la batterie, entre 60 et 150 km." at bounding box center [813, 551] width 693 height 20
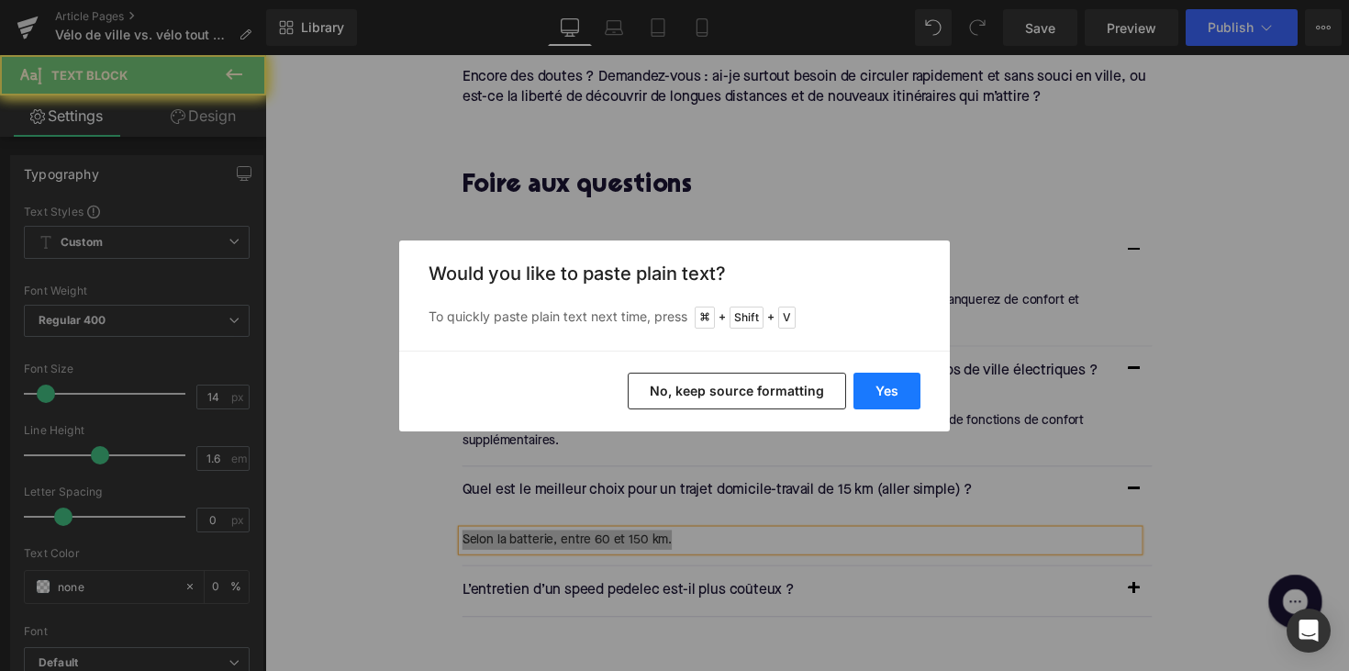
click at [897, 395] on button "Yes" at bounding box center [886, 391] width 67 height 37
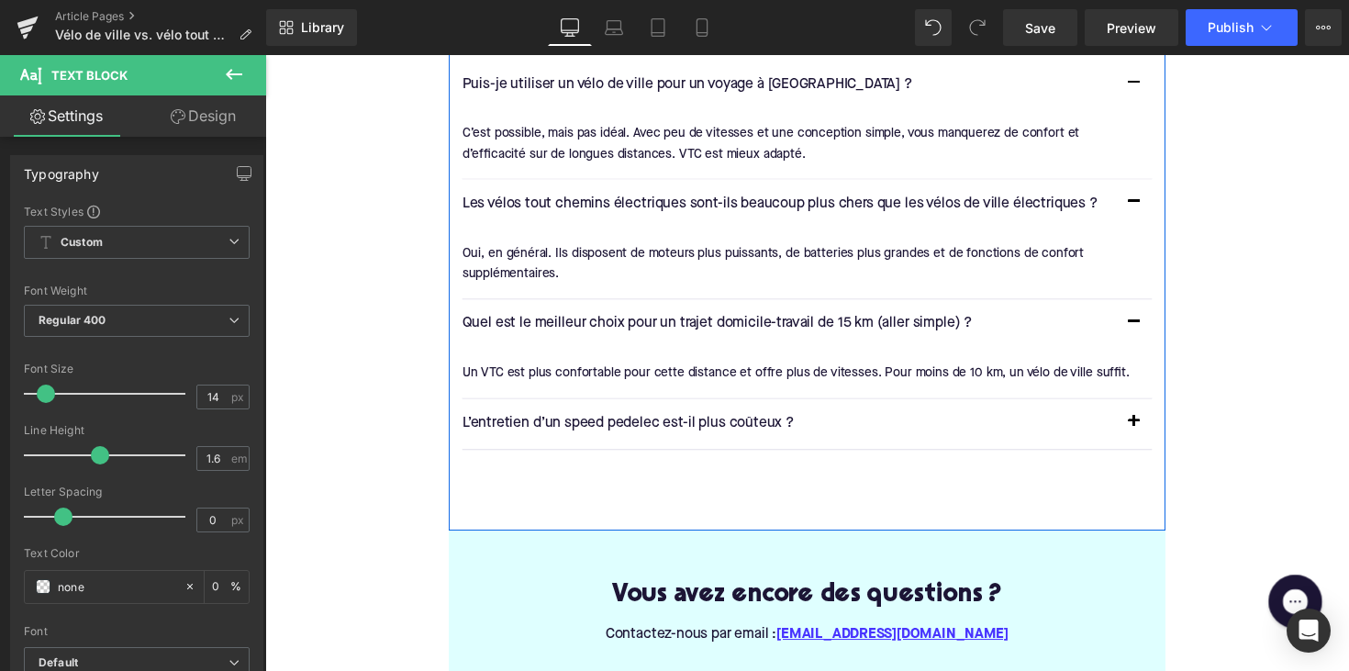
scroll to position [3695, 0]
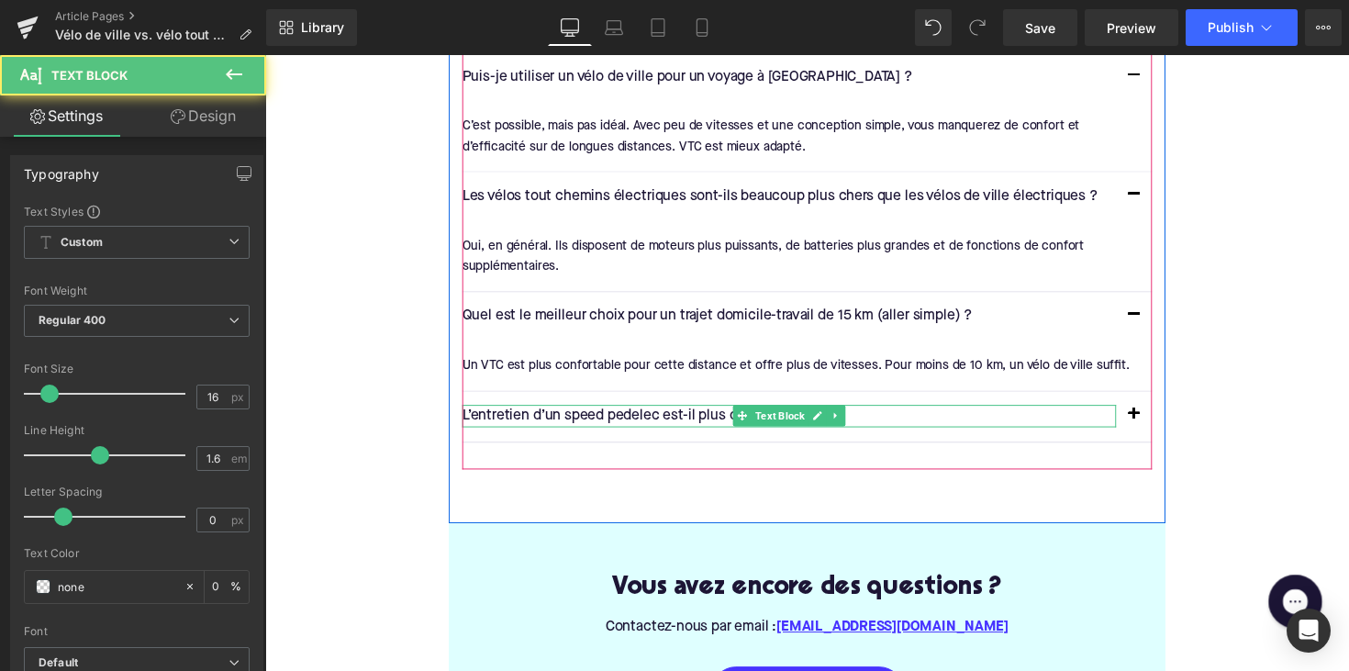
click at [689, 425] on p "L’entretien d’un speed pedelec est-il plus coûteux ?" at bounding box center [802, 425] width 670 height 24
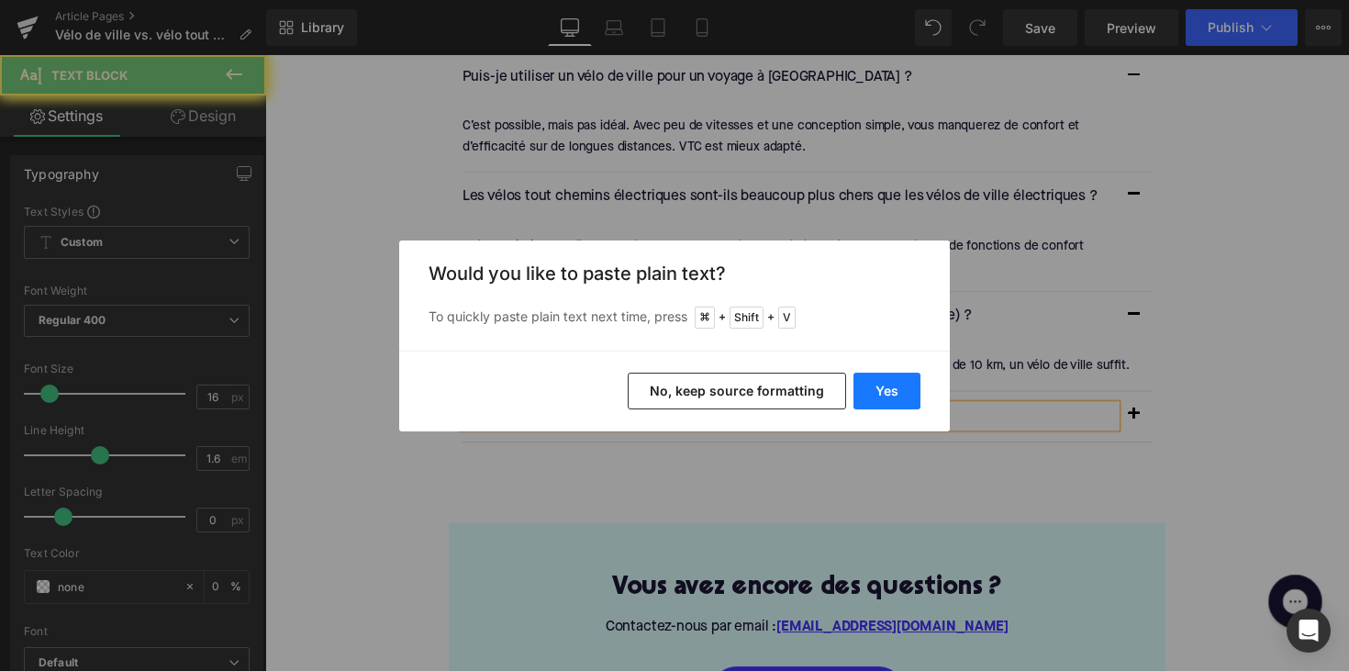
click at [887, 407] on button "Yes" at bounding box center [886, 391] width 67 height 37
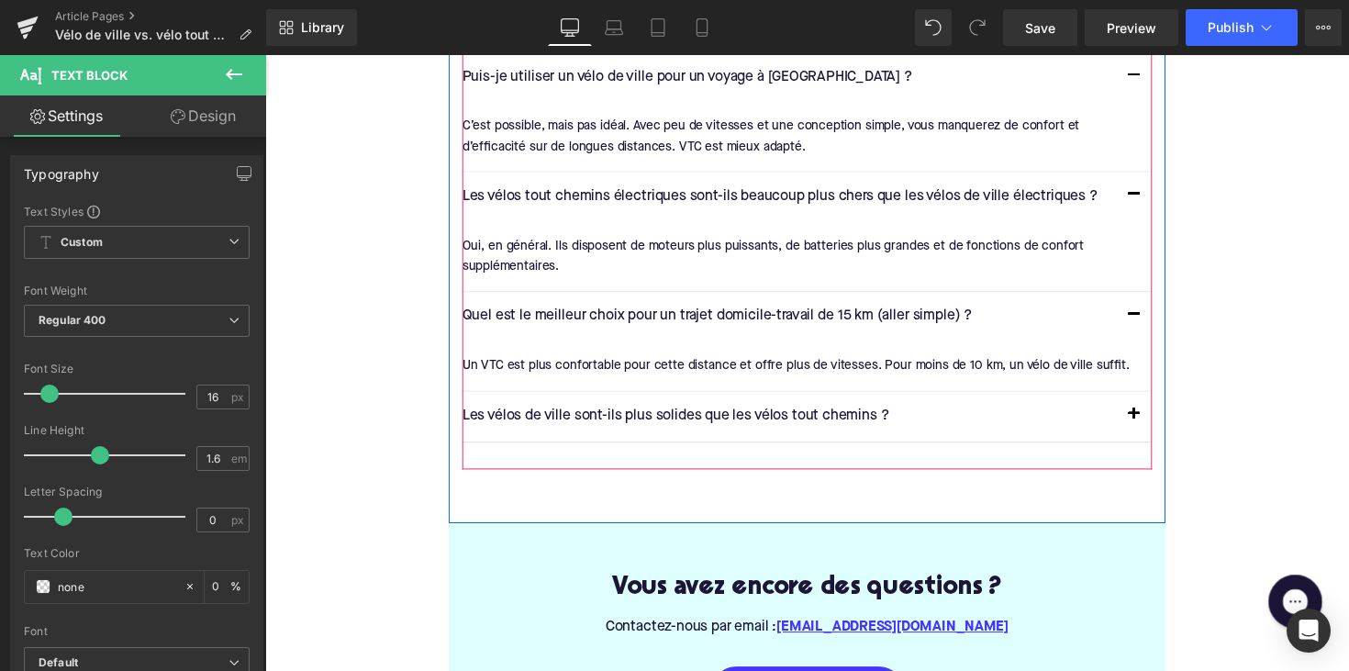
click at [1147, 417] on button "button" at bounding box center [1155, 424] width 37 height 51
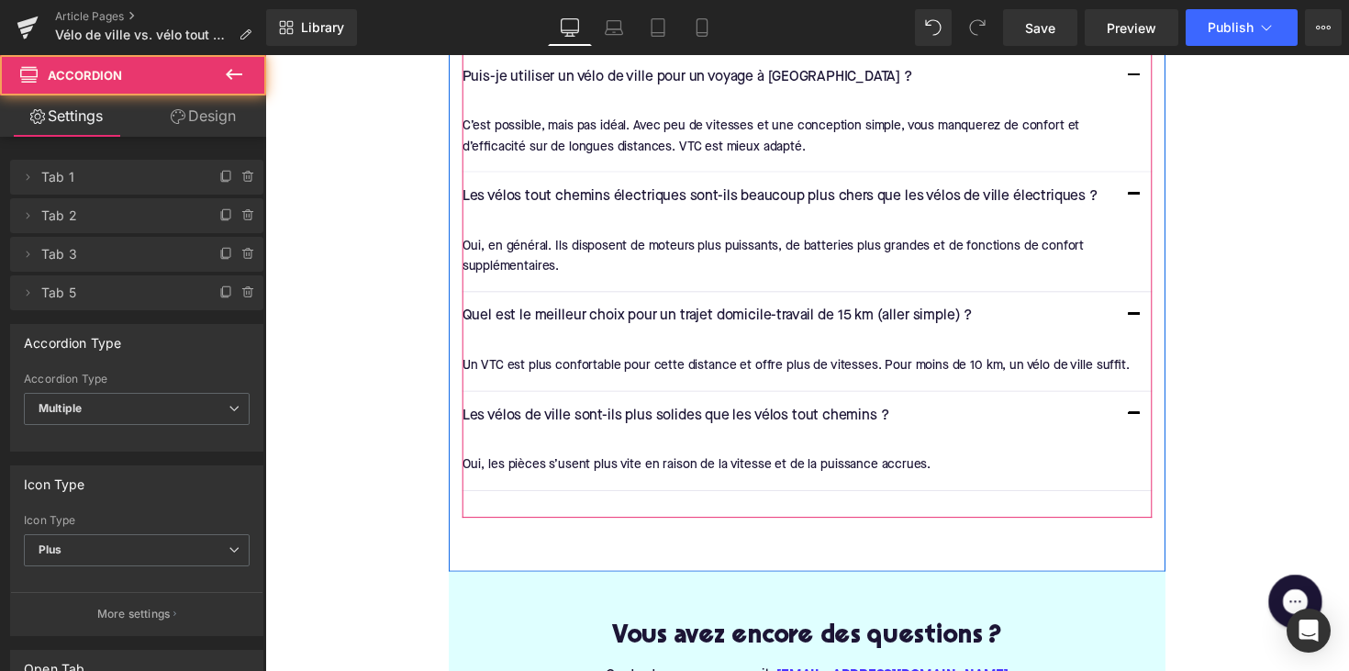
click at [761, 469] on icon at bounding box center [766, 474] width 10 height 11
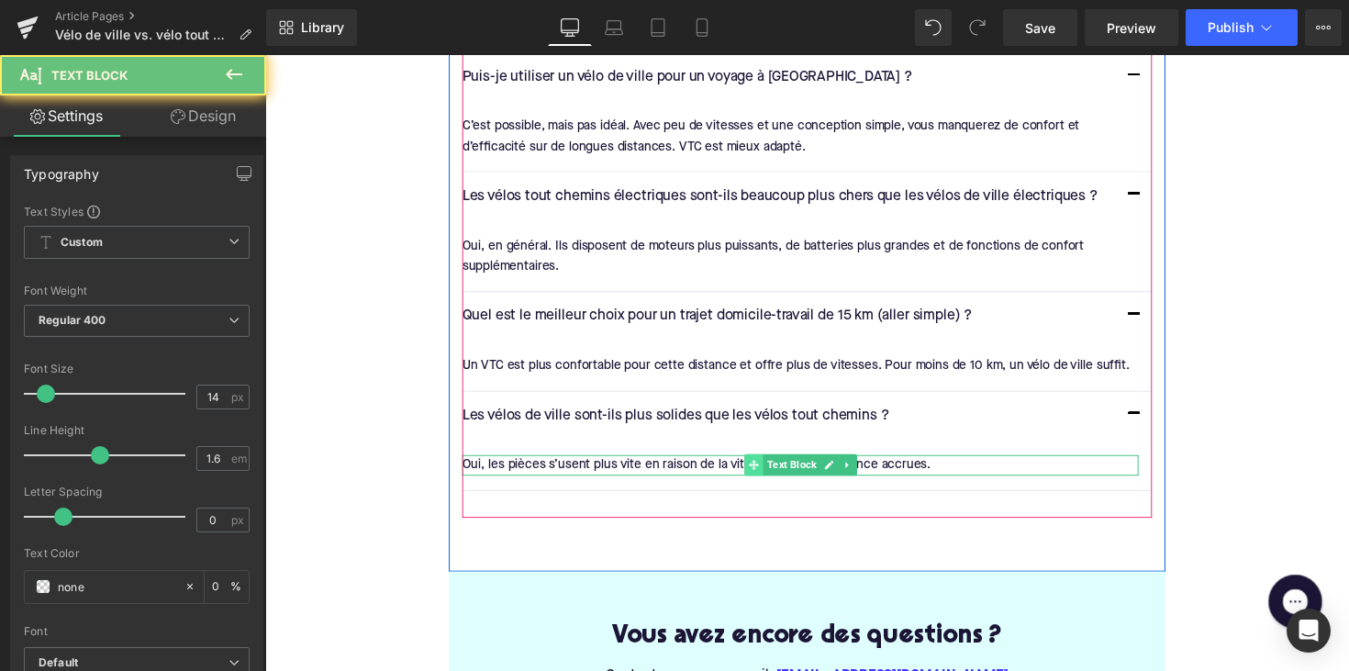
click at [761, 469] on icon at bounding box center [766, 474] width 10 height 11
click at [699, 465] on div "Oui, les pièces s’usent plus vite en raison de la vitesse et de la puissance ac…" at bounding box center [813, 474] width 693 height 20
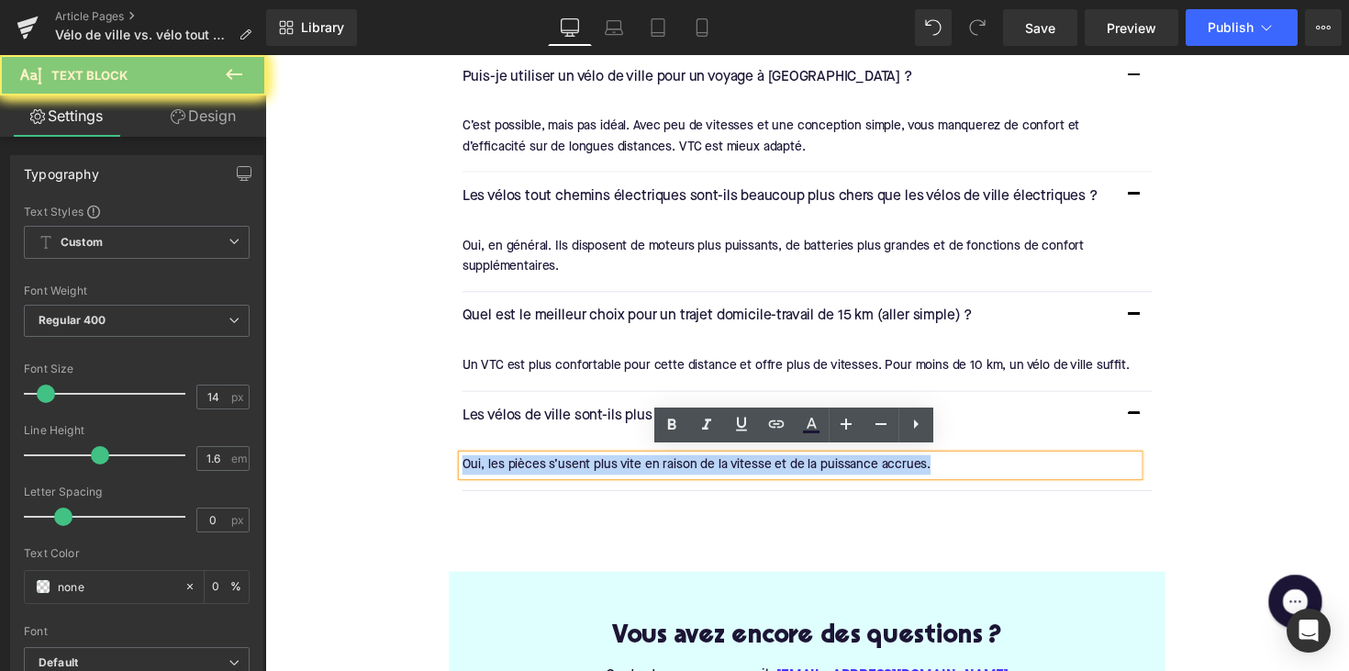
click at [699, 465] on div "Oui, les pièces s’usent plus vite en raison de la vitesse et de la puissance ac…" at bounding box center [813, 474] width 693 height 20
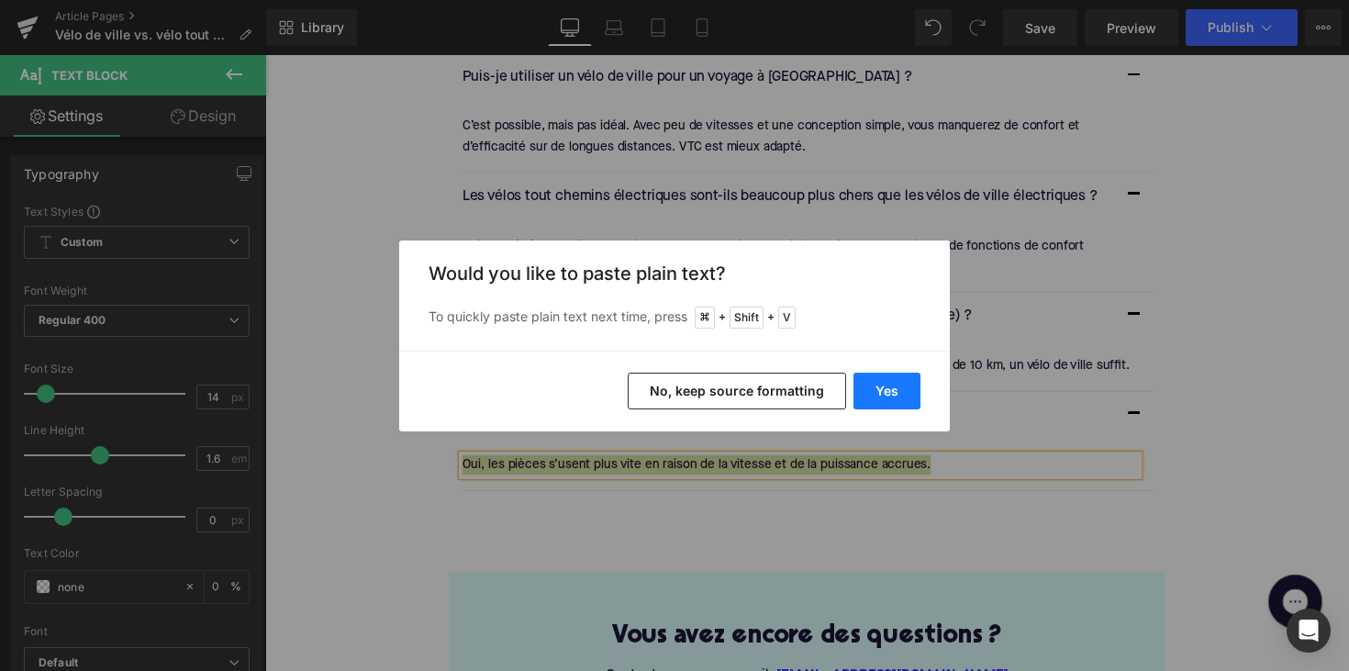
click at [890, 401] on button "Yes" at bounding box center [886, 391] width 67 height 37
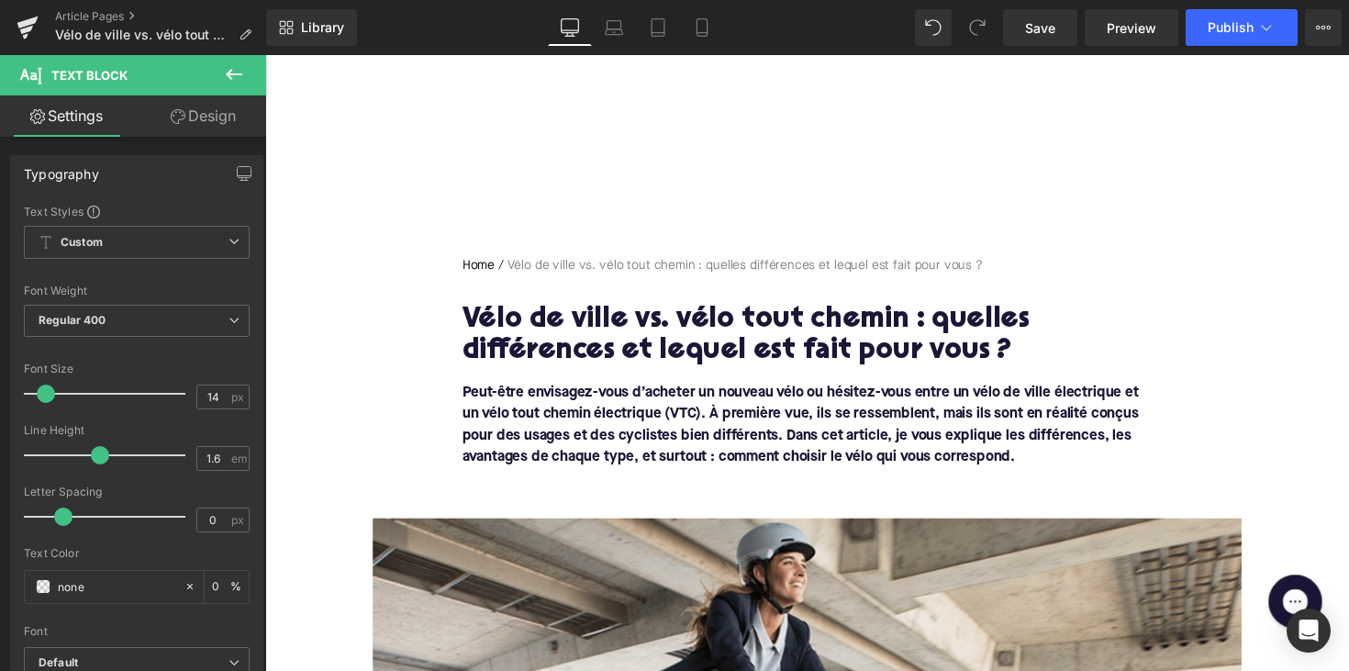
scroll to position [0, 0]
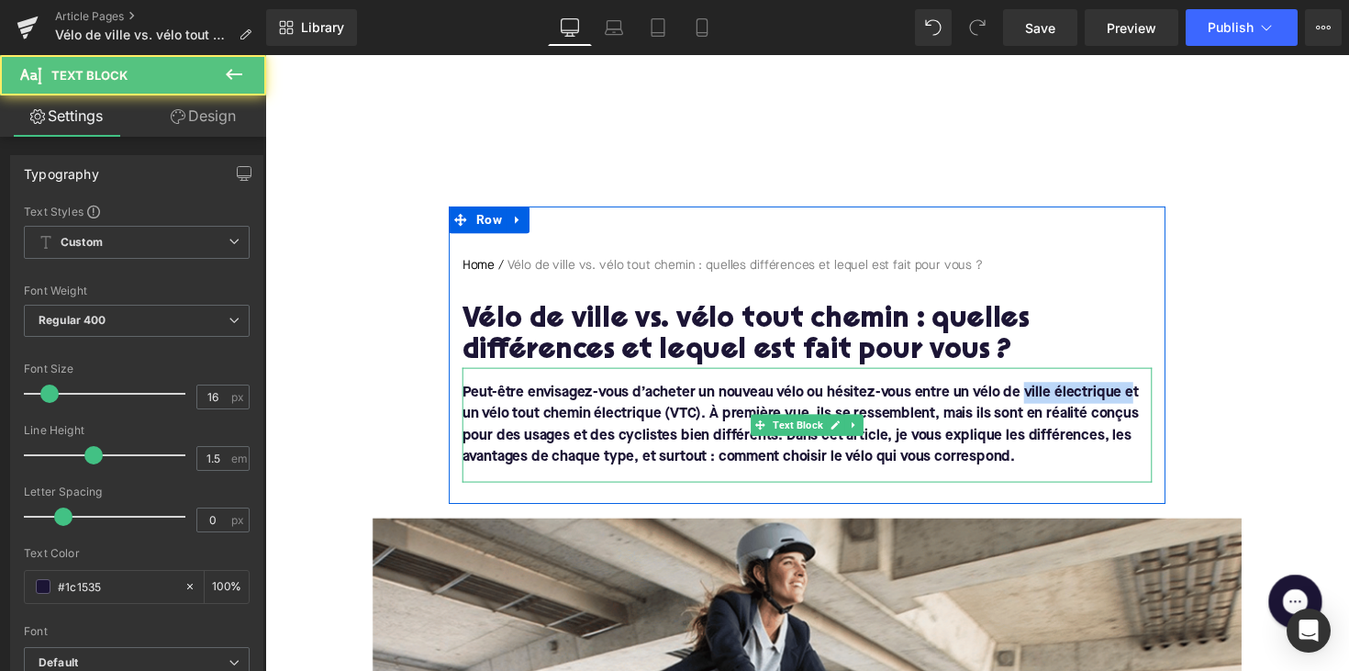
drag, startPoint x: 1042, startPoint y: 398, endPoint x: 1003, endPoint y: 396, distance: 38.6
click at [1121, 396] on font "Peut-être envisagez-vous d’acheter un nouveau vélo ou hésitez-vous entre un vél…" at bounding box center [813, 434] width 693 height 81
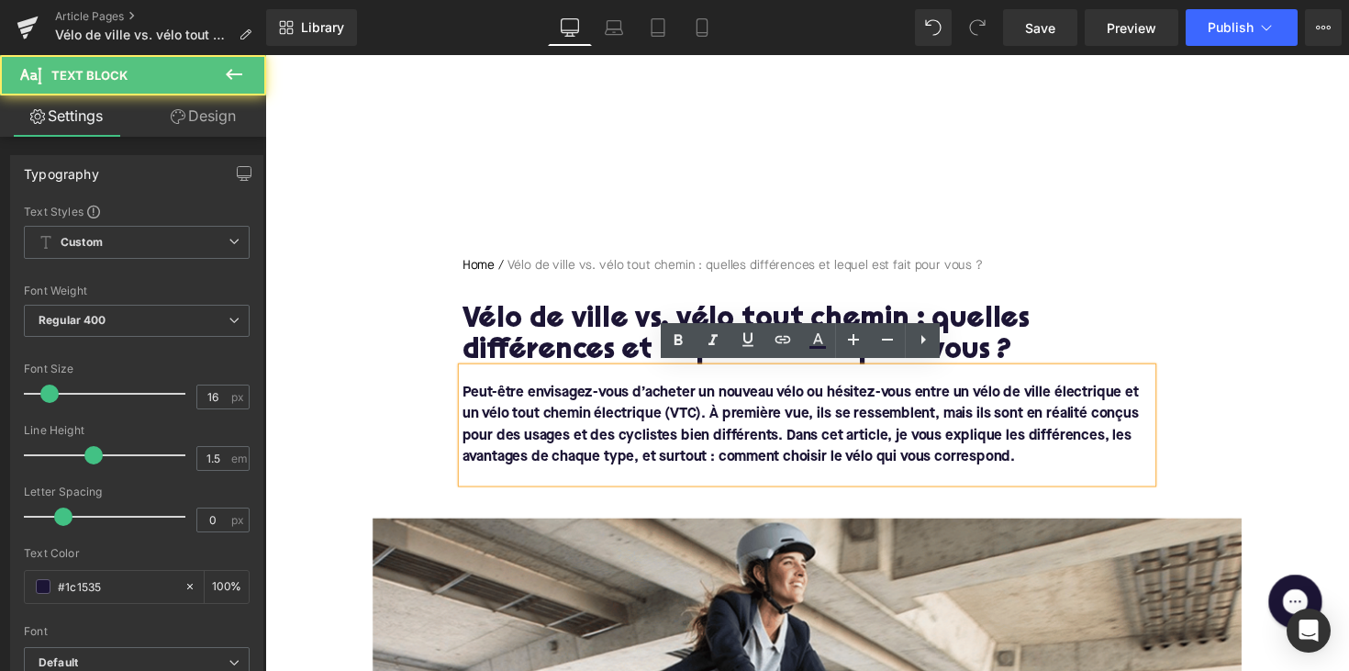
click at [991, 396] on font "Peut-être envisagez-vous d’acheter un nouveau vélo ou hésitez-vous entre un vél…" at bounding box center [813, 434] width 693 height 81
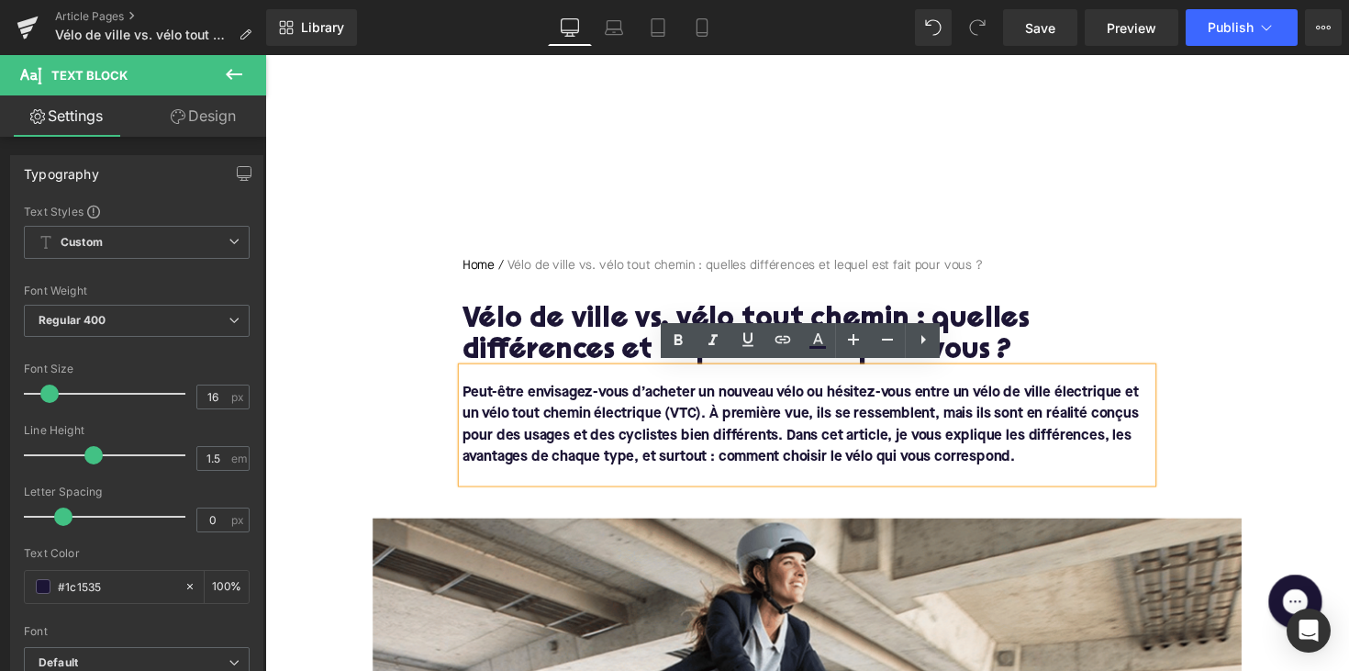
click at [971, 398] on font "Peut-être envisagez-vous d’acheter un nouveau vélo ou hésitez-vous entre un vél…" at bounding box center [813, 434] width 693 height 81
drag, startPoint x: 964, startPoint y: 398, endPoint x: 1138, endPoint y: 404, distance: 173.5
click at [1138, 404] on font "Peut-être envisagez-vous d’acheter un nouveau vélo ou hésitez-vous entre un vél…" at bounding box center [813, 434] width 693 height 81
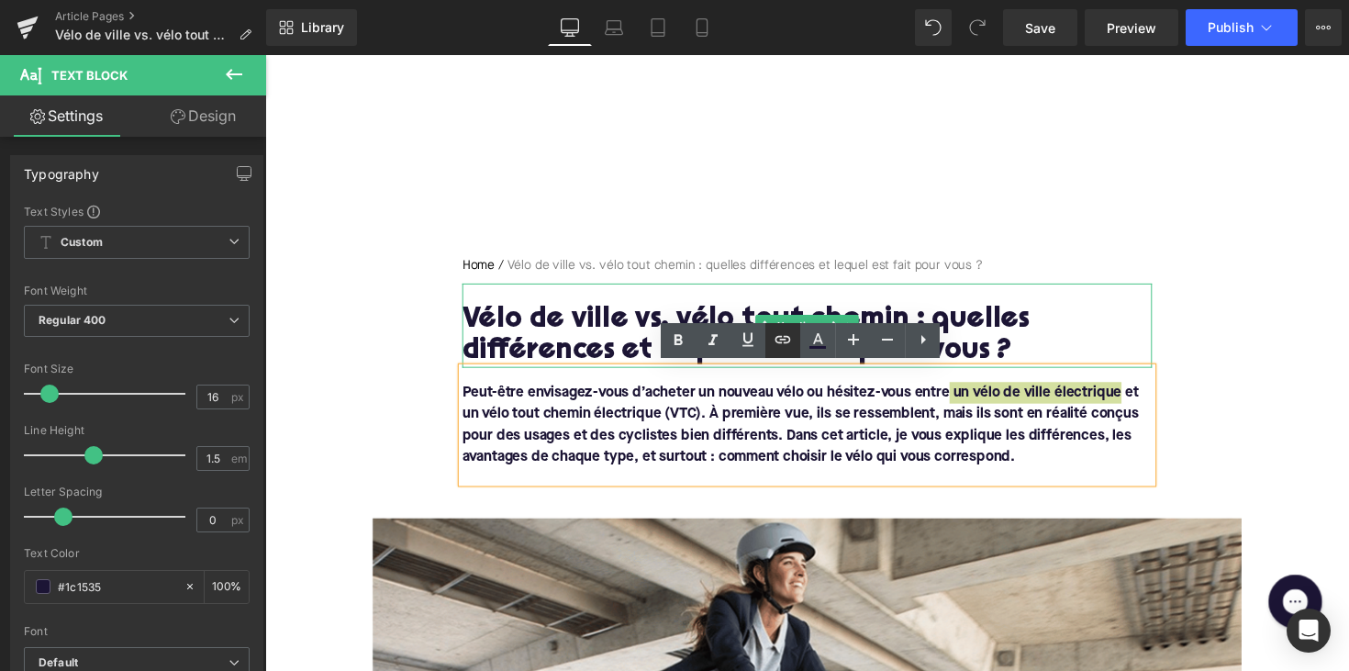
click at [785, 342] on icon at bounding box center [783, 339] width 16 height 7
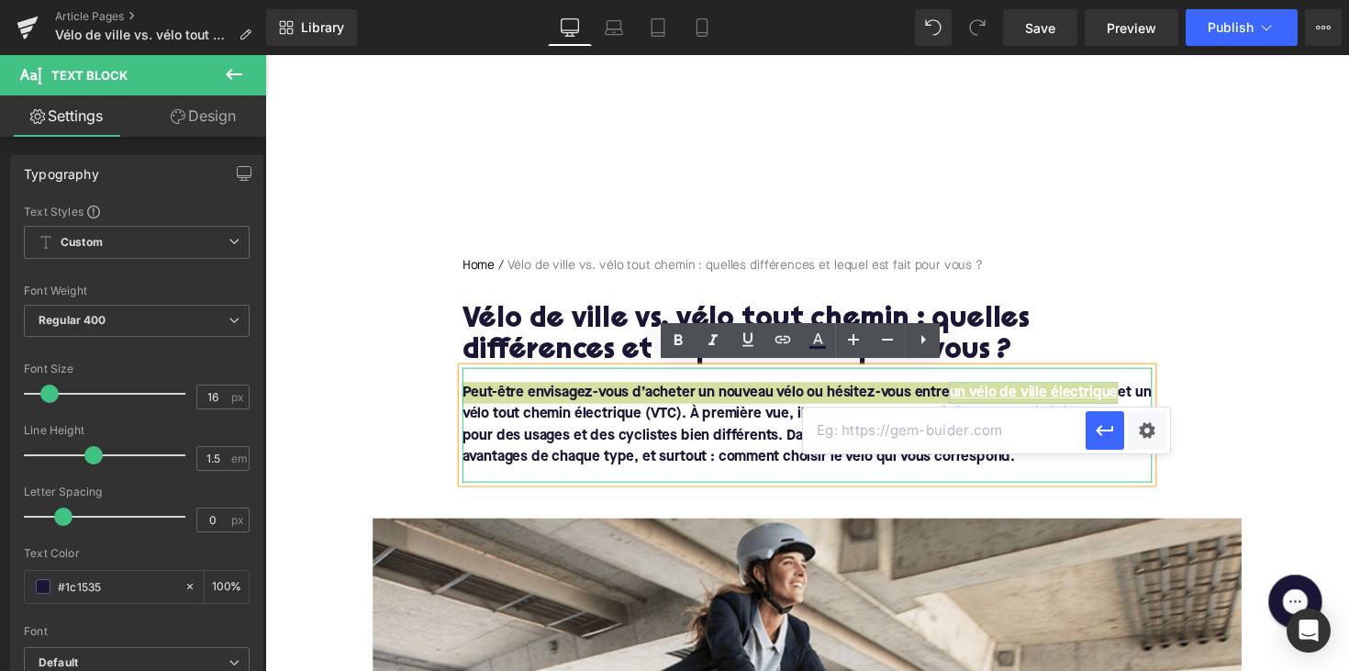
click at [844, 427] on input "text" at bounding box center [944, 430] width 283 height 46
paste input "[URL][DOMAIN_NAME]"
type input "[URL][DOMAIN_NAME]"
click at [1098, 429] on icon "button" at bounding box center [1104, 430] width 17 height 11
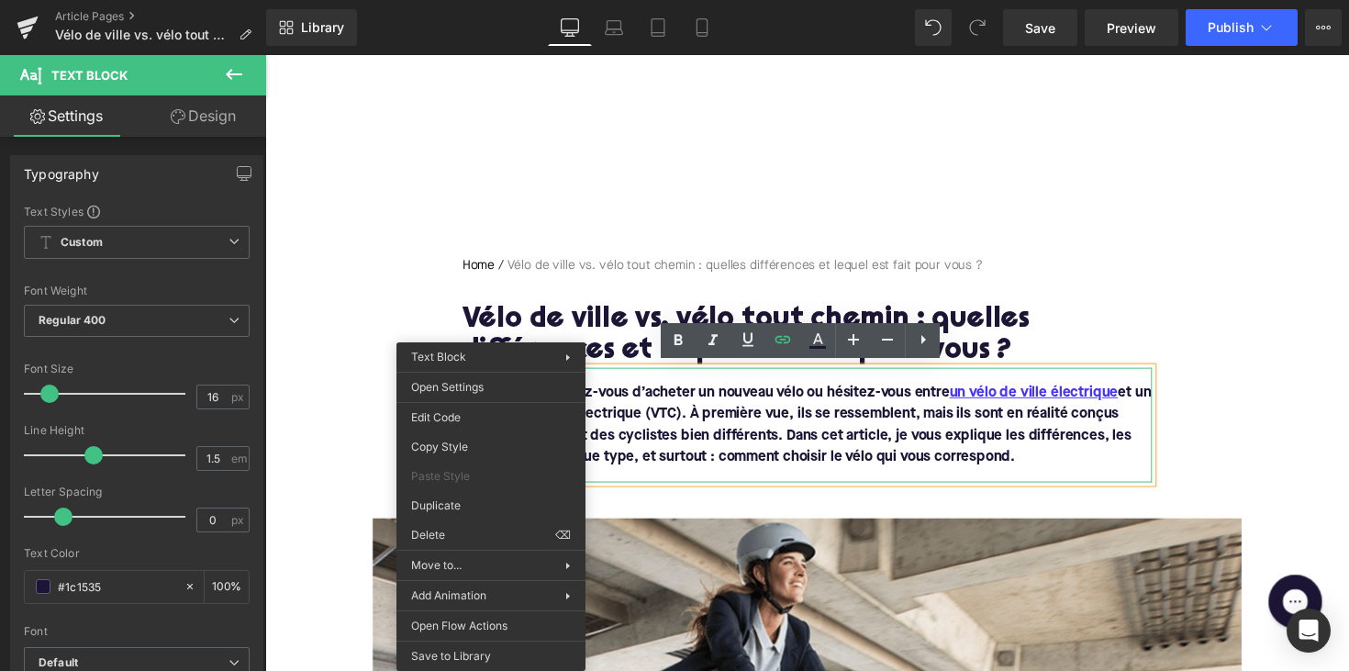
click at [669, 445] on font "Peut-être envisagez-vous d’acheter un nouveau vélo ou hésitez-vous entre un vél…" at bounding box center [820, 434] width 706 height 81
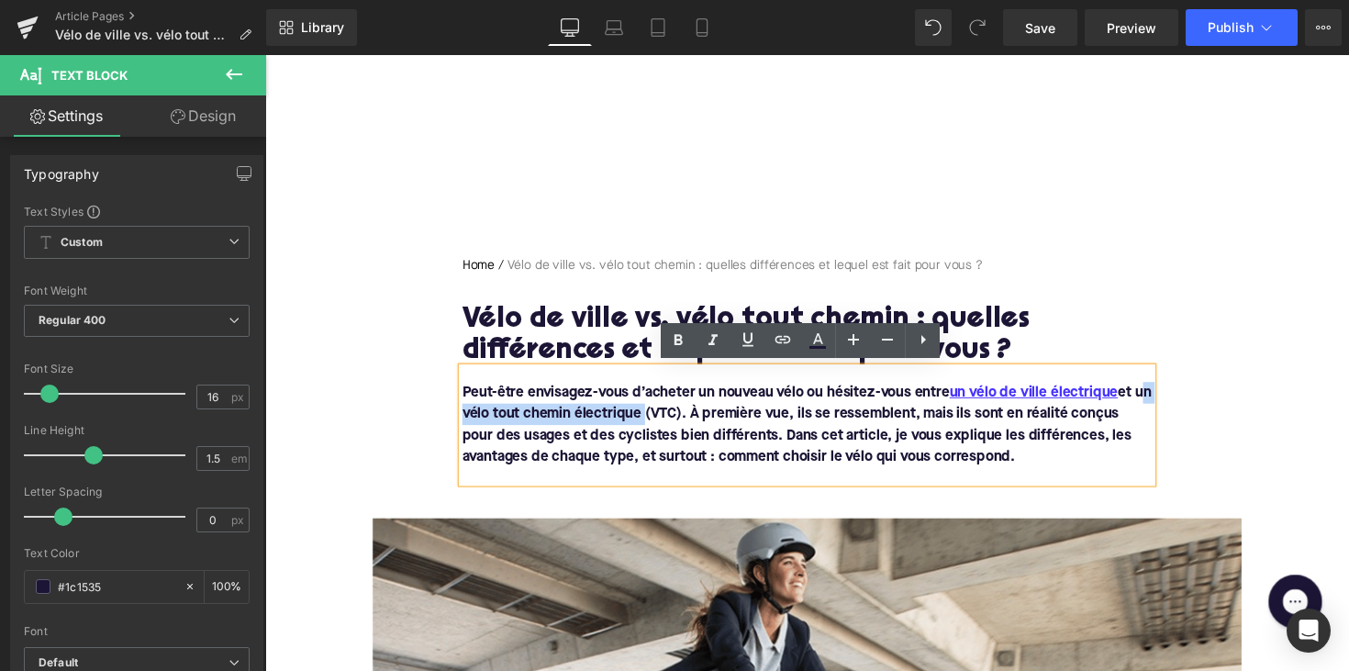
drag, startPoint x: 463, startPoint y: 422, endPoint x: 668, endPoint y: 425, distance: 204.7
click at [668, 425] on font "Peut-être envisagez-vous d’acheter un nouveau vélo ou hésitez-vous entre un vél…" at bounding box center [820, 434] width 706 height 81
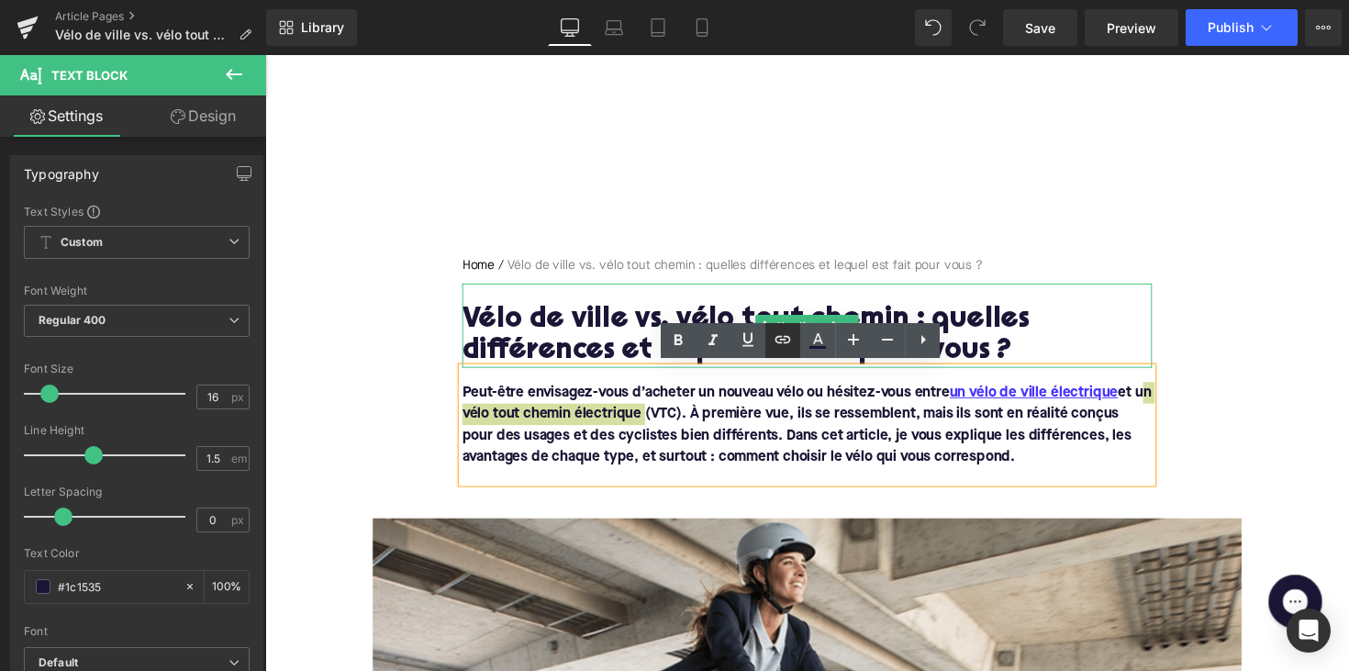
click at [786, 335] on icon at bounding box center [783, 340] width 22 height 22
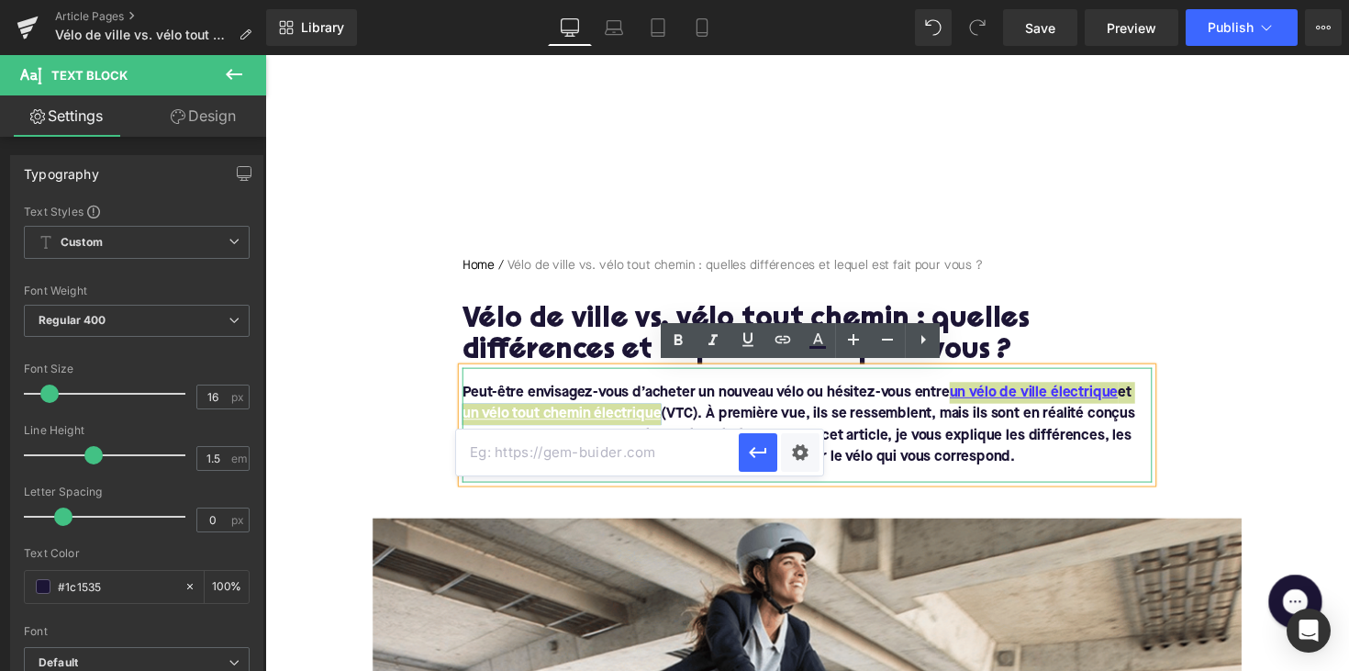
click at [654, 444] on input "text" at bounding box center [597, 452] width 283 height 46
paste input "[URL][DOMAIN_NAME]"
click at [762, 456] on icon "button" at bounding box center [758, 452] width 22 height 22
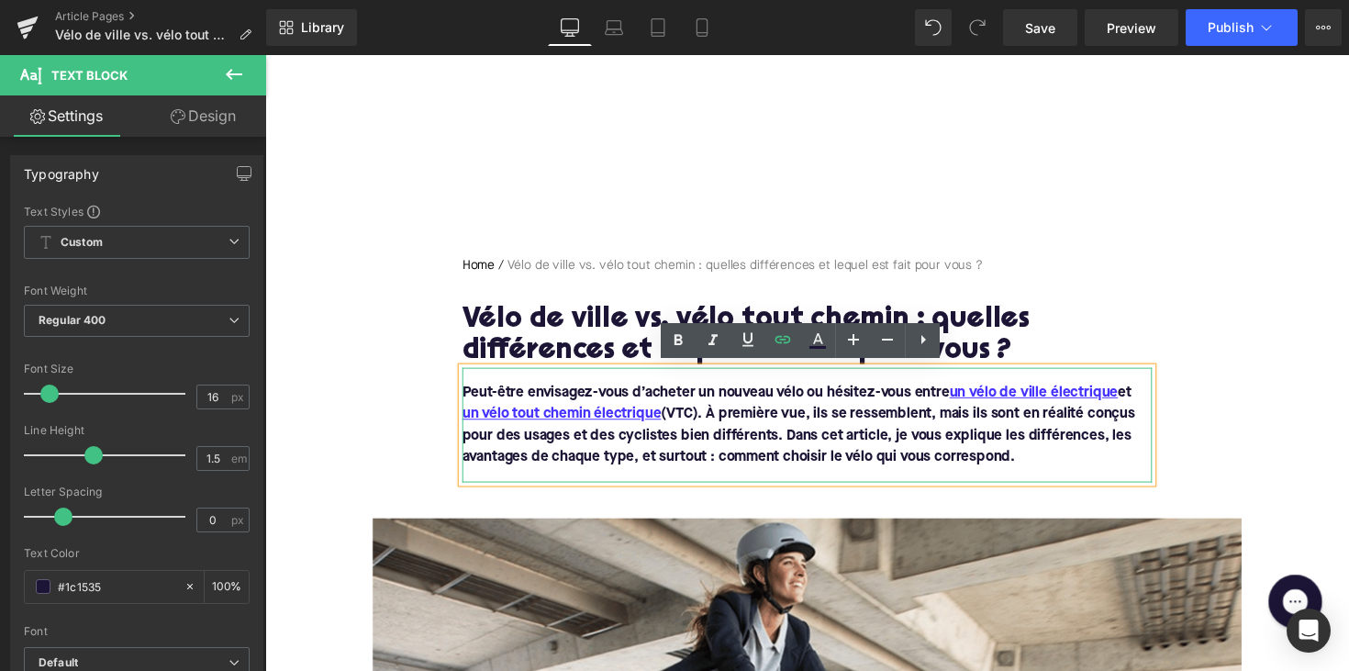
click at [839, 443] on font "Peut-être envisagez-vous d’acheter un nouveau vélo ou hésitez-vous entre un vél…" at bounding box center [811, 434] width 689 height 81
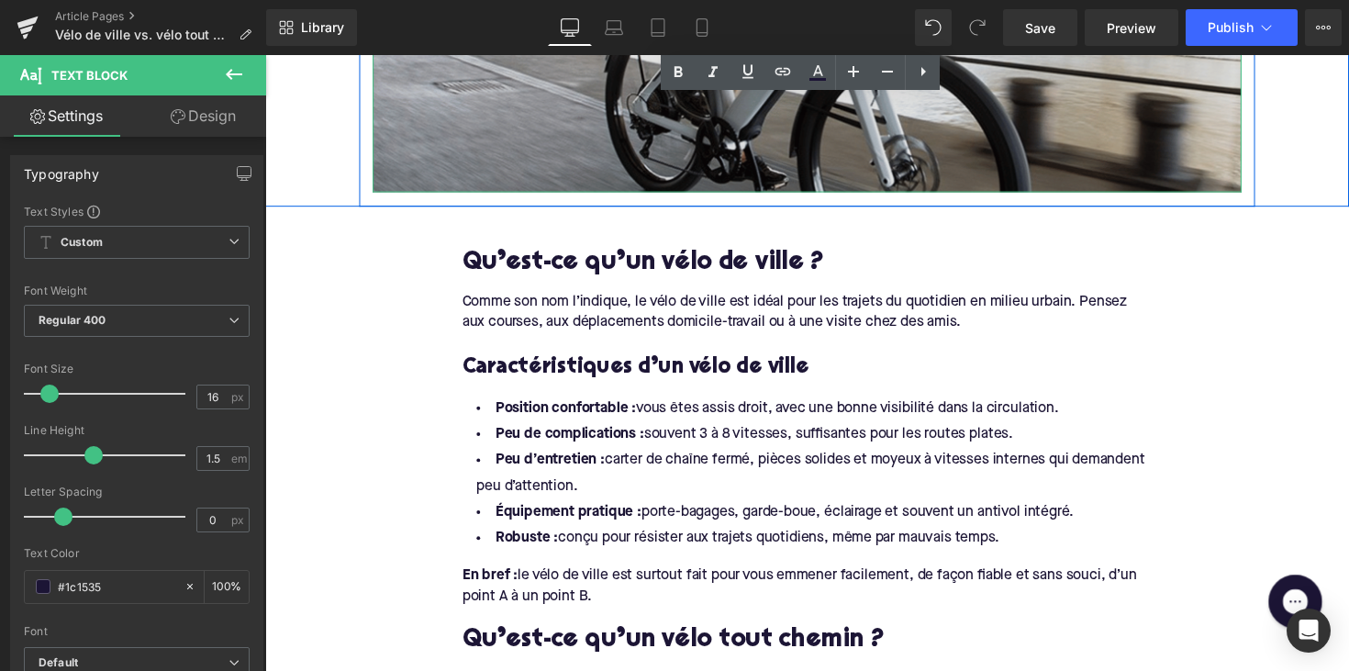
scroll to position [836, 0]
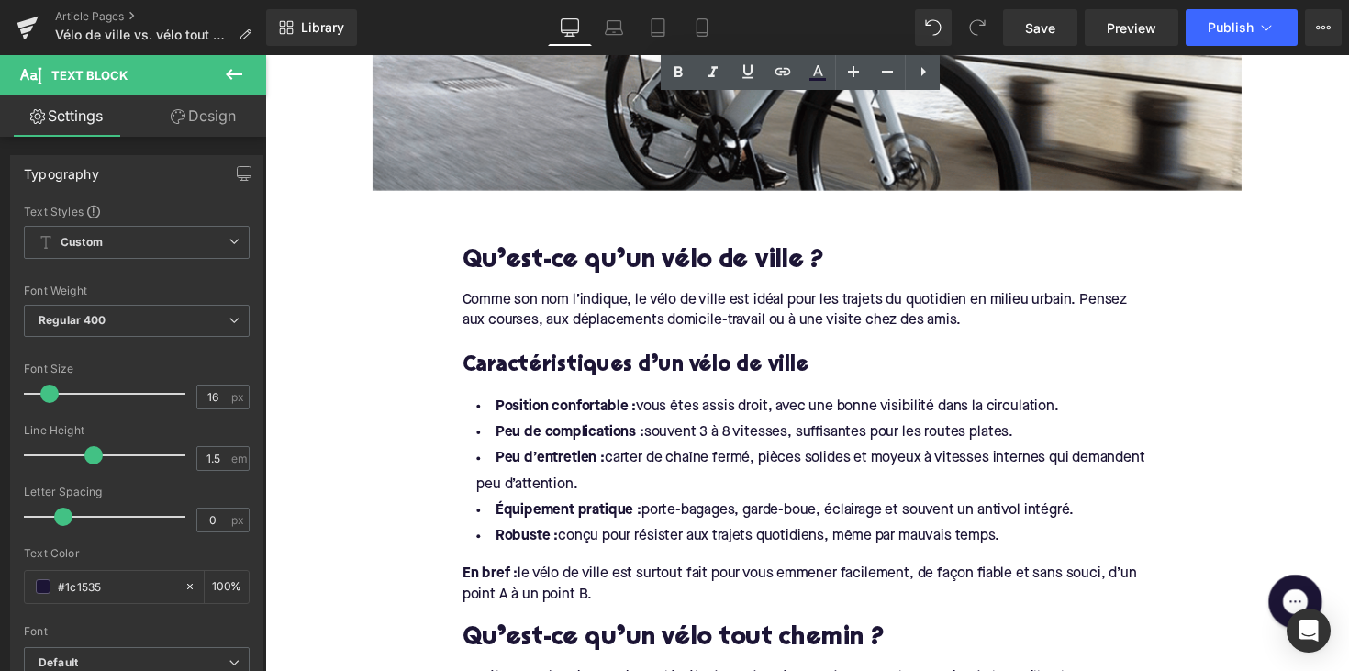
click at [876, 355] on div "Caractéristiques d’un vélo de ville" at bounding box center [820, 362] width 707 height 50
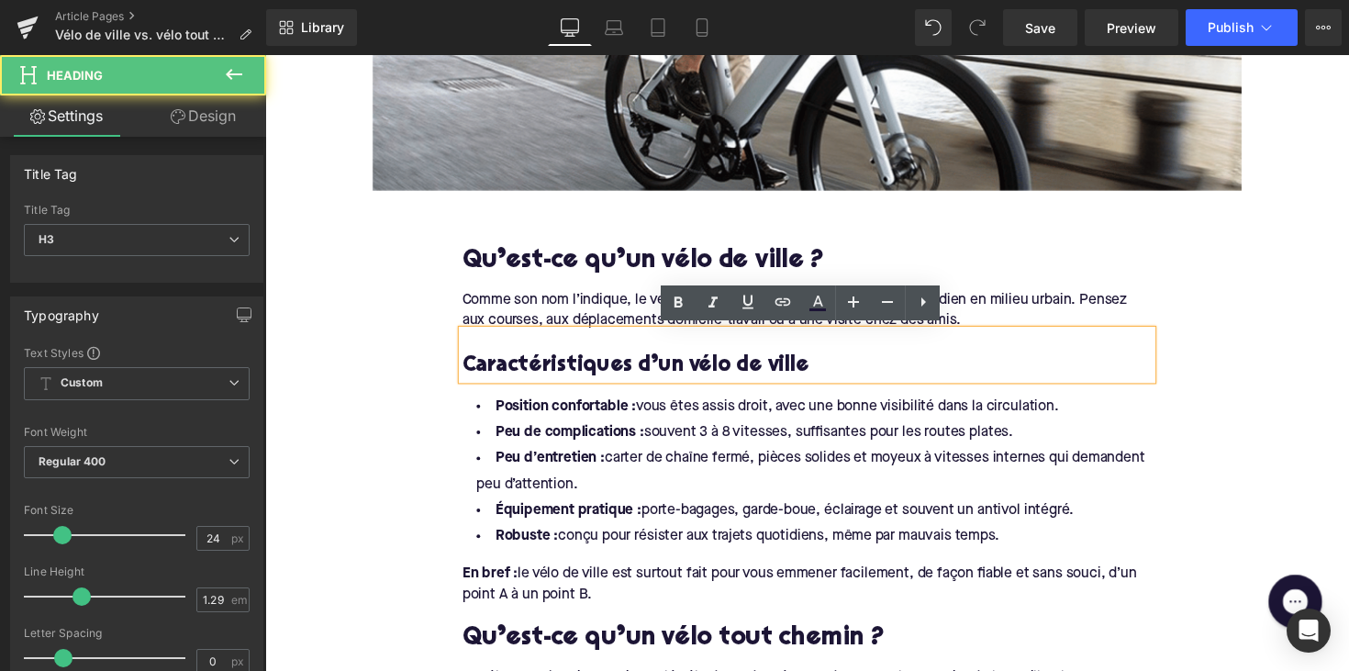
click at [562, 337] on div "Caractéristiques d’un vélo de ville" at bounding box center [820, 362] width 707 height 50
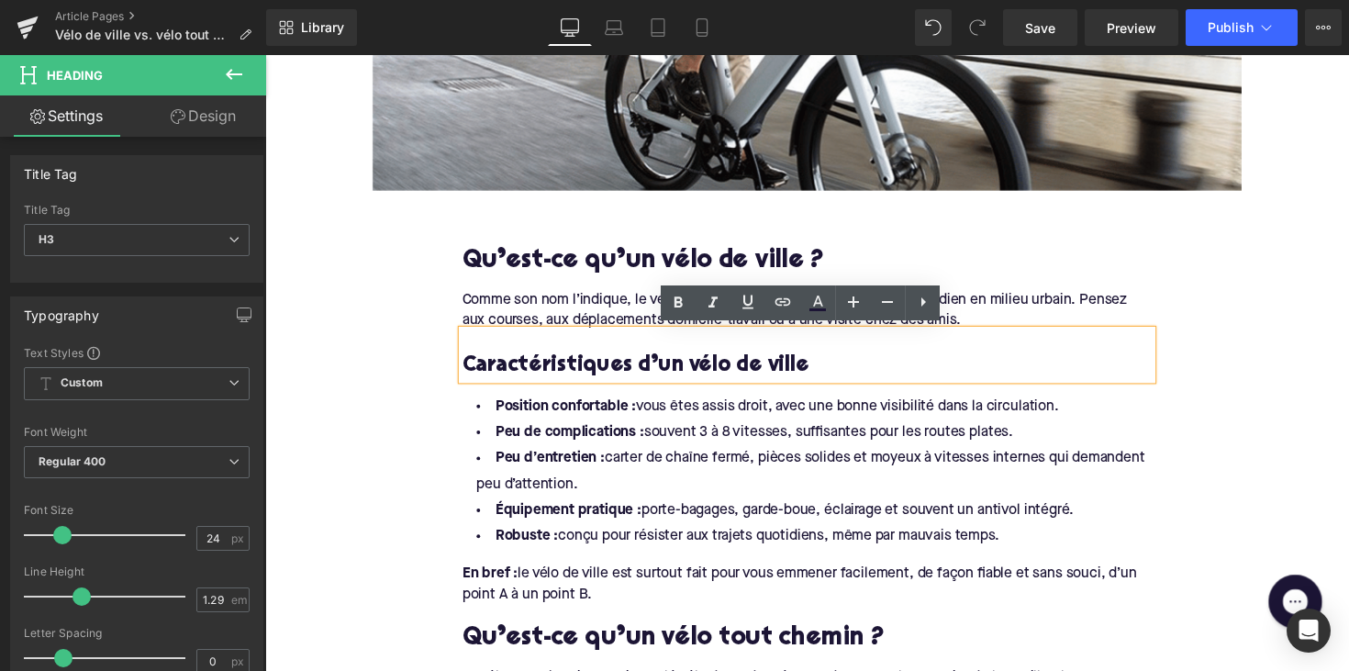
click at [563, 317] on div "Comme son nom l’indique, le vélo de ville est idéal pour les trajets du quotidi…" at bounding box center [820, 315] width 707 height 41
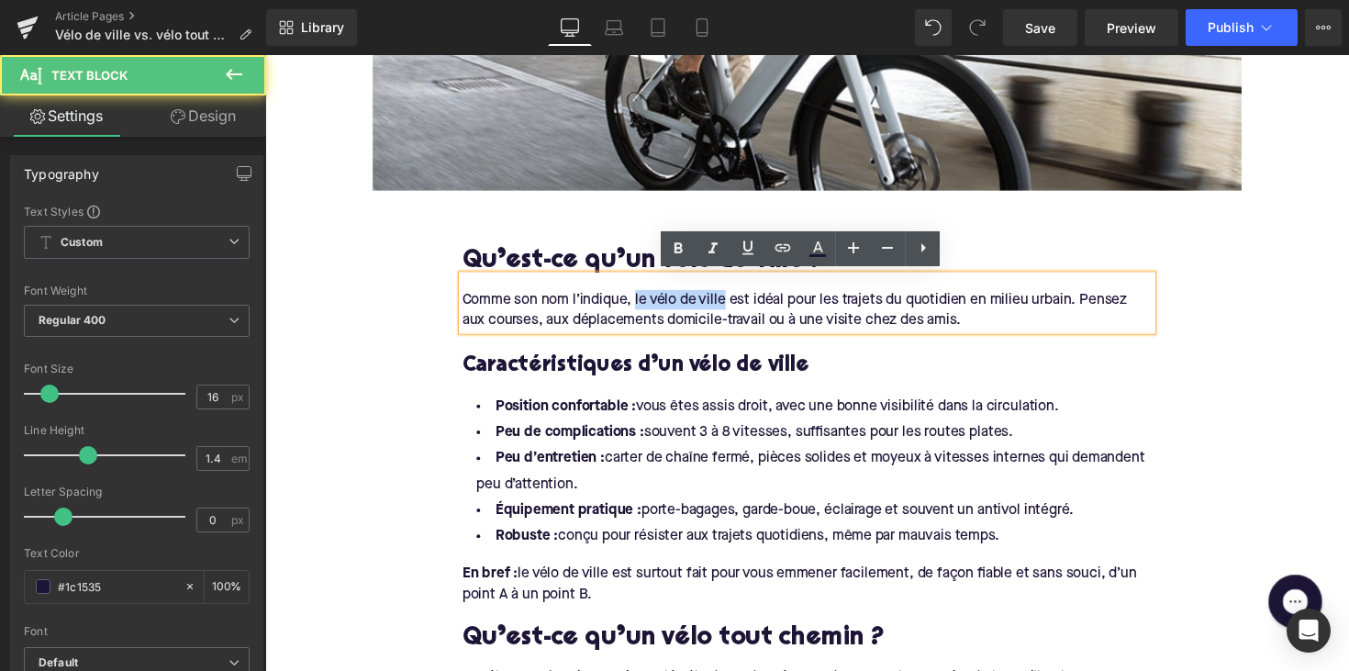
drag, startPoint x: 643, startPoint y: 303, endPoint x: 734, endPoint y: 306, distance: 90.9
click at [734, 306] on div "Comme son nom l’indique, le vélo de ville est idéal pour les trajets du quotidi…" at bounding box center [820, 315] width 707 height 41
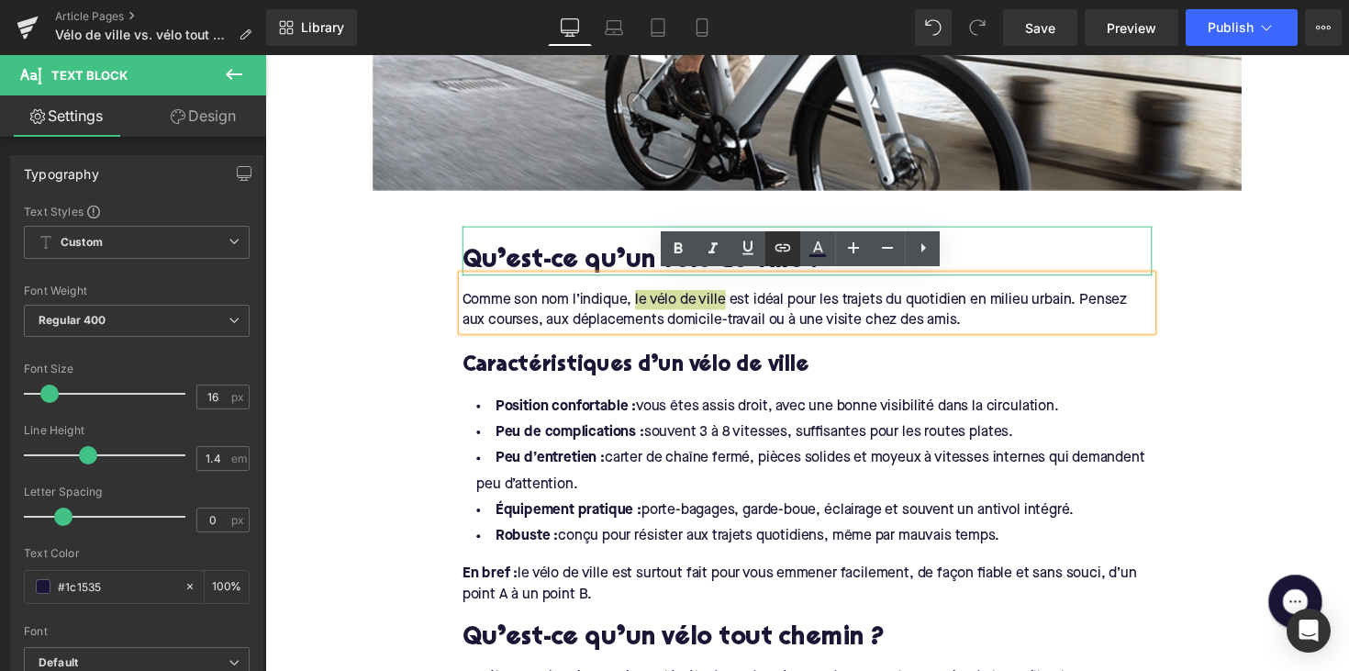
click at [785, 241] on icon at bounding box center [783, 248] width 22 height 22
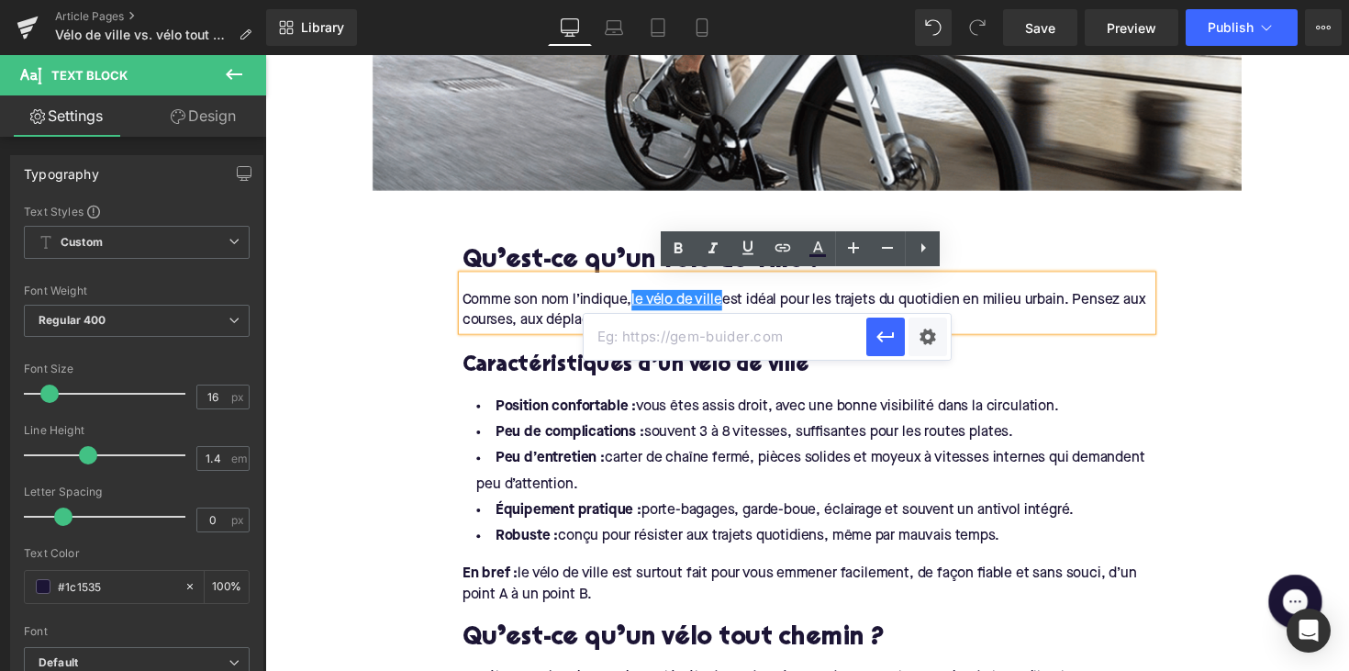
click at [653, 350] on input "text" at bounding box center [725, 337] width 283 height 46
paste input "[URL][DOMAIN_NAME]"
click at [876, 326] on icon "button" at bounding box center [886, 337] width 22 height 22
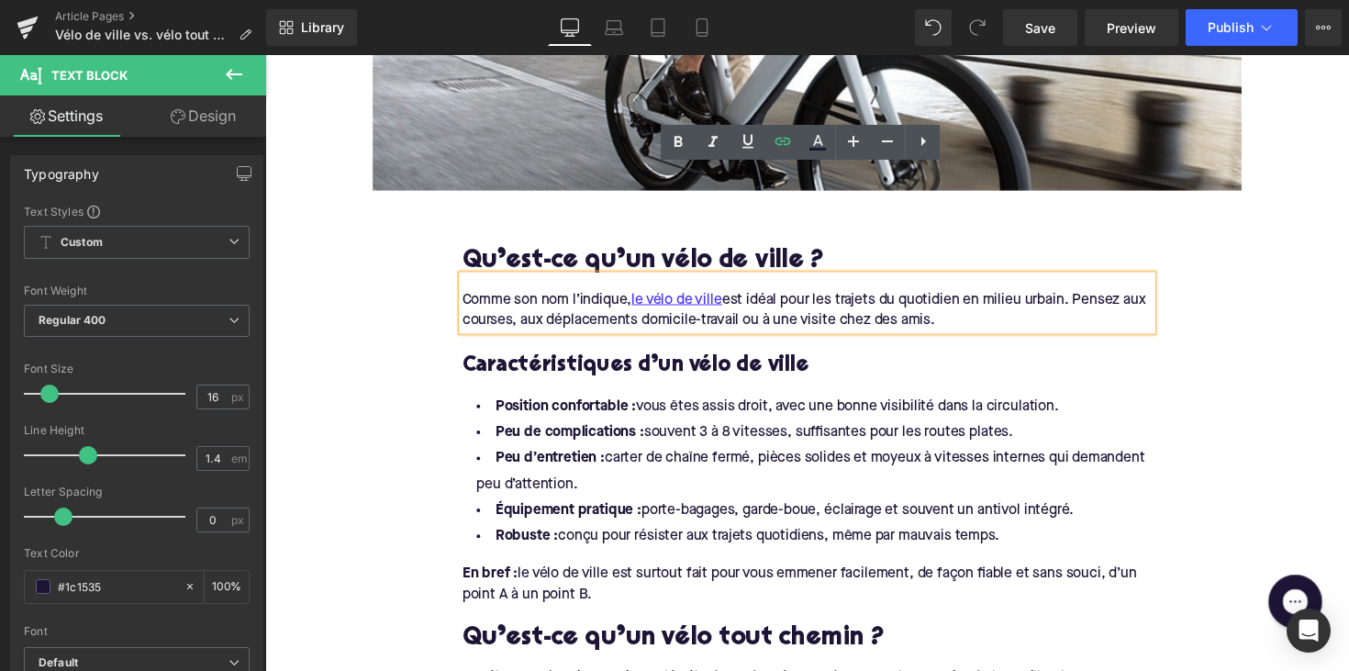
scroll to position [1097, 0]
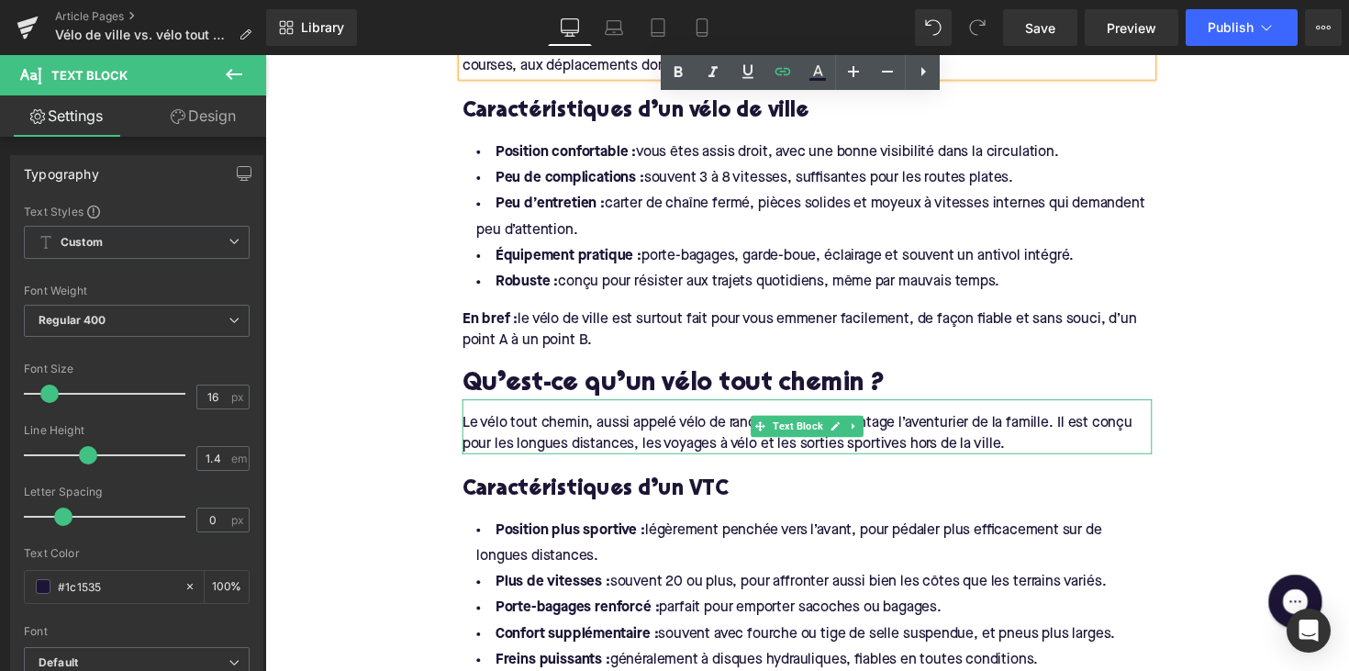
click at [468, 430] on div "Le vélo tout chemin, aussi appelé vélo de randonnée, est davantage l’aventurier…" at bounding box center [820, 442] width 707 height 41
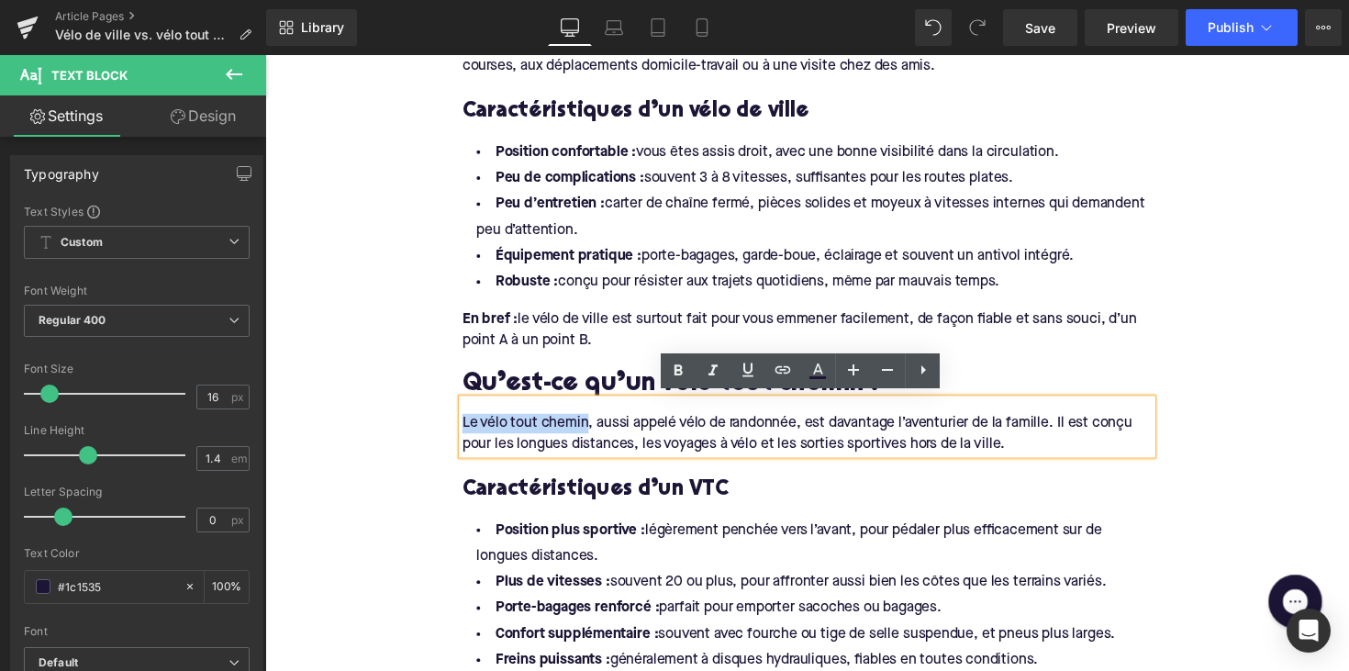
drag, startPoint x: 463, startPoint y: 429, endPoint x: 590, endPoint y: 429, distance: 126.6
click at [590, 429] on div "Le vélo tout chemin, aussi appelé vélo de randonnée, est davantage l’aventurier…" at bounding box center [820, 442] width 707 height 41
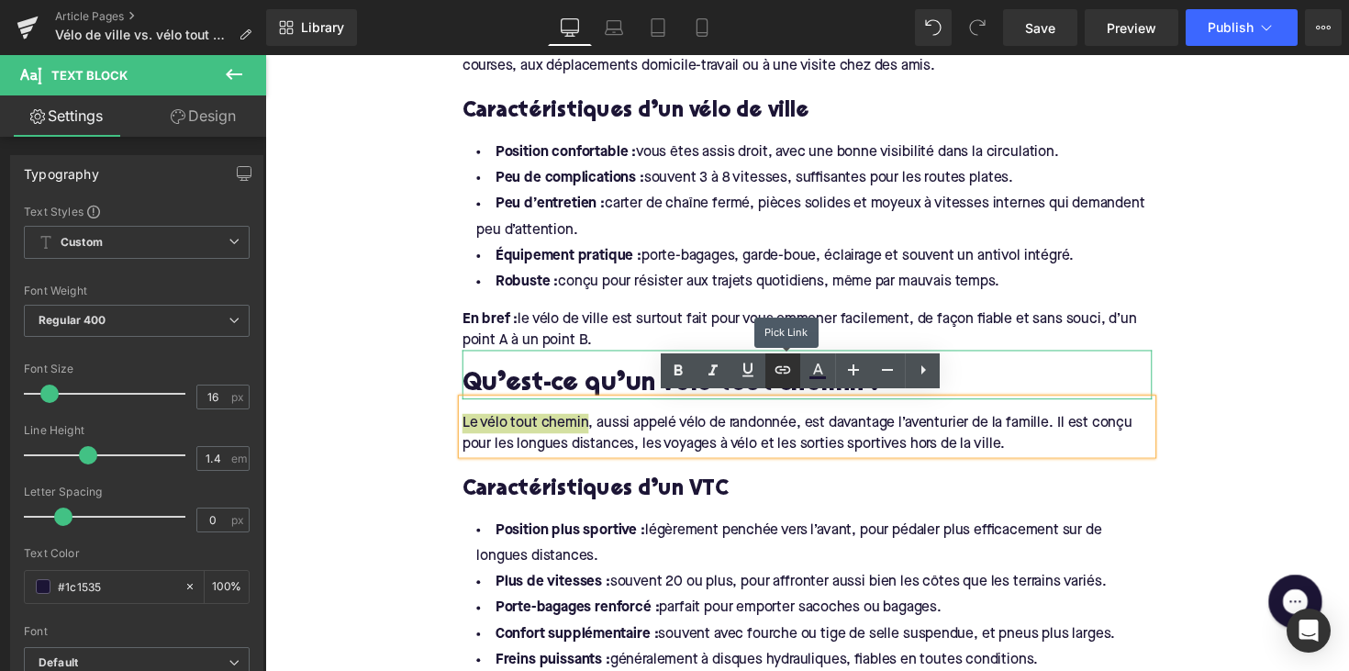
click at [778, 372] on icon at bounding box center [783, 370] width 22 height 22
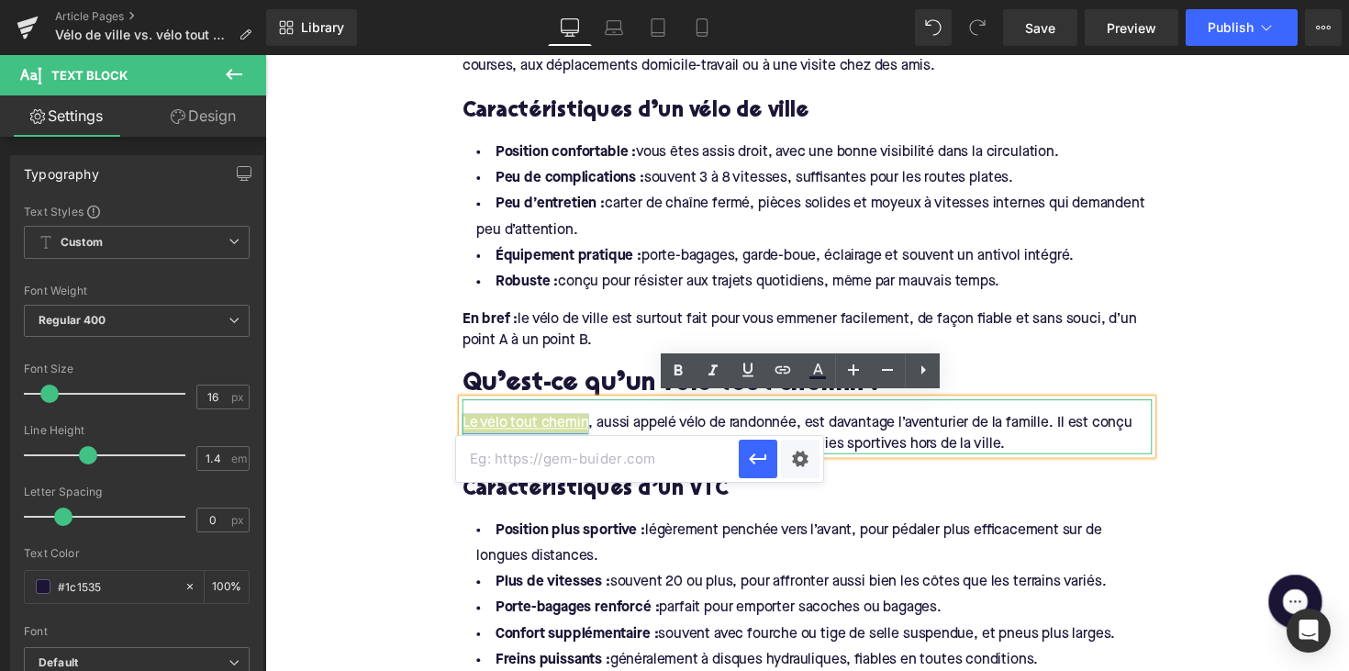
click at [586, 481] on input "text" at bounding box center [597, 459] width 283 height 46
paste input "[URL][DOMAIN_NAME]"
click at [747, 451] on icon "button" at bounding box center [758, 459] width 22 height 22
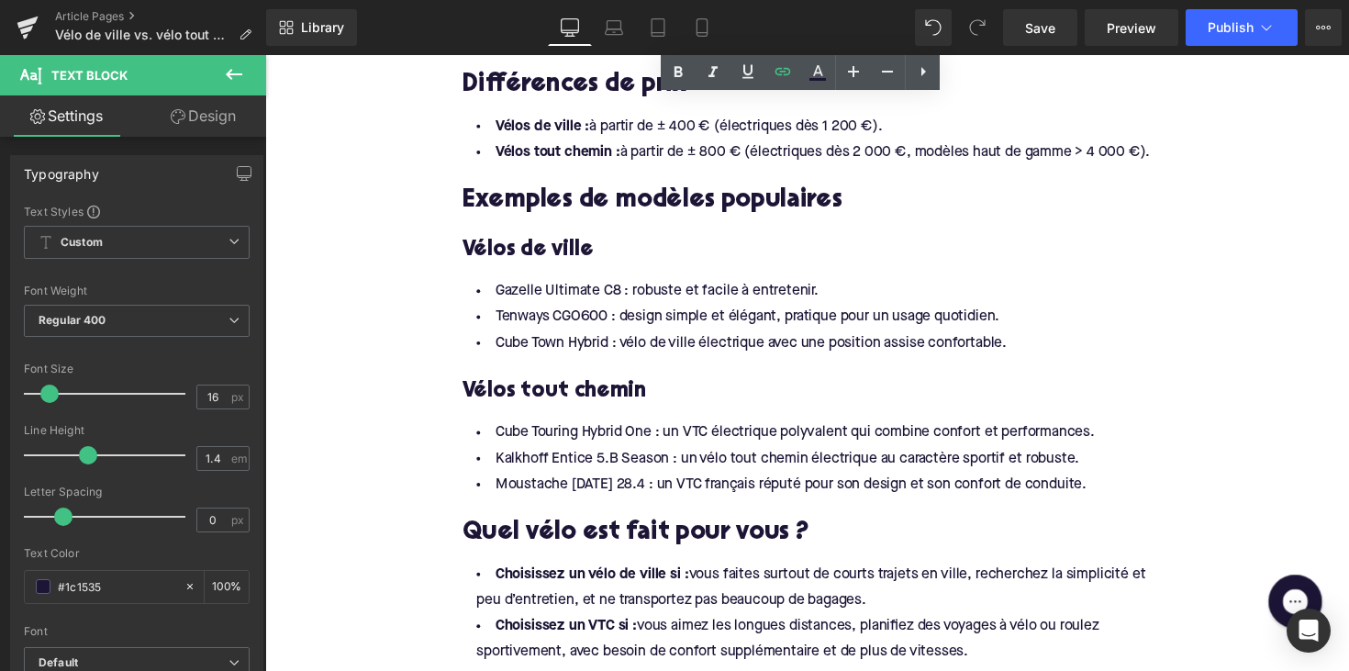
scroll to position [2785, 0]
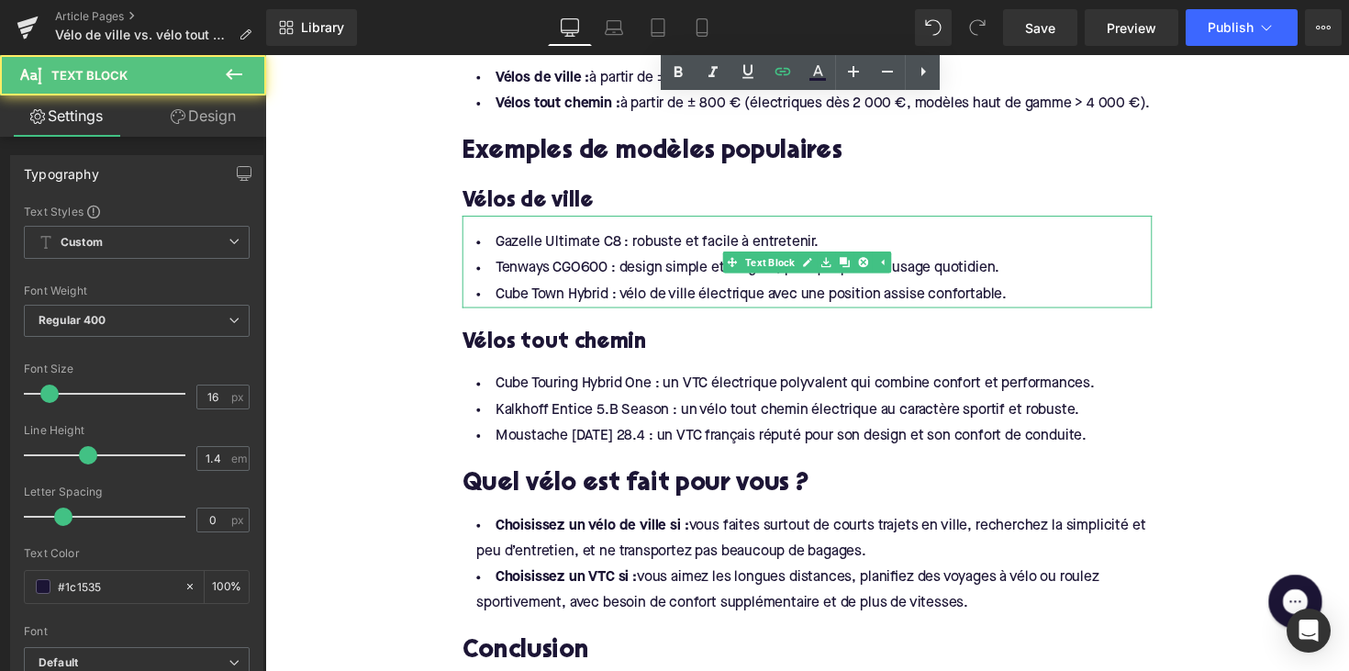
click at [528, 284] on li "Tenways CGO600 : design simple et élégant, pratique pour un usage quotidien." at bounding box center [820, 274] width 707 height 27
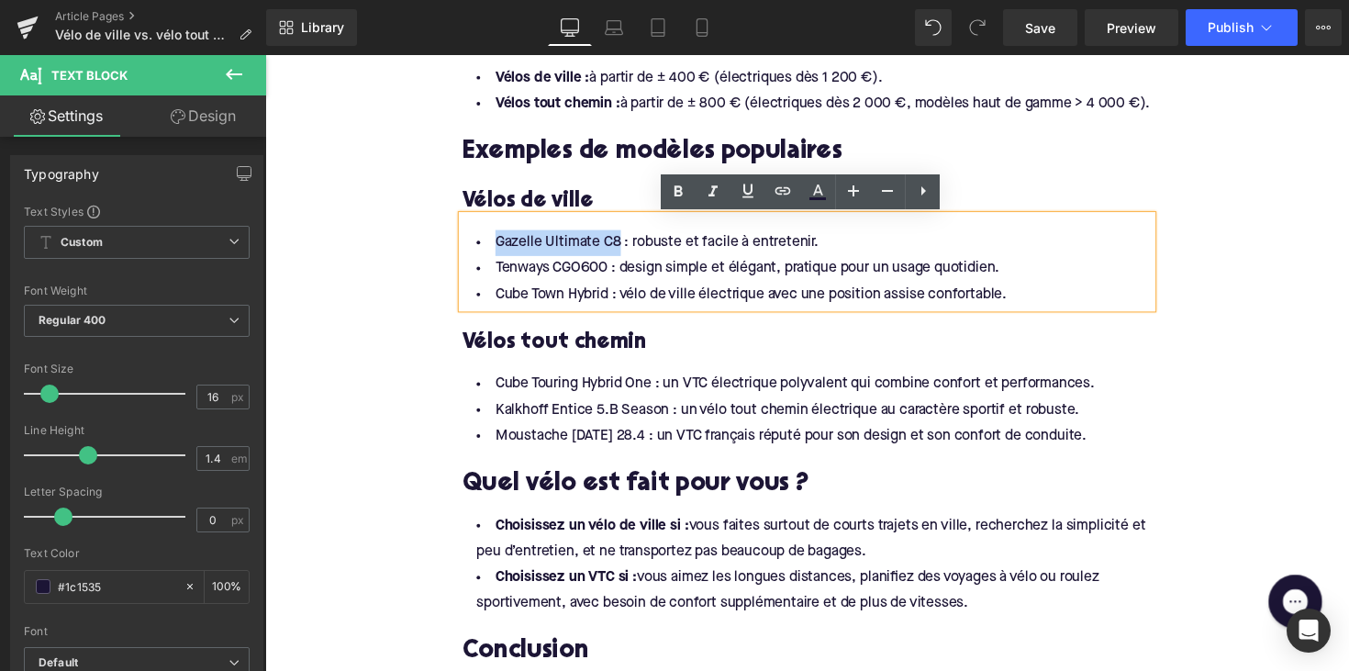
drag, startPoint x: 492, startPoint y: 244, endPoint x: 620, endPoint y: 246, distance: 128.5
click at [620, 246] on li "Gazelle Ultimate C8 : robuste et facile à entretenir." at bounding box center [820, 247] width 707 height 27
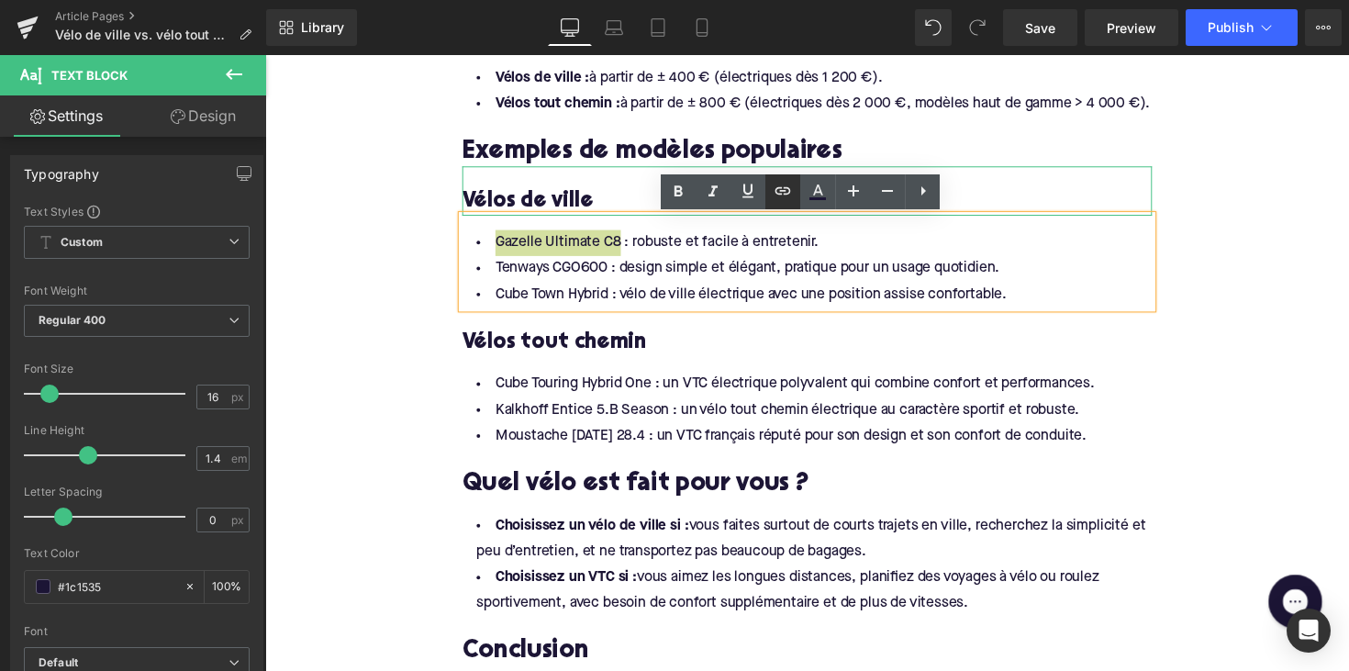
drag, startPoint x: 780, startPoint y: 192, endPoint x: 432, endPoint y: 197, distance: 347.8
click at [780, 192] on icon at bounding box center [783, 191] width 22 height 22
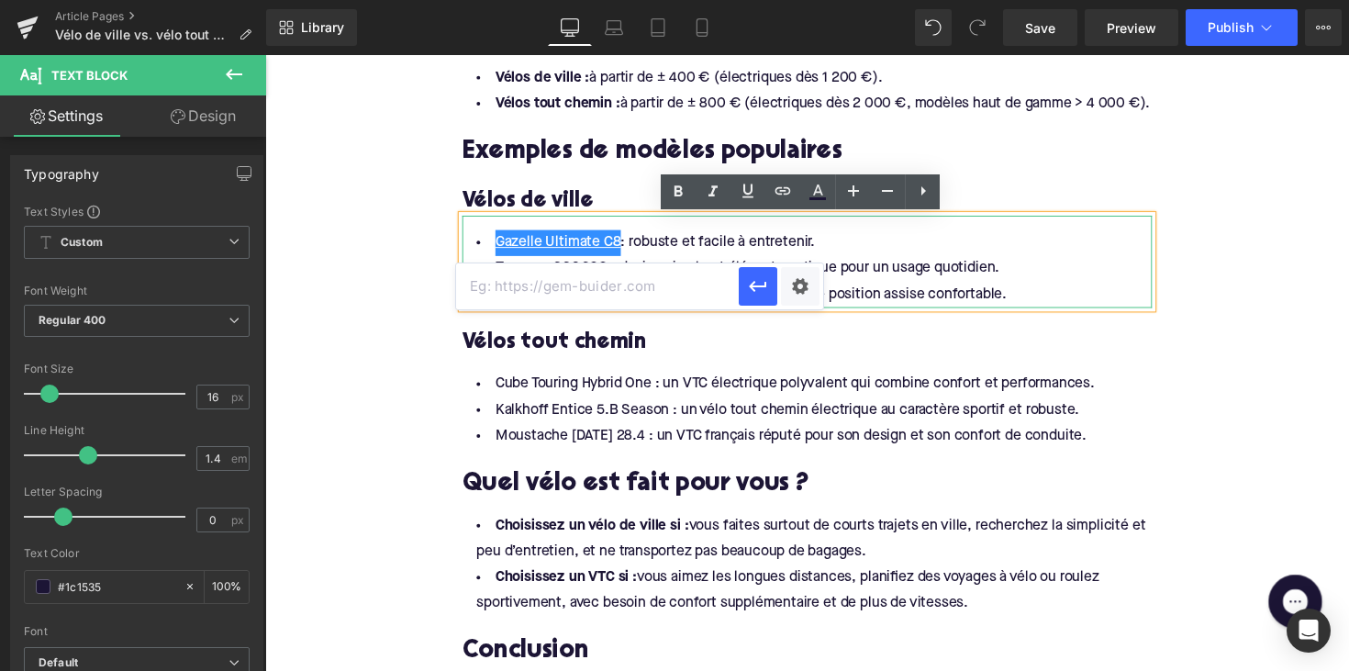
click at [653, 271] on input "text" at bounding box center [597, 286] width 283 height 46
paste input "[URL][DOMAIN_NAME]"
click at [766, 293] on icon "button" at bounding box center [758, 286] width 22 height 22
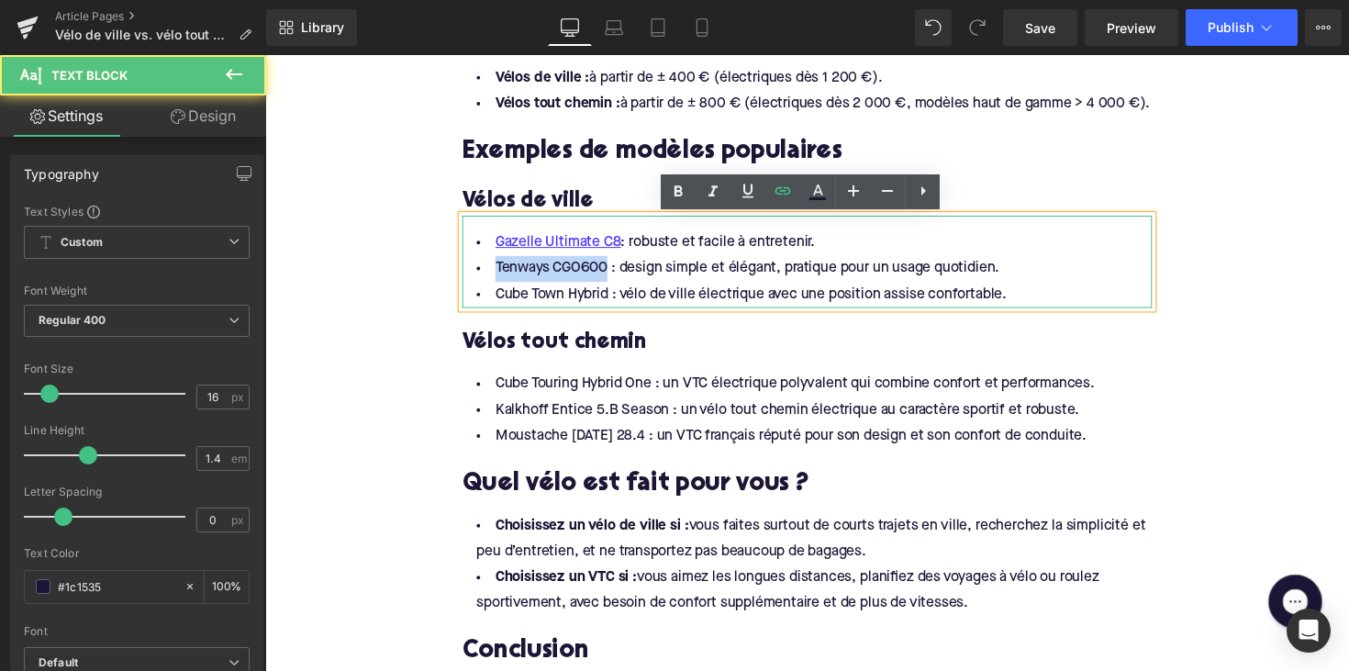
drag, startPoint x: 495, startPoint y: 273, endPoint x: 609, endPoint y: 282, distance: 115.0
click at [609, 282] on li "Tenways CGO600 : design simple et élégant, pratique pour un usage quotidien." at bounding box center [820, 274] width 707 height 27
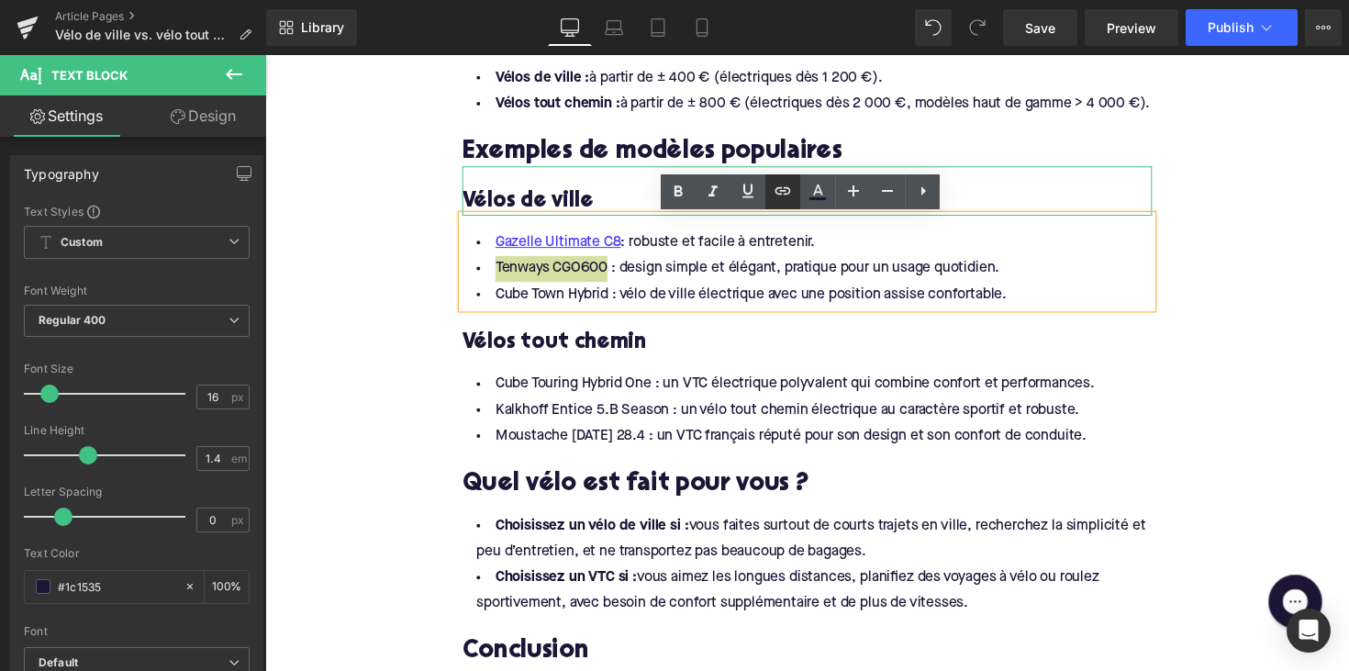
click at [768, 191] on link at bounding box center [782, 191] width 35 height 35
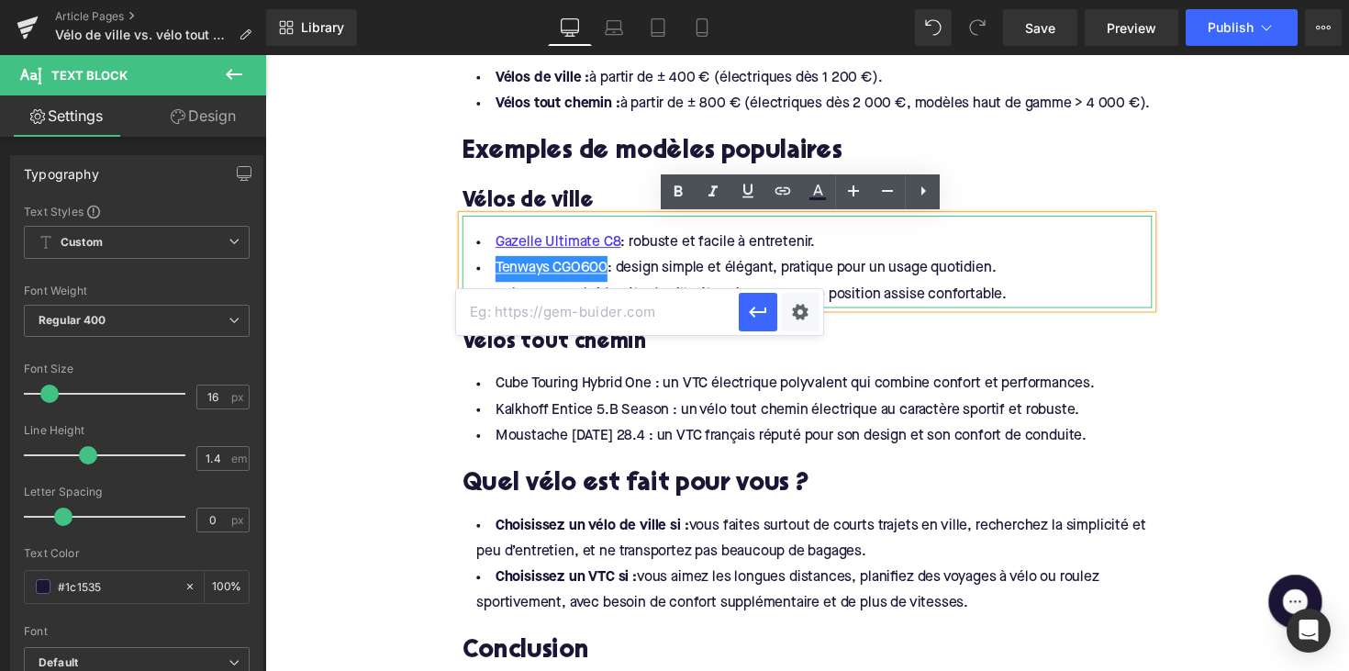
click at [661, 303] on input "text" at bounding box center [597, 312] width 283 height 46
paste input "[URL][DOMAIN_NAME]"
click at [740, 315] on button "button" at bounding box center [758, 312] width 39 height 39
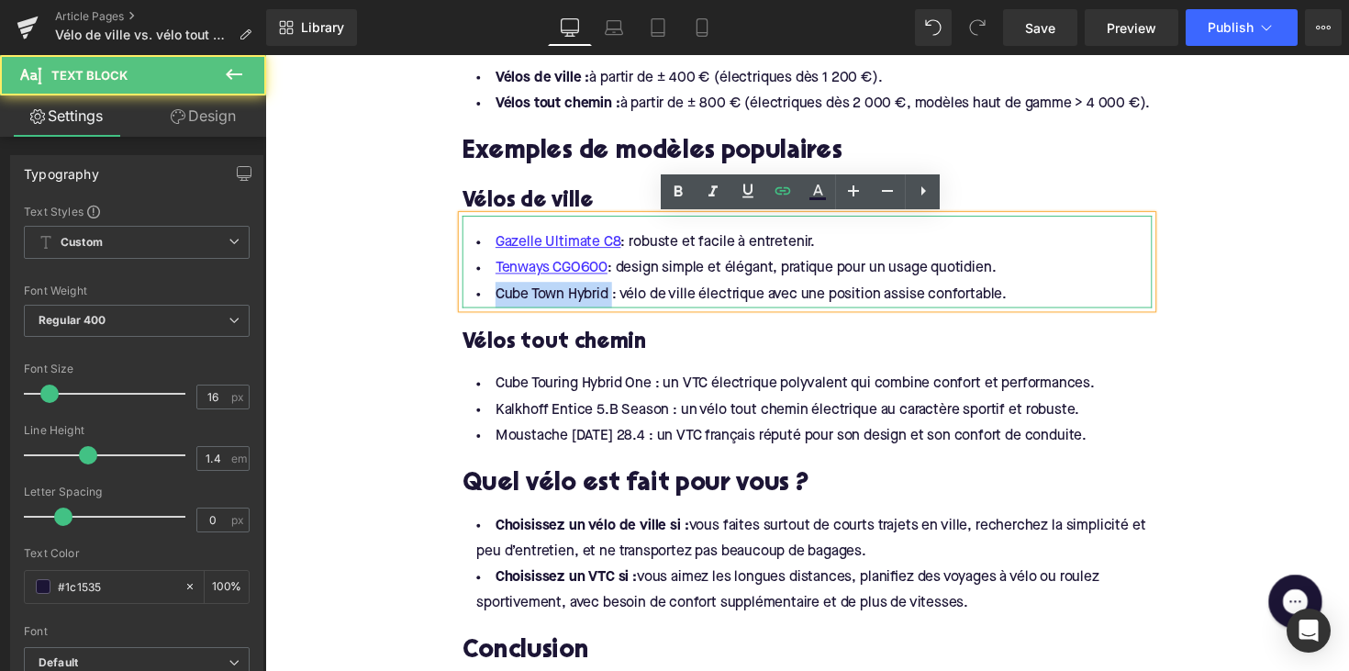
drag, startPoint x: 492, startPoint y: 302, endPoint x: 615, endPoint y: 302, distance: 123.0
click at [615, 302] on li "Cube Town Hybrid : vélo de ville électrique avec une position assise confortabl…" at bounding box center [820, 300] width 707 height 27
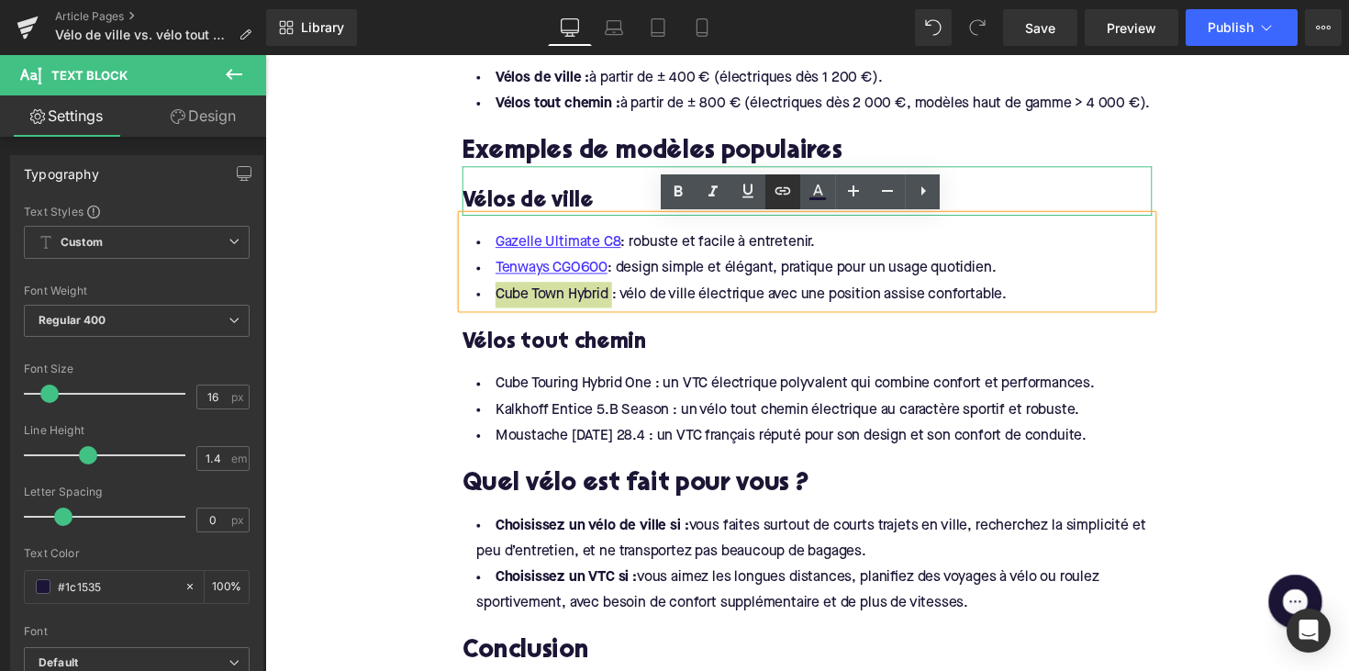
click at [782, 198] on icon at bounding box center [783, 191] width 22 height 22
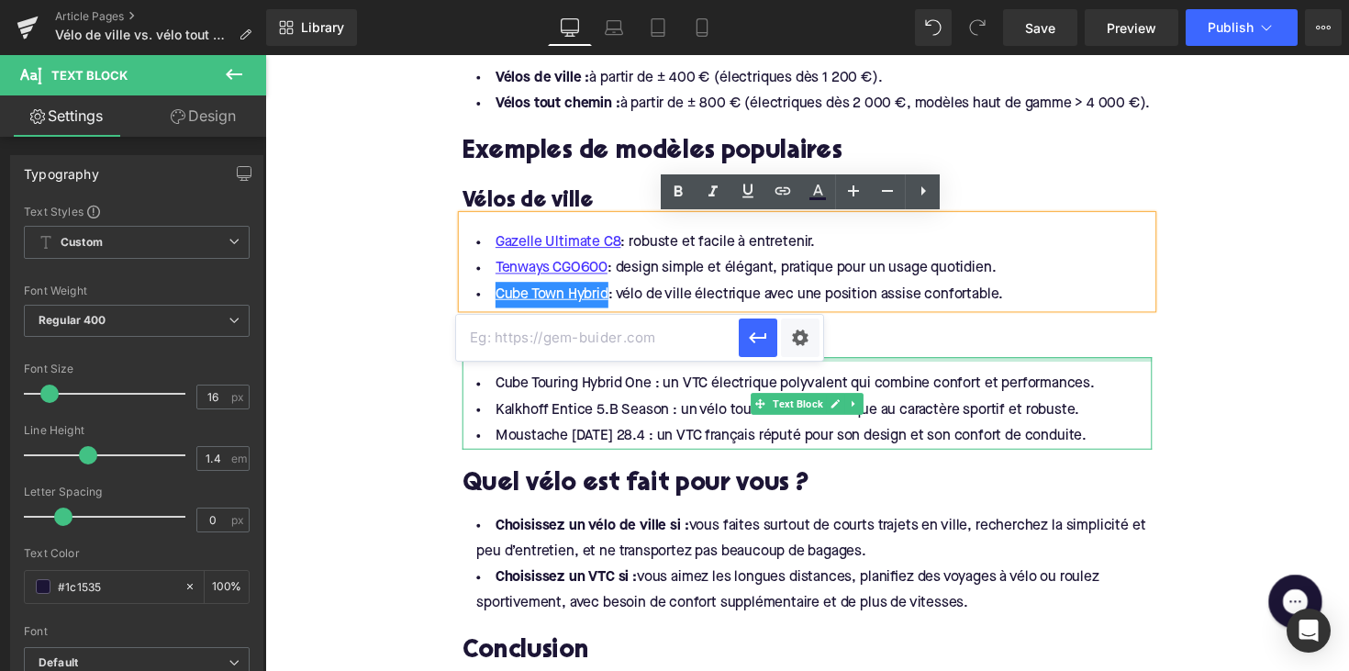
click at [628, 344] on input "text" at bounding box center [597, 338] width 283 height 46
paste input "[URL][DOMAIN_NAME]"
click at [762, 329] on icon "button" at bounding box center [758, 338] width 22 height 22
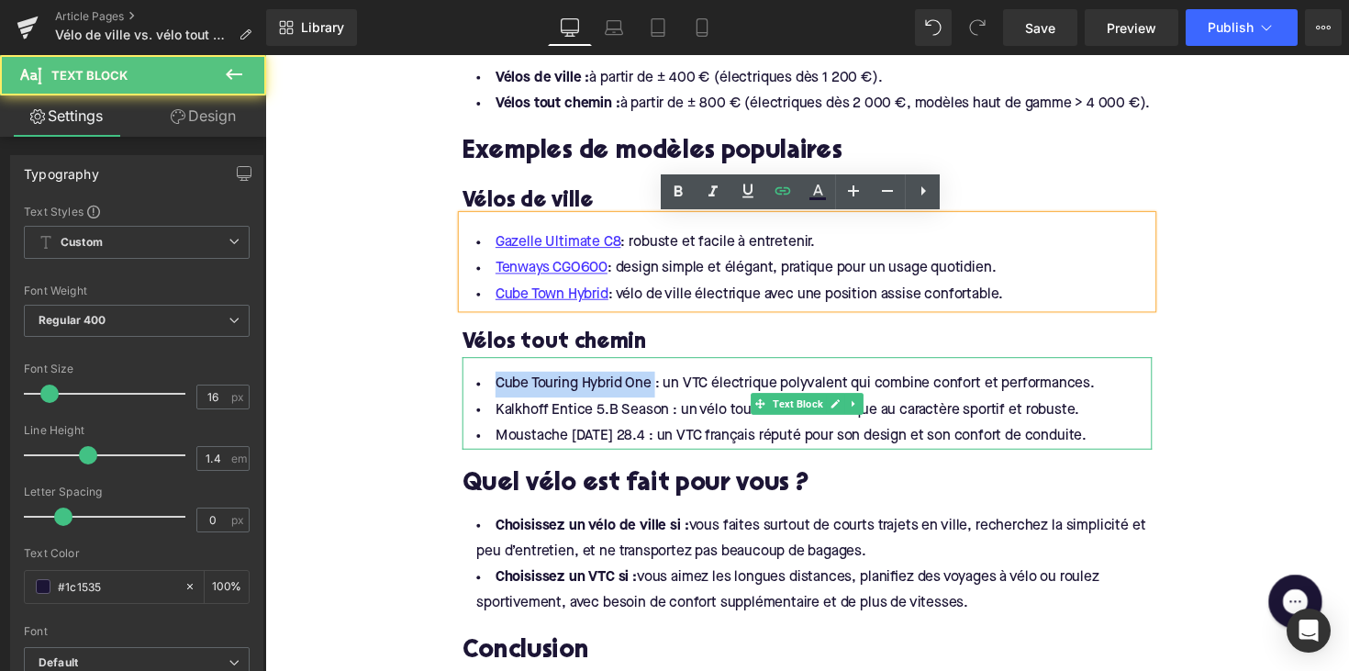
drag, startPoint x: 495, startPoint y: 396, endPoint x: 660, endPoint y: 397, distance: 165.2
click at [660, 397] on li "Cube Touring Hybrid One : un VTC électrique polyvalent qui combine confort et p…" at bounding box center [820, 392] width 707 height 27
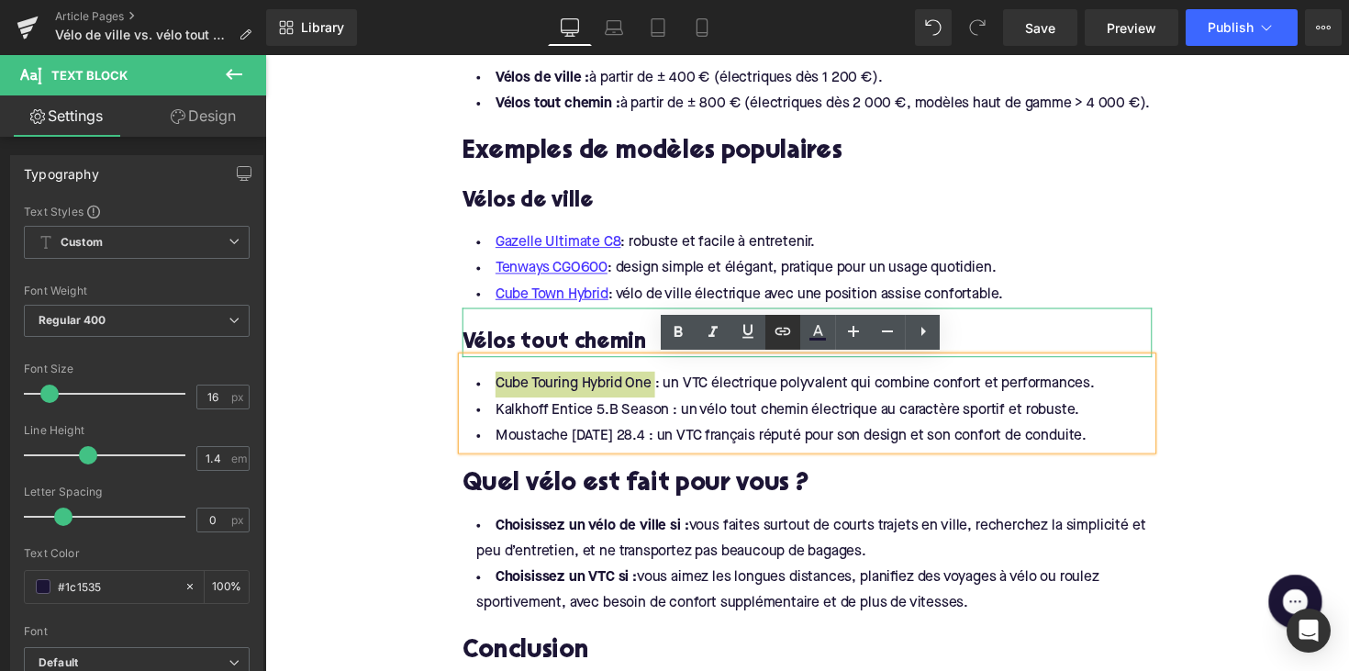
drag, startPoint x: 772, startPoint y: 333, endPoint x: 413, endPoint y: 340, distance: 358.9
click at [772, 333] on link at bounding box center [782, 332] width 35 height 35
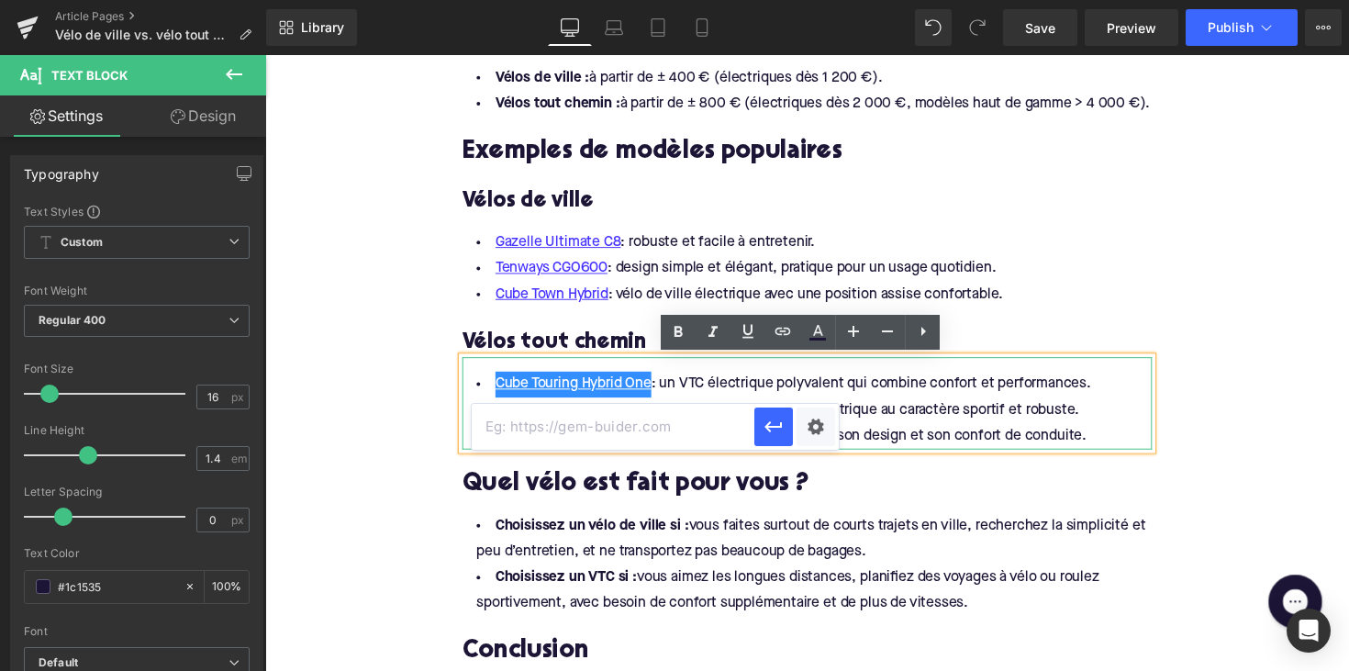
click at [626, 414] on input "text" at bounding box center [613, 427] width 283 height 46
paste input "[URL][DOMAIN_NAME]"
drag, startPoint x: 777, startPoint y: 424, endPoint x: 524, endPoint y: 378, distance: 257.4
click at [777, 424] on icon "button" at bounding box center [774, 427] width 22 height 22
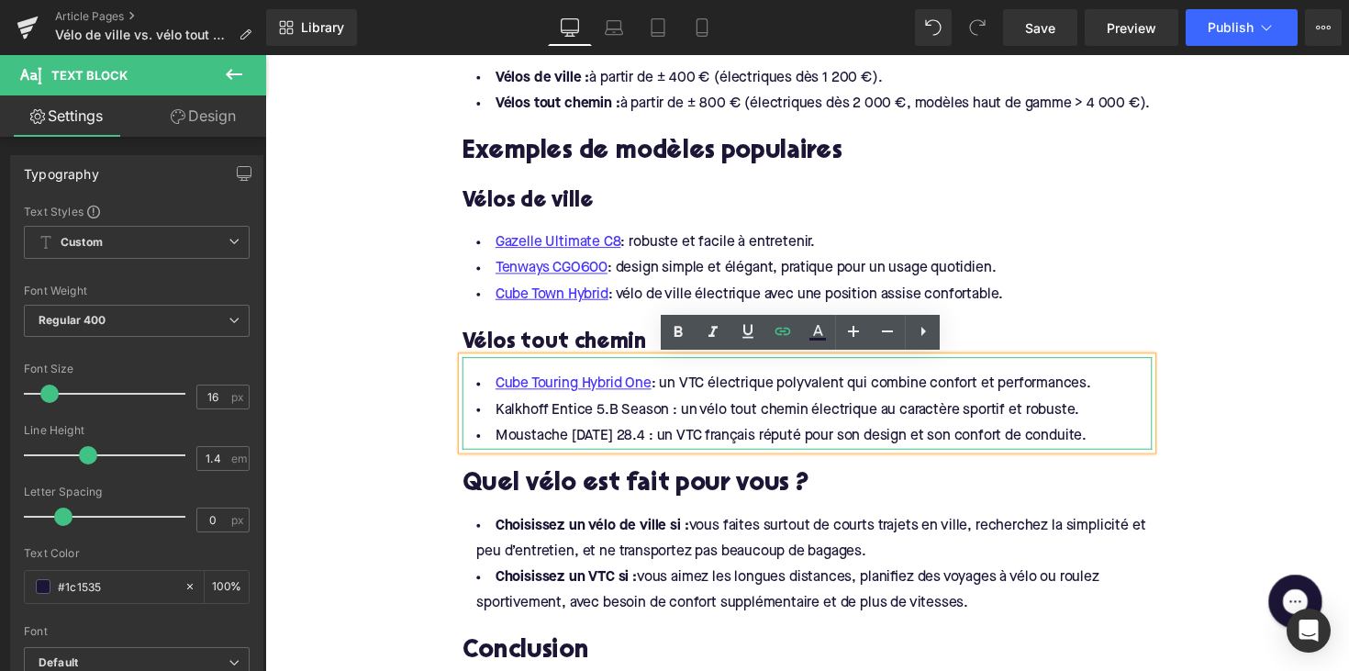
click at [656, 395] on li "Cube Touring Hybrid One : un VTC électrique polyvalent qui combine confort et p…" at bounding box center [820, 392] width 707 height 27
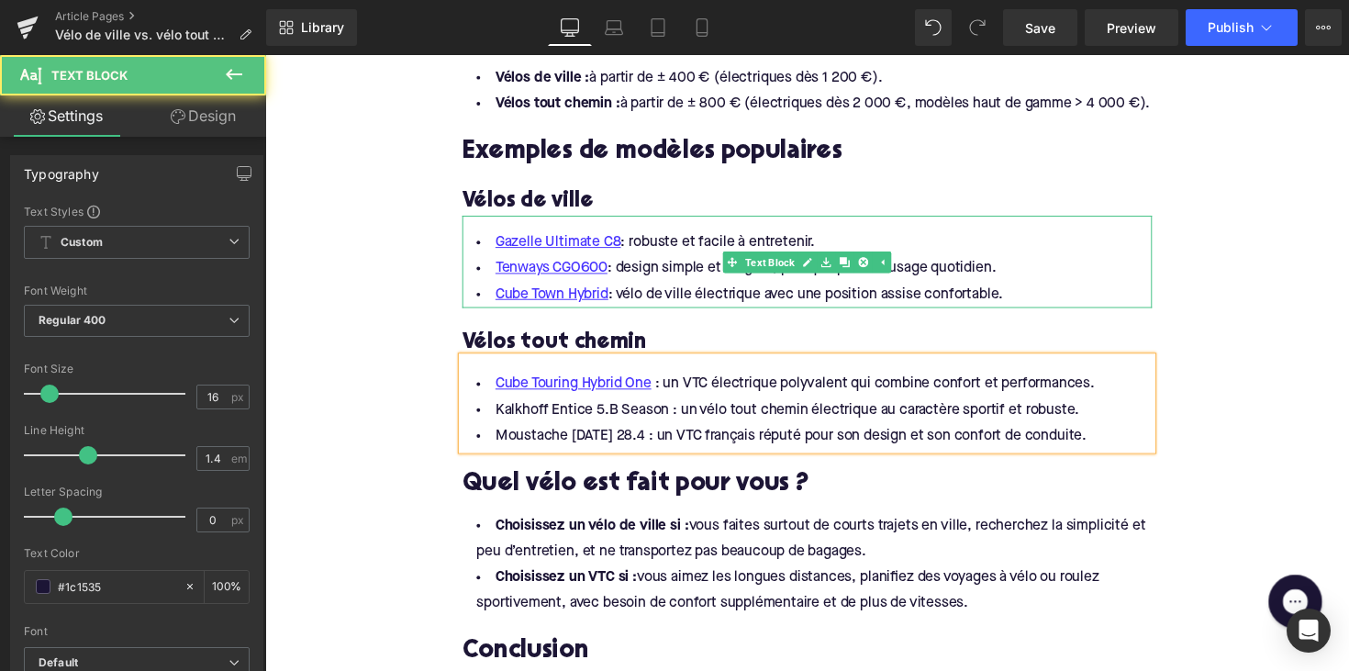
click at [613, 301] on li "Cube Town Hybrid : vélo de ville électrique avec une position assise confortabl…" at bounding box center [820, 300] width 707 height 27
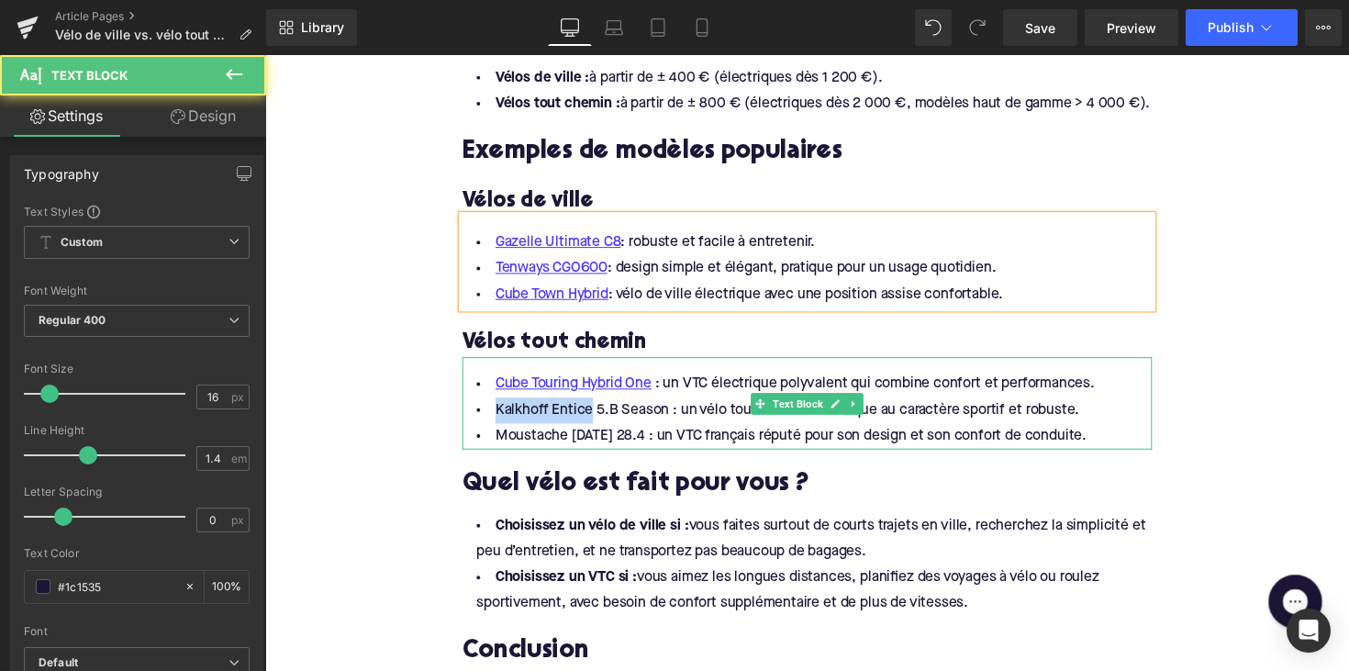
drag, startPoint x: 590, startPoint y: 419, endPoint x: 492, endPoint y: 419, distance: 98.2
click at [492, 419] on li "Kalkhoff Entice 5.B Season : un vélo tout chemin électrique au caractère sporti…" at bounding box center [820, 419] width 707 height 27
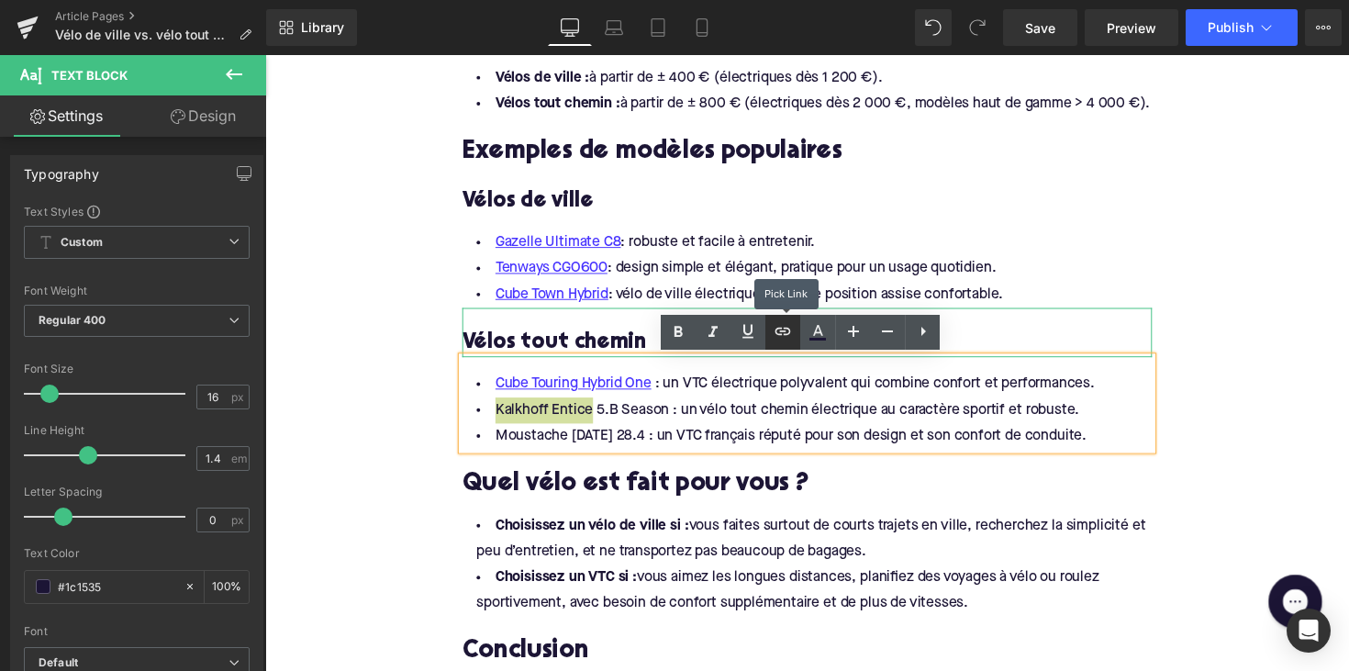
click at [780, 321] on icon at bounding box center [783, 331] width 22 height 22
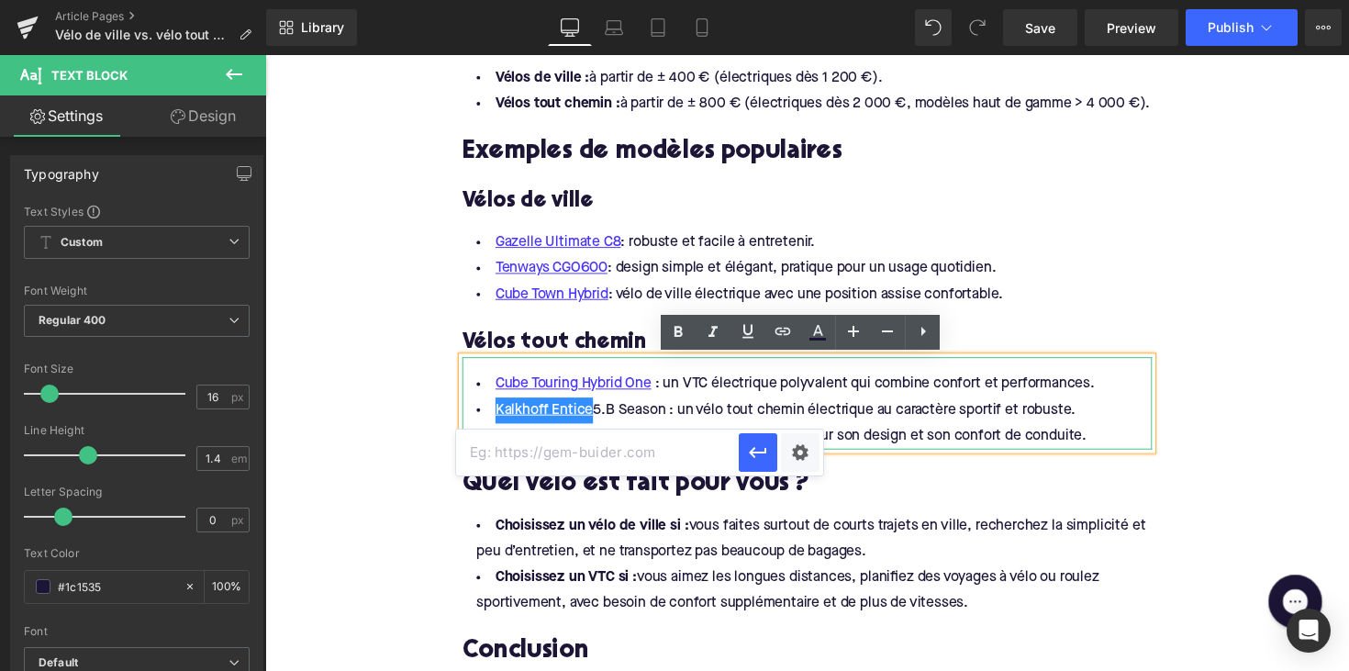
click at [647, 448] on input "text" at bounding box center [597, 452] width 283 height 46
paste input "[URL][DOMAIN_NAME]"
click at [741, 448] on button "button" at bounding box center [758, 452] width 39 height 39
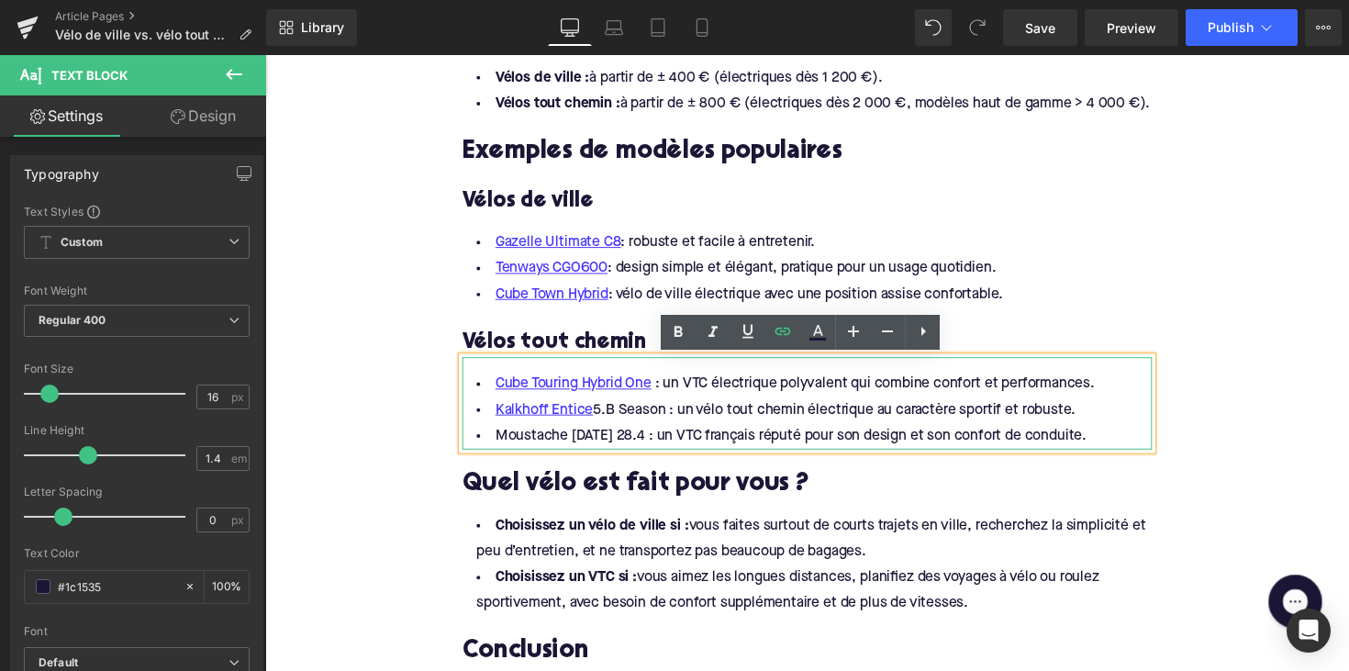
click at [644, 447] on li "Moustache [DATE] 28.4 : un VTC français réputé pour son design et son confort d…" at bounding box center [820, 445] width 707 height 27
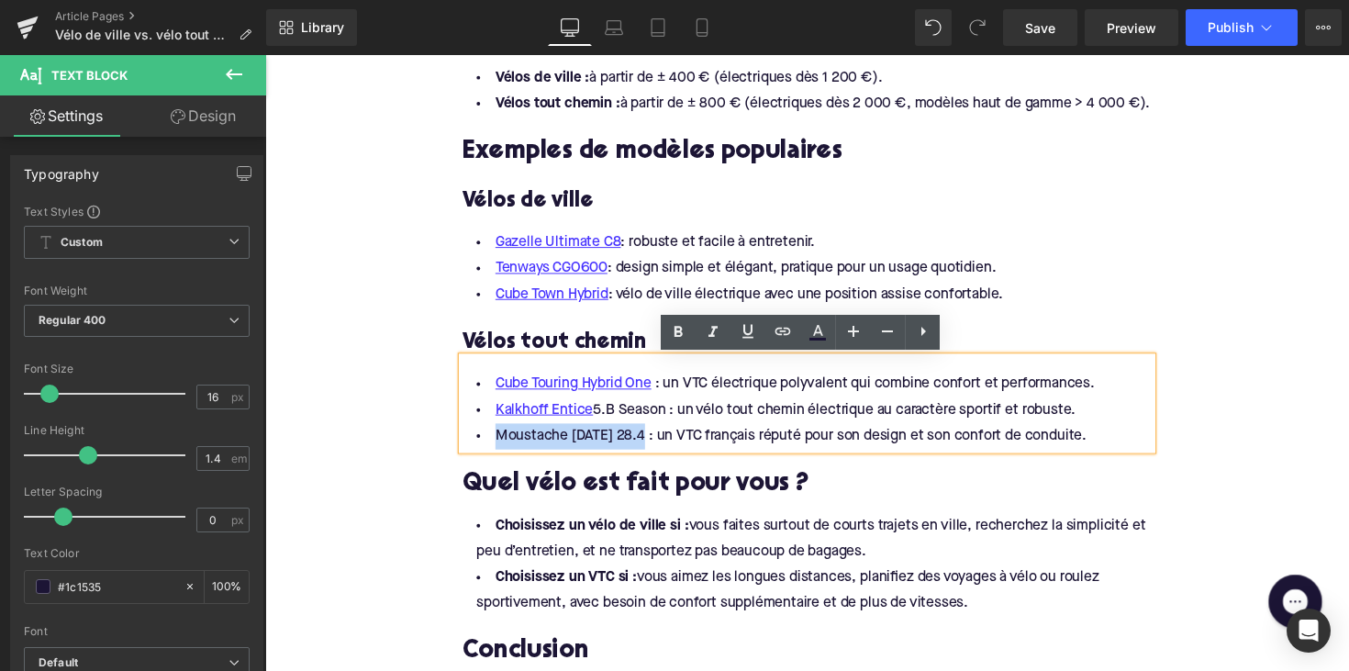
drag, startPoint x: 652, startPoint y: 447, endPoint x: 496, endPoint y: 449, distance: 156.0
click at [496, 449] on li "Moustache [DATE] 28.4 : un VTC français réputé pour son design et son confort d…" at bounding box center [820, 445] width 707 height 27
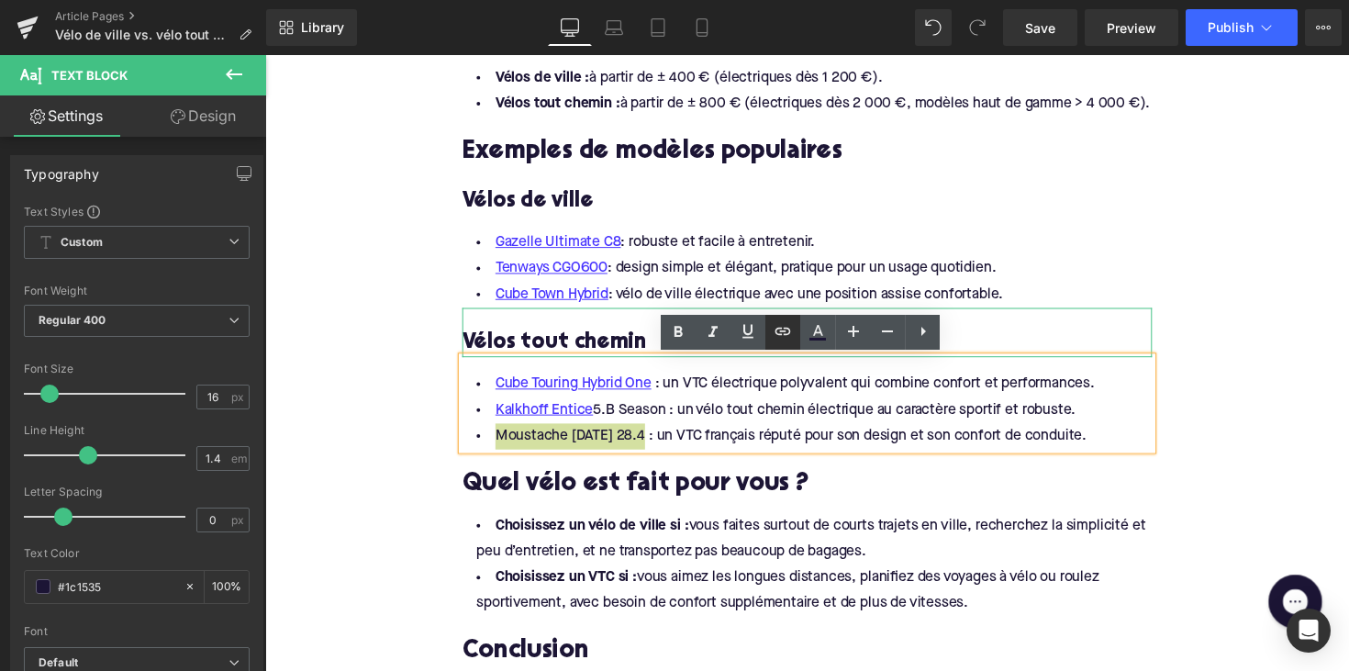
click at [773, 331] on icon at bounding box center [783, 331] width 22 height 22
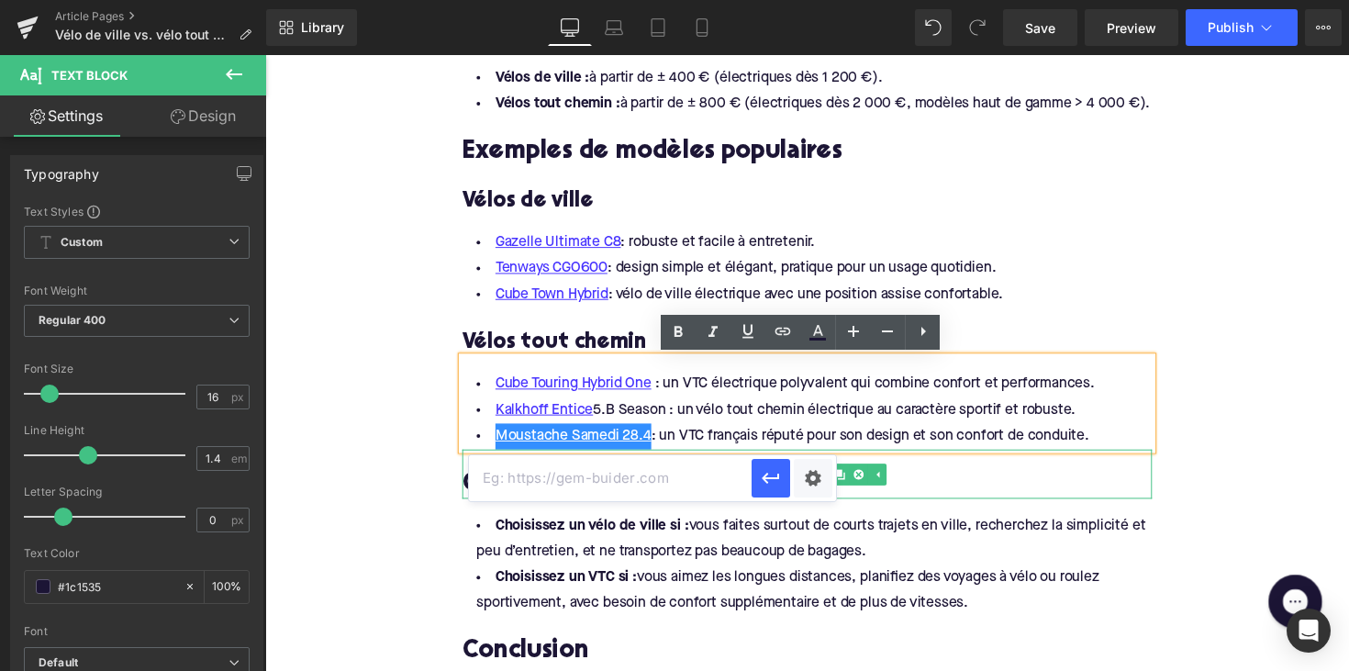
click at [607, 479] on input "text" at bounding box center [610, 478] width 283 height 46
paste input "[URL][DOMAIN_NAME][DATE]"
type input "[URL][DOMAIN_NAME][DATE]"
click at [763, 472] on icon "button" at bounding box center [771, 478] width 22 height 22
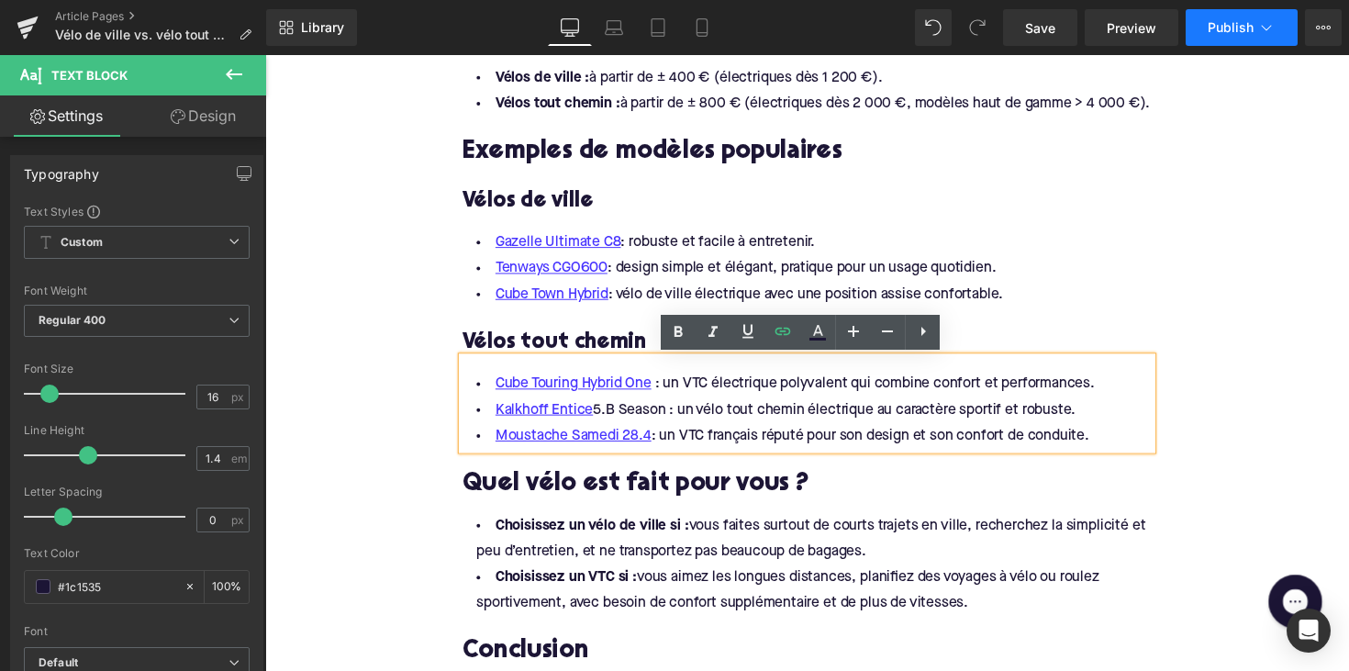
click at [1237, 20] on span "Publish" at bounding box center [1231, 27] width 46 height 15
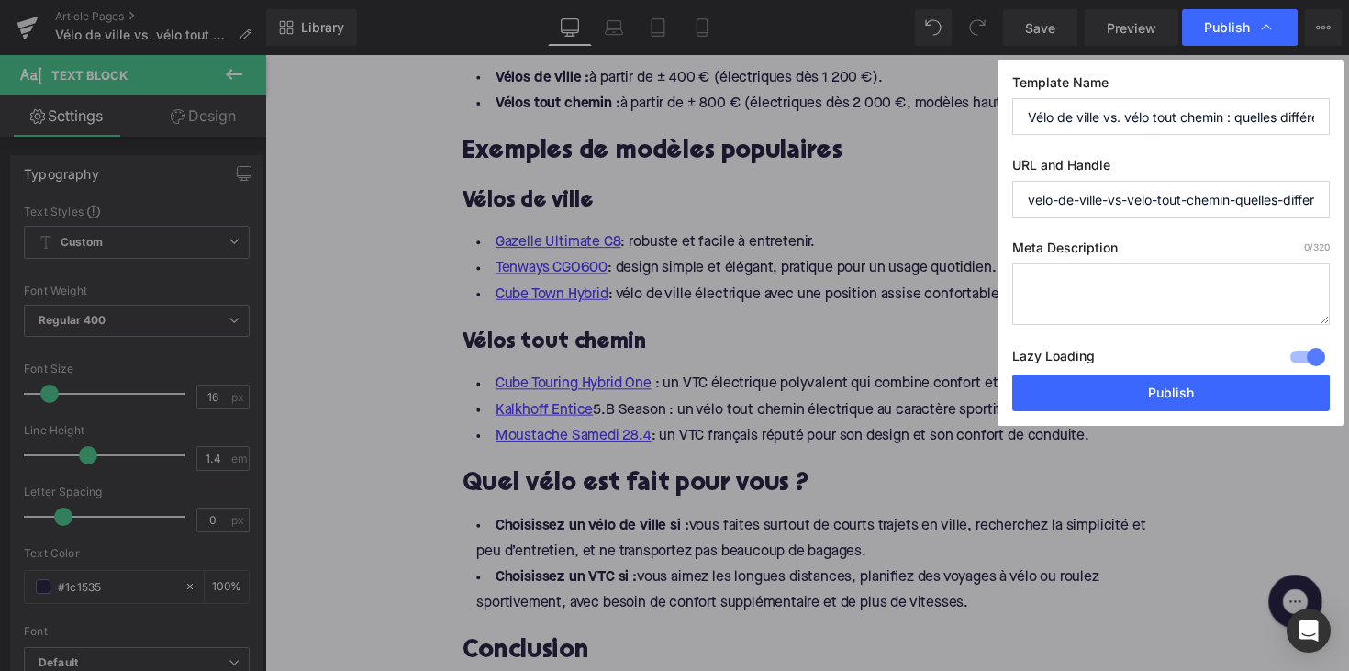
click at [1100, 277] on textarea at bounding box center [1171, 293] width 318 height 61
paste textarea "Découvrez la différence entre vélo de ville et vélo trekking. Choisissez le mod…"
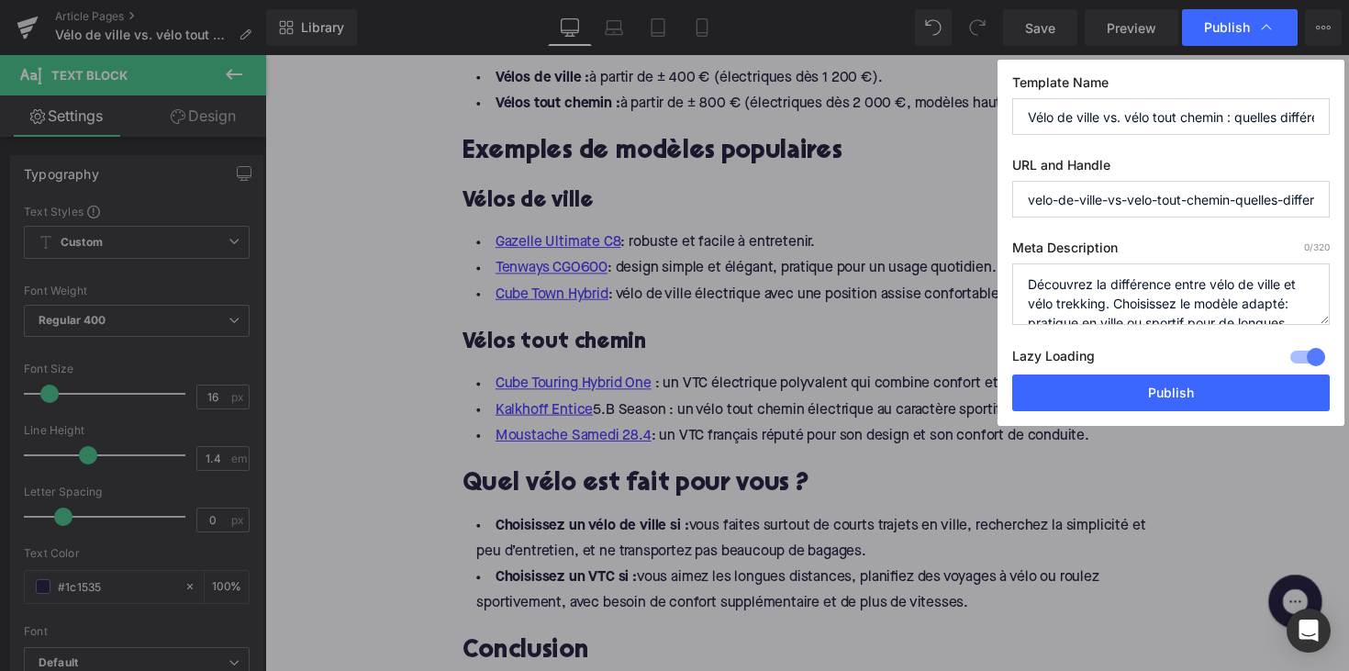
scroll to position [39, 0]
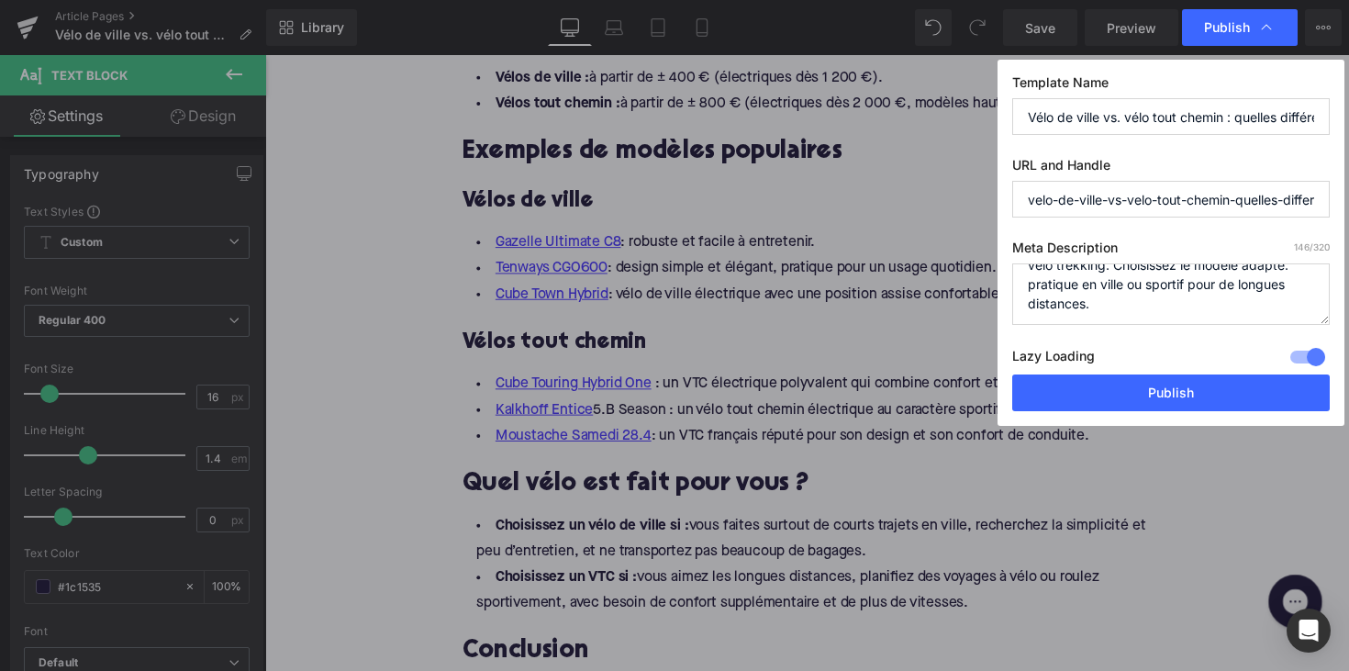
type textarea "Découvrez la différence entre vélo de ville et vélo trekking. Choisissez le mod…"
drag, startPoint x: 1202, startPoint y: 197, endPoint x: 1331, endPoint y: 206, distance: 129.7
click at [1331, 206] on div "Template Name Vélo de ville vs. vélo tout chemin : quelles différences et leque…" at bounding box center [1170, 243] width 347 height 366
click at [1241, 205] on input "velo-de-ville-vs-velo-tout-chemin-quelles-differences-et-lequel-est-fait-pour-v…" at bounding box center [1171, 199] width 318 height 37
drag, startPoint x: 1132, startPoint y: 202, endPoint x: 1343, endPoint y: 207, distance: 210.2
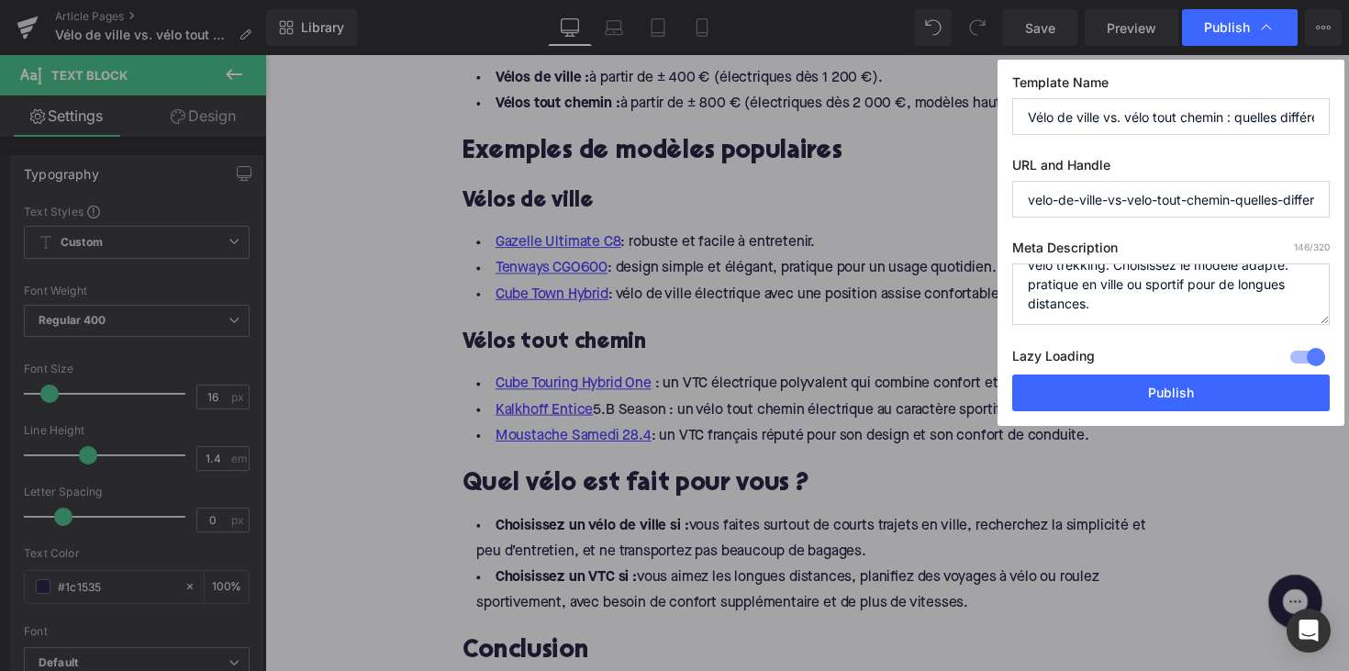
click at [1343, 207] on div "Template Name Vélo de ville vs. vélo tout chemin : quelles différences et leque…" at bounding box center [1170, 243] width 347 height 366
type input "velo-de-ville-vs-velo-tout-chemin-quelles-differences"
click at [1191, 403] on button "Publish" at bounding box center [1171, 392] width 318 height 37
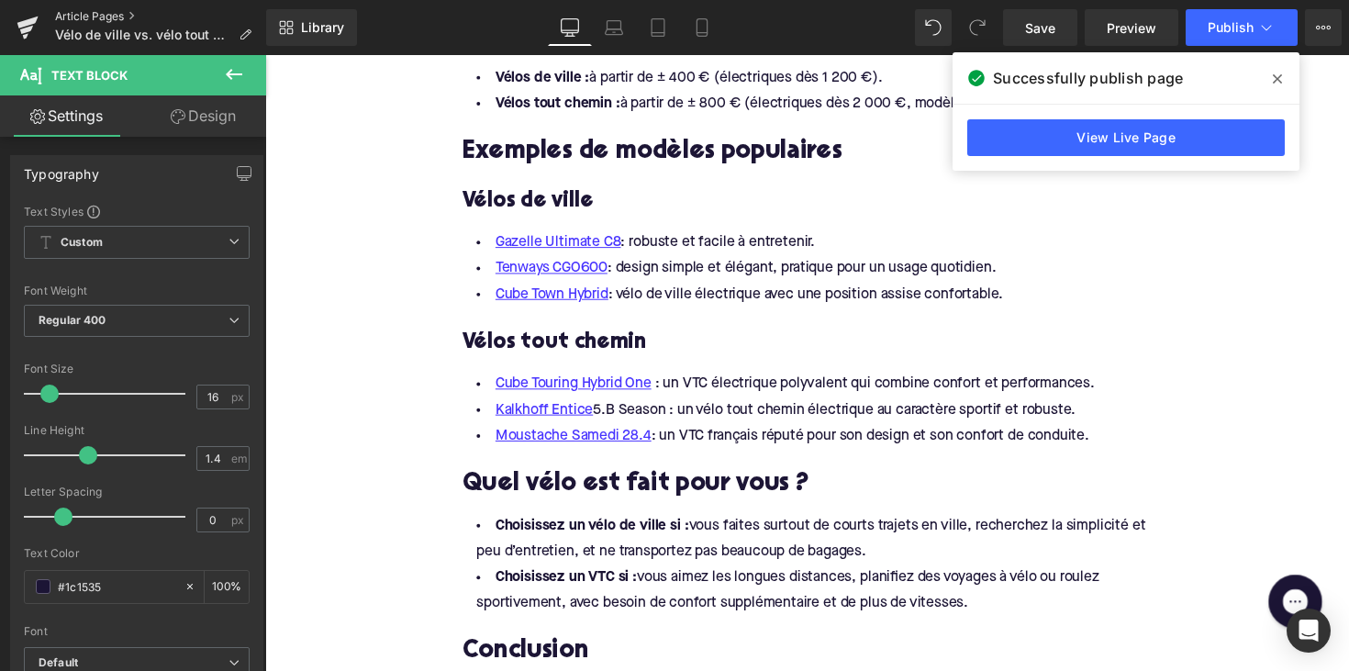
click at [103, 16] on link "Article Pages" at bounding box center [160, 16] width 211 height 15
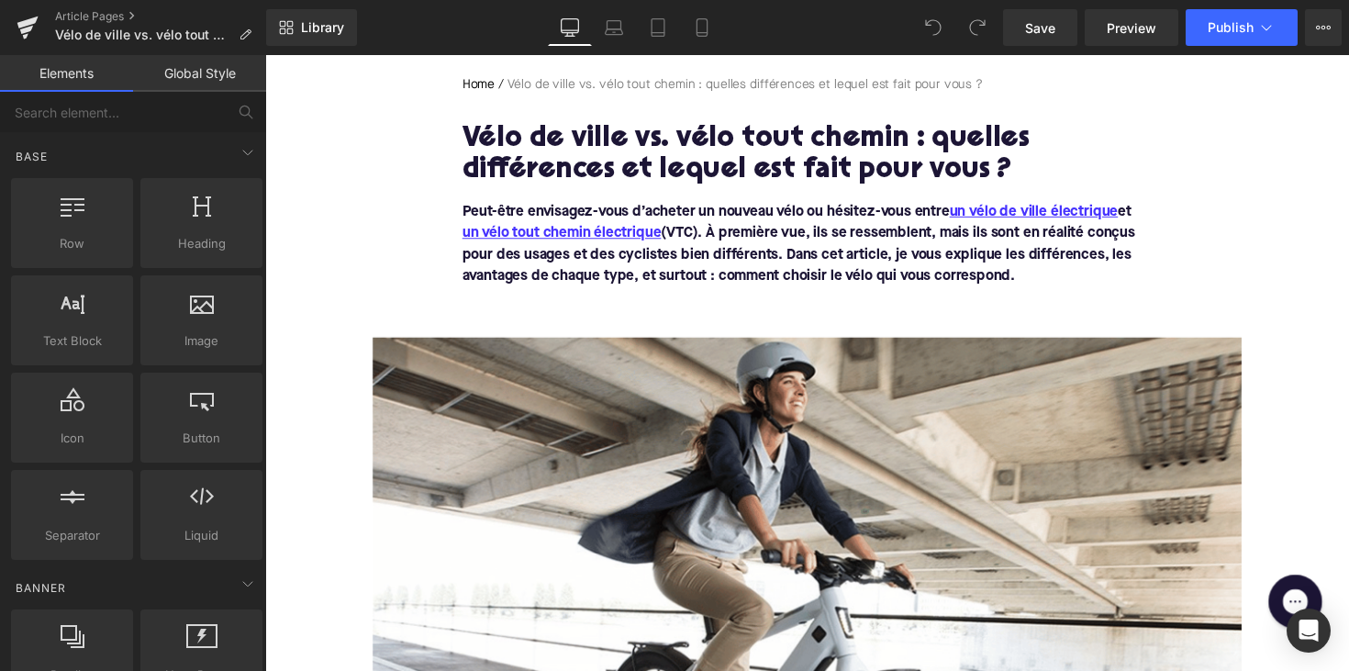
scroll to position [228, 0]
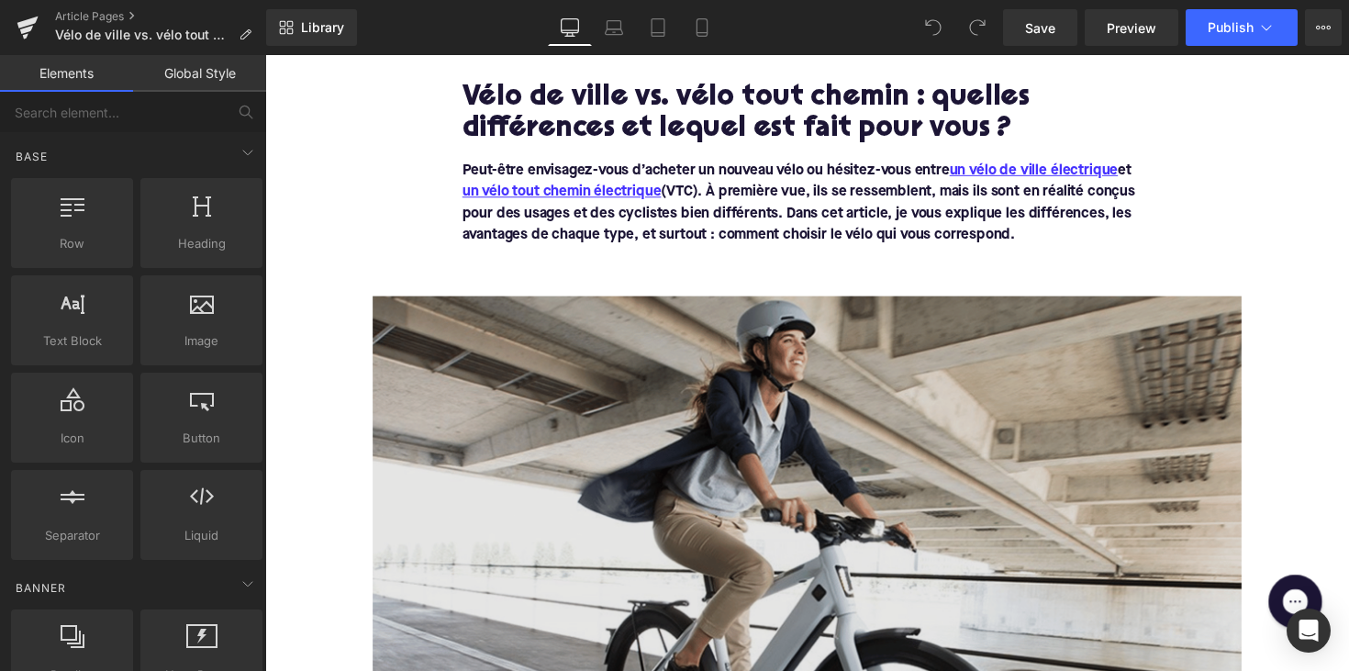
click at [708, 496] on img at bounding box center [820, 552] width 890 height 501
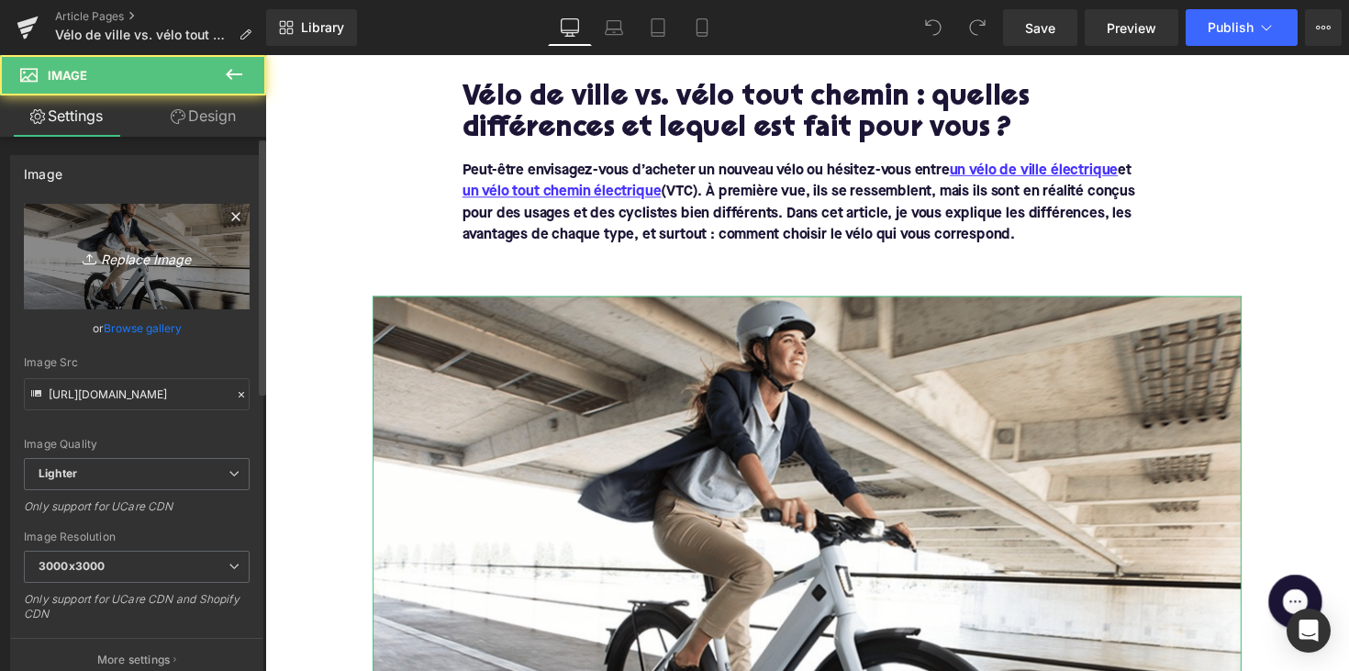
click at [160, 256] on icon "Replace Image" at bounding box center [136, 256] width 147 height 23
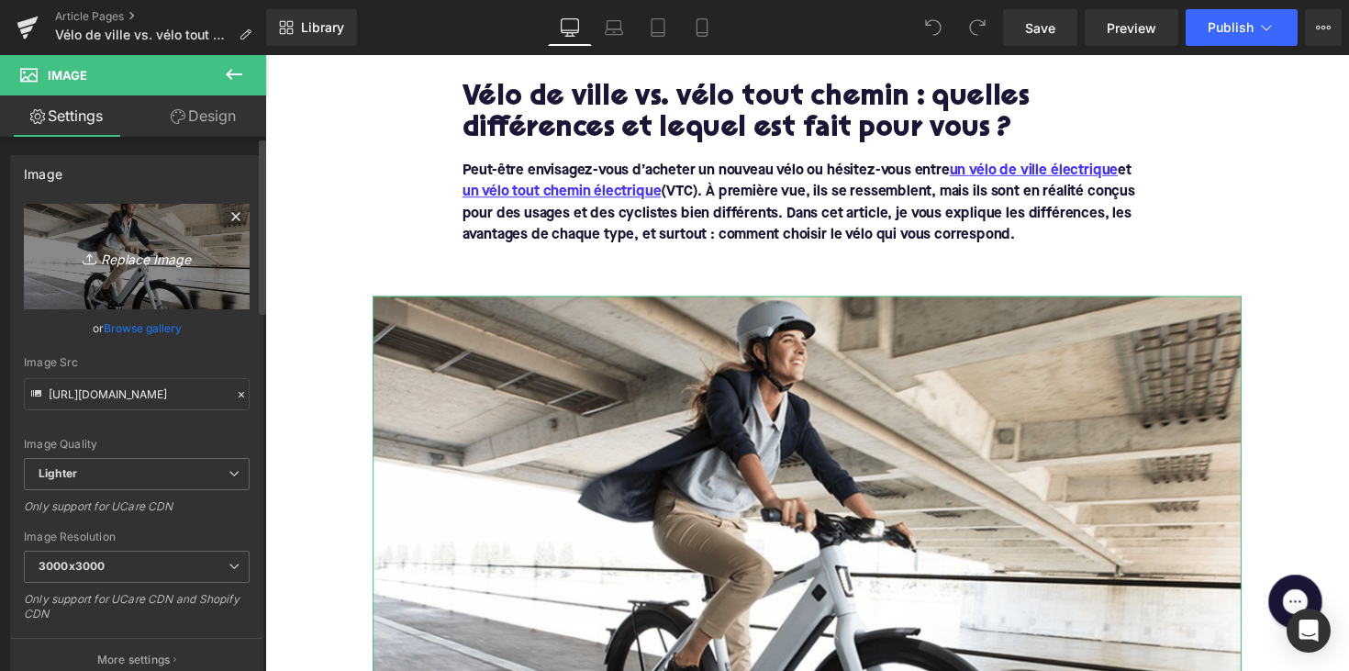
type input "C:\fakepath\trekkingebike.png"
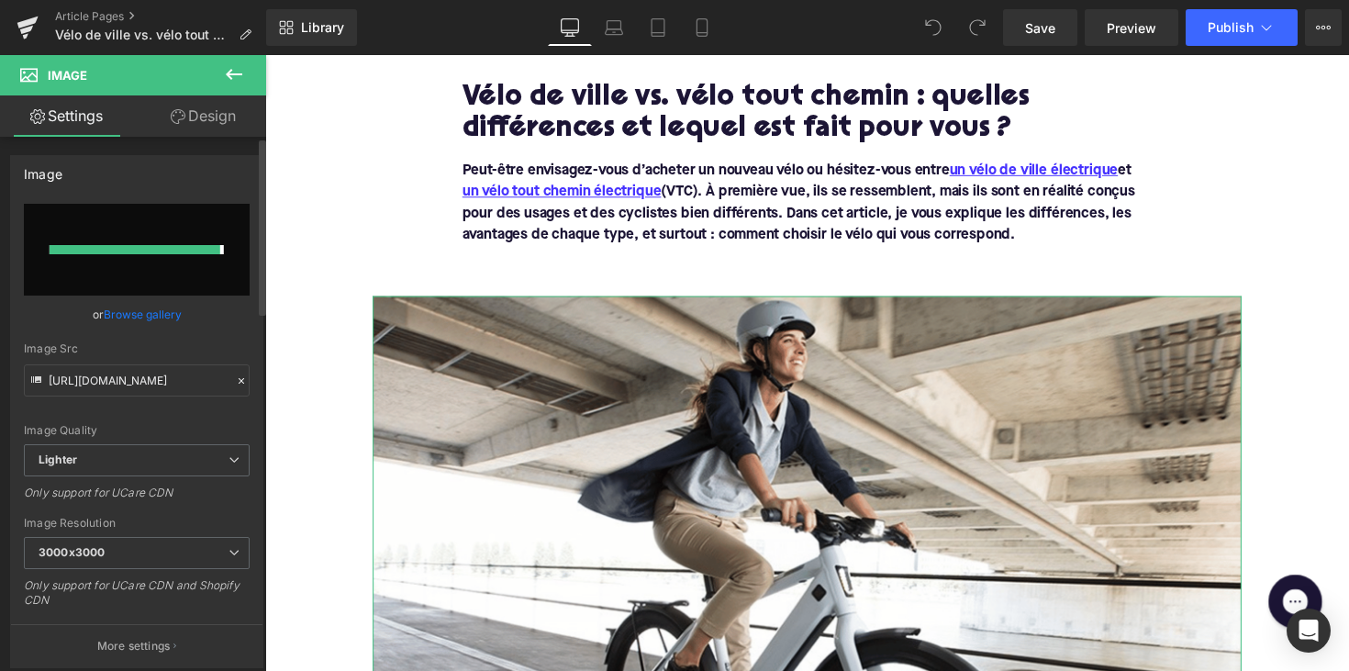
type input "https://ucarecdn.com/c7771341-811c-4785-94b5-8827c1b7eebf/-/format/auto/-/previ…"
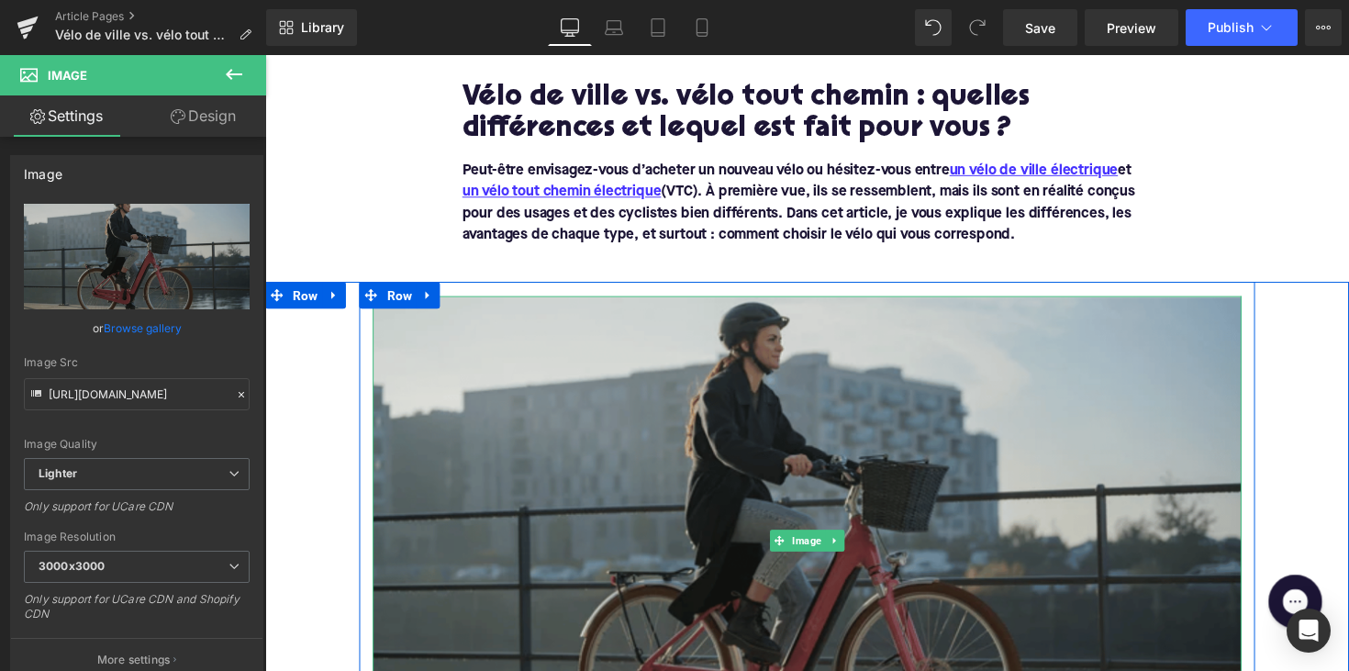
click at [911, 488] on img at bounding box center [820, 552] width 890 height 501
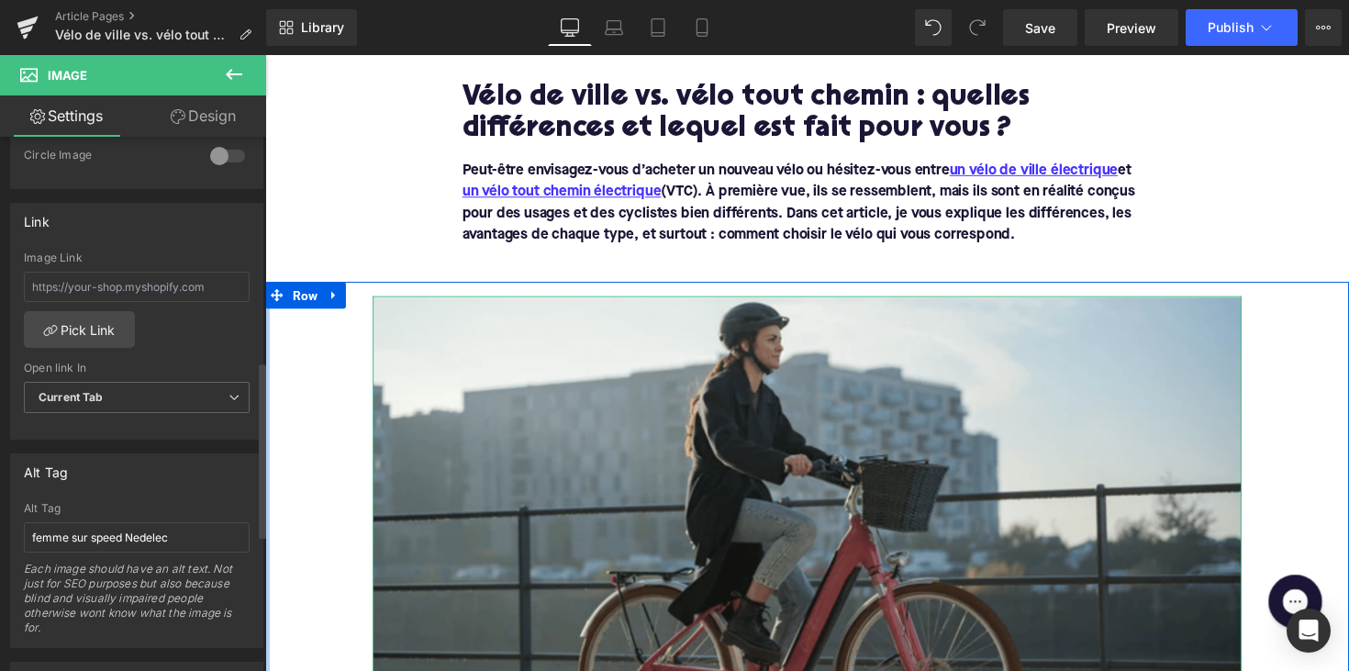
scroll to position [744, 0]
click at [143, 523] on input "femme sur speed Nedelec" at bounding box center [137, 533] width 226 height 30
click at [142, 523] on input "femme sur speed Nedelec" at bounding box center [137, 533] width 226 height 30
click at [106, 528] on input "femme sur speed Nedelec" at bounding box center [137, 533] width 226 height 30
drag, startPoint x: 94, startPoint y: 528, endPoint x: 220, endPoint y: 529, distance: 126.6
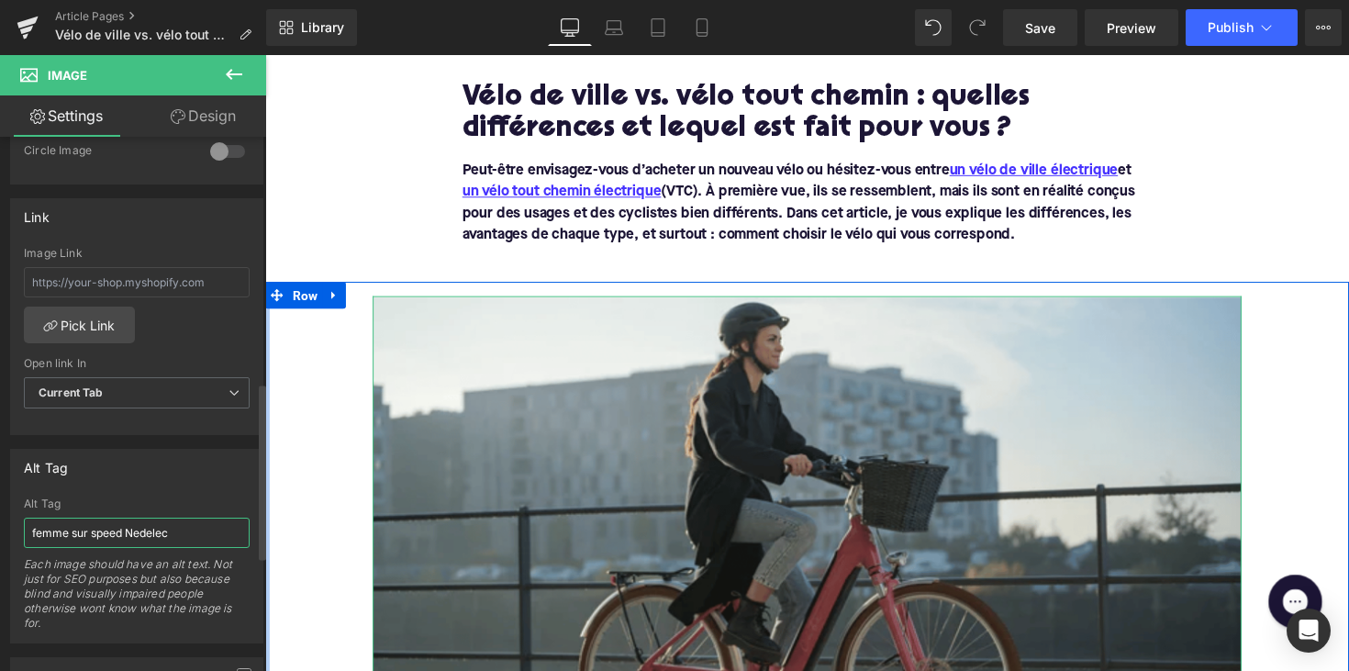
click at [220, 529] on input "femme sur speed Nedelec" at bounding box center [137, 533] width 226 height 30
type input "femme sur VTC"
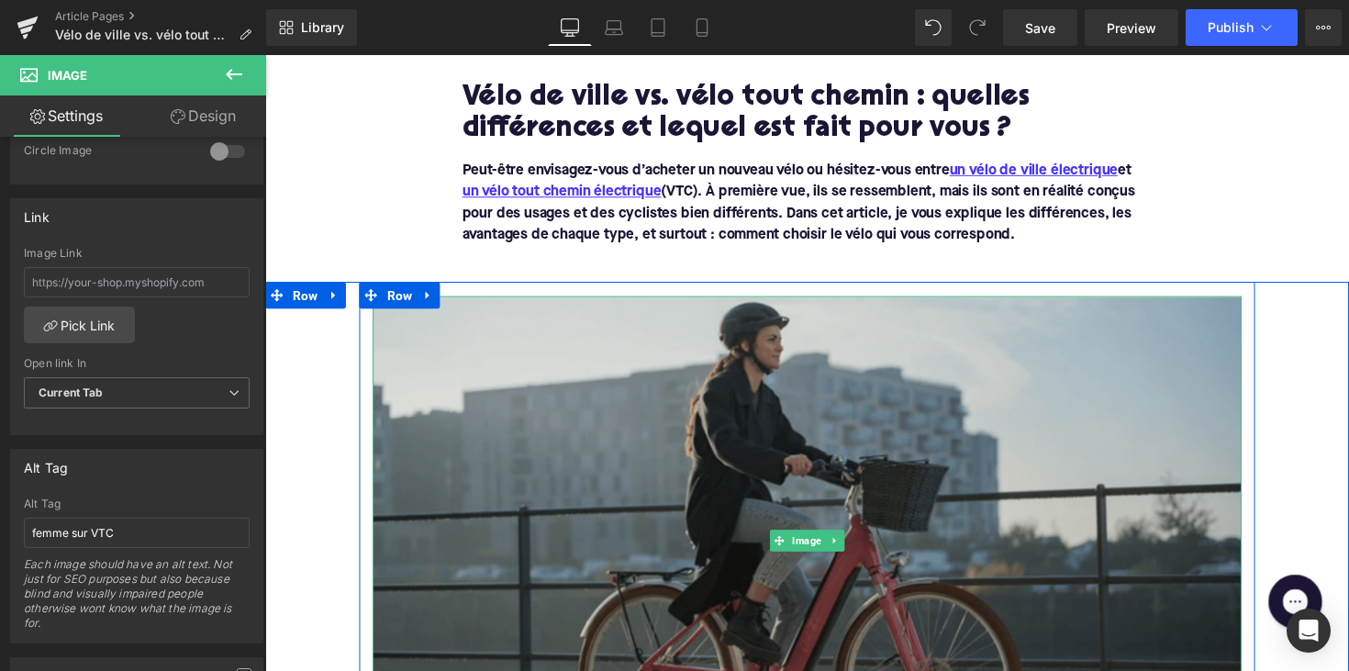
click at [601, 415] on img at bounding box center [820, 552] width 890 height 501
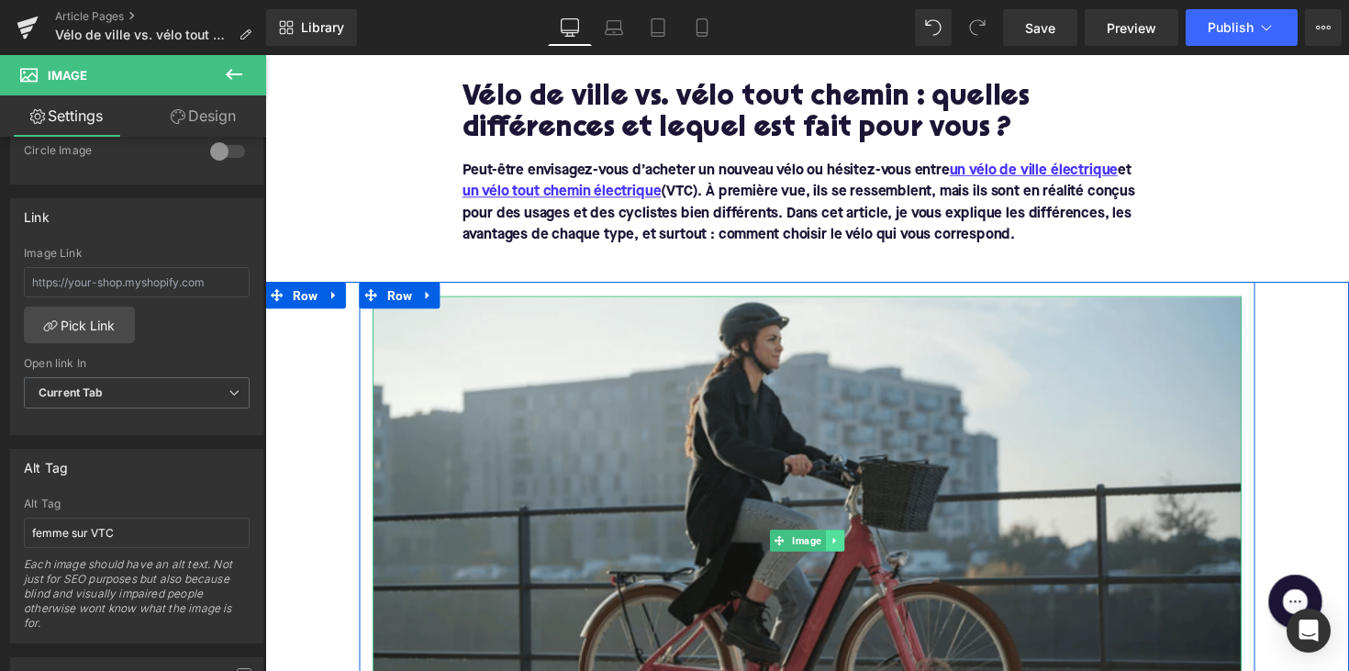
click at [852, 555] on link at bounding box center [849, 552] width 19 height 22
click at [836, 554] on icon at bounding box center [839, 552] width 10 height 10
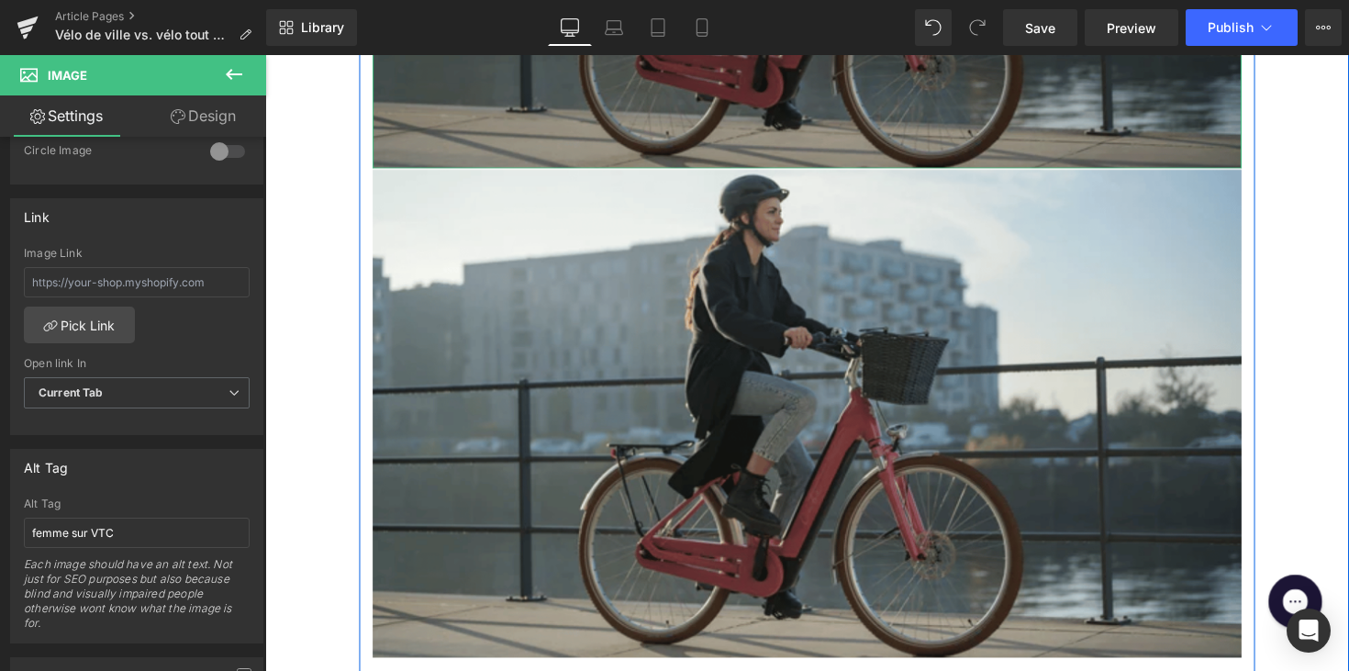
scroll to position [899, 0]
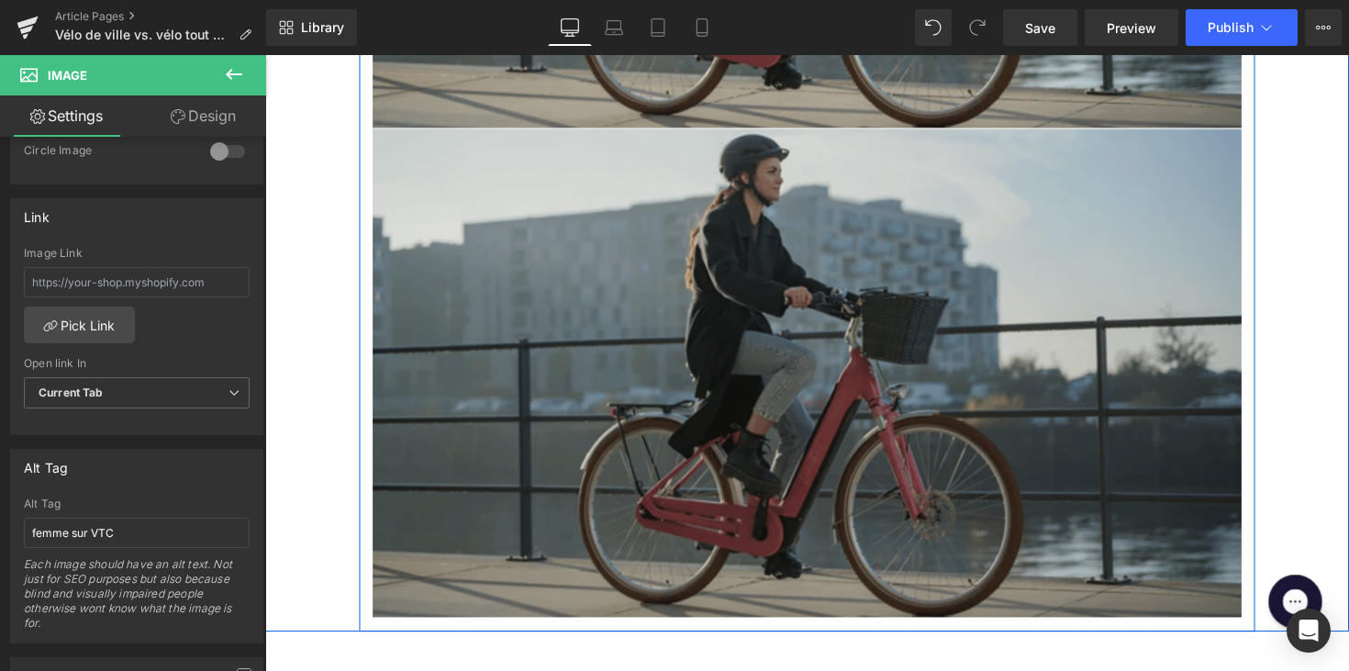
click at [800, 339] on img at bounding box center [820, 380] width 890 height 501
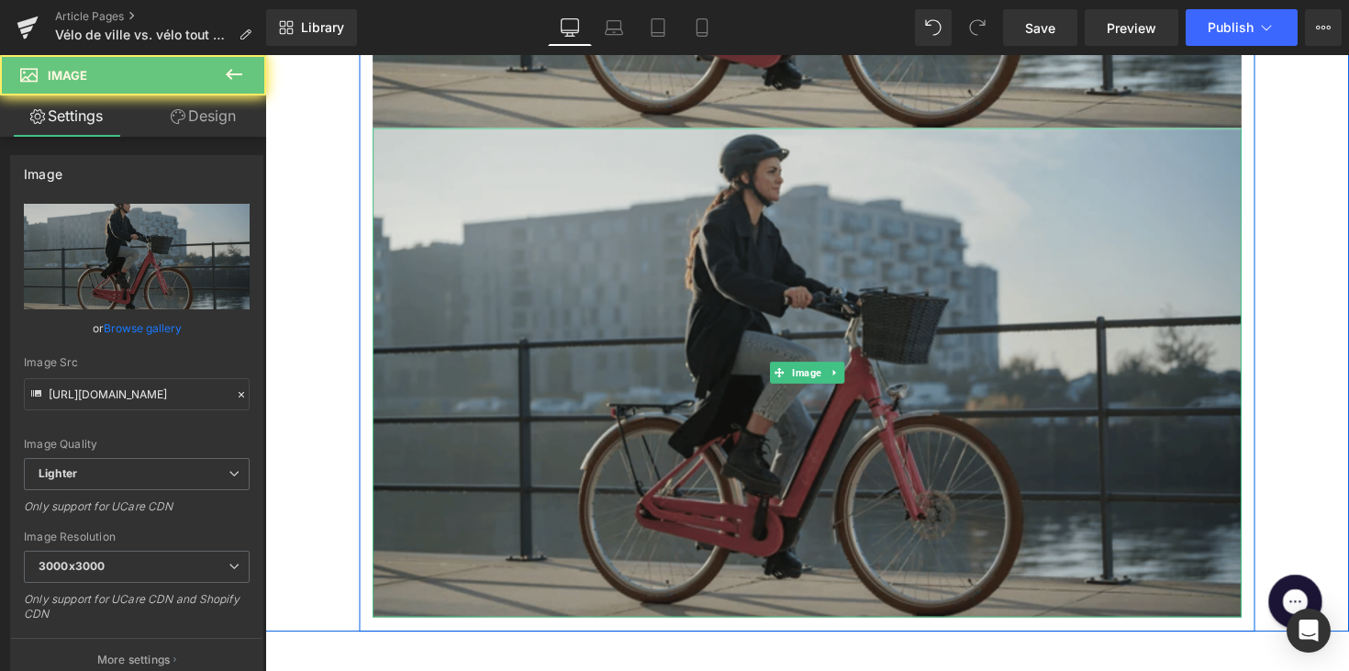
click at [777, 378] on img at bounding box center [820, 380] width 890 height 501
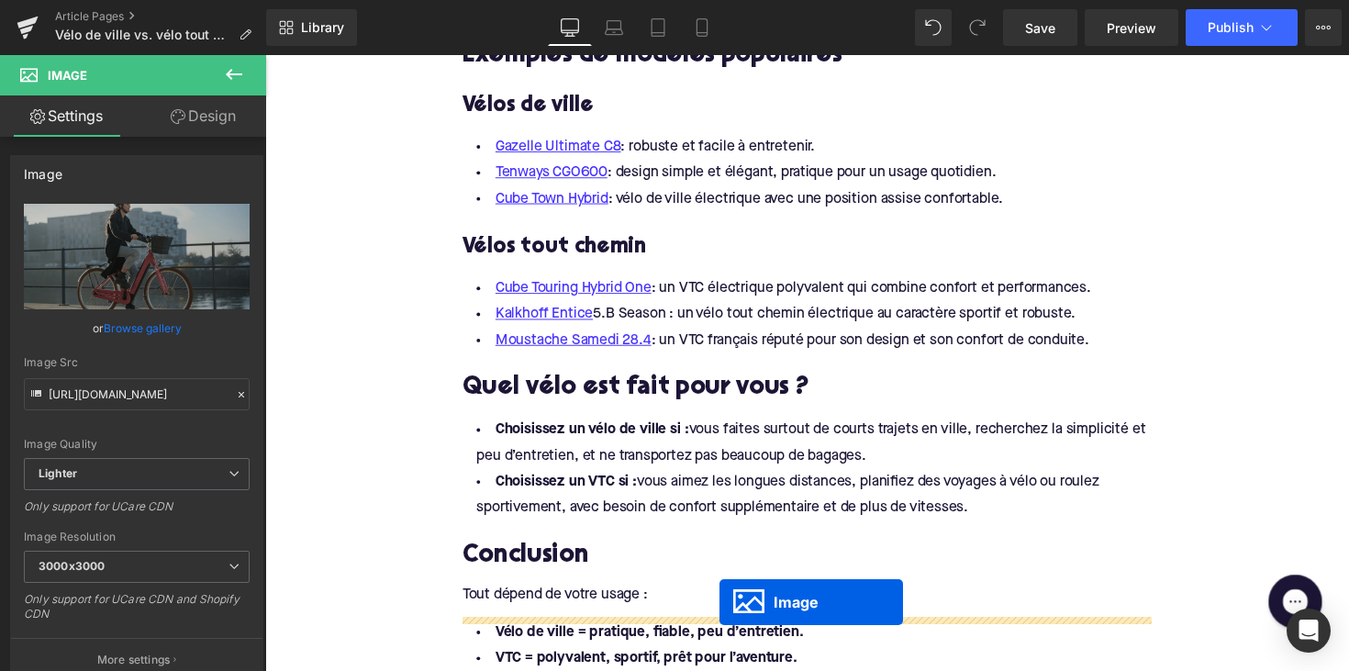
scroll to position [2984, 0]
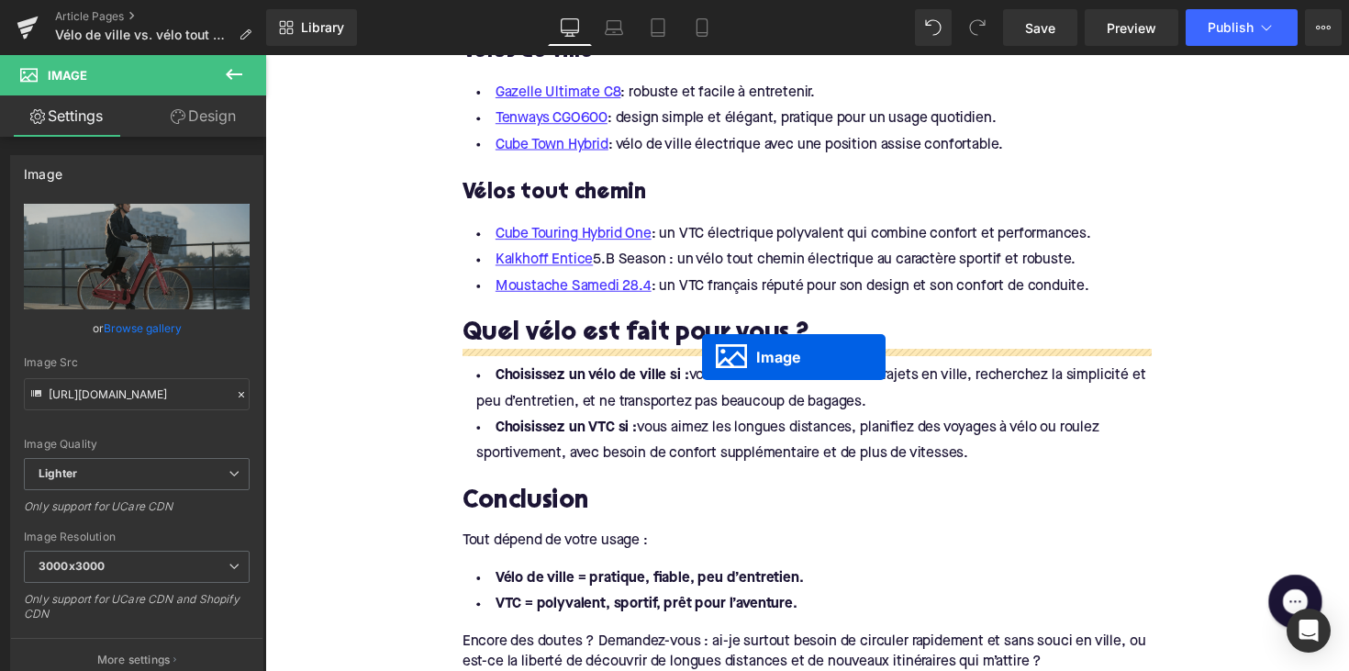
drag, startPoint x: 786, startPoint y: 378, endPoint x: 713, endPoint y: 364, distance: 74.7
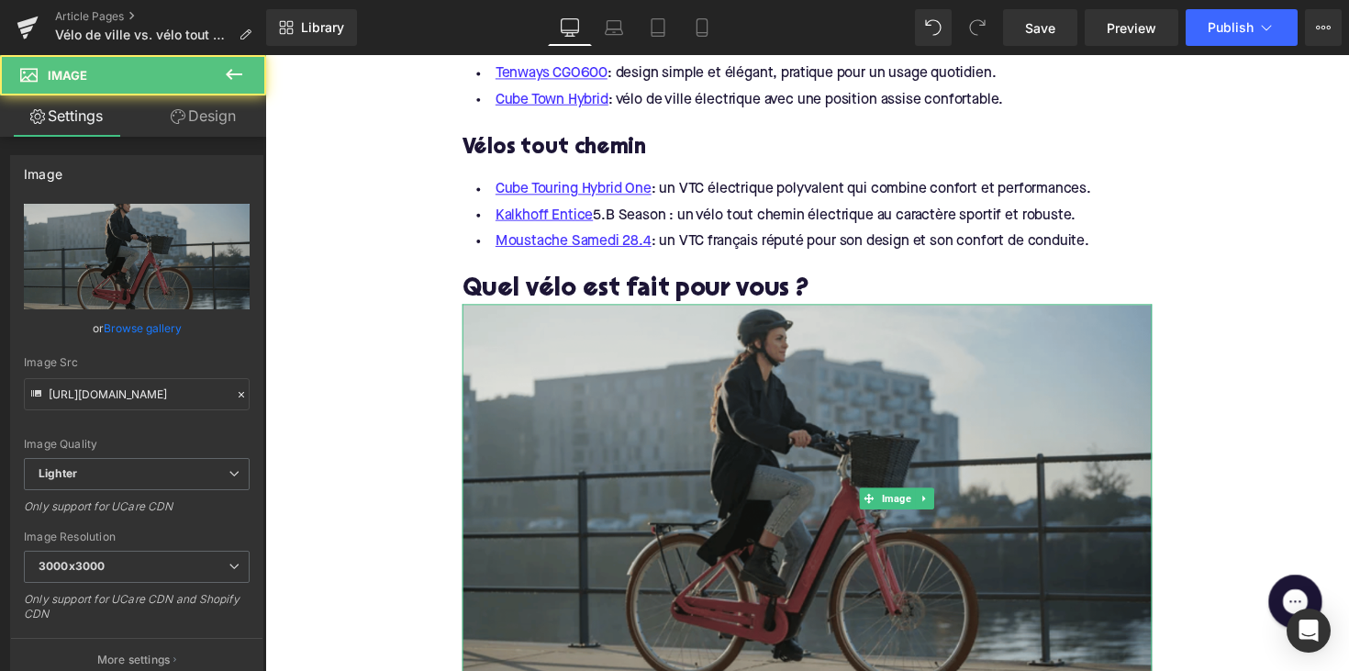
click at [735, 424] on img at bounding box center [820, 508] width 707 height 397
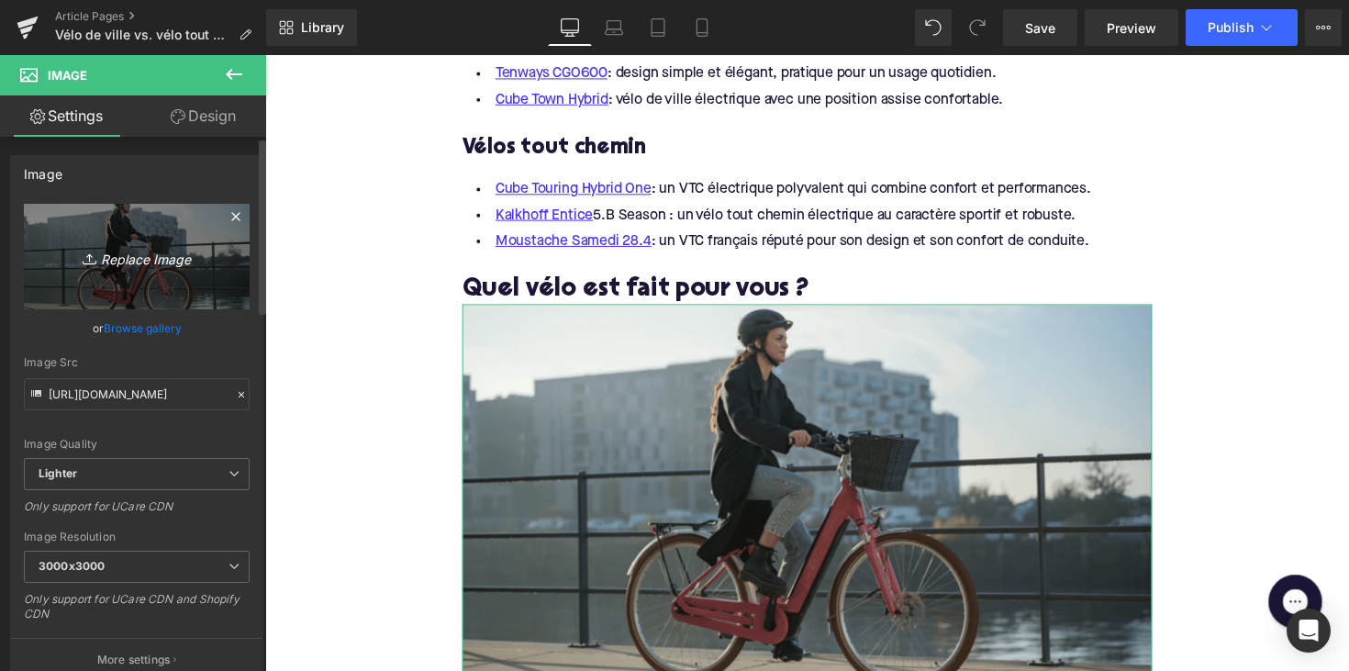
click at [138, 277] on link "Replace Image" at bounding box center [137, 257] width 226 height 106
type input "C:\fakepath\vrouwstadfietsebike.png"
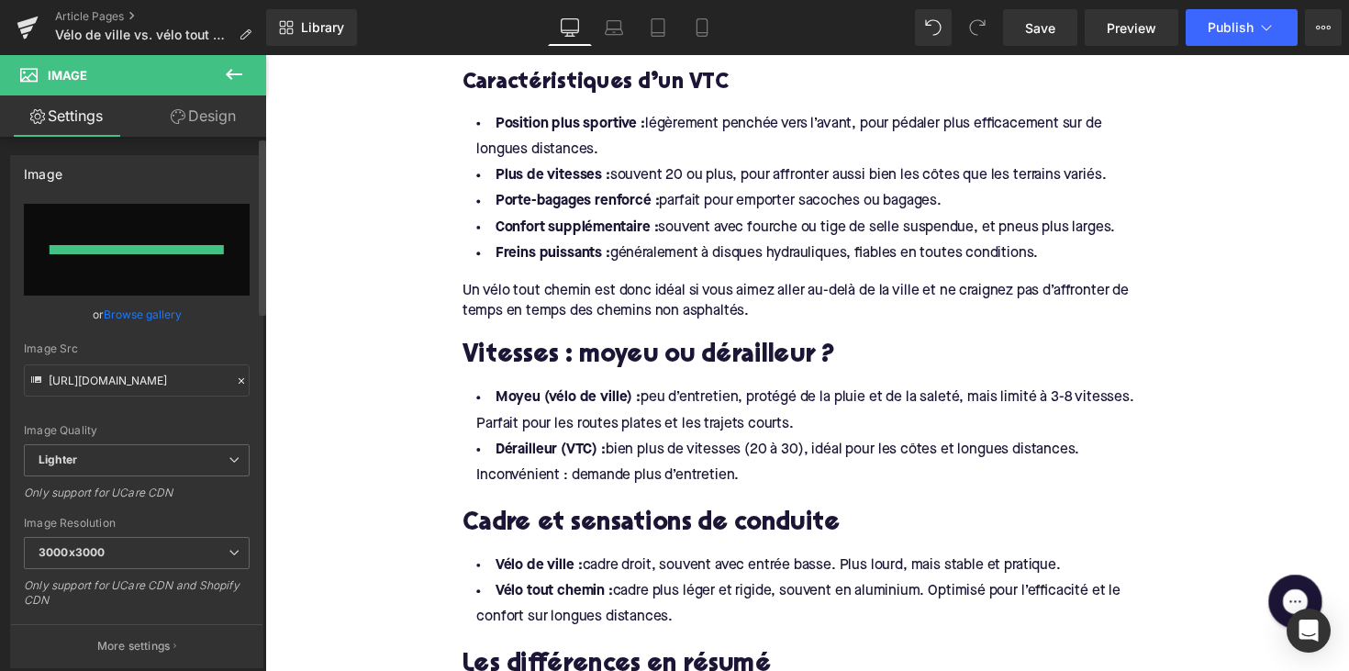
type input "https://ucarecdn.com/4434328f-d12b-4657-b5a0-449c63f0802b/-/format/auto/-/previ…"
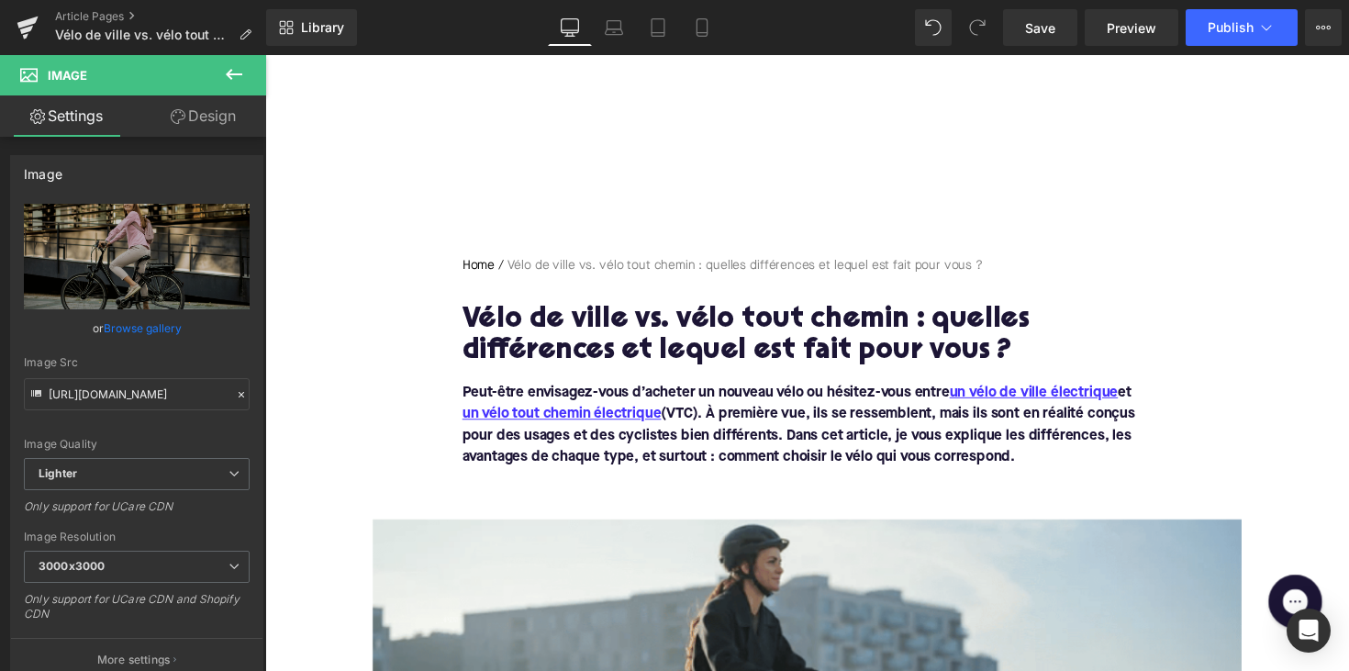
scroll to position [-1, 0]
click at [949, 444] on font "Peut-être envisagez-vous d’acheter un nouveau vélo ou hésitez-vous entre un vél…" at bounding box center [811, 434] width 689 height 81
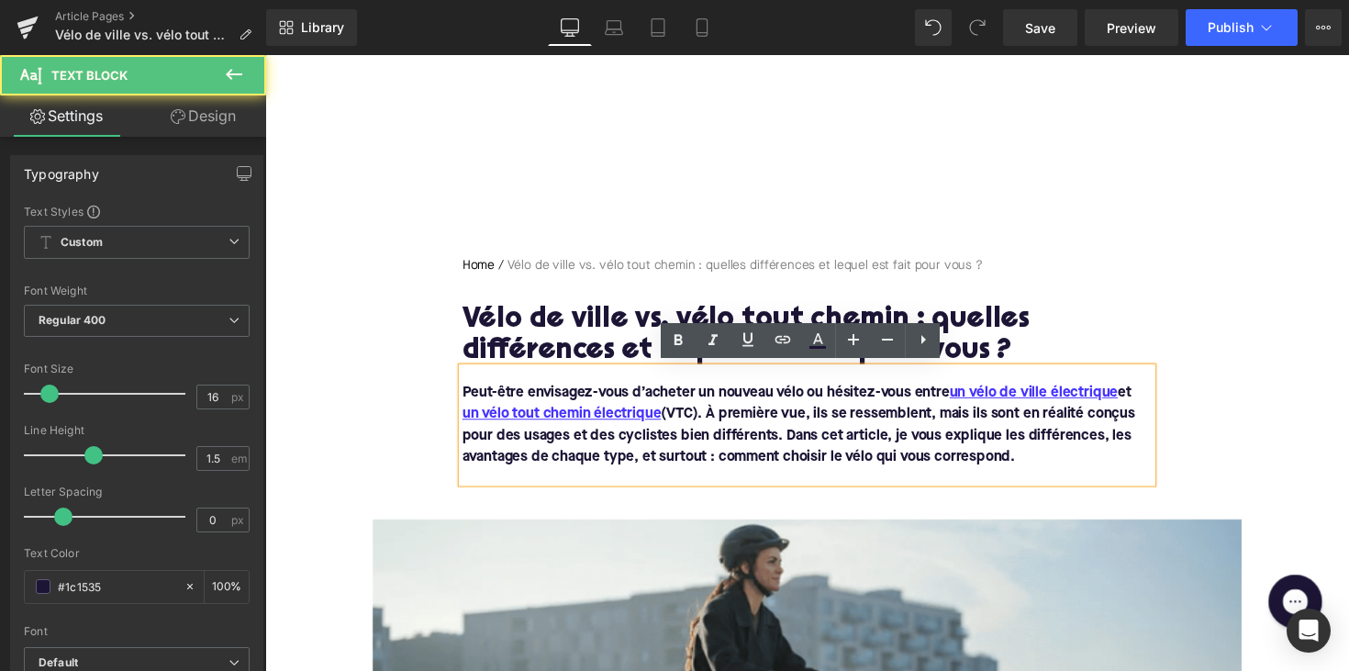
scroll to position [0, 0]
click at [961, 400] on font "Peut-être envisagez-vous d’acheter un nouveau vélo ou hésitez-vous entre un vél…" at bounding box center [811, 434] width 689 height 81
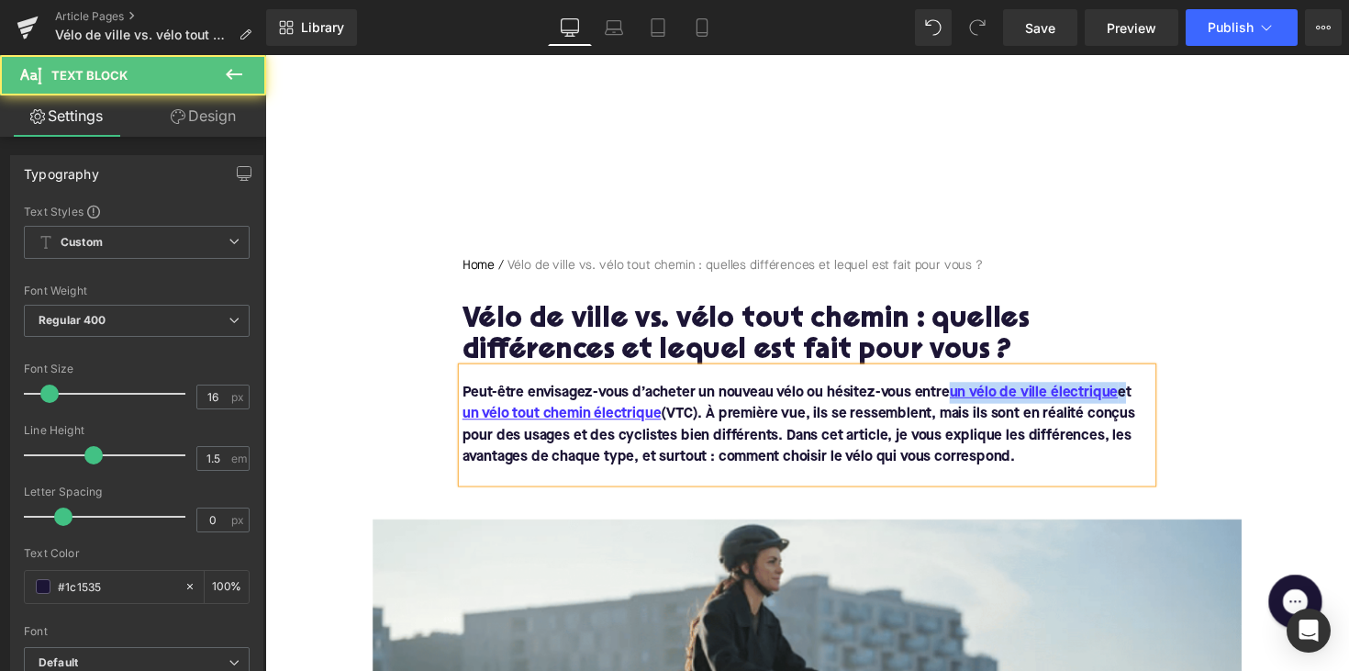
drag, startPoint x: 1142, startPoint y: 396, endPoint x: 964, endPoint y: 396, distance: 178.0
click at [964, 396] on font "Peut-être envisagez-vous d’acheter un nouveau vélo ou hésitez-vous entre un vél…" at bounding box center [811, 434] width 689 height 81
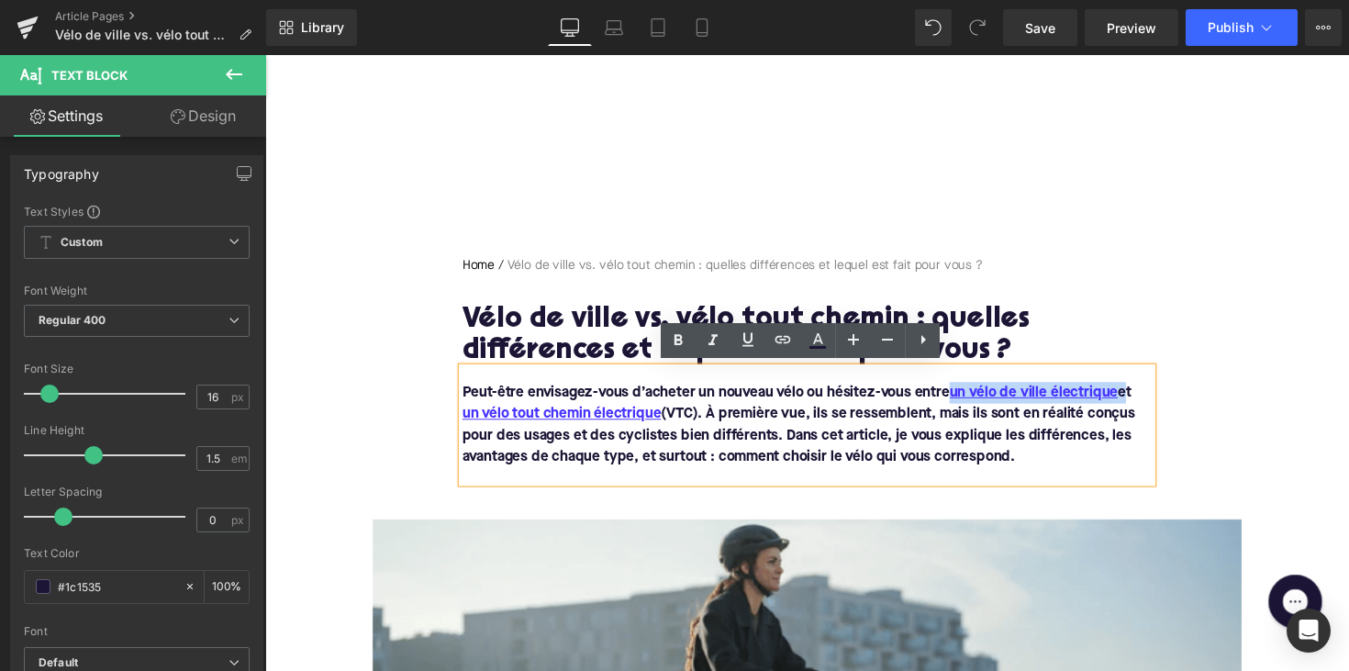
copy font "un vélo de ville électrique"
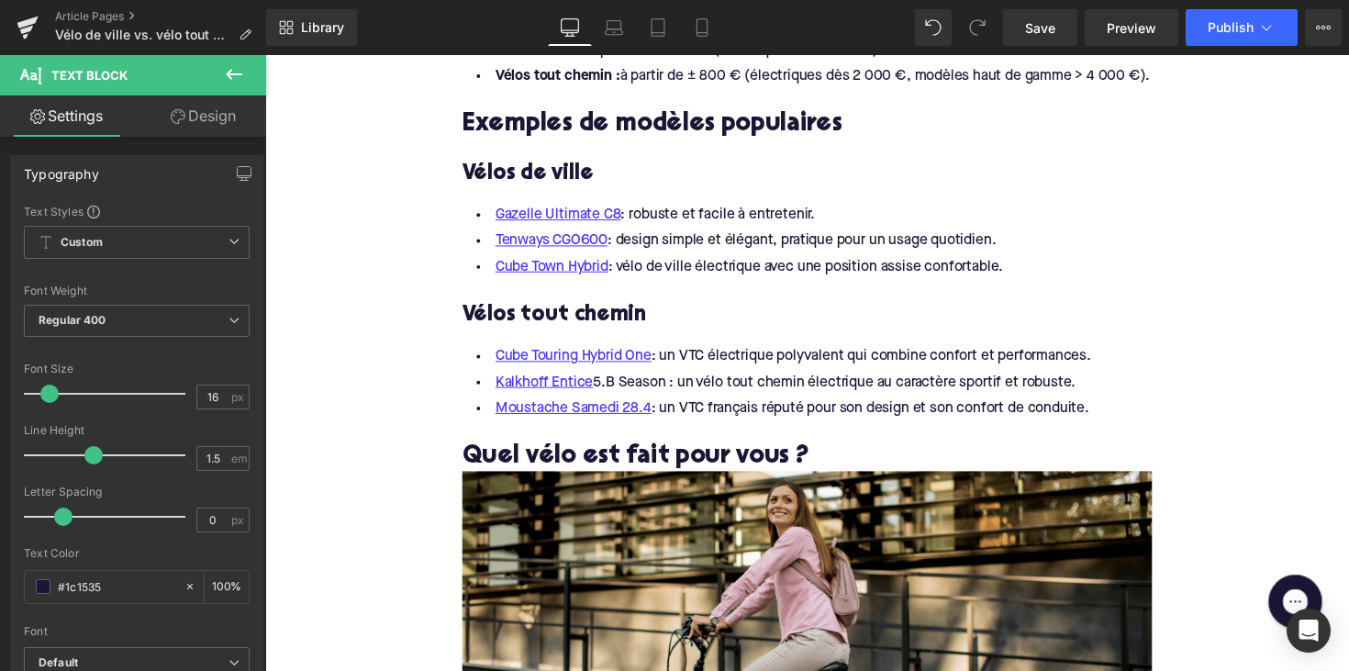
scroll to position [3006, 0]
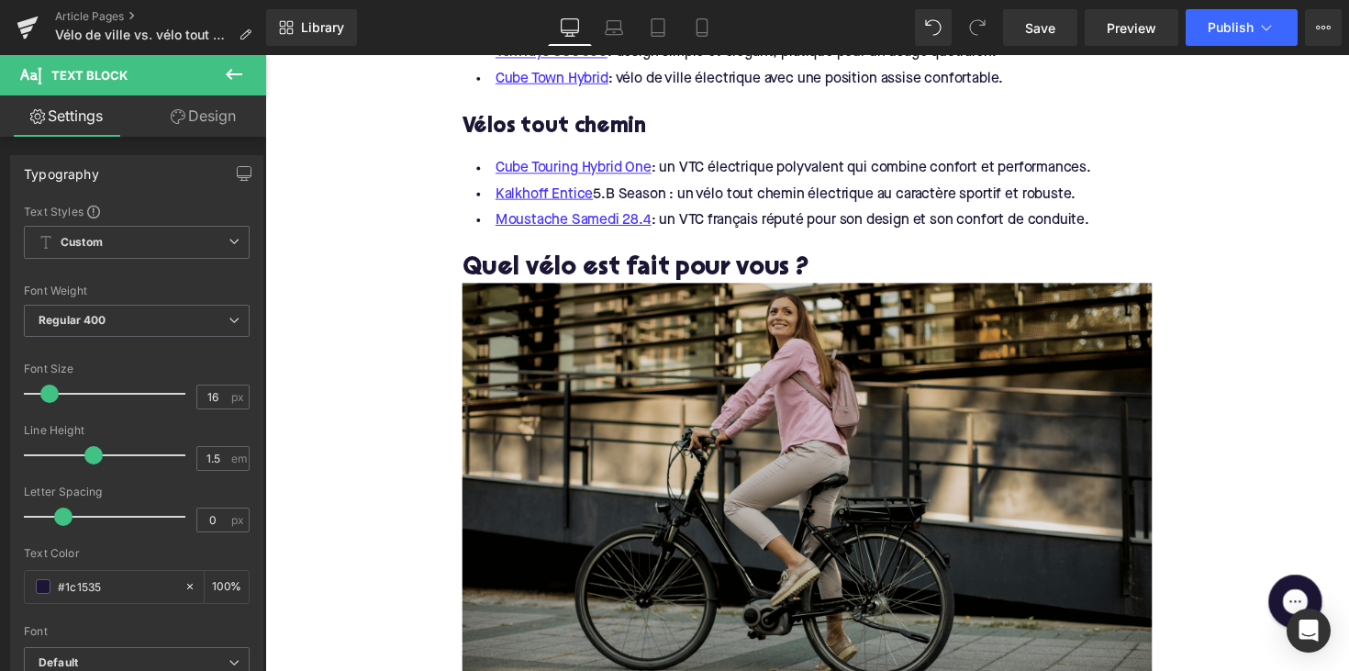
click at [838, 453] on img at bounding box center [820, 486] width 707 height 397
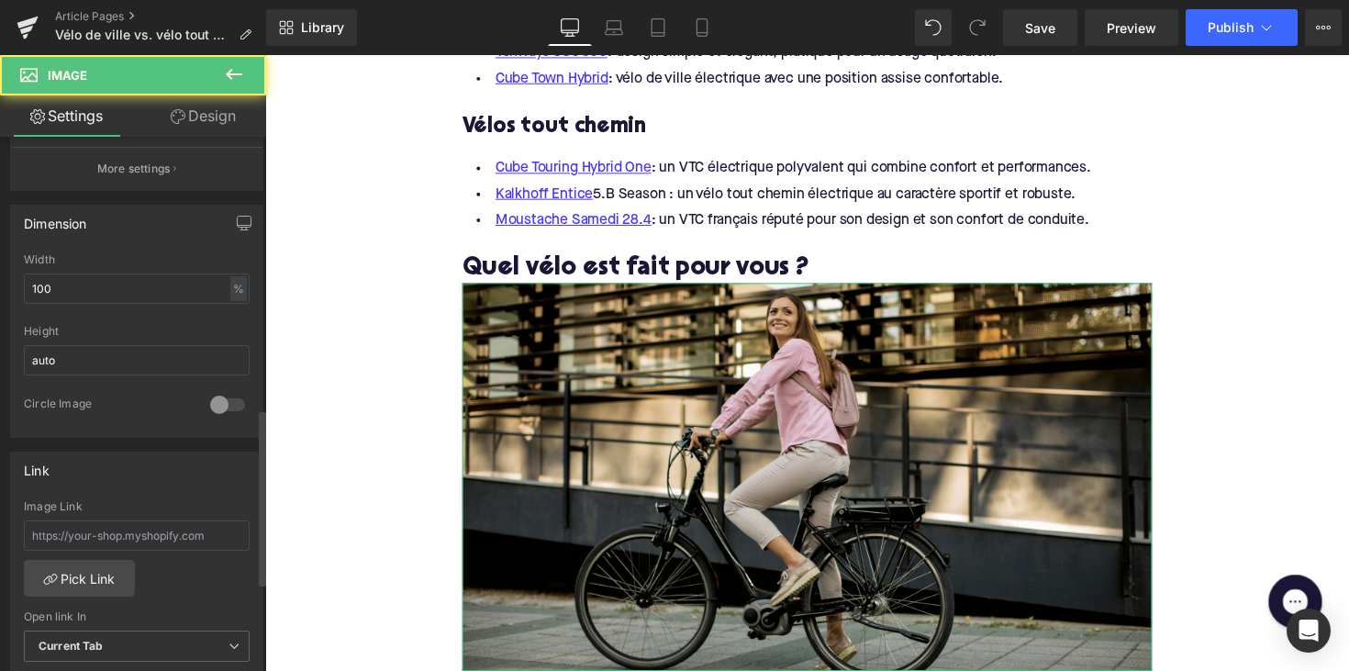
scroll to position [897, 0]
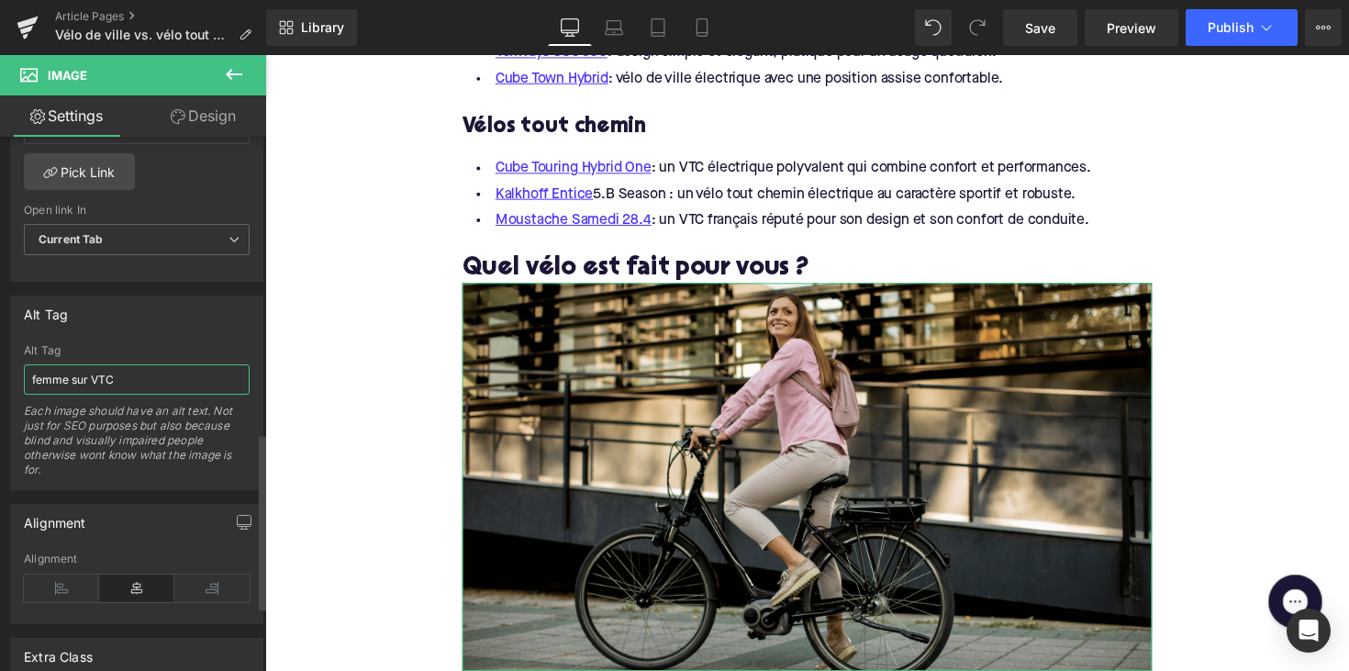
drag, startPoint x: 92, startPoint y: 377, endPoint x: 141, endPoint y: 377, distance: 49.6
click at [141, 377] on input "femme sur VTC" at bounding box center [137, 379] width 226 height 30
paste input "un vélo de ville électrique"
click at [92, 377] on input "femme sur un vélo de ville électrique" at bounding box center [137, 379] width 226 height 30
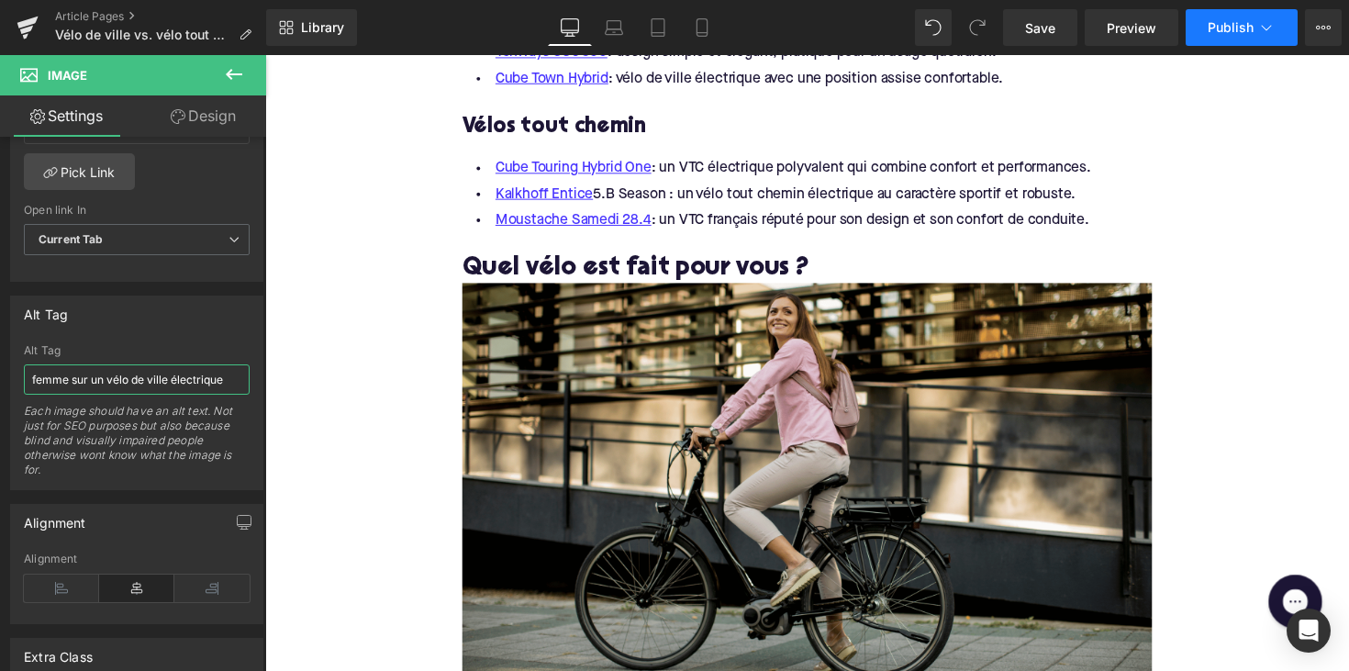
type input "femme sur un vélo de ville électrique"
click at [1209, 23] on span "Publish" at bounding box center [1231, 27] width 46 height 15
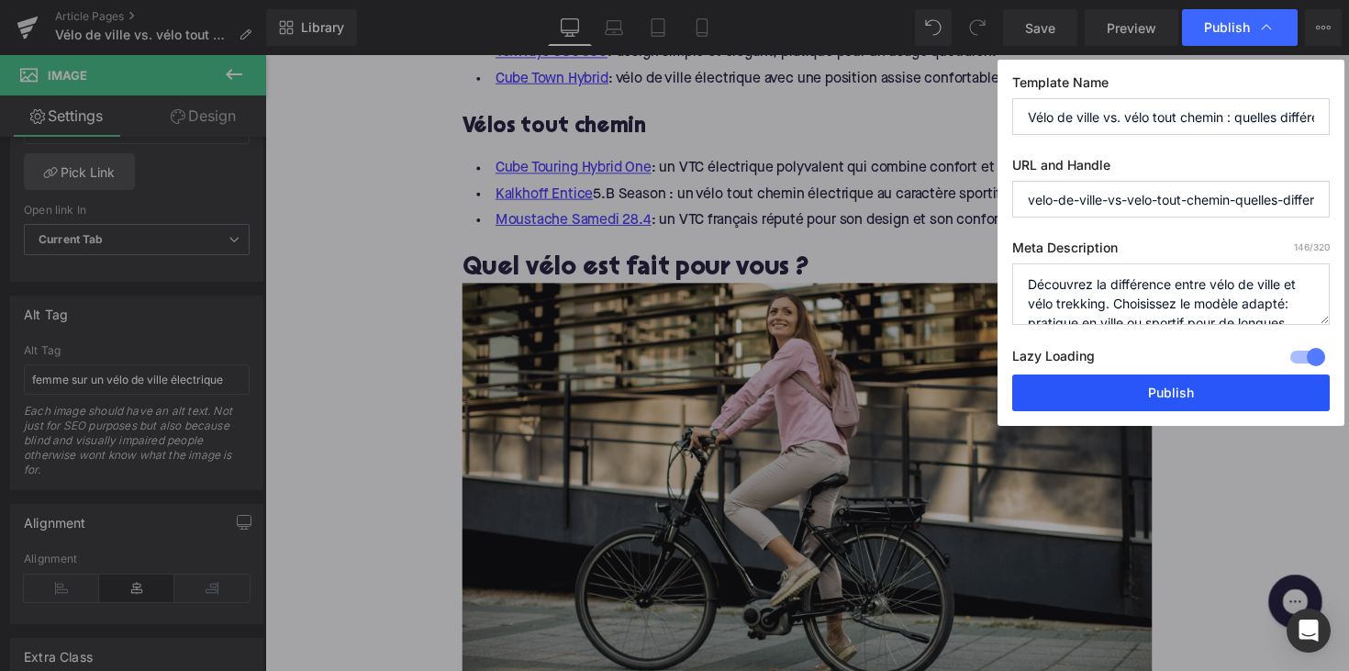
click at [1156, 404] on button "Publish" at bounding box center [1171, 392] width 318 height 37
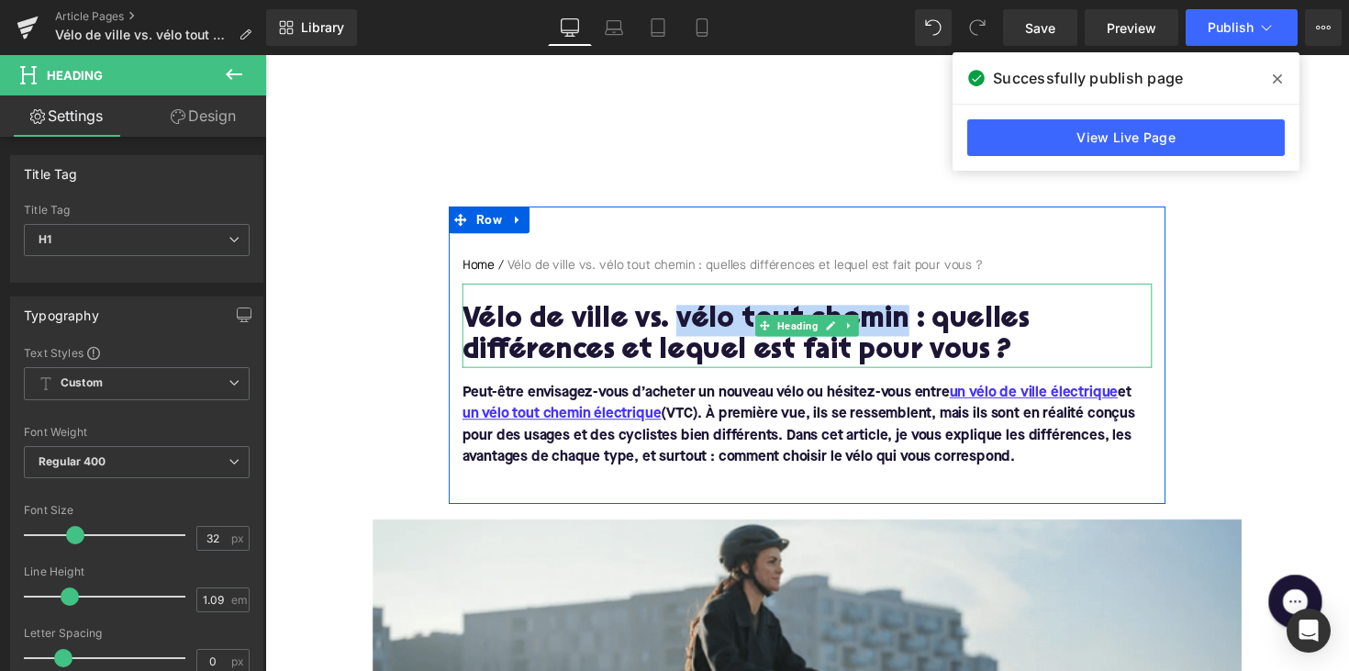
drag, startPoint x: 676, startPoint y: 327, endPoint x: 908, endPoint y: 313, distance: 232.6
click at [908, 313] on h1 "Vélo de ville vs. vélo tout chemin : quelles différences et lequel est fait pou…" at bounding box center [820, 343] width 707 height 64
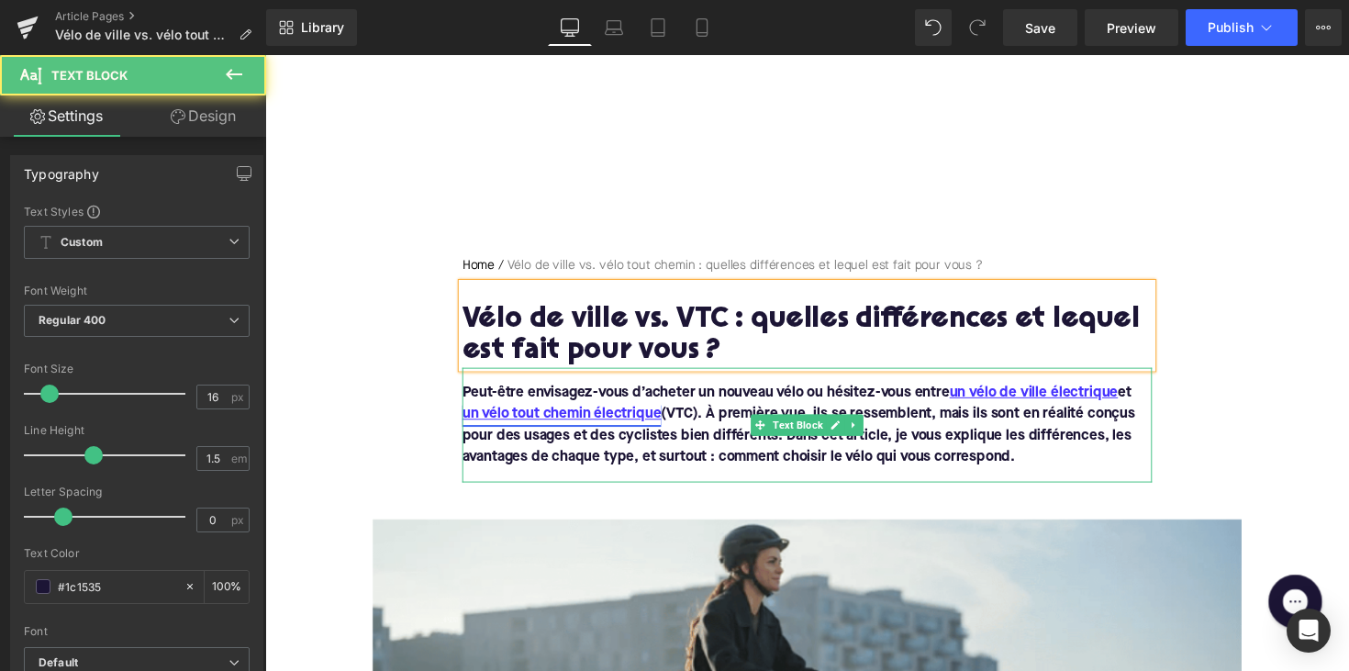
click at [482, 420] on link "un vélo tout chemin électrique" at bounding box center [569, 423] width 204 height 22
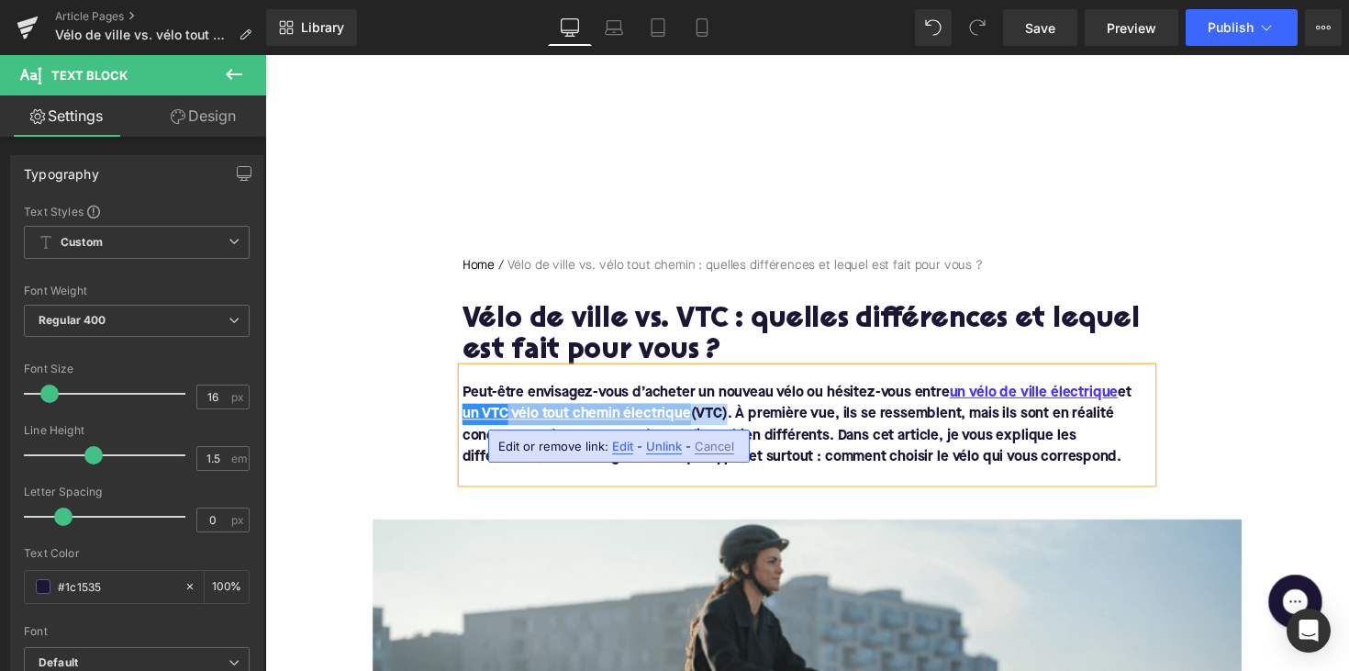
drag, startPoint x: 512, startPoint y: 420, endPoint x: 738, endPoint y: 417, distance: 225.8
click at [738, 417] on font "Peut-être envisagez-vous d’acheter un nouveau vélo ou hésitez-vous entre un vél…" at bounding box center [809, 434] width 685 height 81
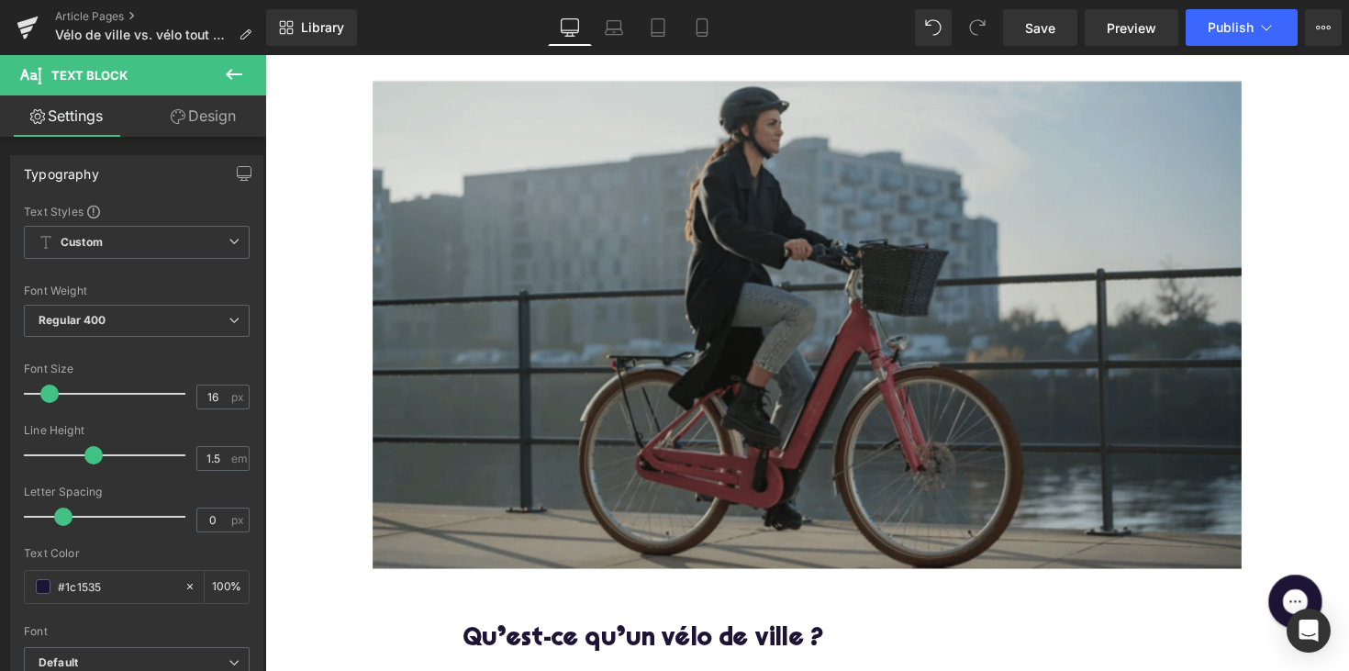
scroll to position [859, 0]
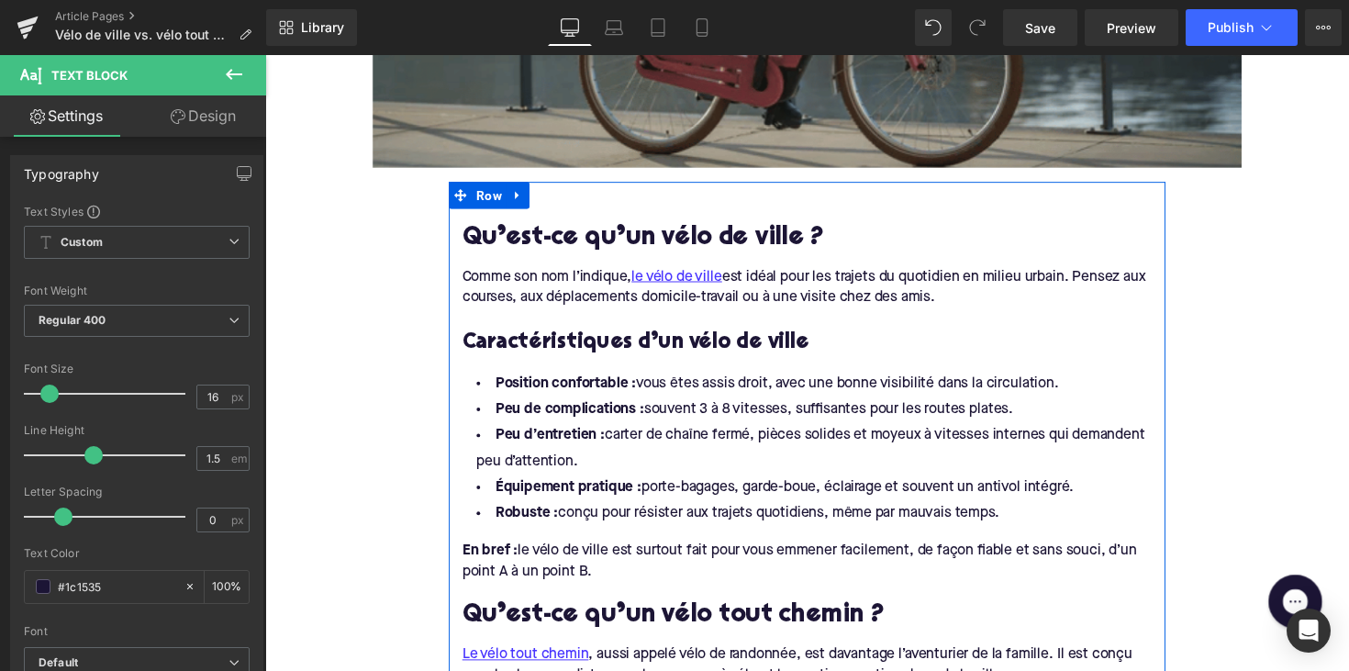
click at [685, 357] on div "Caractéristiques d’un vélo de ville Heading" at bounding box center [820, 339] width 707 height 50
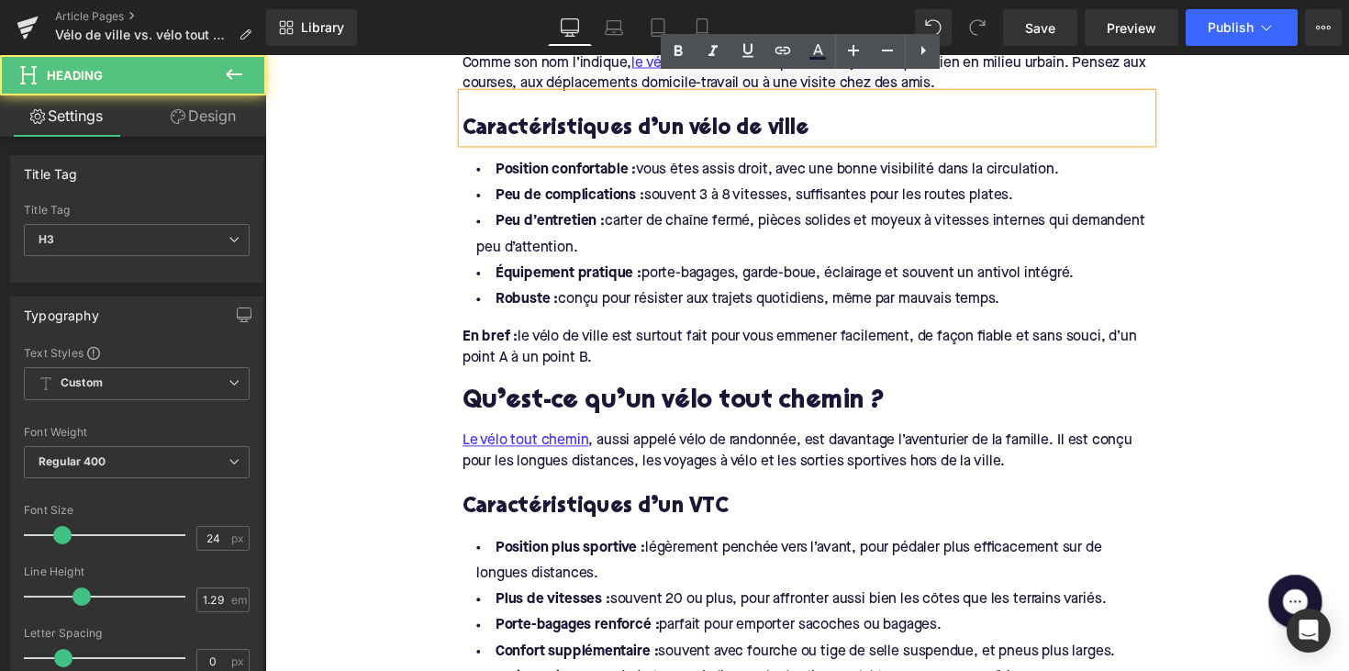
scroll to position [1094, 0]
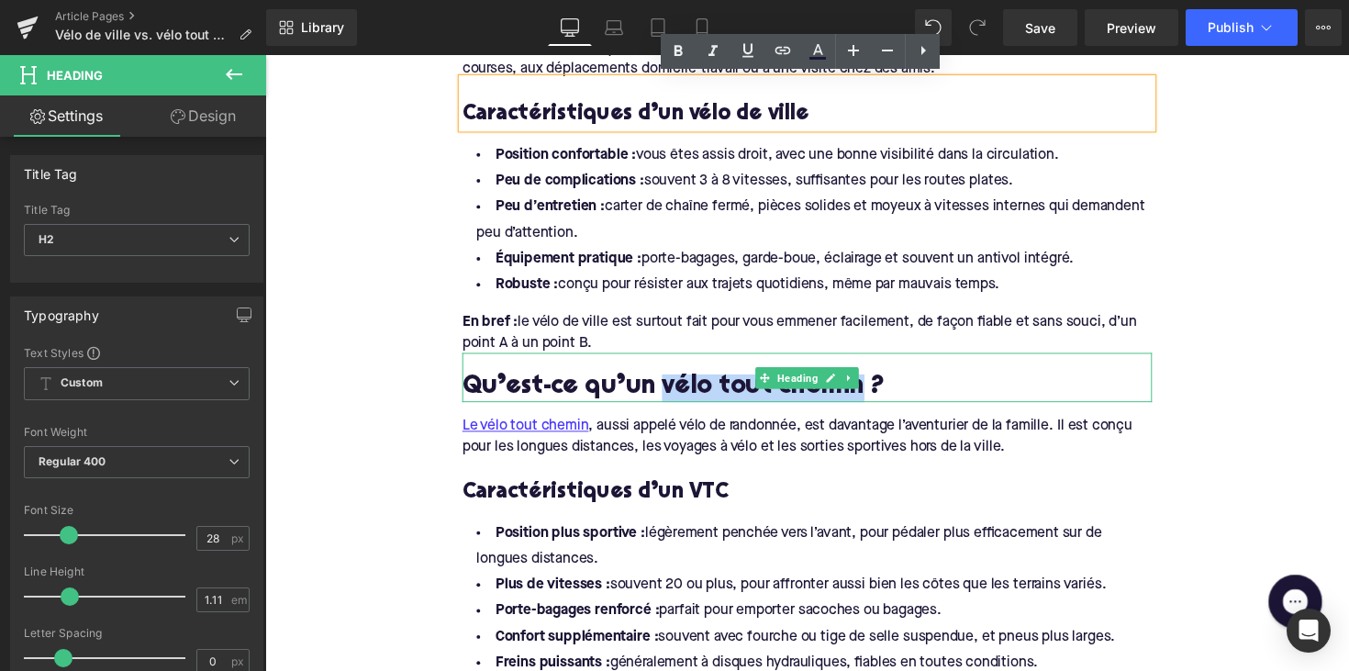
drag, startPoint x: 662, startPoint y: 395, endPoint x: 861, endPoint y: 399, distance: 199.2
click at [861, 399] on h2 "Qu’est-ce qu’un vélo tout chemin ?" at bounding box center [820, 396] width 707 height 28
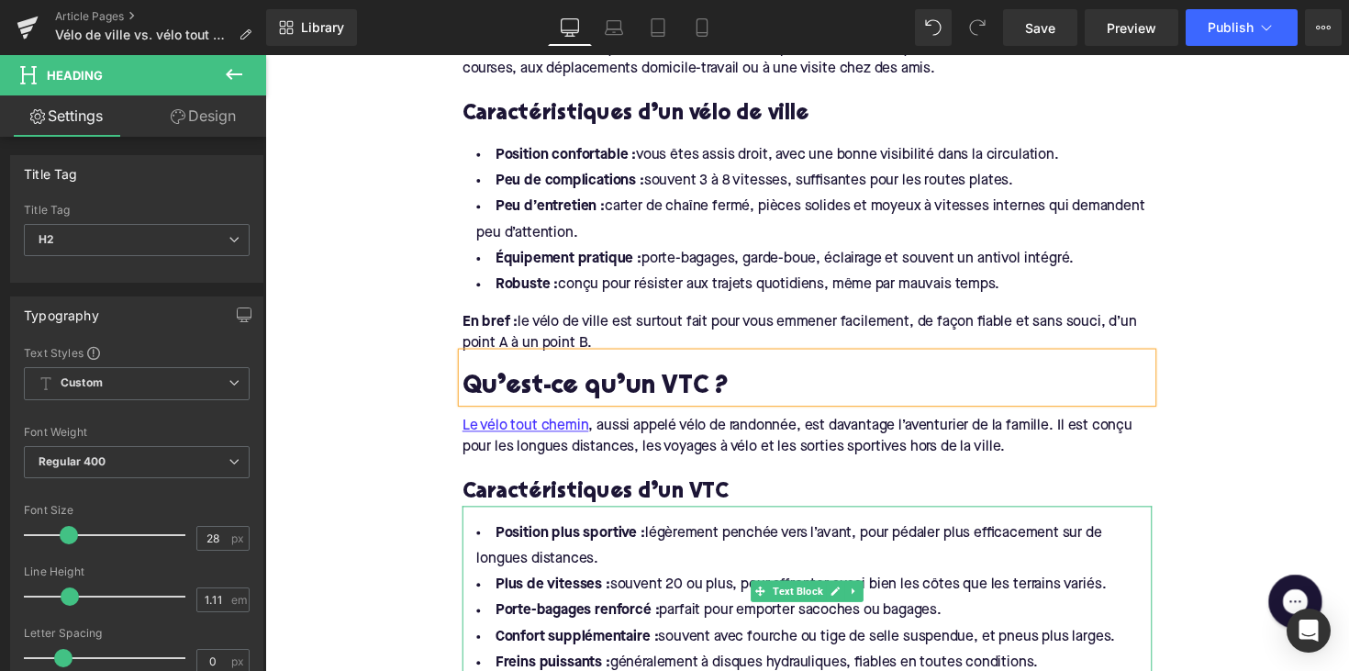
scroll to position [1100, 0]
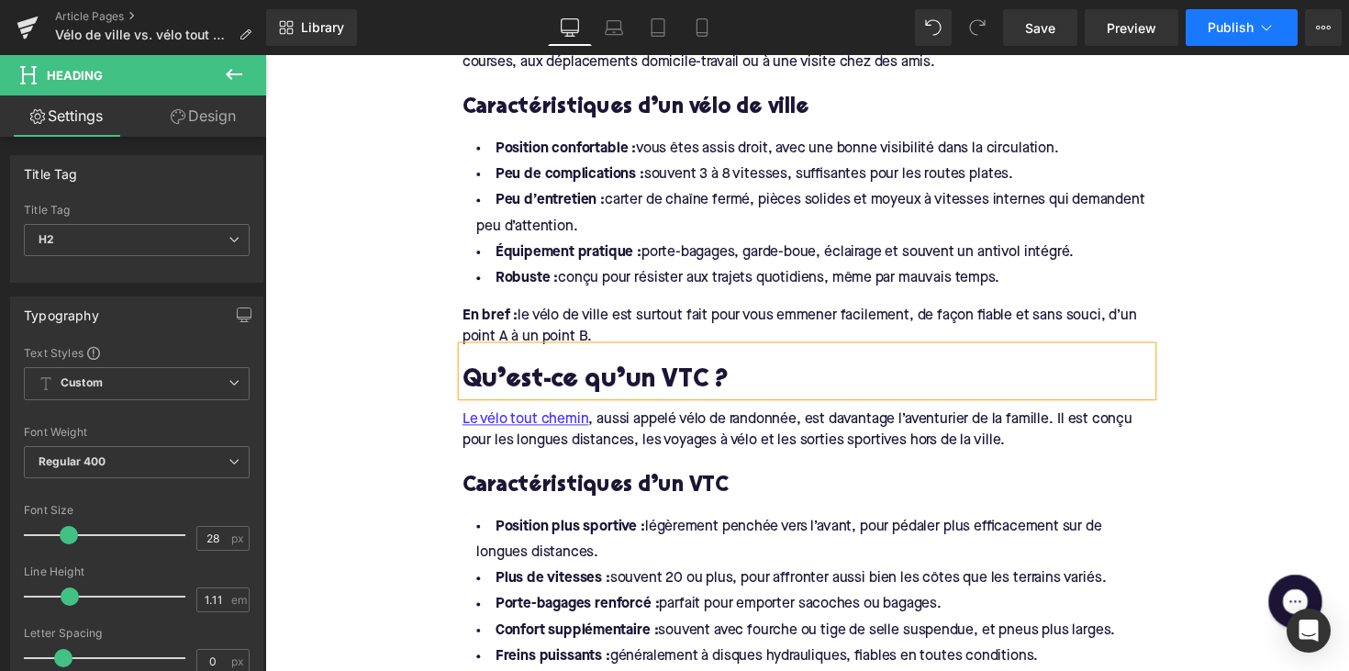
click at [1236, 23] on span "Publish" at bounding box center [1231, 27] width 46 height 15
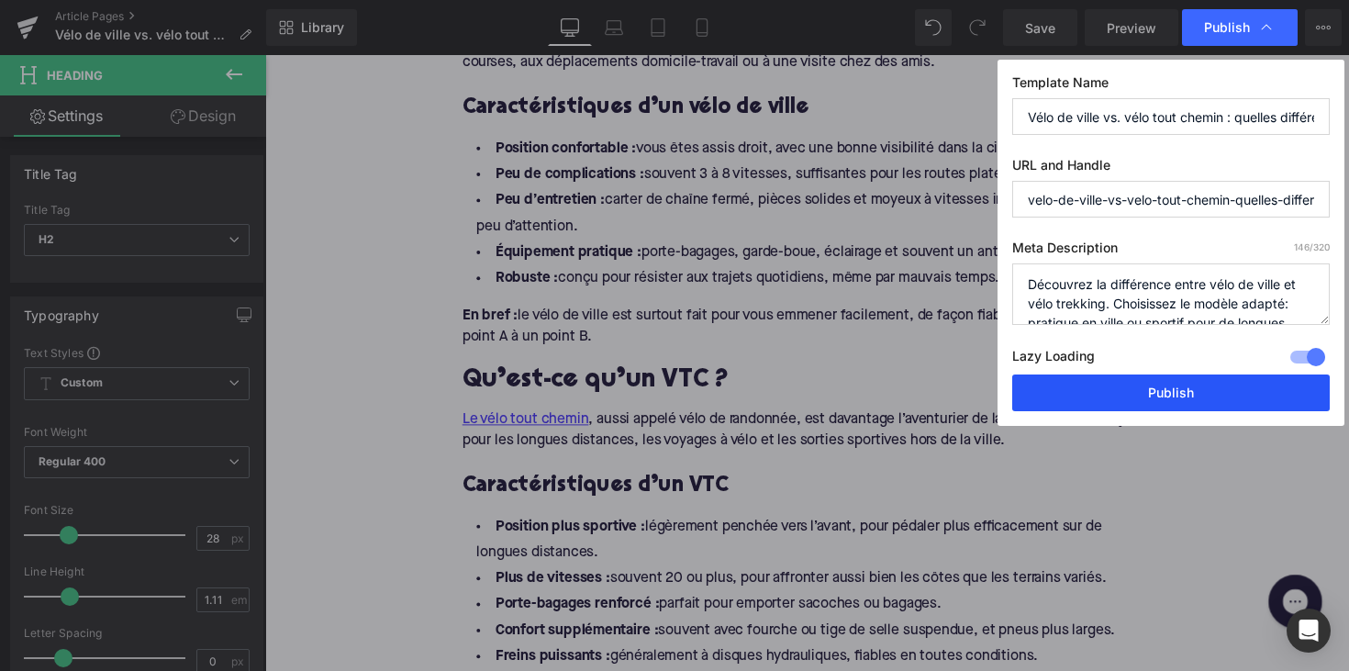
click at [1148, 396] on button "Publish" at bounding box center [1171, 392] width 318 height 37
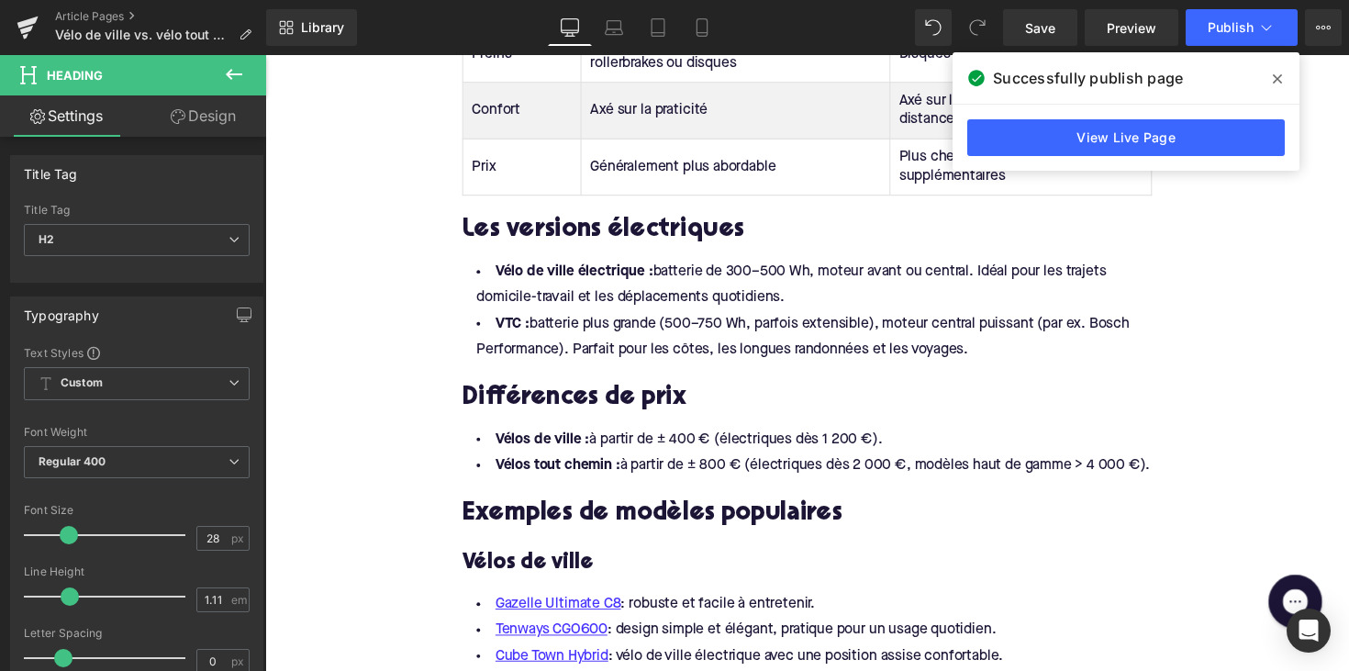
scroll to position [2516, 0]
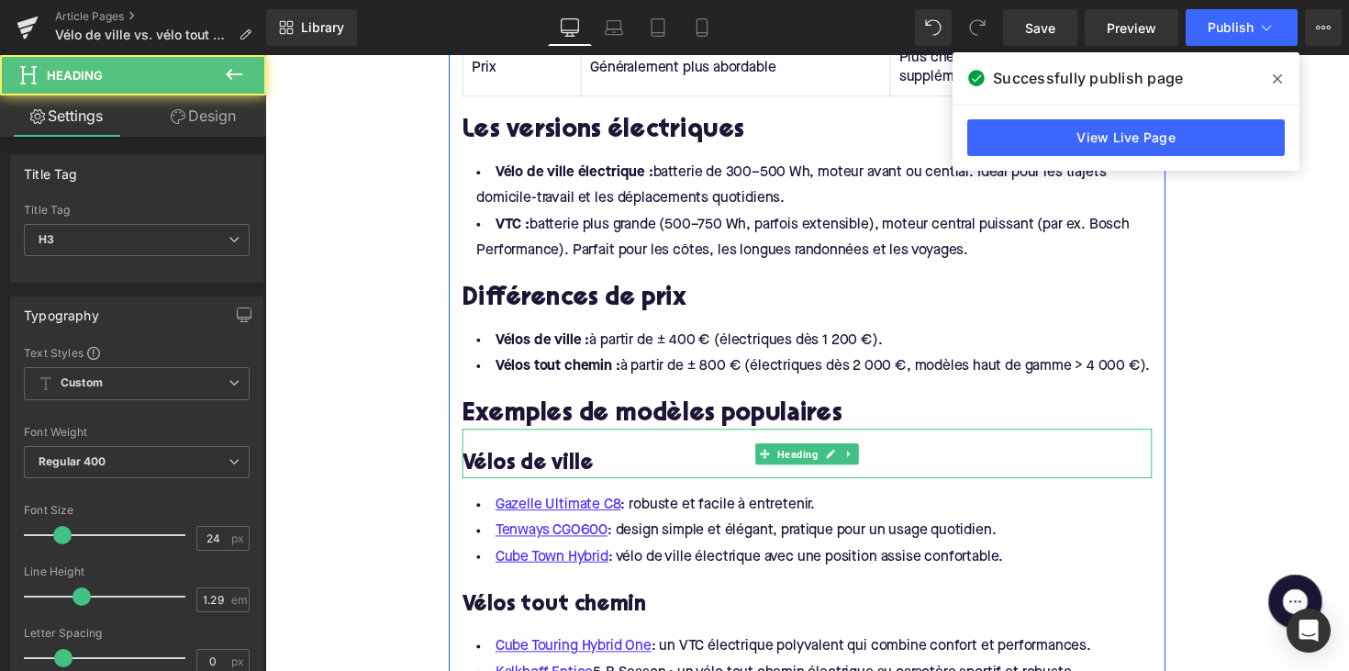
click at [775, 452] on div "Vélos de ville" at bounding box center [820, 463] width 707 height 50
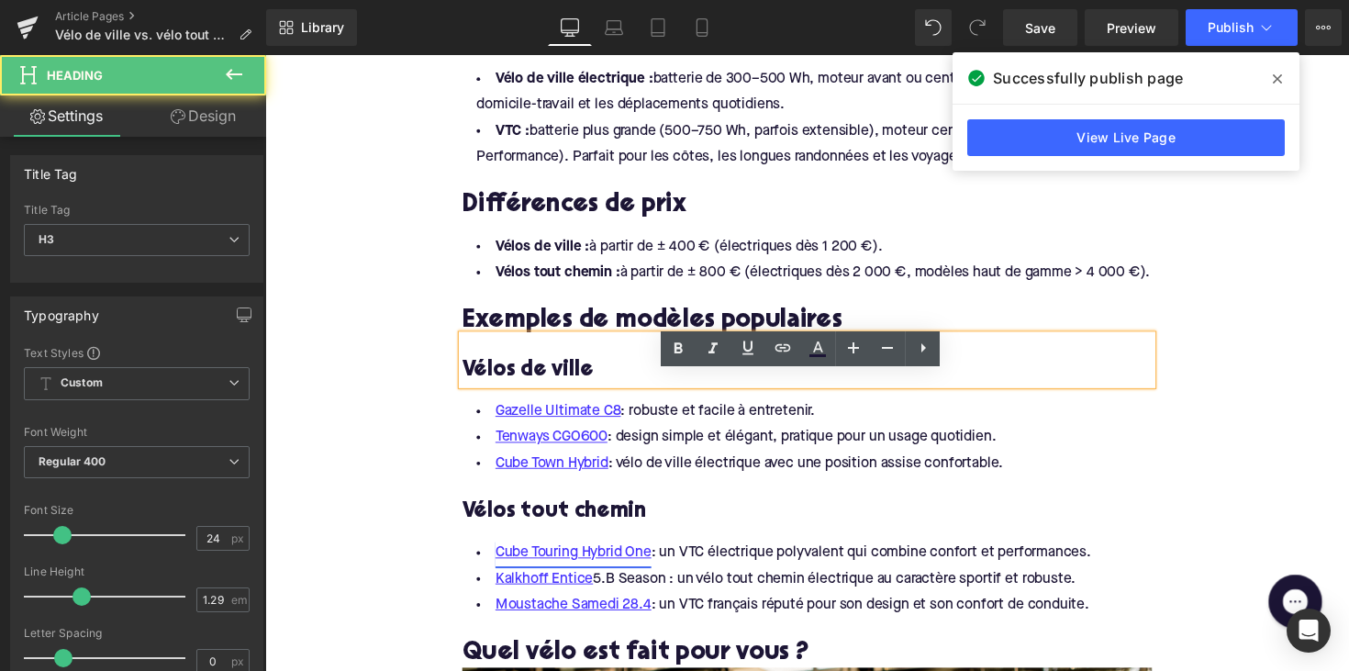
scroll to position [2674, 0]
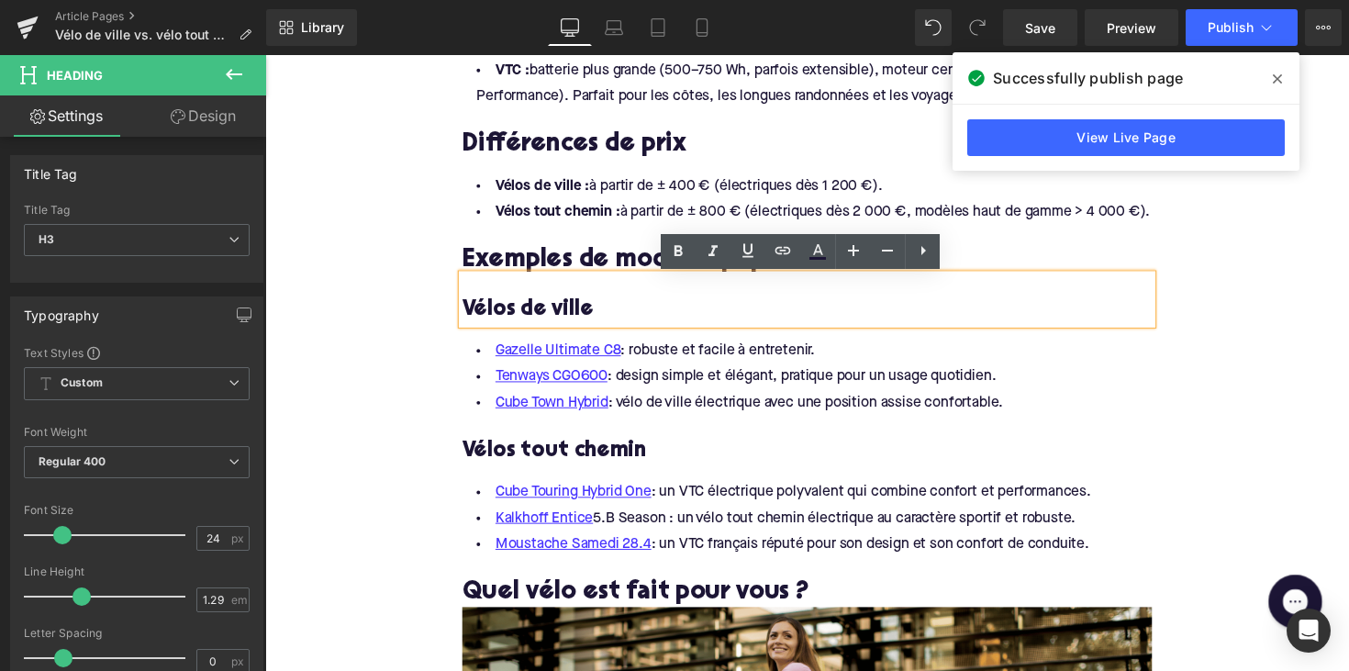
click at [556, 454] on h3 "Vélos tout chemin" at bounding box center [820, 461] width 707 height 28
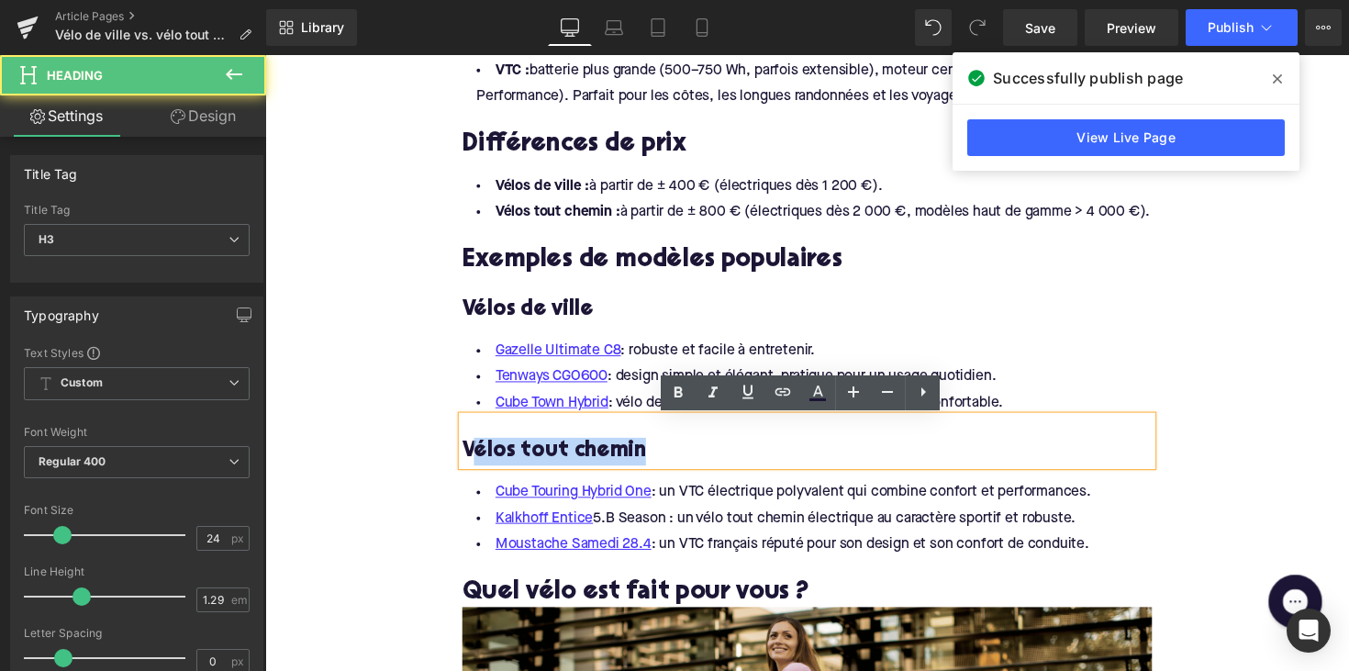
drag, startPoint x: 478, startPoint y: 462, endPoint x: 643, endPoint y: 463, distance: 165.2
click at [643, 463] on h3 "Vélos tout chemin" at bounding box center [820, 461] width 707 height 28
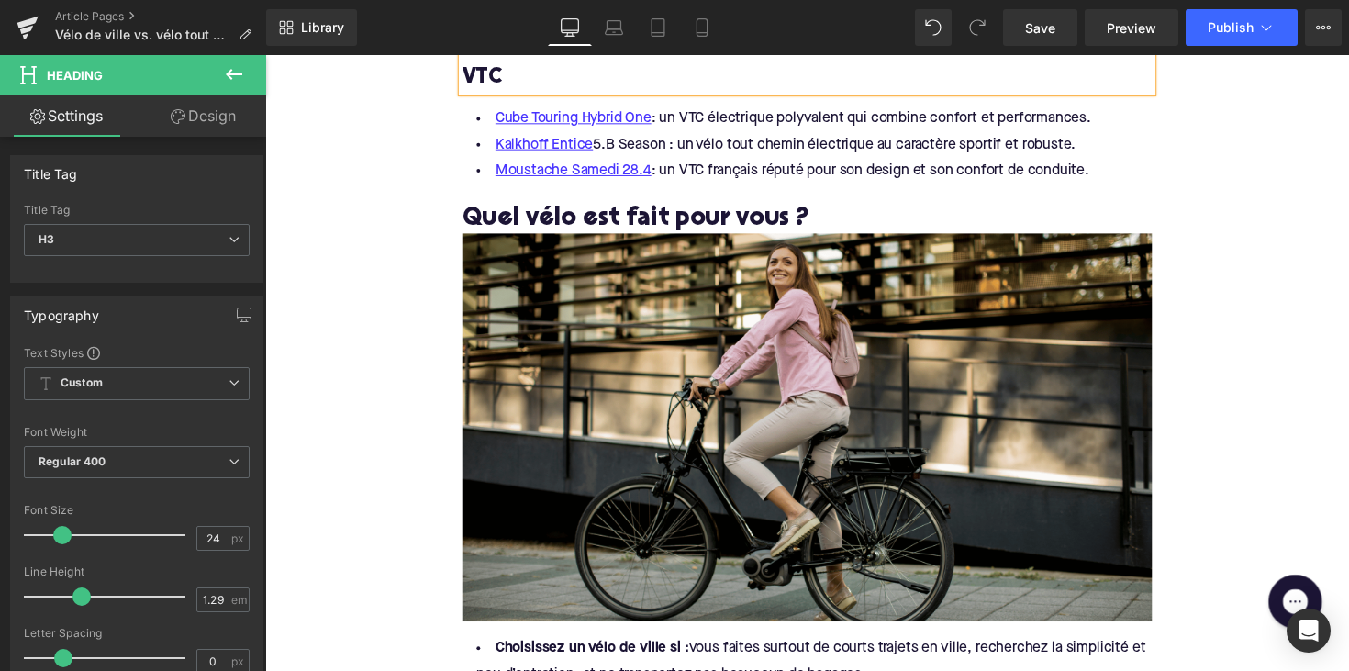
scroll to position [3325, 0]
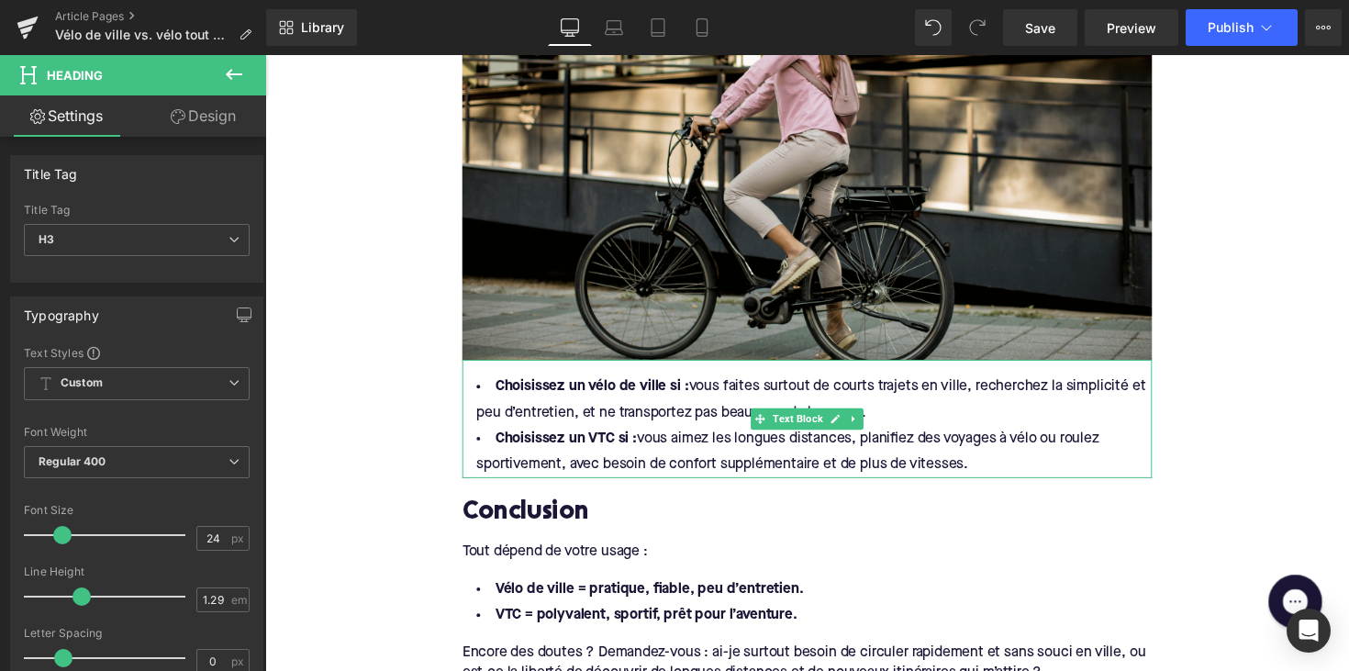
click at [619, 406] on li "Choisissez un vélo de ville si : vous faites surtout de courts trajets en ville…" at bounding box center [820, 408] width 707 height 53
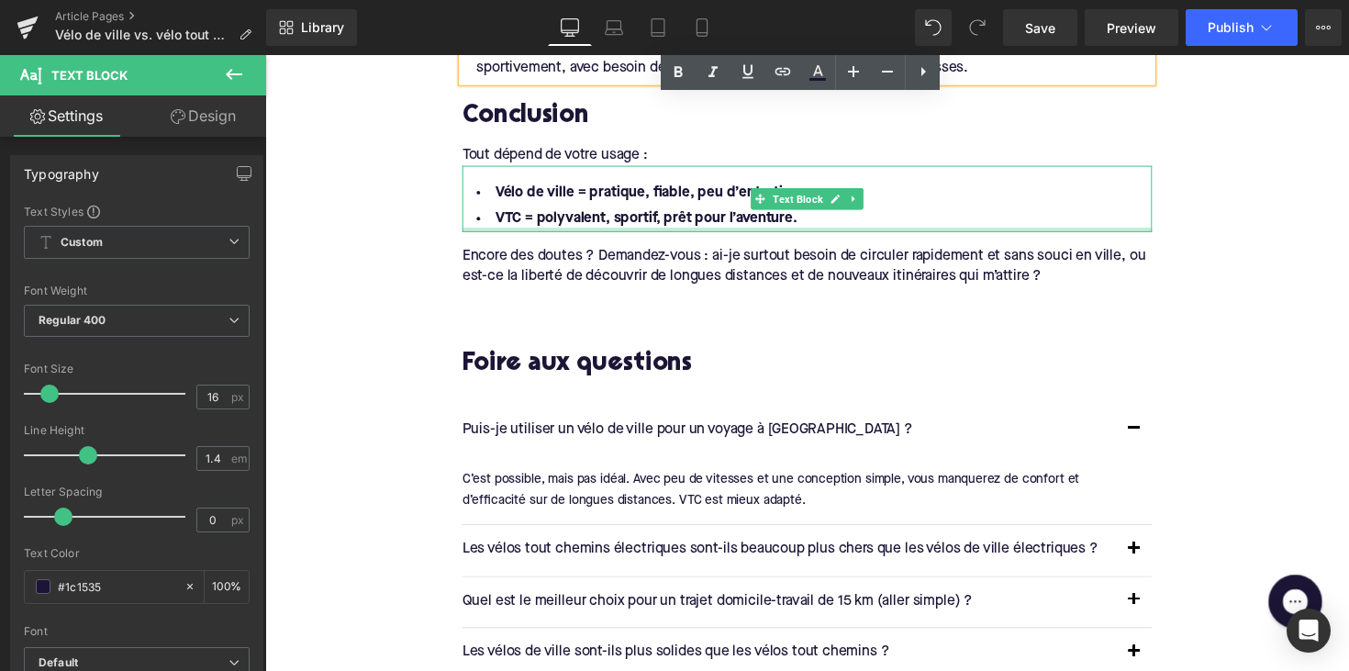
scroll to position [3824, 0]
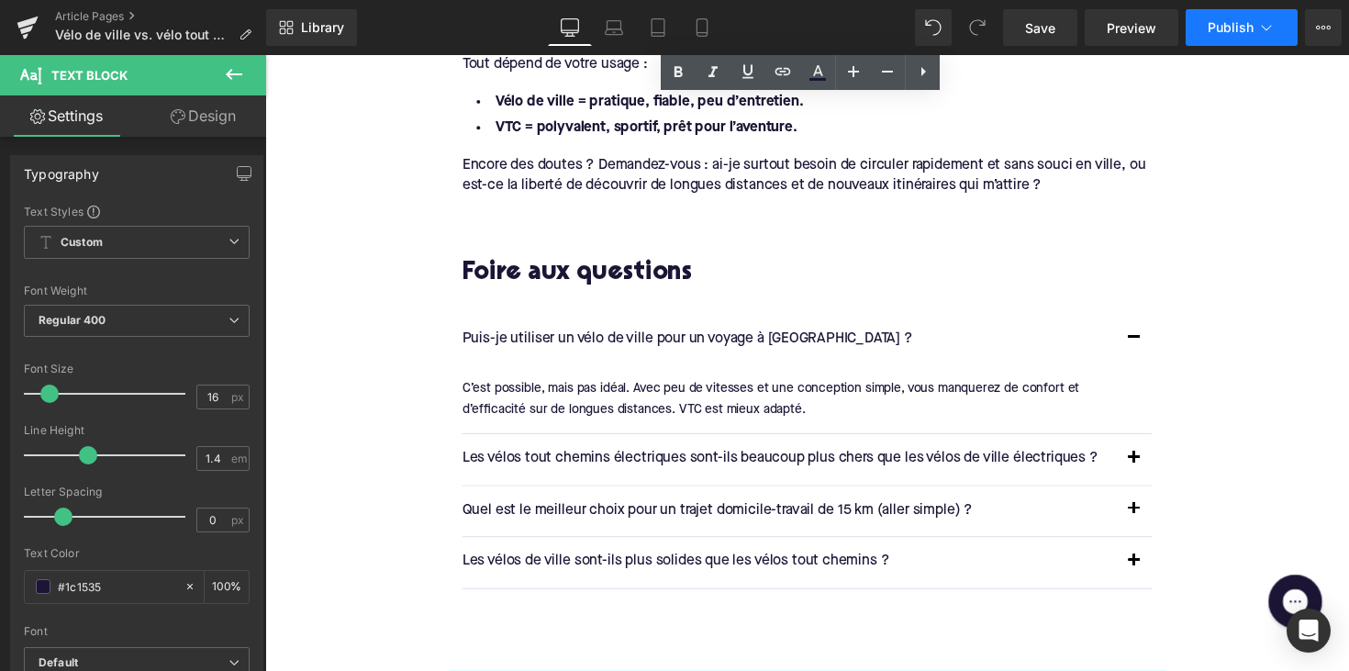
click at [1221, 39] on button "Publish" at bounding box center [1242, 27] width 112 height 37
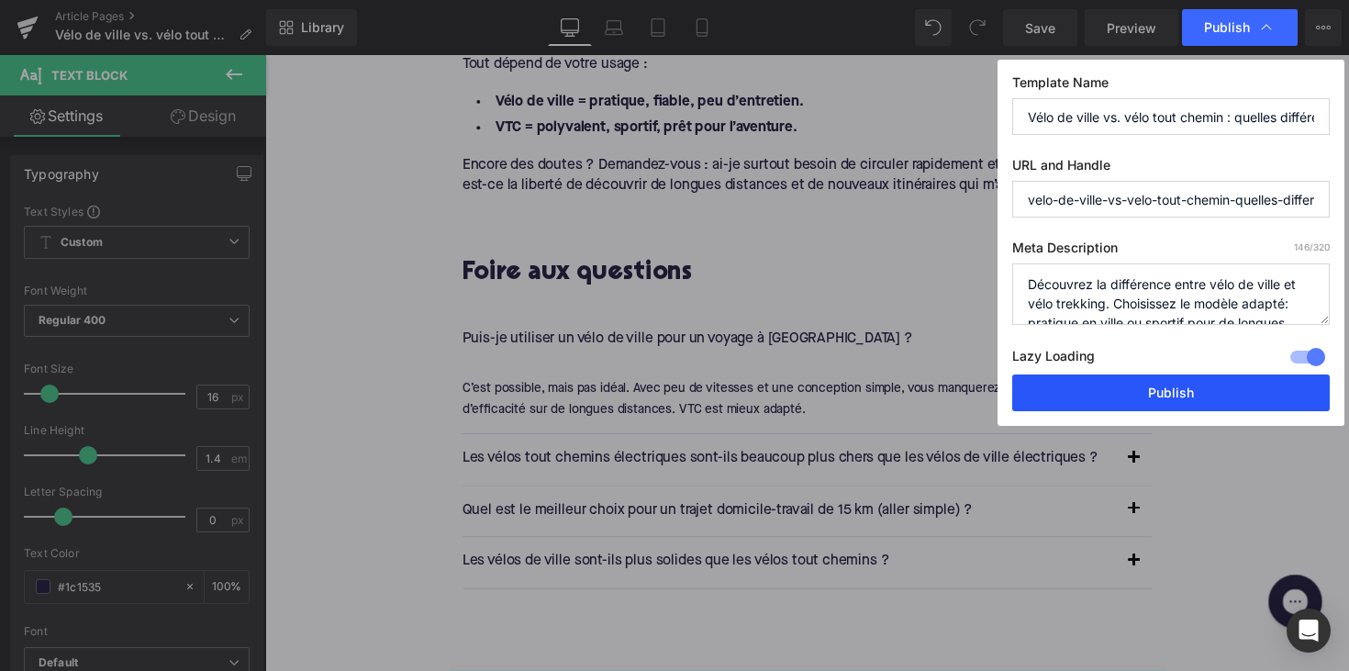
click at [1145, 389] on button "Publish" at bounding box center [1171, 392] width 318 height 37
